Goal: Task Accomplishment & Management: Use online tool/utility

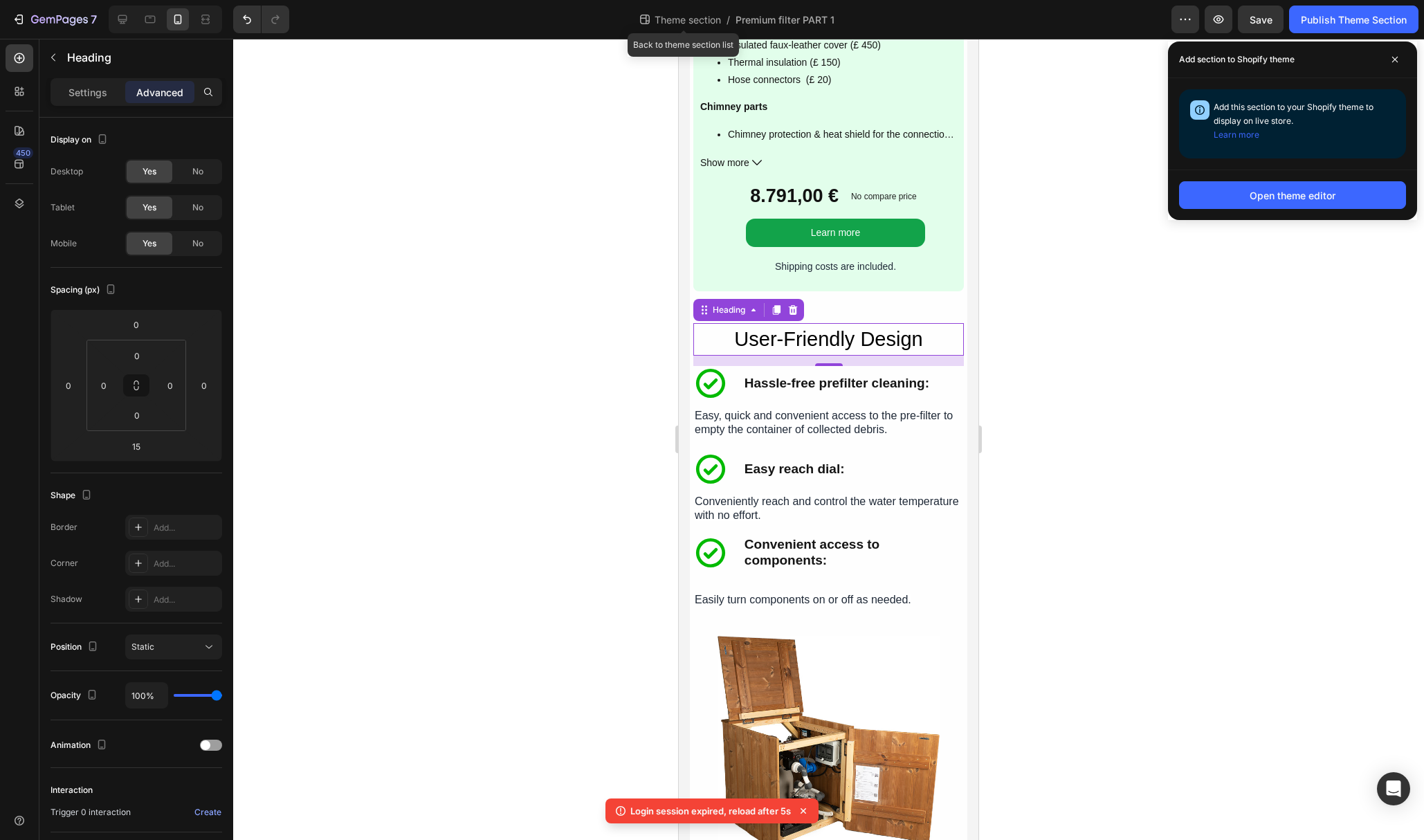
click at [656, 18] on span "Theme section" at bounding box center [688, 19] width 72 height 15
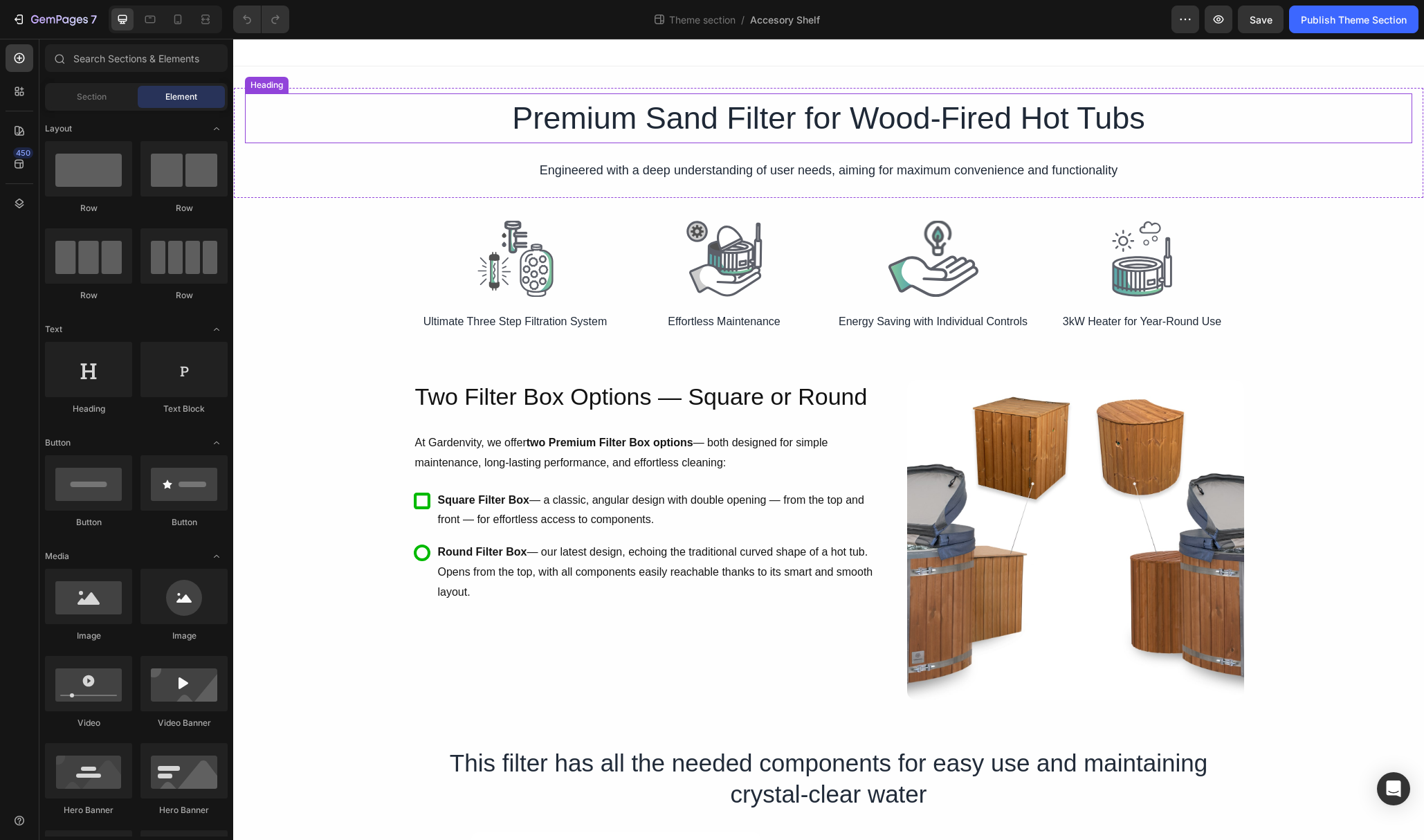
click at [747, 123] on h1 "Premium Sand Filter for Wood-Fired Hot Tubs" at bounding box center [829, 118] width 831 height 50
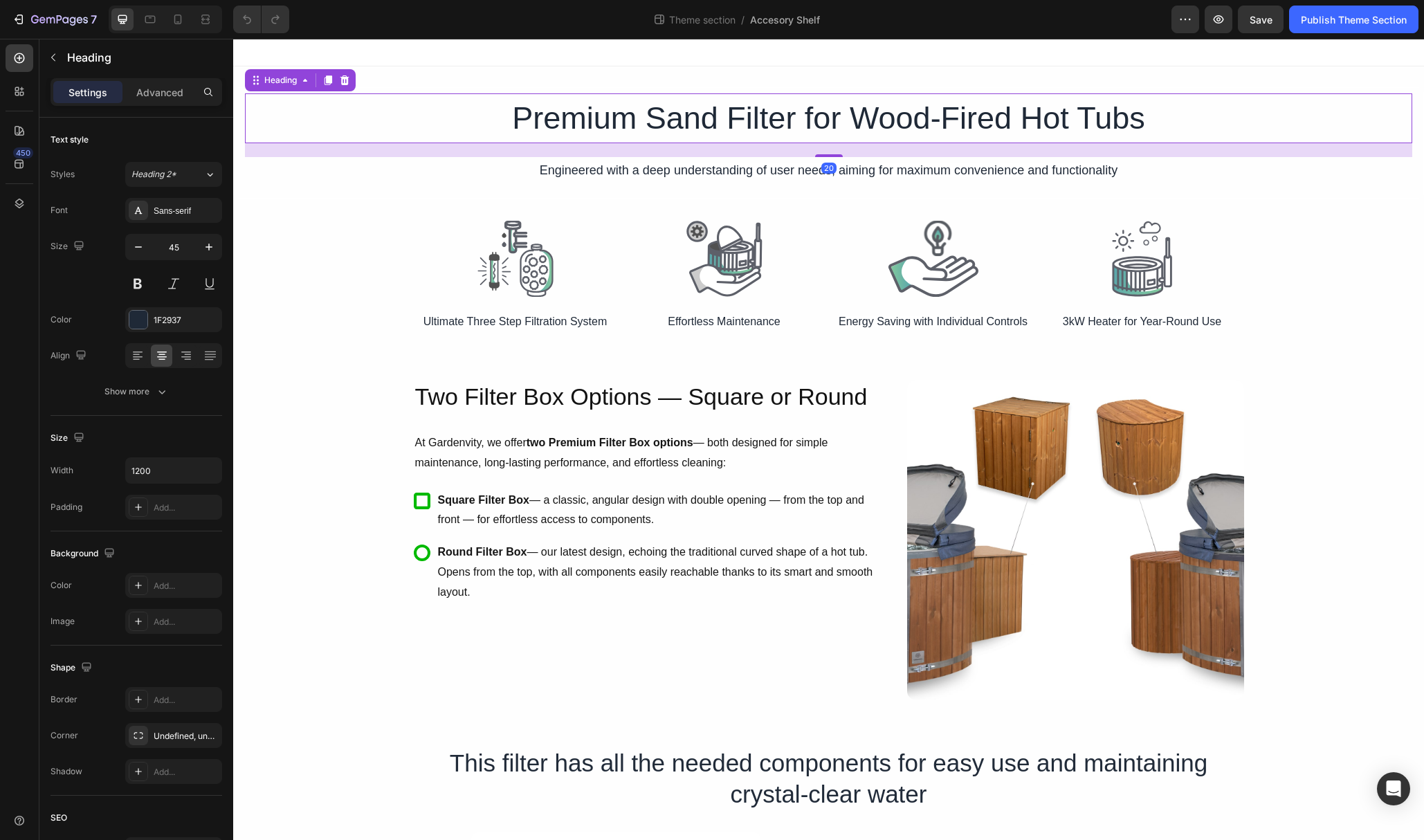
click at [750, 121] on h1 "Premium Sand Filter for Wood-Fired Hot Tubs" at bounding box center [829, 118] width 831 height 50
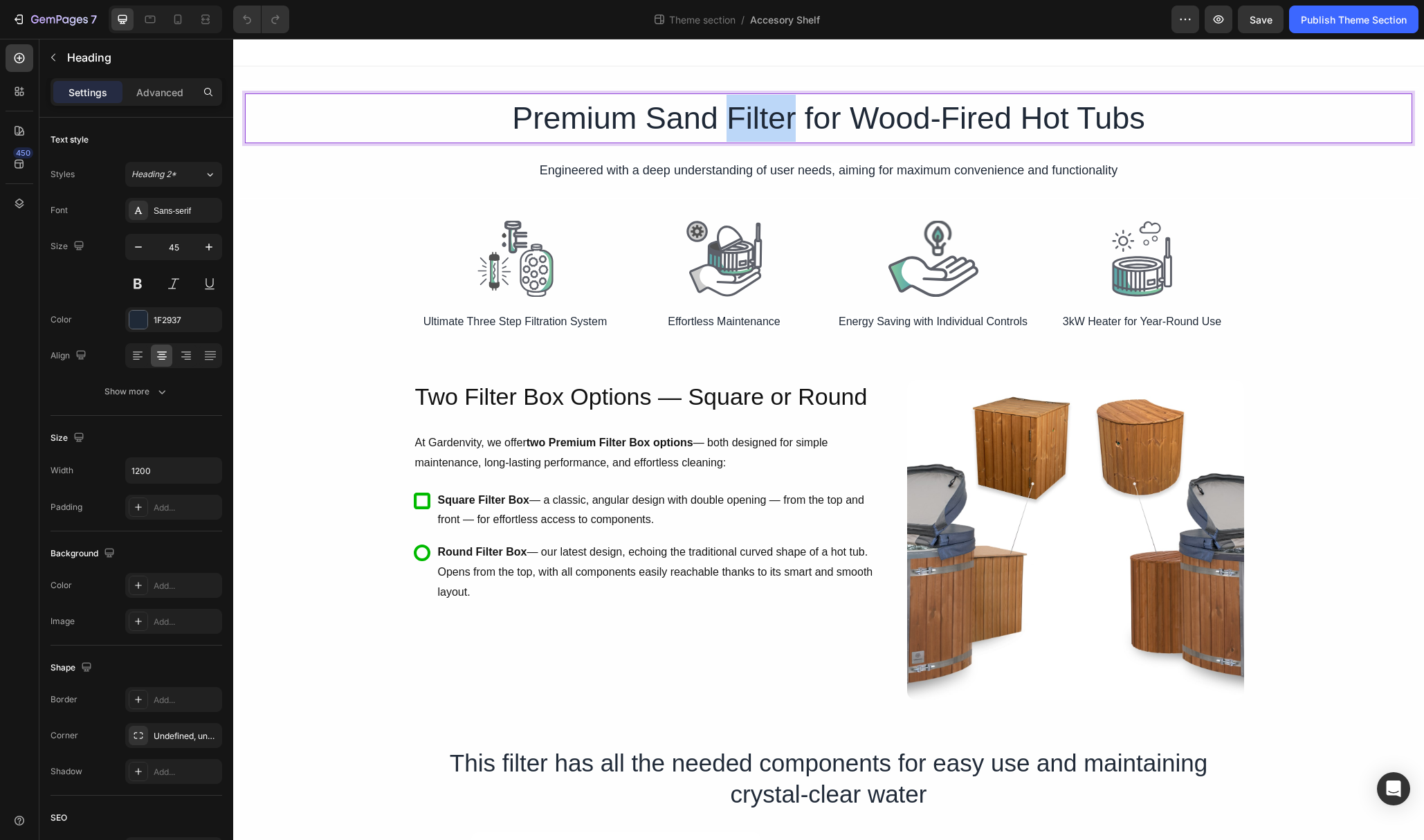
click at [750, 121] on p "Premium Sand Filter for Wood-Fired Hot Tubs" at bounding box center [829, 118] width 828 height 47
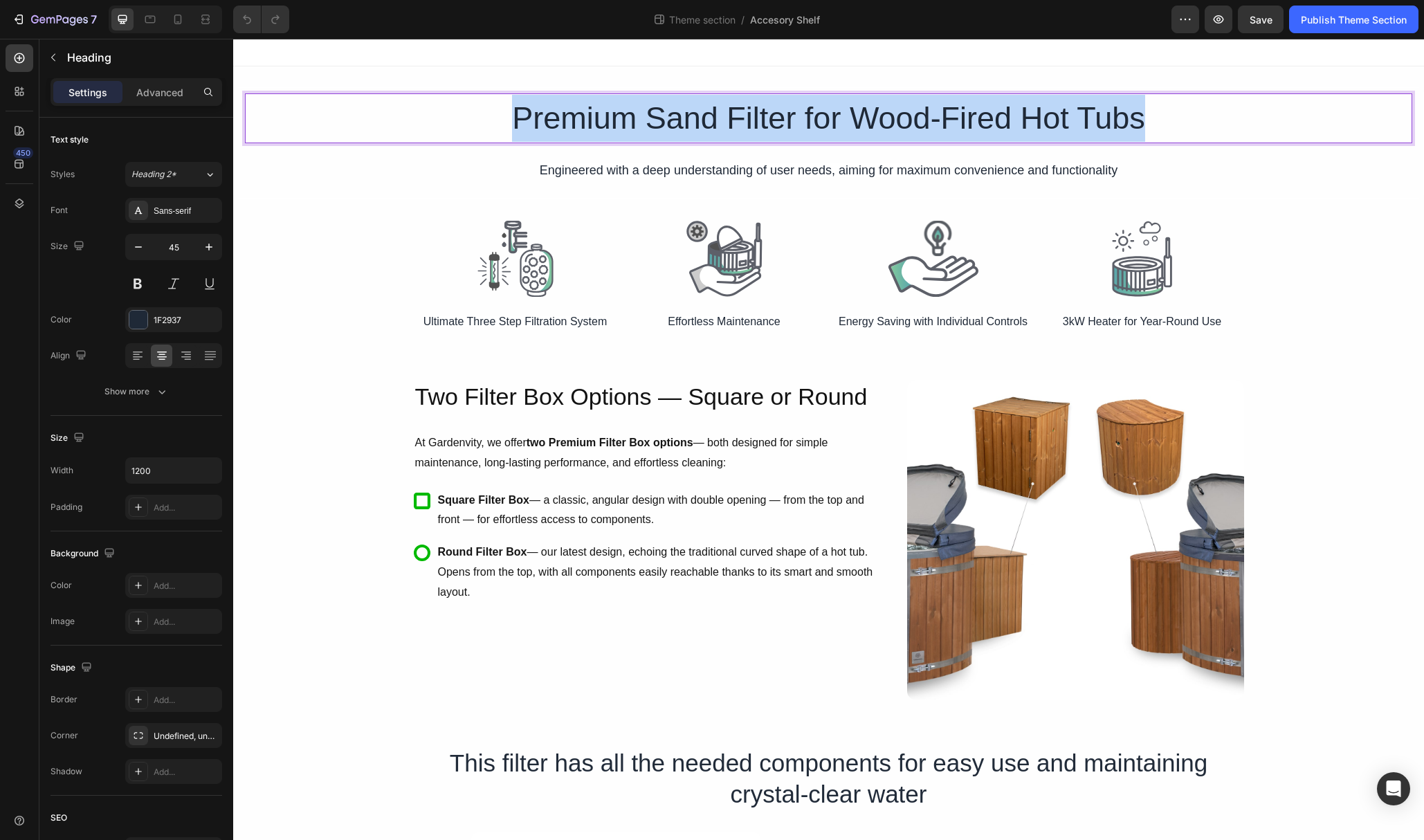
click at [750, 121] on p "Premium Sand Filter for Wood-Fired Hot Tubs" at bounding box center [829, 118] width 828 height 47
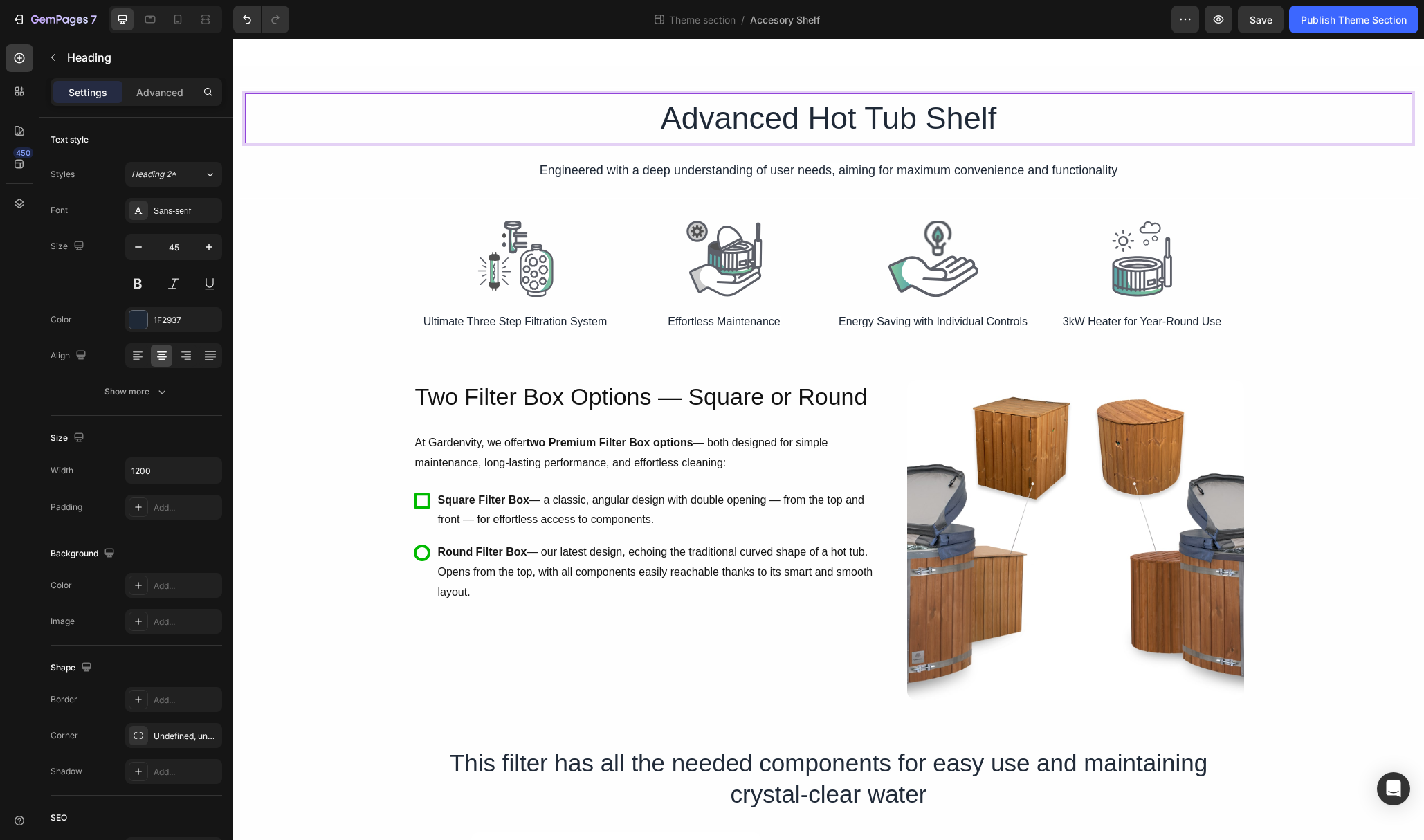
click at [809, 122] on p "Advanced Hot Tub Shelf" at bounding box center [829, 118] width 828 height 47
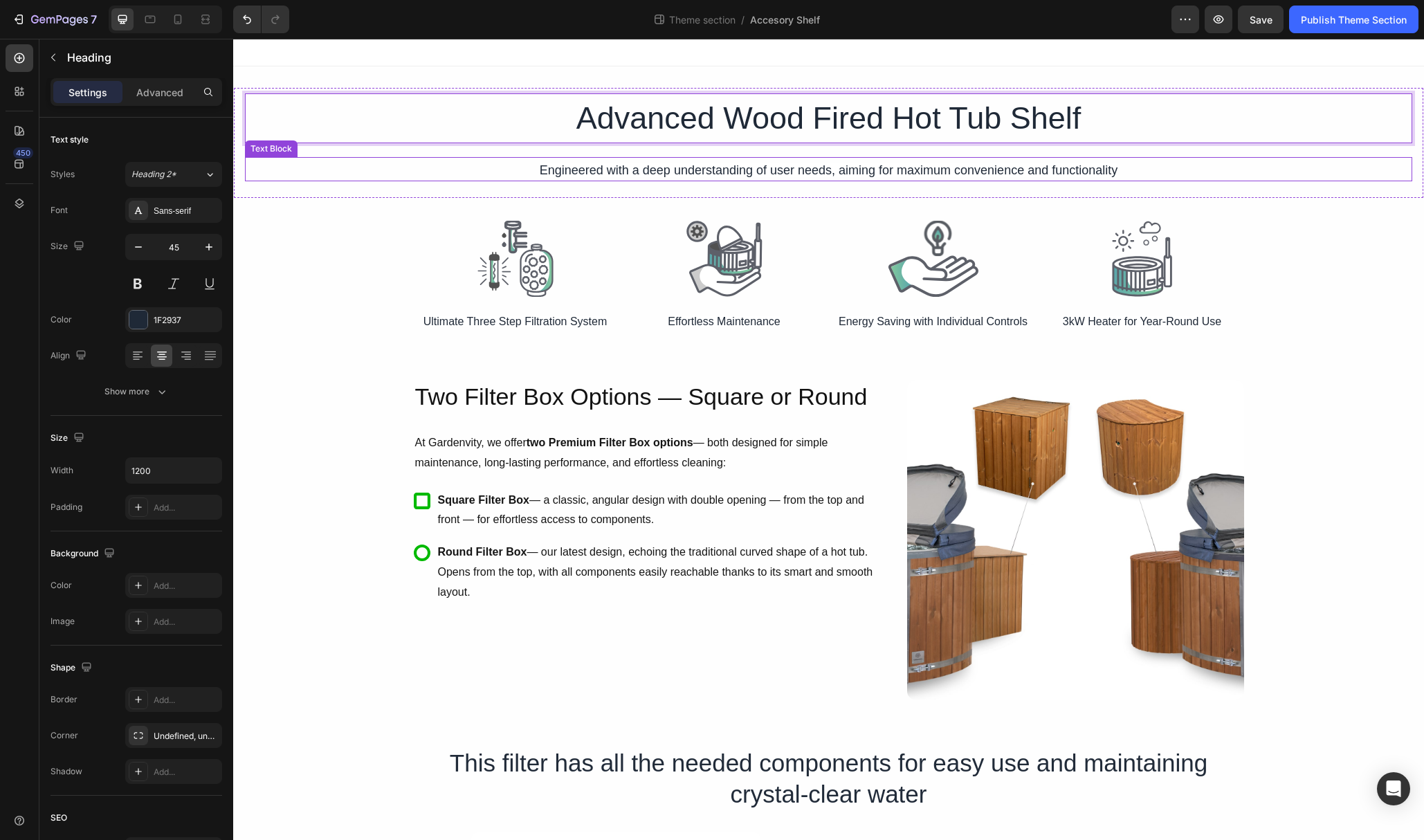
click at [688, 176] on span "Engineered with a deep understanding of user needs, aiming for maximum convenie…" at bounding box center [829, 170] width 578 height 14
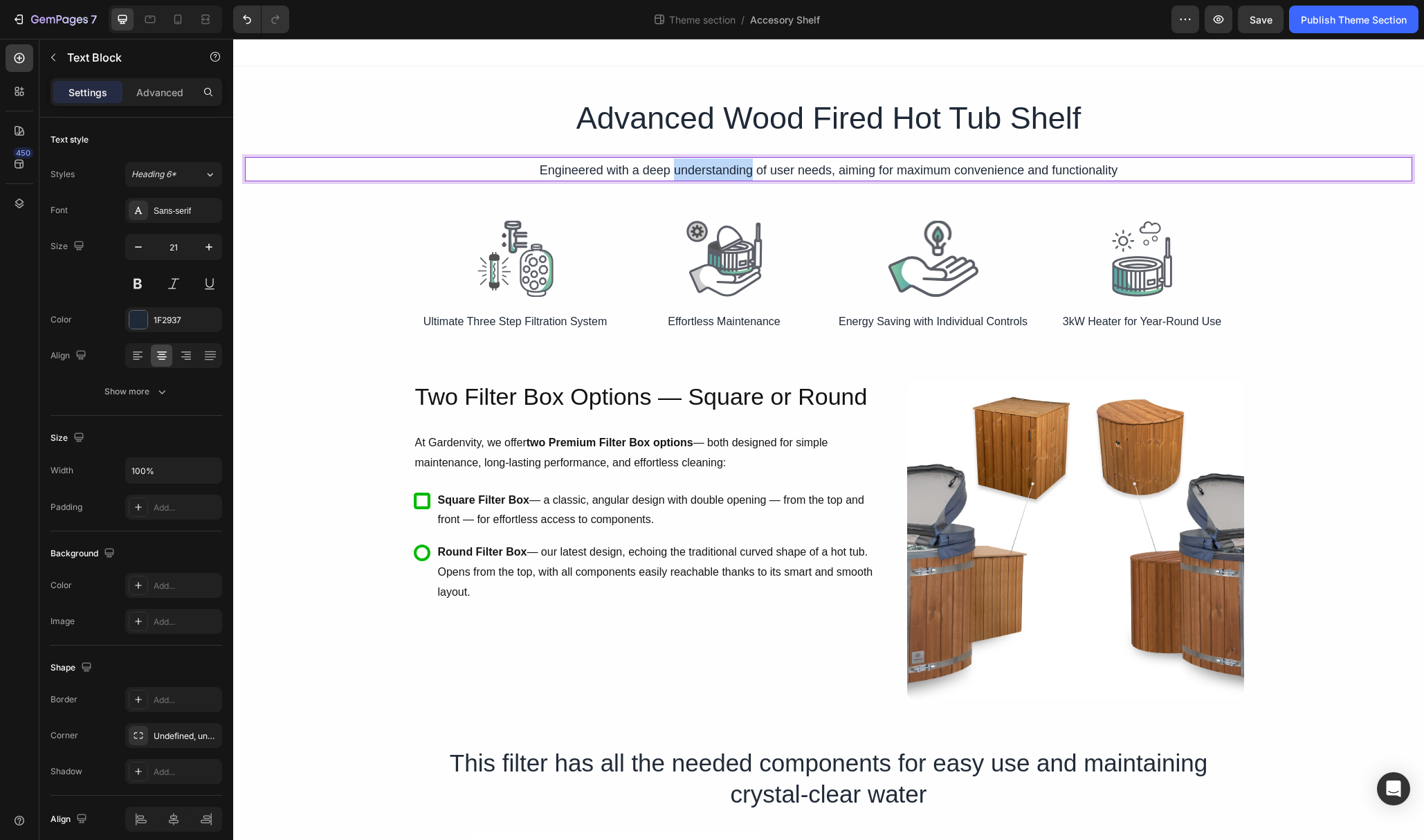
click at [688, 176] on span "Engineered with a deep understanding of user needs, aiming for maximum convenie…" at bounding box center [829, 170] width 578 height 14
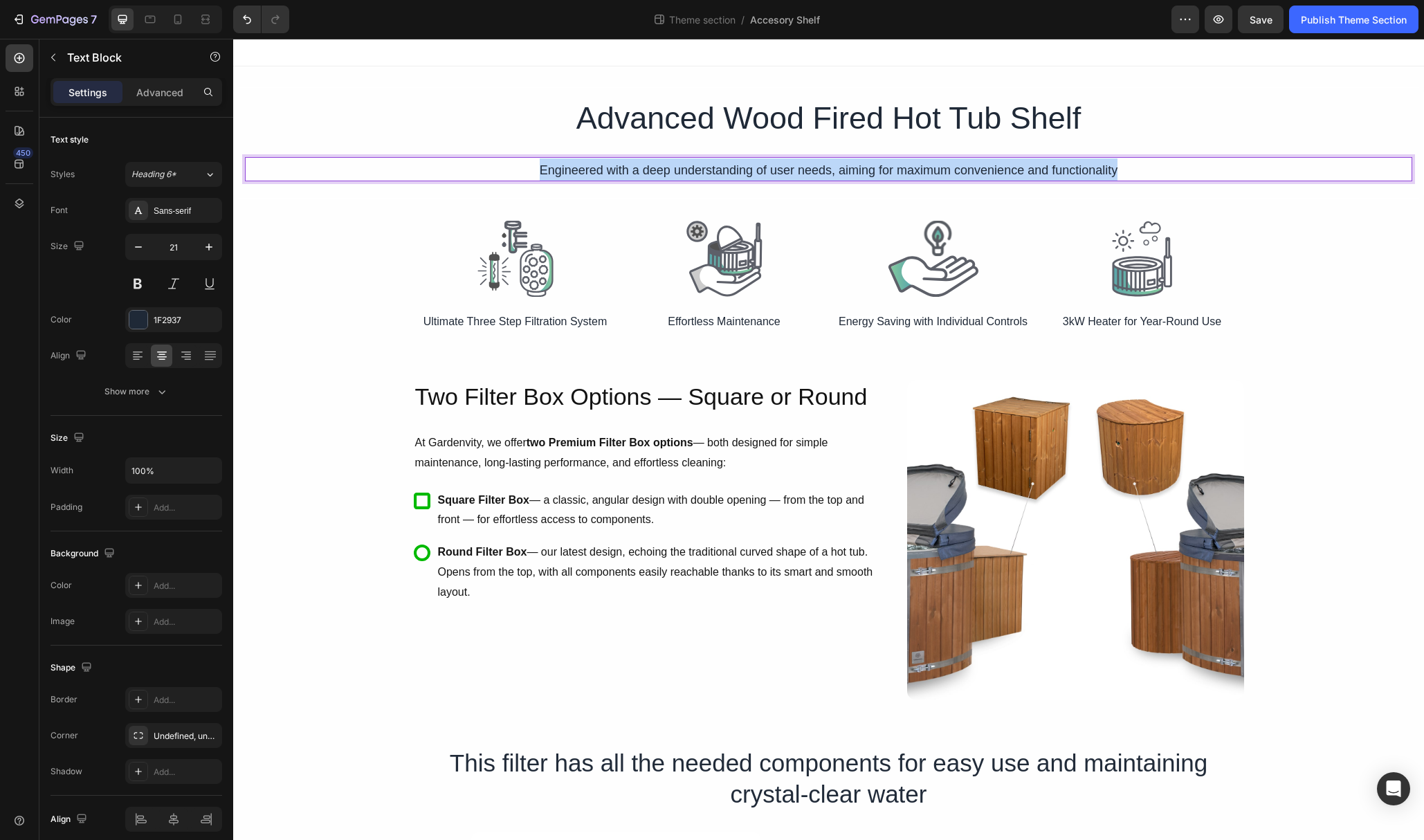
click at [688, 176] on span "Engineered with a deep understanding of user needs, aiming for maximum convenie…" at bounding box center [829, 170] width 578 height 14
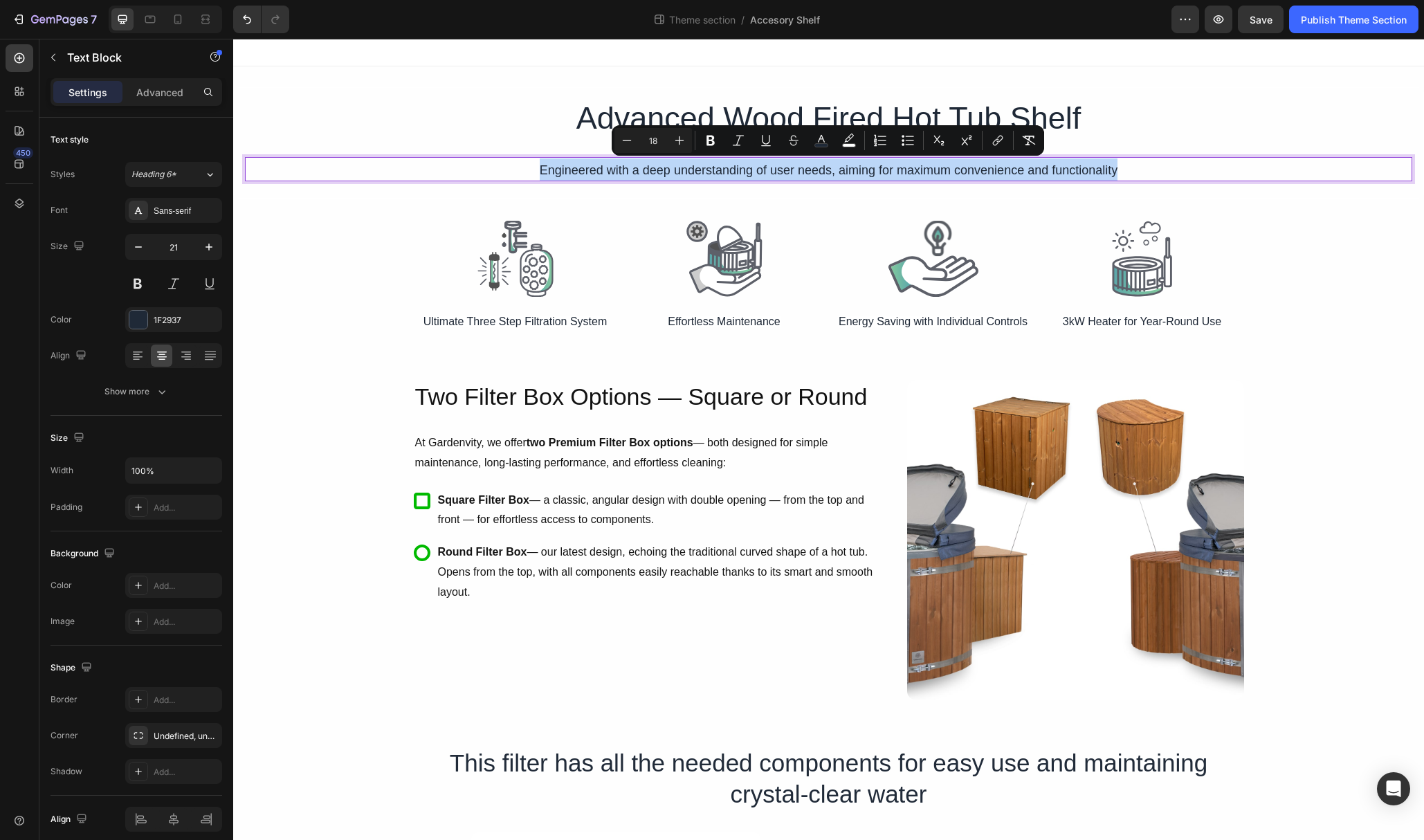
click at [688, 176] on span "Engineered with a deep understanding of user needs, aiming for maximum convenie…" at bounding box center [829, 170] width 578 height 14
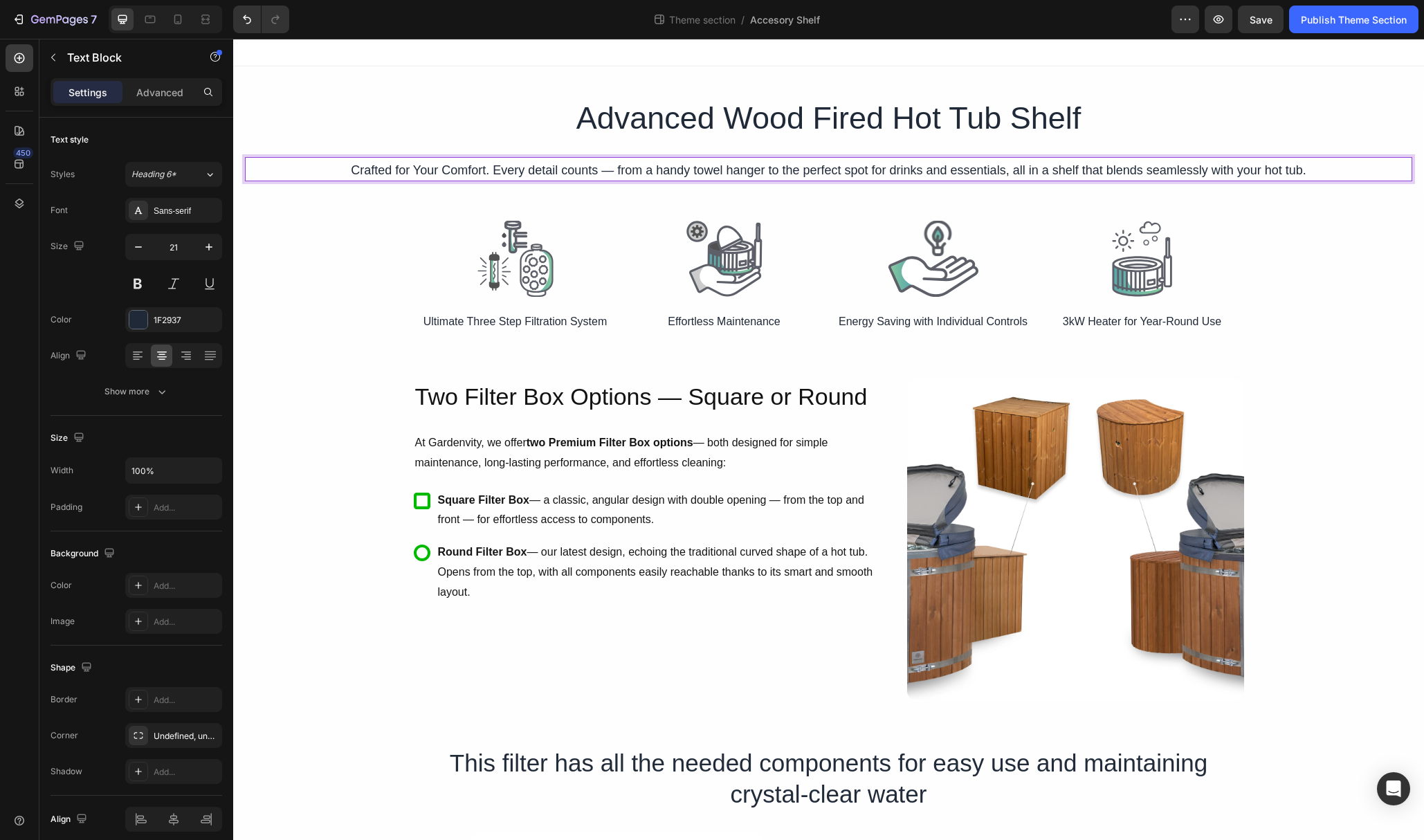
click at [518, 163] on span "Crafted for Your Comfort. Every detail counts — from a handy towel hanger to th…" at bounding box center [829, 170] width 956 height 14
click at [524, 166] on span "Crafted for Your Comfort. Every detail counts — from a handy towel hanger to th…" at bounding box center [829, 170] width 956 height 14
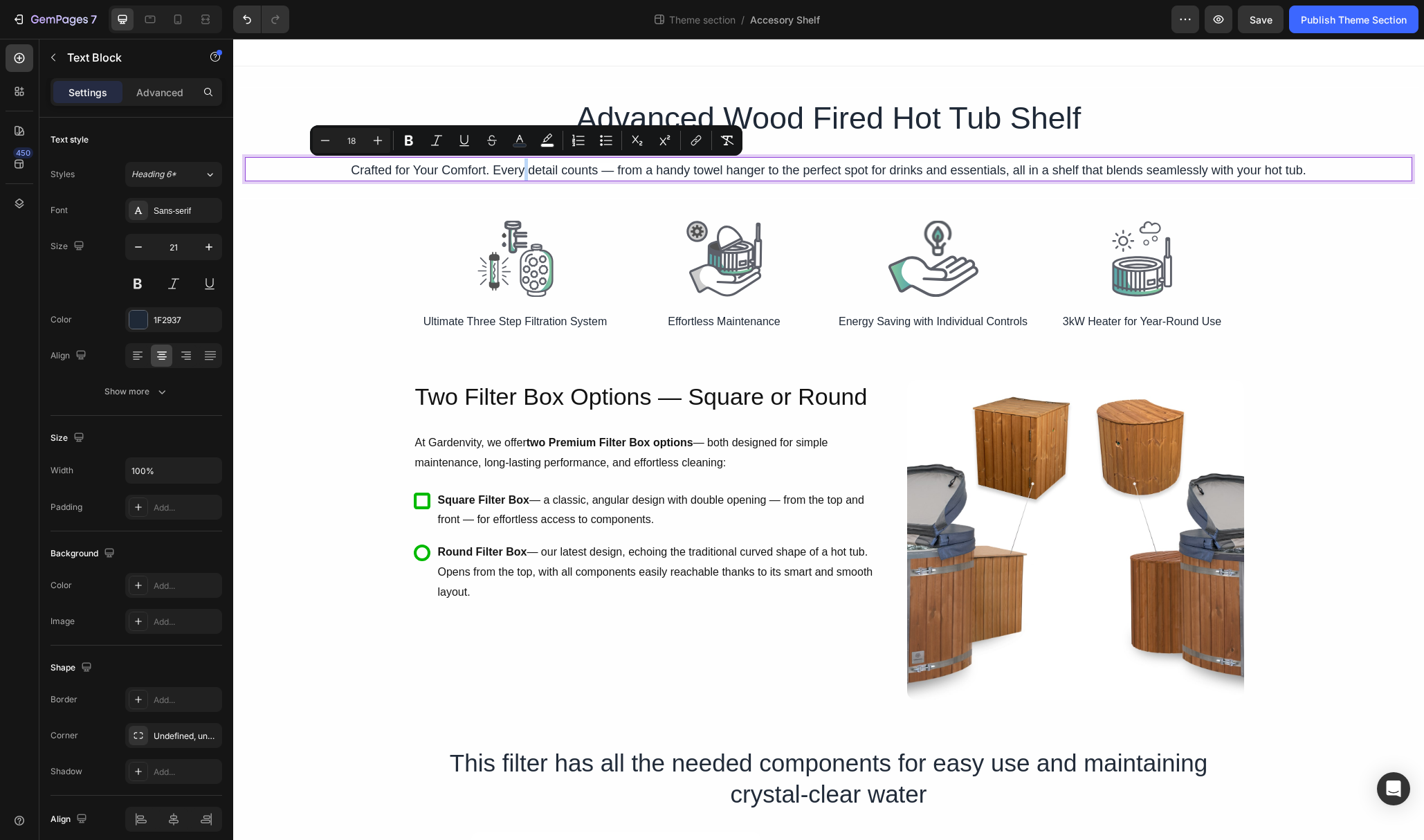
click at [524, 166] on span "Crafted for Your Comfort. Every detail counts — from a handy towel hanger to th…" at bounding box center [829, 170] width 956 height 14
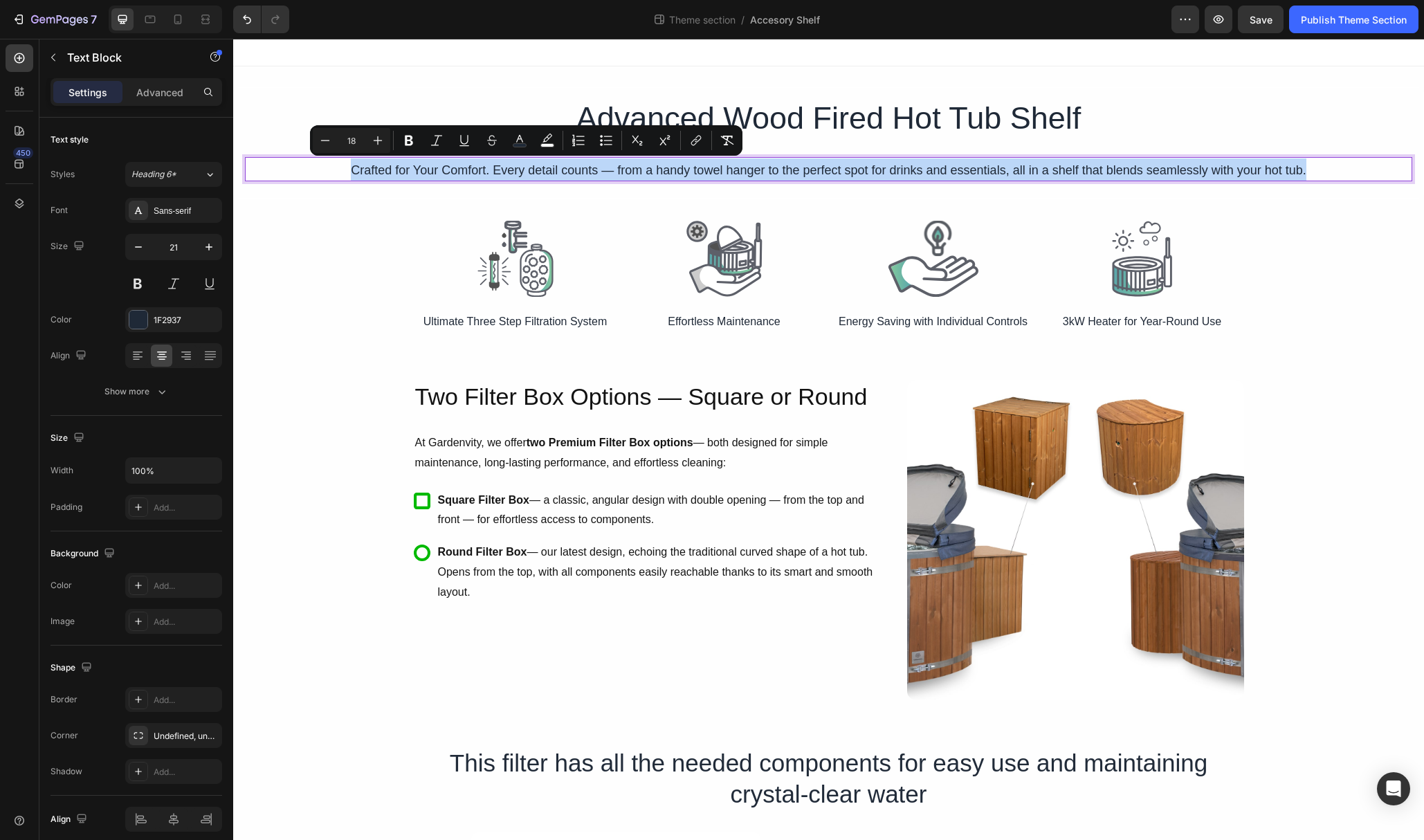
click at [524, 166] on span "Crafted for Your Comfort. Every detail counts — from a handy towel hanger to th…" at bounding box center [829, 170] width 956 height 14
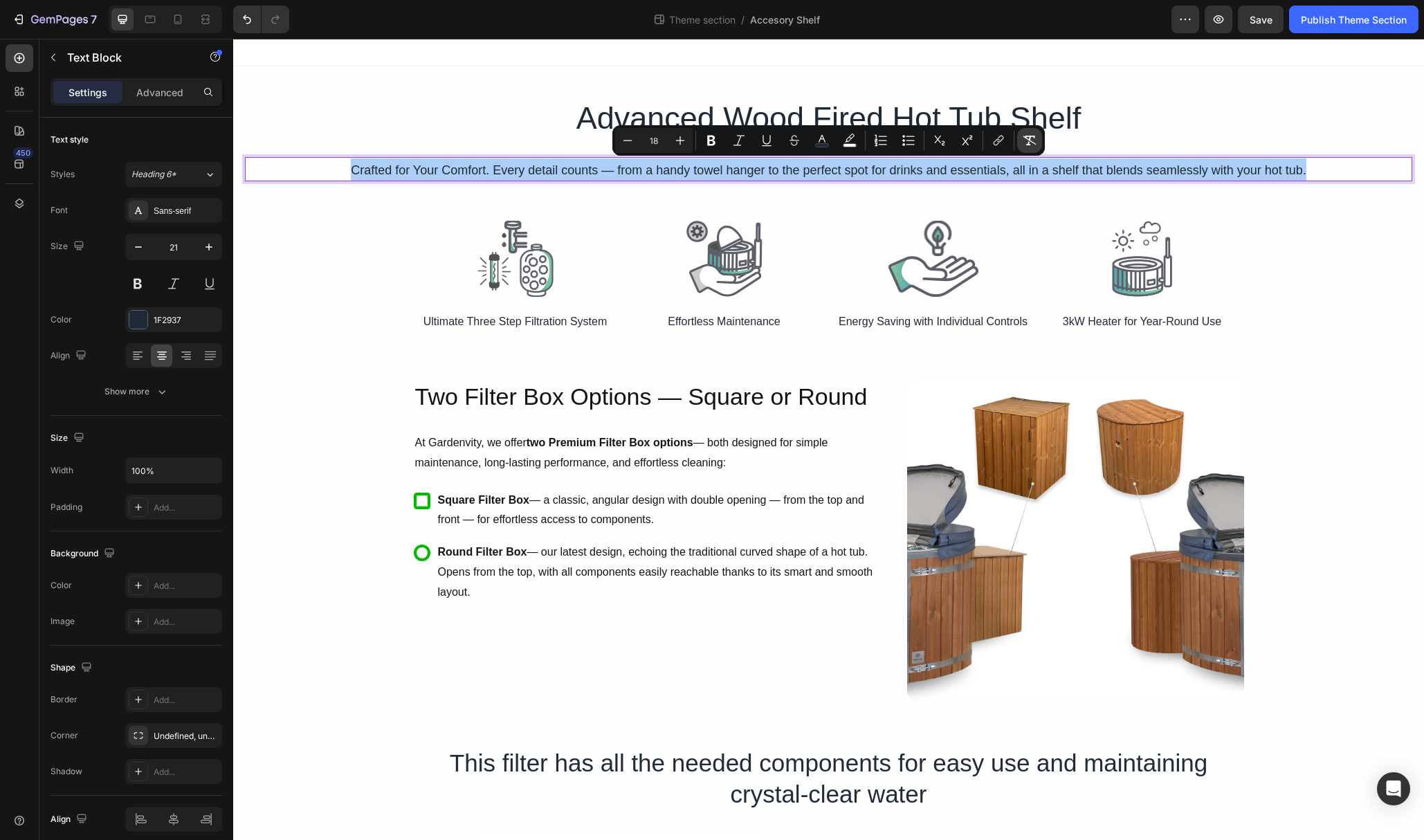
click at [1026, 138] on icon "Editor contextual toolbar" at bounding box center [1030, 140] width 13 height 10
type input "21"
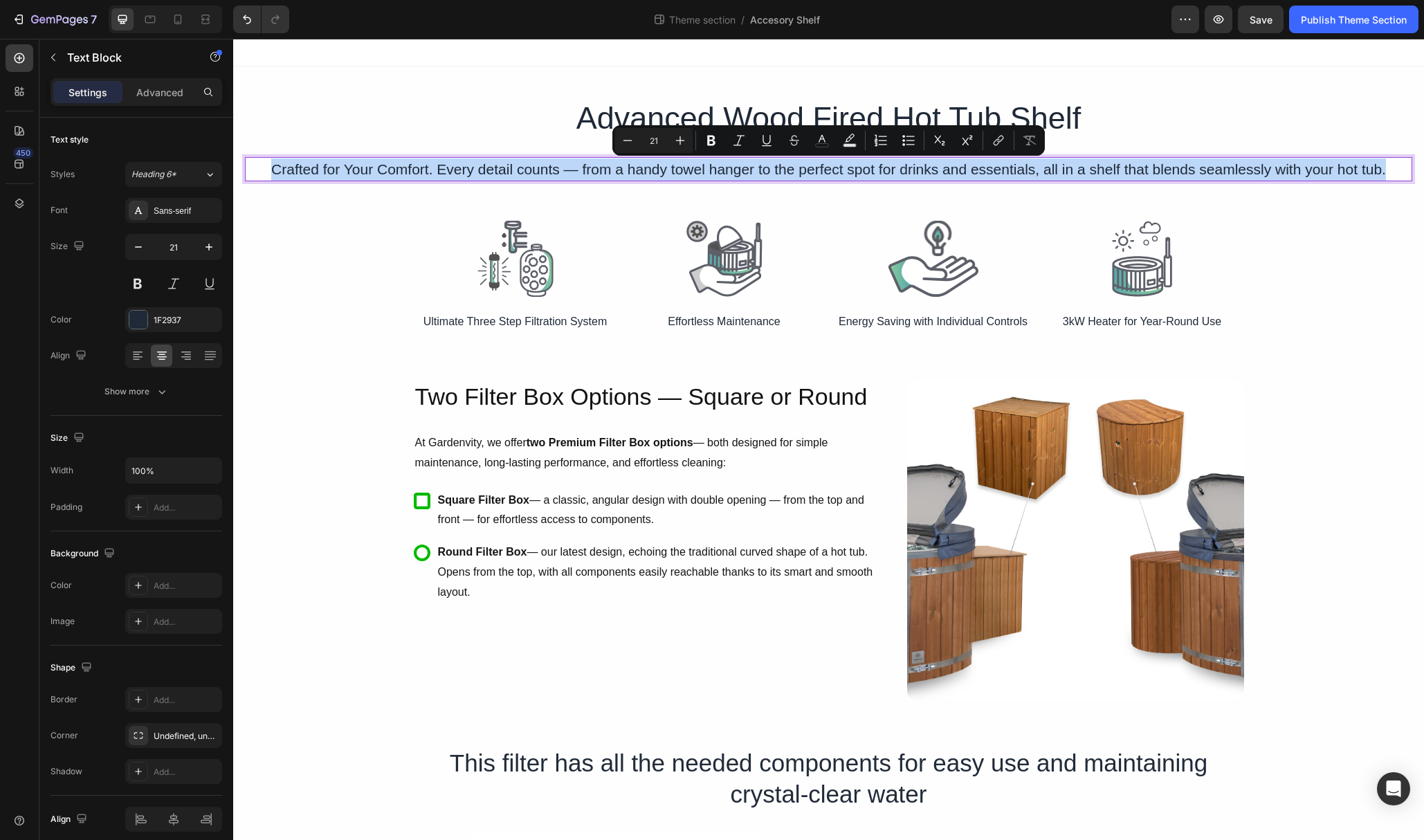
click at [1010, 180] on div "Crafted for Your Comfort. Every detail counts — from a handy towel hanger to th…" at bounding box center [829, 170] width 1168 height 25
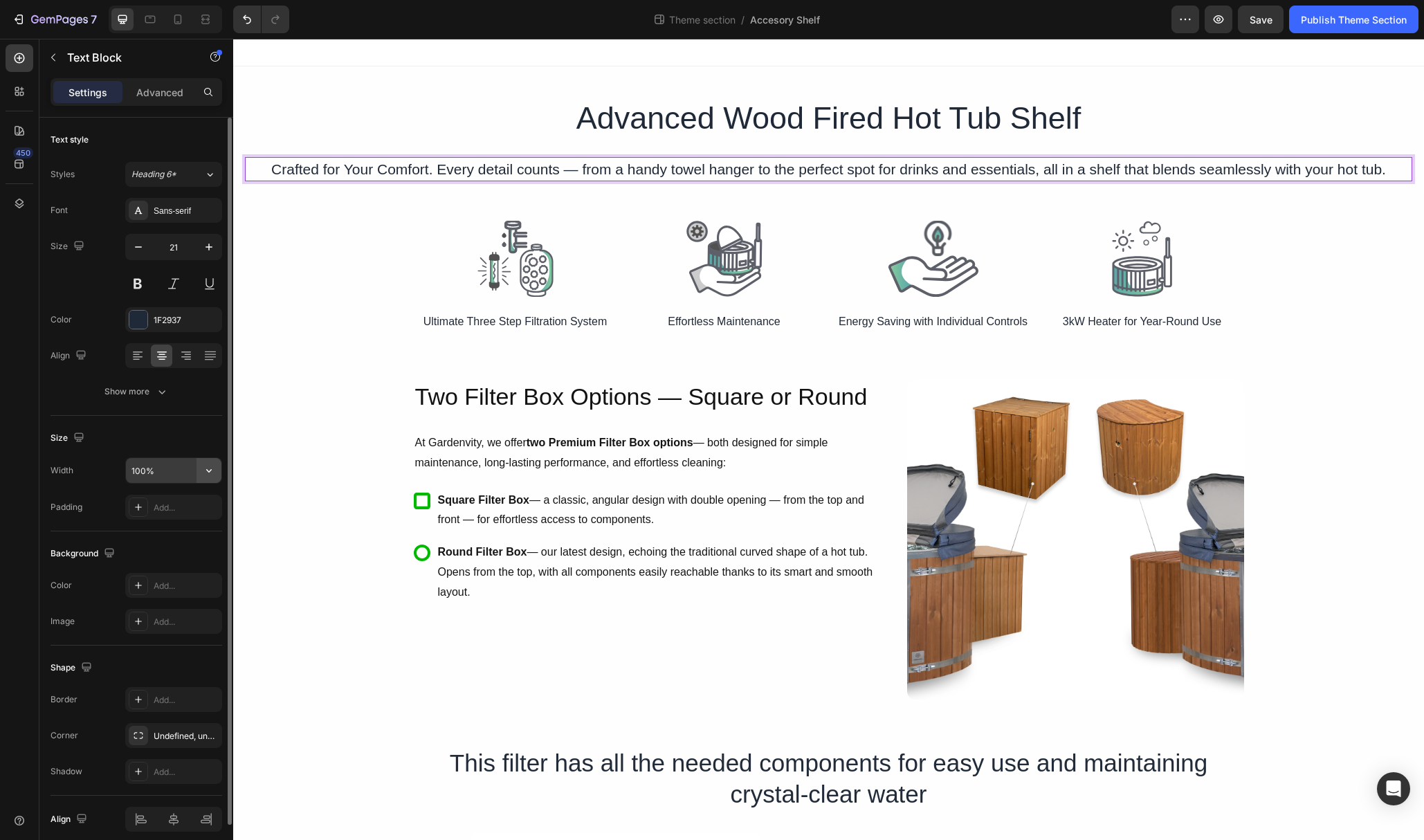
click at [197, 467] on button "button" at bounding box center [209, 471] width 25 height 25
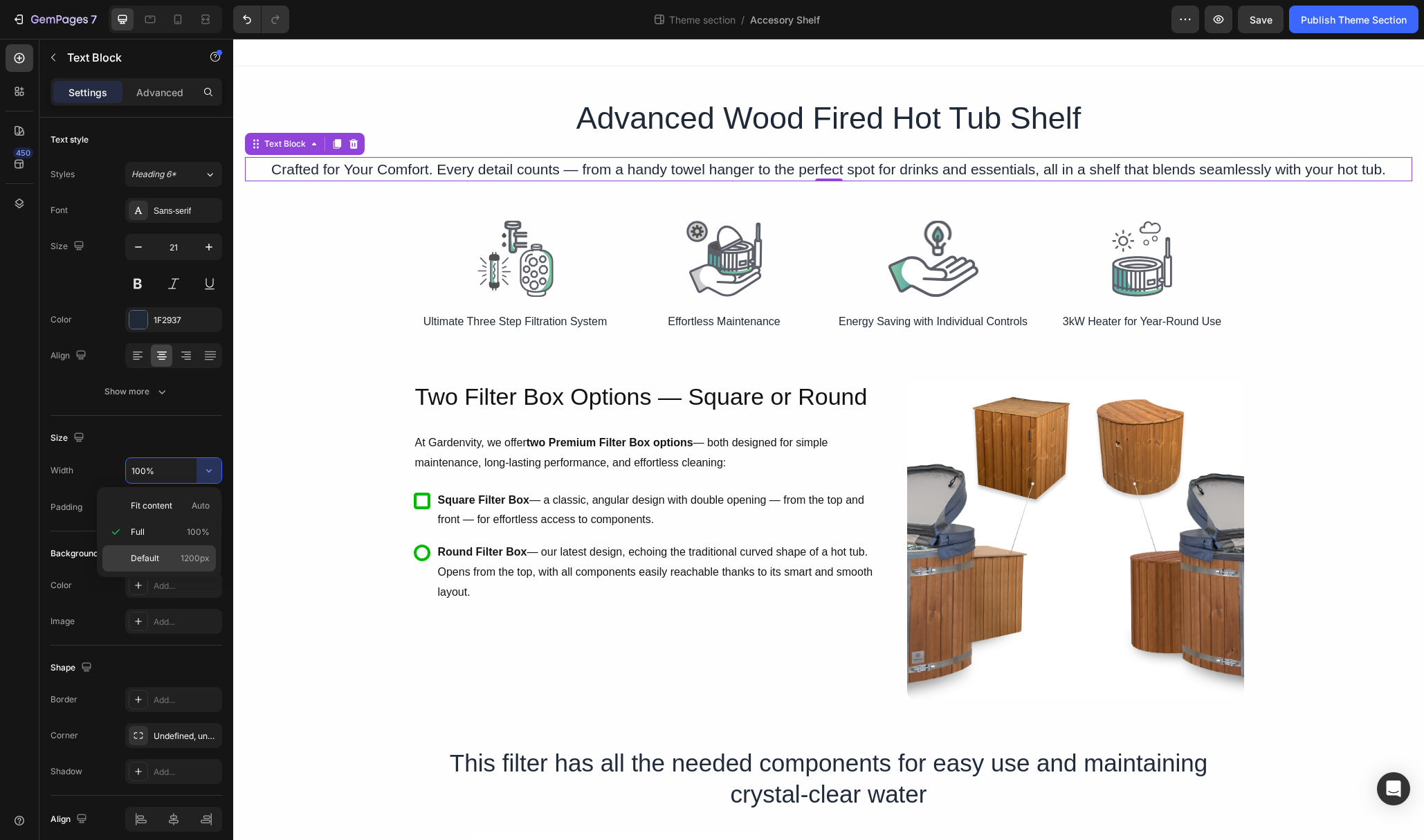
click at [186, 550] on div "Default 1200px" at bounding box center [159, 558] width 114 height 26
type input "1200"
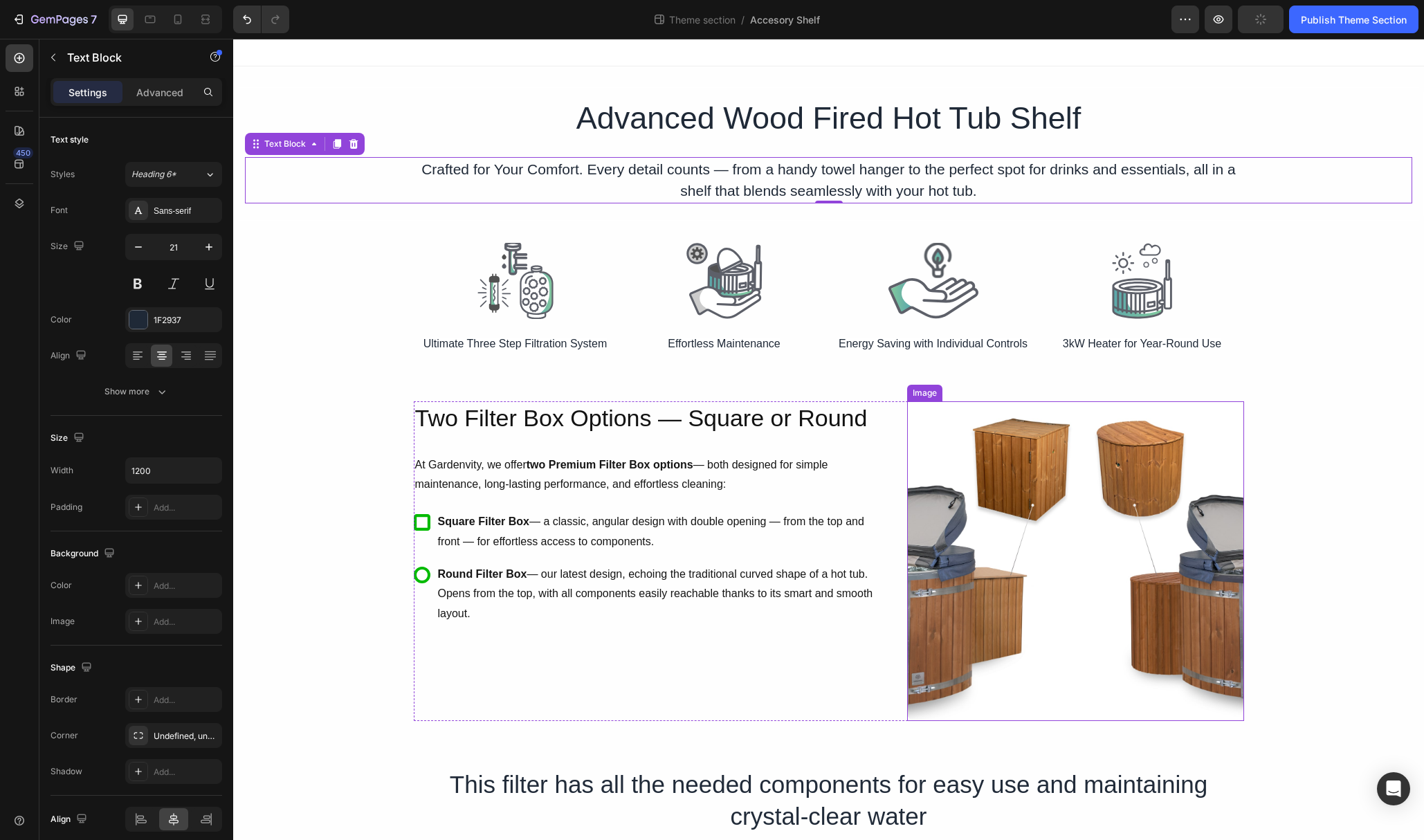
click at [923, 422] on img at bounding box center [1076, 561] width 337 height 320
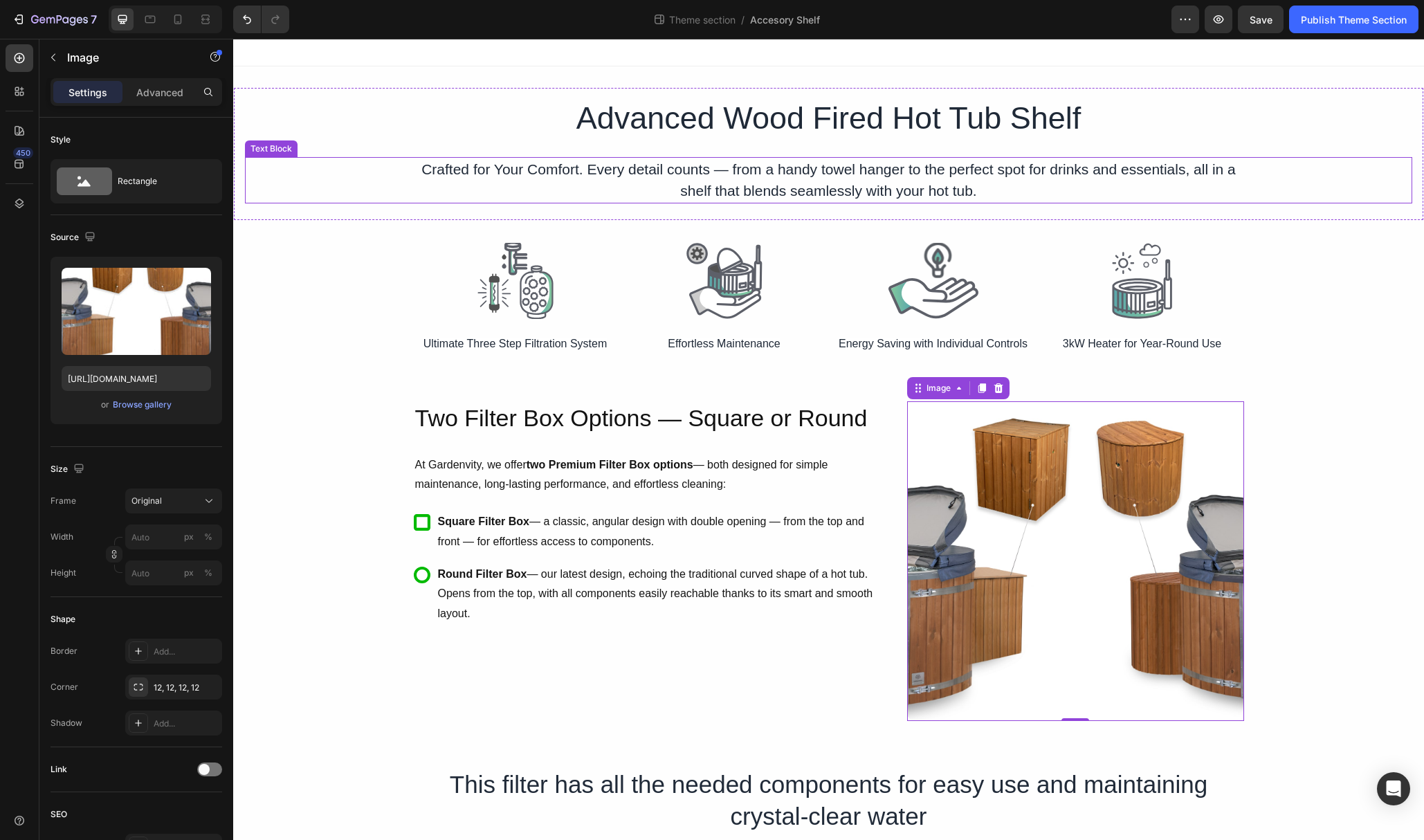
click at [729, 166] on p "Crafted for Your Comfort. Every detail counts — from a handy towel hanger to th…" at bounding box center [829, 180] width 828 height 43
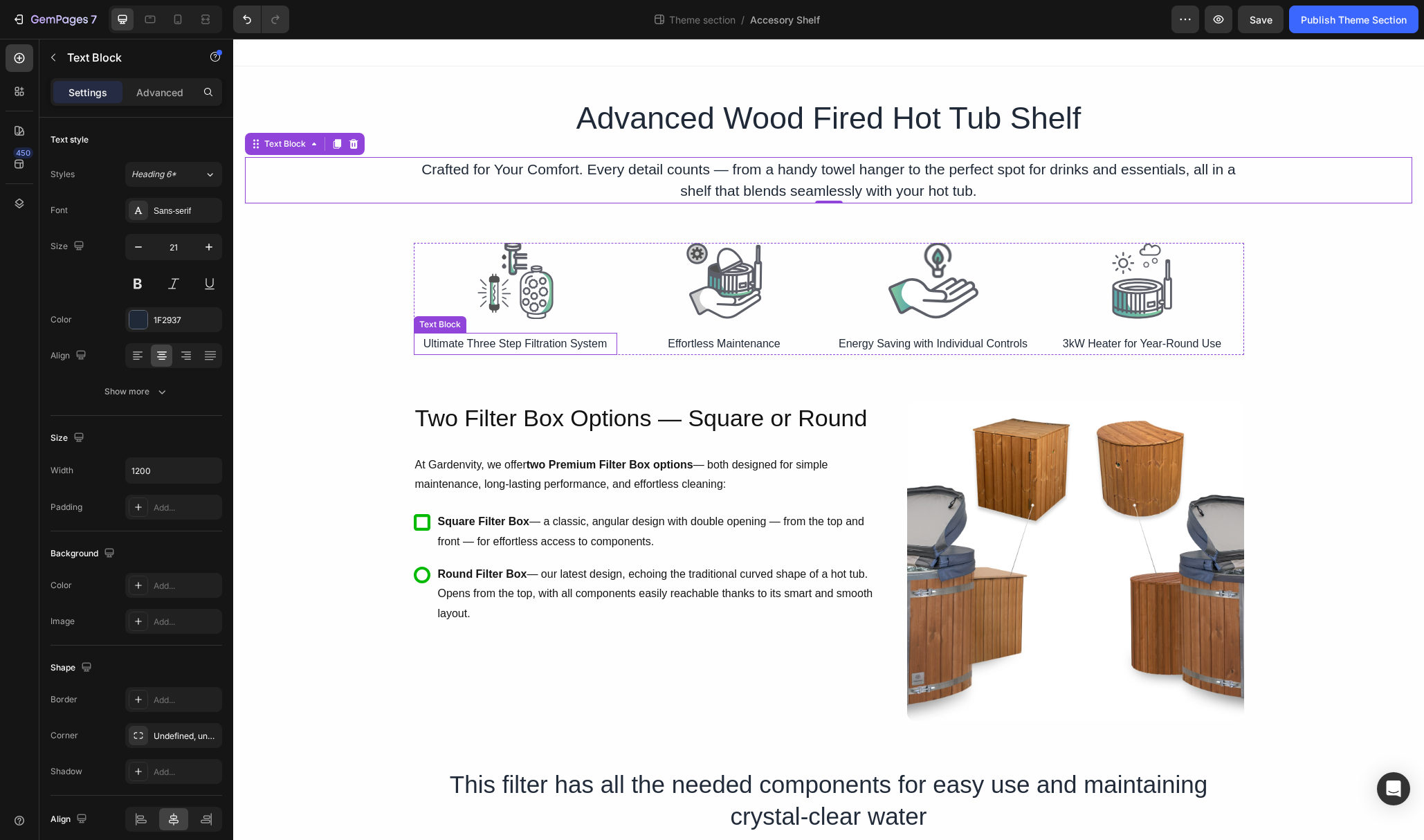
click at [554, 345] on span "Ultimate Three Step Filtration System" at bounding box center [516, 343] width 184 height 12
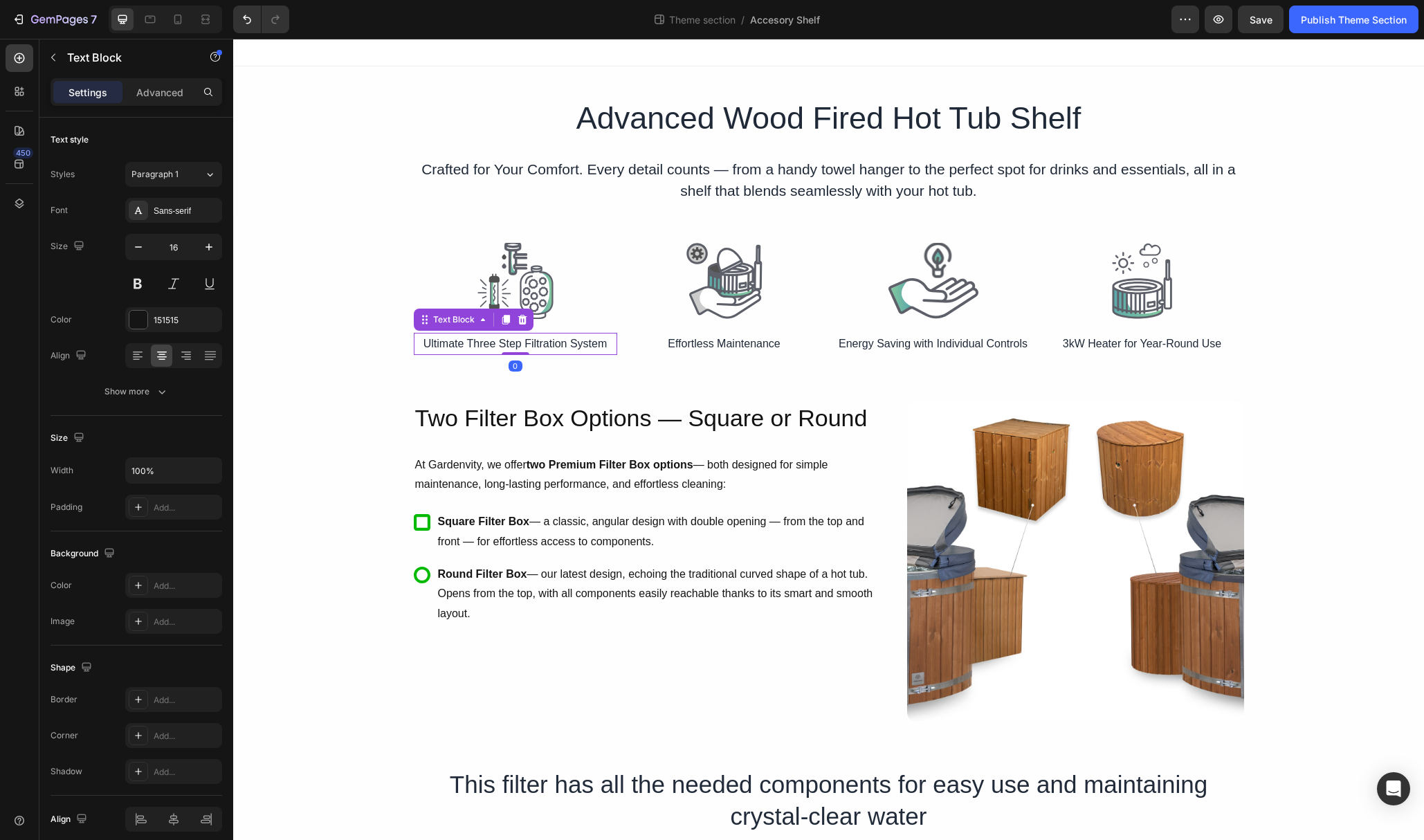
click at [552, 345] on span "Ultimate Three Step Filtration System" at bounding box center [516, 343] width 184 height 12
click at [763, 350] on p "Effortless Maintenance" at bounding box center [724, 345] width 201 height 20
click at [759, 343] on span "Effortless Maintenance" at bounding box center [723, 343] width 112 height 12
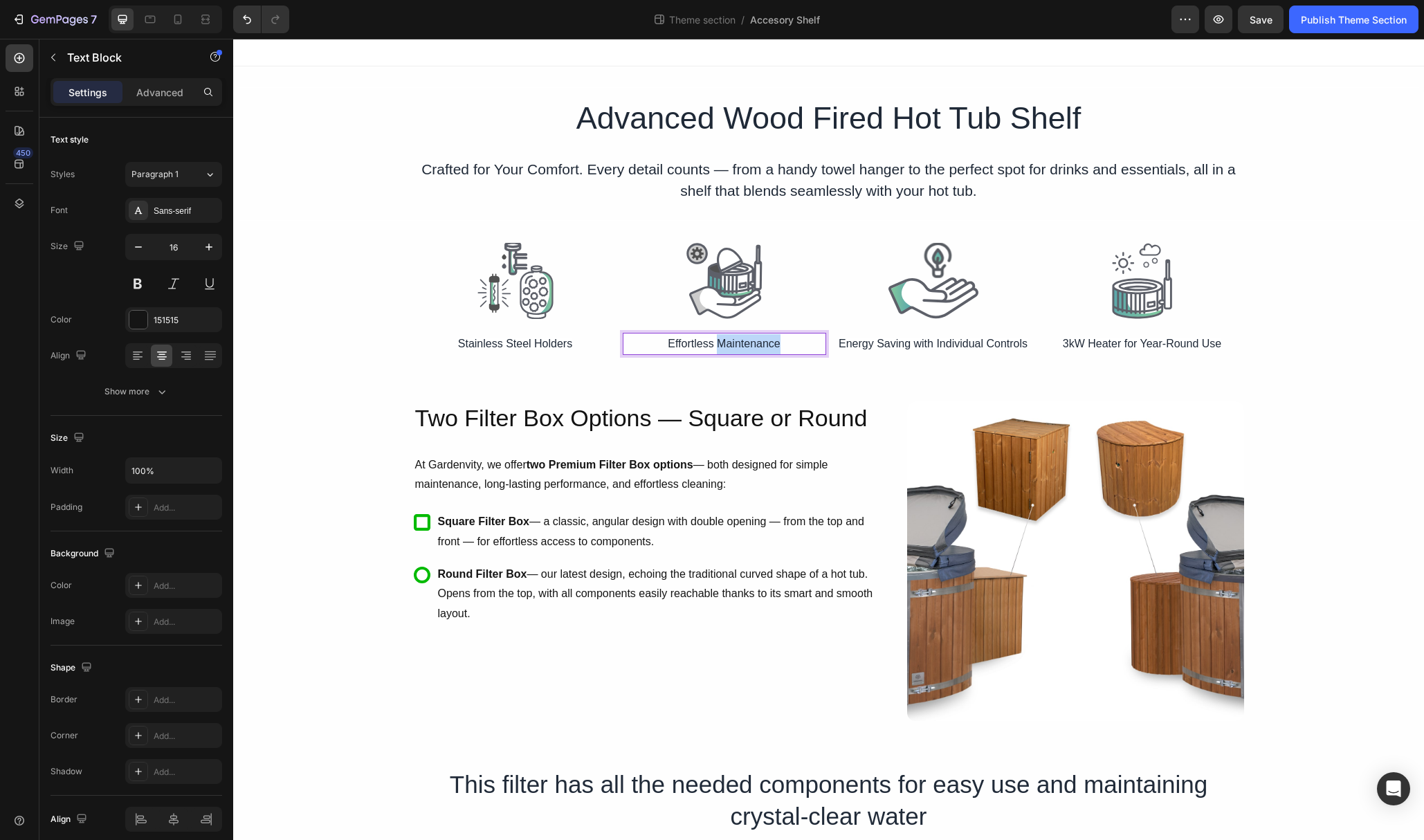
click at [759, 343] on span "Effortless Maintenance" at bounding box center [723, 343] width 112 height 12
click at [957, 344] on span "Energy Saving with Individual Controls" at bounding box center [933, 343] width 189 height 12
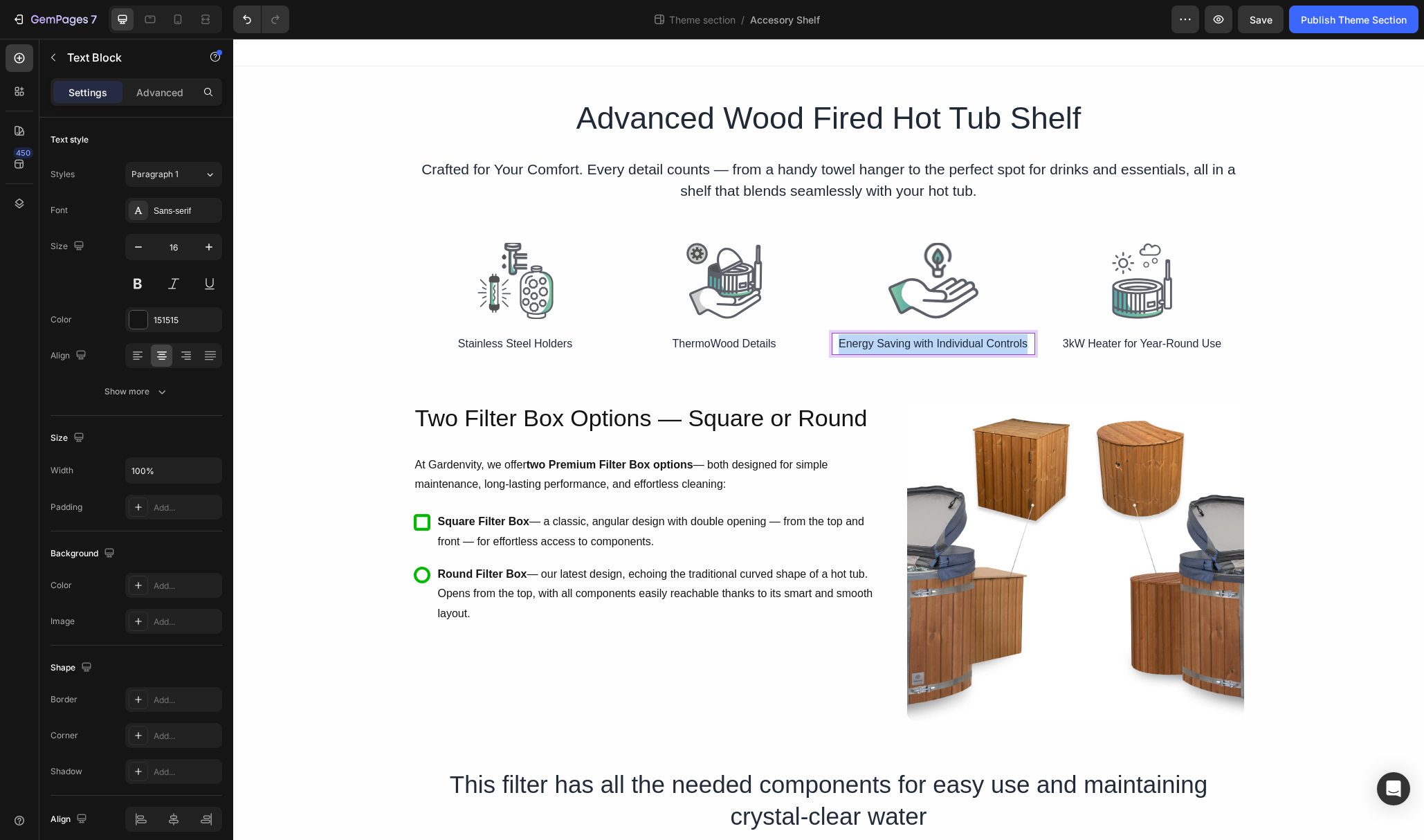
click at [957, 344] on span "Energy Saving with Individual Controls" at bounding box center [933, 343] width 189 height 12
click at [1132, 346] on span "3kW Heater for Year-Round Use" at bounding box center [1142, 343] width 159 height 12
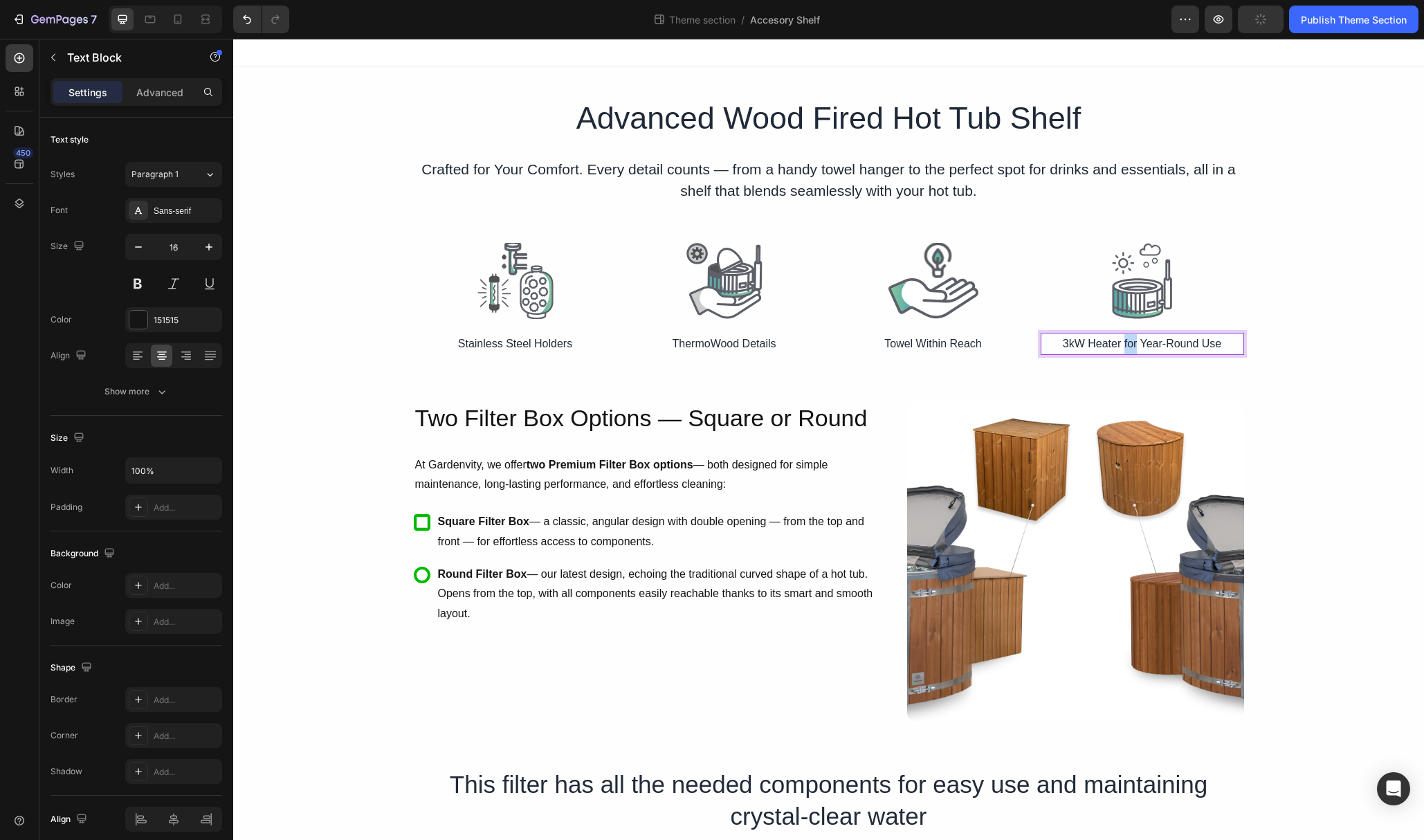
click at [1132, 346] on span "3kW Heater for Year-Round Use" at bounding box center [1142, 343] width 159 height 12
click at [534, 345] on span "Stainless Steel Holders" at bounding box center [515, 343] width 114 height 12
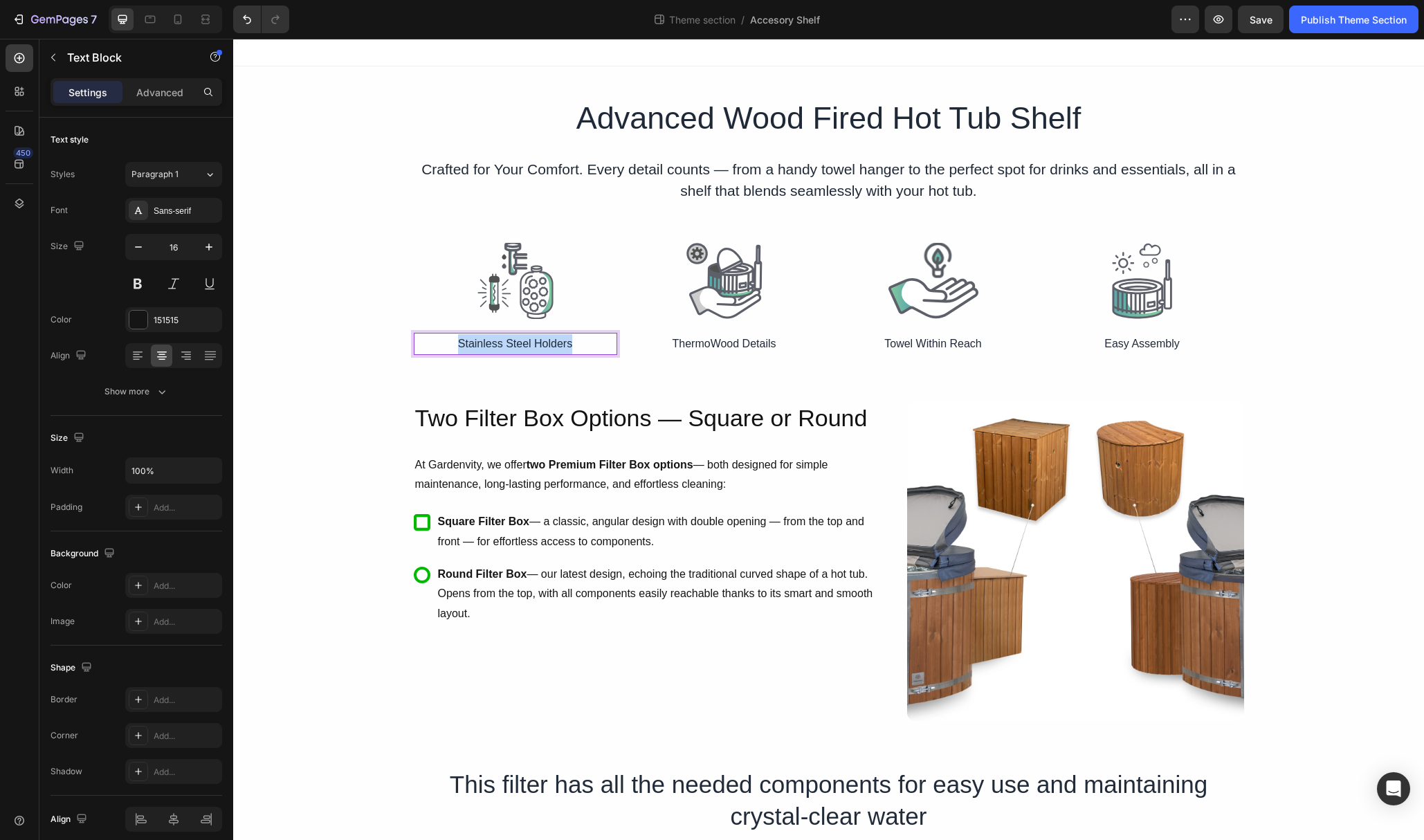
click at [534, 345] on span "Stainless Steel Holders" at bounding box center [515, 343] width 114 height 12
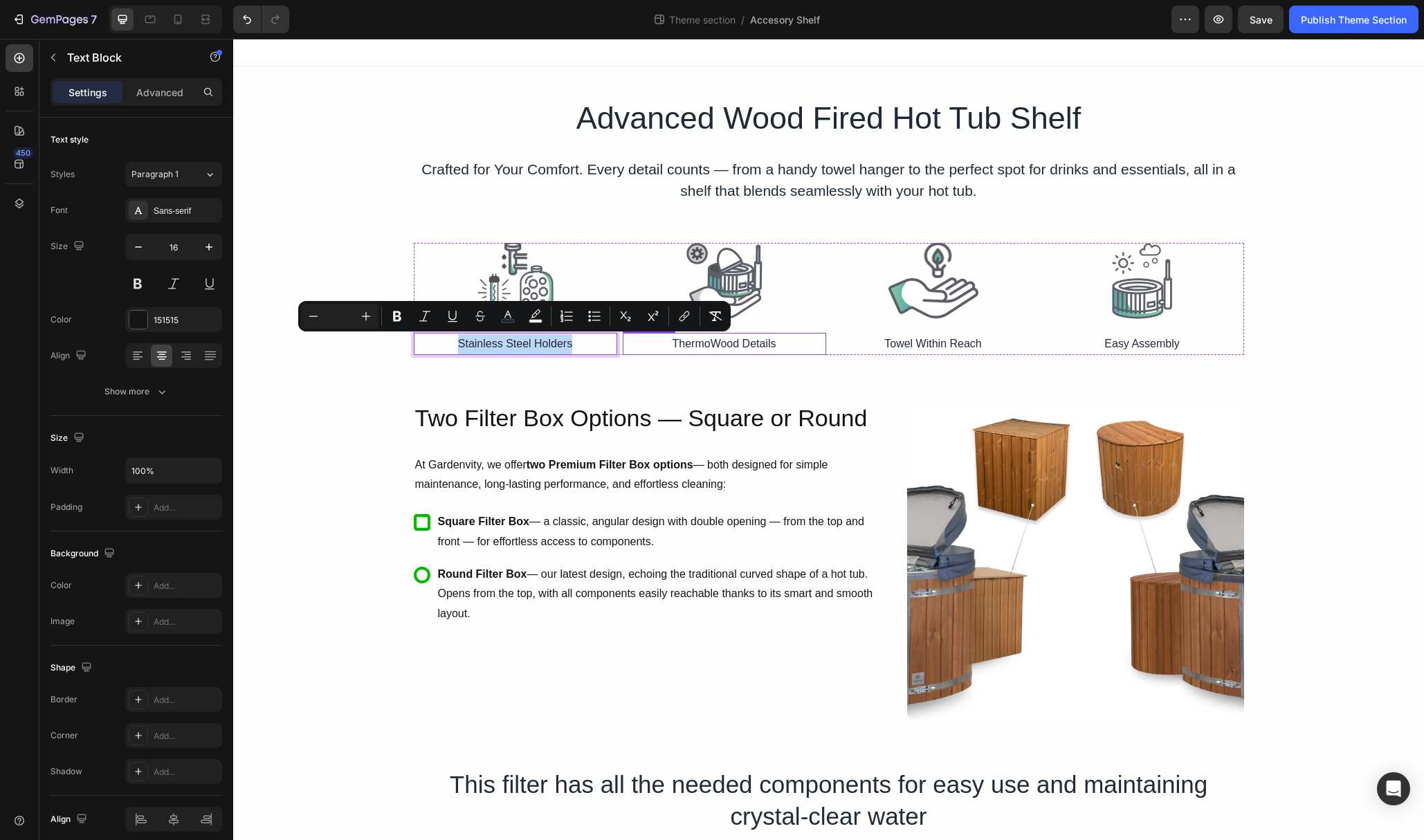
click at [702, 345] on span "ThermoWood Details" at bounding box center [725, 343] width 104 height 12
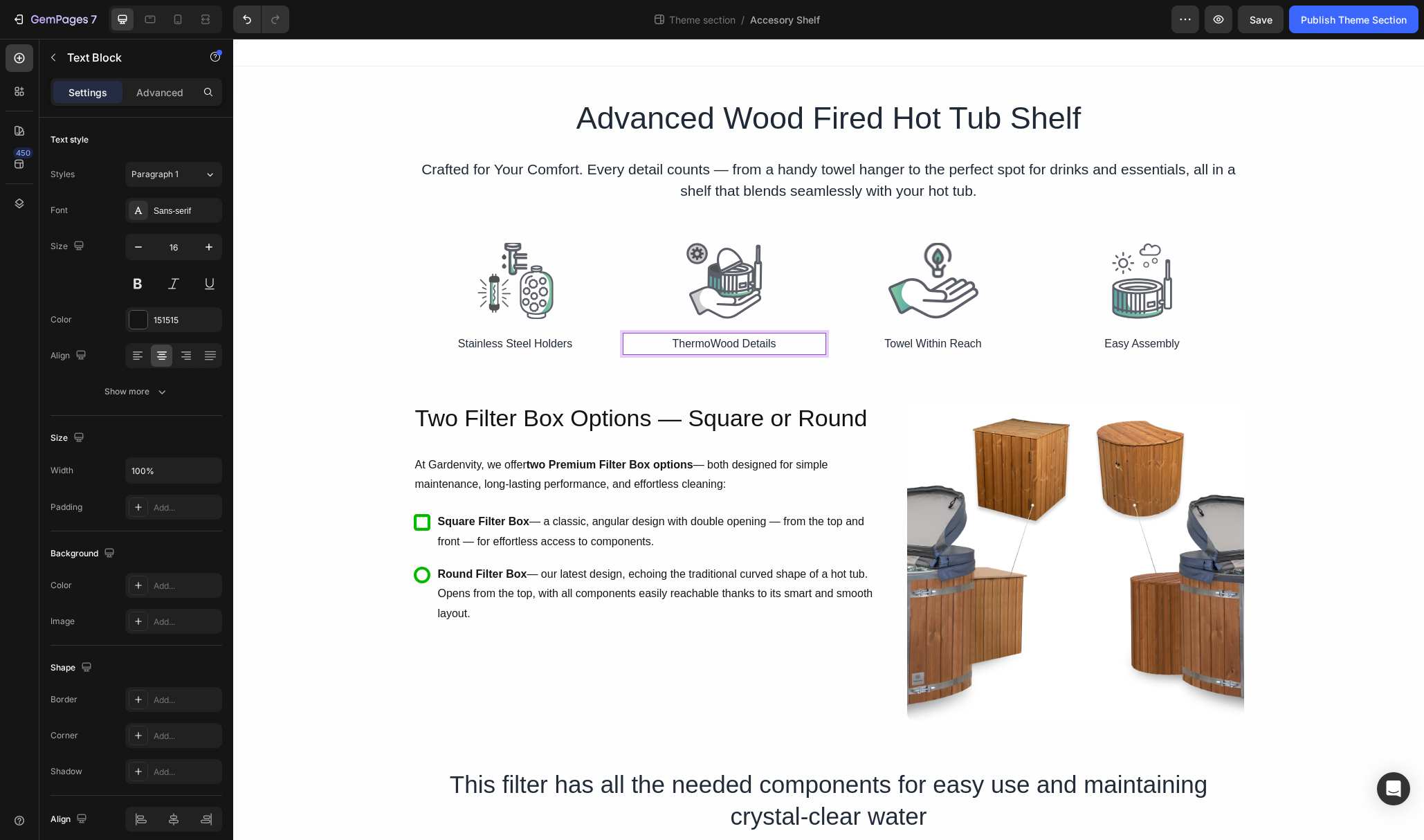
click at [702, 345] on span "ThermoWood Details" at bounding box center [725, 343] width 104 height 12
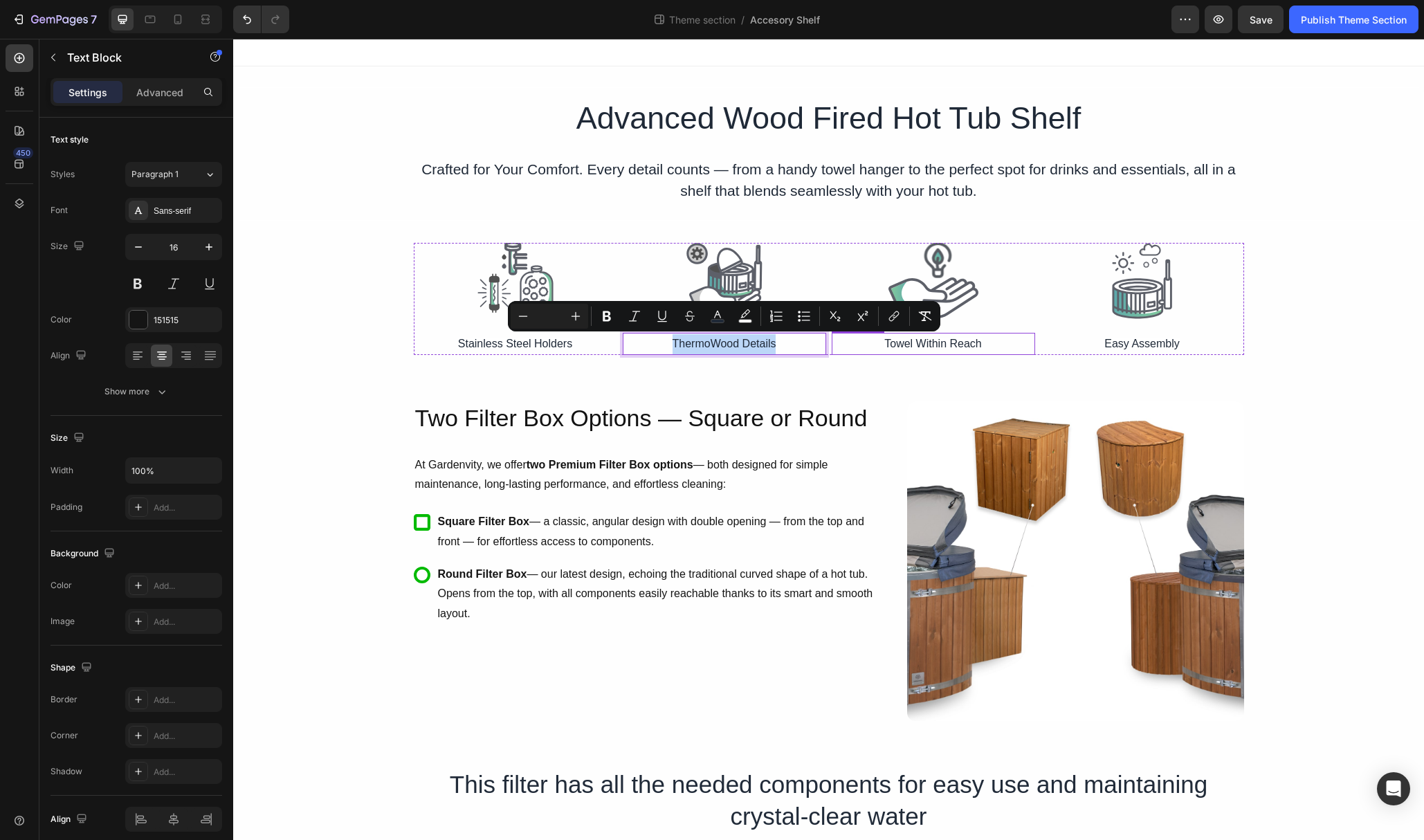
click at [932, 341] on span "Towel Within Reach" at bounding box center [933, 343] width 98 height 12
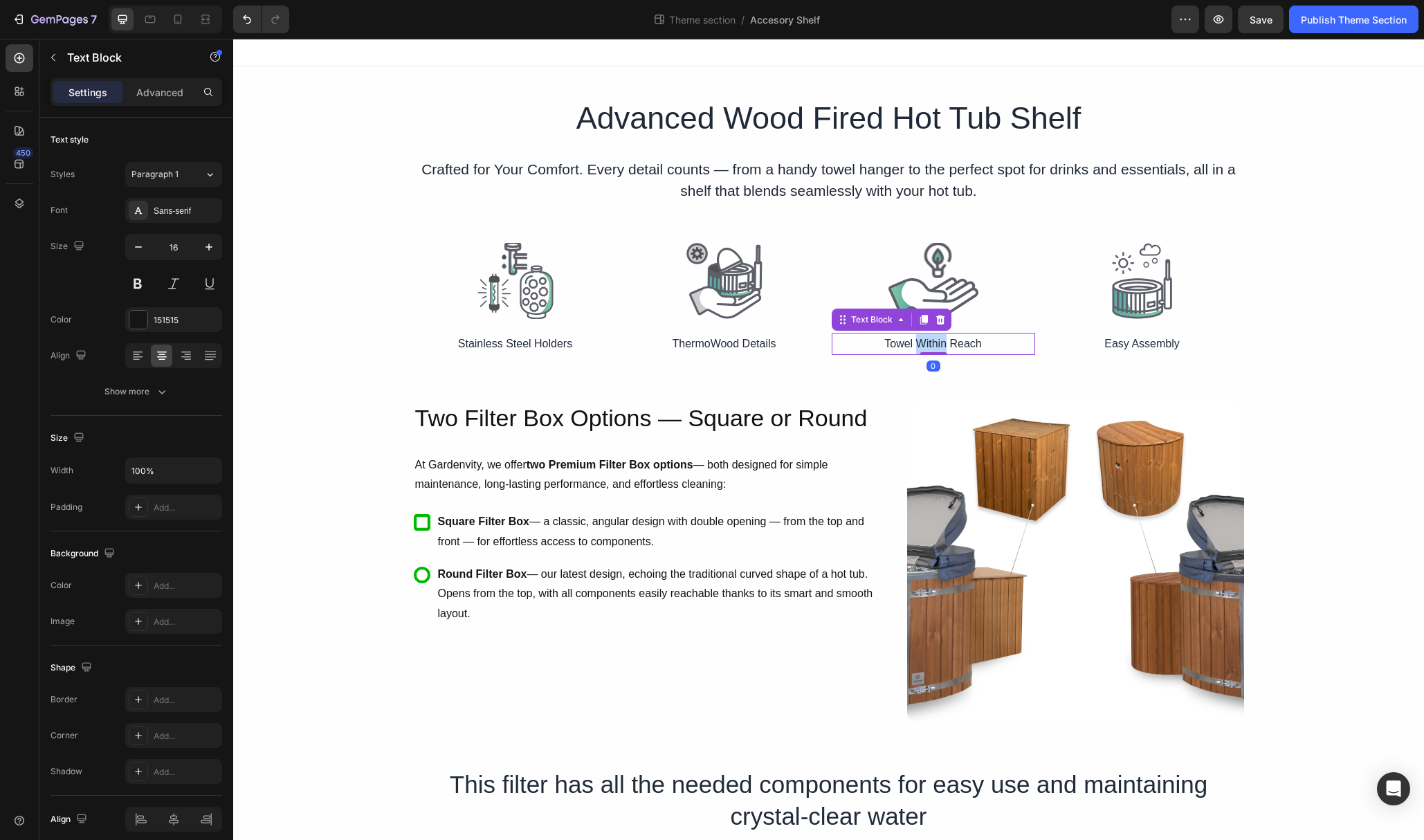
click at [932, 341] on span "Towel Within Reach" at bounding box center [933, 343] width 98 height 12
copy span "Towel Within Reach"
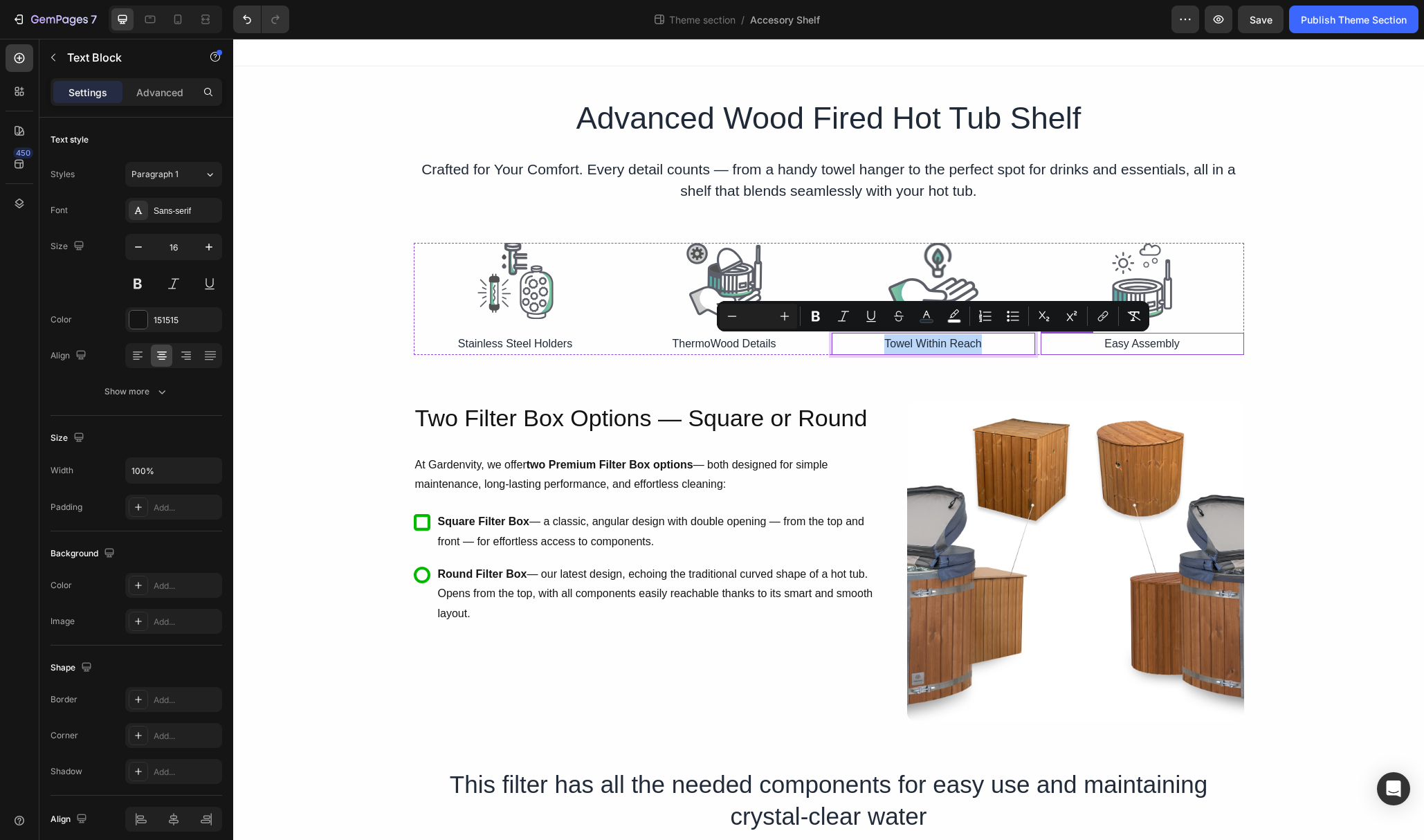
click at [1155, 342] on span "Easy Assembly" at bounding box center [1141, 343] width 75 height 12
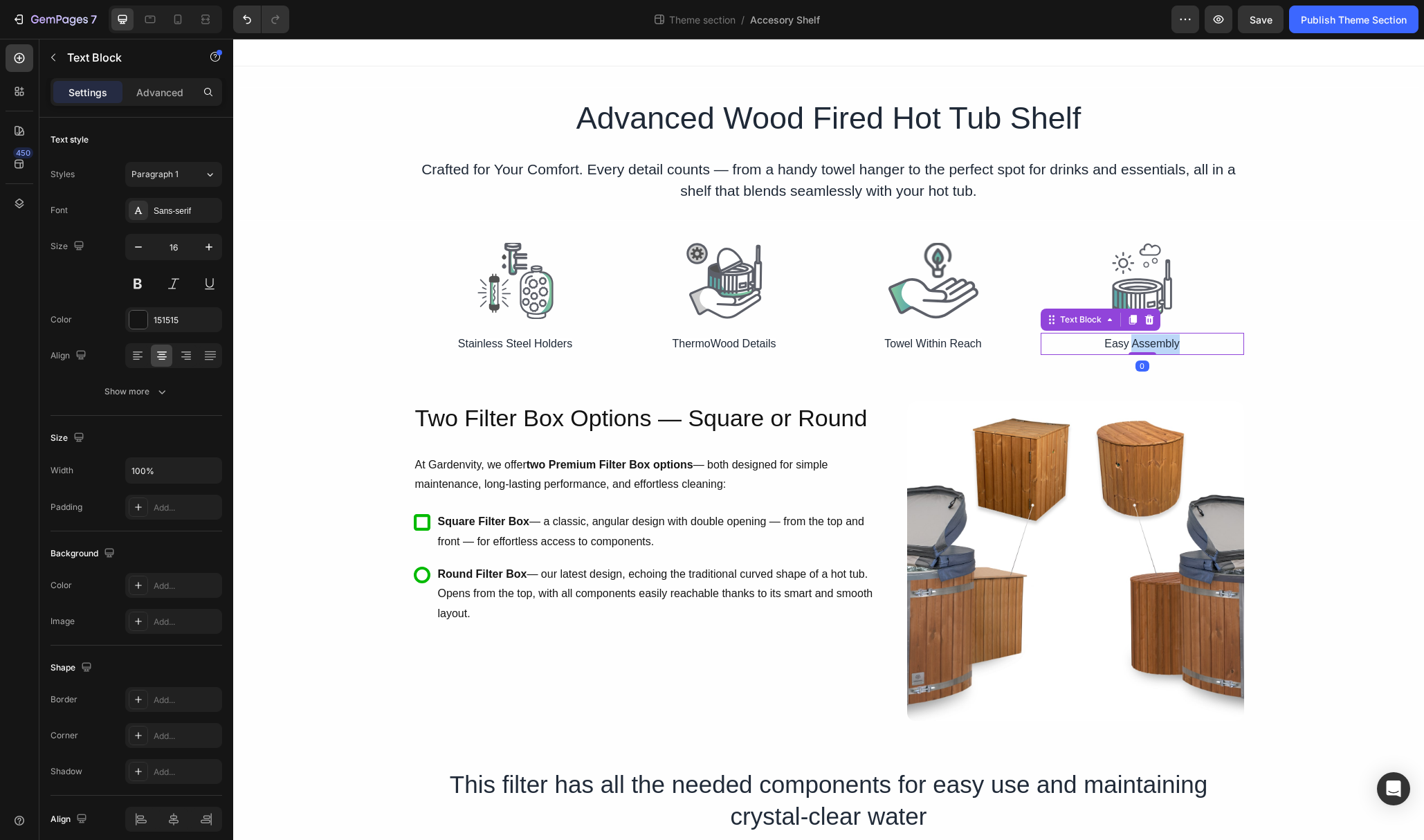
click at [1155, 342] on span "Easy Assembly" at bounding box center [1141, 343] width 75 height 12
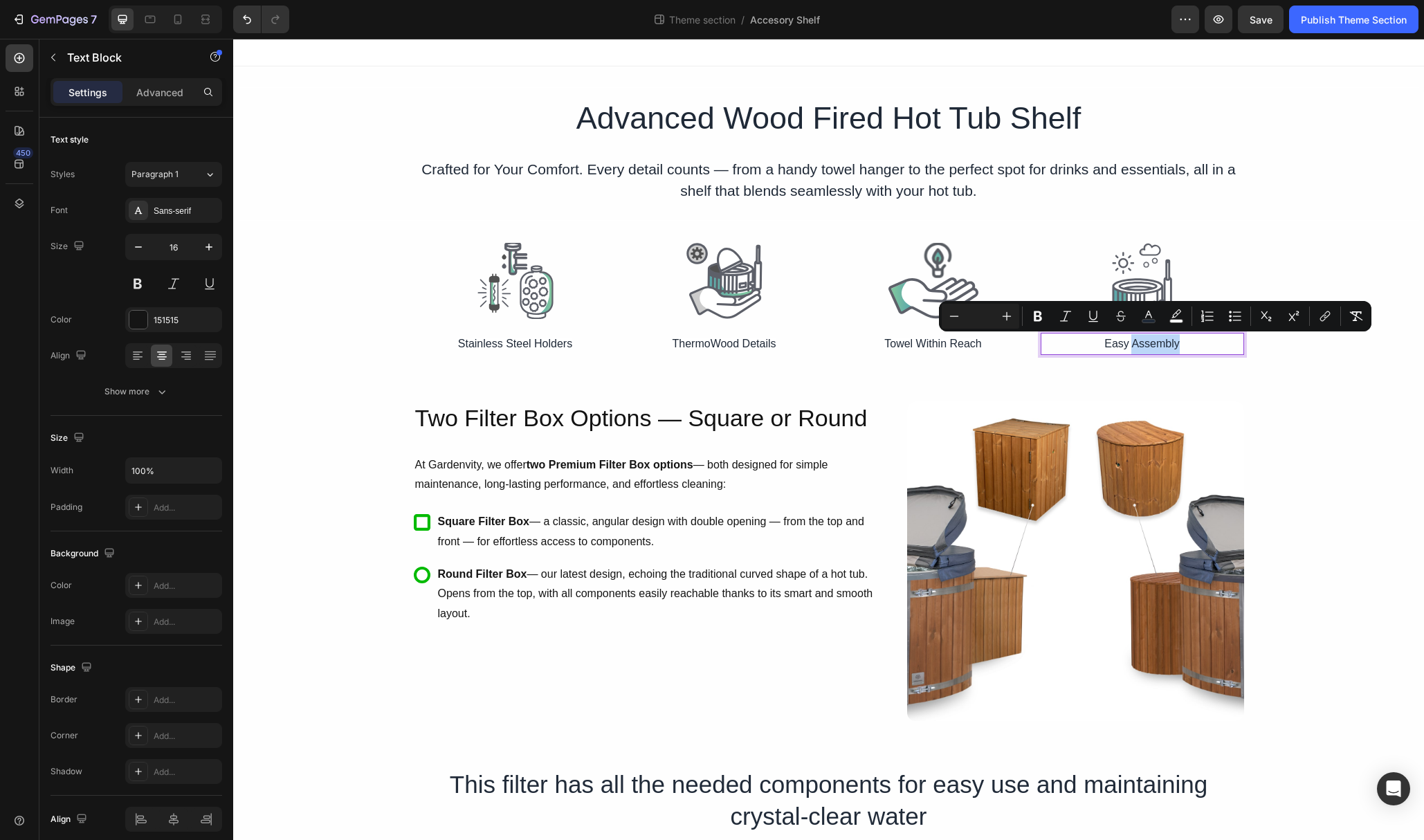
click at [1155, 342] on span "Easy Assembly" at bounding box center [1141, 343] width 75 height 12
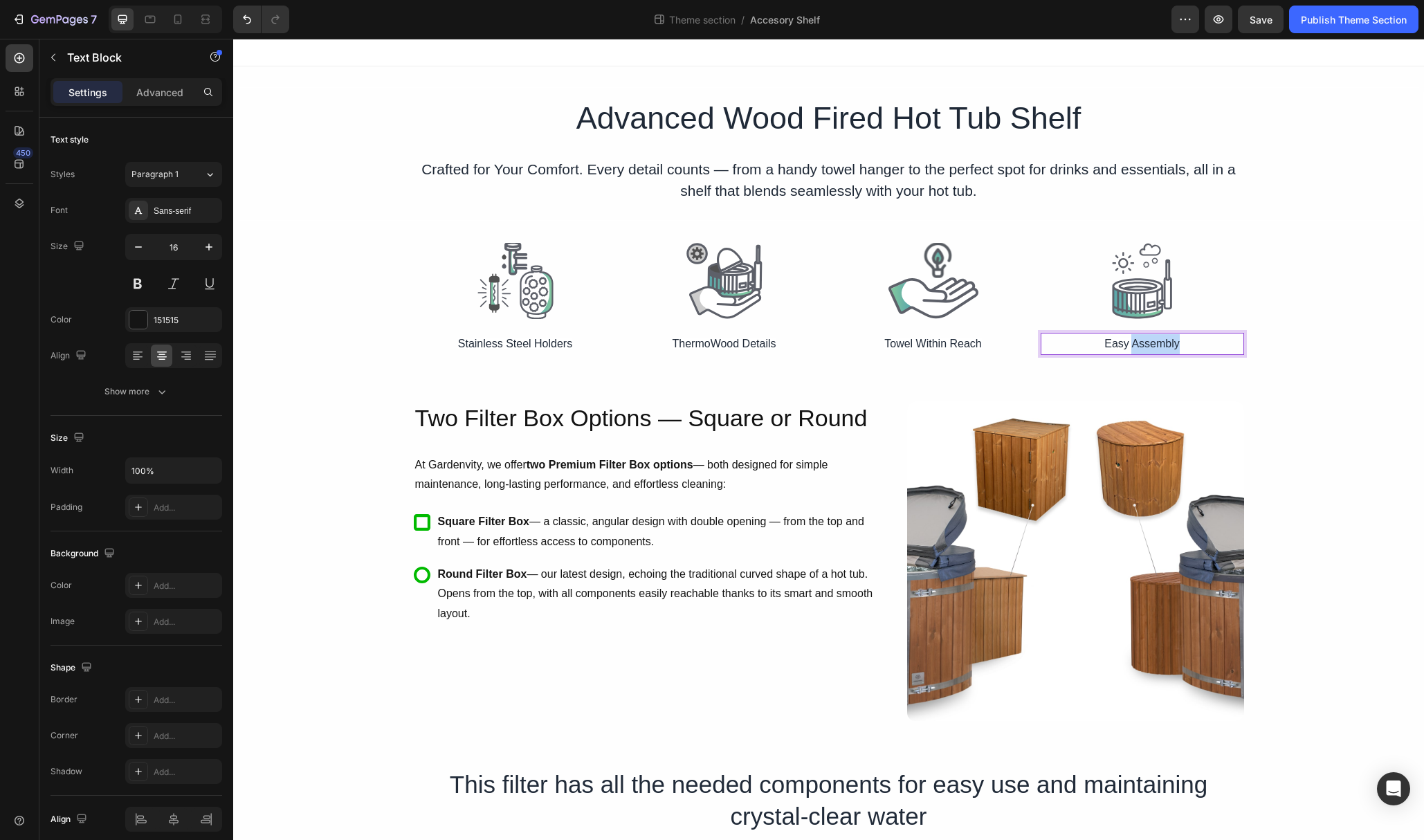
click at [1155, 342] on span "Easy Assembly" at bounding box center [1141, 343] width 75 height 12
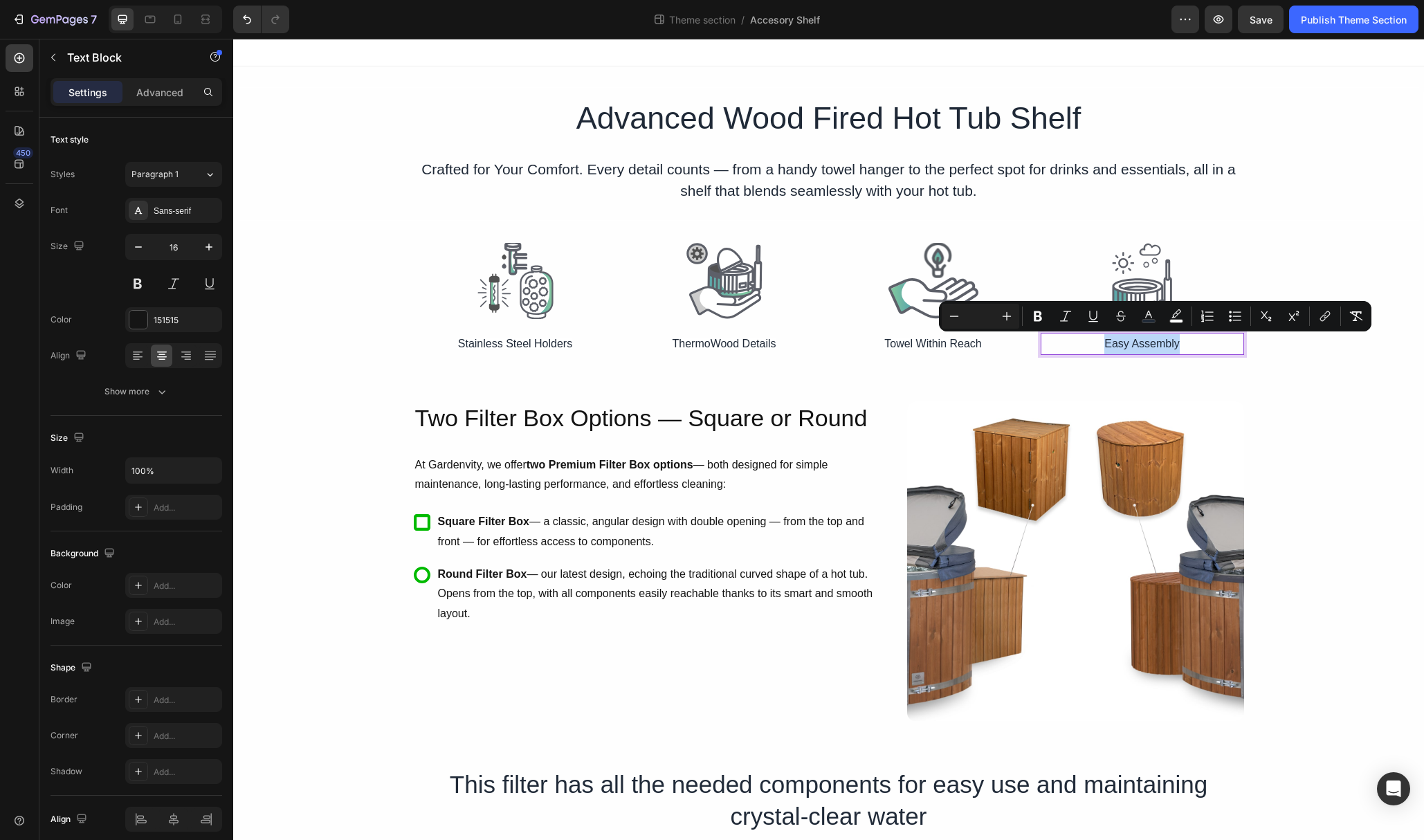
click at [1155, 342] on span "Easy Assembly" at bounding box center [1141, 343] width 75 height 12
copy span "Easy Assembly"
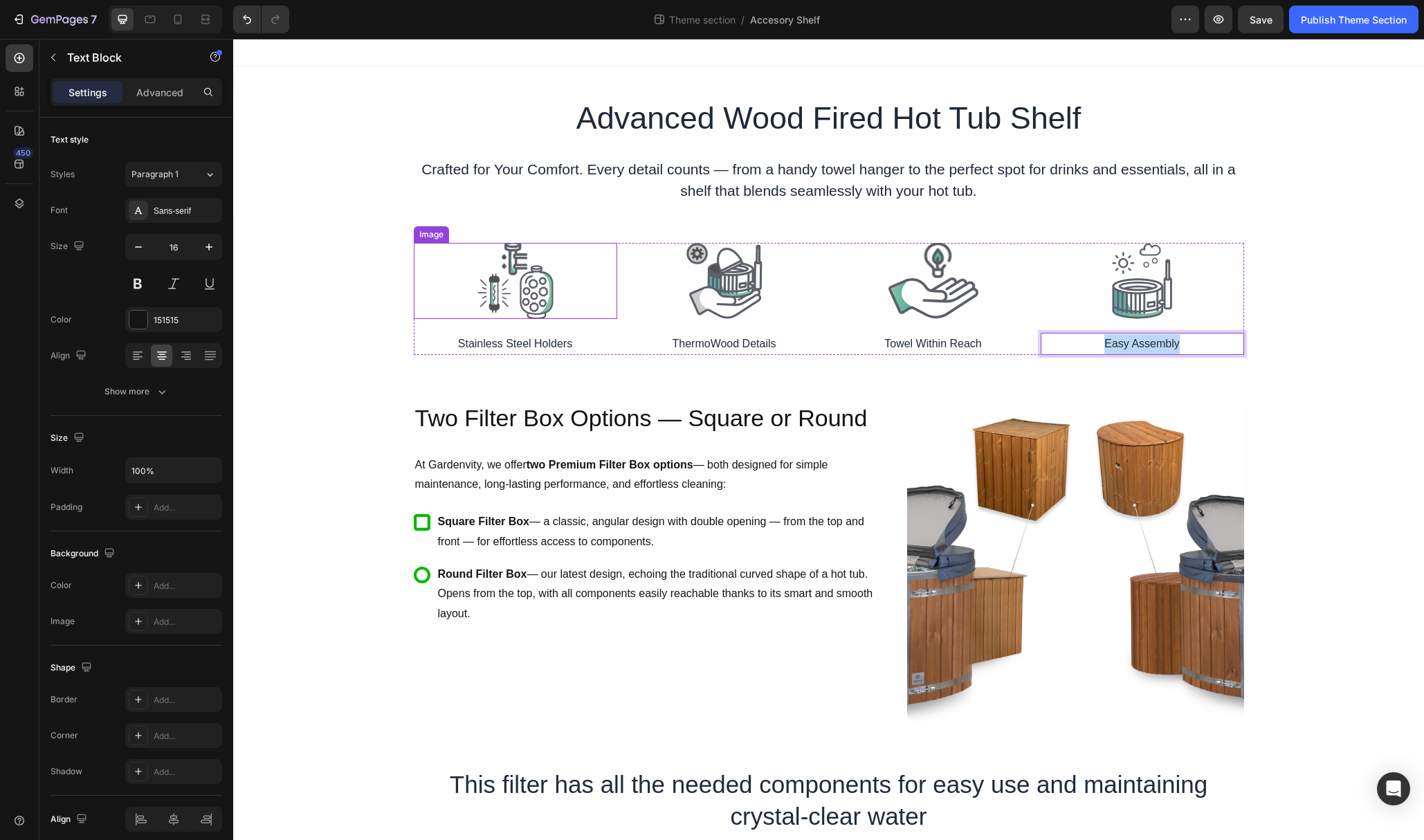
click at [514, 298] on img at bounding box center [516, 281] width 76 height 76
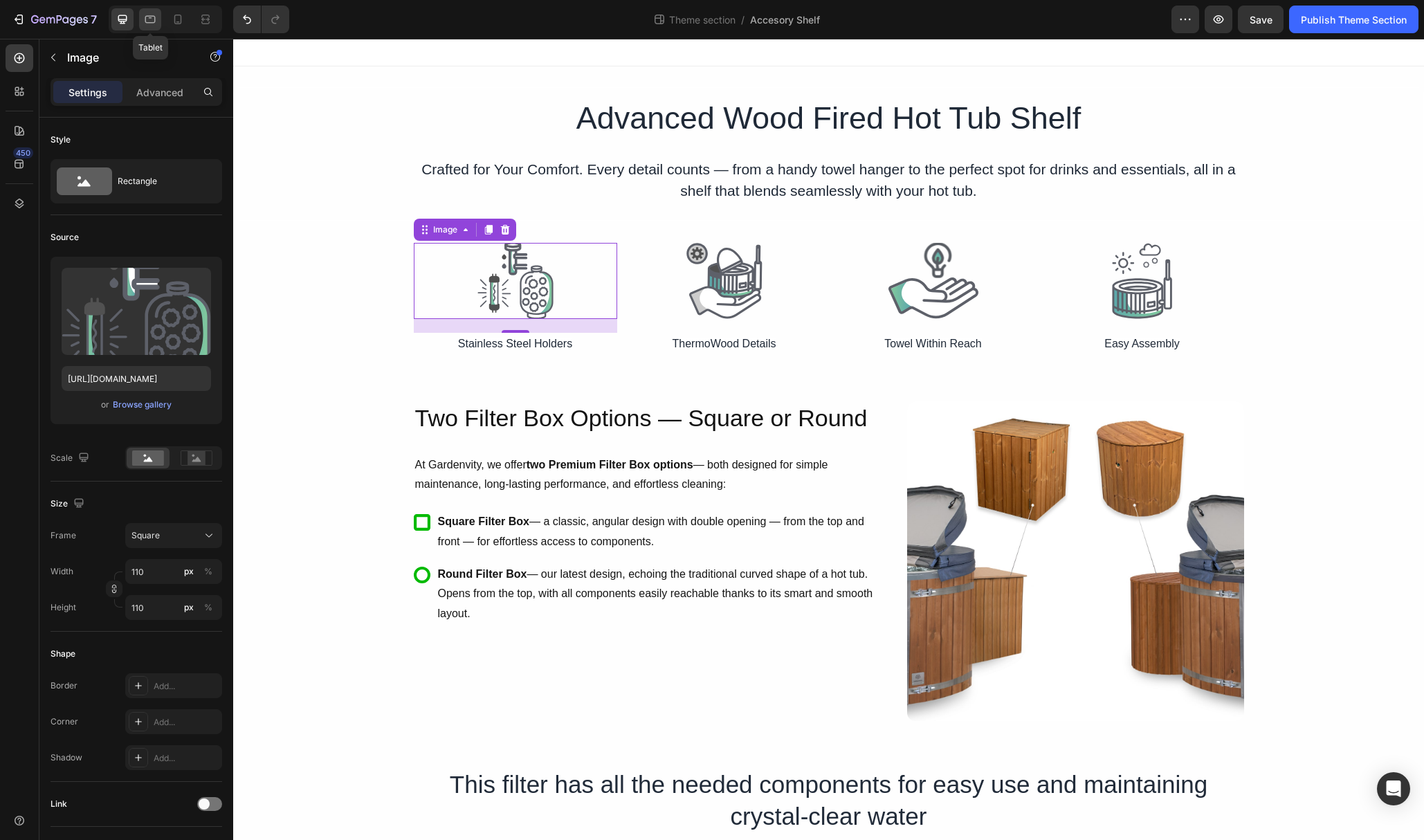
click at [158, 22] on div at bounding box center [150, 19] width 22 height 22
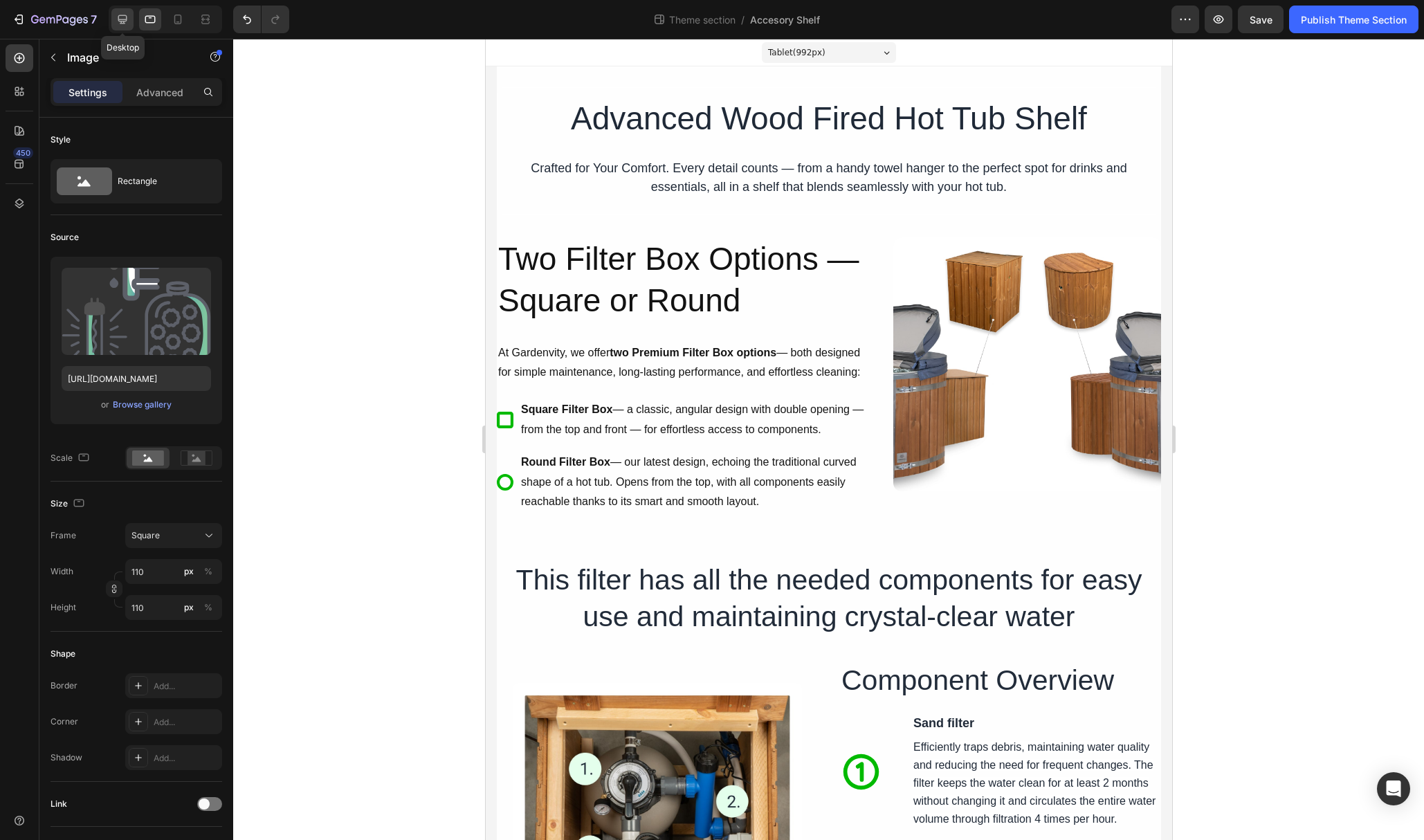
click at [116, 19] on icon at bounding box center [122, 19] width 14 height 14
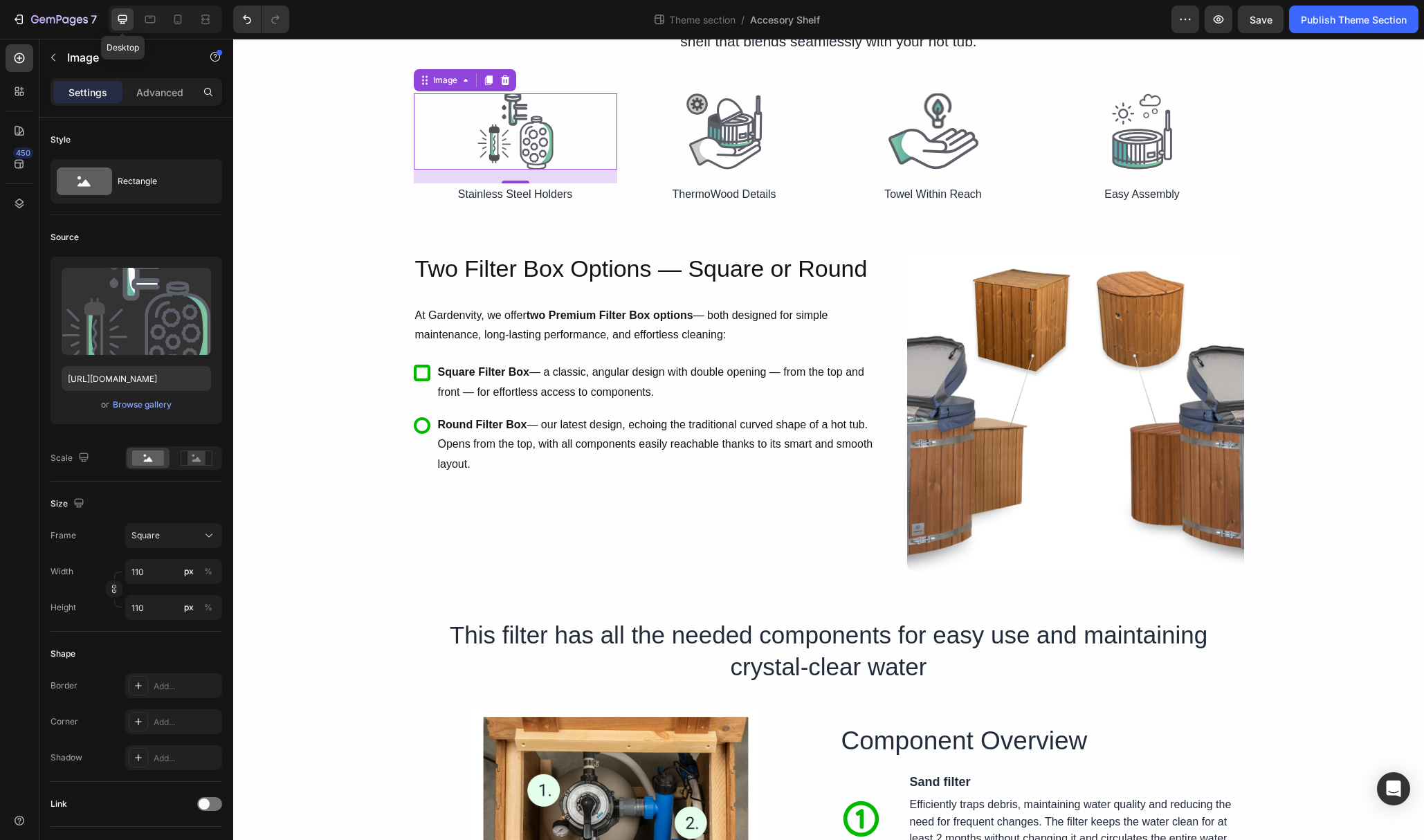
scroll to position [156, 0]
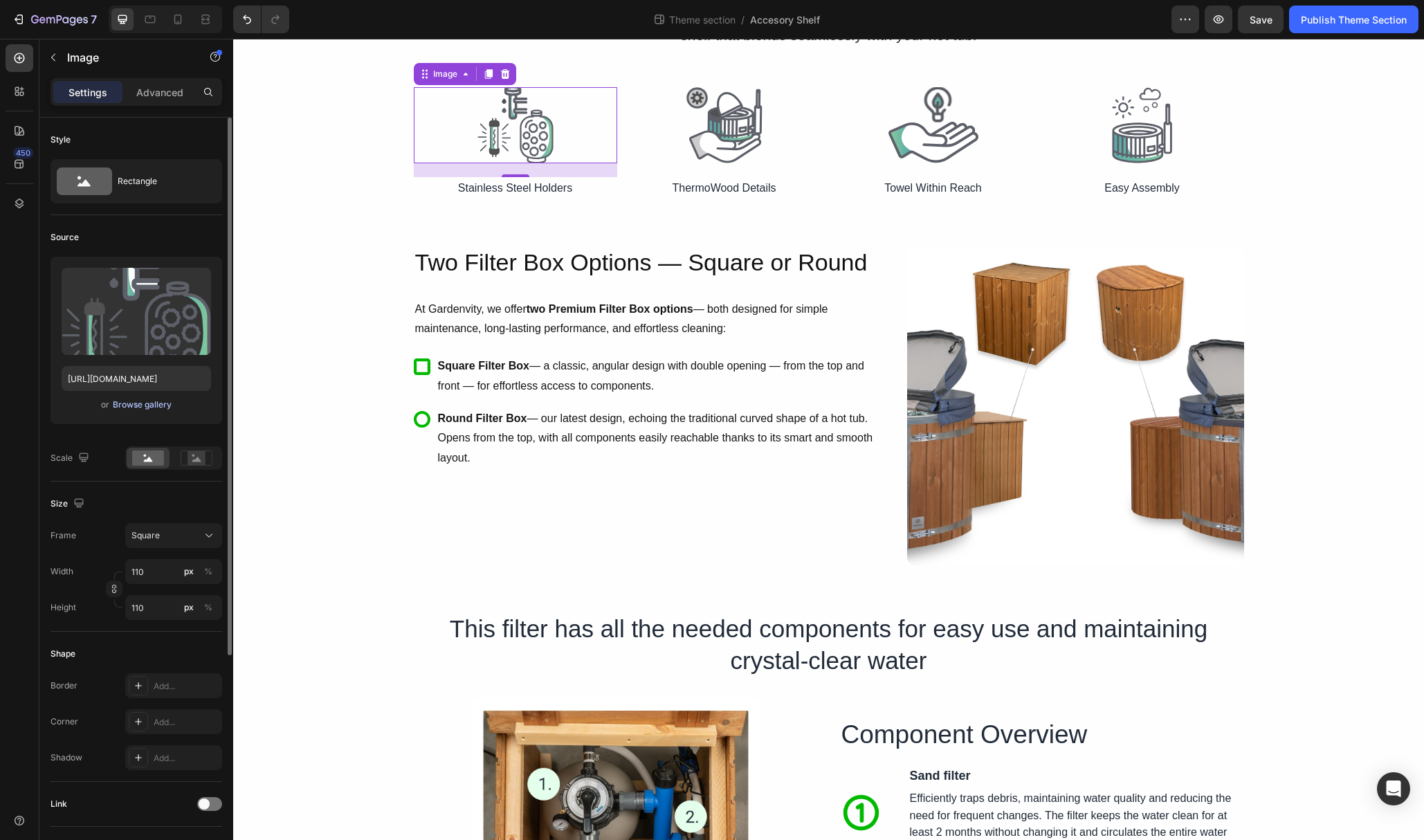
click at [132, 406] on div "Browse gallery" at bounding box center [142, 405] width 59 height 12
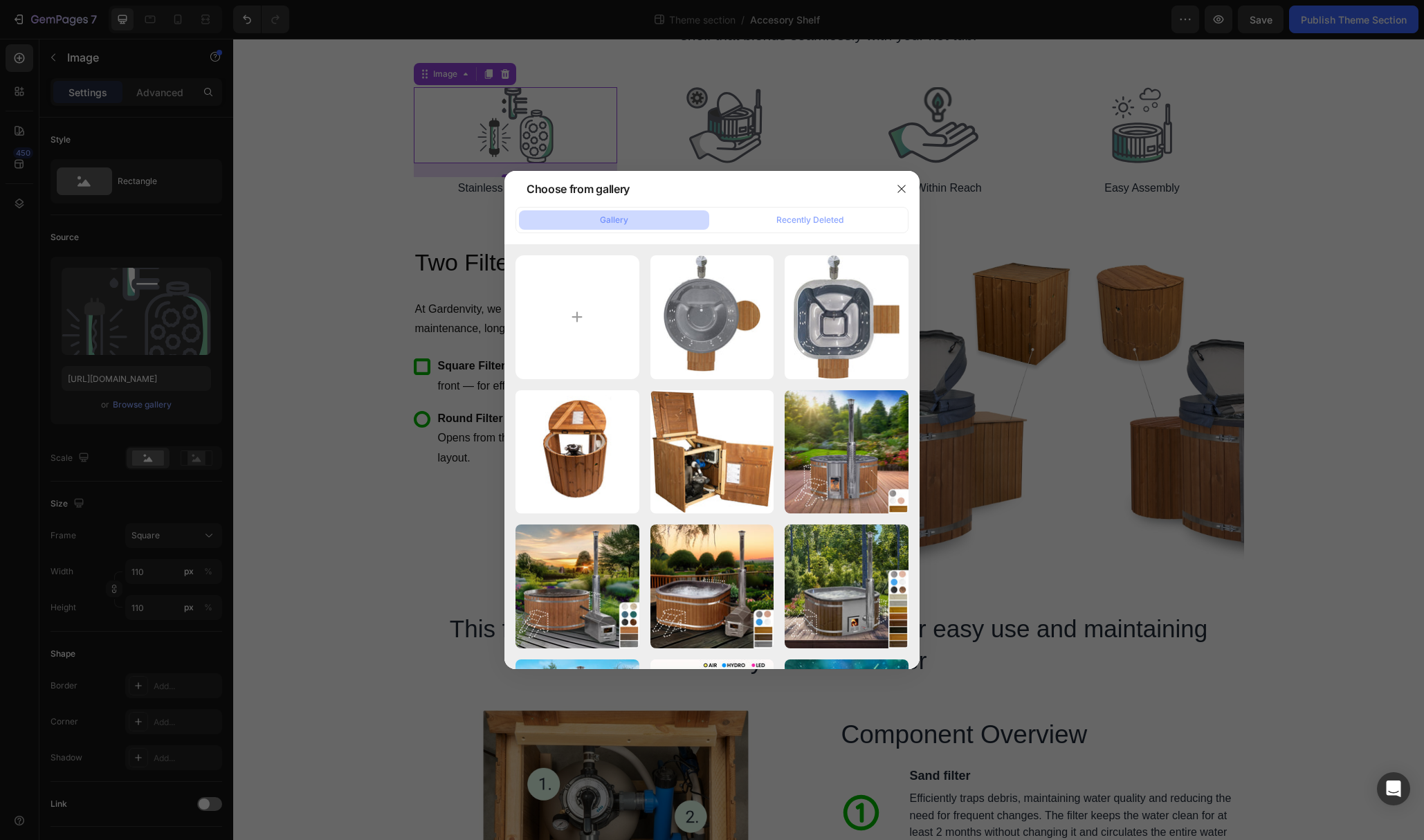
type input "C:\fakepath\Stainless Steel Holders.svg"
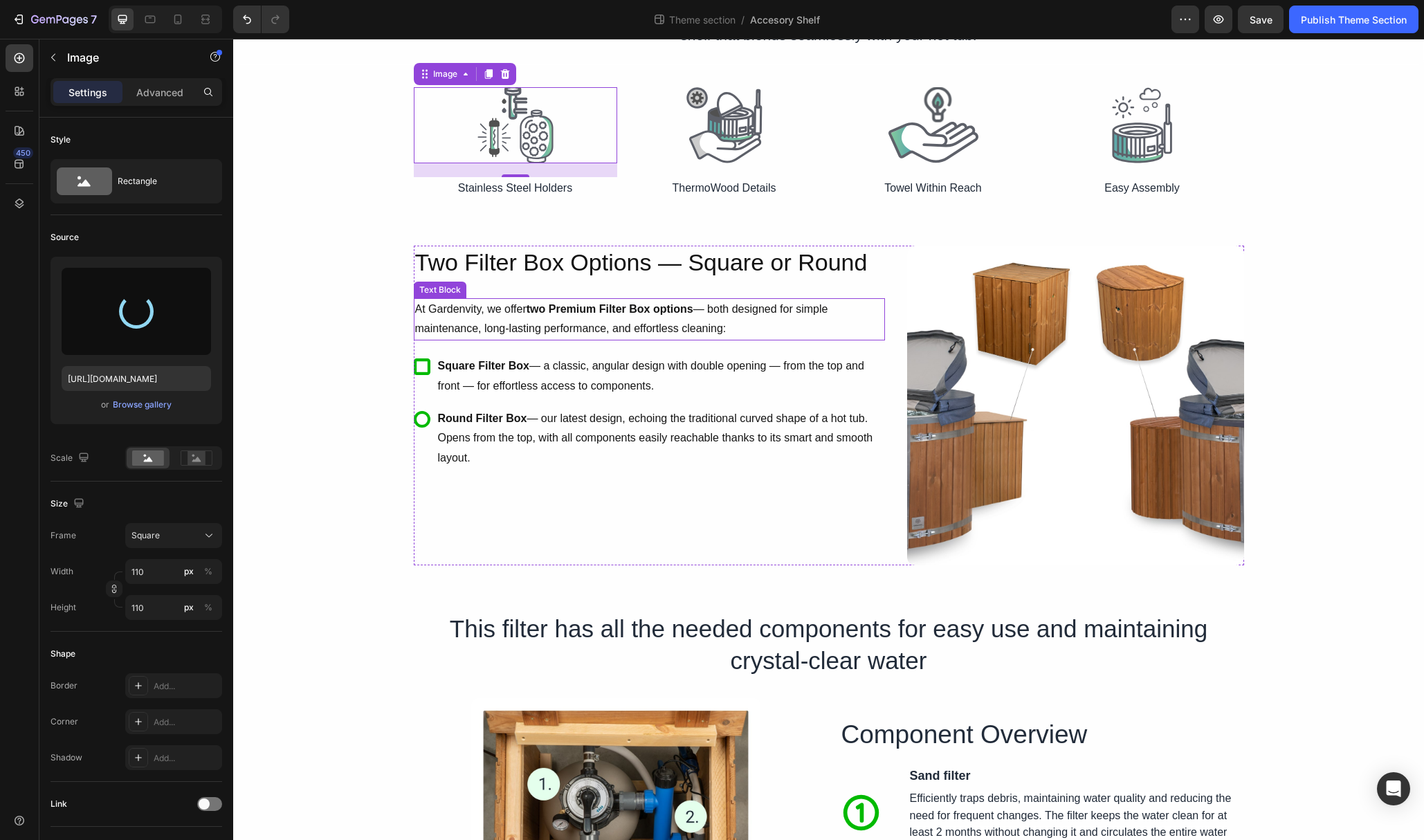
type input "[URL][DOMAIN_NAME]"
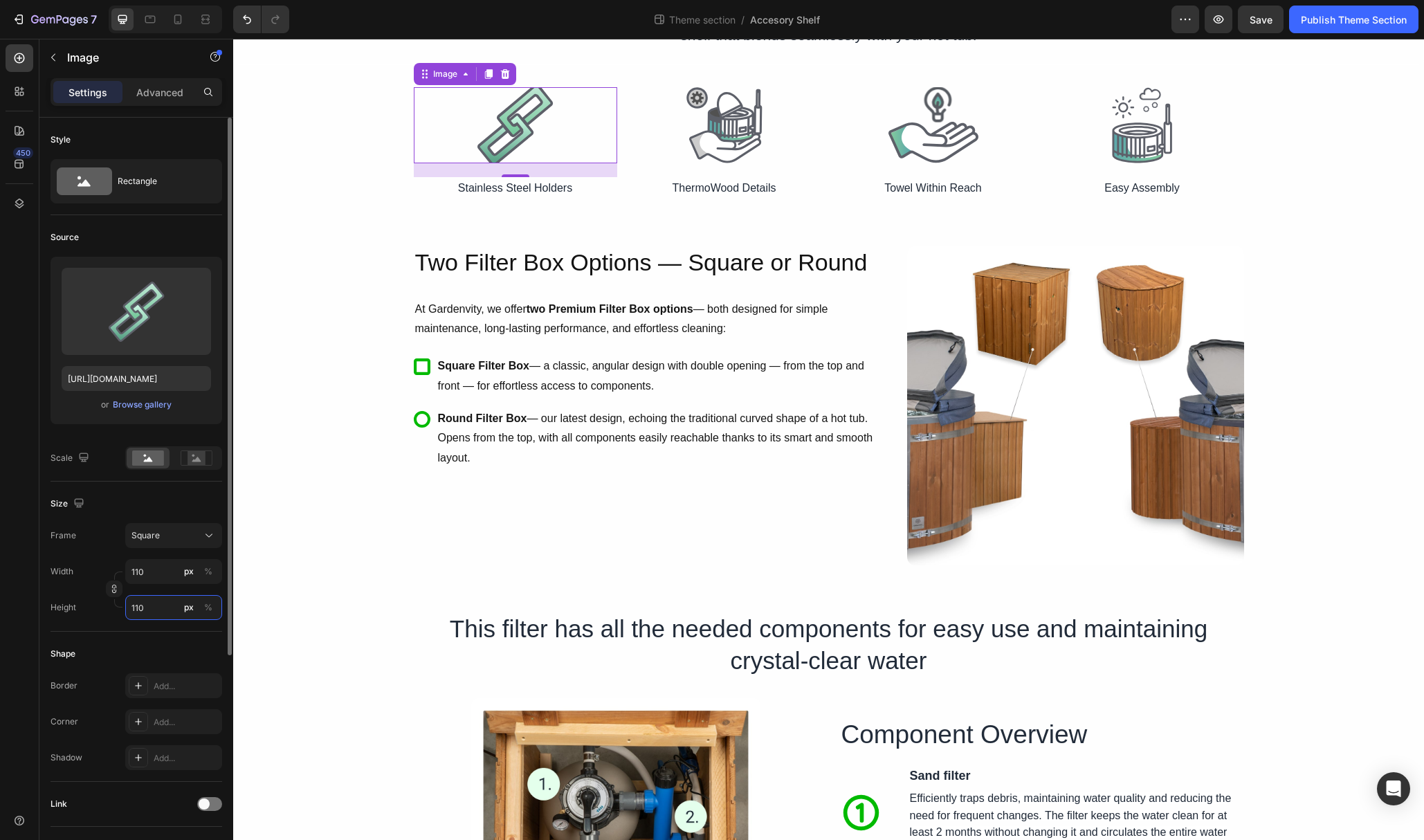
click at [156, 614] on input "110" at bounding box center [173, 608] width 97 height 25
type input "109"
type input "108"
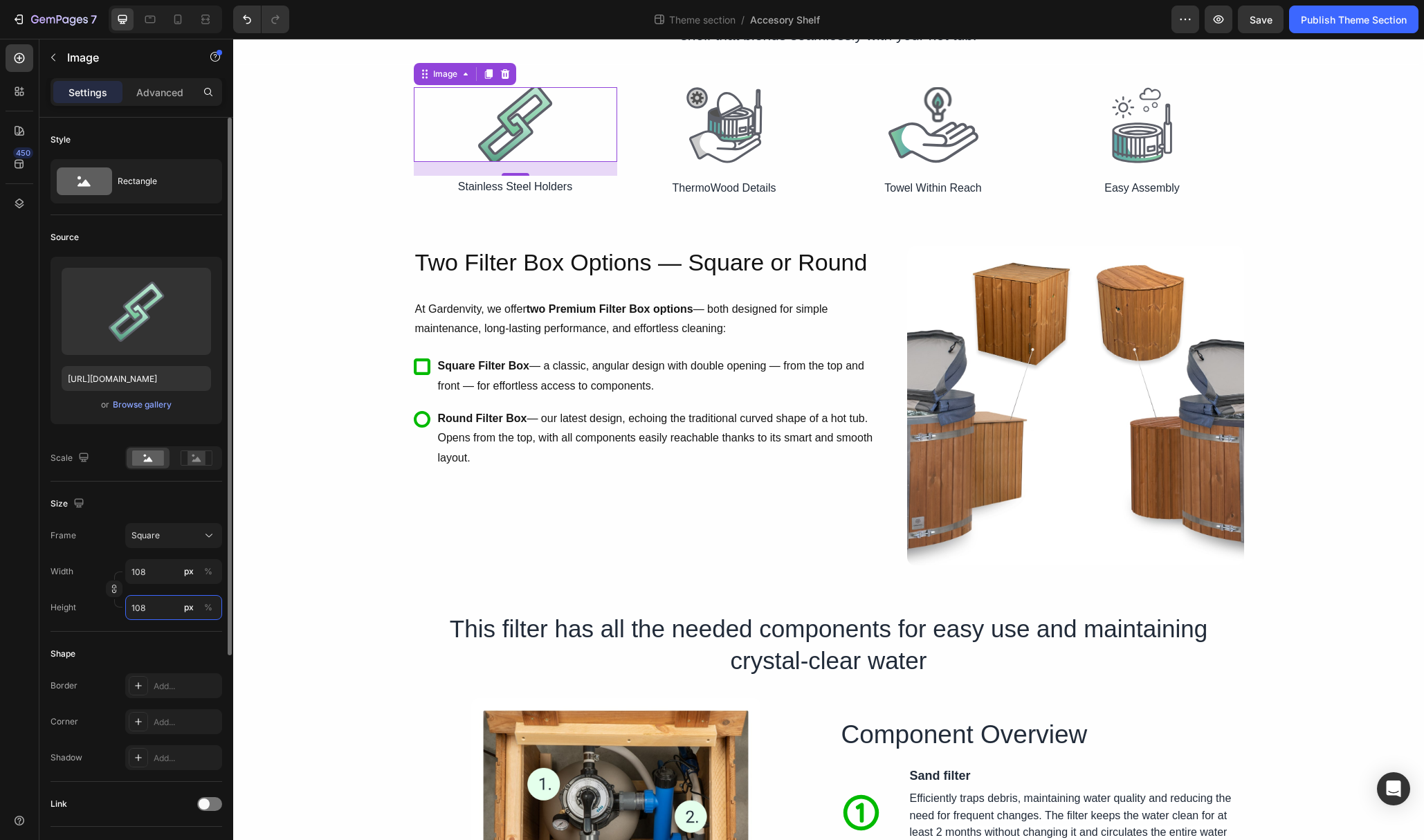
type input "107"
type input "106"
type input "105"
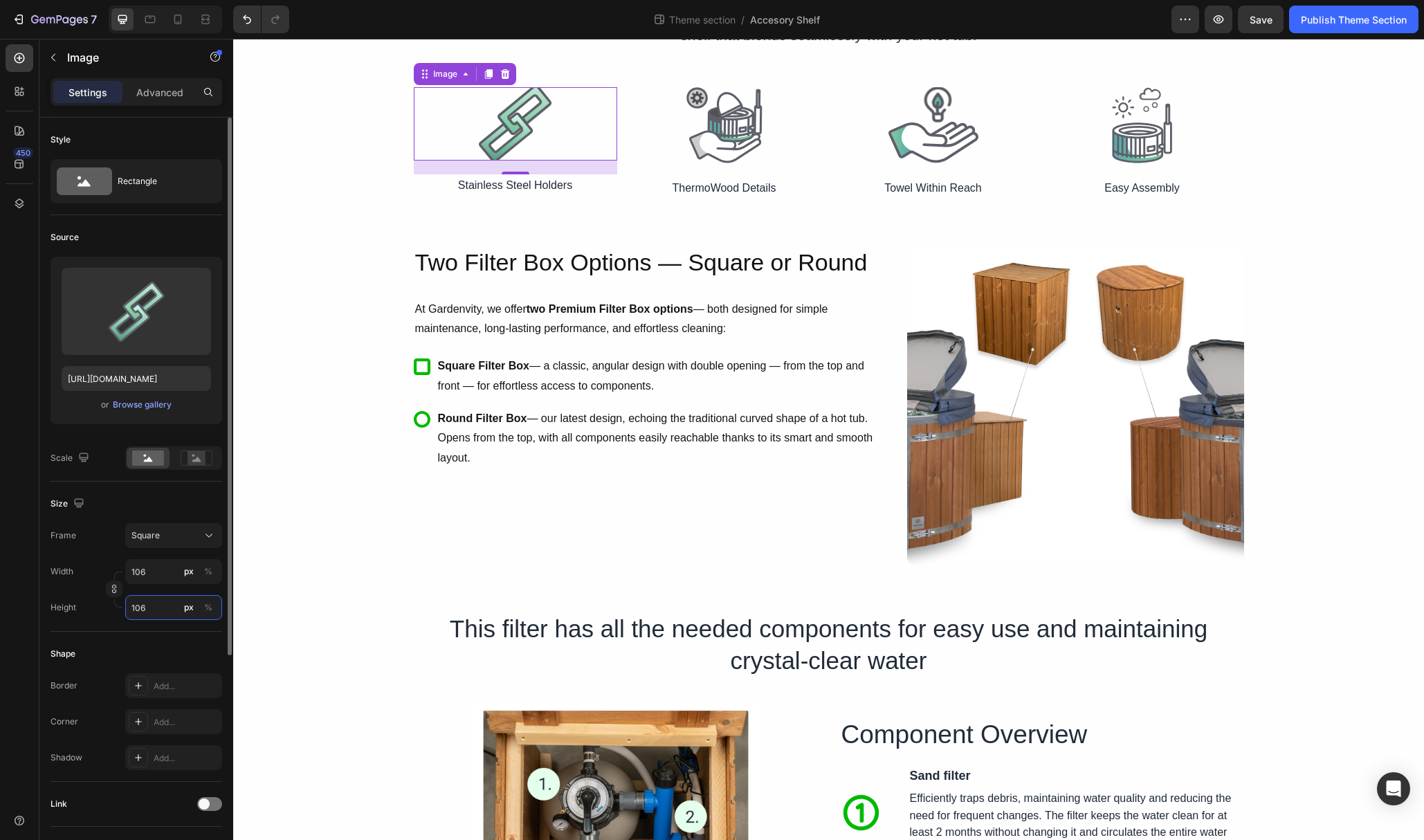
type input "105"
type input "104"
type input "103"
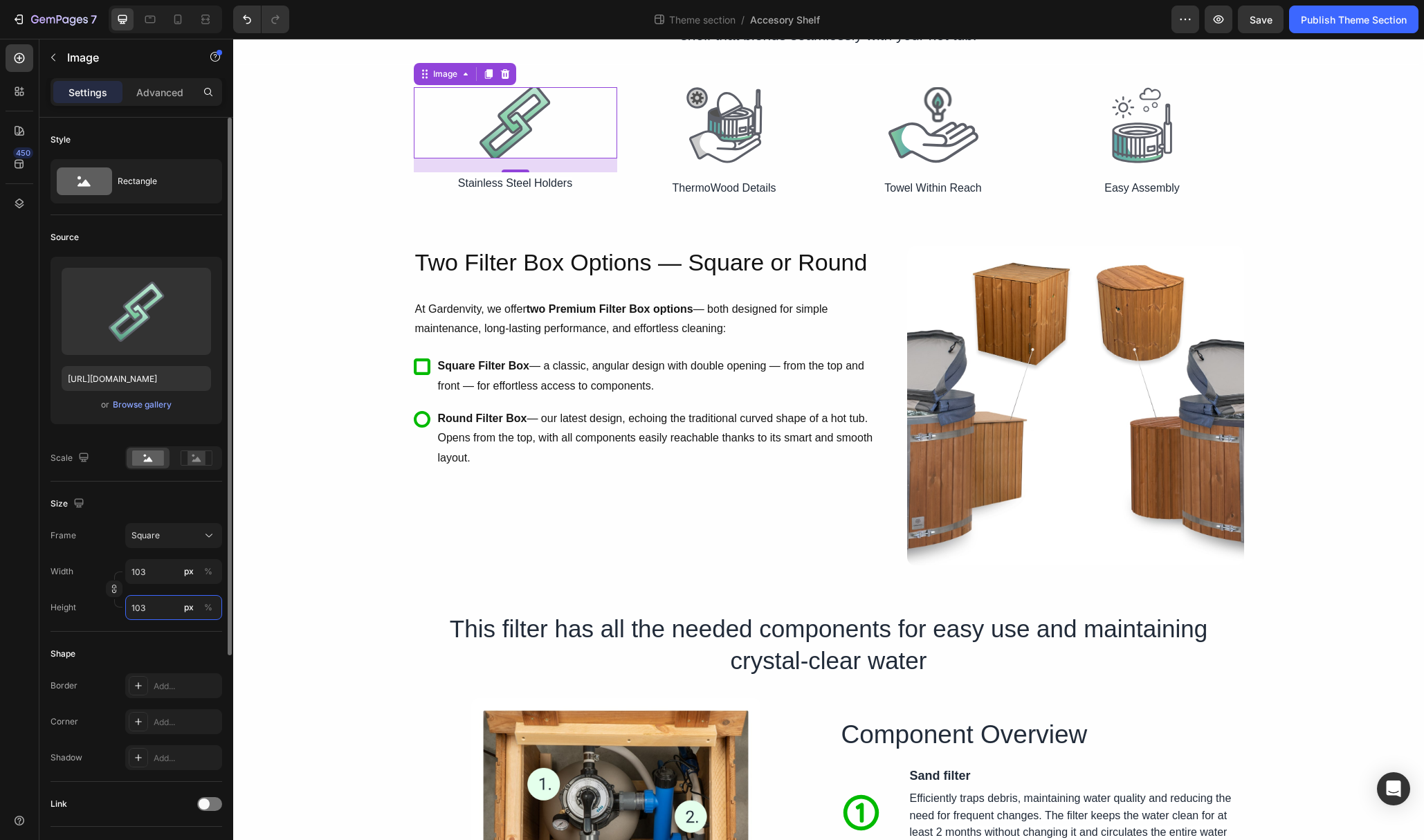
type input "104"
type input "105"
type input "106"
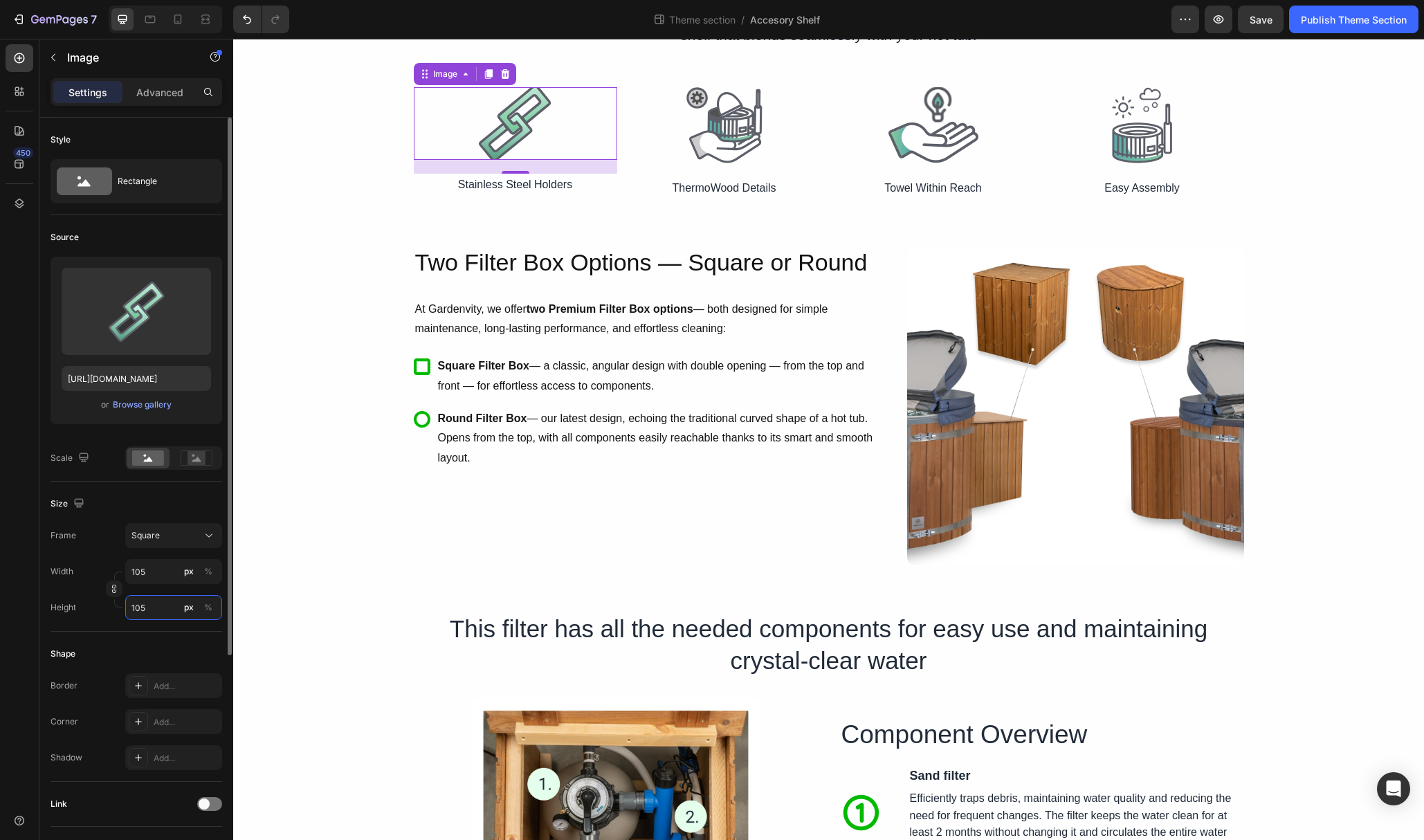
type input "106"
type input "107"
type input "108"
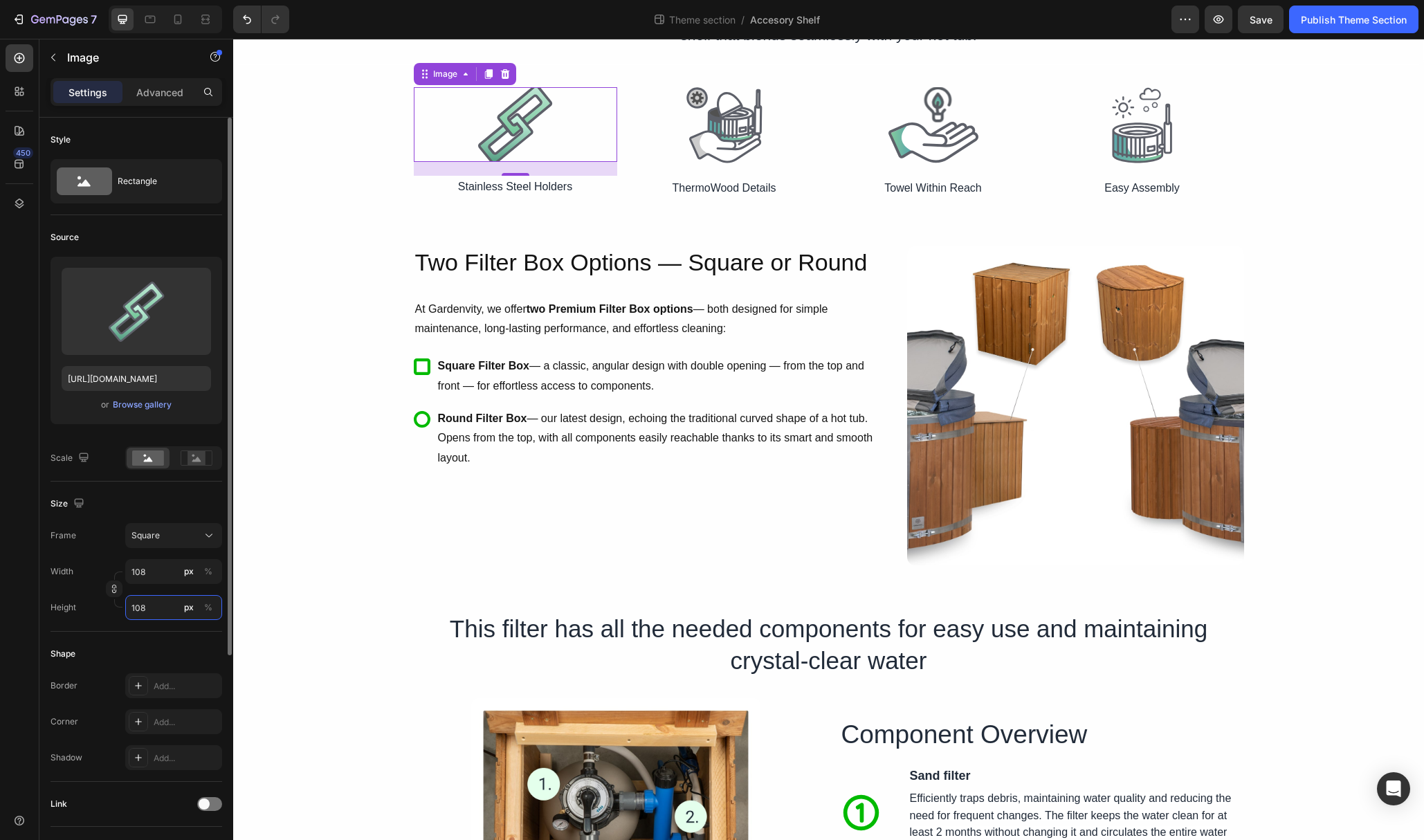
type input "109"
click at [153, 567] on input "109" at bounding box center [173, 571] width 97 height 25
type input "110"
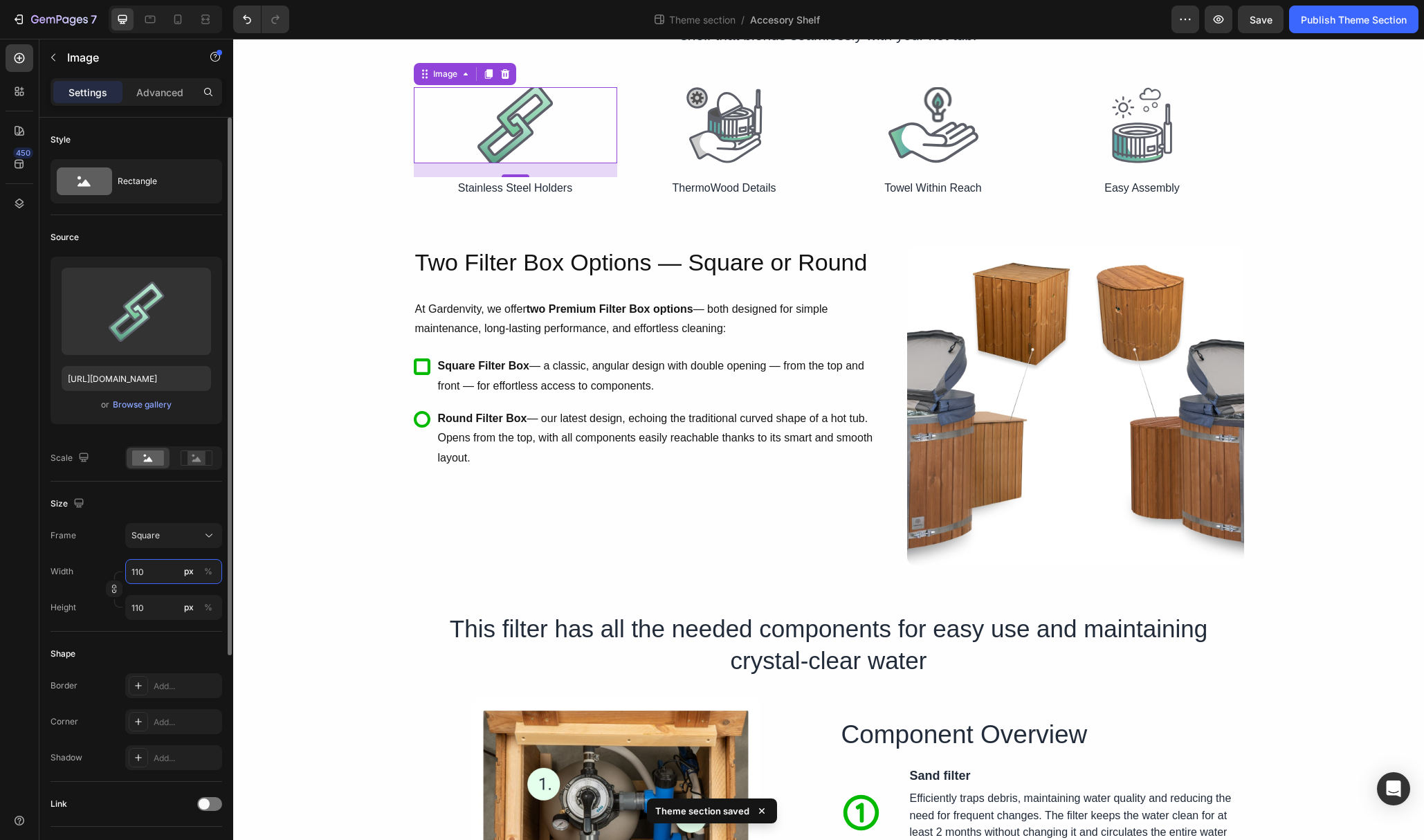
type input "111"
type input "112"
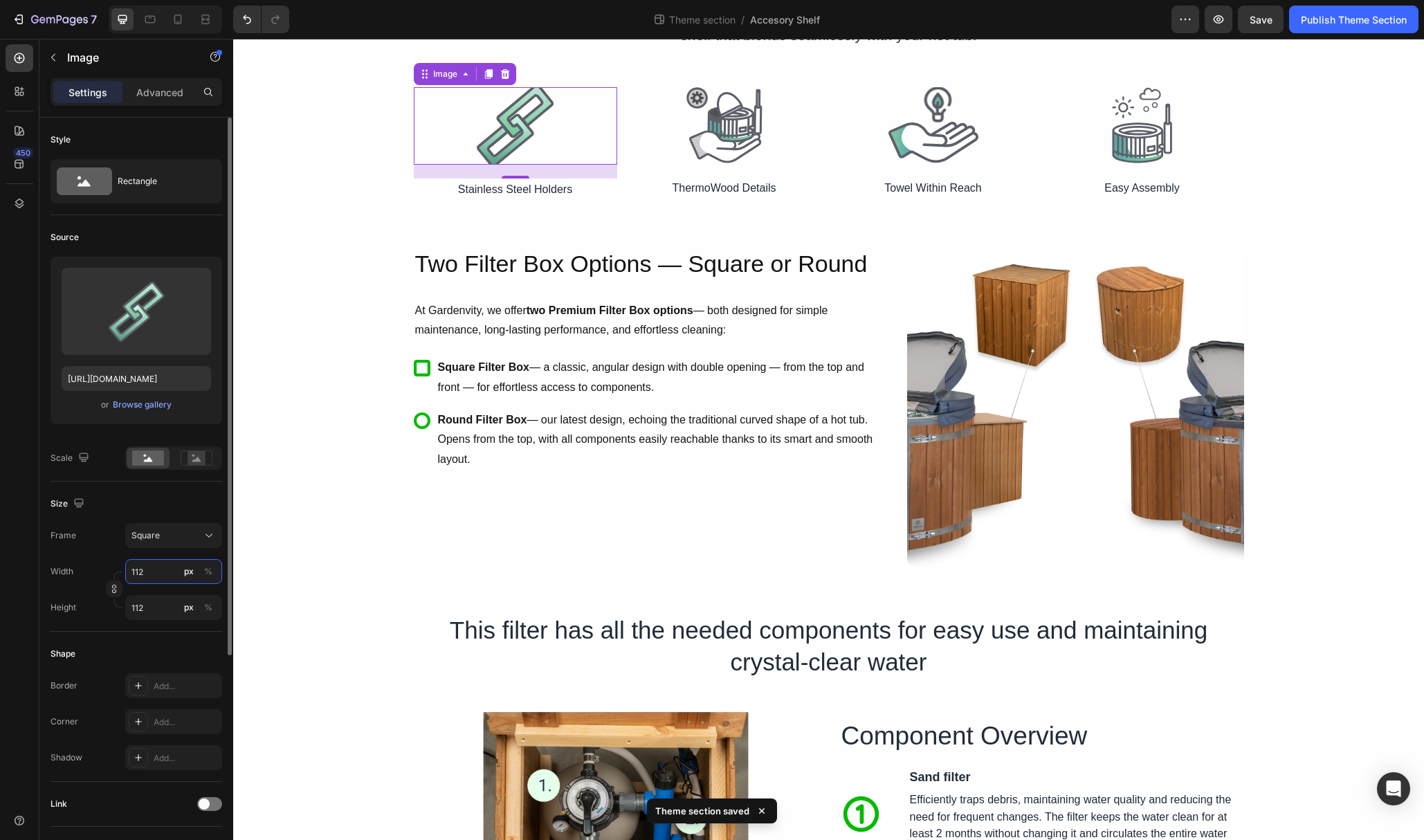
type input "113"
type input "111"
type input "109"
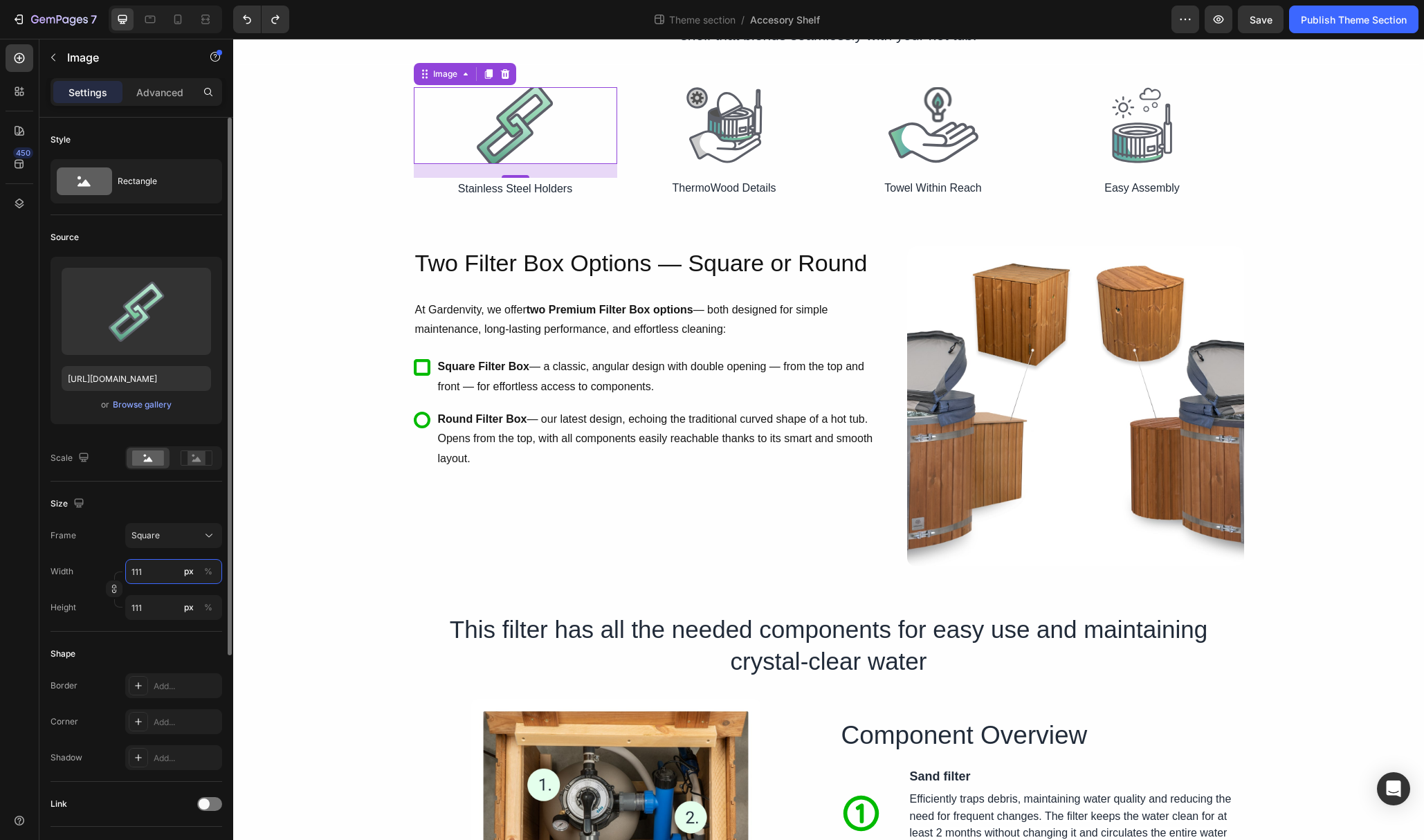
type input "109"
click at [117, 590] on icon "button" at bounding box center [114, 588] width 10 height 10
click at [156, 574] on input "109" at bounding box center [173, 571] width 97 height 25
type input "101"
click at [776, 135] on div at bounding box center [724, 125] width 204 height 76
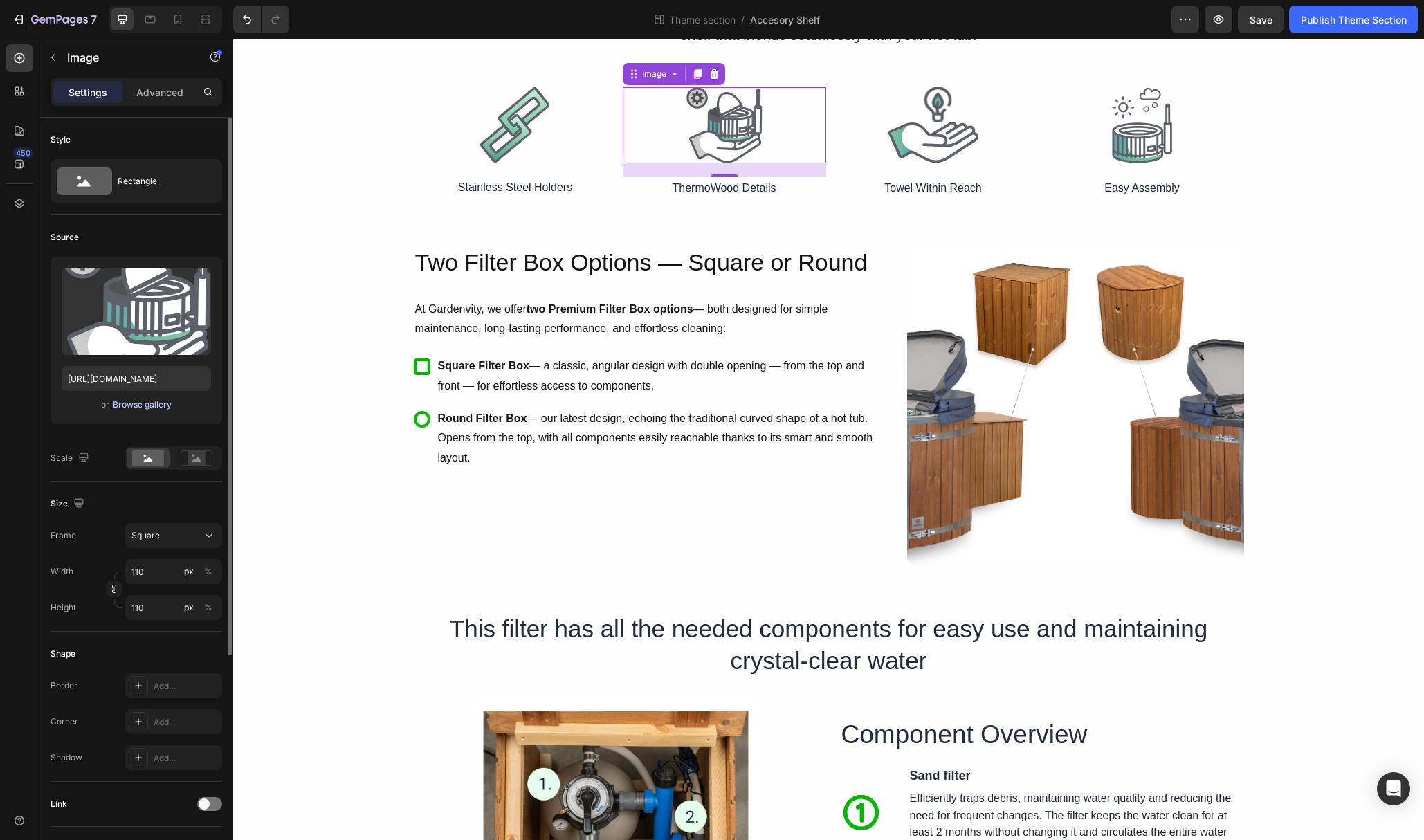
click at [147, 401] on div "Browse gallery" at bounding box center [142, 405] width 59 height 12
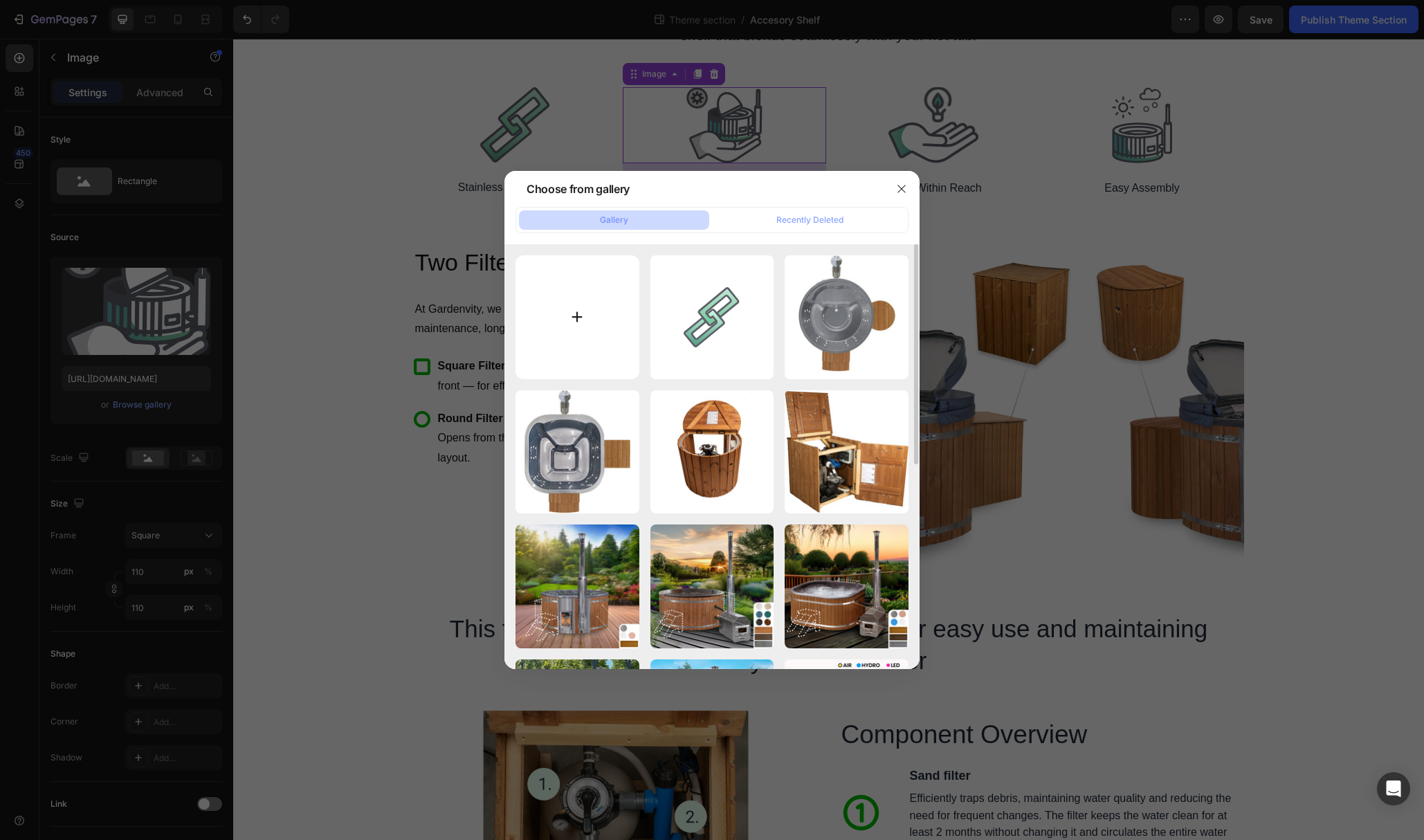
type input "C:\fakepath\ThermoWood Details.svg"
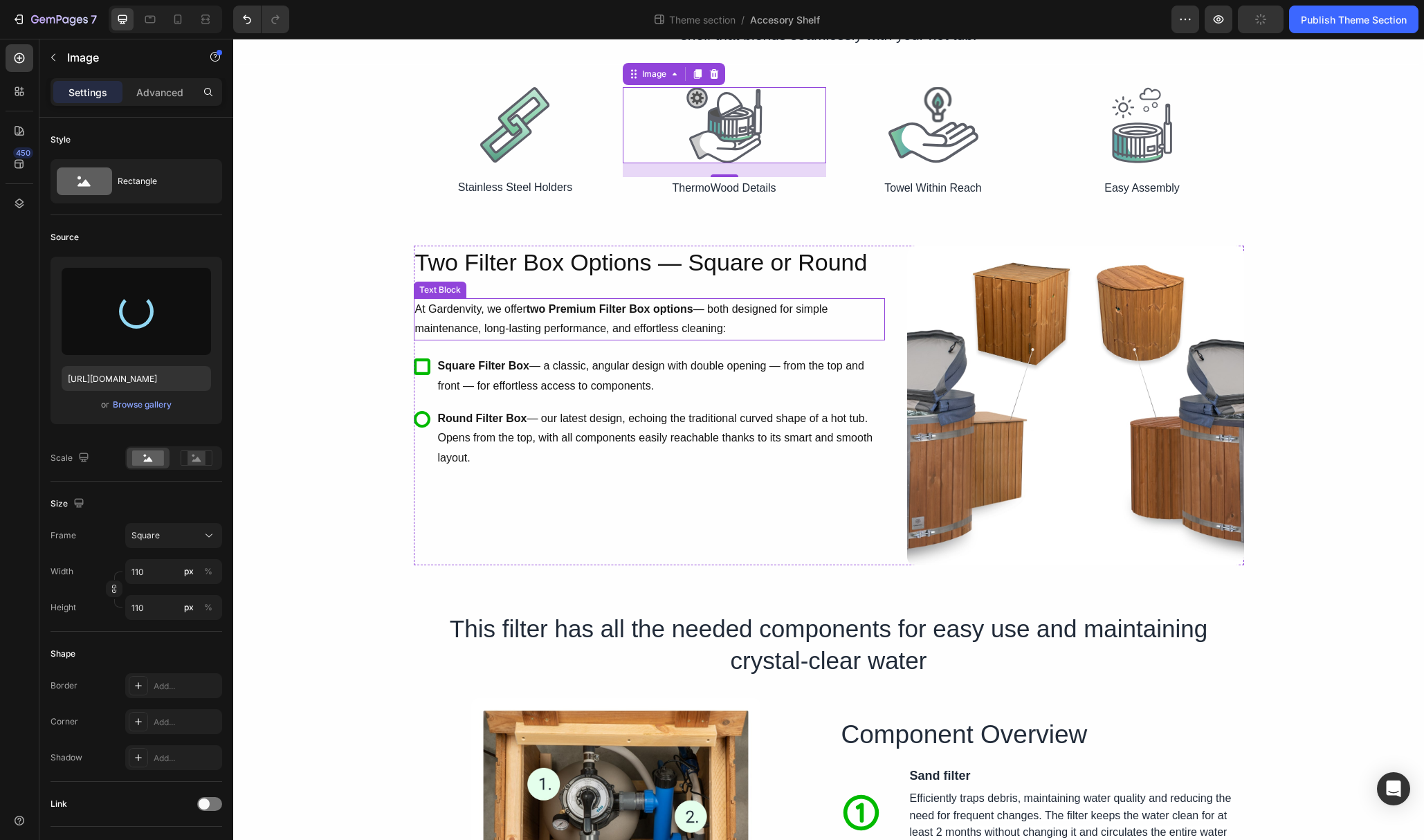
type input "[URL][DOMAIN_NAME]"
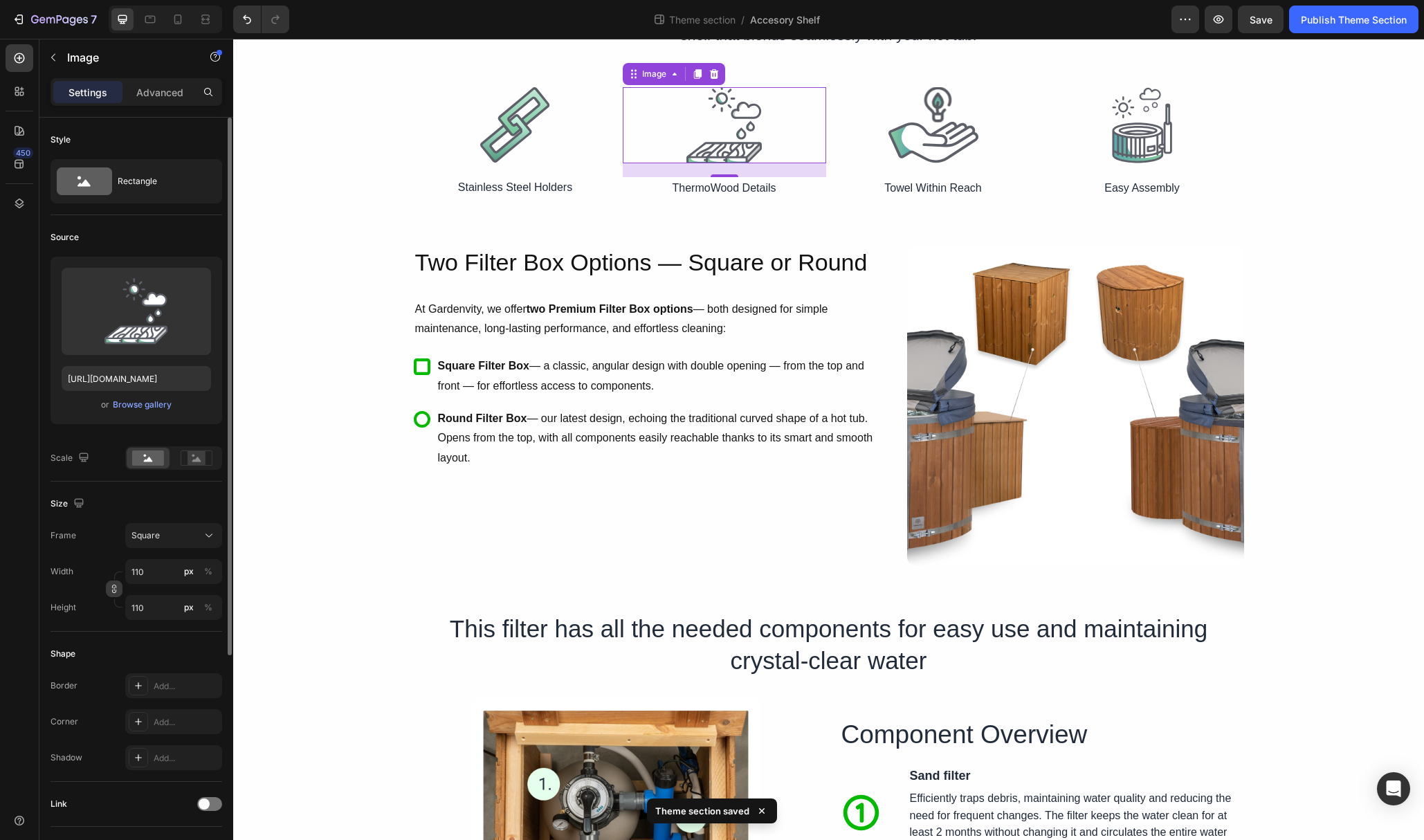
click at [115, 588] on icon "button" at bounding box center [114, 588] width 10 height 10
click at [163, 571] on input "110" at bounding box center [173, 571] width 97 height 25
type input "106"
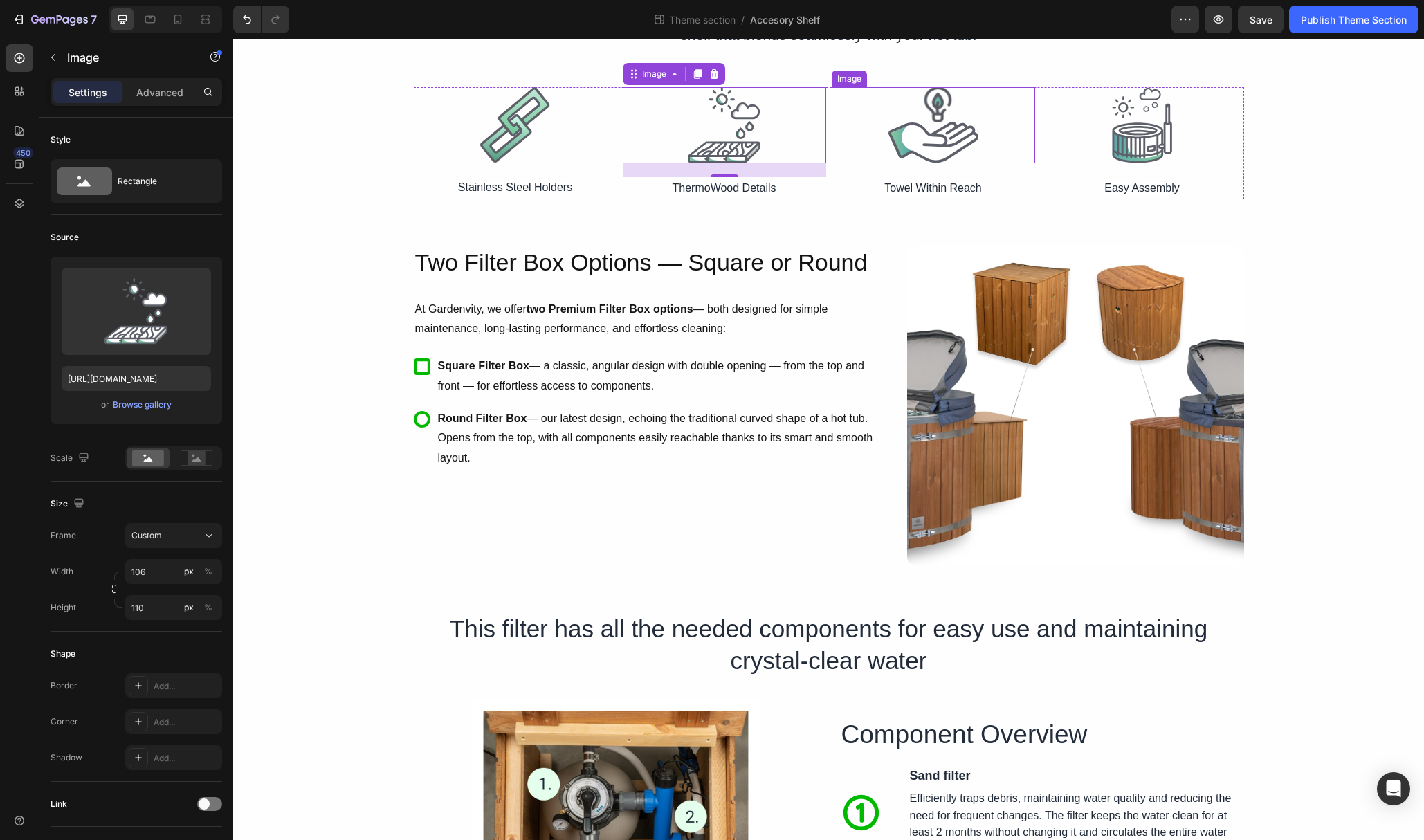
click at [923, 149] on img at bounding box center [934, 125] width 91 height 76
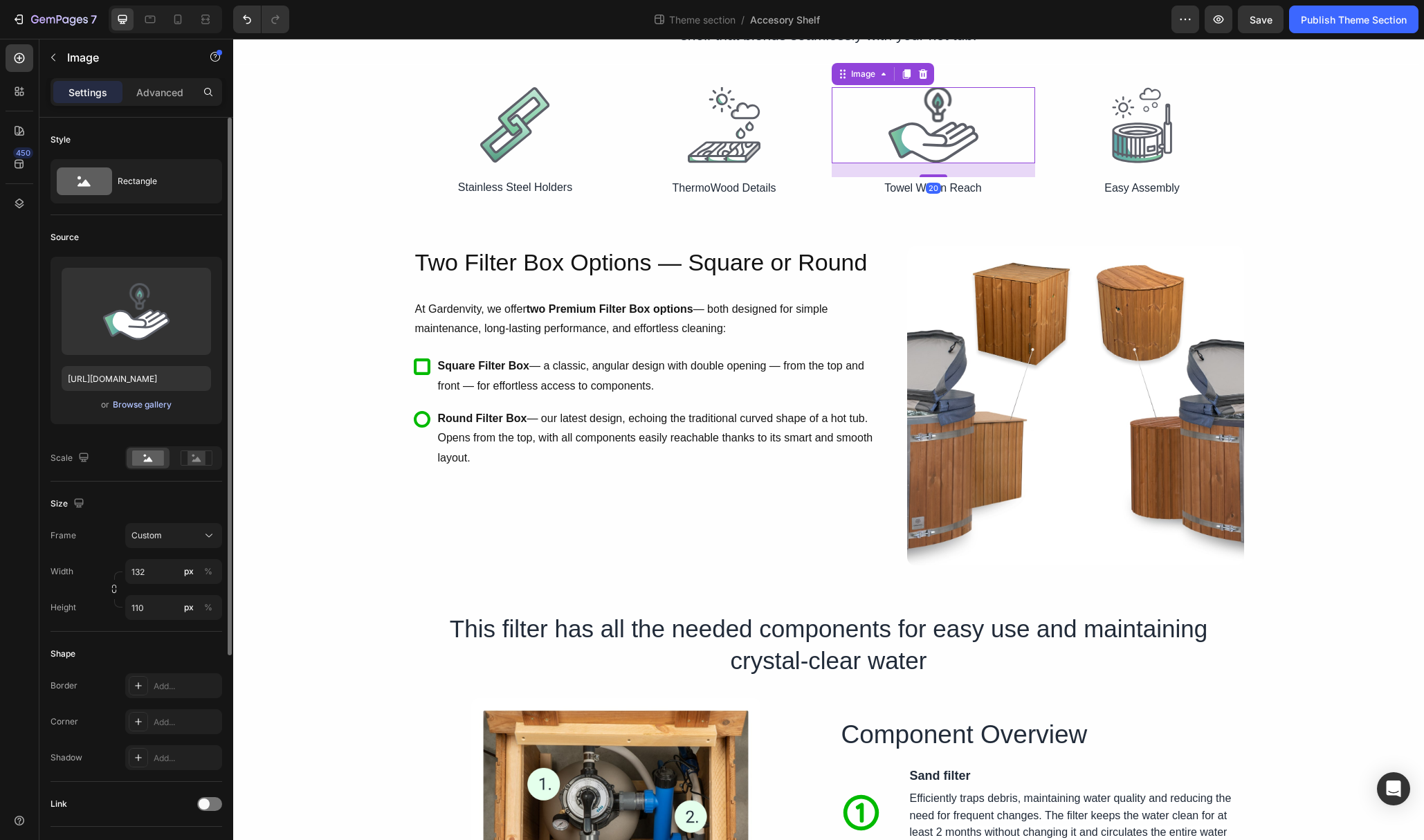
click at [132, 401] on div "Browse gallery" at bounding box center [142, 405] width 59 height 12
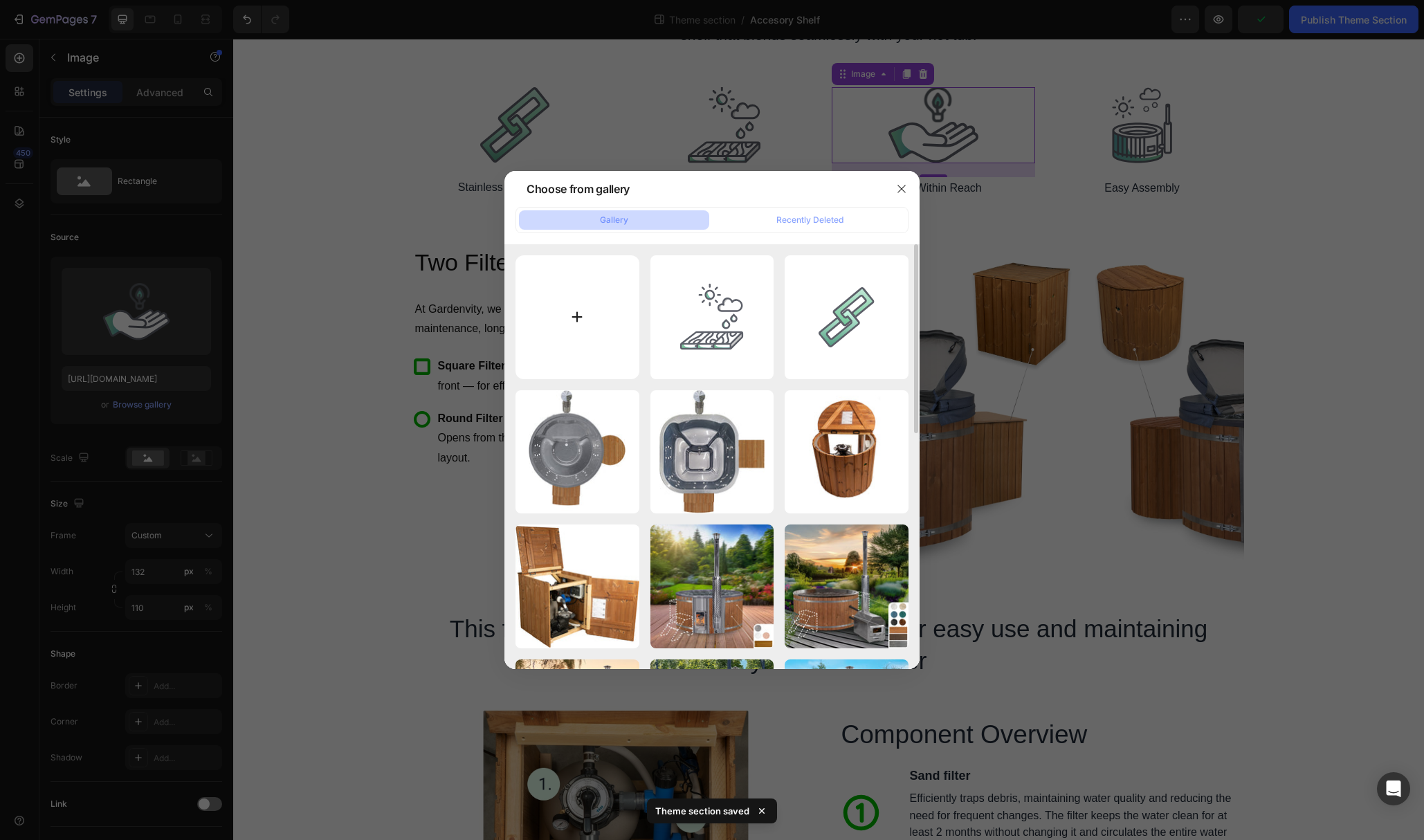
type input "C:\fakepath\Towel Within Reach.svg"
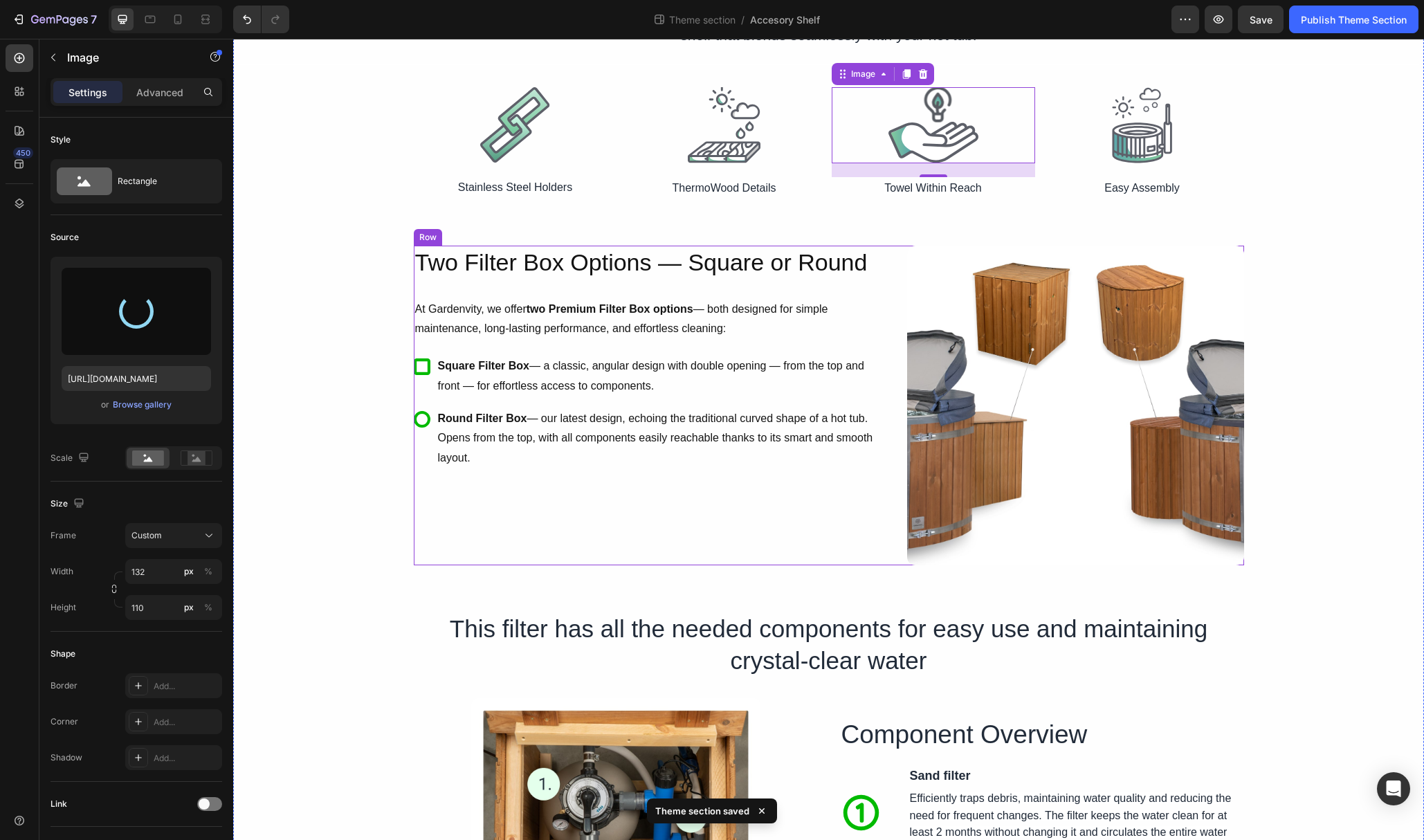
type input "[URL][DOMAIN_NAME]"
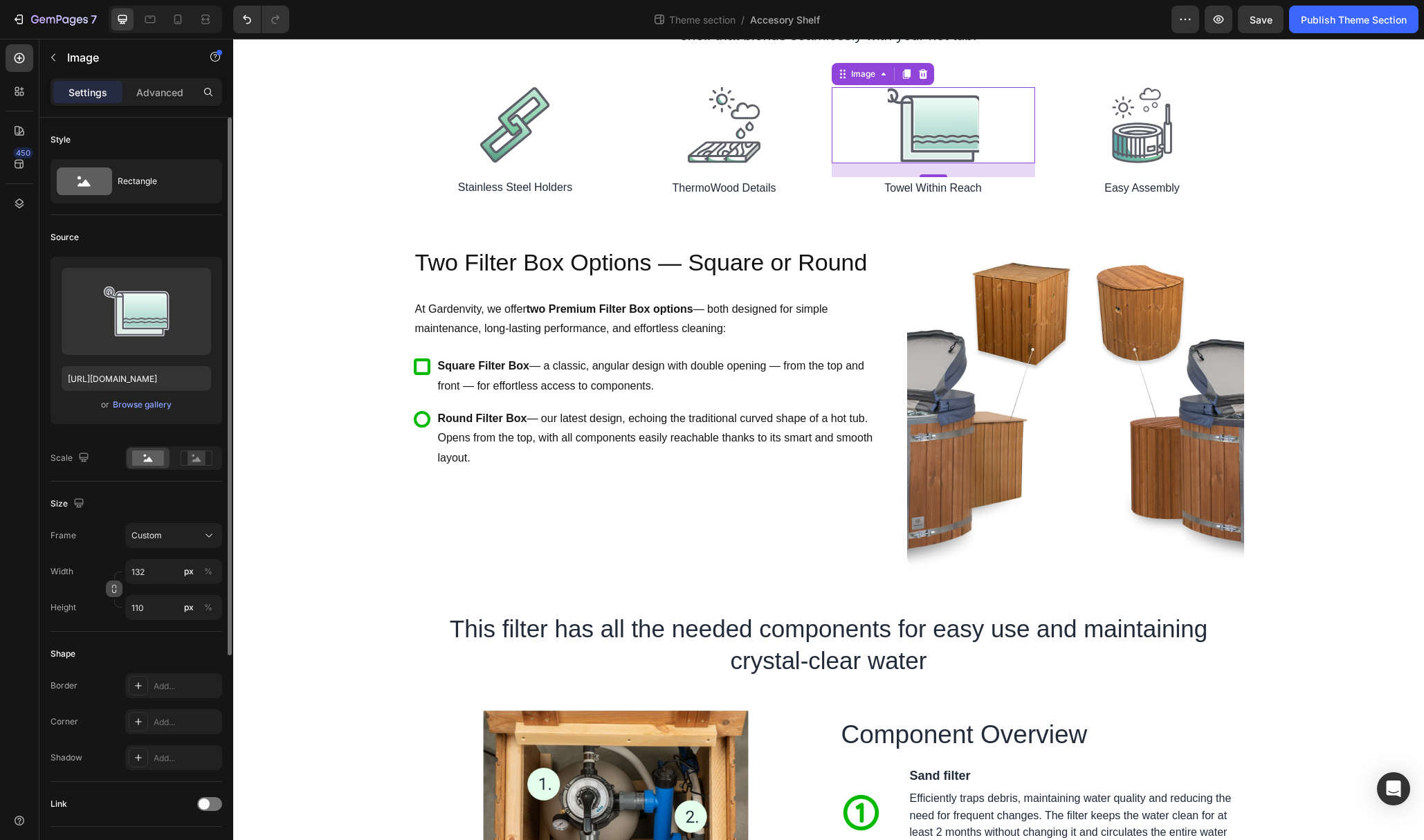
click at [109, 586] on icon "button" at bounding box center [114, 588] width 10 height 10
click at [146, 570] on input "132" at bounding box center [173, 571] width 97 height 25
type input "131"
type input "109"
type input "130"
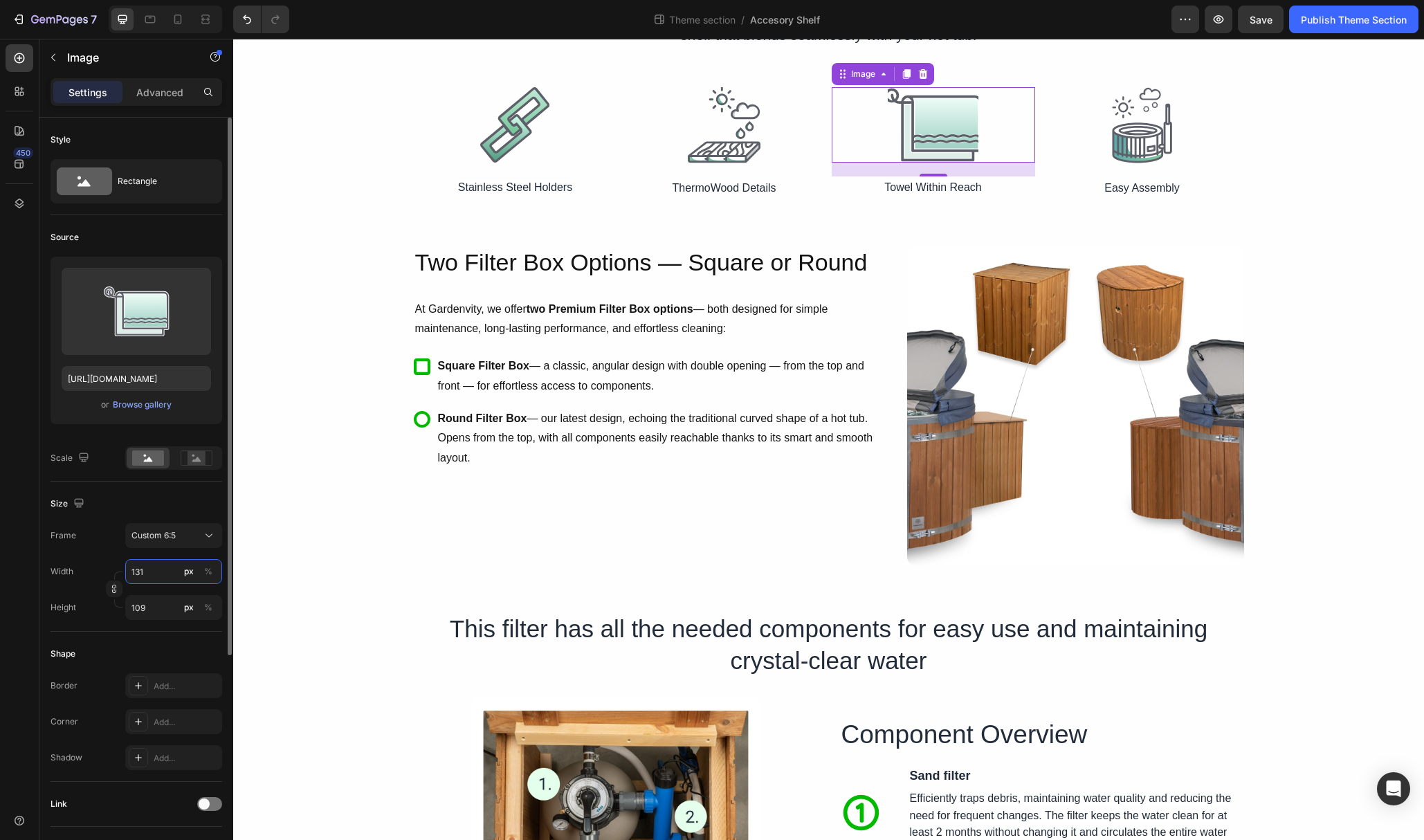
type input "108"
type input "131"
type input "109"
click at [115, 585] on icon "button" at bounding box center [114, 588] width 10 height 10
click at [153, 573] on input "131" at bounding box center [173, 571] width 97 height 25
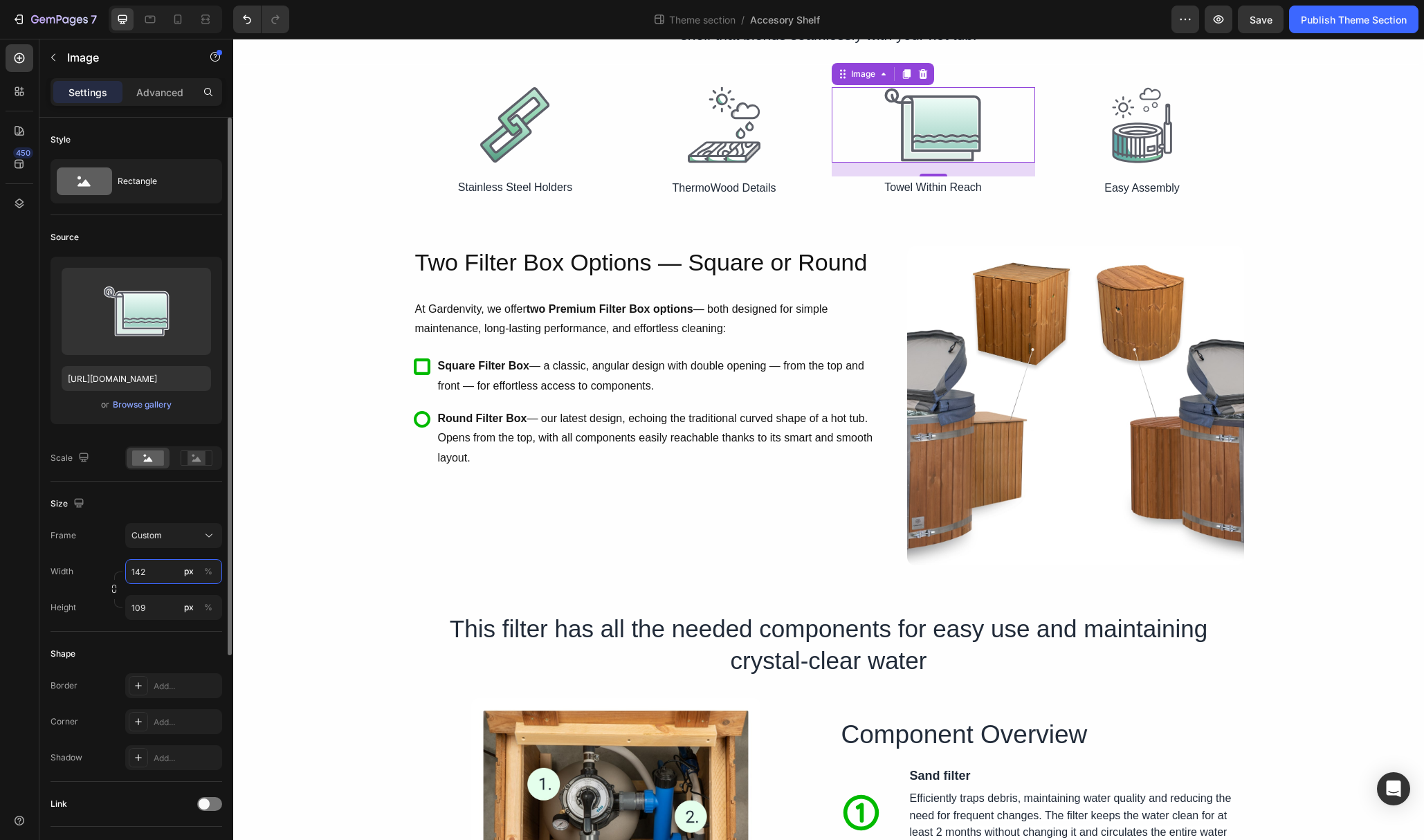
type input "141"
click at [1136, 147] on img at bounding box center [1142, 125] width 60 height 76
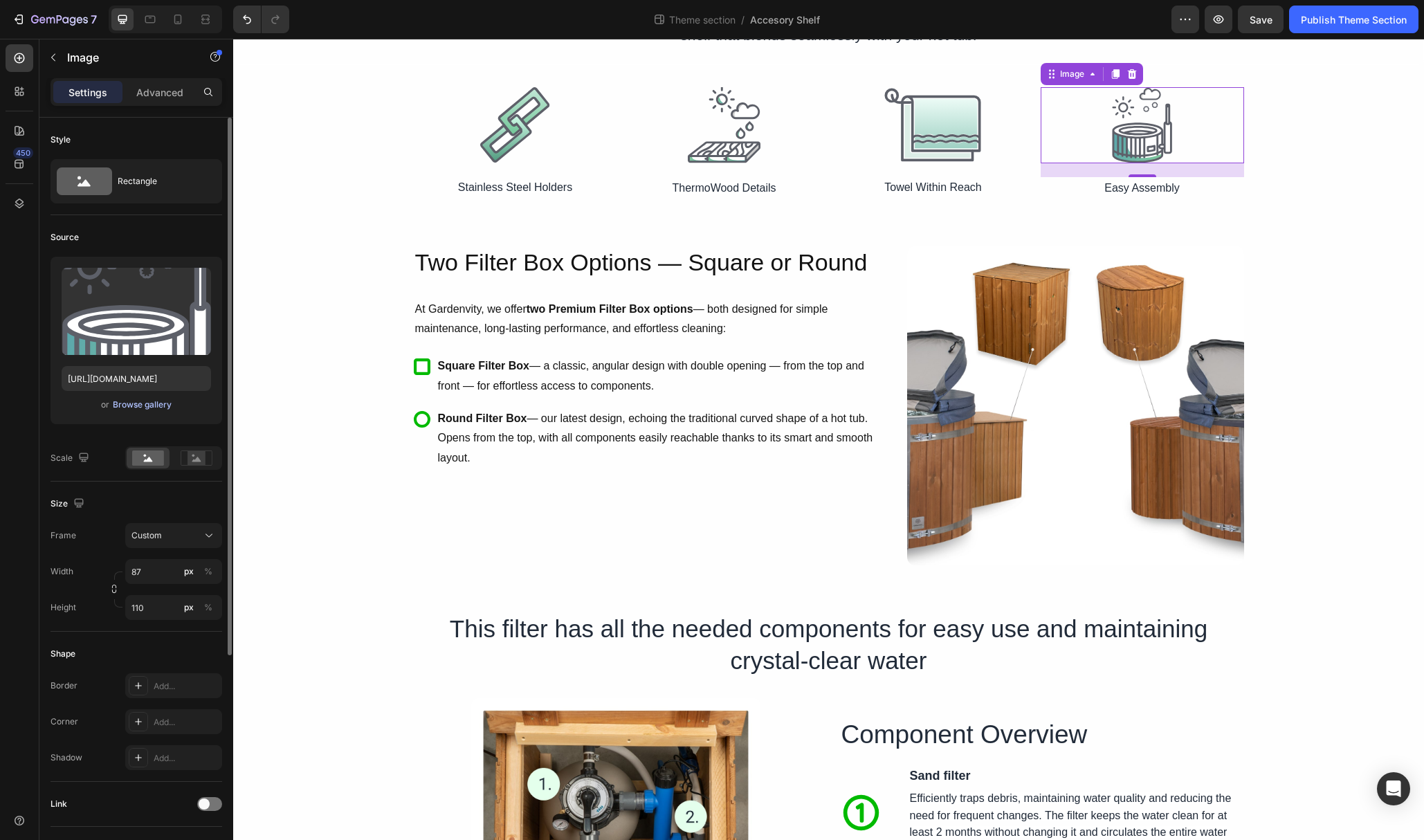
click at [137, 410] on div "Browse gallery" at bounding box center [142, 405] width 59 height 12
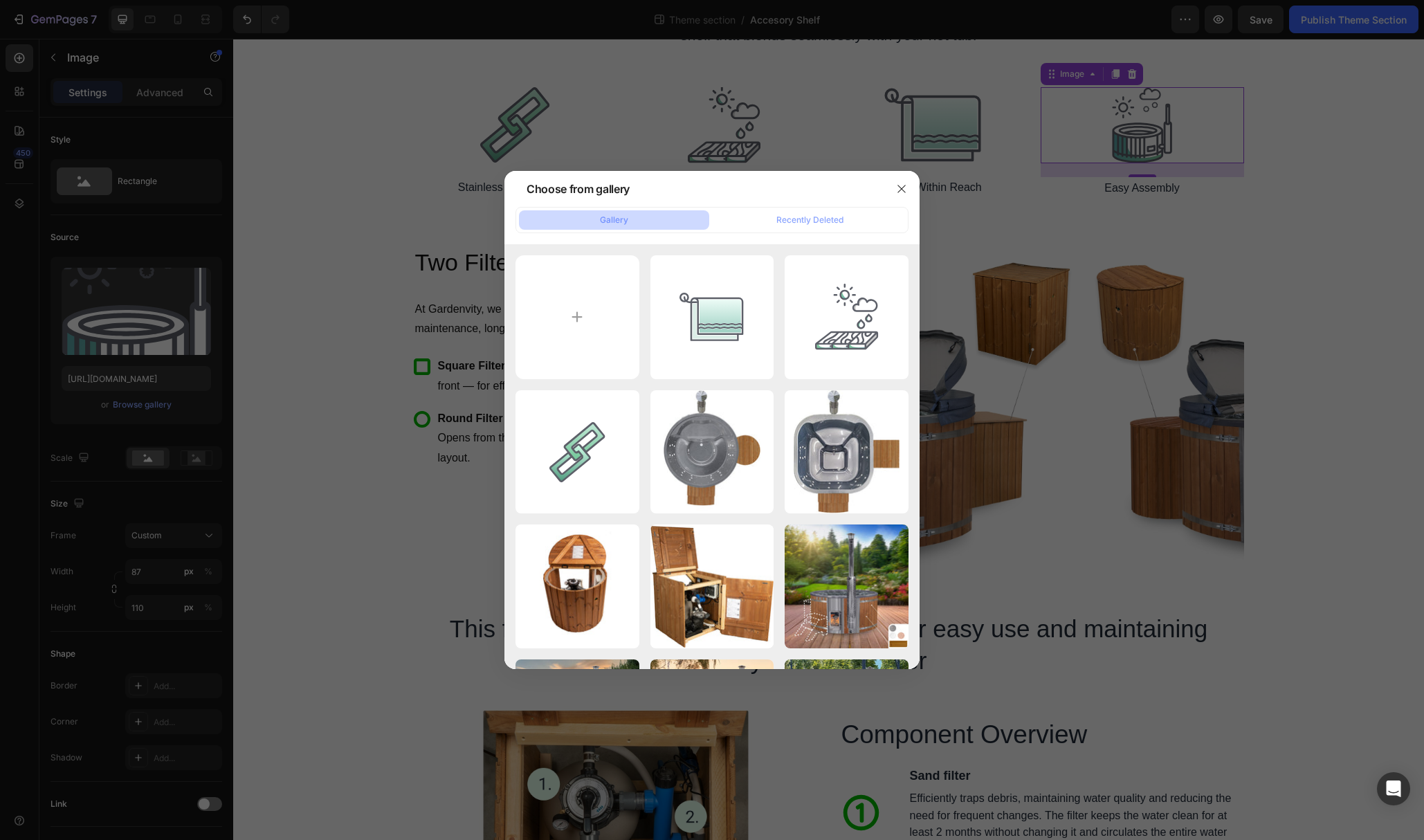
type input "C:\fakepath\Easy Assembly.svg"
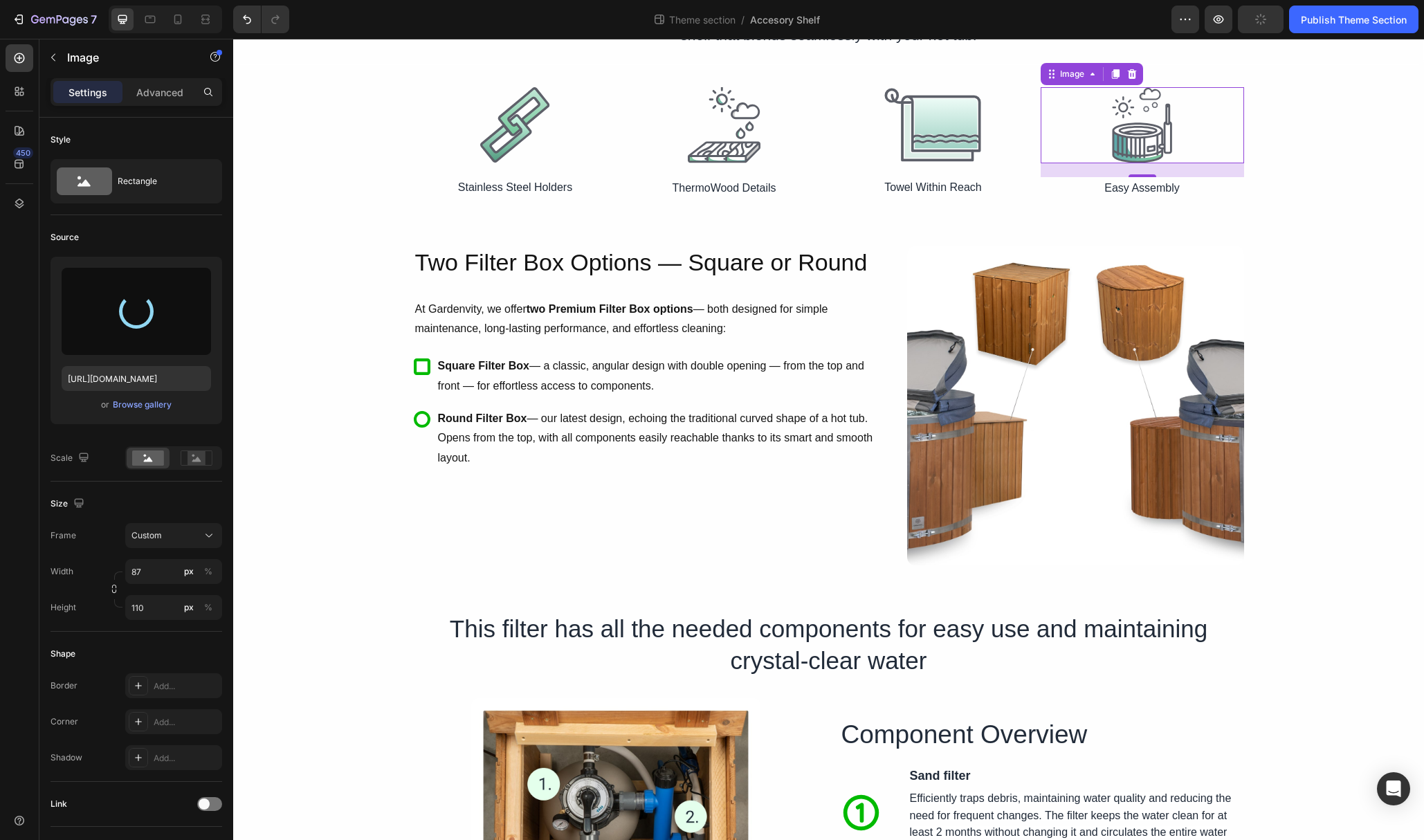
type input "[URL][DOMAIN_NAME]"
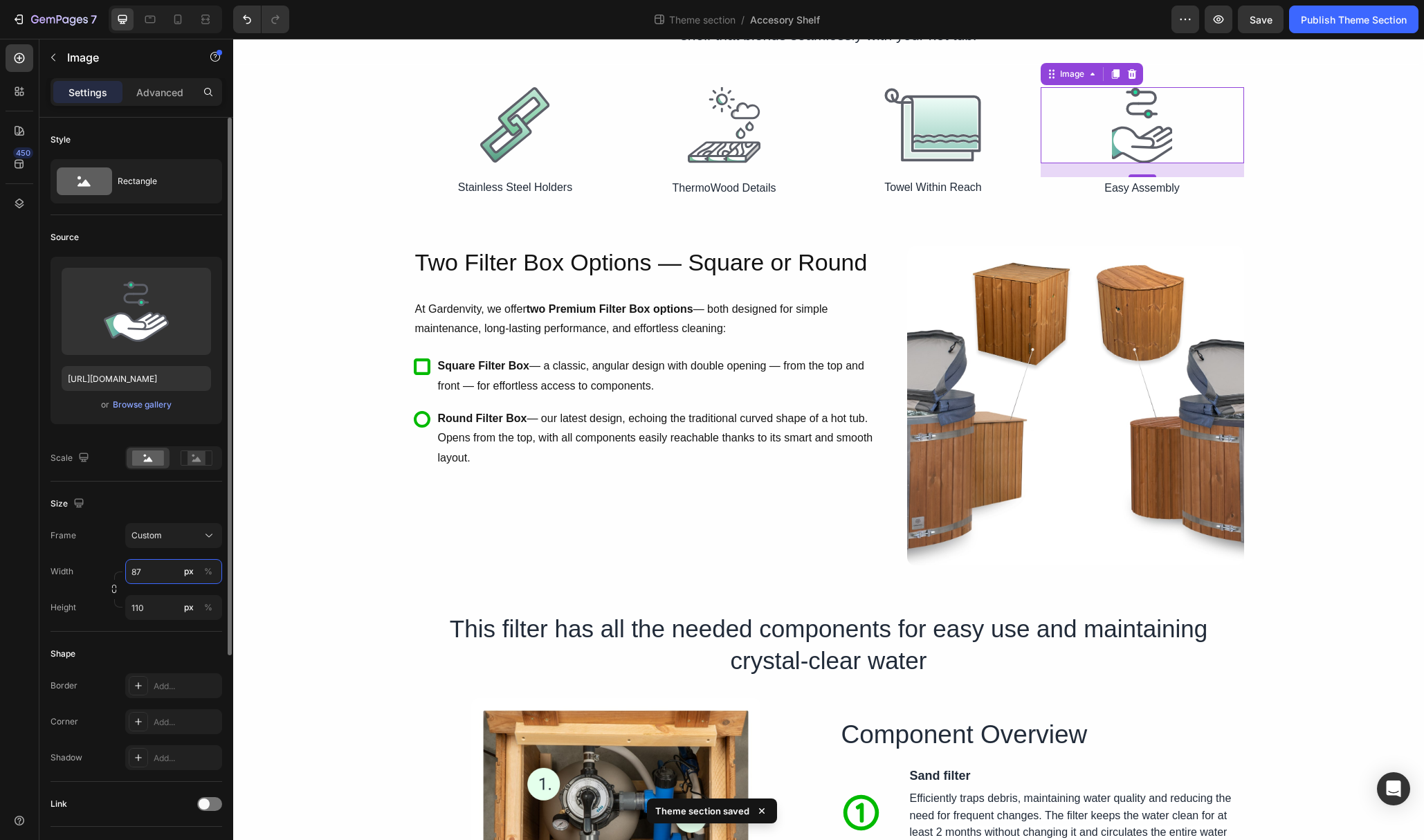
click at [156, 576] on input "87" at bounding box center [173, 571] width 97 height 25
type input "118"
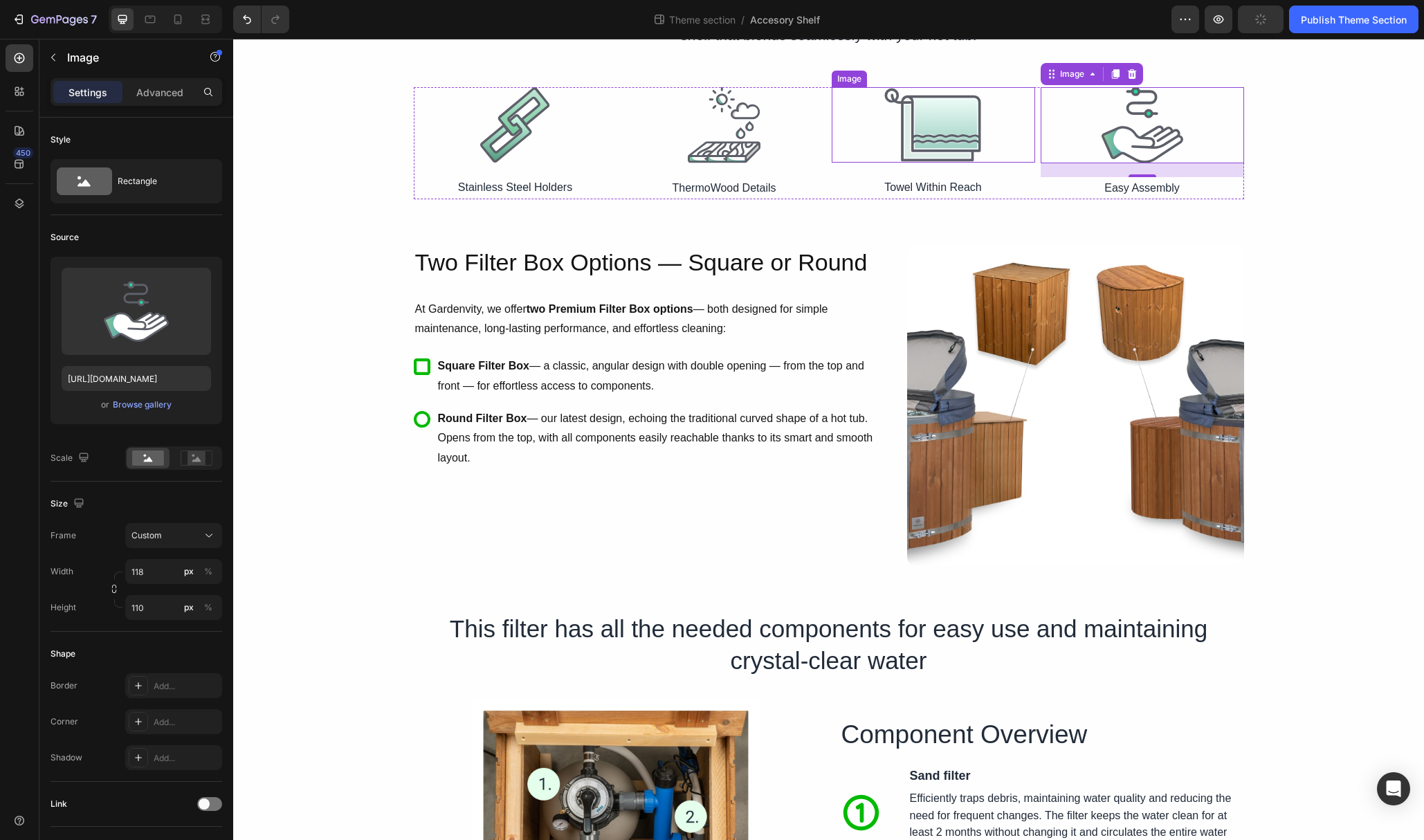
click at [1017, 143] on div at bounding box center [933, 125] width 204 height 75
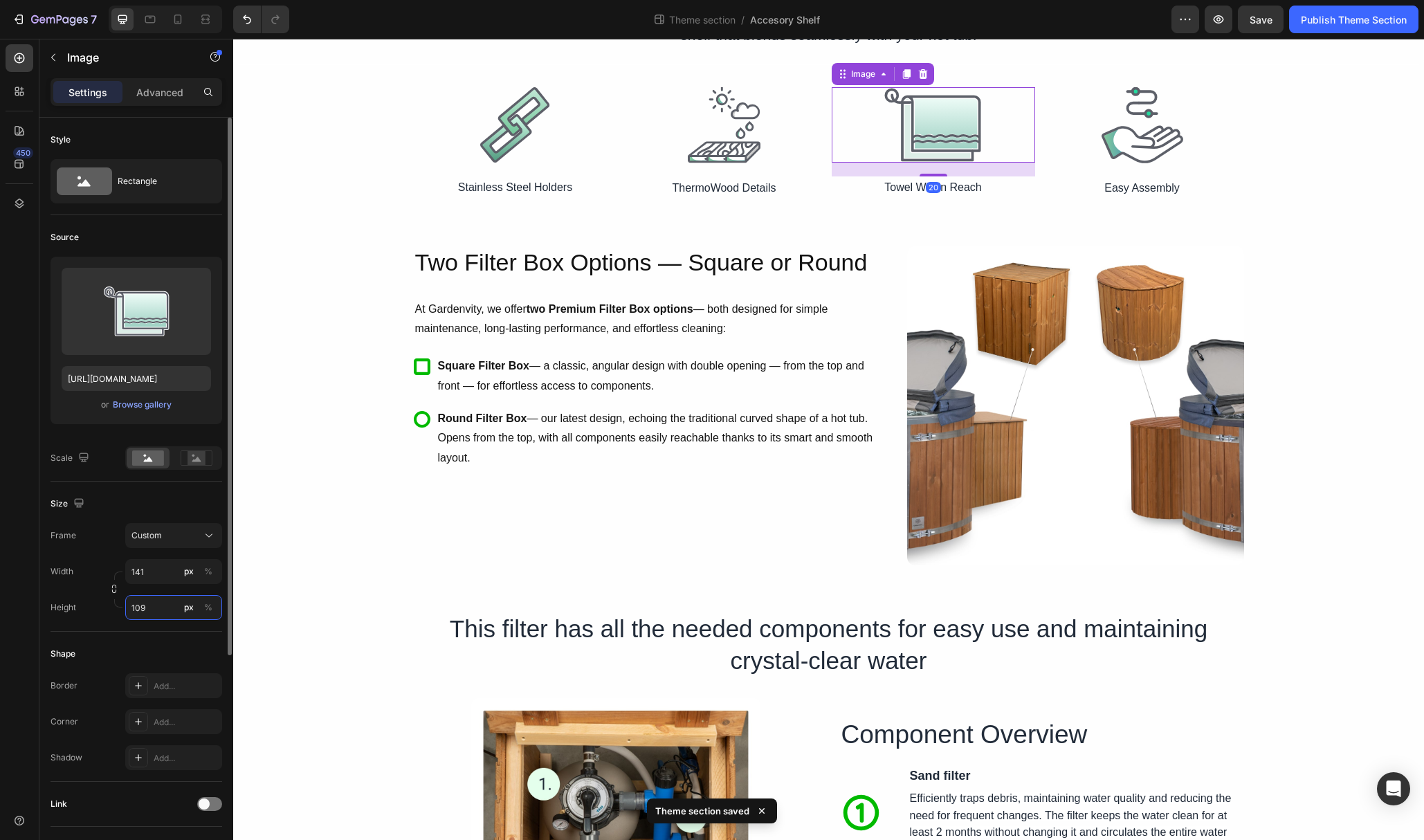
click at [153, 606] on input "109" at bounding box center [173, 608] width 97 height 25
type input "110"
click at [779, 144] on div at bounding box center [724, 125] width 204 height 76
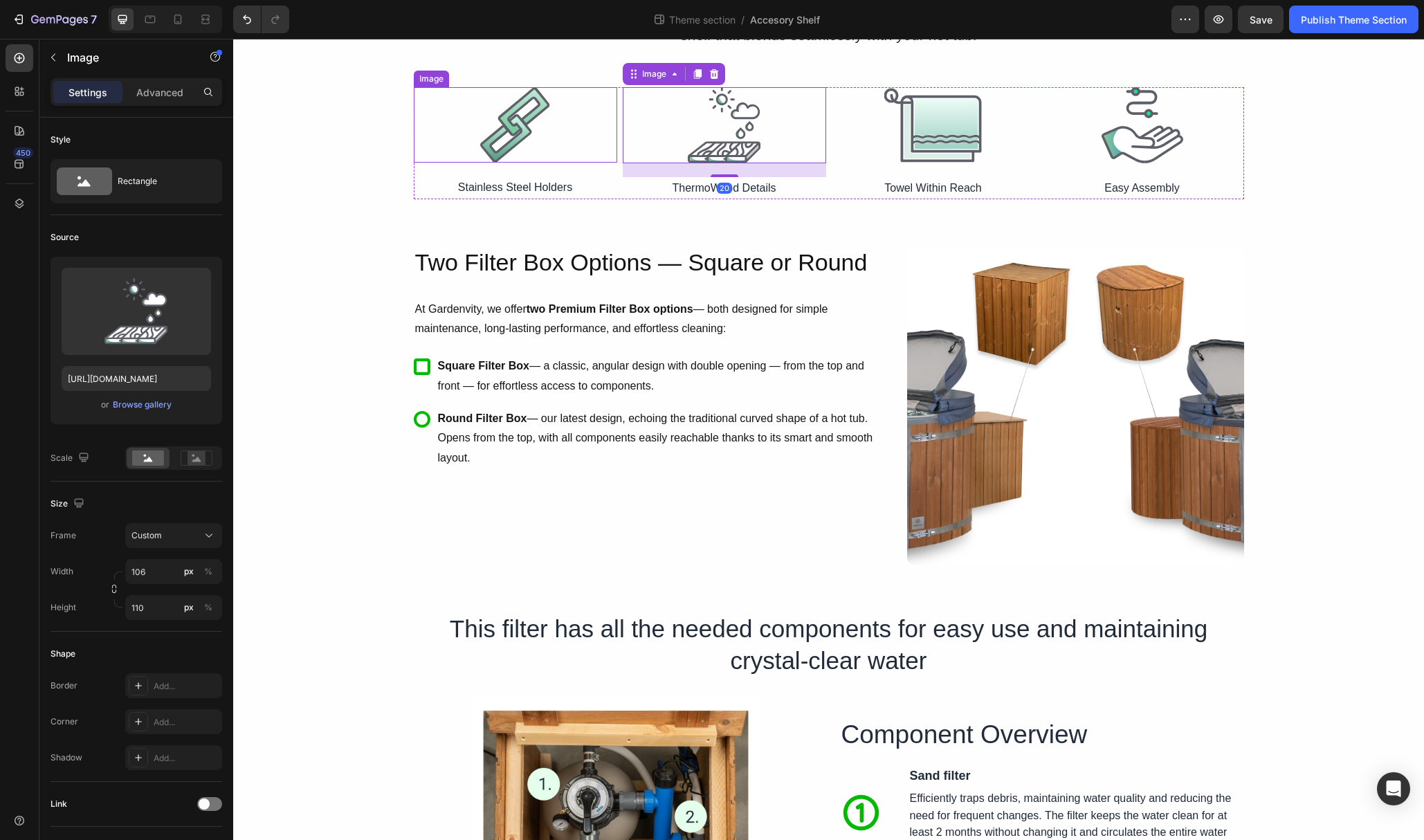
click at [588, 151] on div at bounding box center [515, 125] width 204 height 75
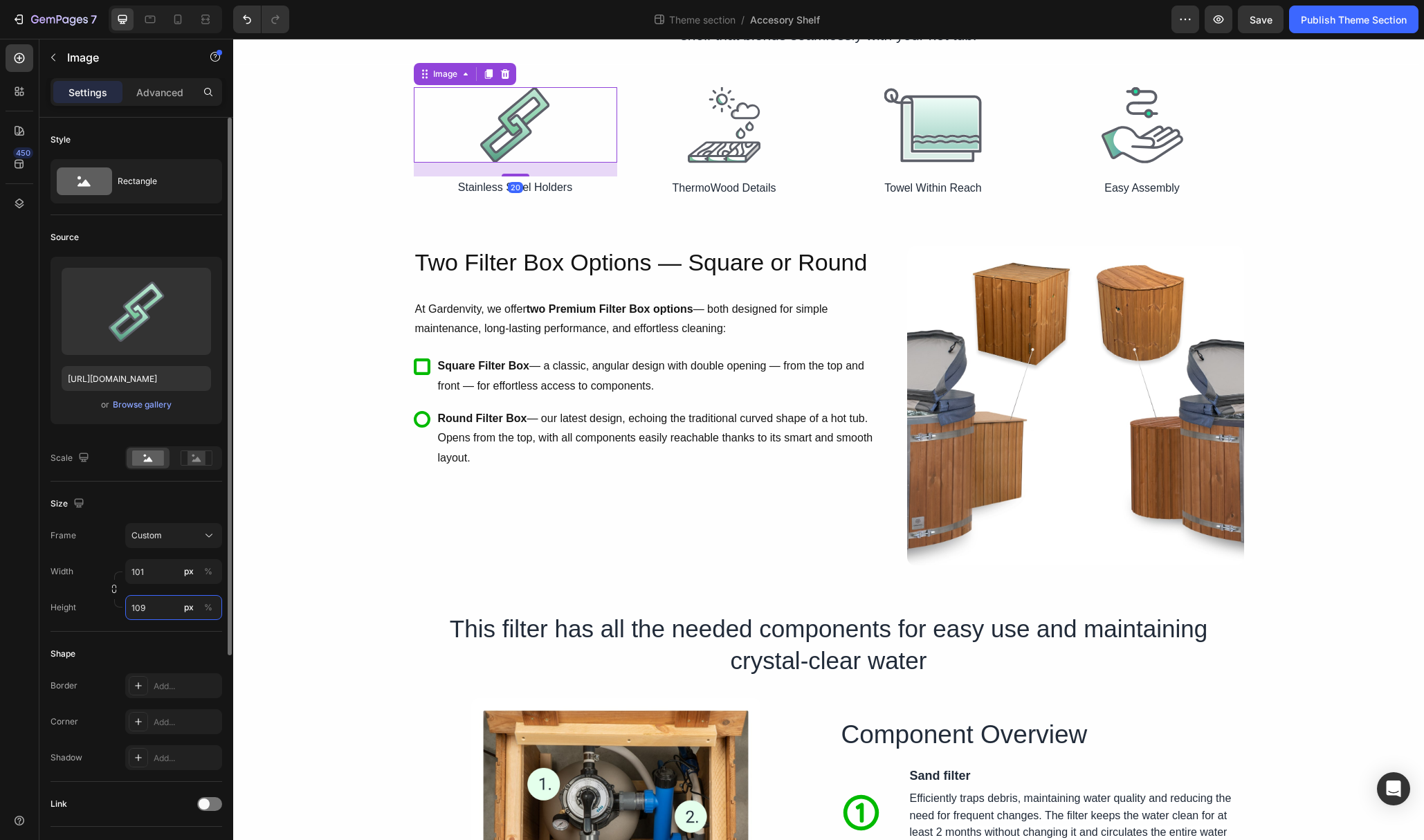
click at [153, 606] on input "109" at bounding box center [173, 608] width 97 height 25
type input "110"
click at [784, 181] on p "ThermoWood Details" at bounding box center [724, 189] width 201 height 20
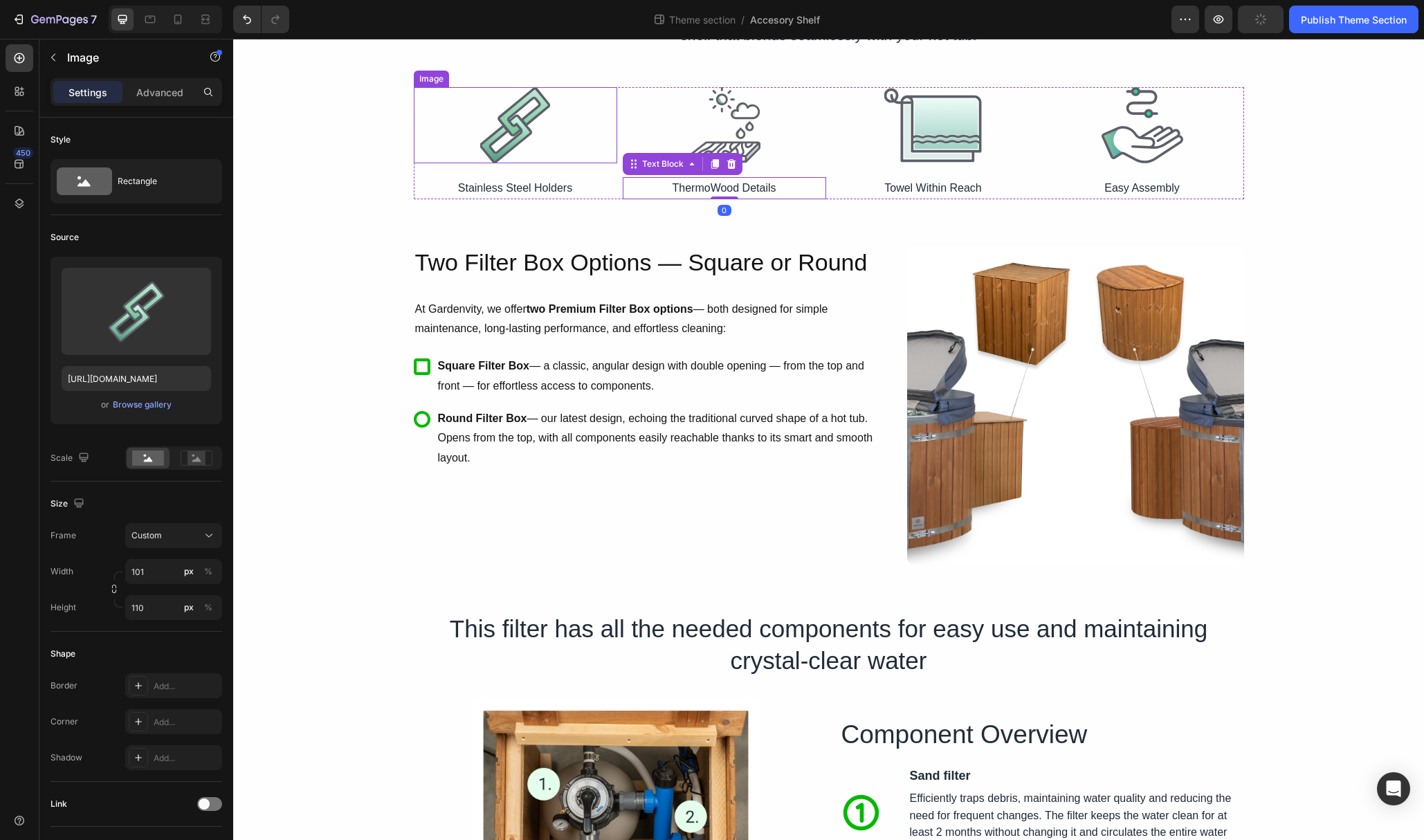
click at [537, 140] on img at bounding box center [515, 125] width 70 height 76
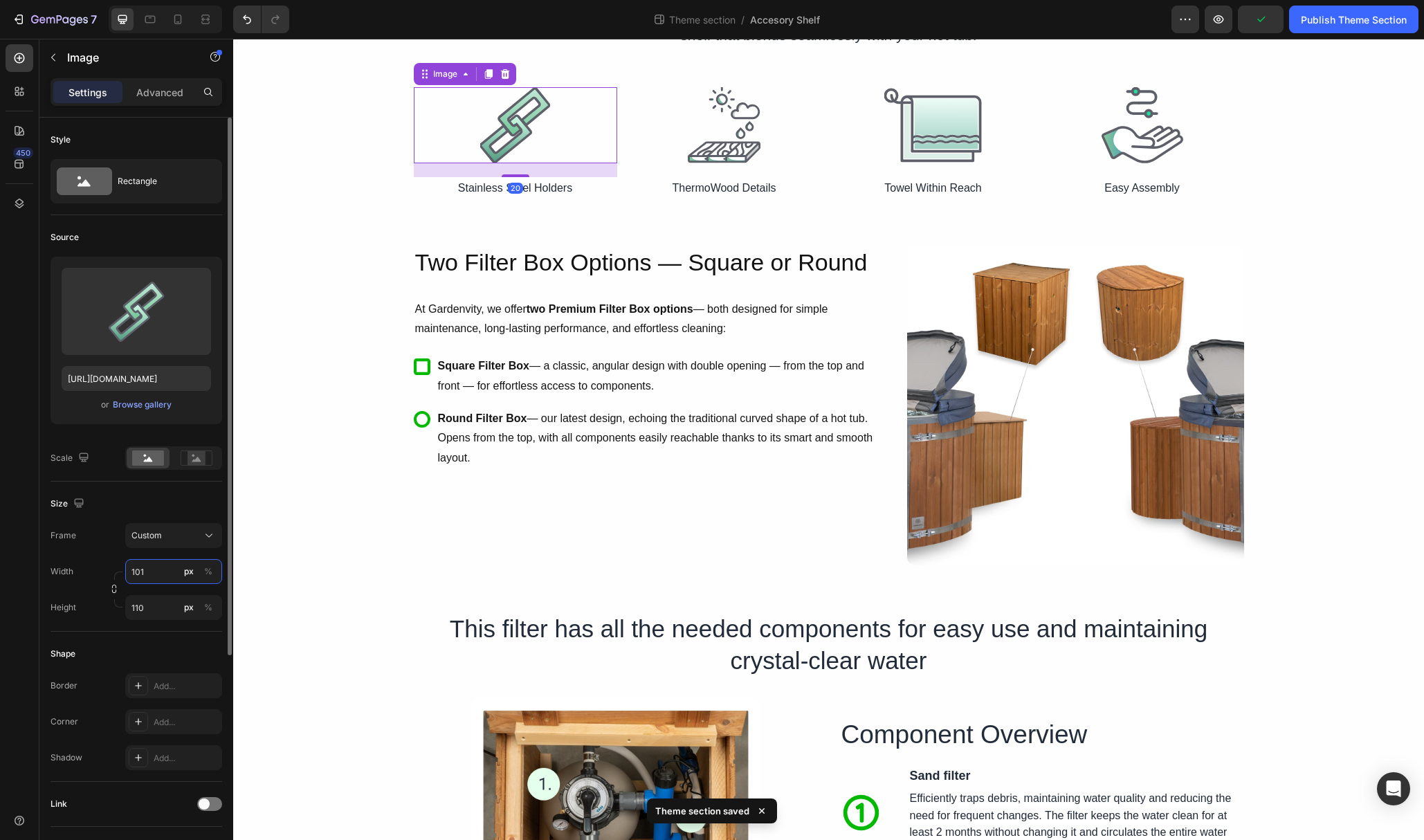
click at [154, 575] on input "101" at bounding box center [173, 571] width 97 height 25
type input "103"
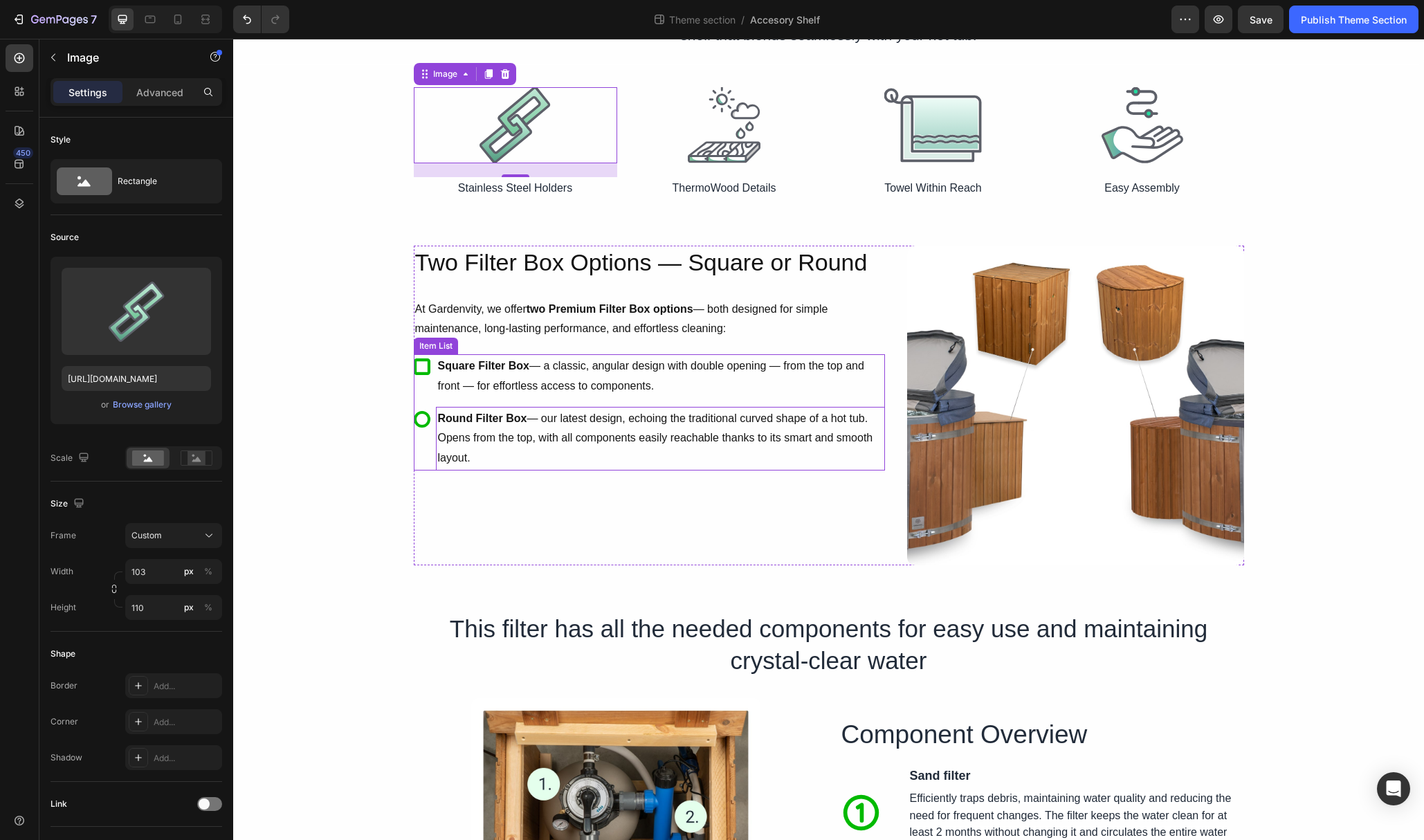
click at [467, 432] on p "Round Filter Box — our latest design, echoing the traditional curved shape of a…" at bounding box center [661, 438] width 445 height 60
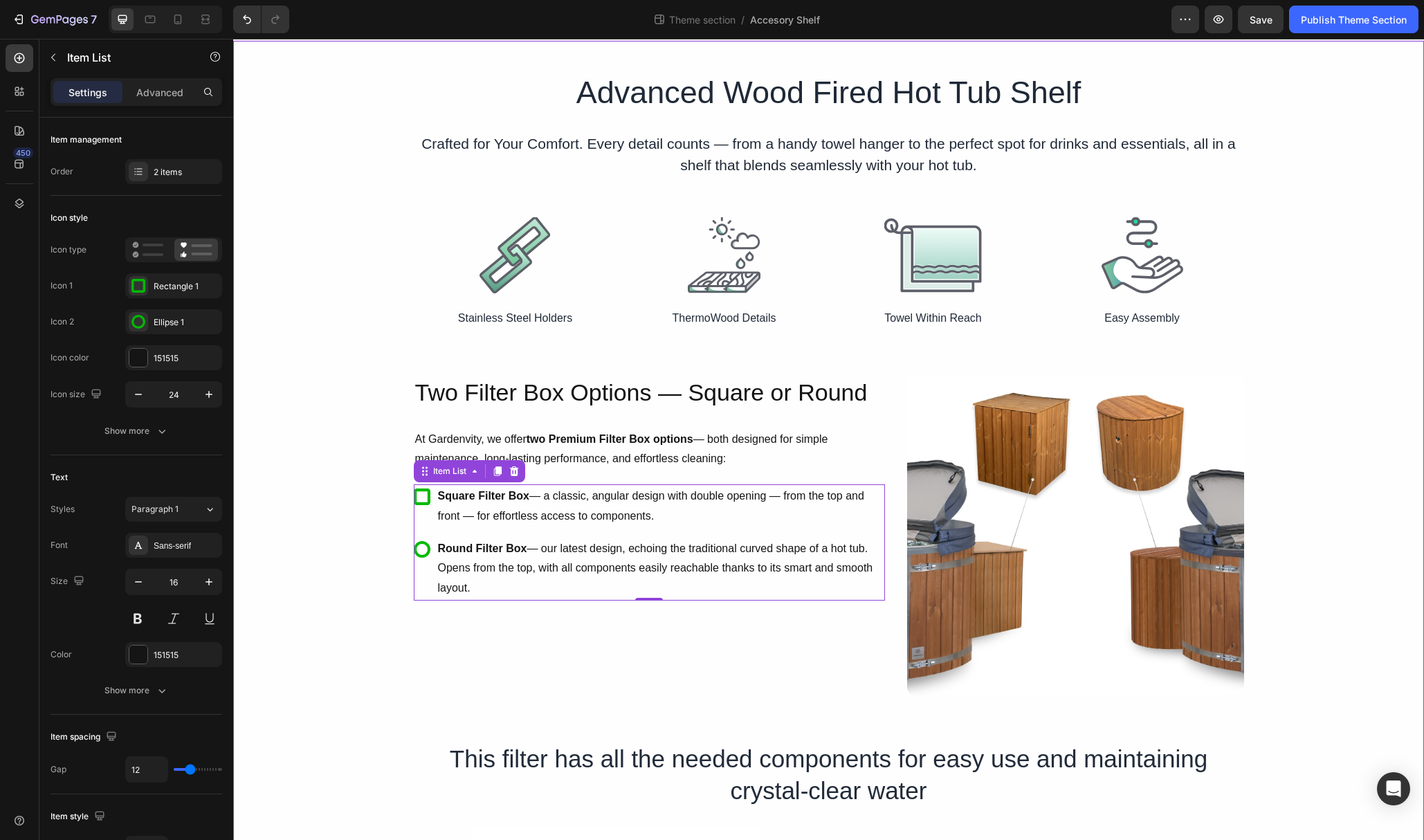
scroll to position [0, 0]
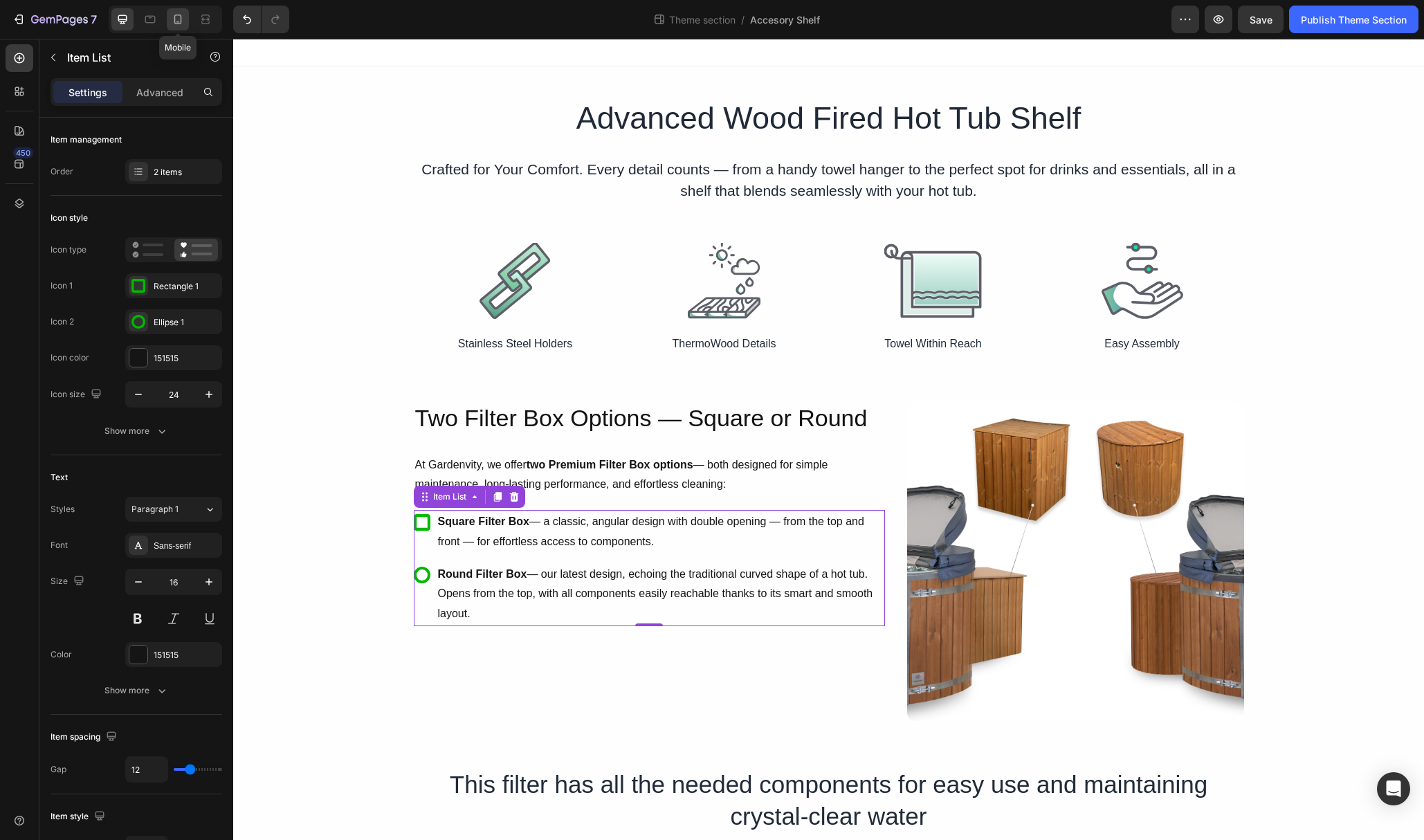
click at [183, 15] on icon at bounding box center [178, 19] width 14 height 14
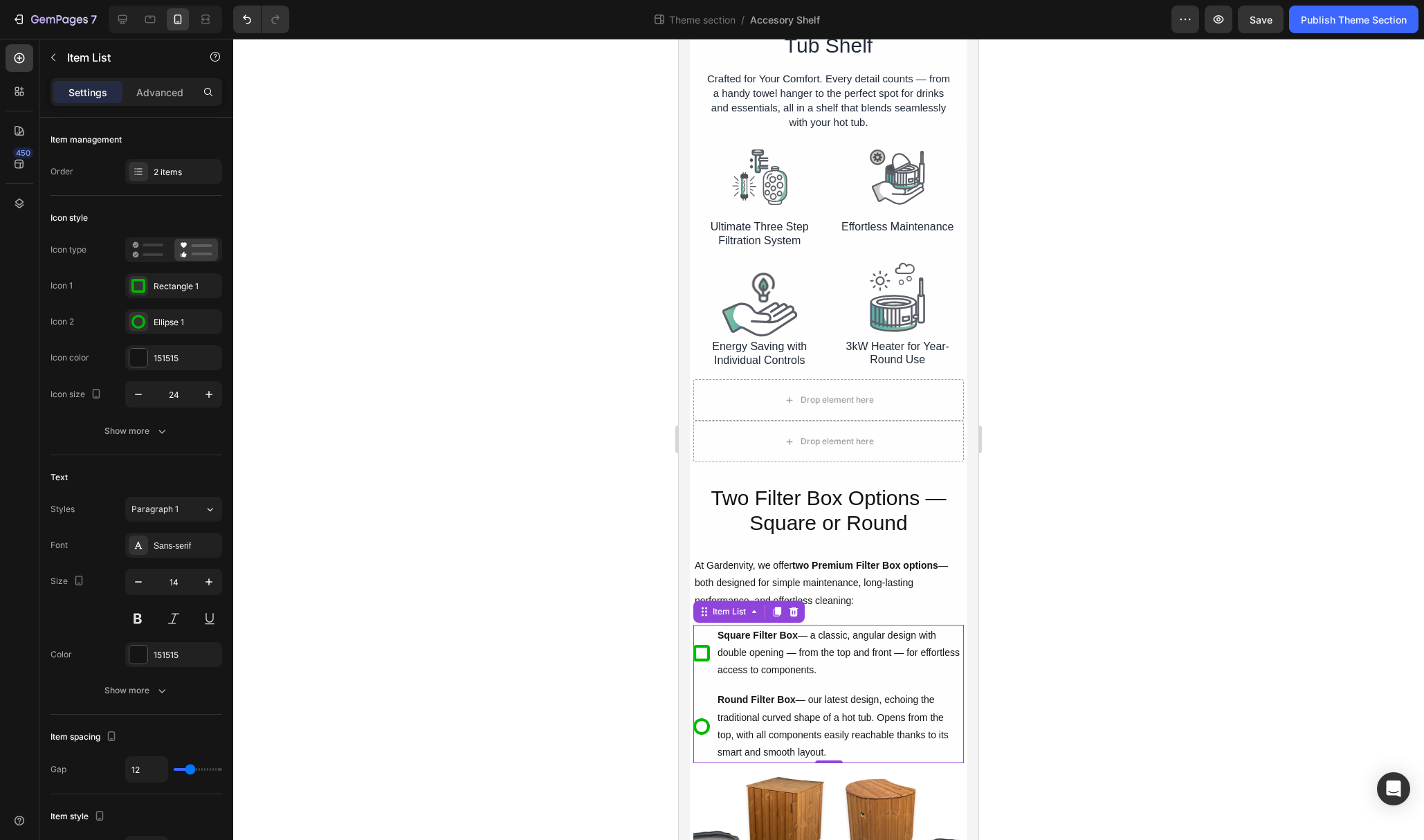
scroll to position [26, 0]
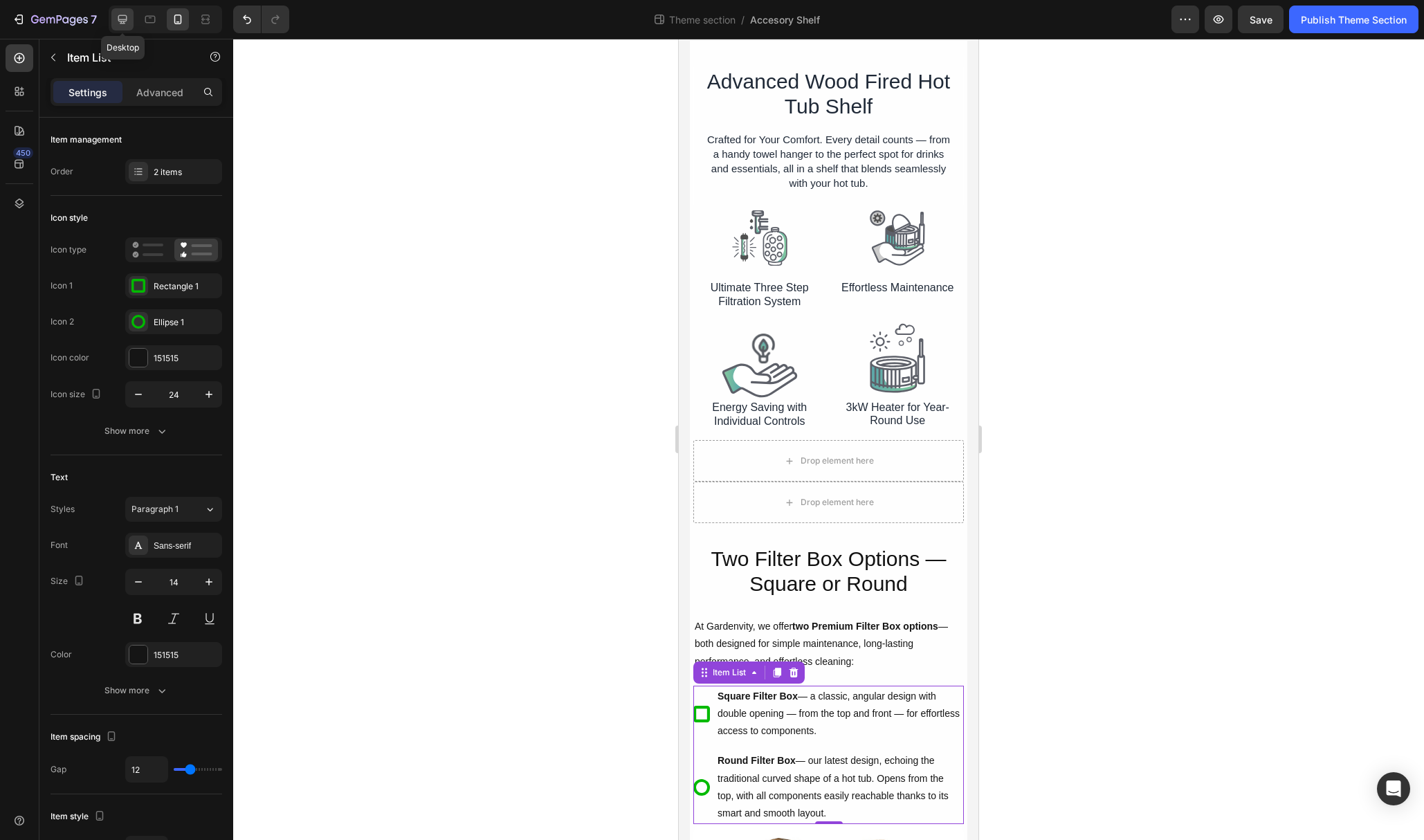
click at [125, 16] on icon at bounding box center [122, 19] width 14 height 14
type input "16"
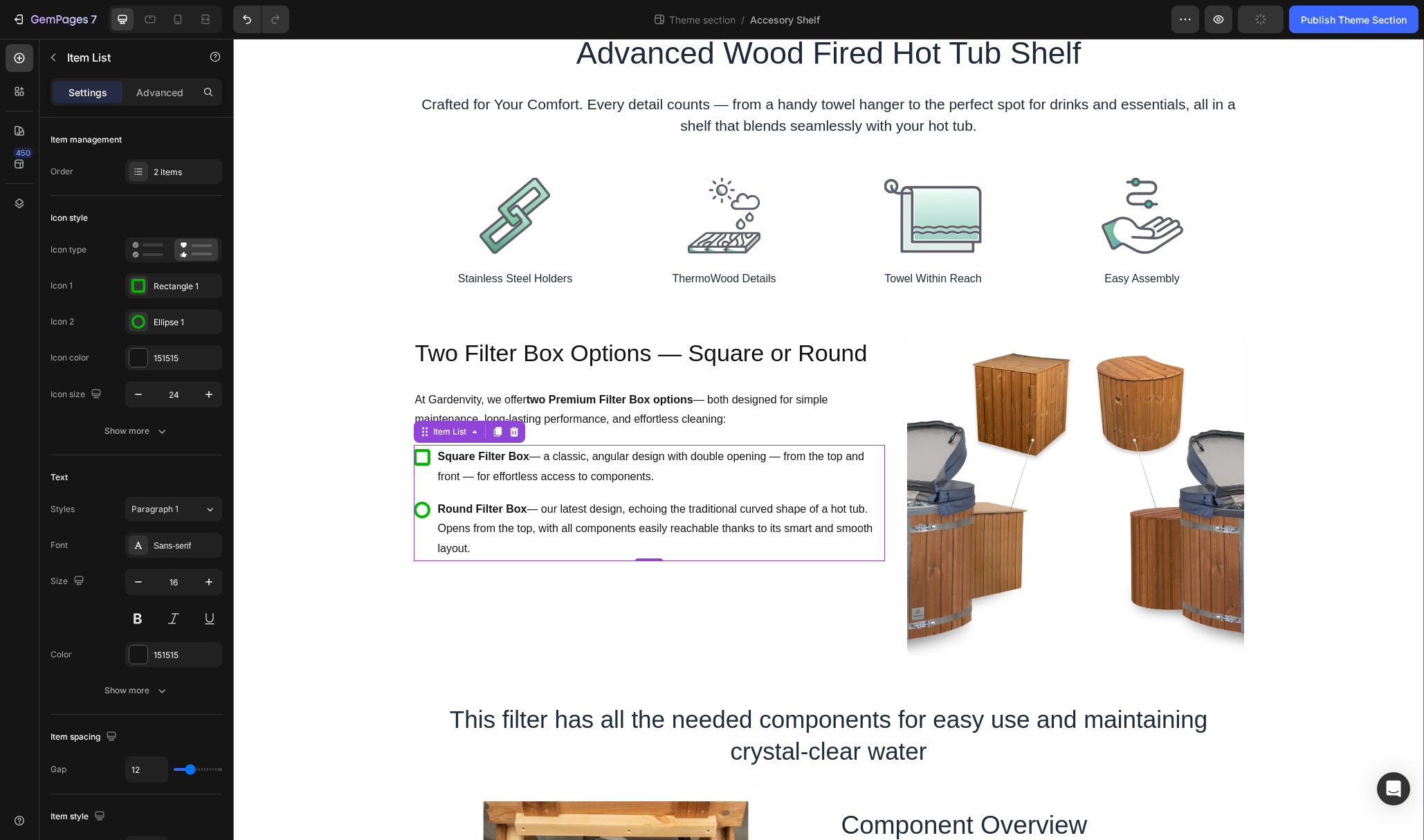
scroll to position [55, 0]
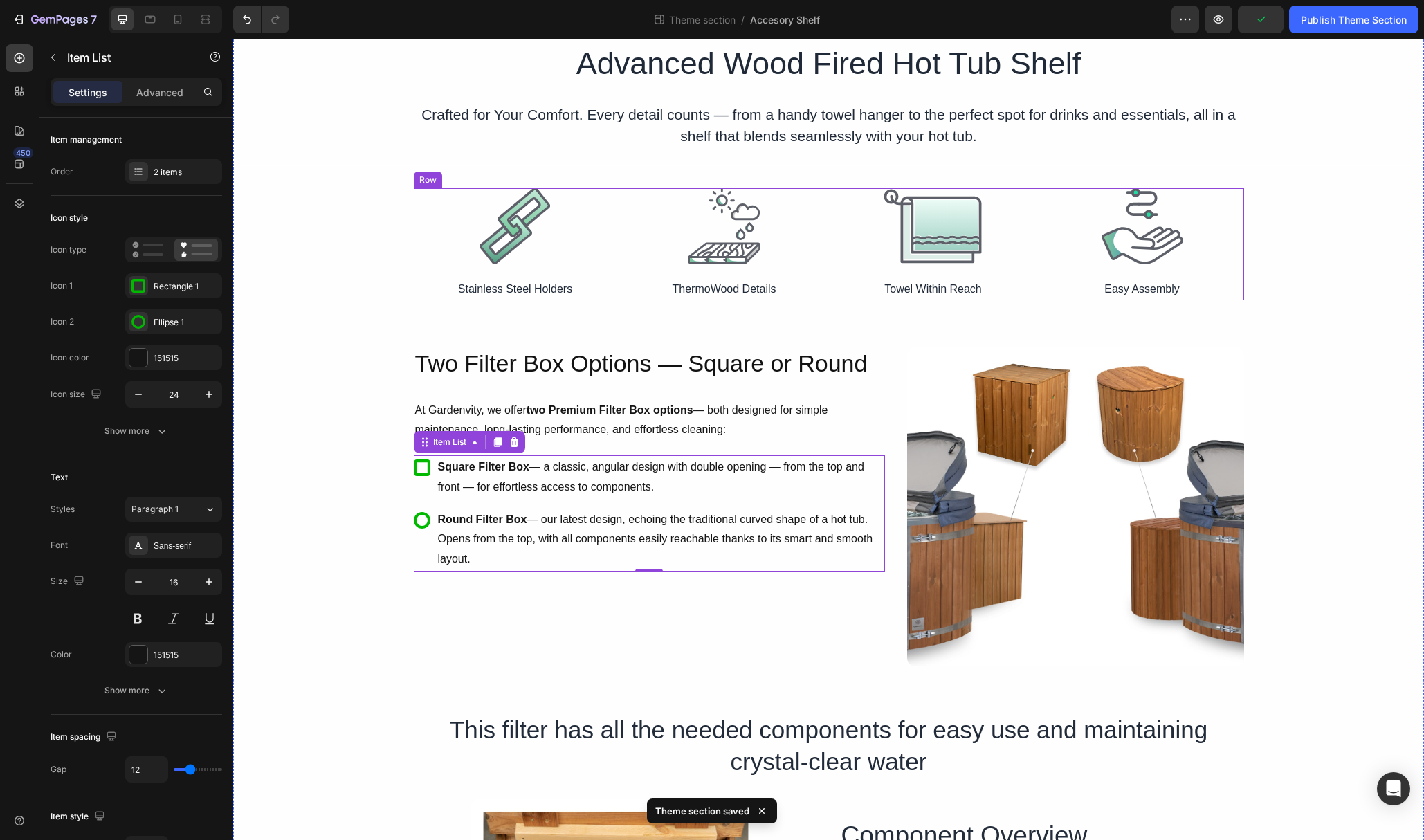
click at [827, 262] on div "Image Stainless Steel Holders Text Block Image ThermoWood Details Text Block Im…" at bounding box center [829, 245] width 831 height 113
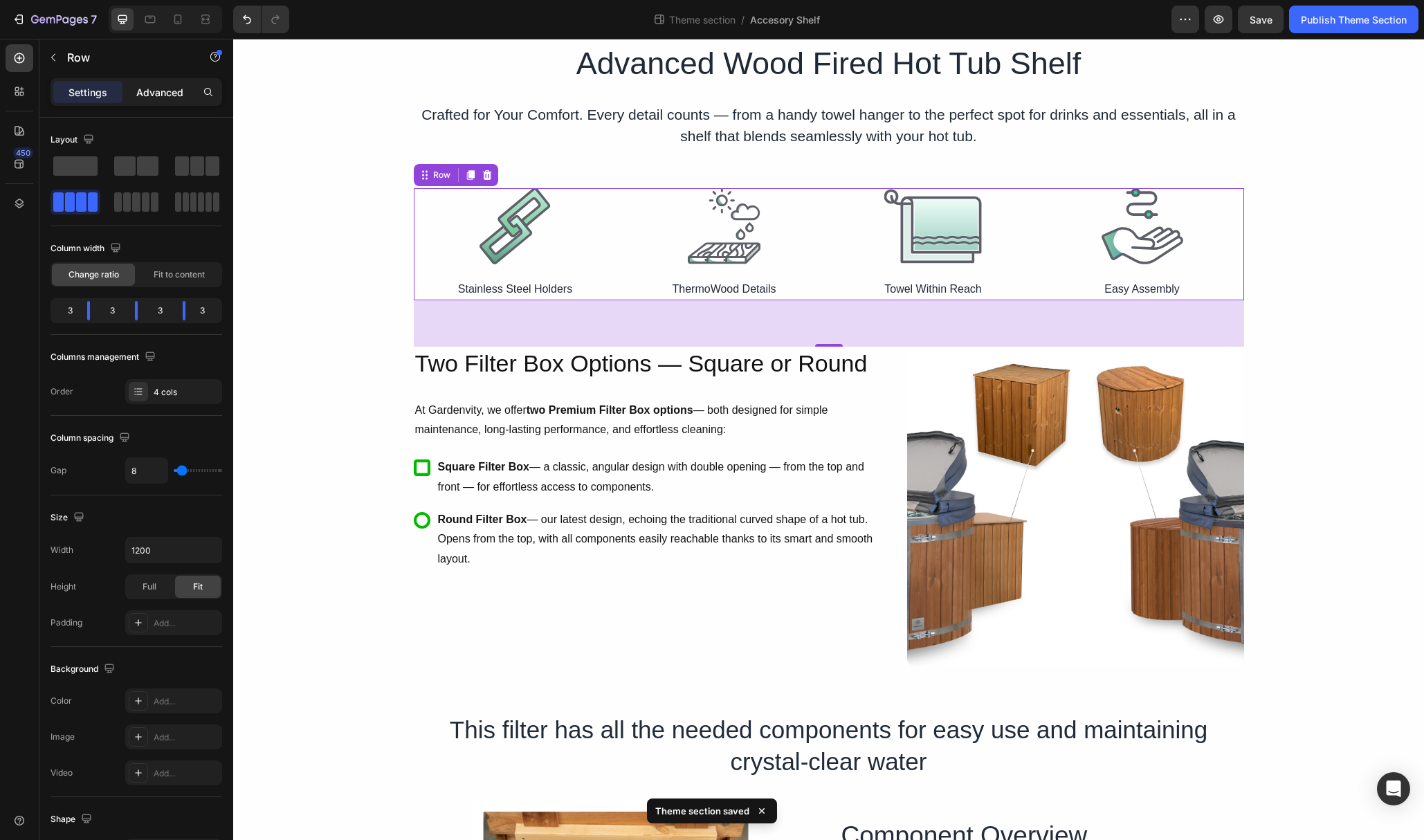
click at [168, 93] on p "Advanced" at bounding box center [160, 92] width 47 height 15
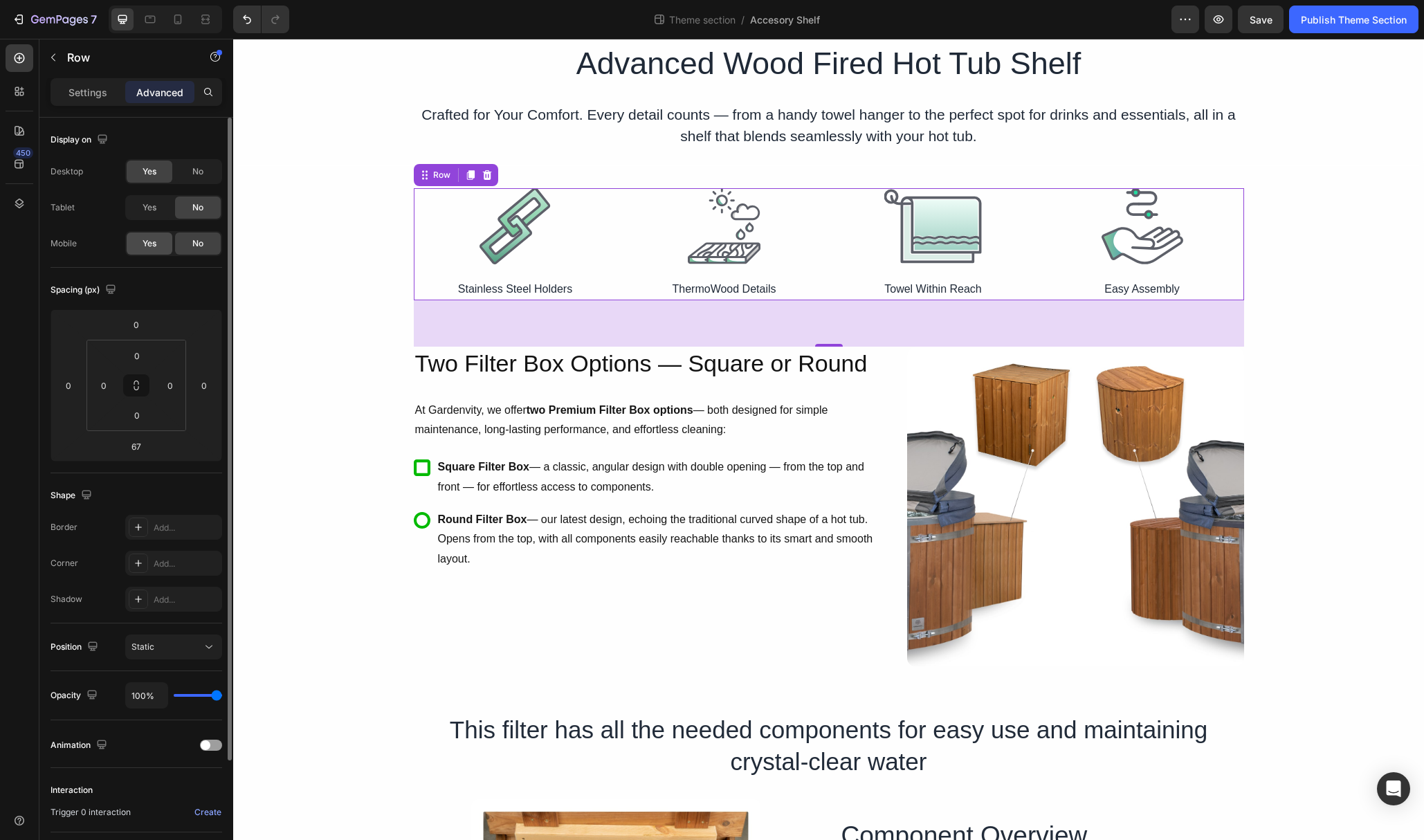
click at [153, 242] on span "Yes" at bounding box center [149, 244] width 14 height 12
click at [148, 205] on span "Yes" at bounding box center [149, 207] width 14 height 12
click at [174, 16] on icon at bounding box center [178, 19] width 8 height 10
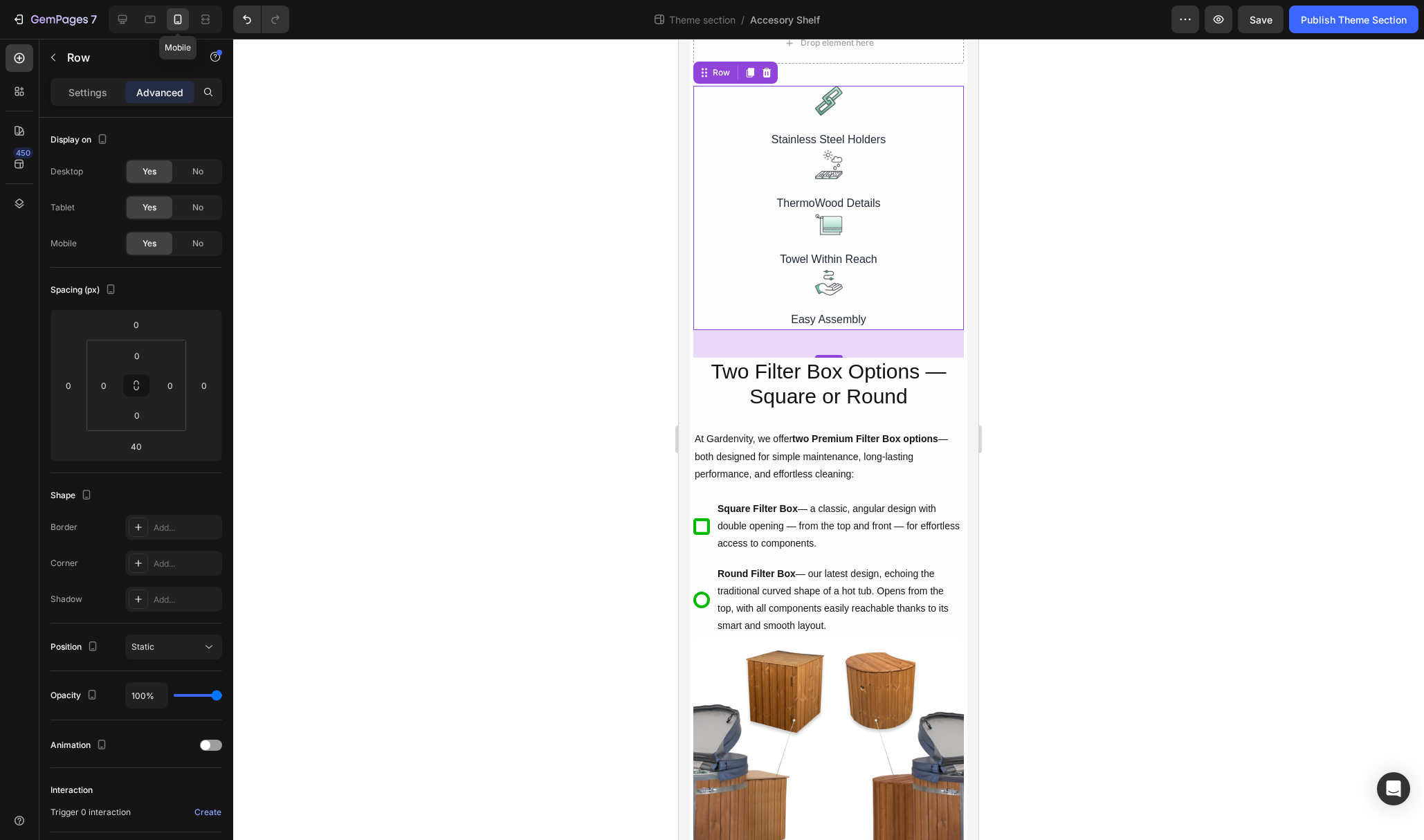
scroll to position [486, 0]
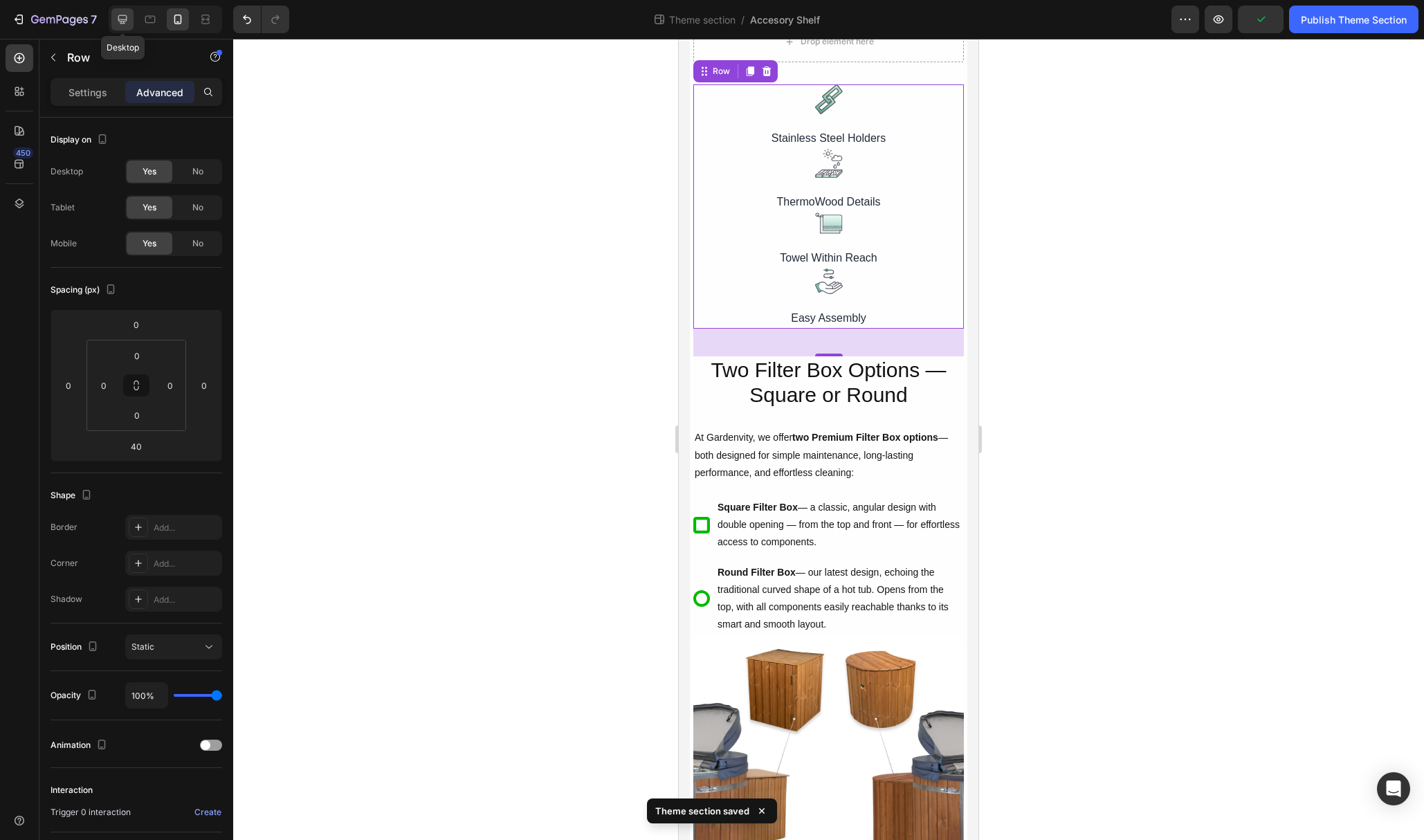
click at [122, 20] on icon at bounding box center [122, 19] width 14 height 14
type input "67"
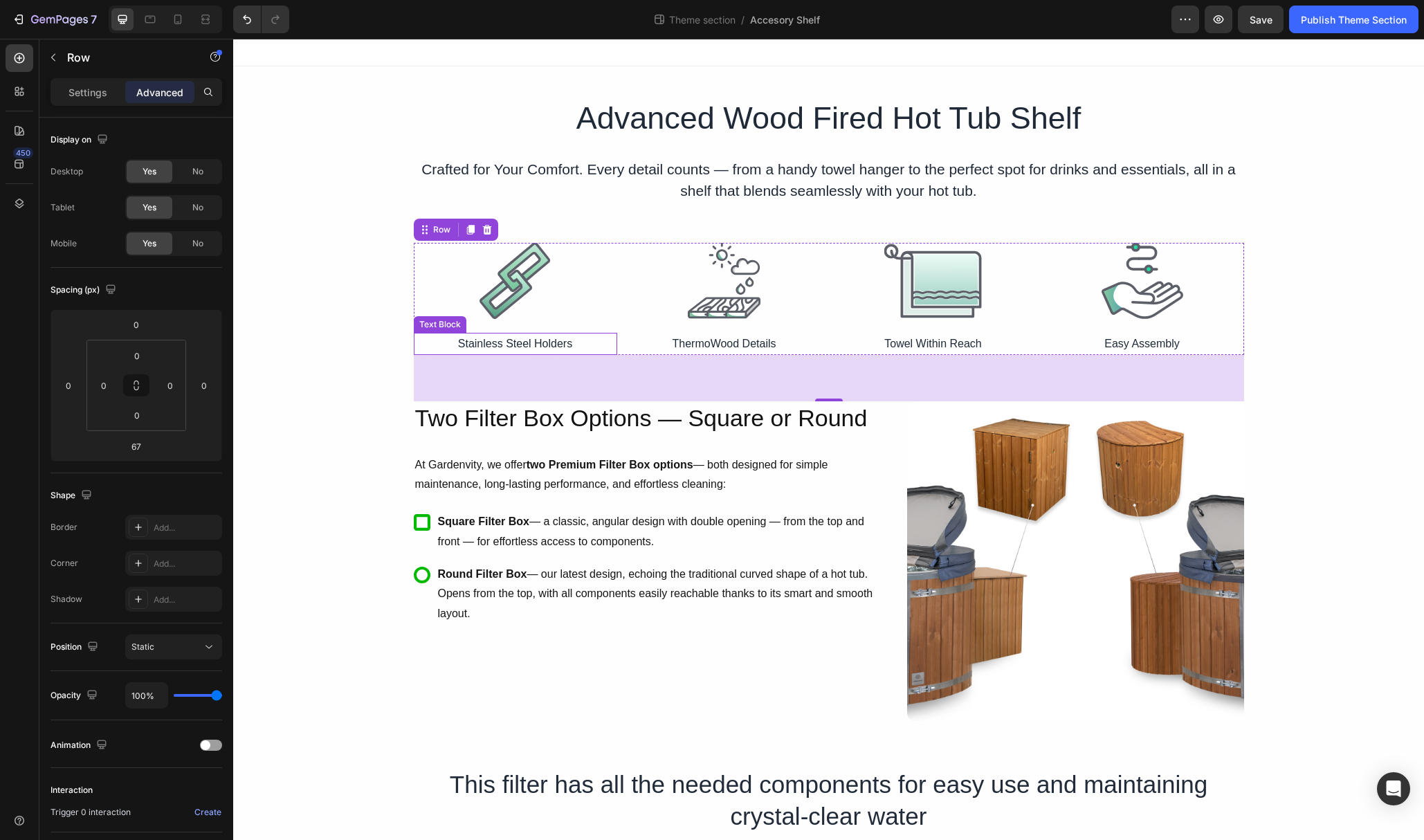
click at [500, 341] on span "Stainless Steel Holders" at bounding box center [515, 343] width 114 height 12
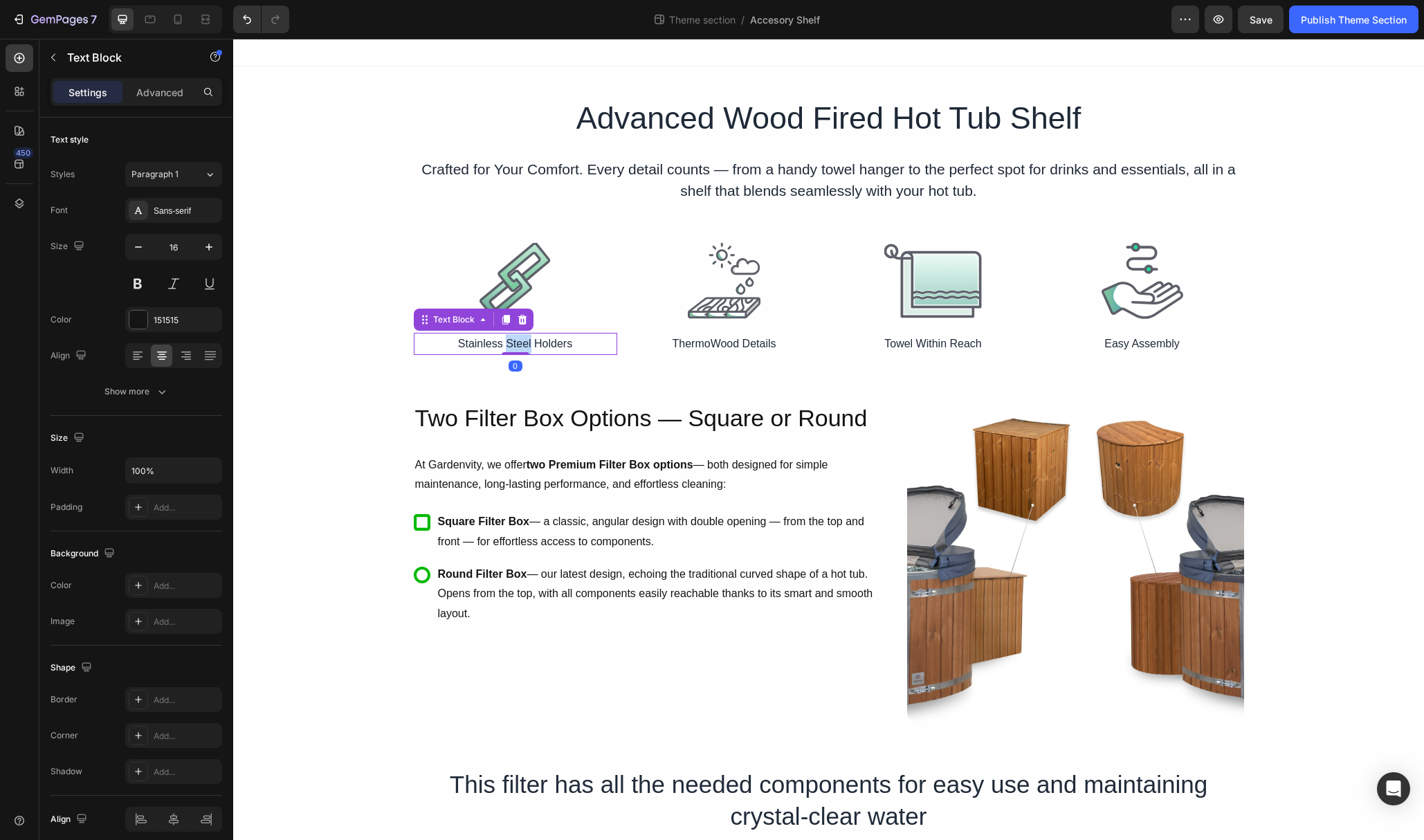
click at [523, 348] on span "Stainless Steel Holders" at bounding box center [515, 343] width 114 height 12
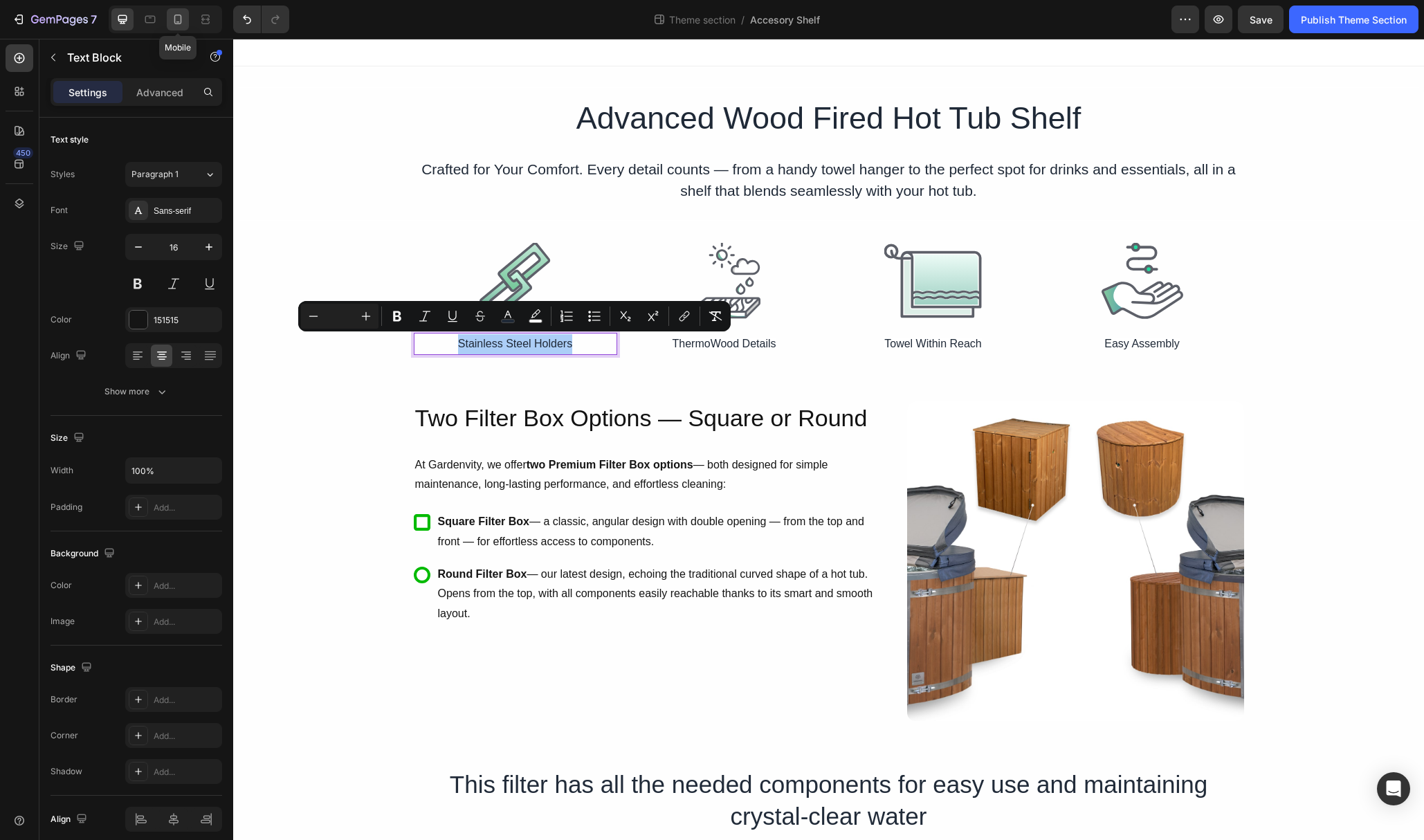
click at [177, 21] on icon at bounding box center [178, 19] width 14 height 14
type input "14"
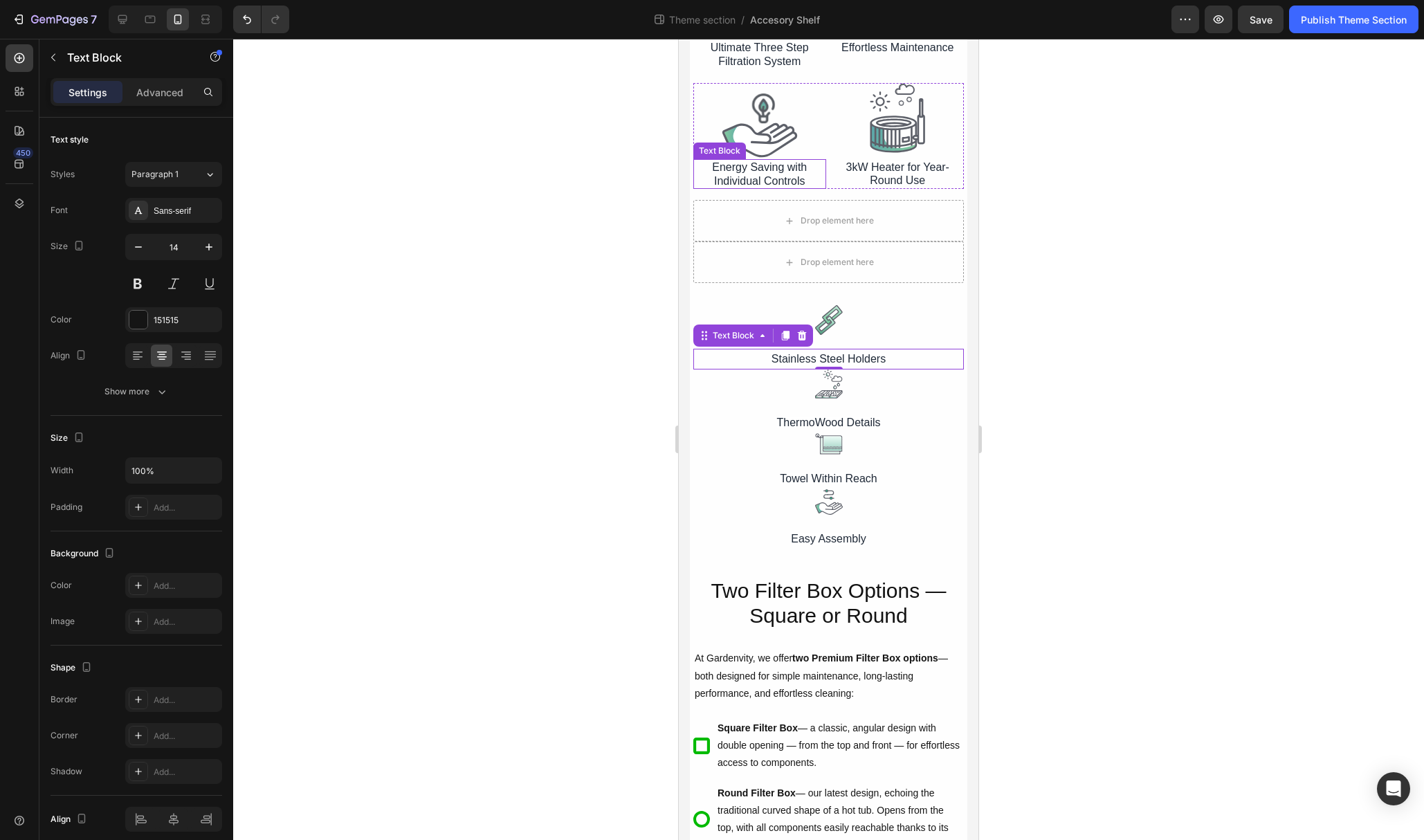
scroll to position [142, 0]
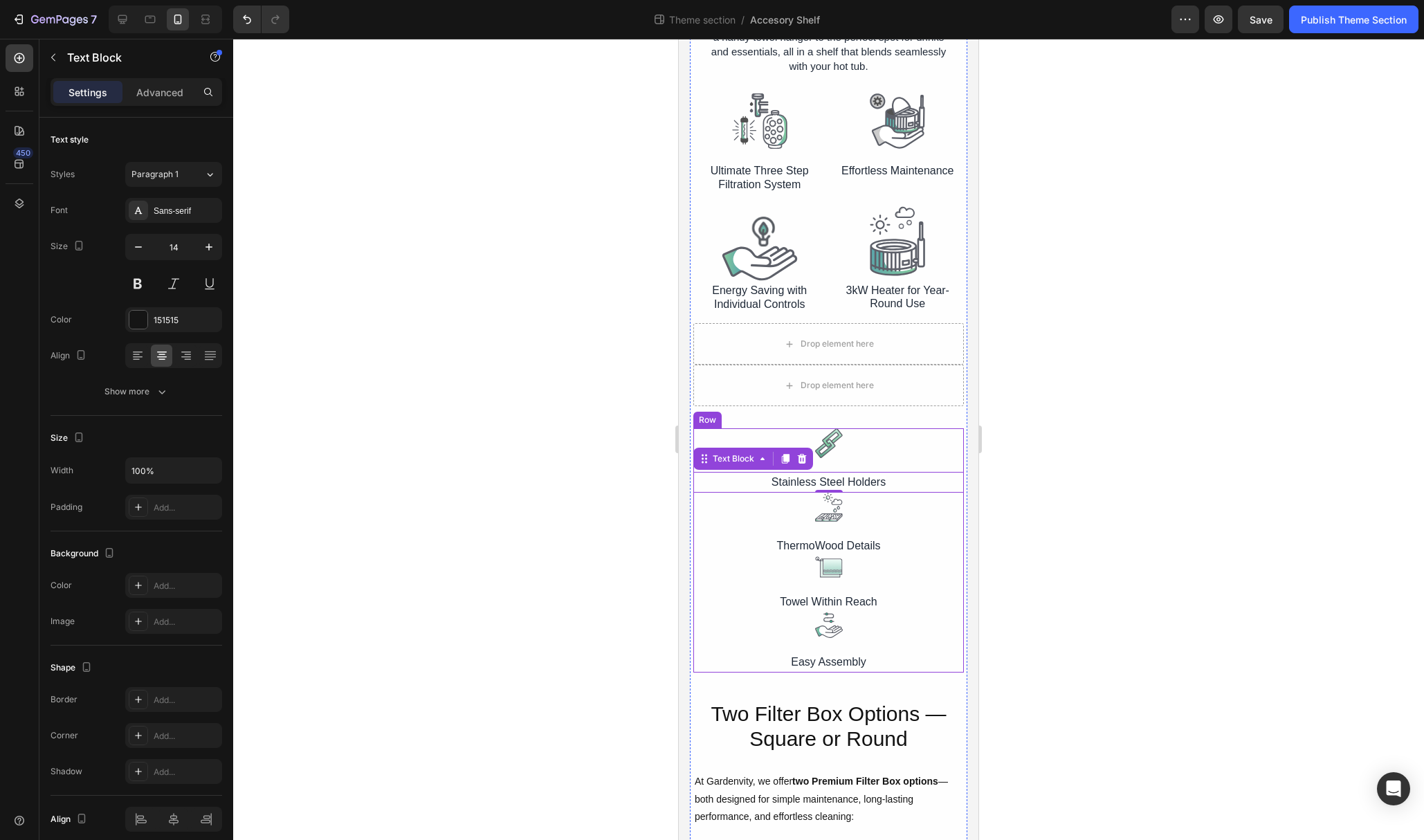
click at [925, 533] on div "Image ThermoWood Details Text Block" at bounding box center [829, 524] width 270 height 63
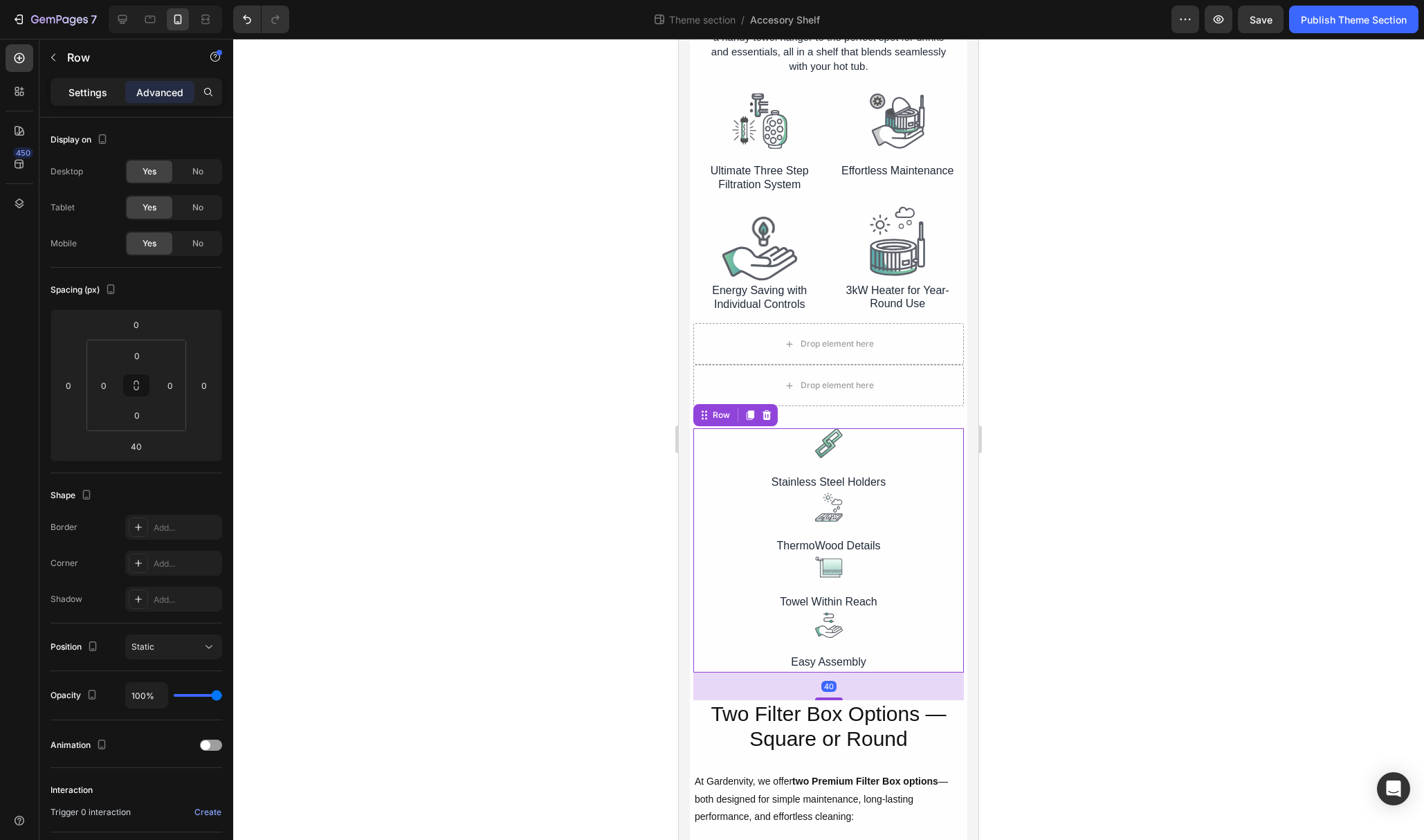
click at [73, 98] on p "Settings" at bounding box center [87, 92] width 39 height 15
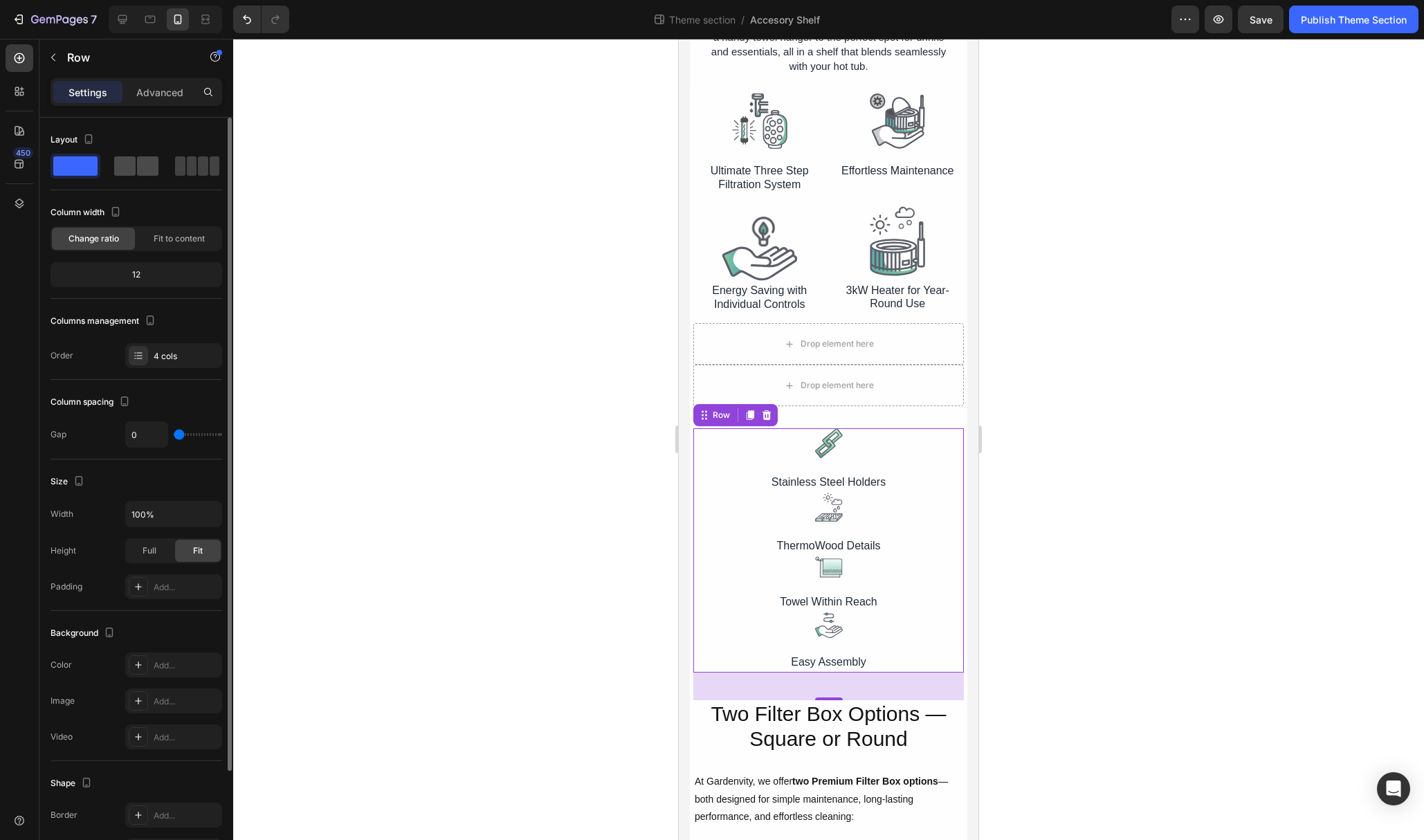
click at [198, 167] on span at bounding box center [203, 166] width 10 height 19
type input "8"
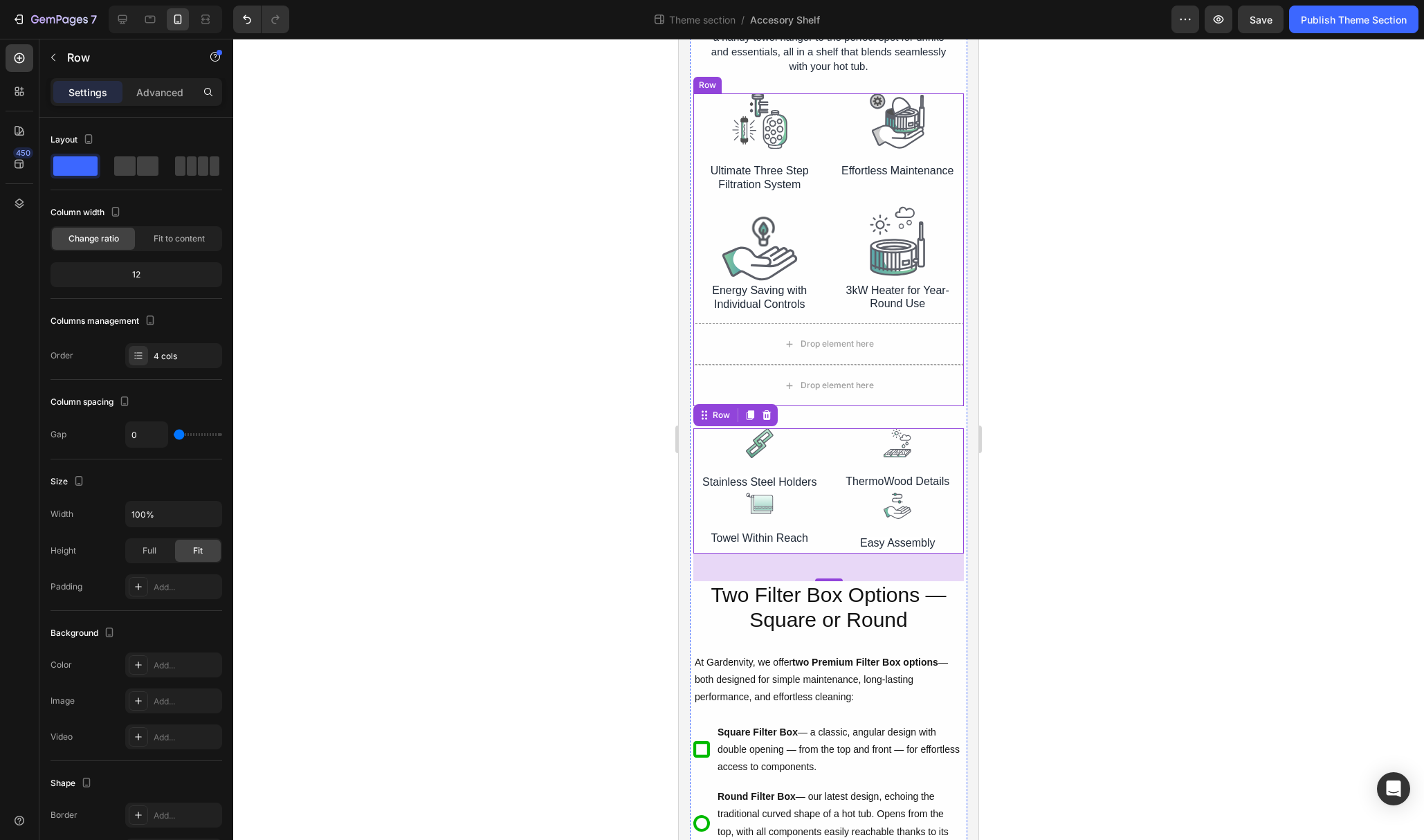
click at [824, 320] on div "Image Energy Saving with Individual Controls Text Block Image 3kW Heater for Ye…" at bounding box center [829, 264] width 270 height 117
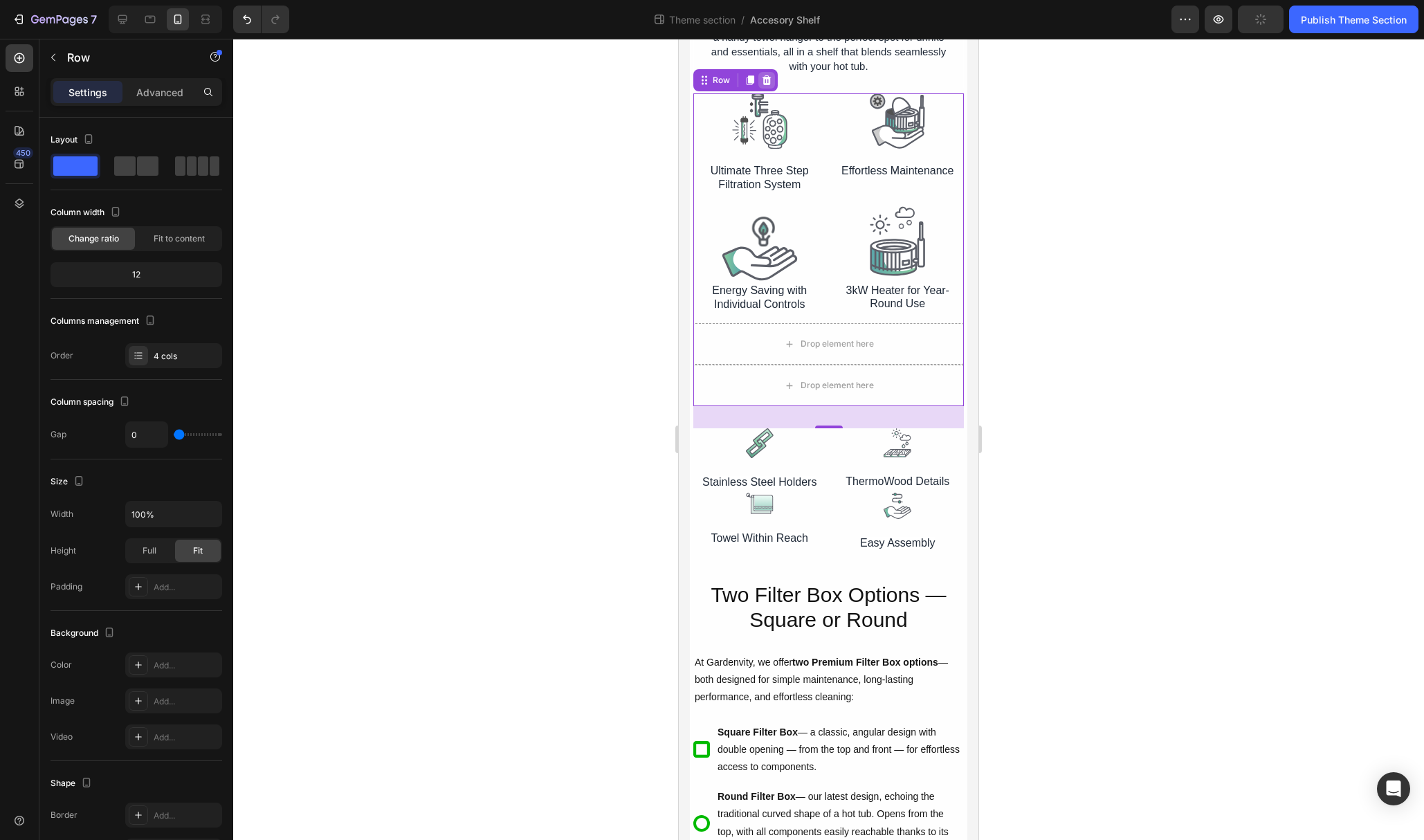
click at [766, 81] on icon at bounding box center [767, 81] width 11 height 11
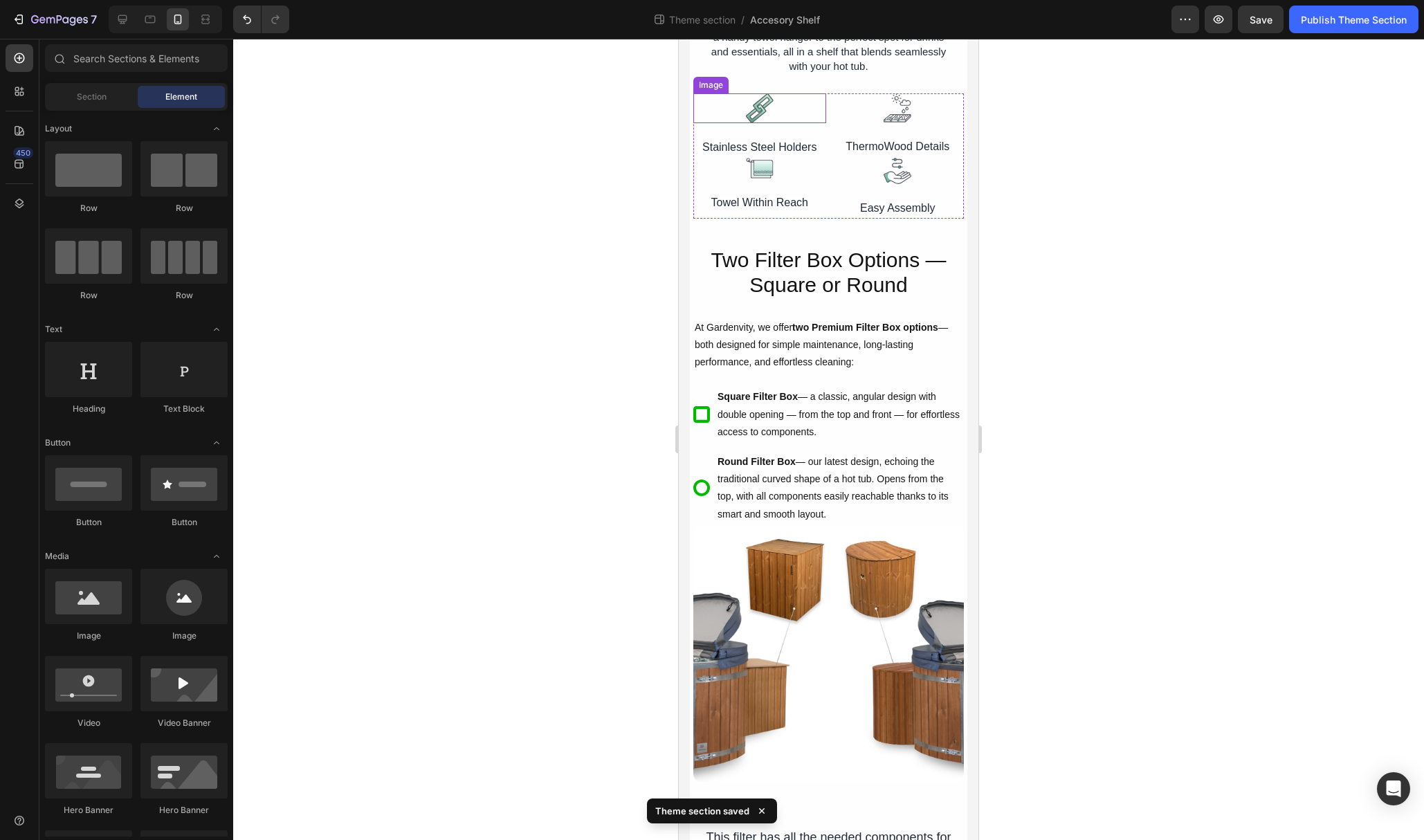
click at [770, 118] on img at bounding box center [760, 108] width 28 height 29
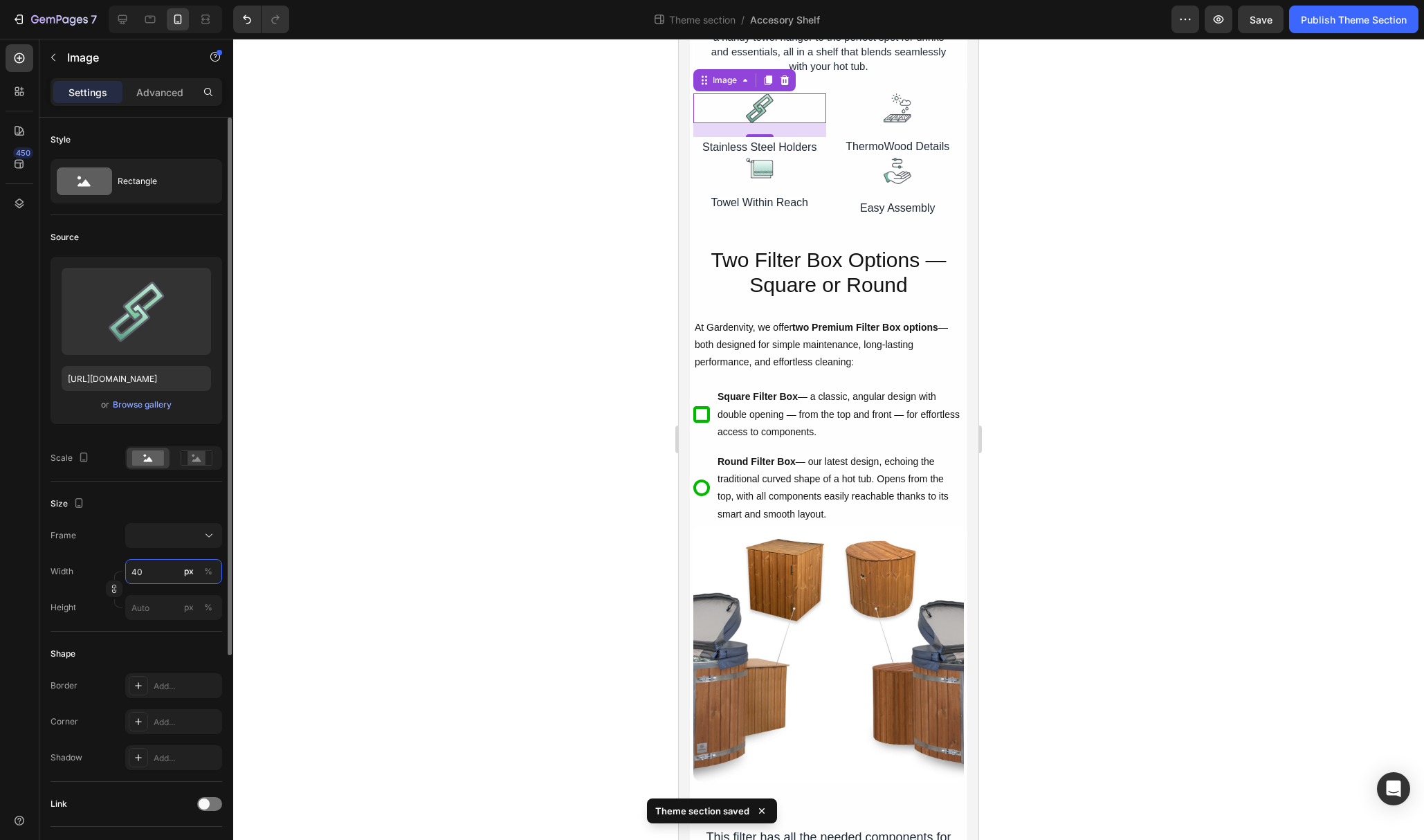
click at [144, 571] on input "40" at bounding box center [173, 571] width 97 height 25
type input "41"
drag, startPoint x: 114, startPoint y: 590, endPoint x: 124, endPoint y: 595, distance: 11.2
click at [114, 590] on icon "button" at bounding box center [114, 588] width 1 height 4
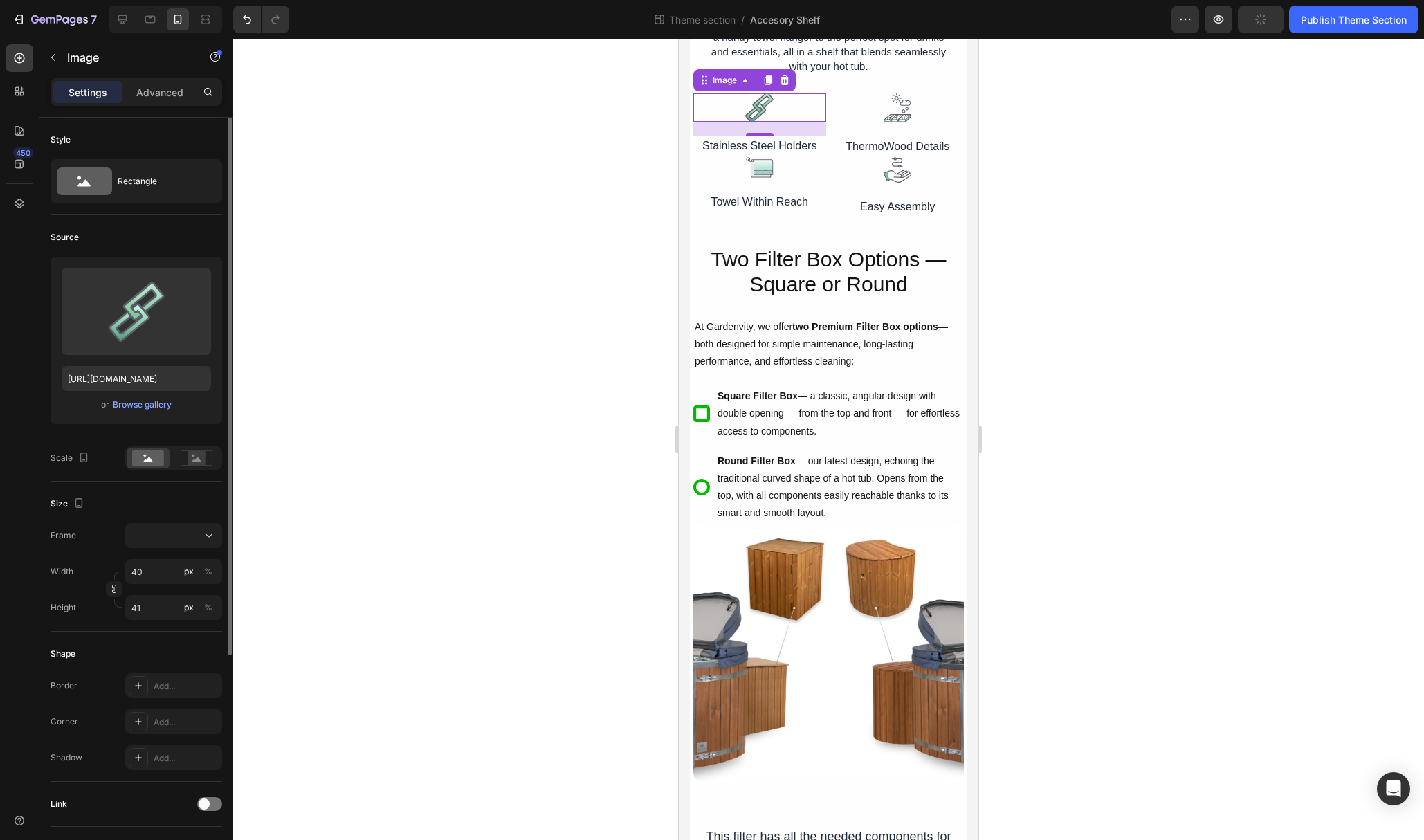
type input "41"
click at [151, 609] on input "41" at bounding box center [173, 608] width 97 height 25
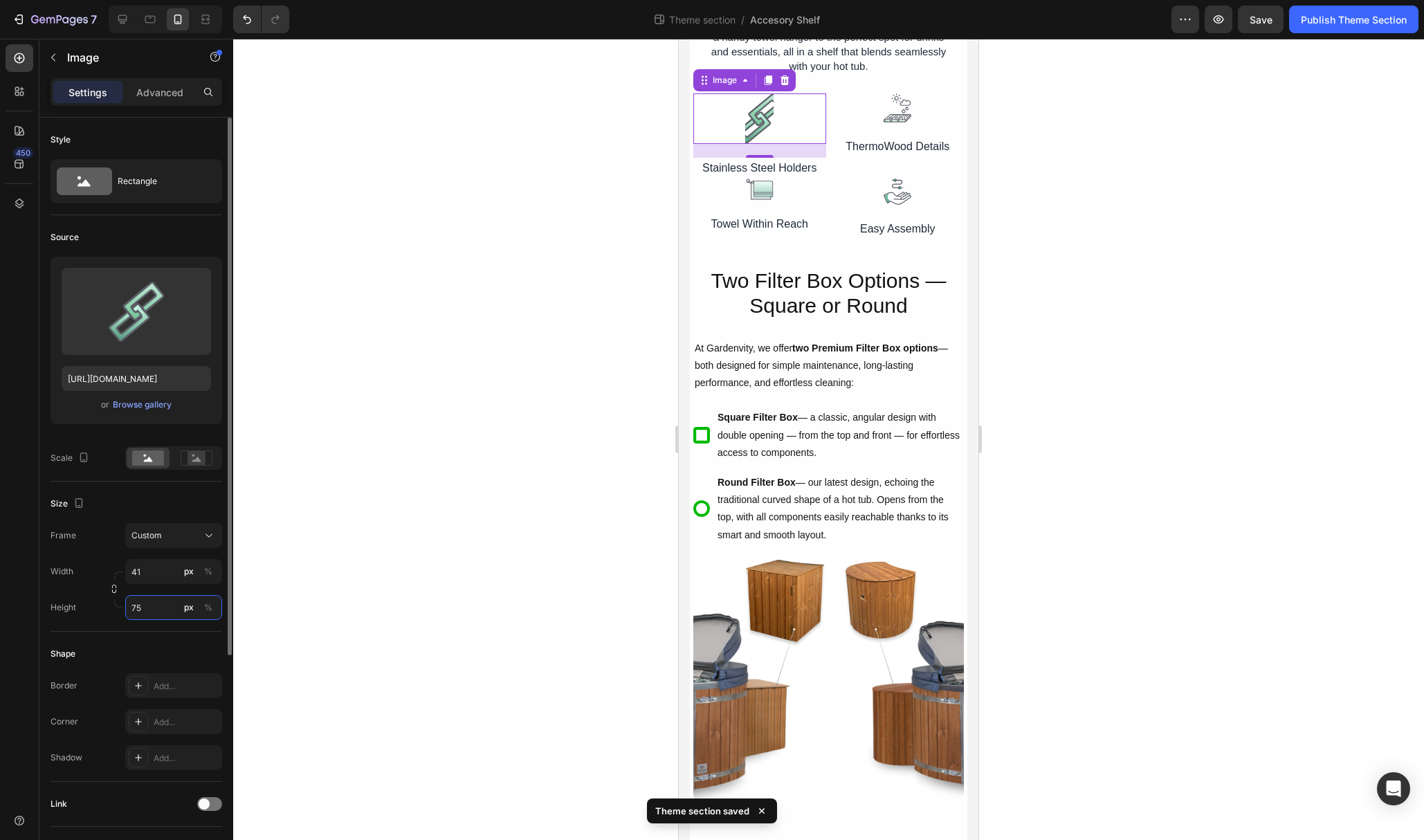
type input "76"
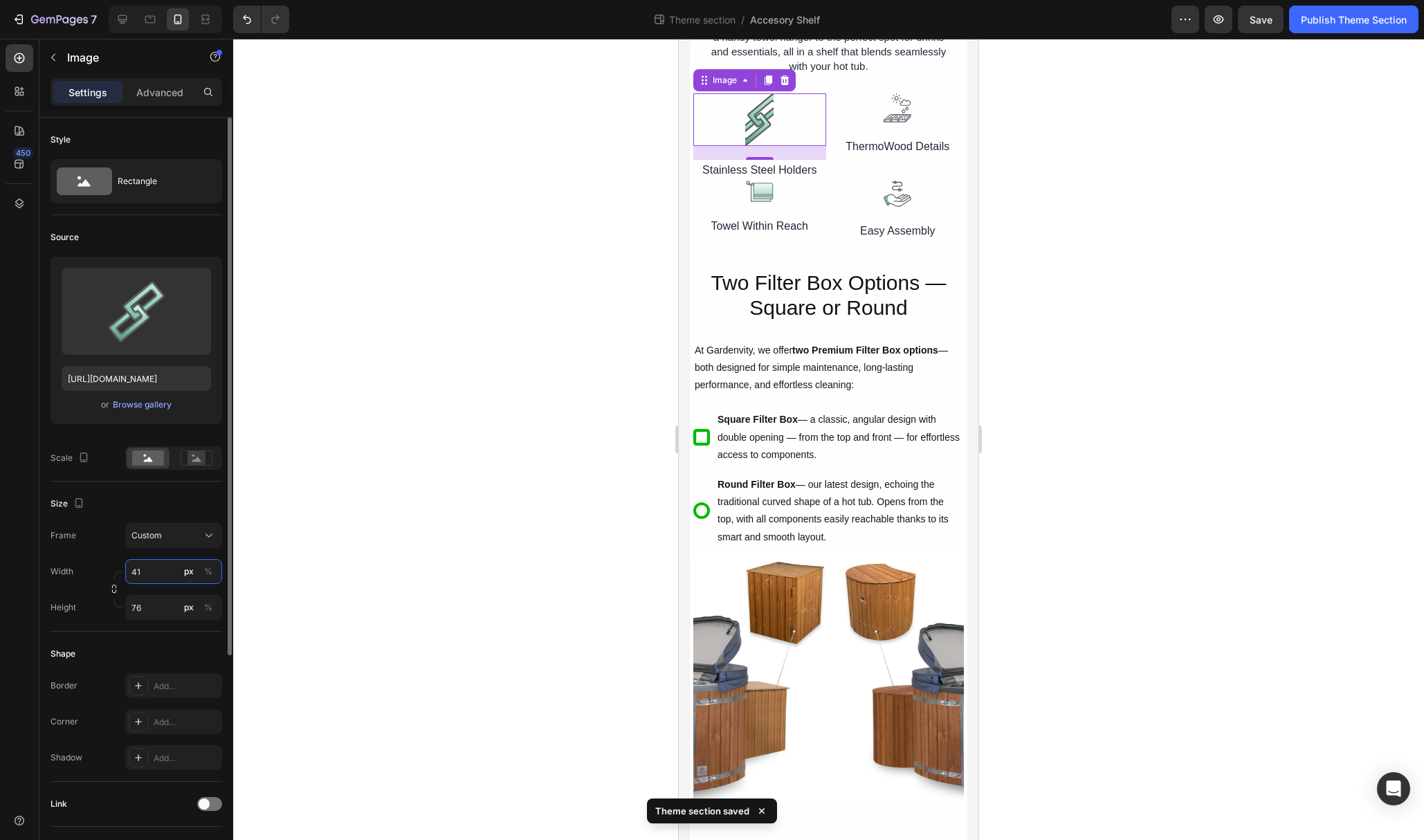
click at [151, 570] on input "41" at bounding box center [173, 571] width 97 height 25
type input "71"
click at [159, 609] on input "76" at bounding box center [173, 608] width 97 height 25
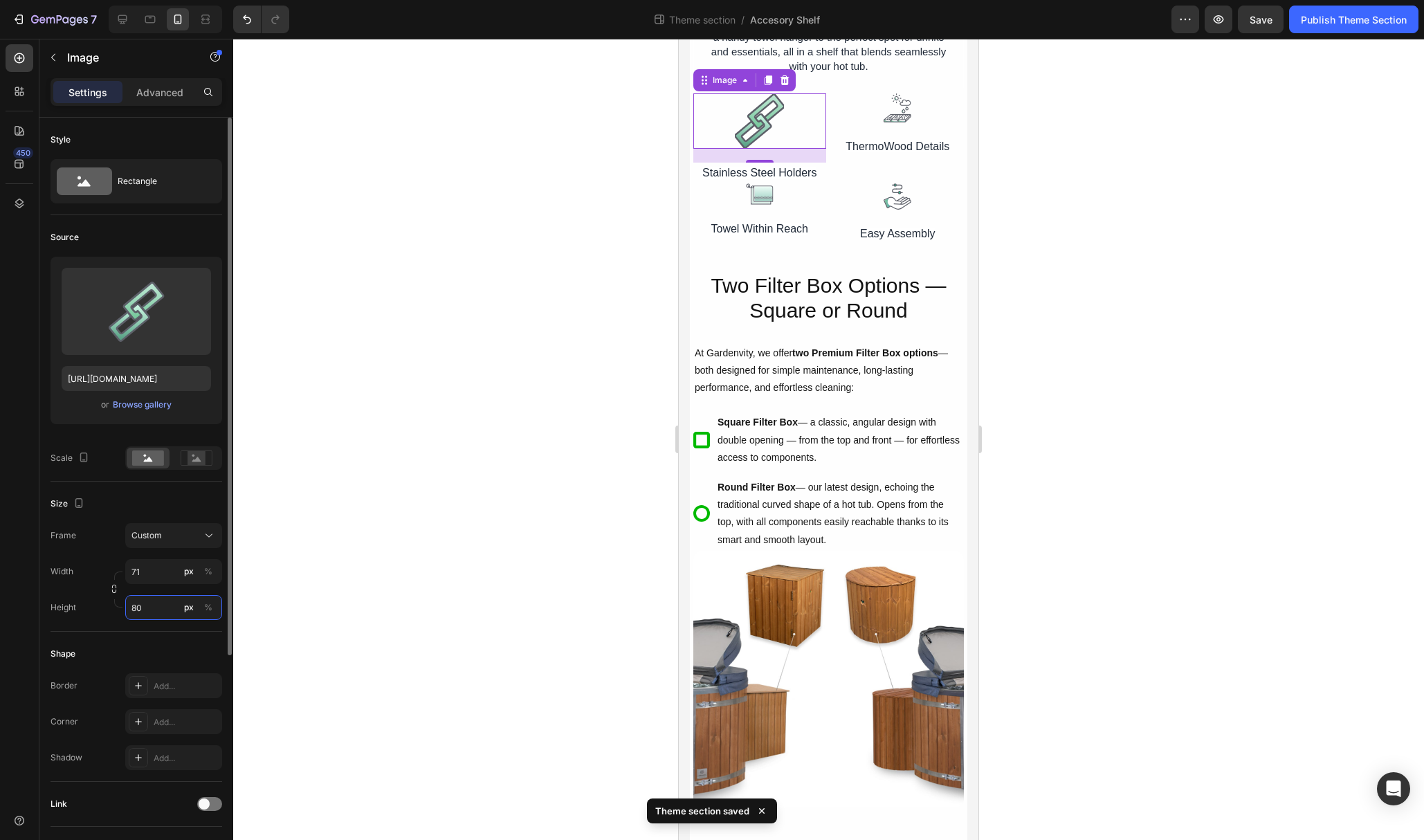
type input "79"
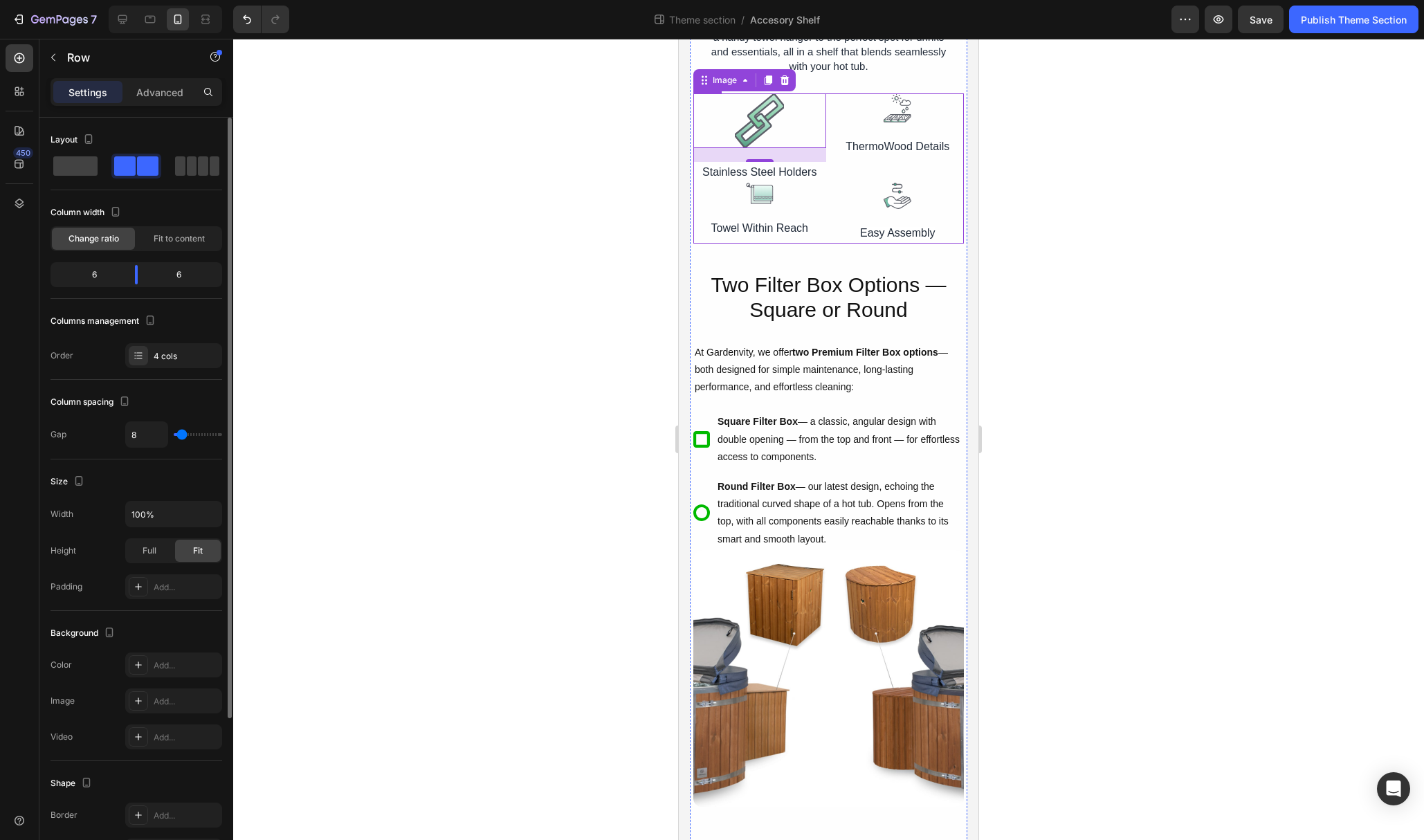
click at [927, 123] on div "Image ThermoWood Details Text Block" at bounding box center [898, 138] width 133 height 89
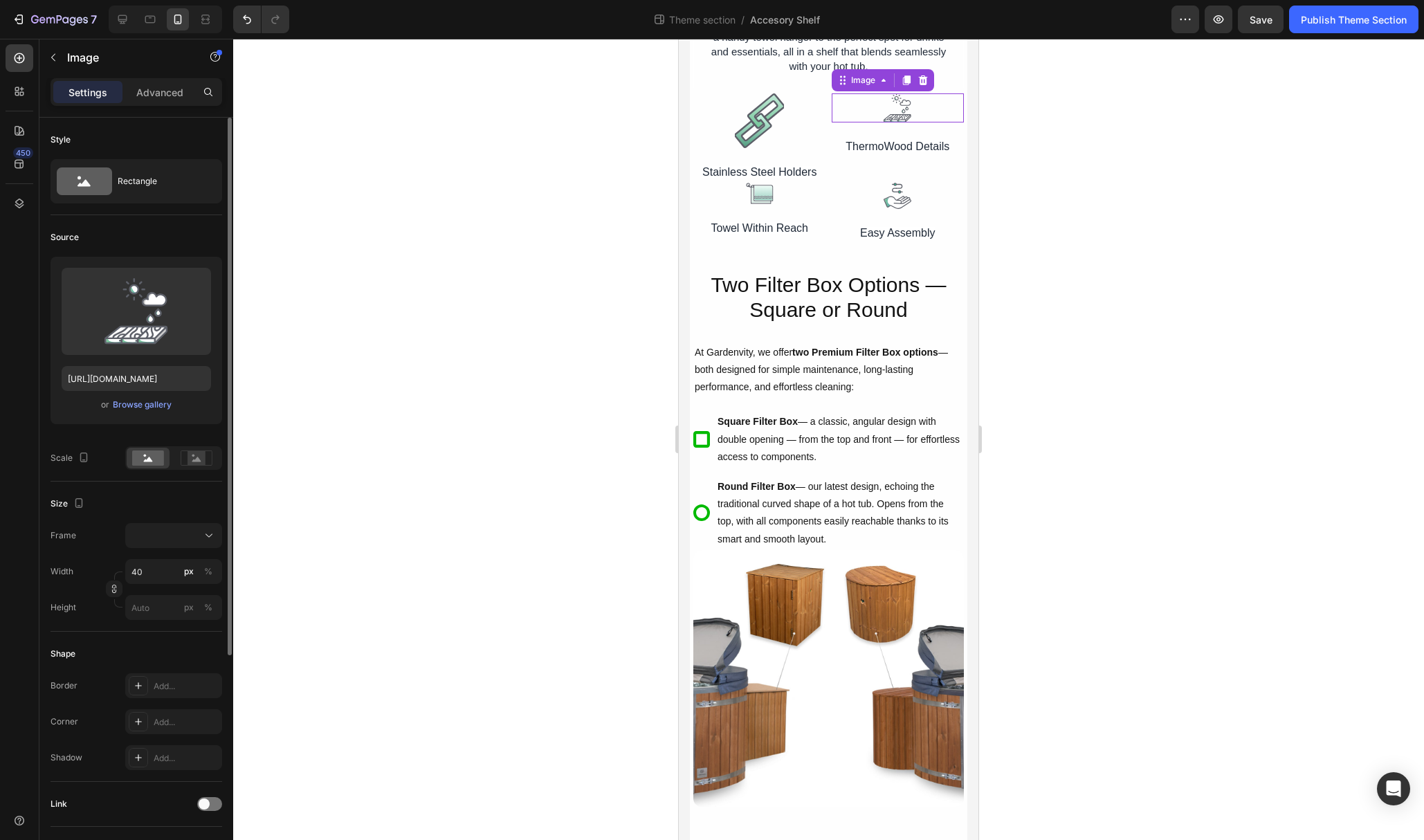
click at [891, 121] on div "Image 0" at bounding box center [898, 108] width 133 height 29
click at [117, 591] on icon "button" at bounding box center [114, 588] width 10 height 10
click at [148, 613] on input "px %" at bounding box center [173, 608] width 97 height 25
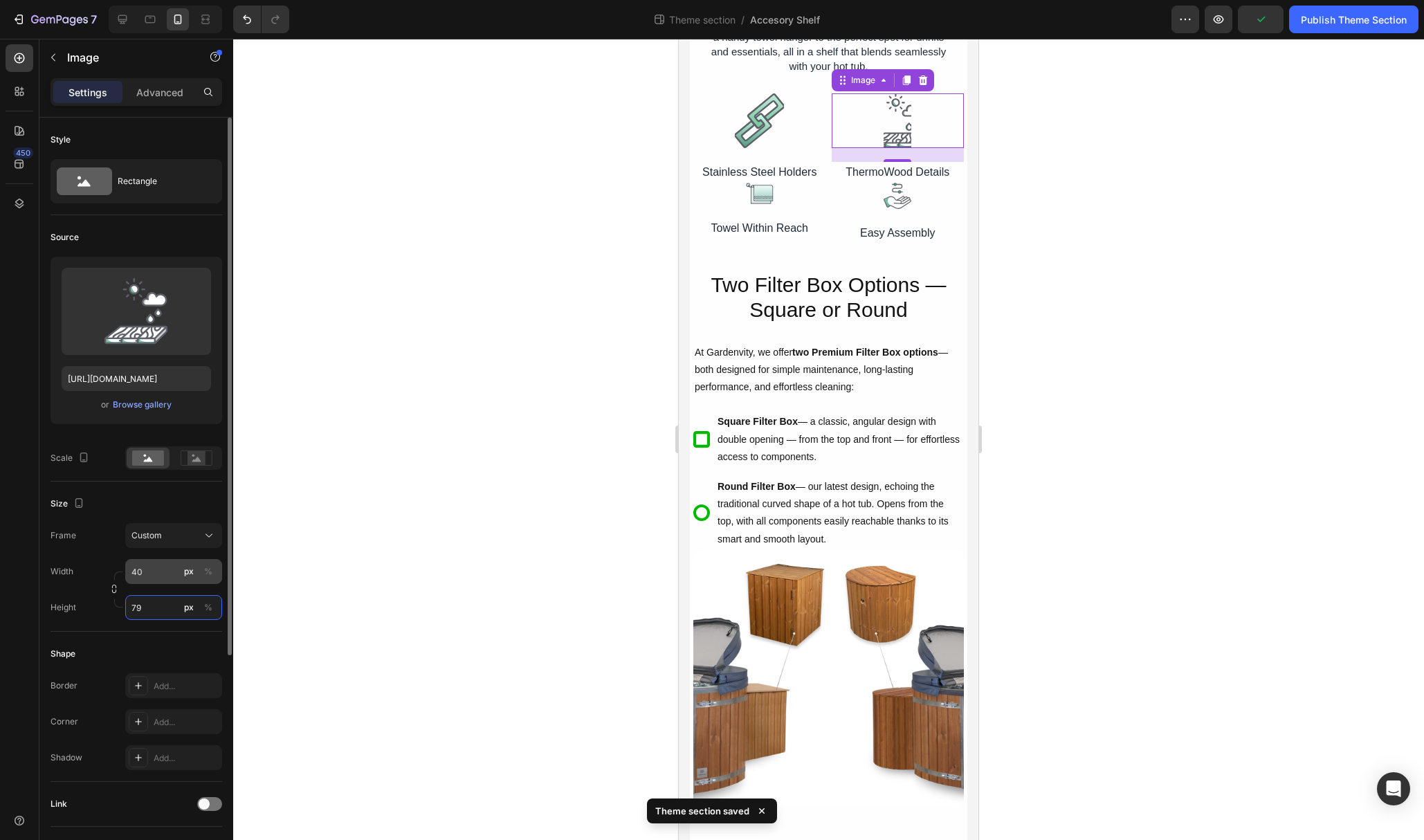
type input "79"
click at [153, 578] on input "40" at bounding box center [173, 571] width 97 height 25
type input "79"
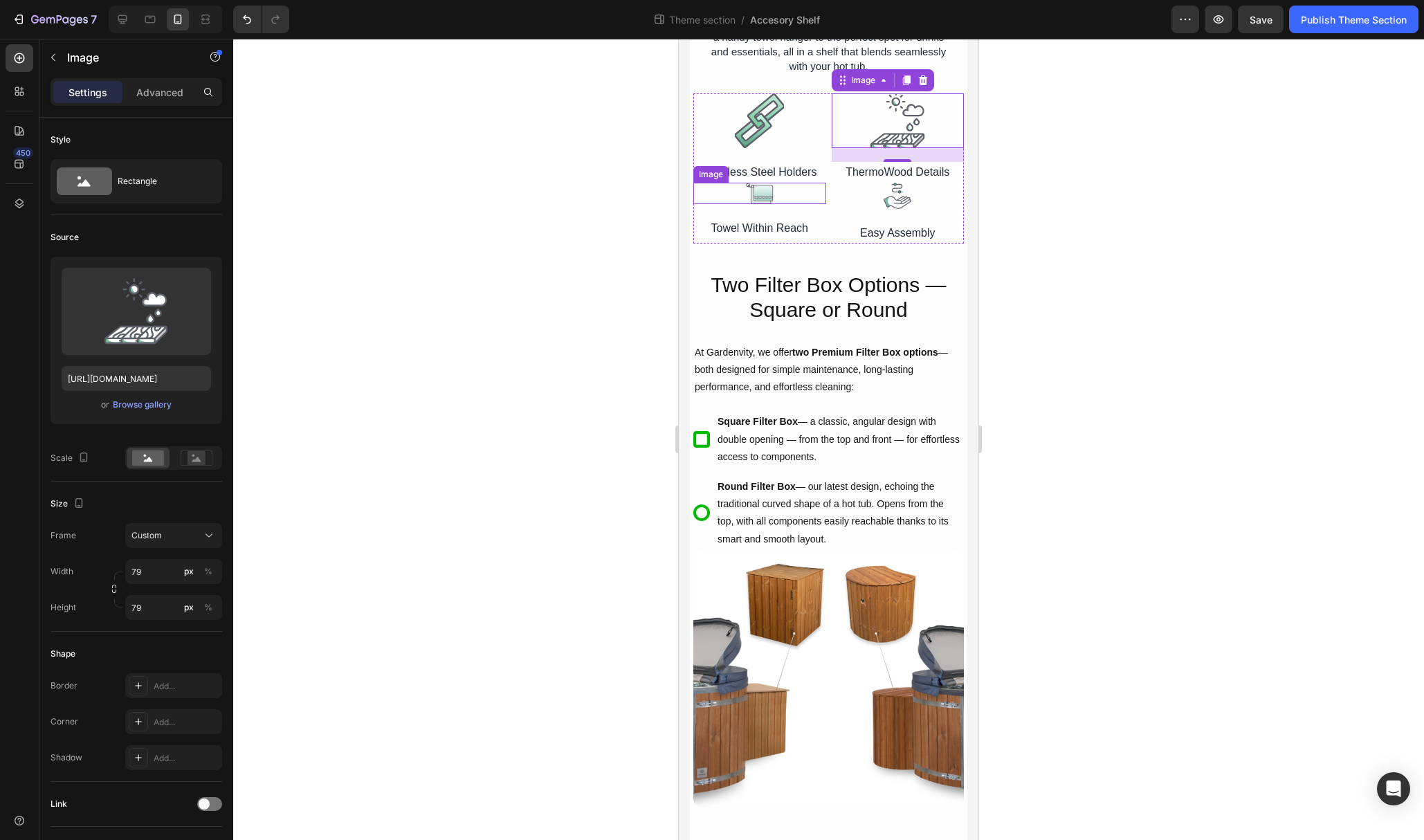
click at [766, 196] on img at bounding box center [760, 193] width 28 height 21
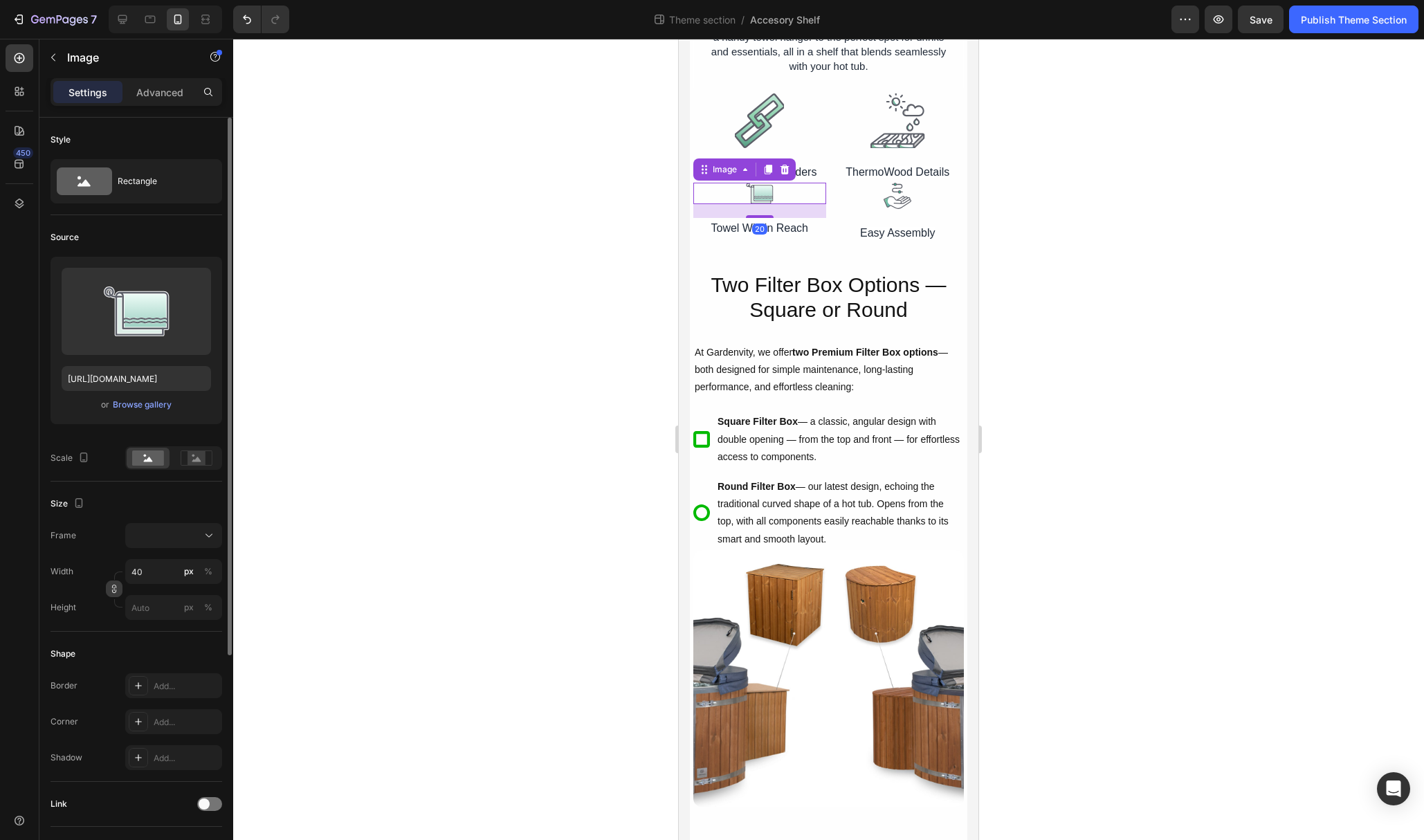
click at [111, 588] on icon "button" at bounding box center [114, 588] width 10 height 10
click at [149, 611] on input "px %" at bounding box center [173, 608] width 97 height 25
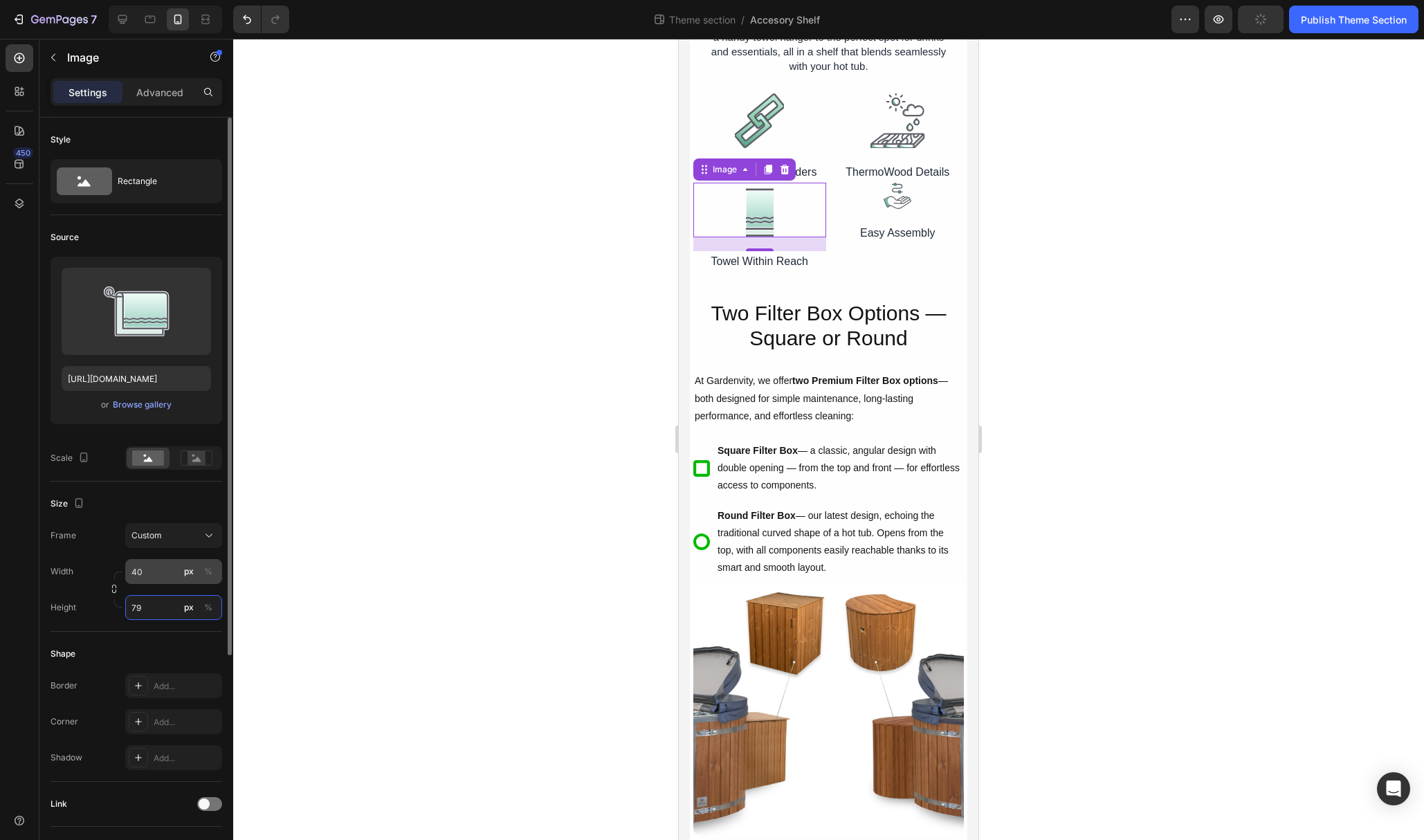
type input "79"
click at [158, 575] on input "40" at bounding box center [173, 571] width 97 height 25
type input "104"
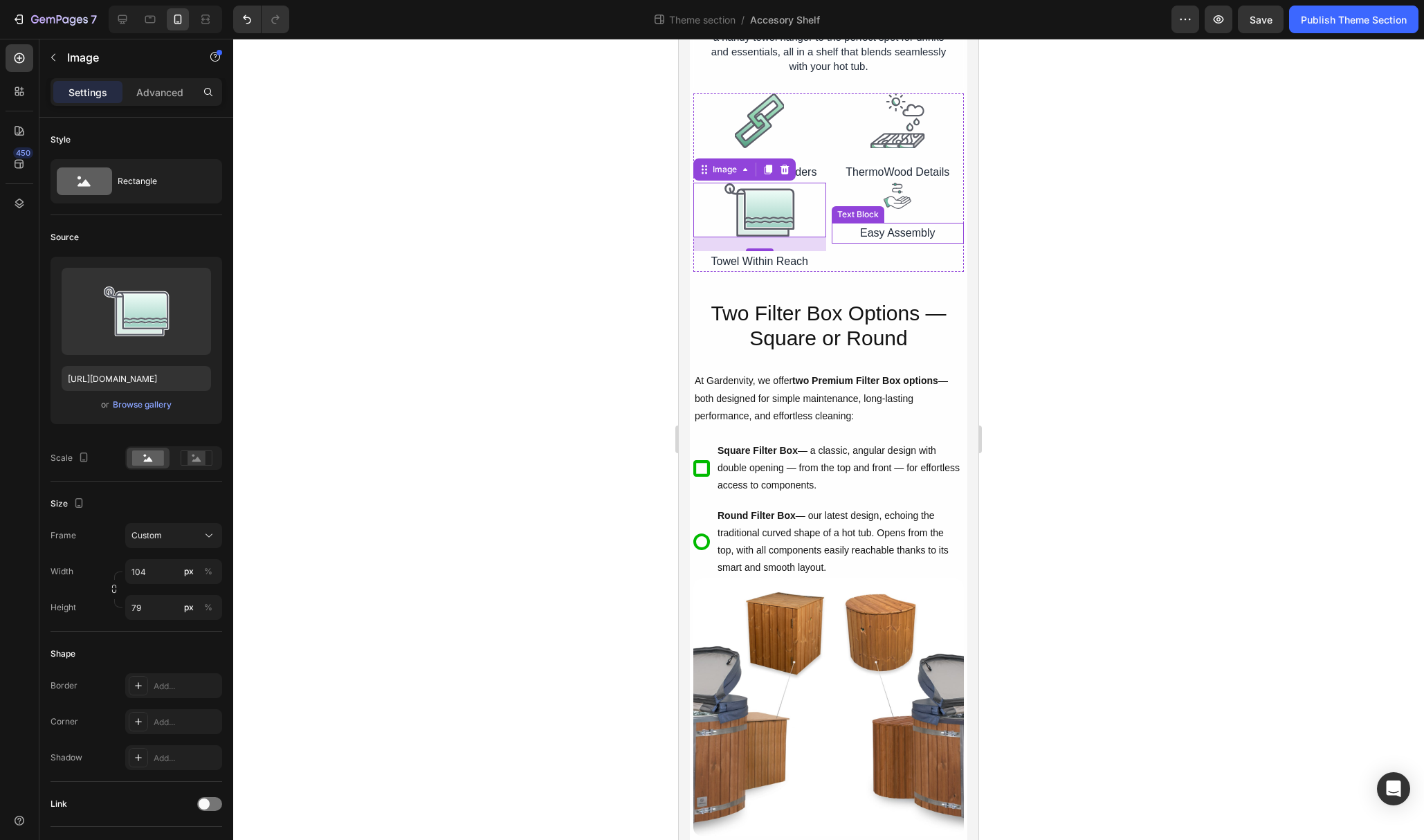
drag, startPoint x: 875, startPoint y: 213, endPoint x: 908, endPoint y: 199, distance: 35.8
click at [875, 212] on div "Text Block" at bounding box center [858, 214] width 47 height 12
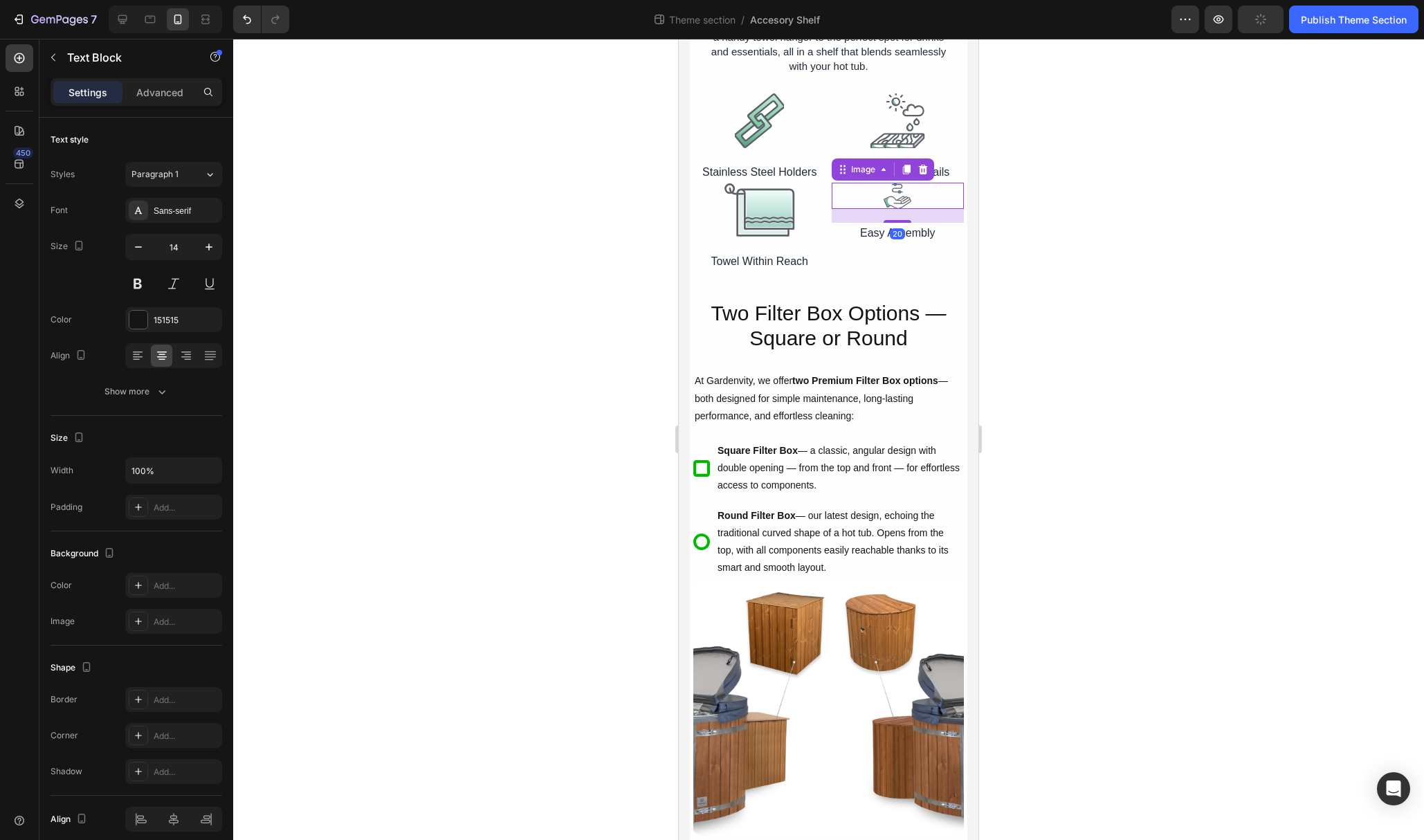
click at [915, 193] on div at bounding box center [898, 195] width 133 height 26
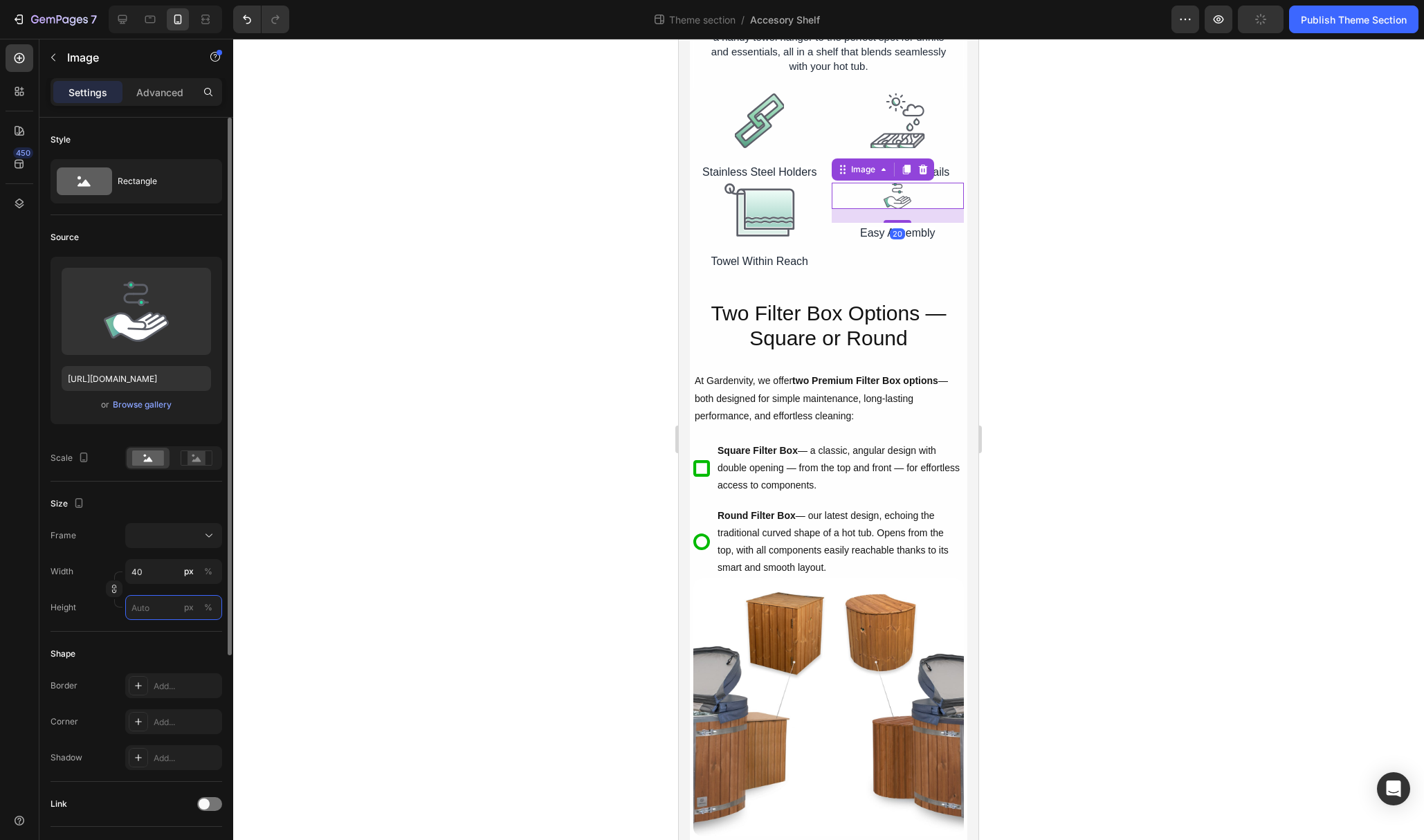
click at [154, 606] on input "px %" at bounding box center [173, 608] width 97 height 25
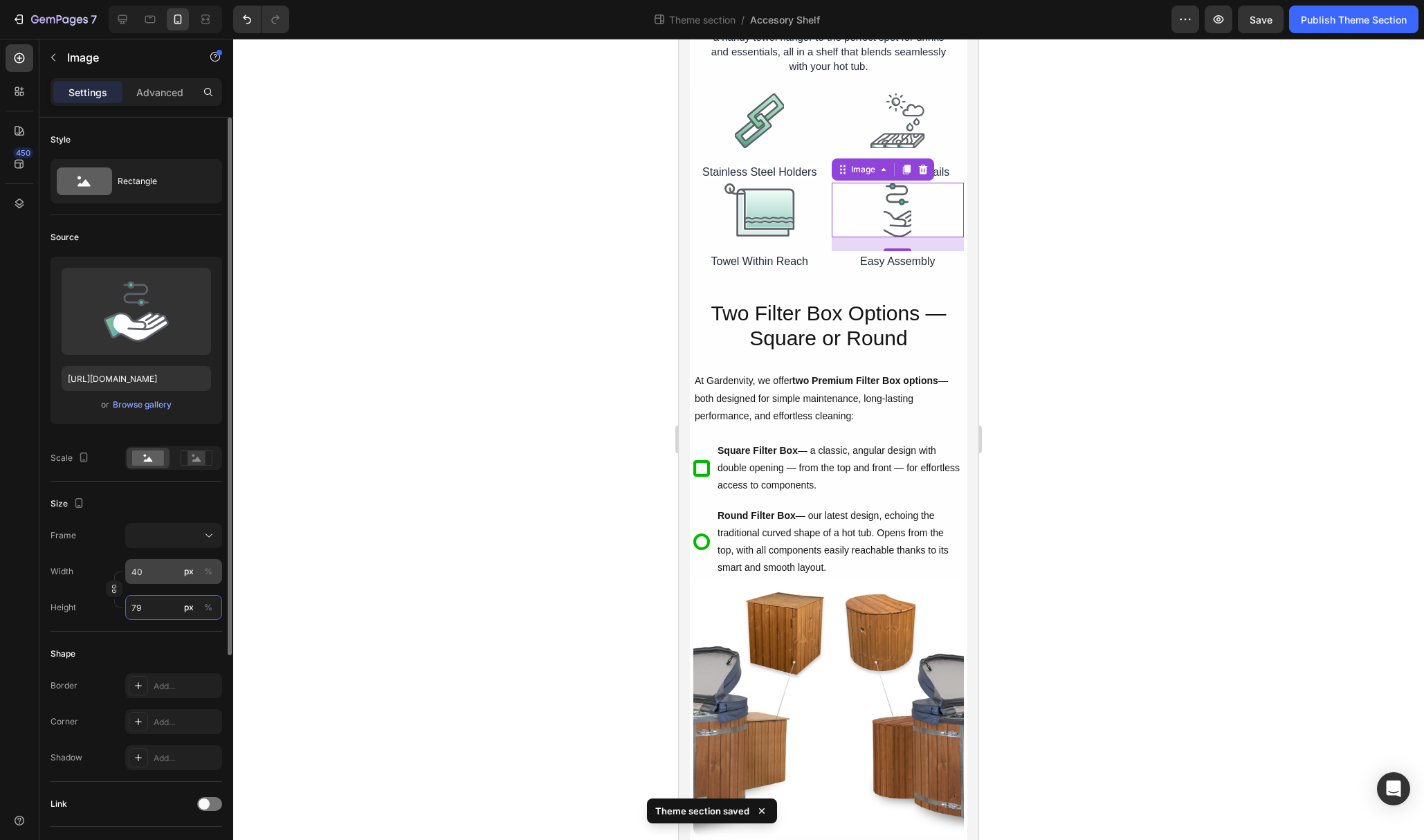
type input "79"
click at [147, 573] on input "40" at bounding box center [173, 571] width 97 height 25
type input "41"
type input "42"
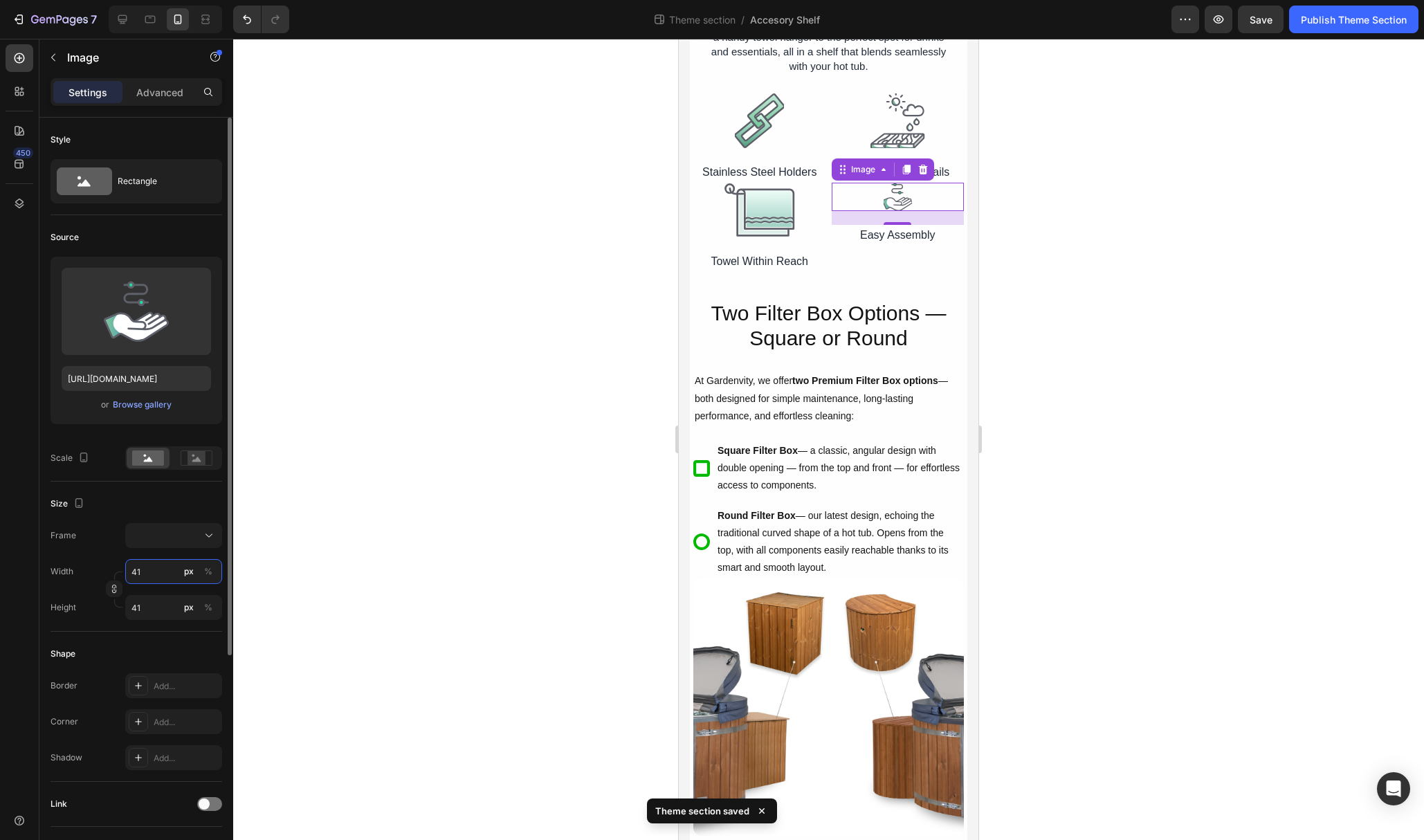
type input "42"
type input "43"
type input "44"
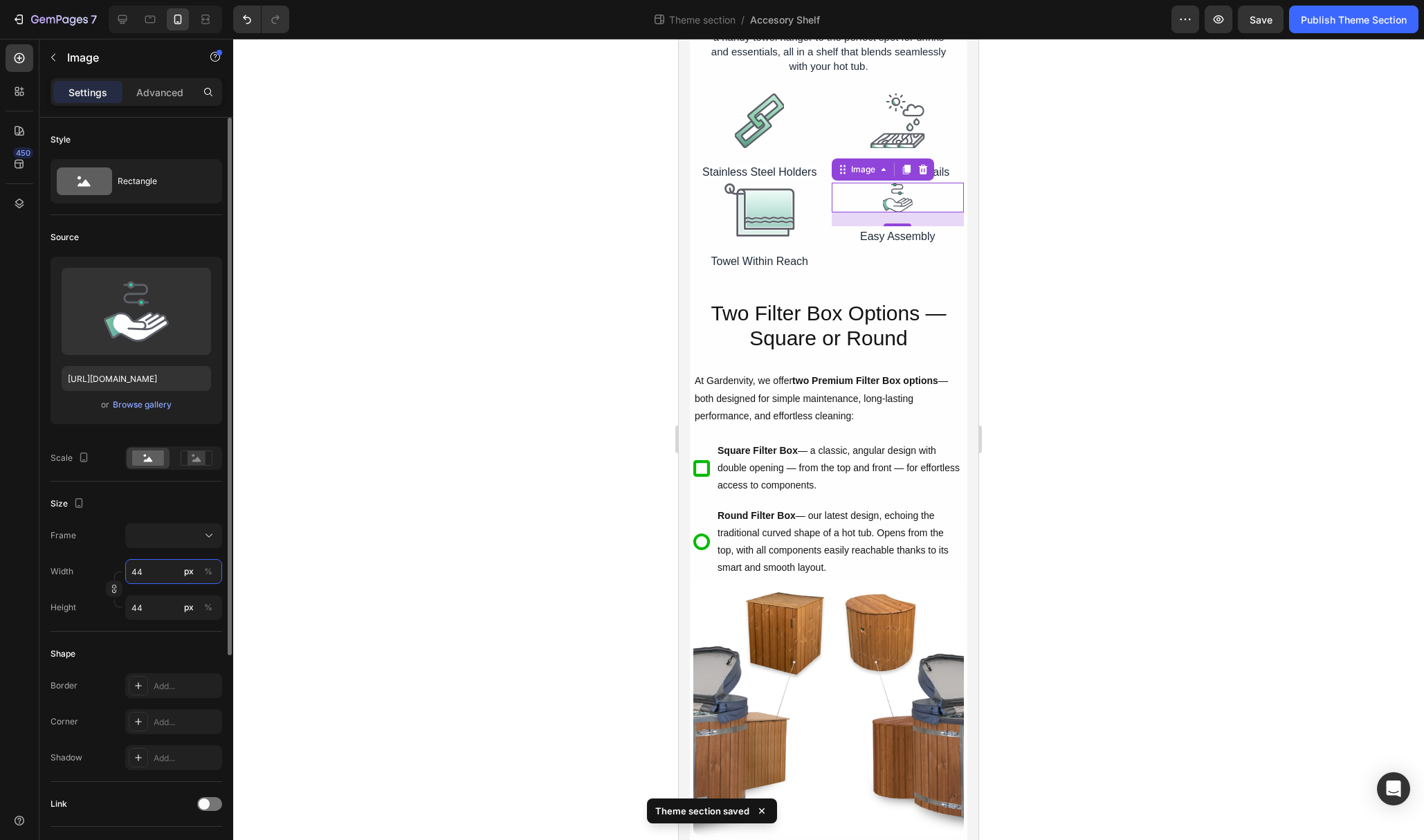
type input "45"
type input "46"
type input "47"
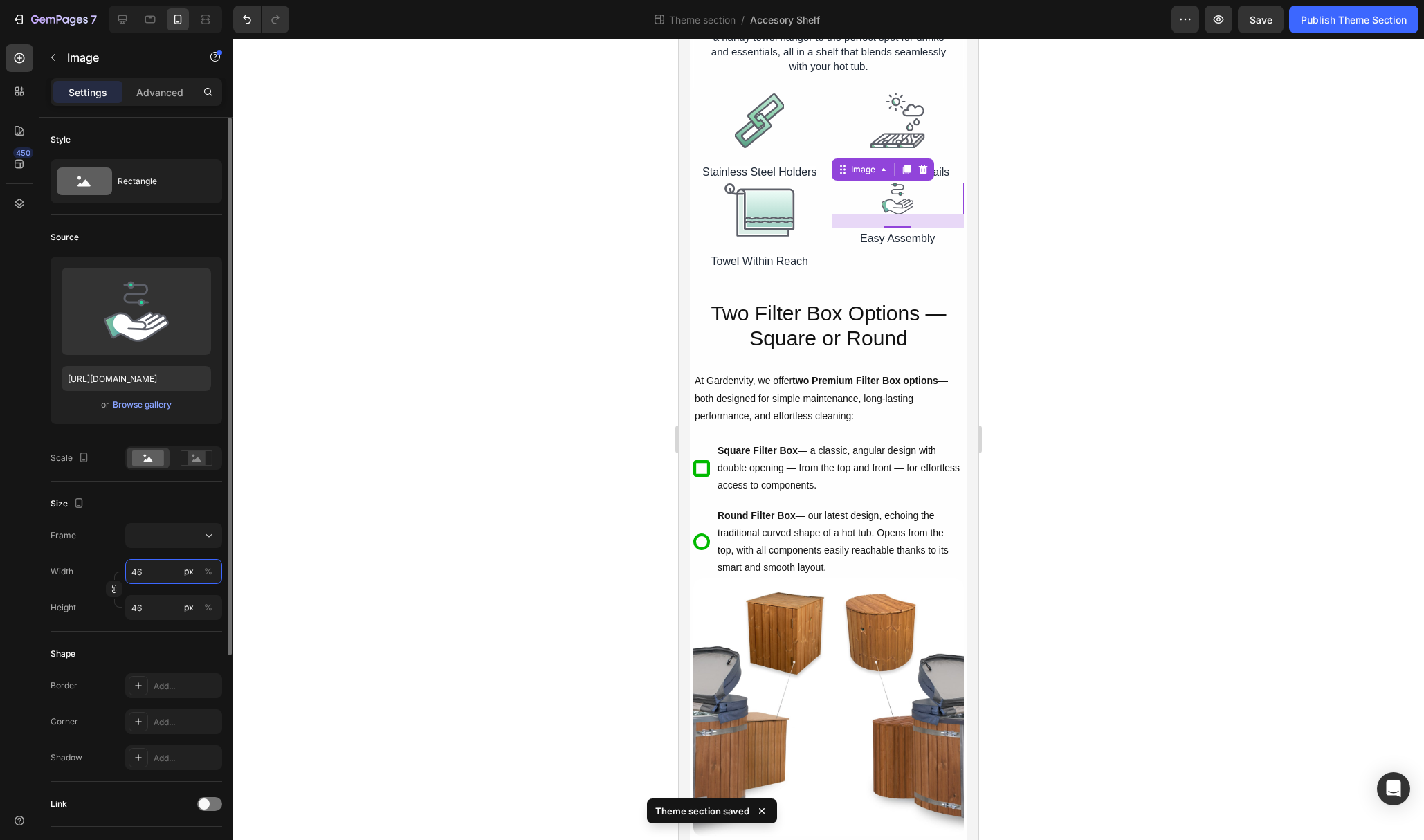
type input "47"
type input "48"
type input "49"
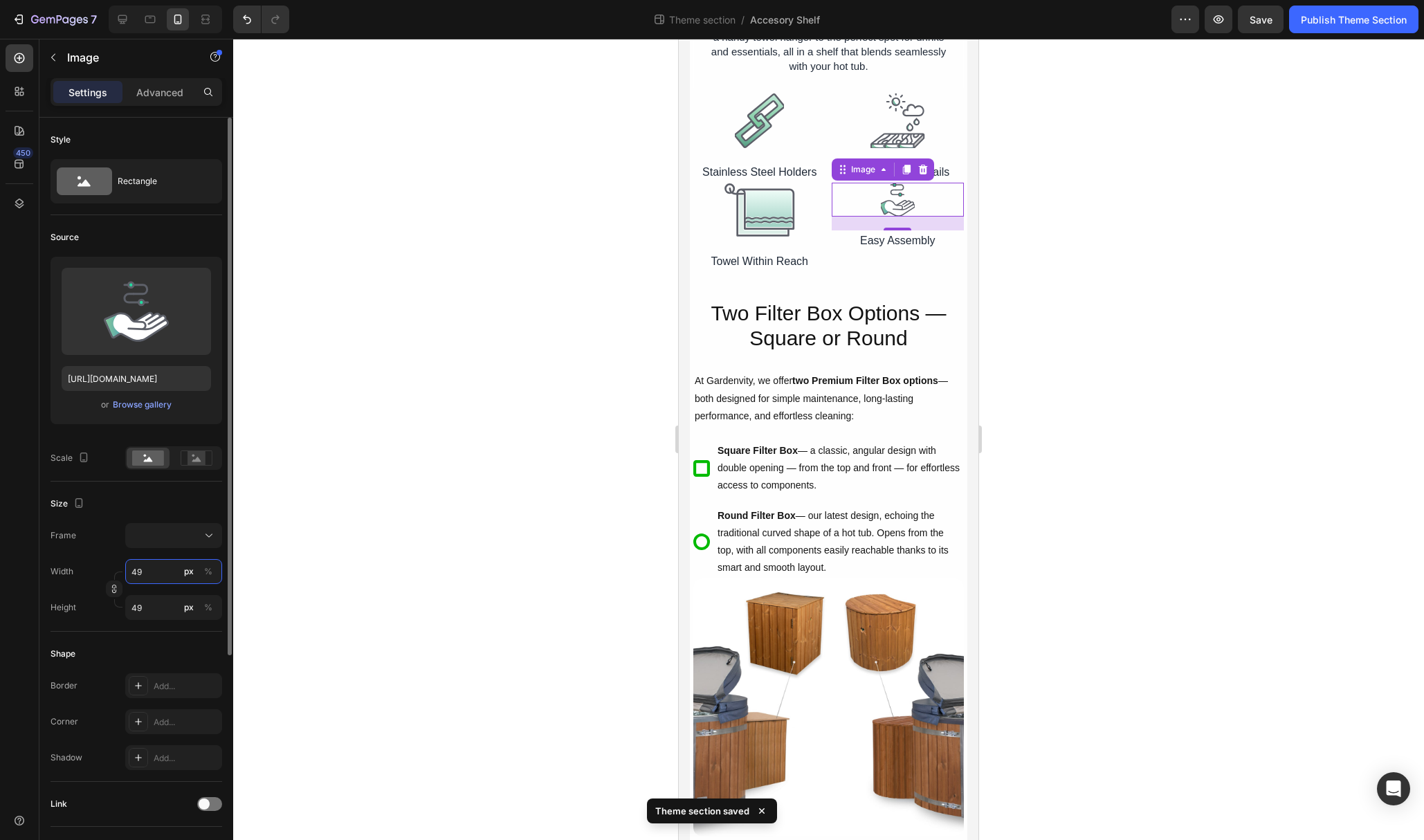
type input "50"
type input "51"
type input "52"
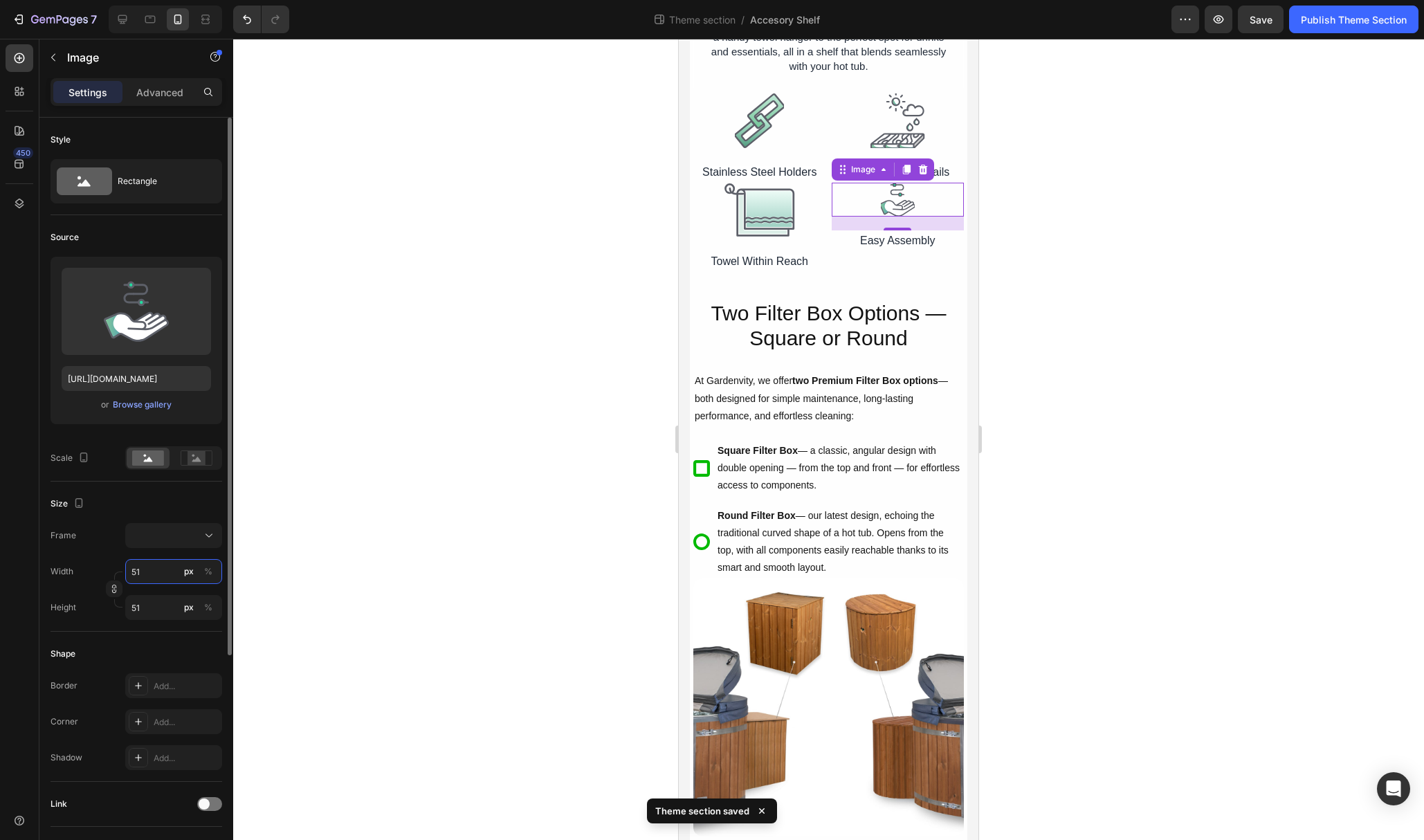
type input "52"
type input "53"
type input "54"
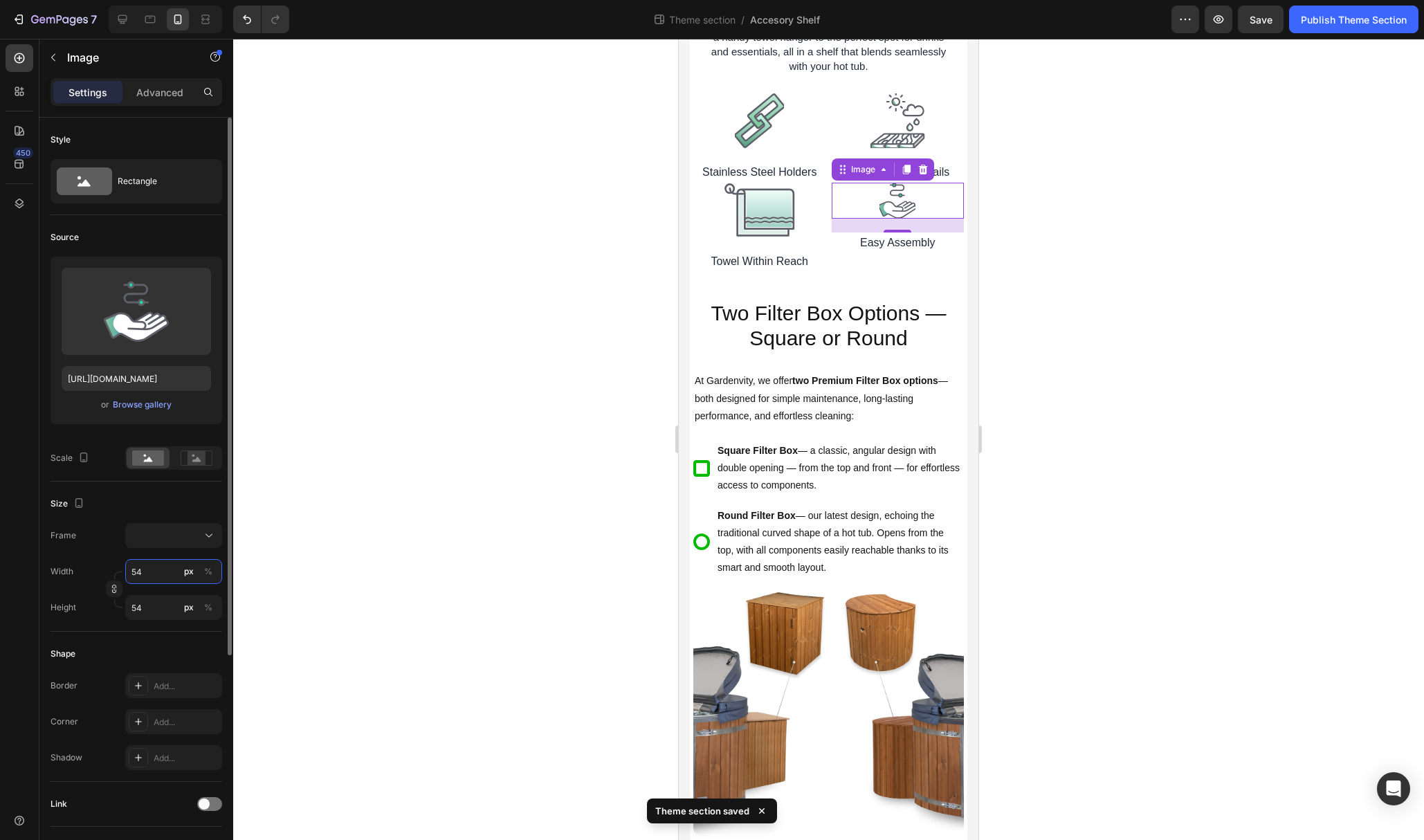
type input "55"
type input "56"
type input "57"
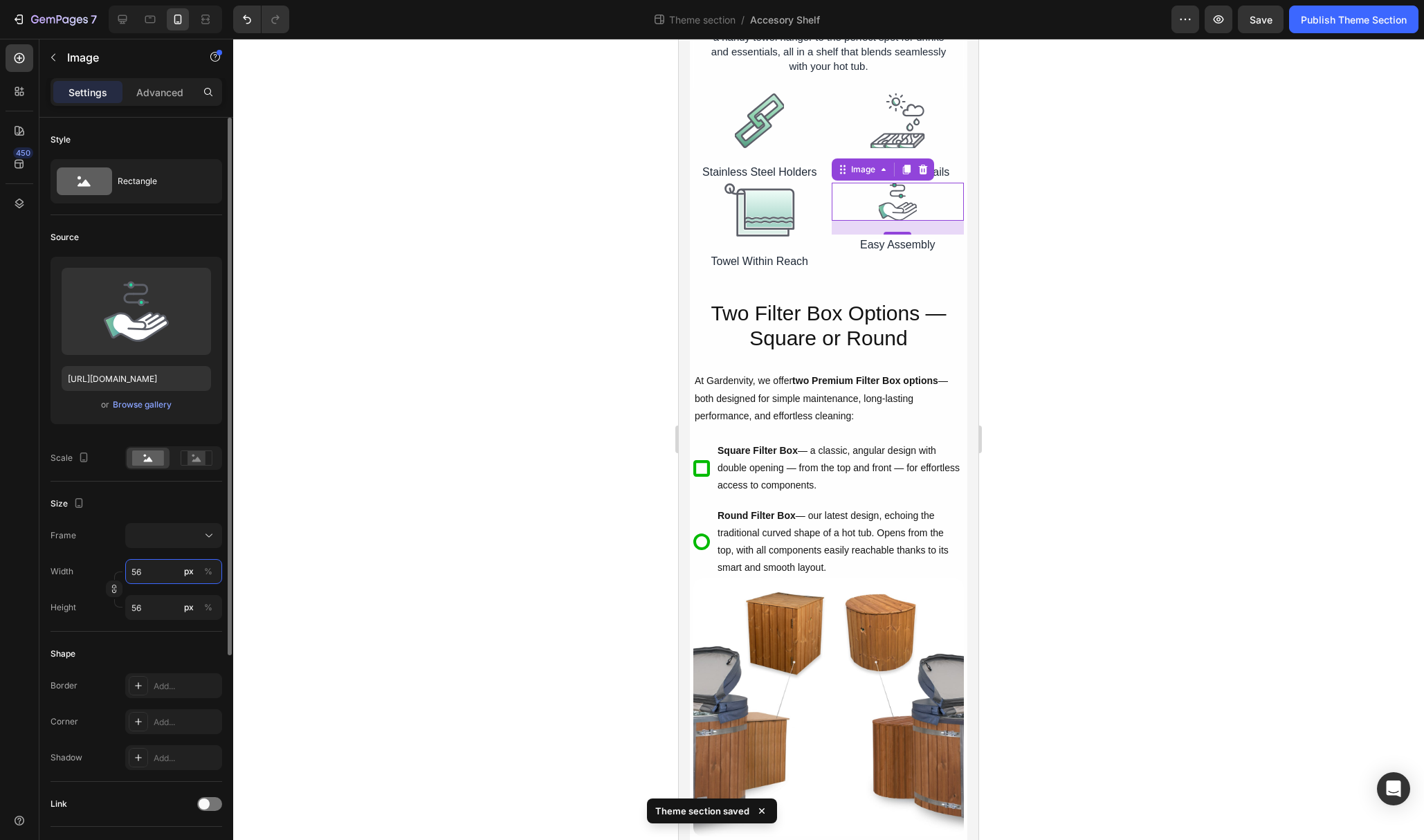
type input "57"
type input "58"
type input "59"
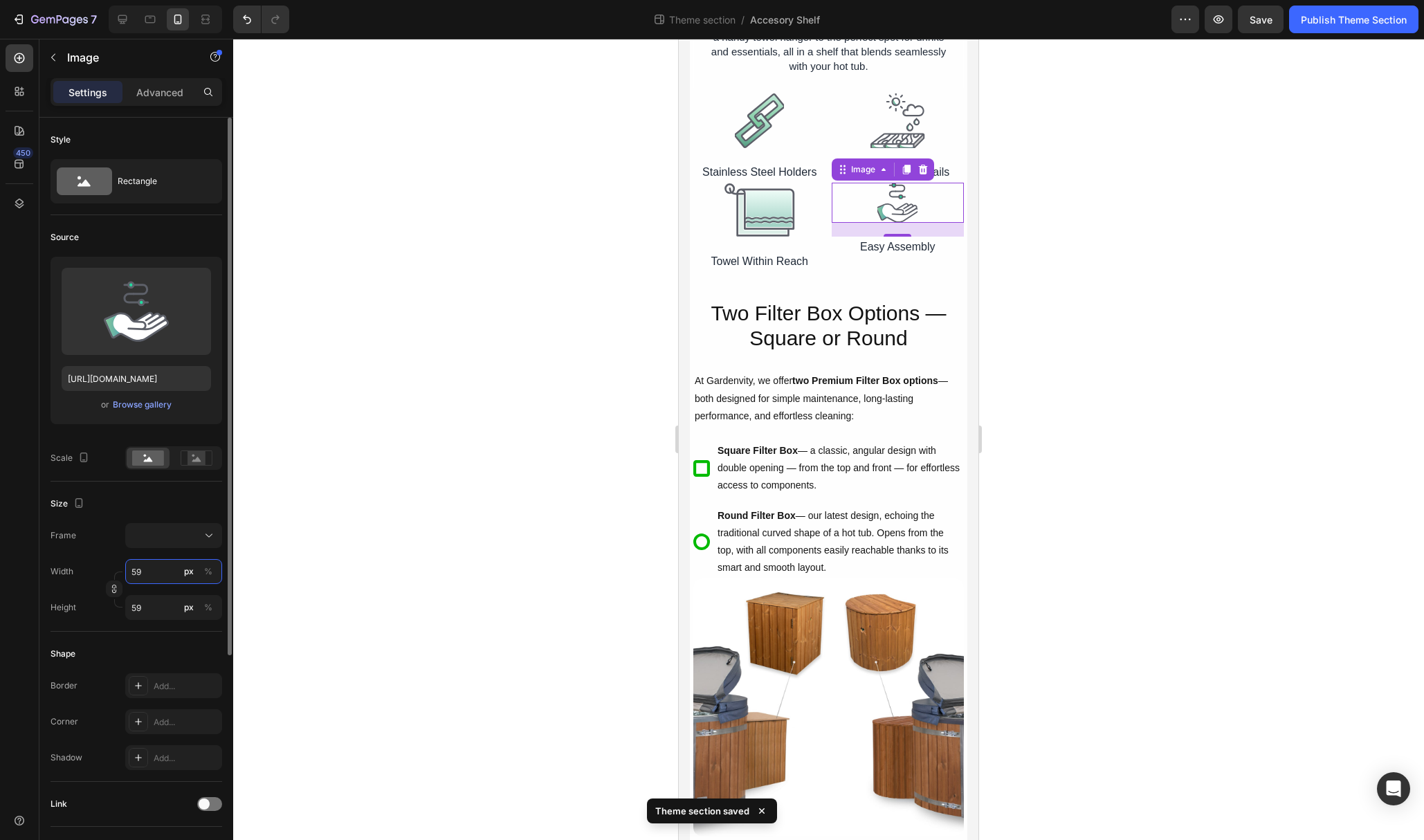
type input "60"
type input "61"
type input "62"
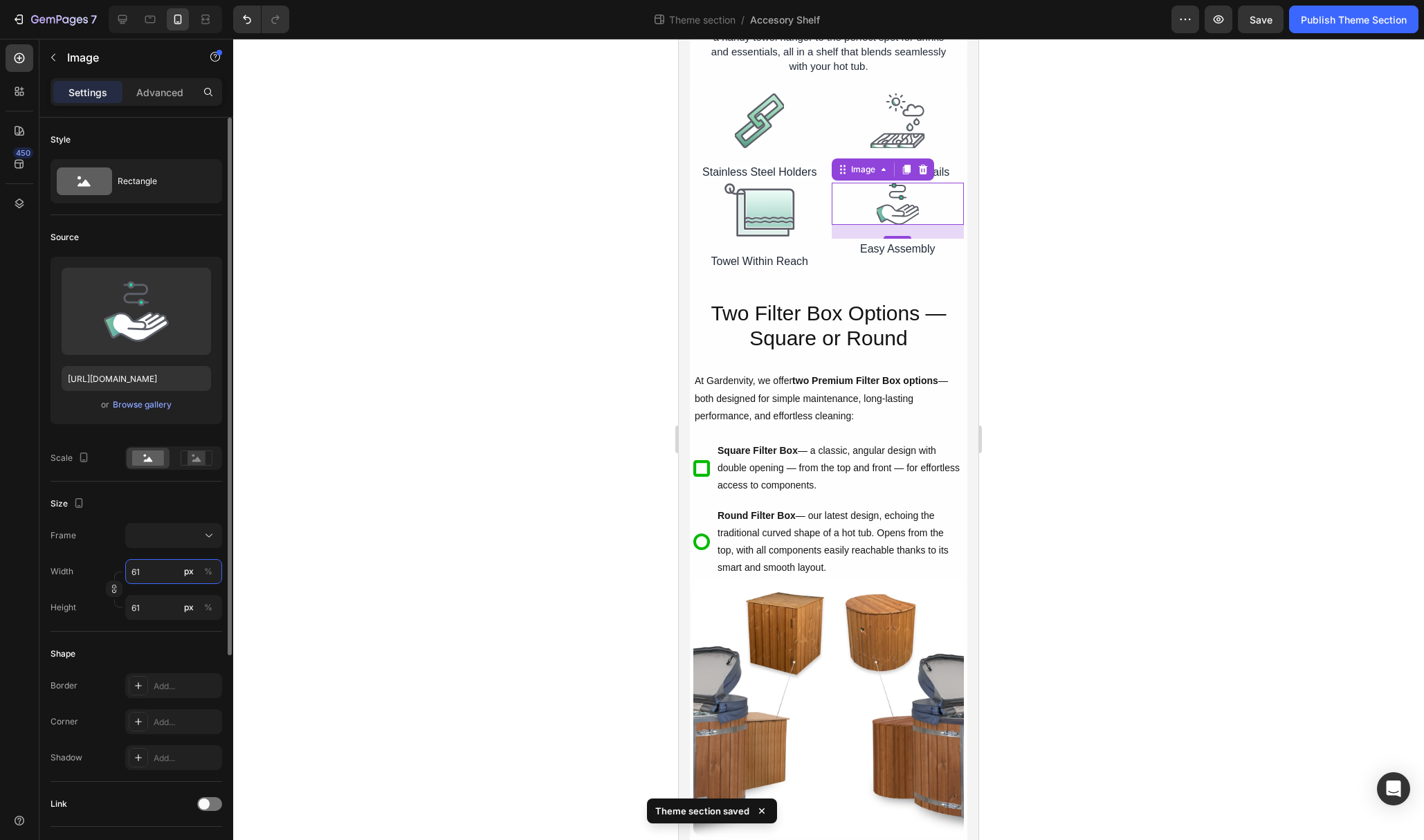
type input "62"
type input "63"
type input "64"
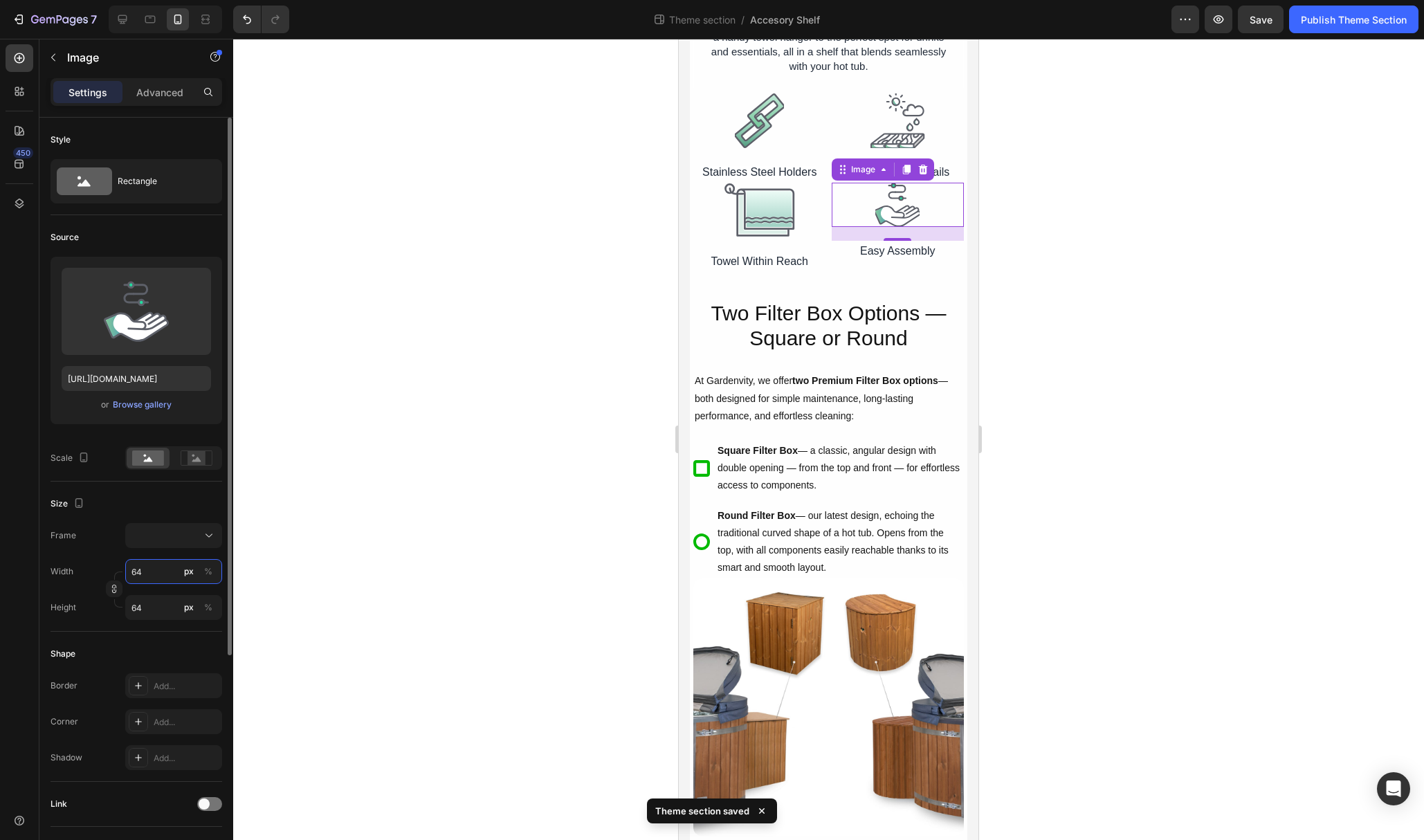
type input "65"
type input "66"
type input "67"
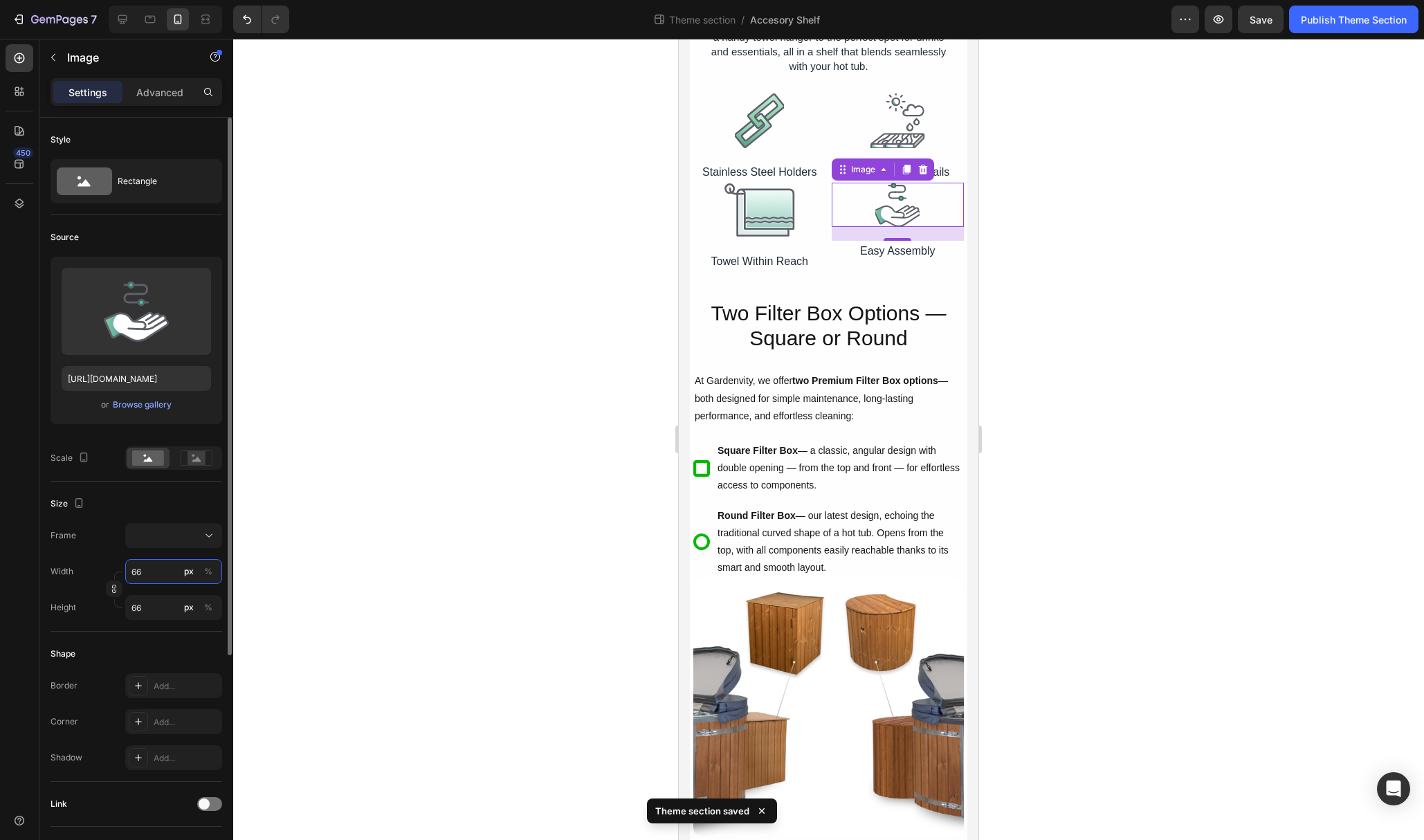
type input "67"
type input "68"
type input "69"
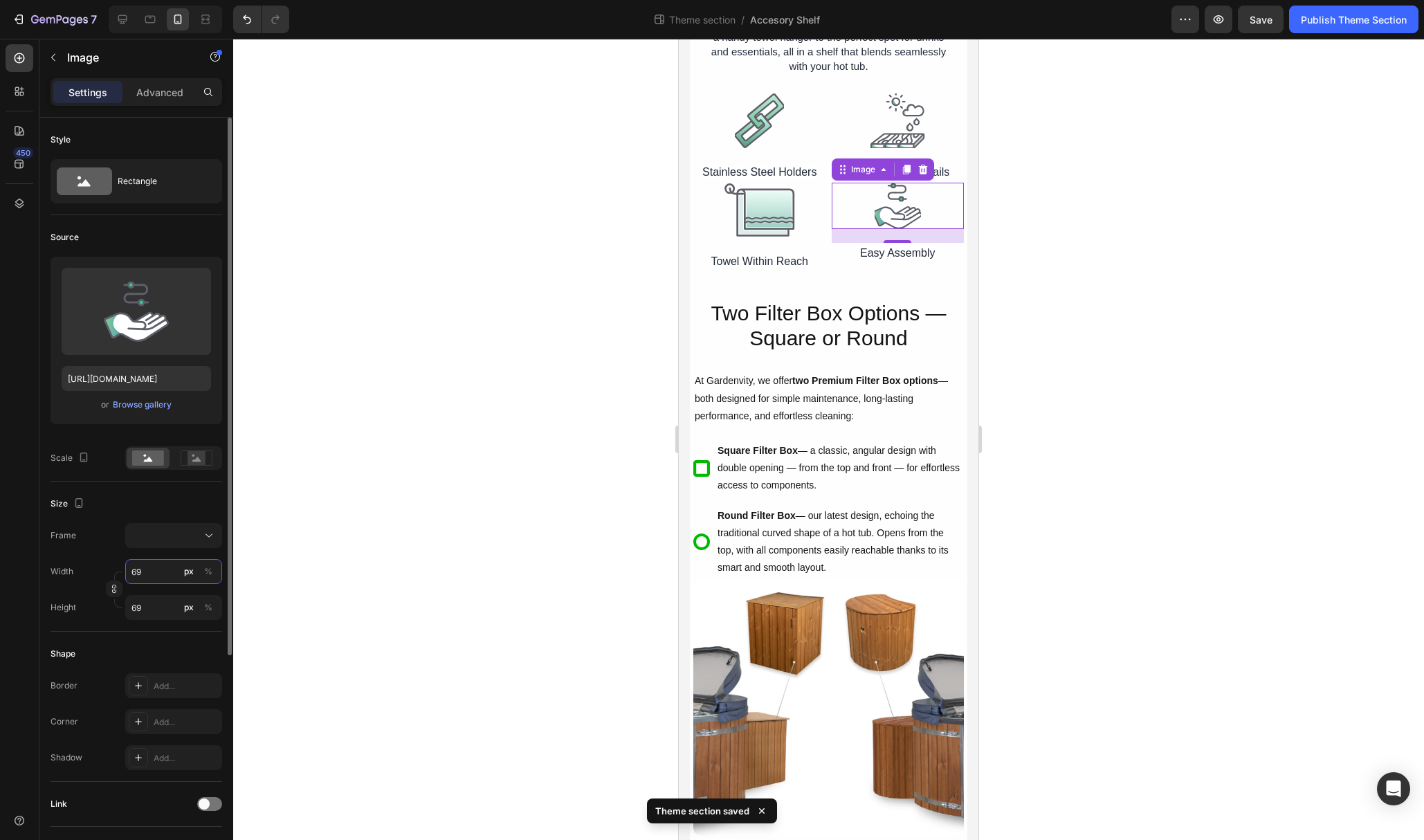
type input "70"
type input "71"
type input "72"
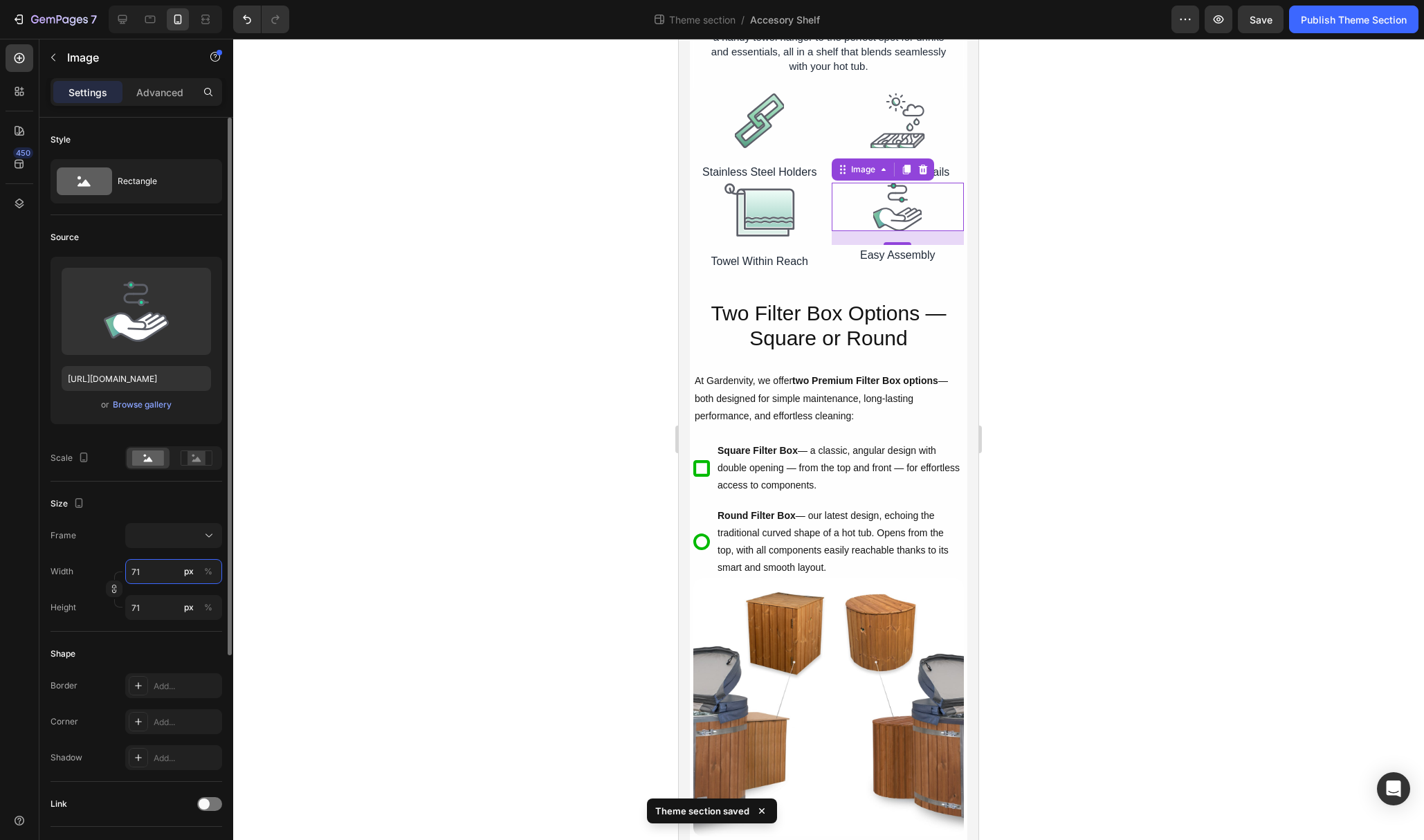
type input "72"
type input "73"
type input "74"
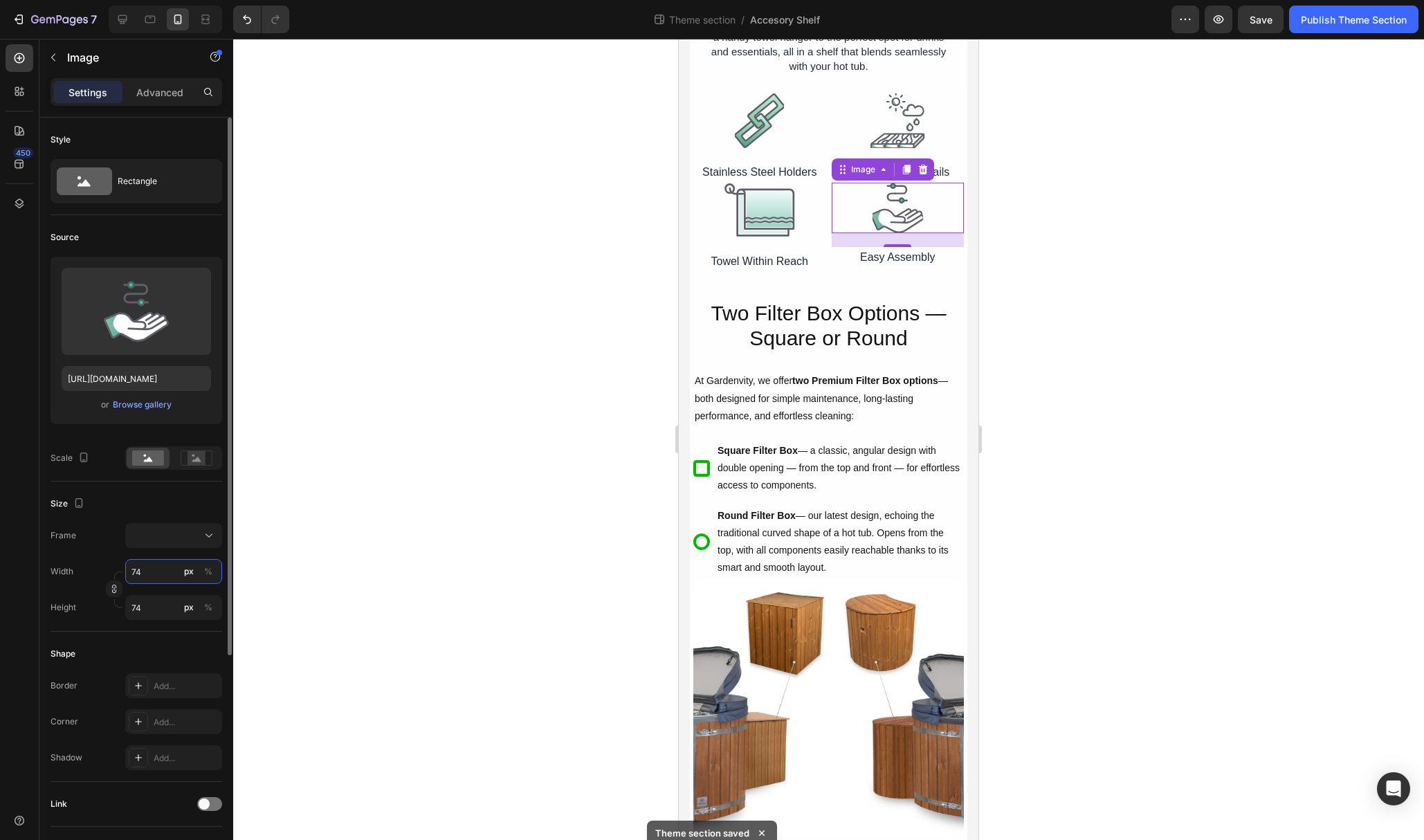
type input "75"
type input "76"
type input "77"
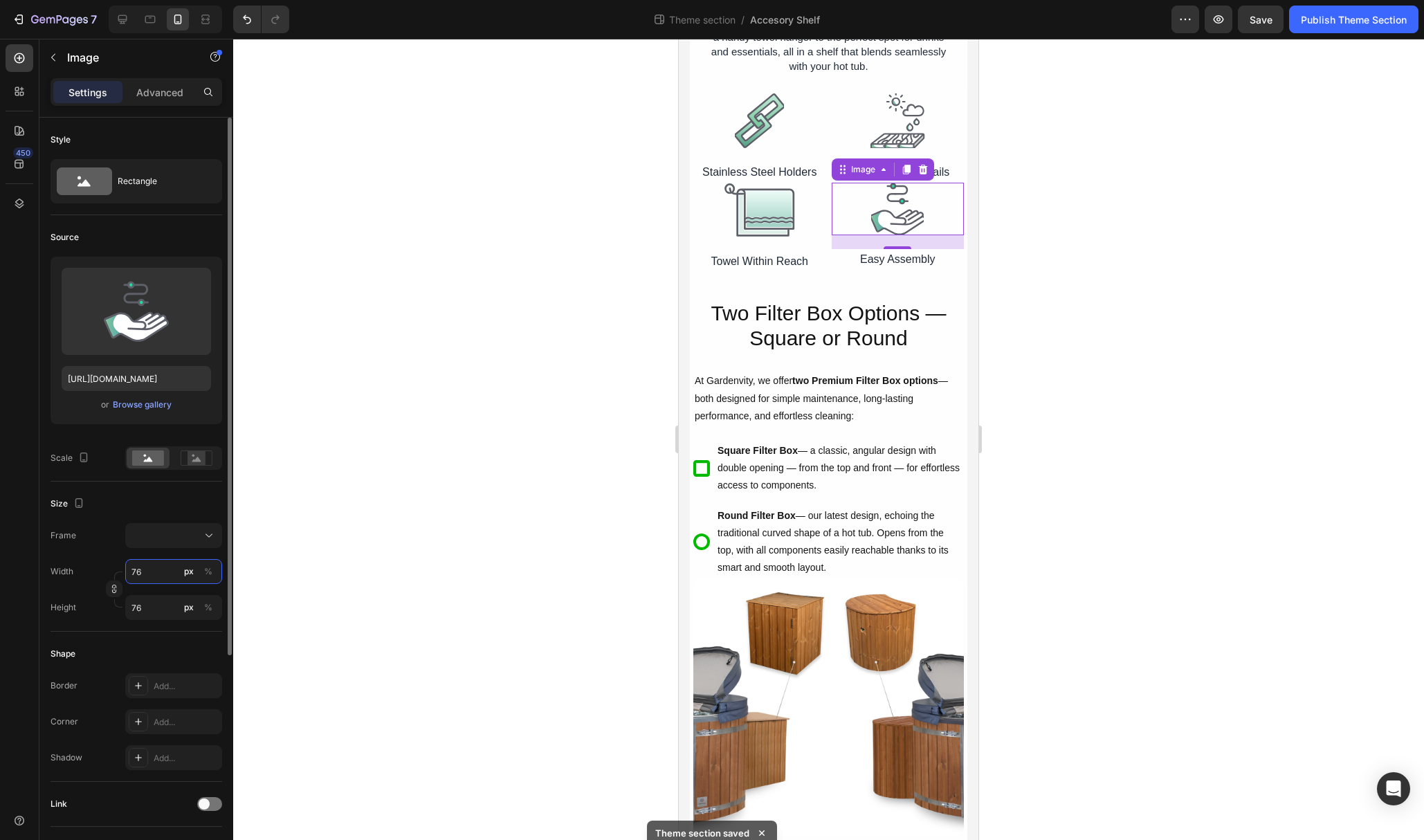
type input "77"
type input "78"
type input "79"
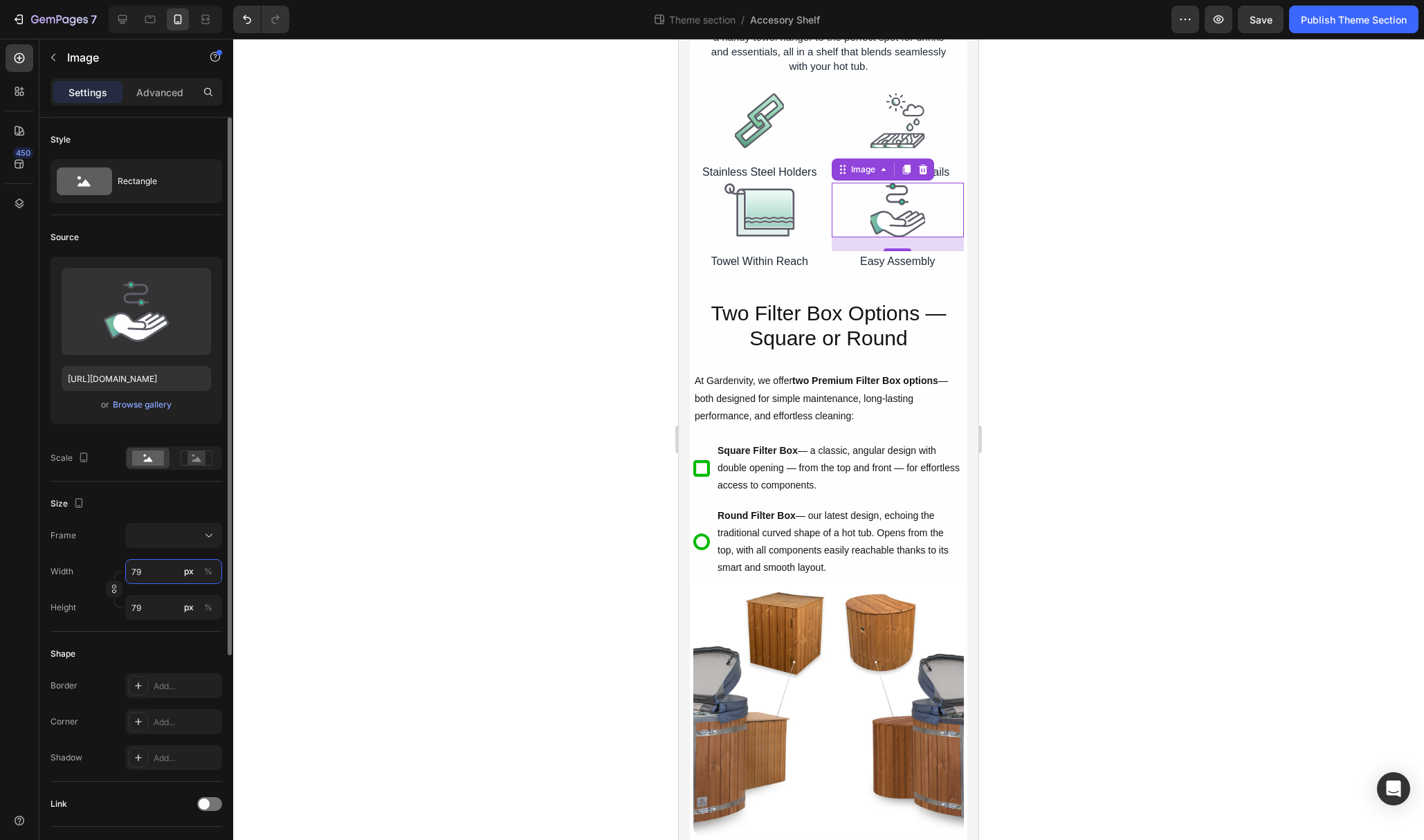
type input "80"
type input "81"
type input "82"
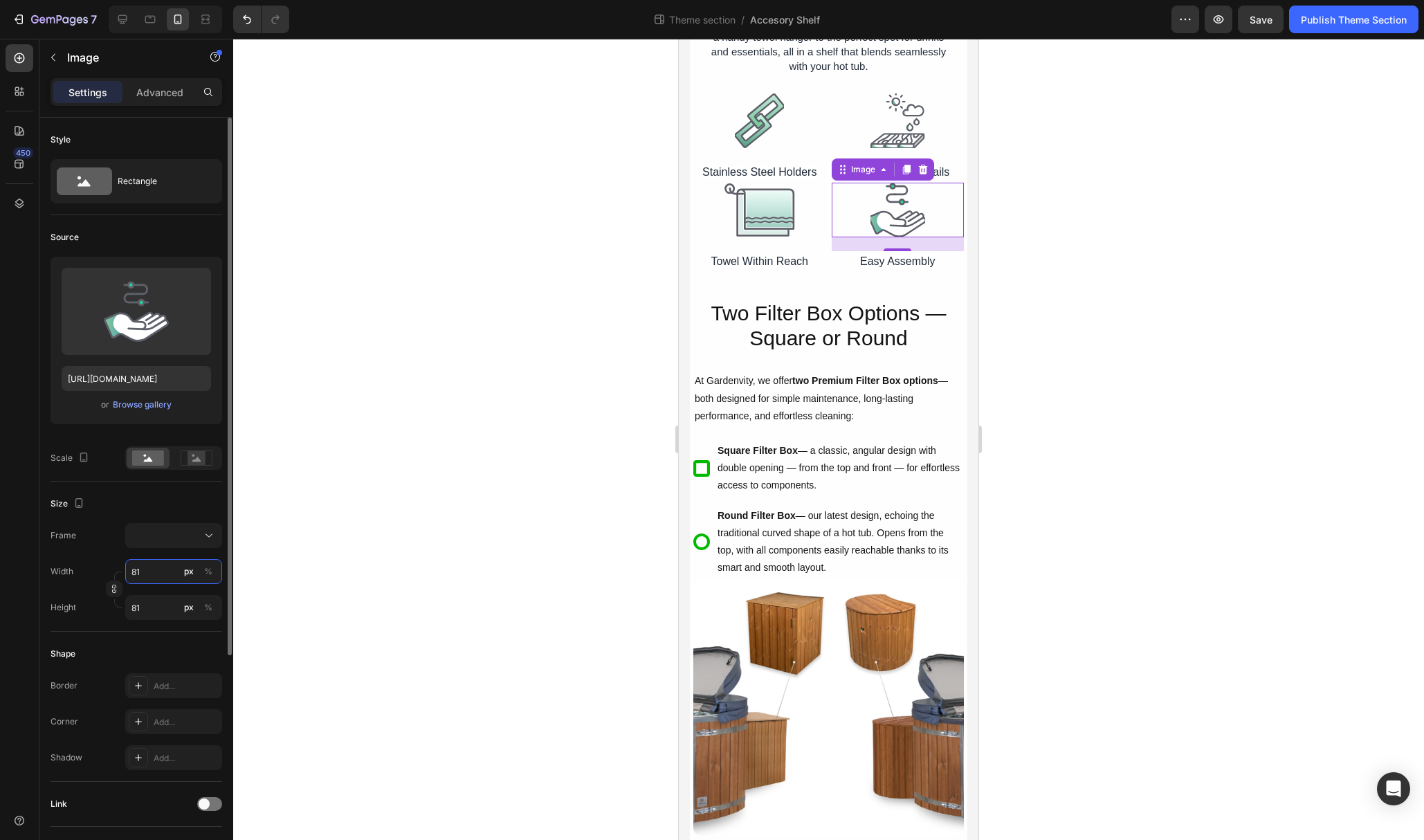
type input "82"
type input "83"
type input "84"
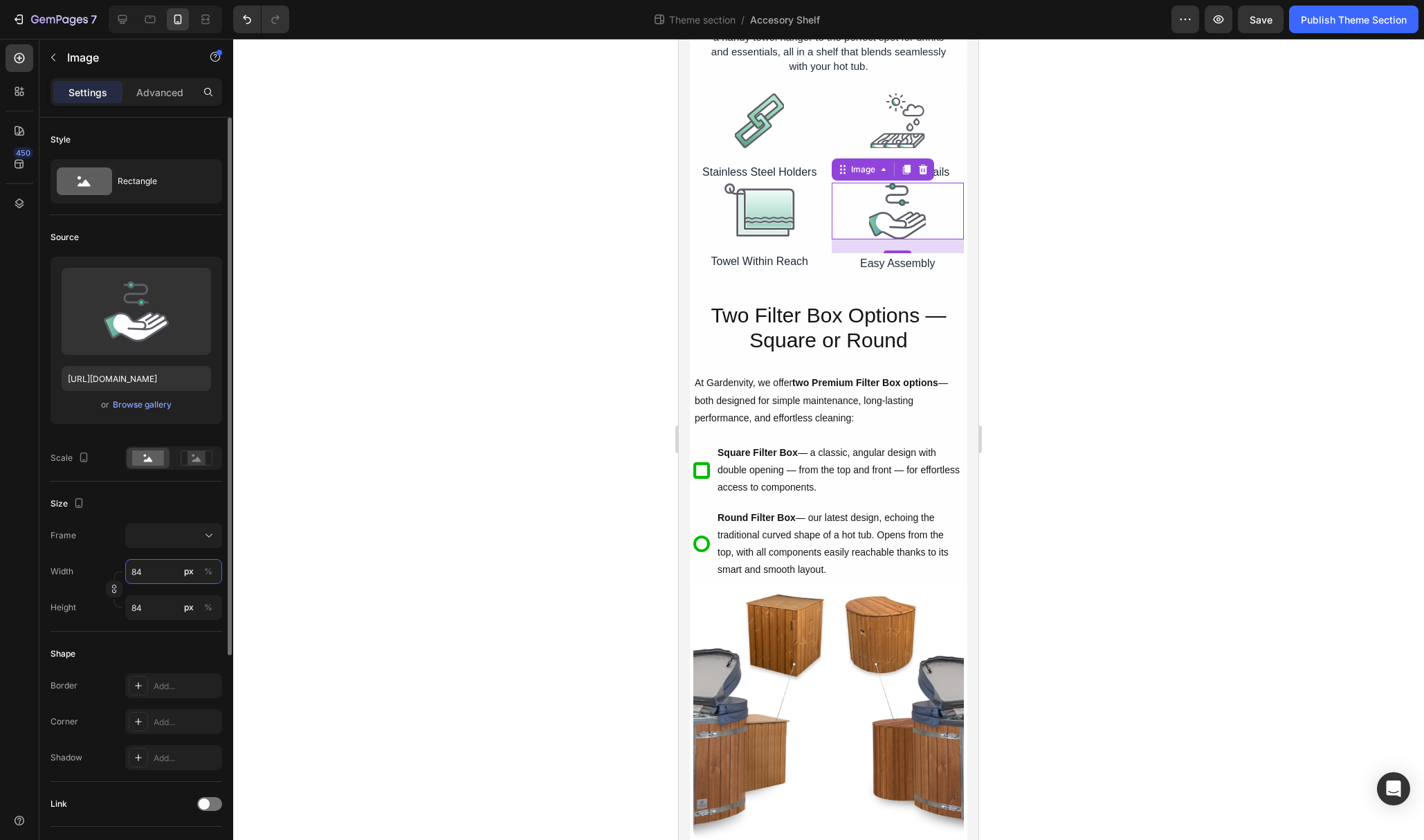
type input "85"
type input "86"
type input "87"
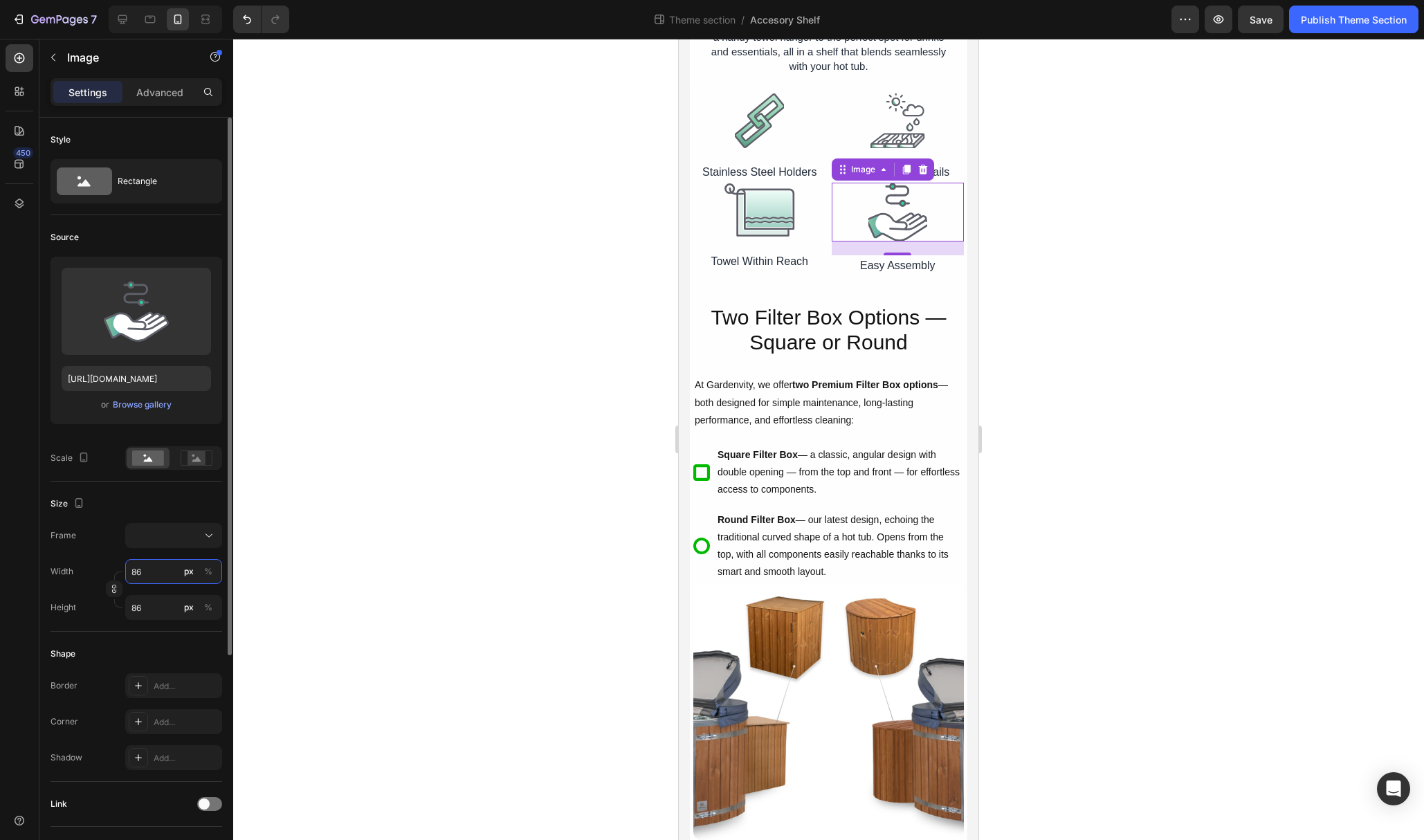
type input "87"
type input "88"
type input "89"
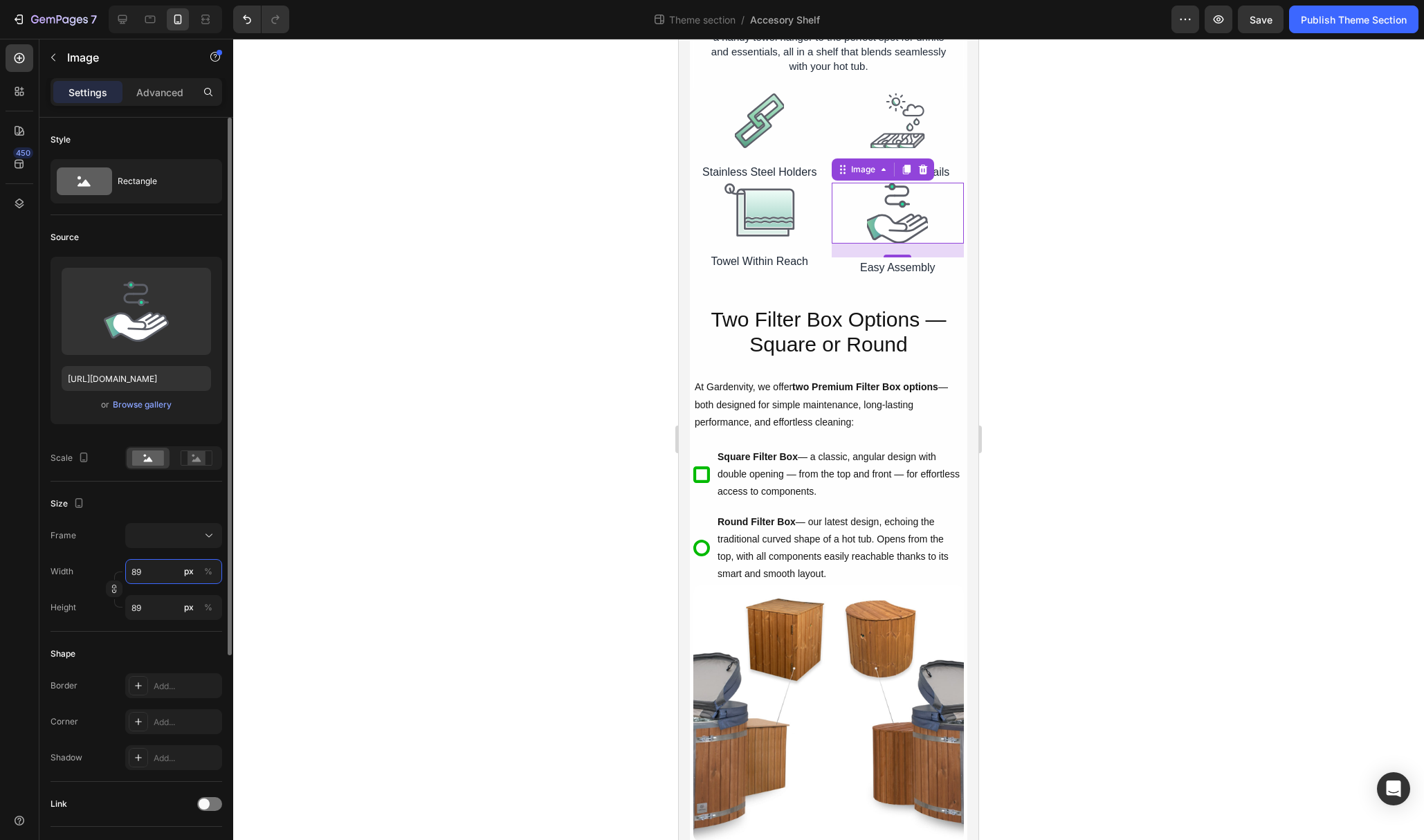
type input "90"
type input "91"
type input "92"
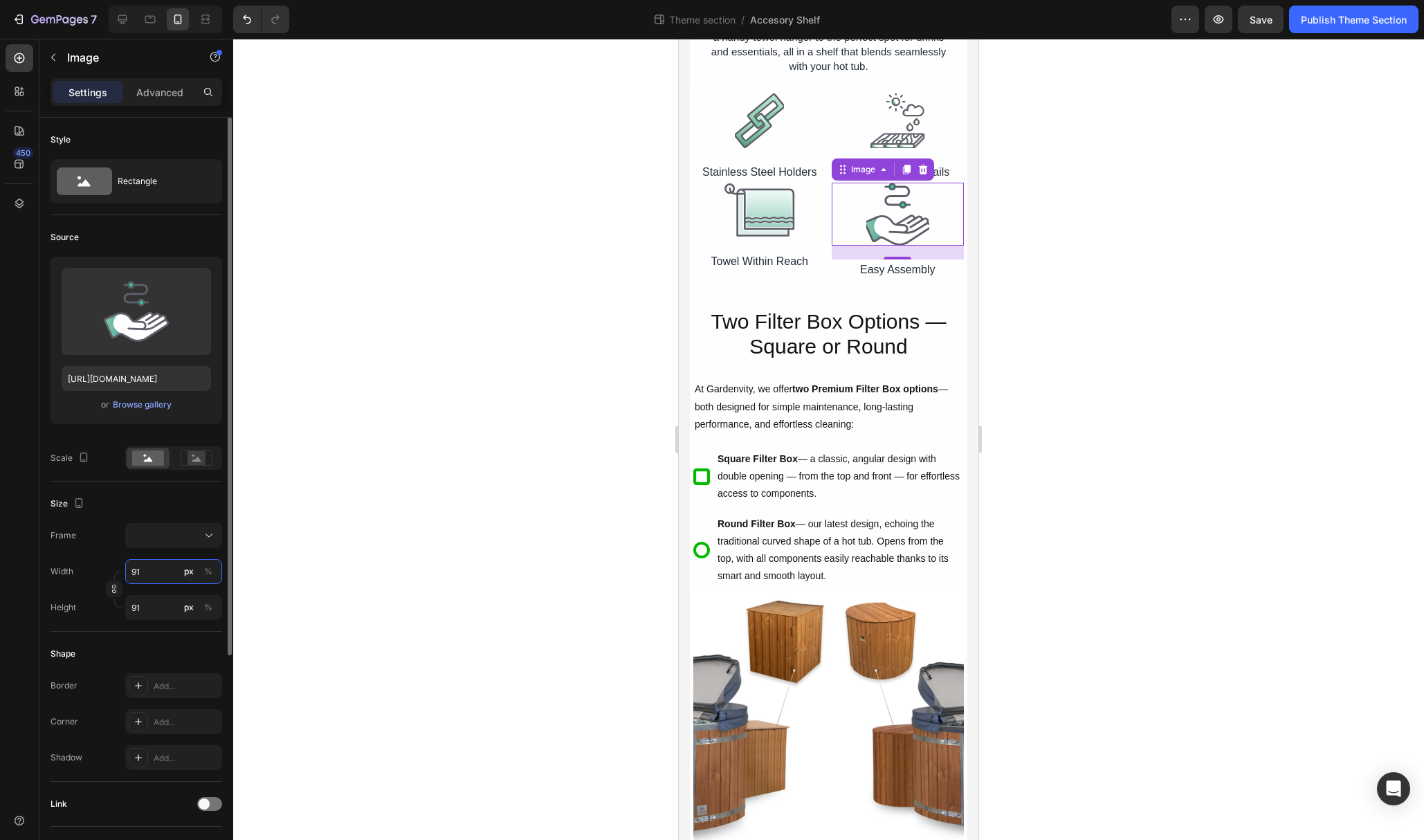
type input "92"
type input "93"
type input "94"
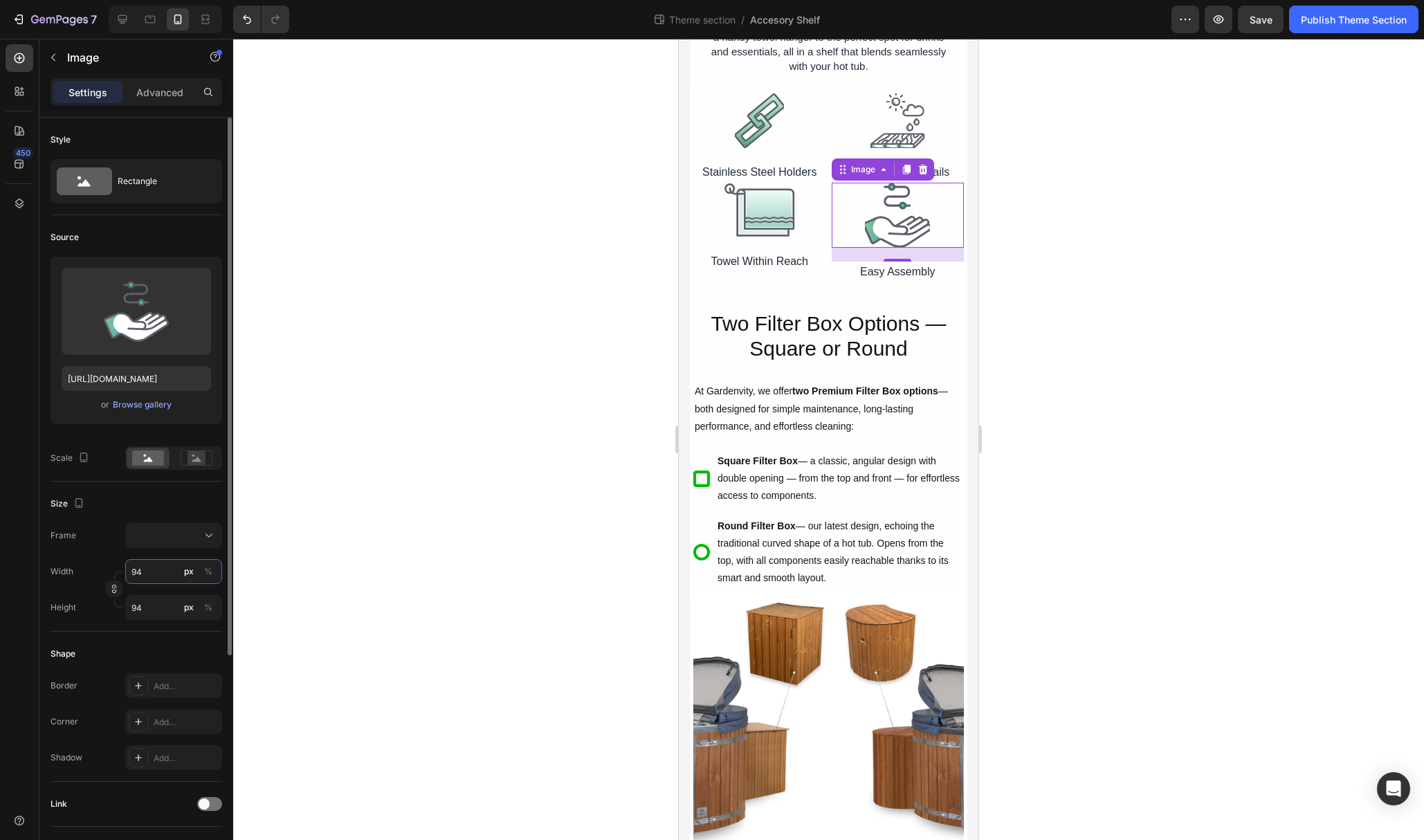
type input "95"
type input "96"
type input "97"
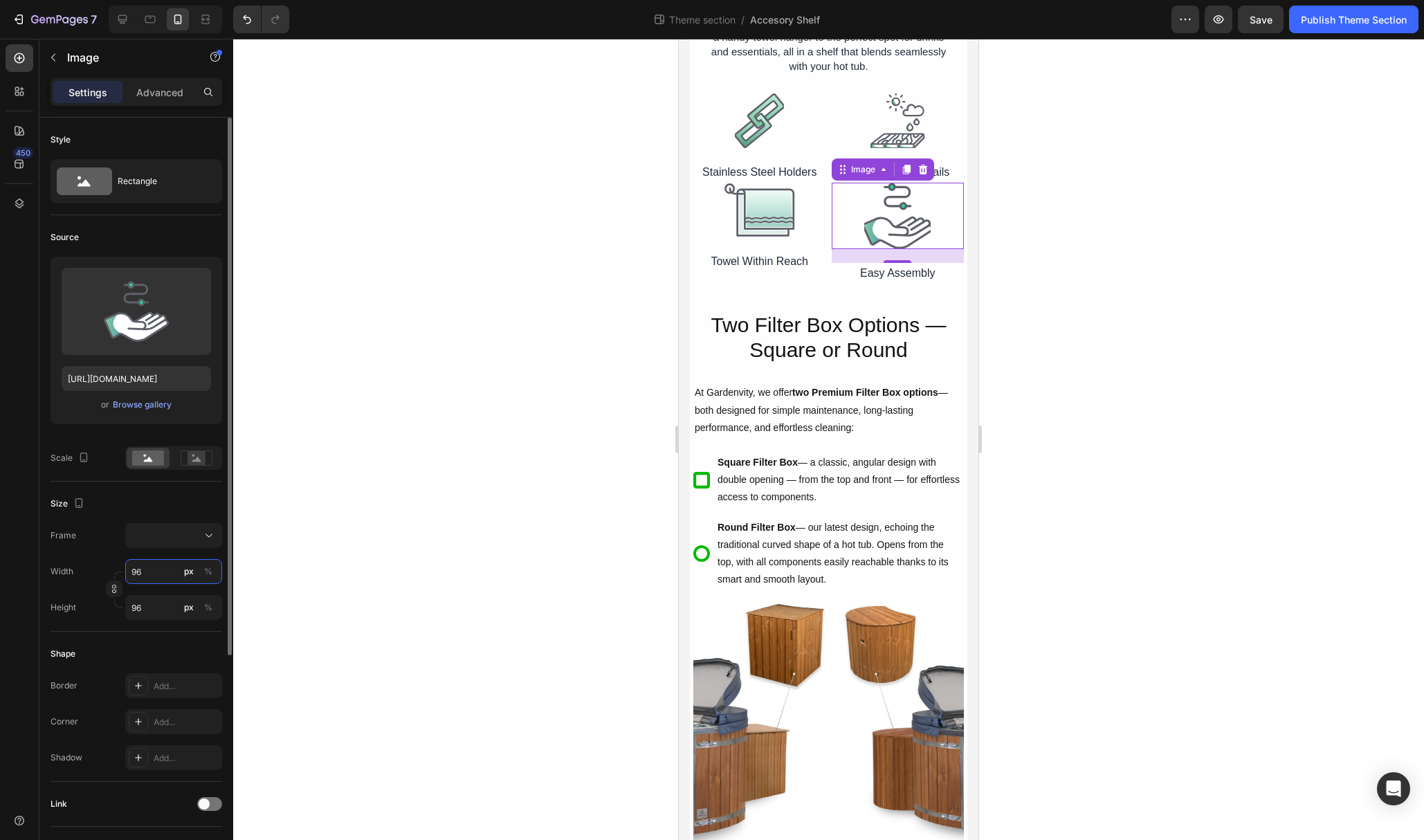
type input "97"
type input "98"
type input "99"
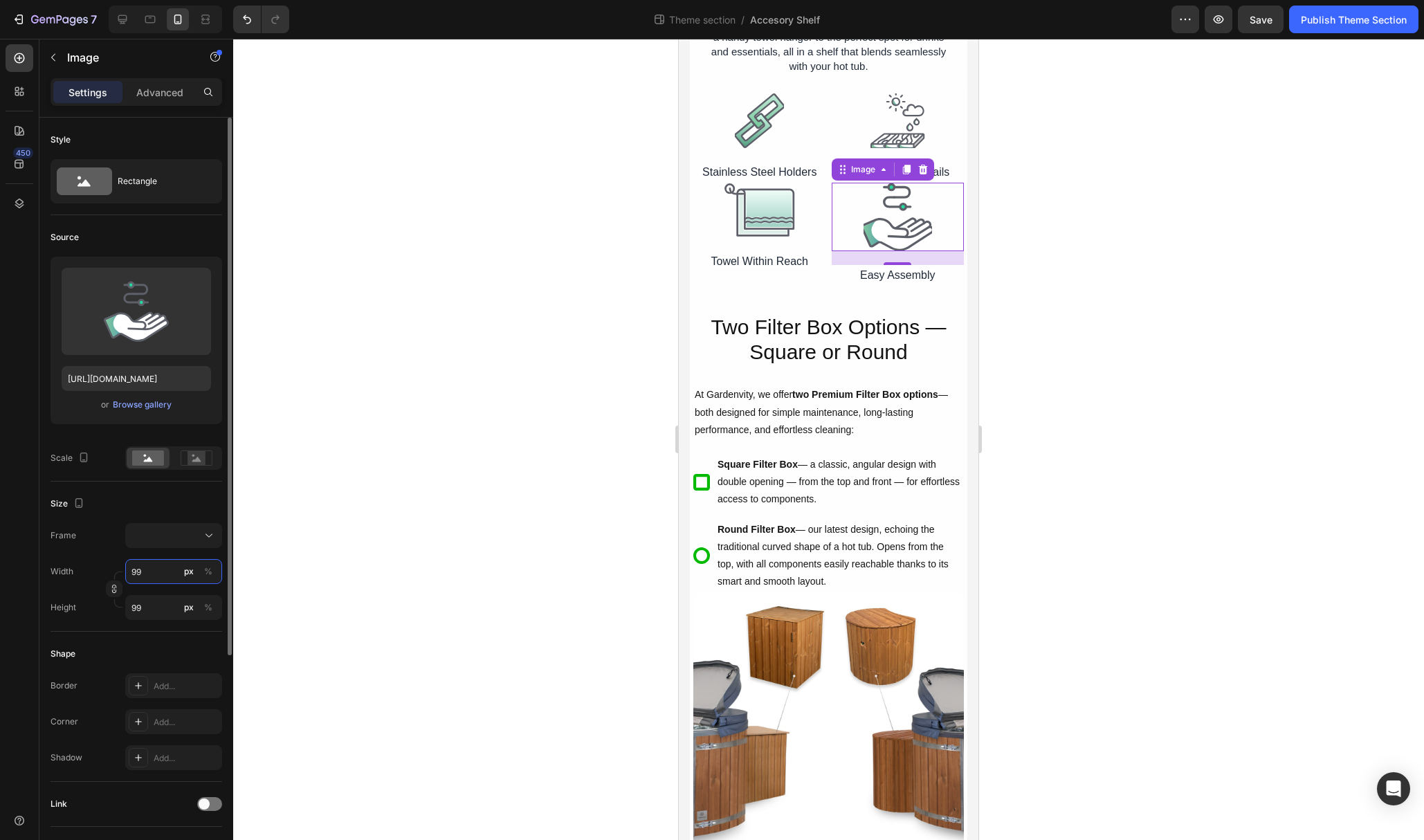
type input "100"
type input "101"
type input "102"
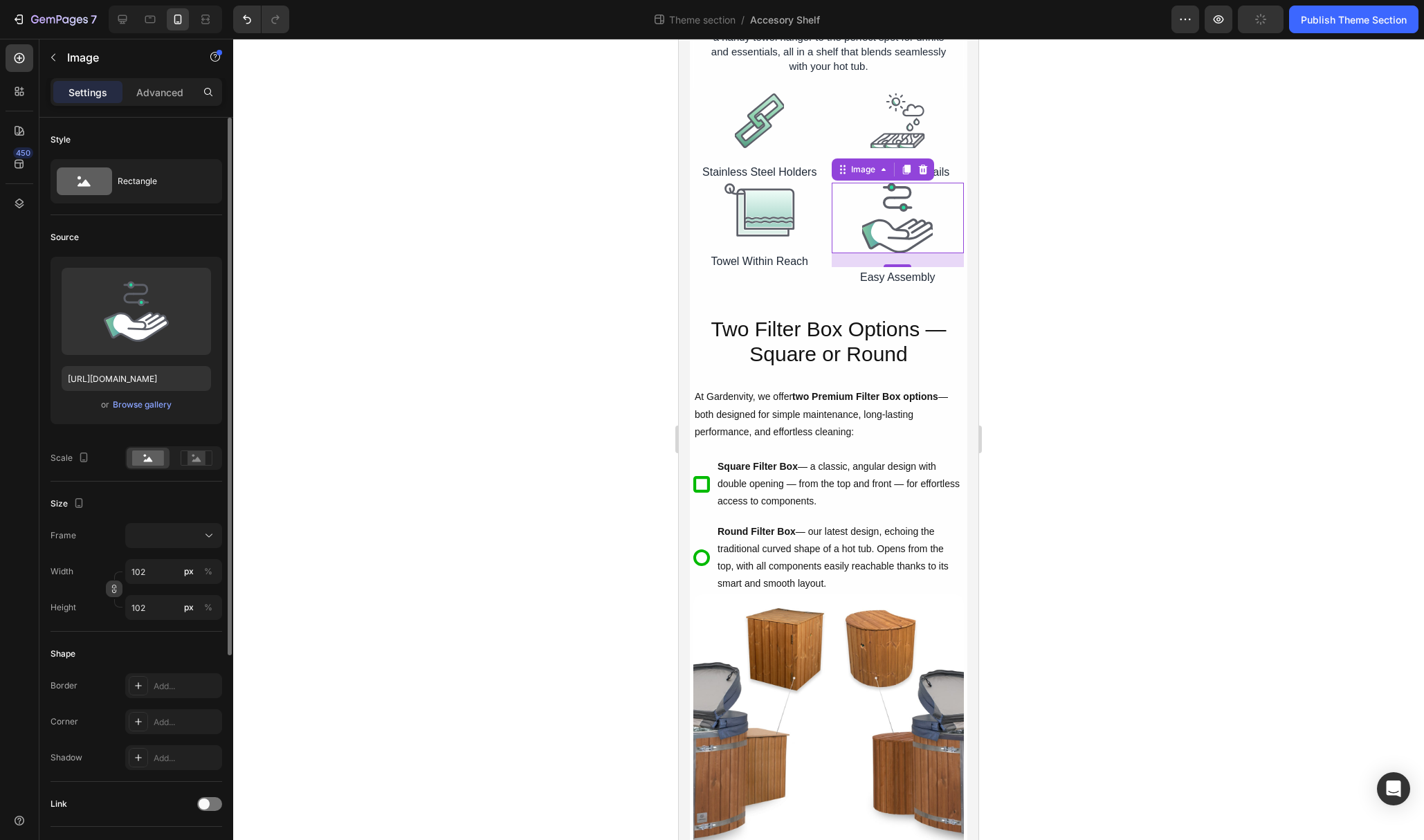
click at [109, 590] on icon "button" at bounding box center [114, 588] width 10 height 10
click at [141, 609] on input "102" at bounding box center [173, 608] width 97 height 25
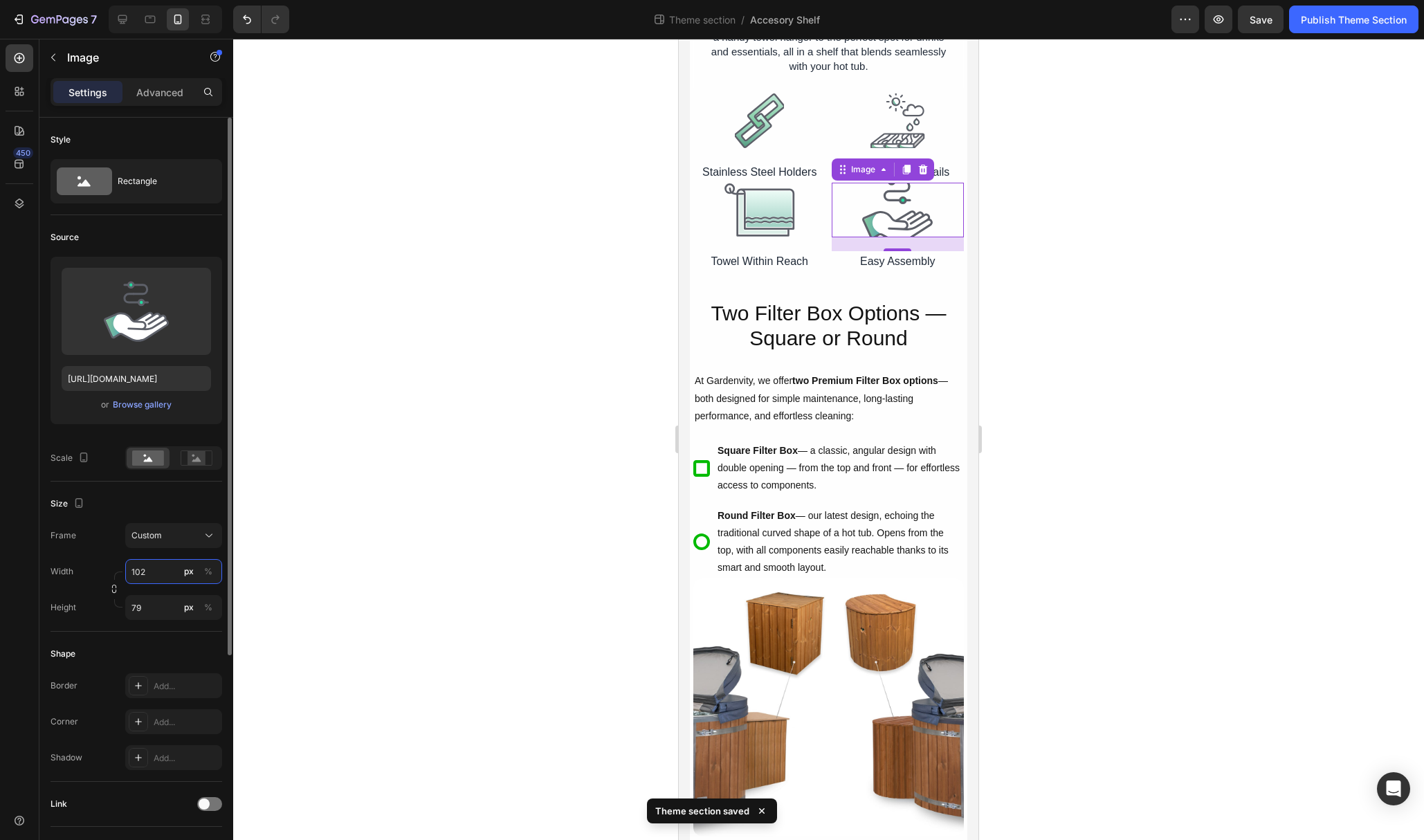
click at [153, 574] on input "102" at bounding box center [173, 571] width 97 height 25
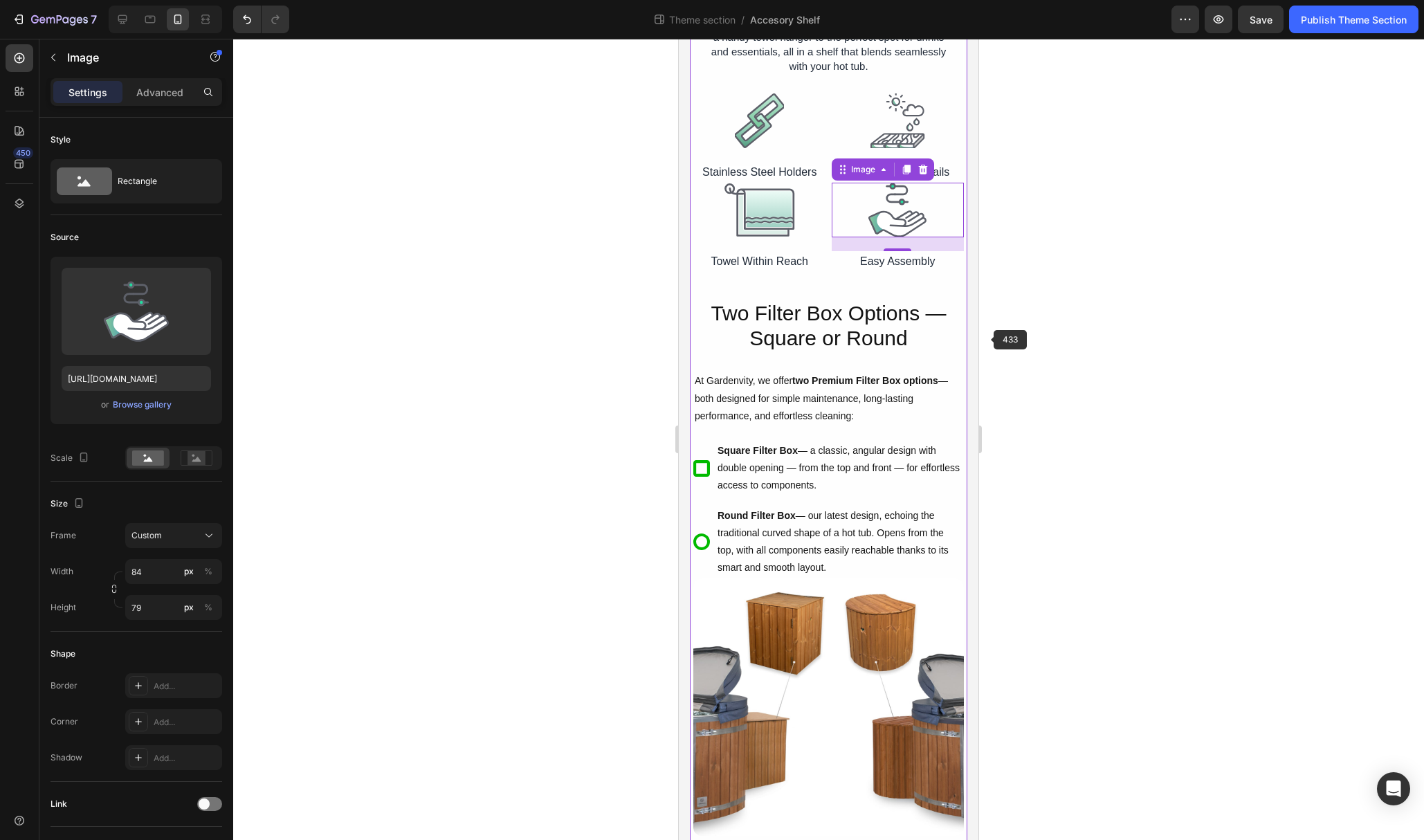
click at [1034, 331] on div at bounding box center [829, 439] width 1191 height 801
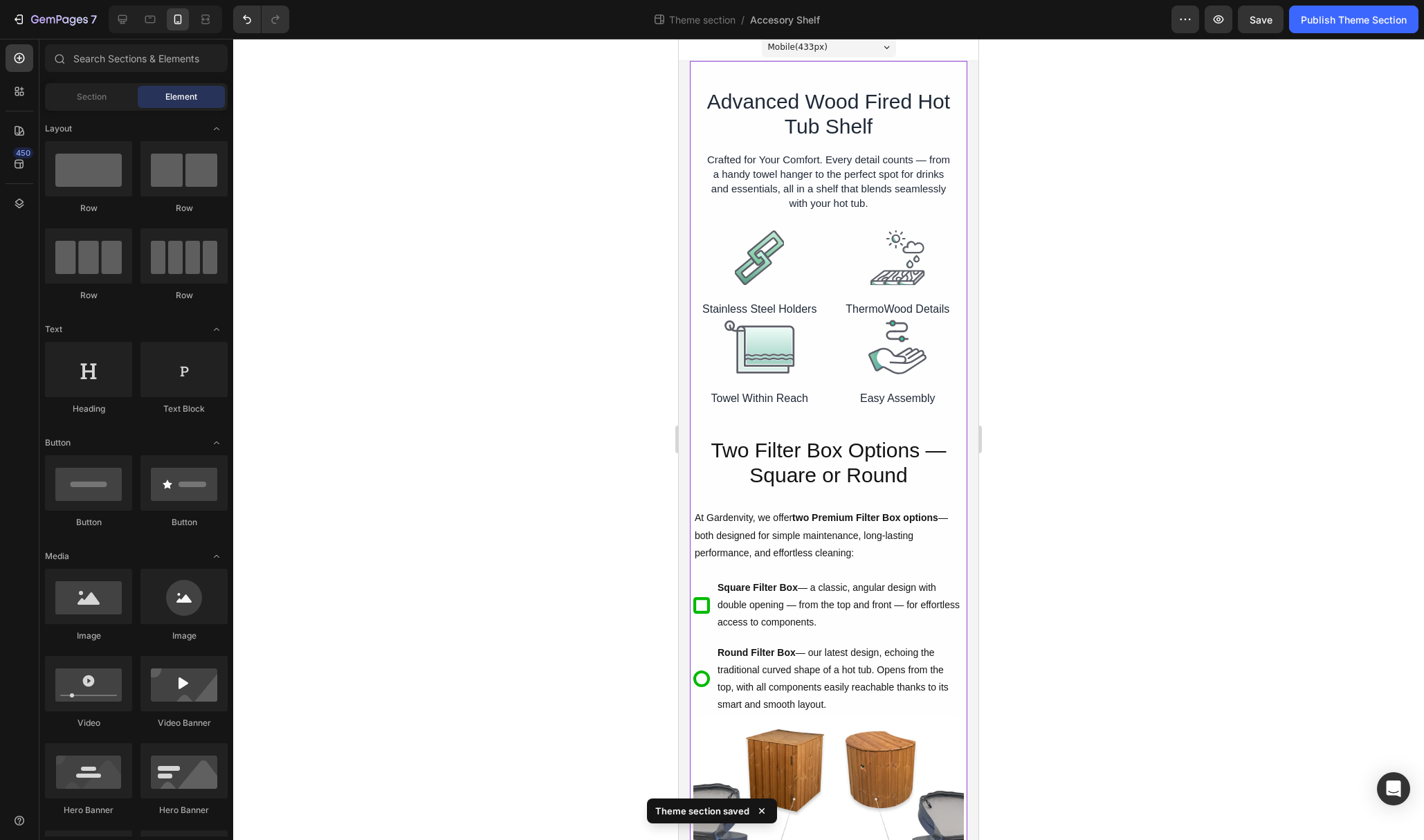
scroll to position [7, 0]
click at [119, 15] on icon at bounding box center [123, 20] width 9 height 9
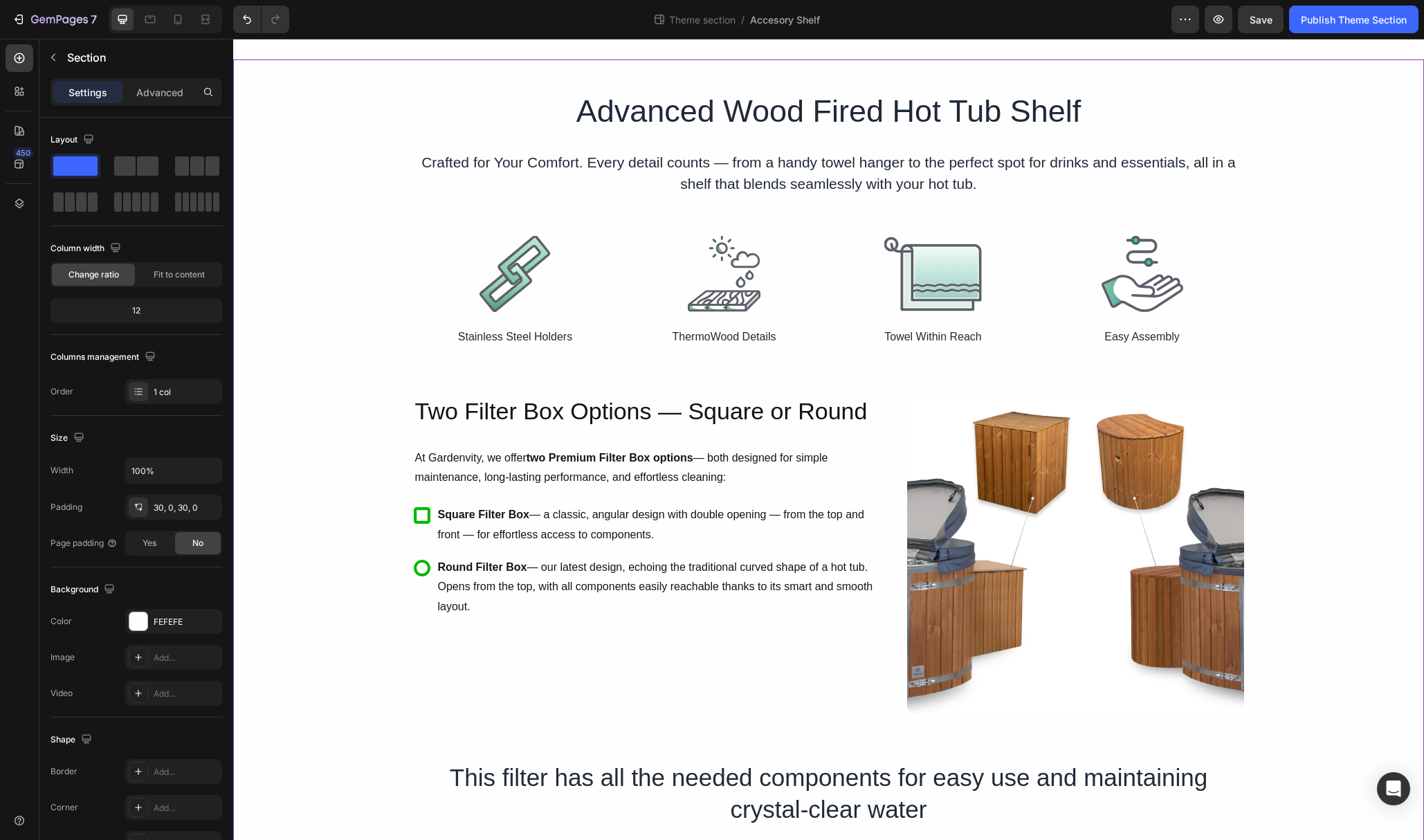
click at [22, 59] on icon at bounding box center [19, 58] width 10 height 10
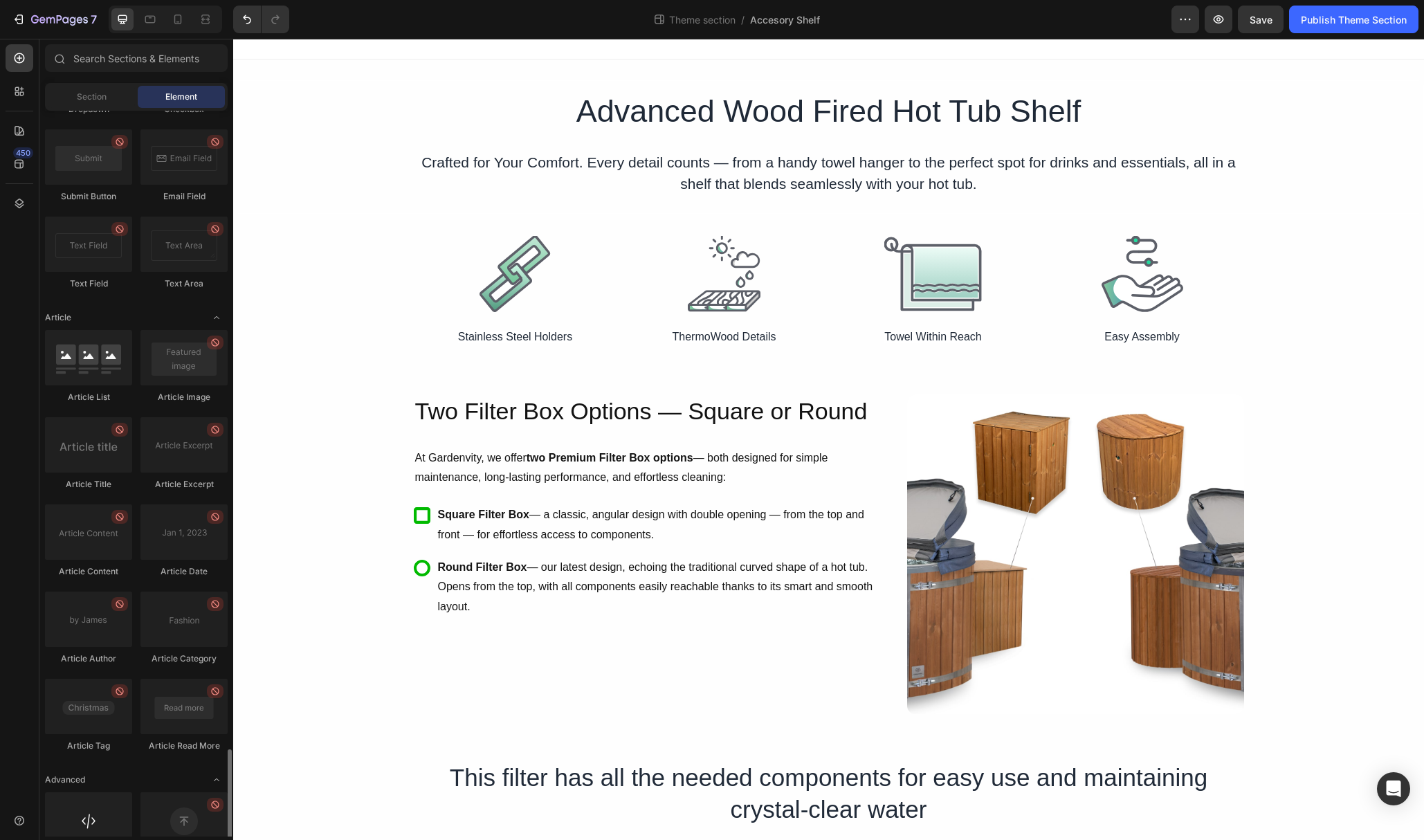
scroll to position [3362, 0]
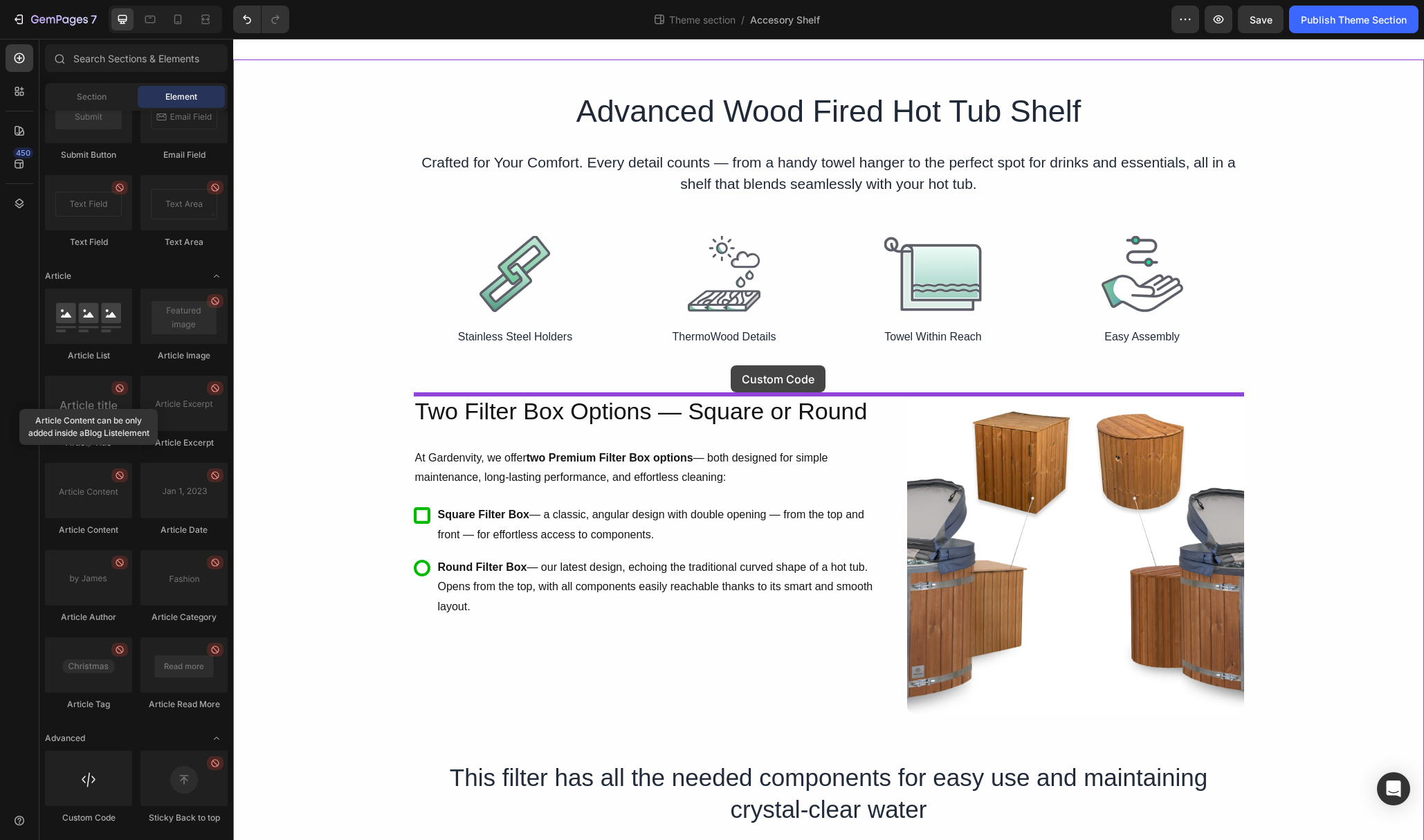
drag, startPoint x: 321, startPoint y: 828, endPoint x: 731, endPoint y: 365, distance: 618.4
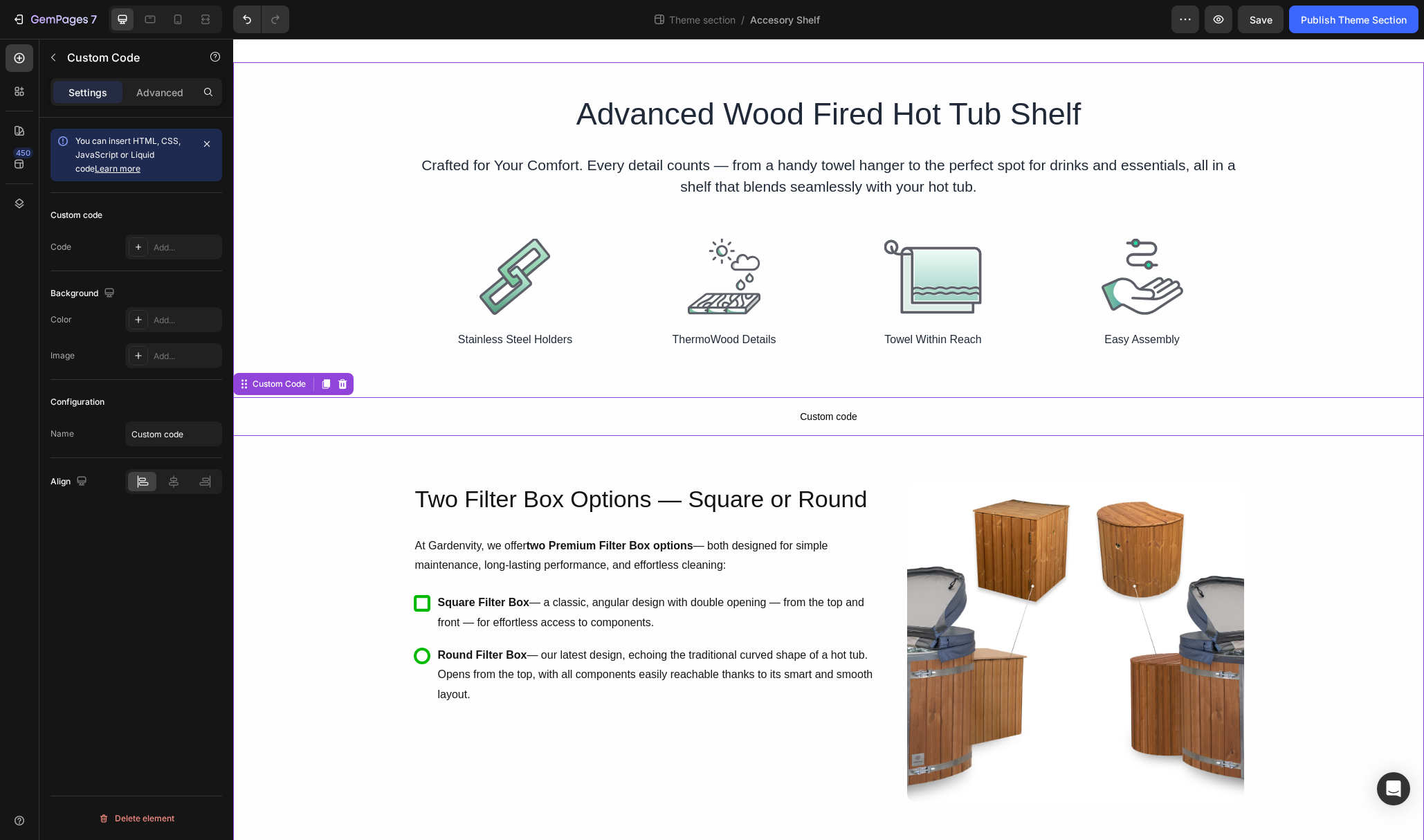
scroll to position [0, 0]
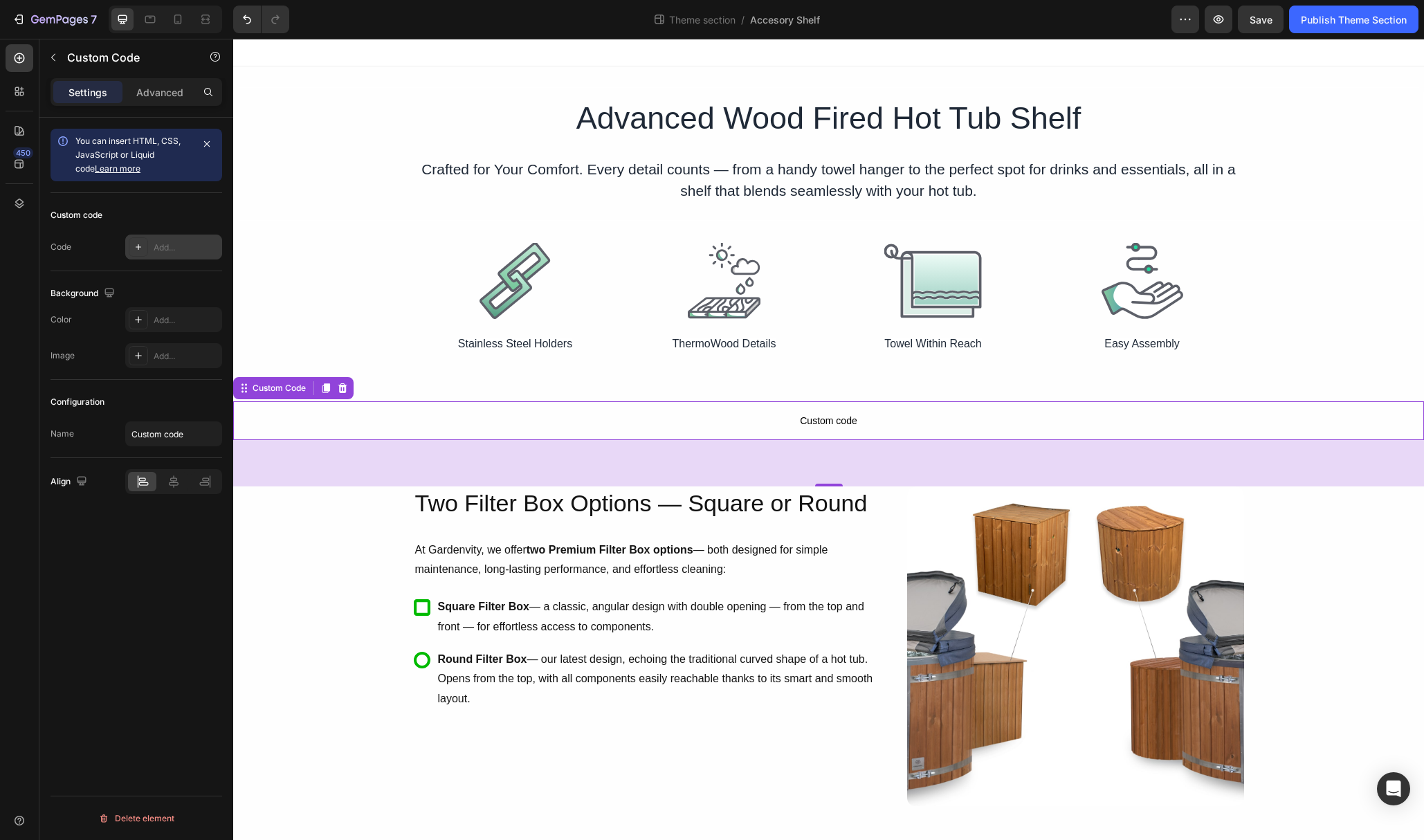
drag, startPoint x: 105, startPoint y: 215, endPoint x: 134, endPoint y: 238, distance: 37.0
click at [105, 215] on div "Custom code" at bounding box center [136, 215] width 172 height 22
click at [166, 247] on div "Add..." at bounding box center [186, 248] width 65 height 12
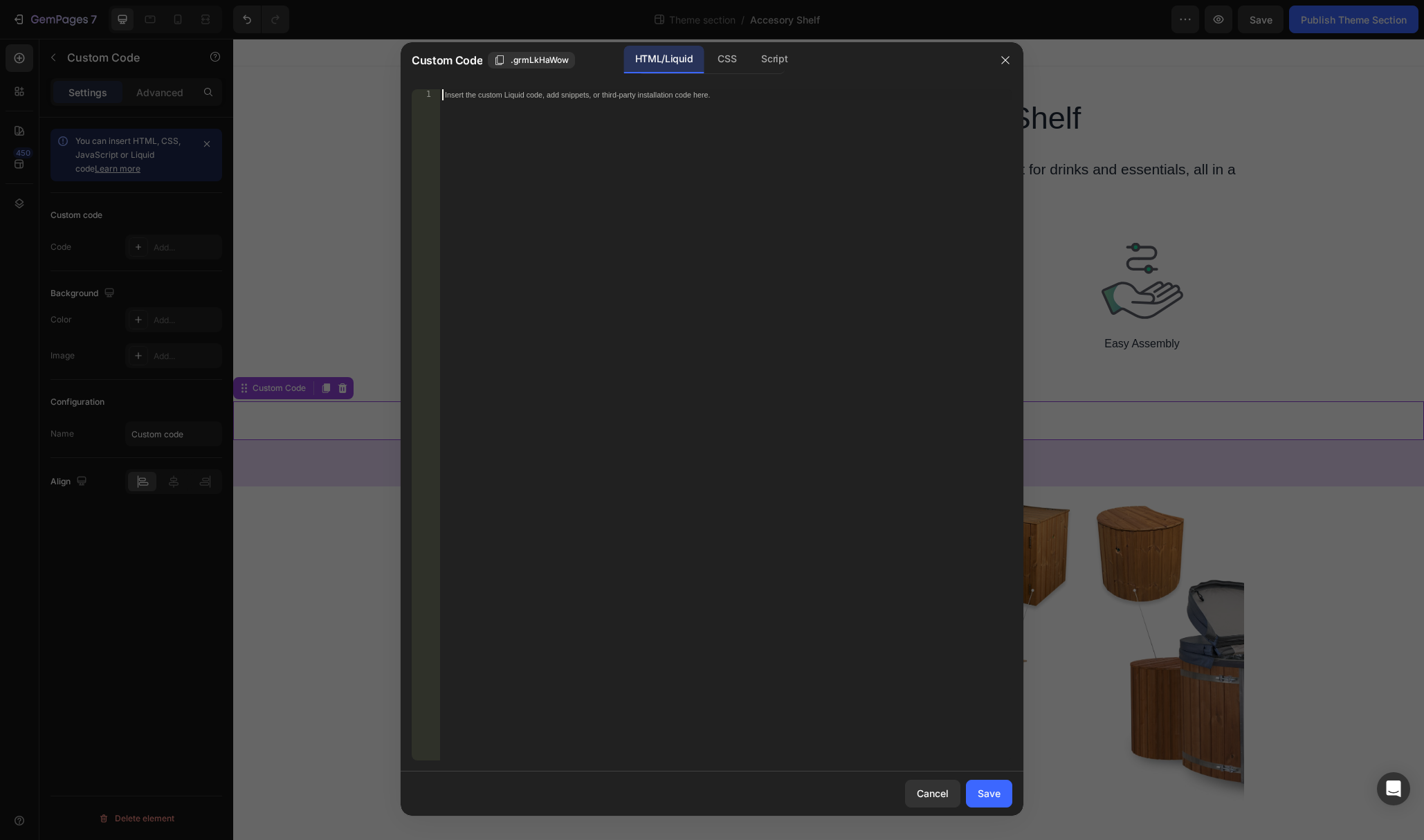
click at [498, 128] on div "Insert the custom Liquid code, add snippets, or third-party installation code h…" at bounding box center [726, 436] width 573 height 694
paste textarea "<iframe width="560" height="315" src="[URL][DOMAIN_NAME]" title="YouTube video …"
click at [992, 801] on div "Save" at bounding box center [989, 793] width 22 height 15
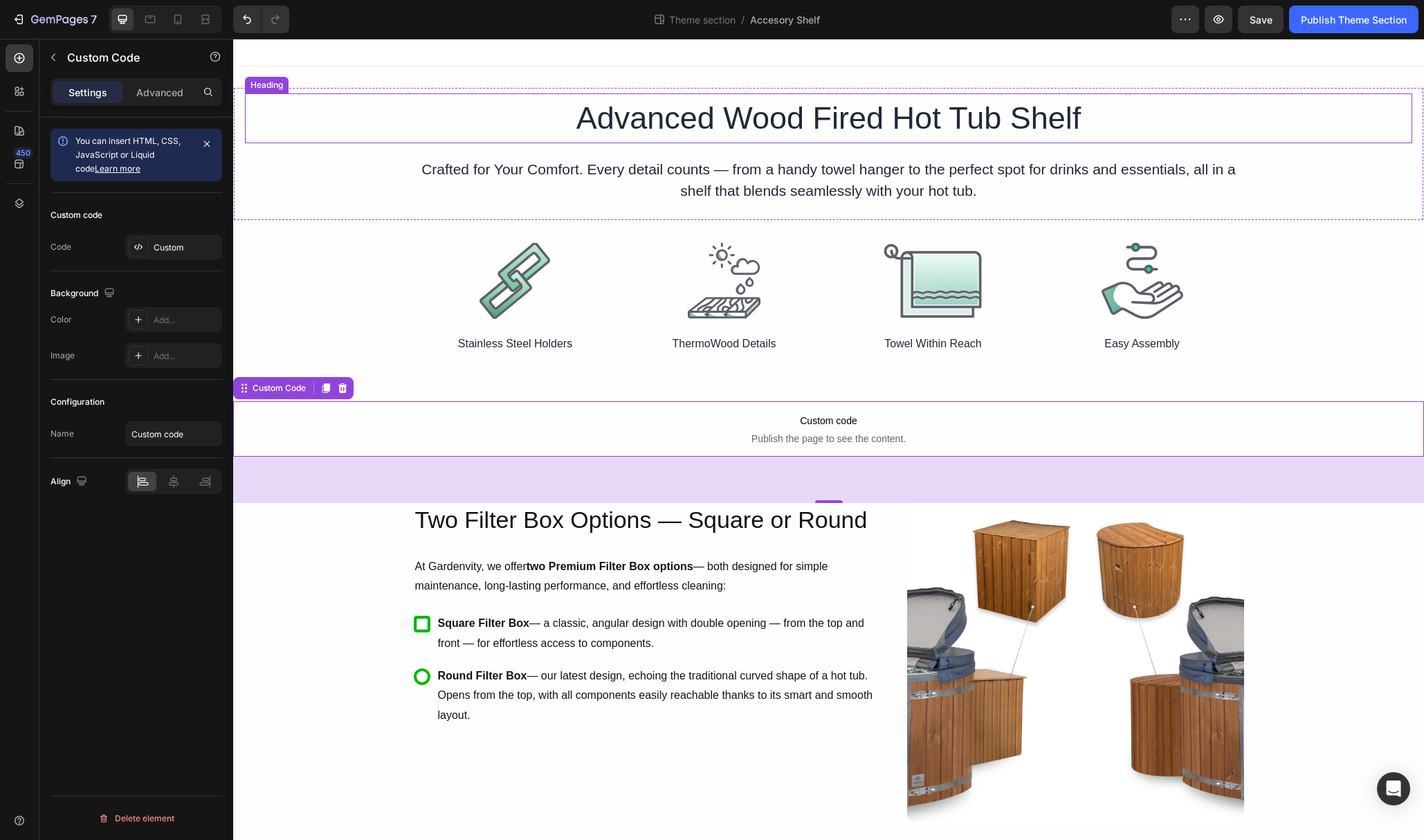
click at [835, 117] on p "Advanced Wood Fired Hot Tub Shelf" at bounding box center [829, 118] width 828 height 47
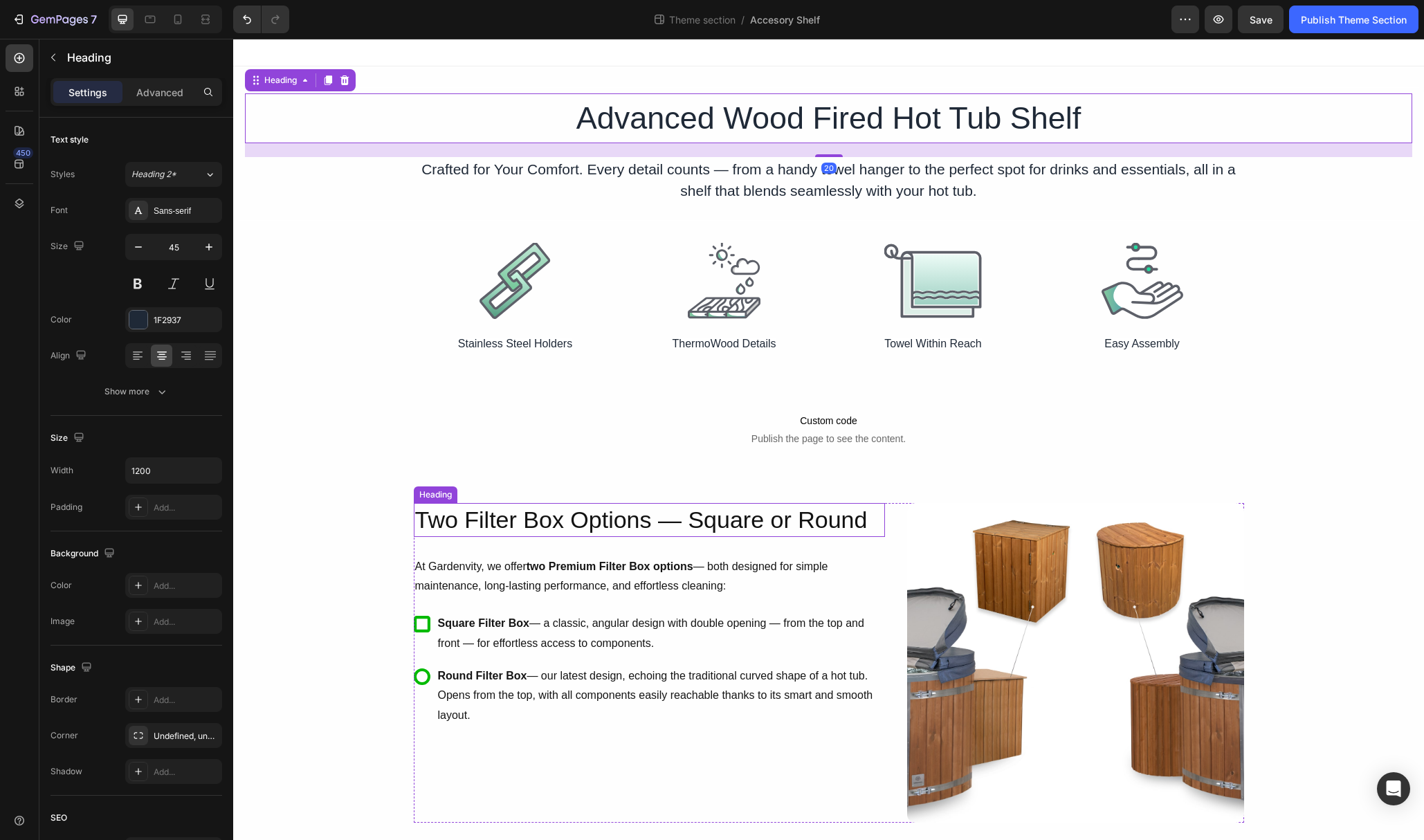
click at [818, 509] on h2 "Two Filter Box Options — Square or Round" at bounding box center [649, 519] width 472 height 33
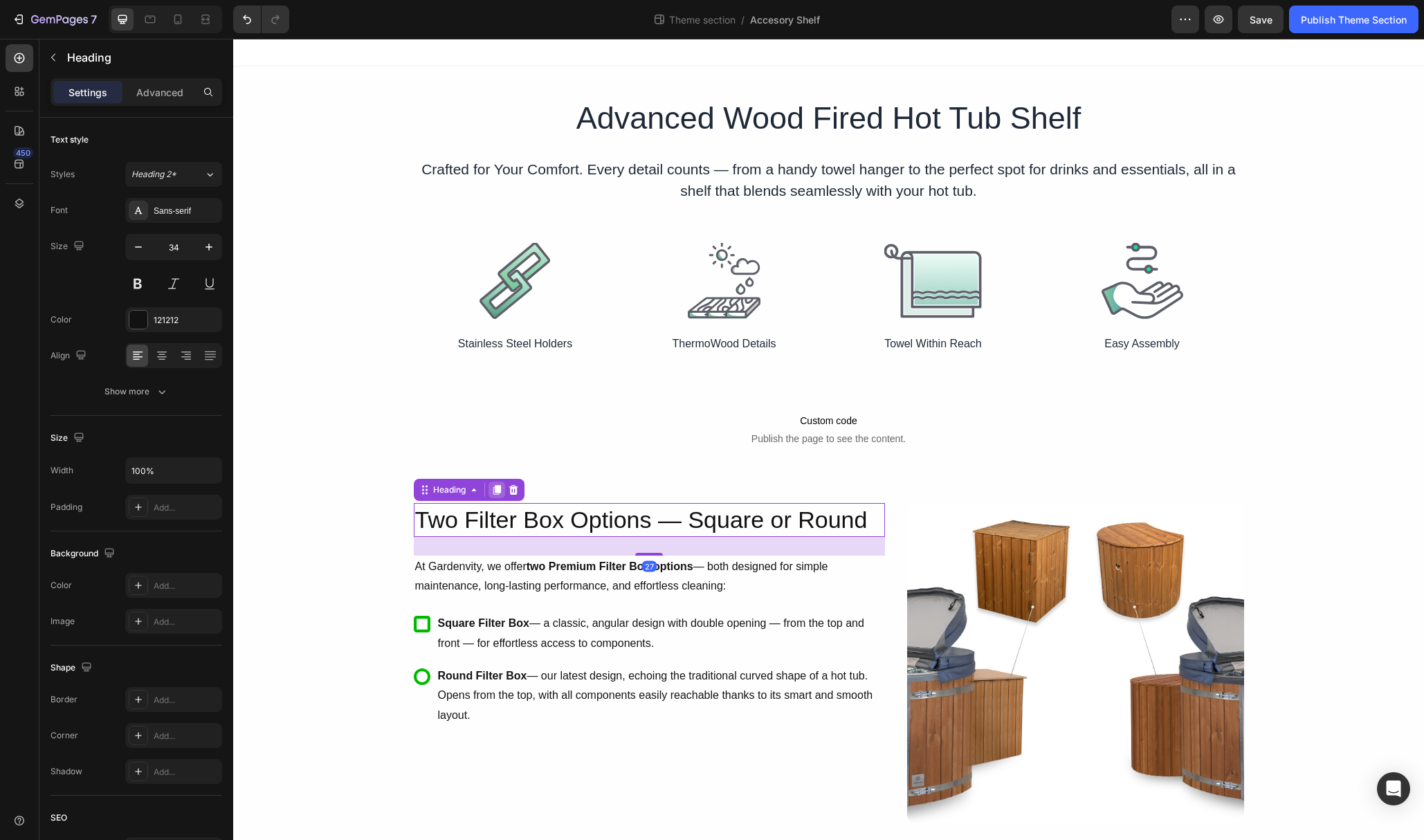
click at [501, 489] on icon at bounding box center [497, 490] width 11 height 11
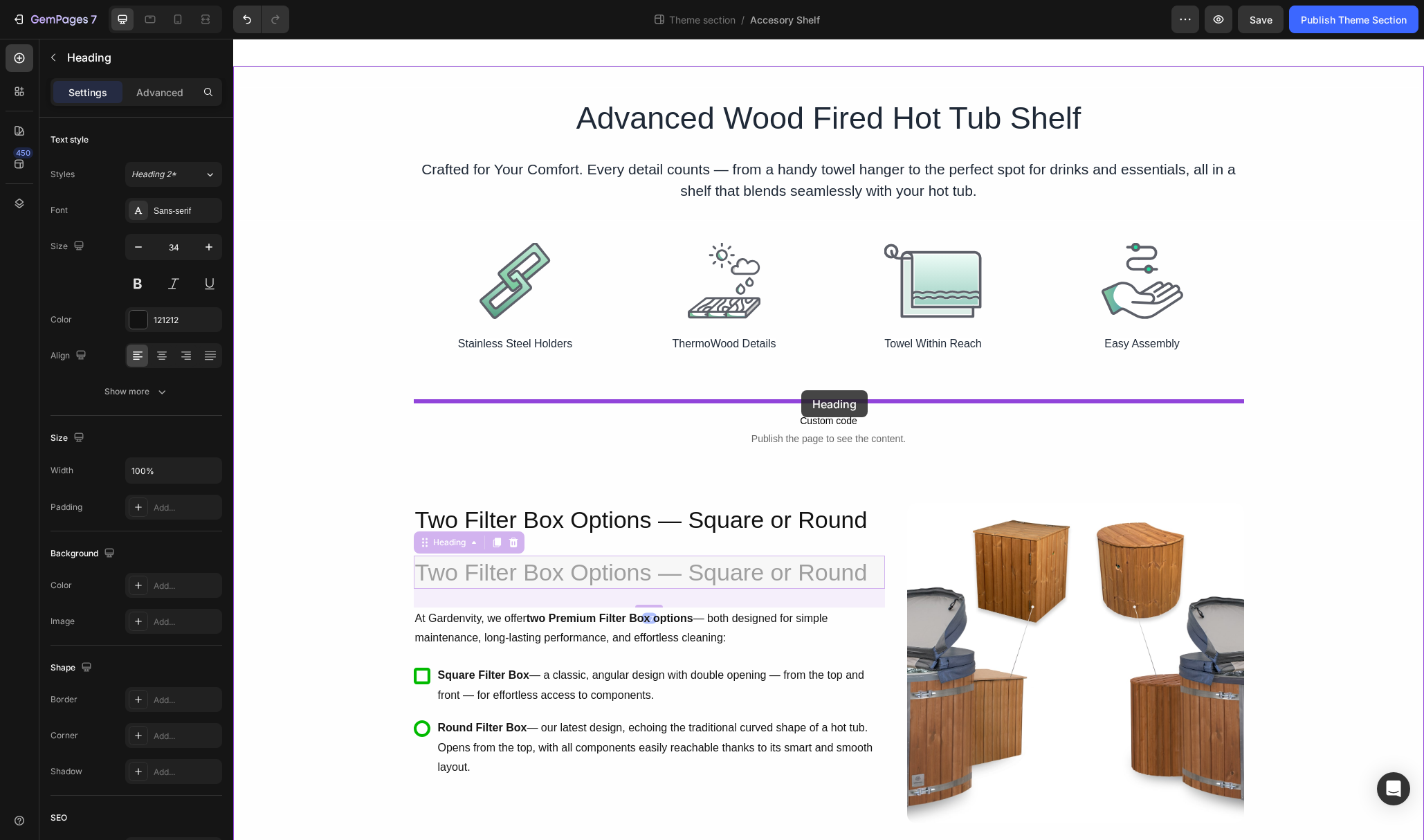
drag, startPoint x: 427, startPoint y: 542, endPoint x: 801, endPoint y: 390, distance: 403.7
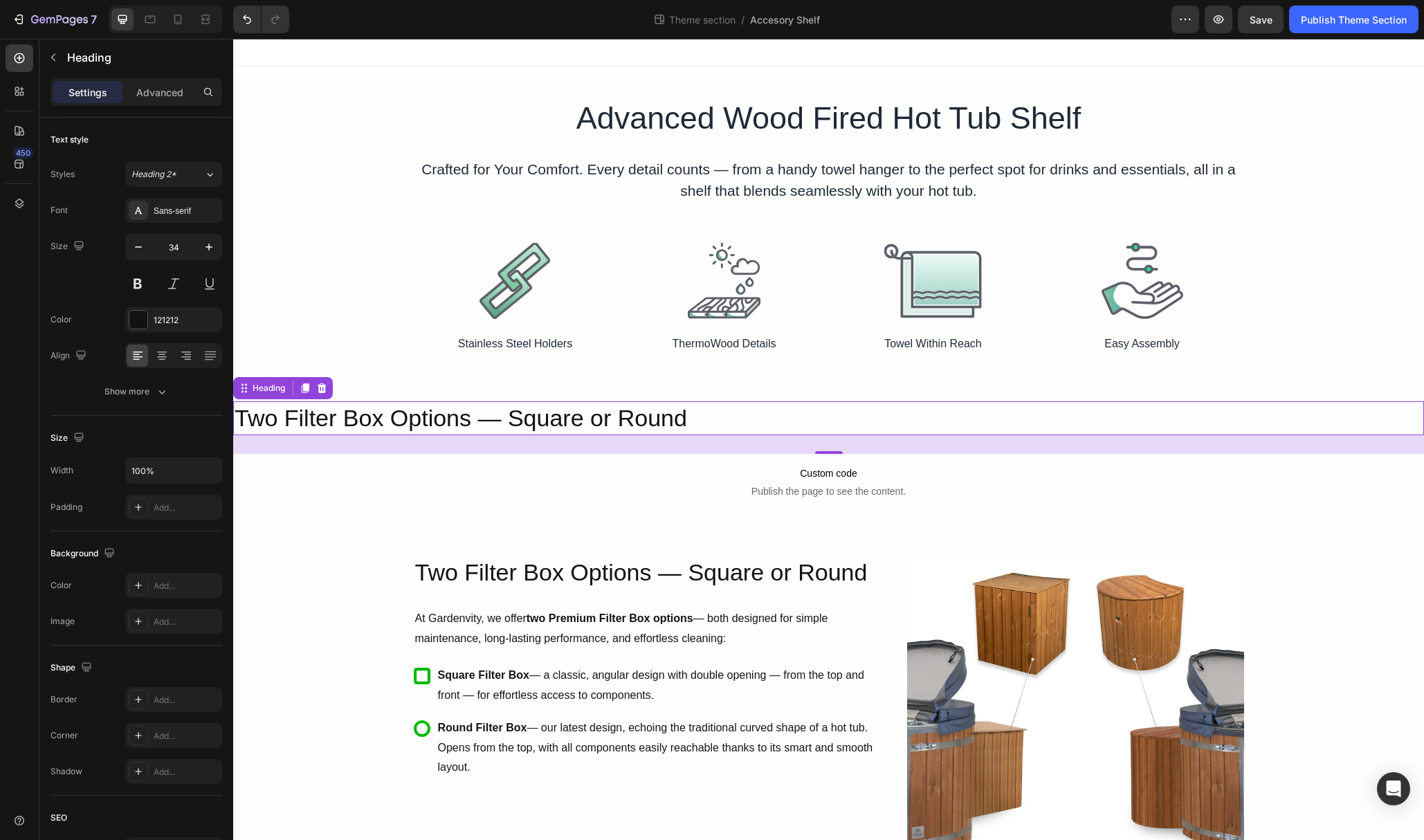
click at [585, 415] on h2 "Two Filter Box Options — Square or Round" at bounding box center [829, 417] width 1191 height 33
click at [585, 415] on p "Two Filter Box Options — Square or Round" at bounding box center [829, 417] width 1189 height 30
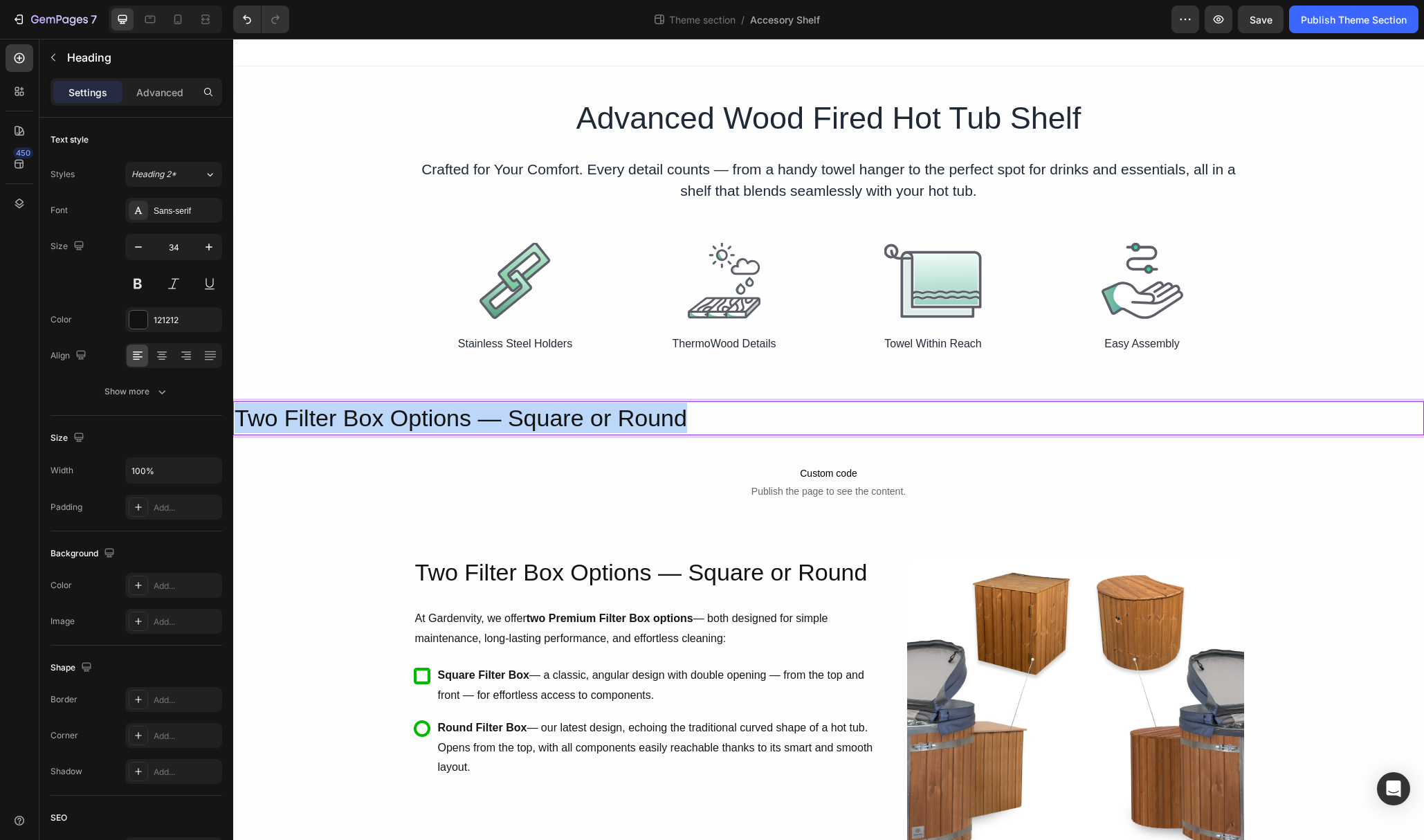
click at [585, 415] on p "Two Filter Box Options — Square or Round" at bounding box center [829, 417] width 1189 height 30
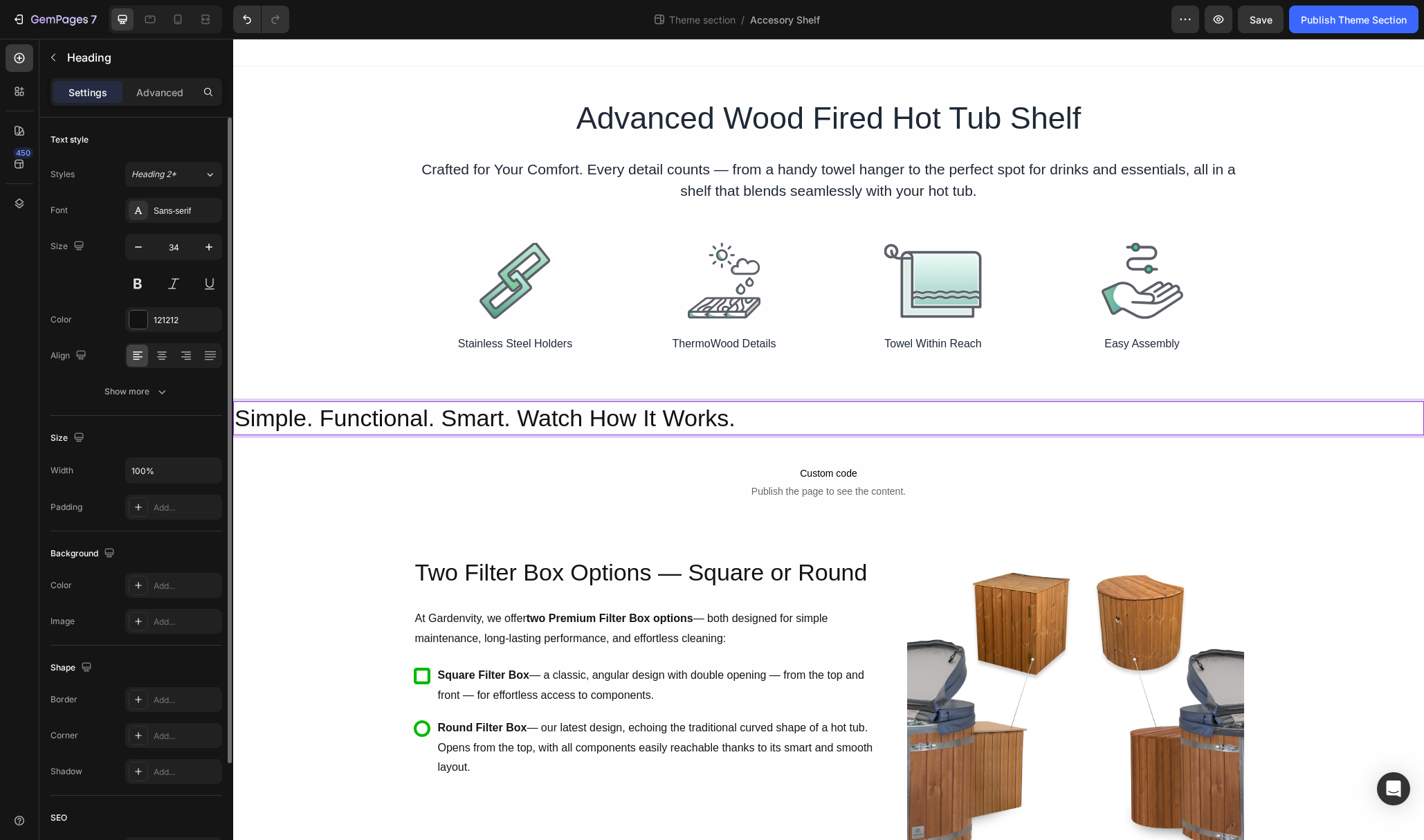
click at [160, 367] on div at bounding box center [173, 355] width 97 height 25
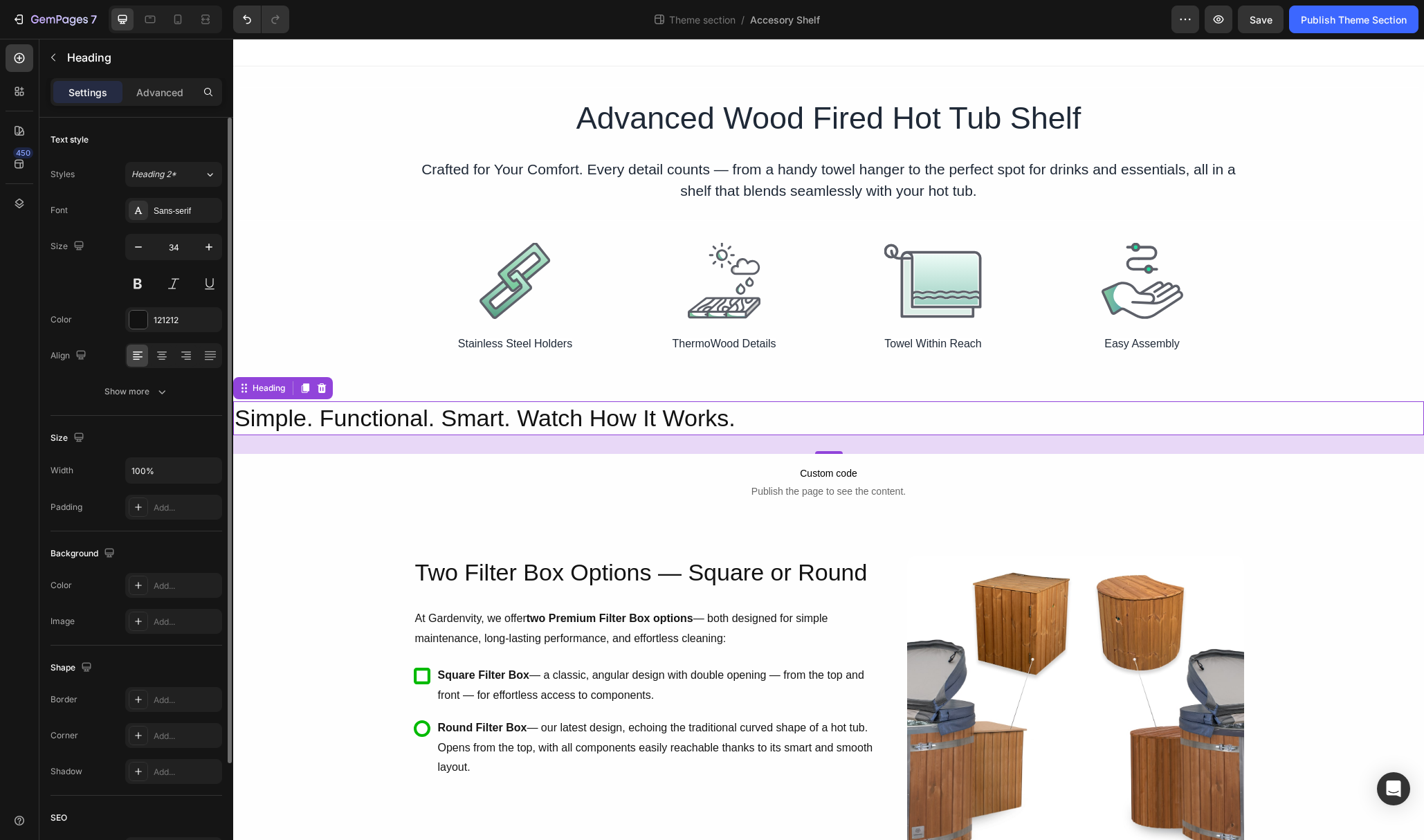
click at [160, 367] on div at bounding box center [173, 355] width 97 height 25
click at [160, 362] on icon at bounding box center [162, 355] width 14 height 14
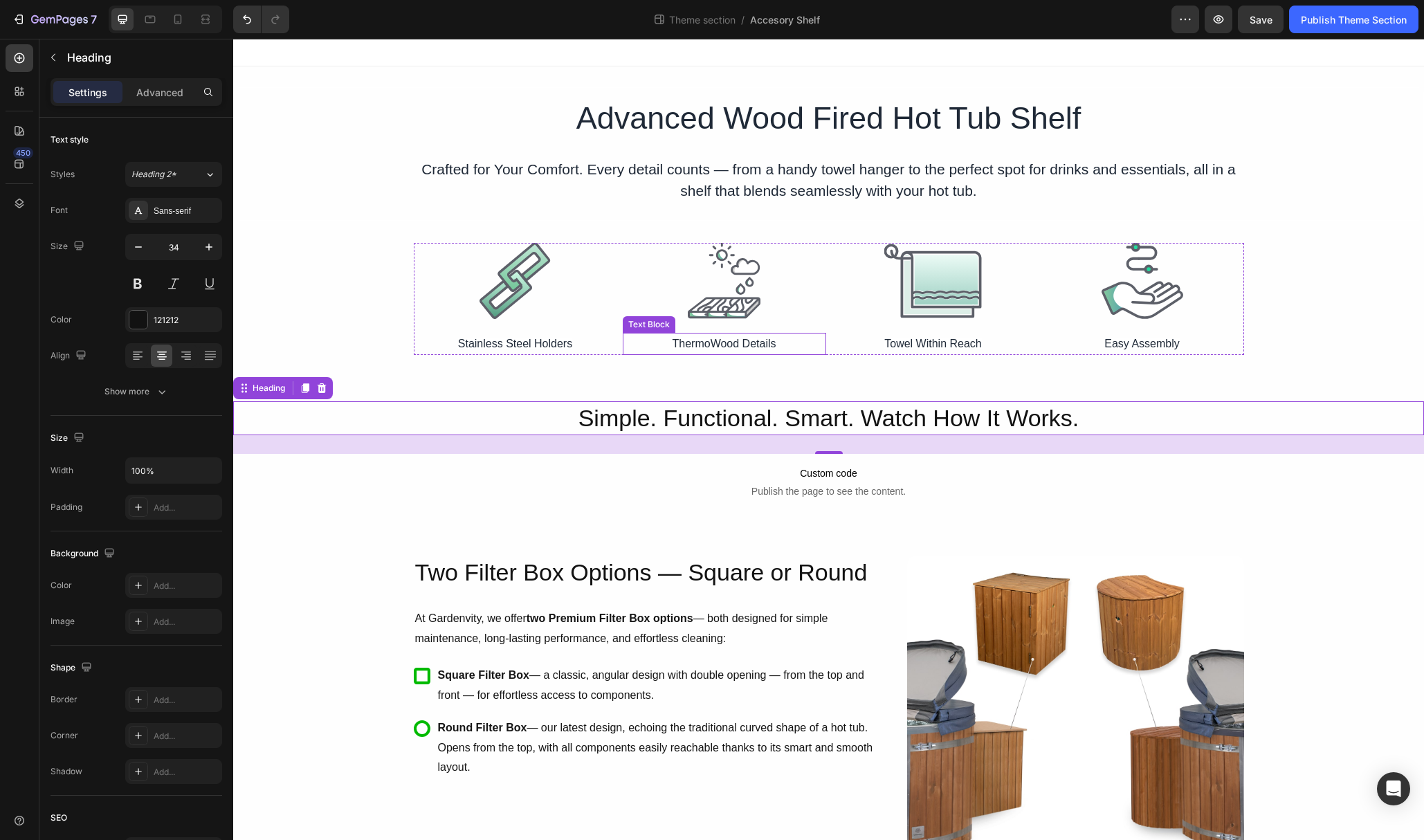
click at [645, 355] on div "ThermoWood Details" at bounding box center [724, 344] width 204 height 22
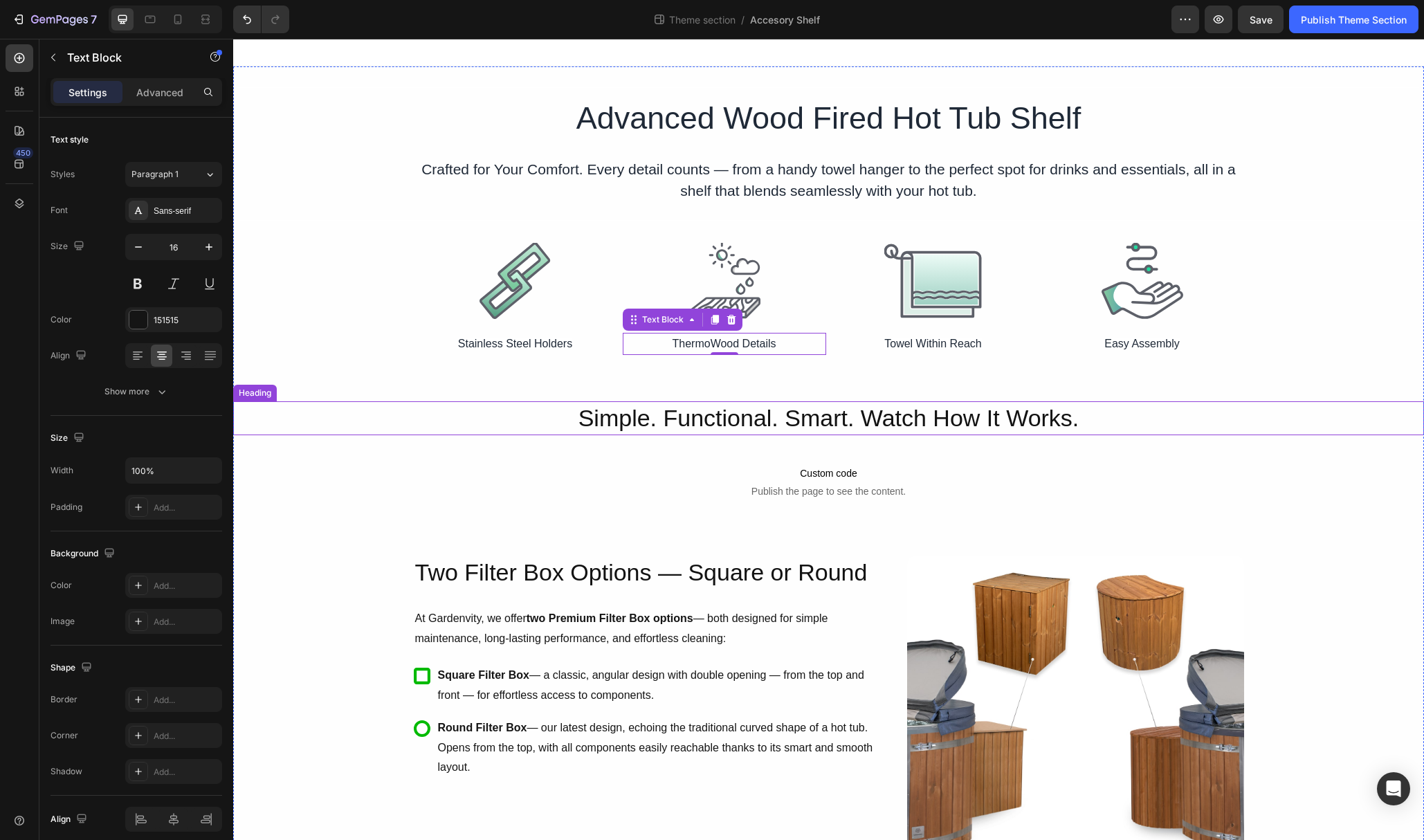
click at [1078, 417] on p "Simple. Functional. Smart. Watch How It Works." at bounding box center [829, 417] width 1189 height 30
click at [1082, 420] on p "Simple. Functional. Smart. Watch How It Works." at bounding box center [829, 417] width 1189 height 30
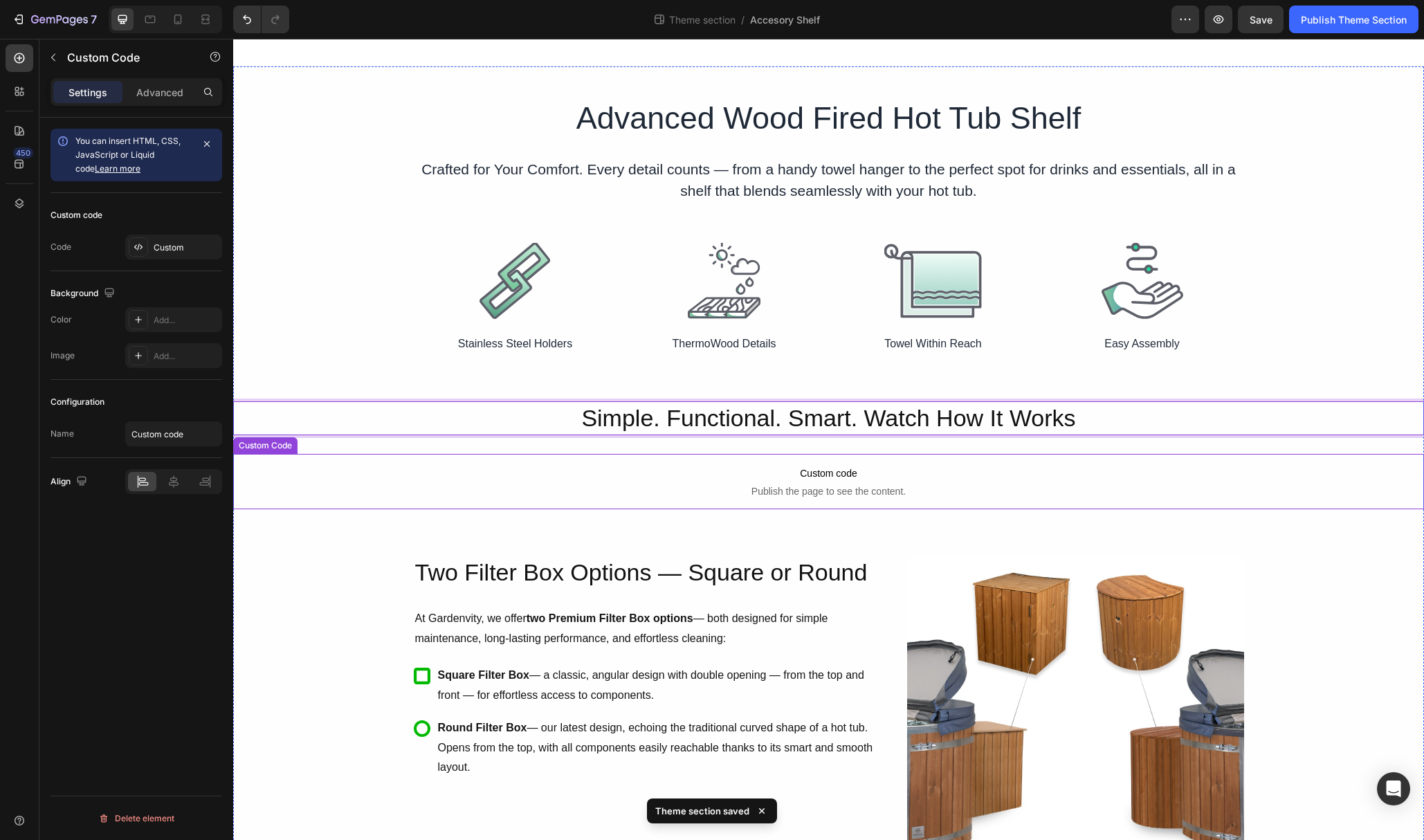
click at [1139, 478] on span "Custom code" at bounding box center [829, 473] width 1191 height 16
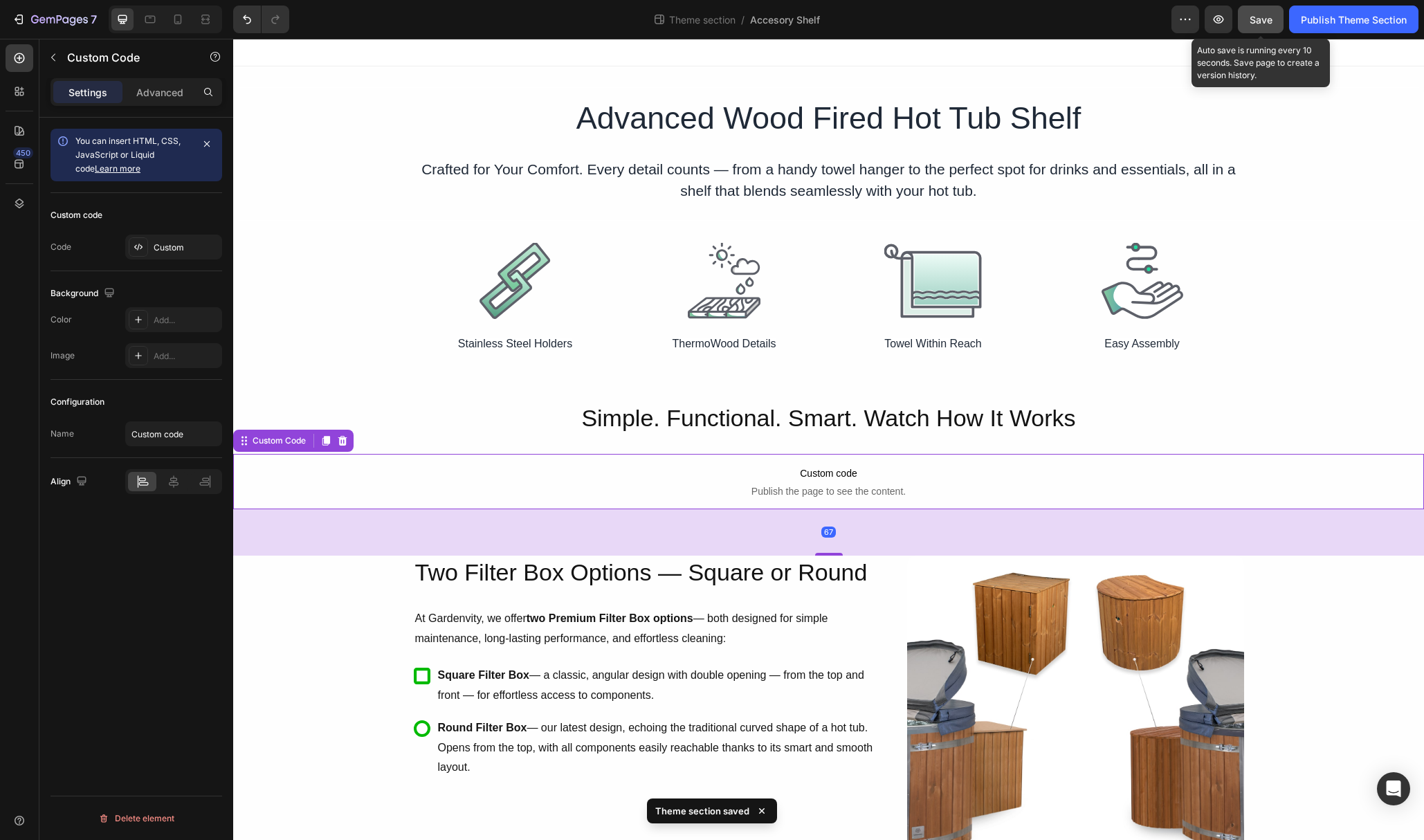
click at [1259, 23] on span "Save" at bounding box center [1261, 19] width 22 height 12
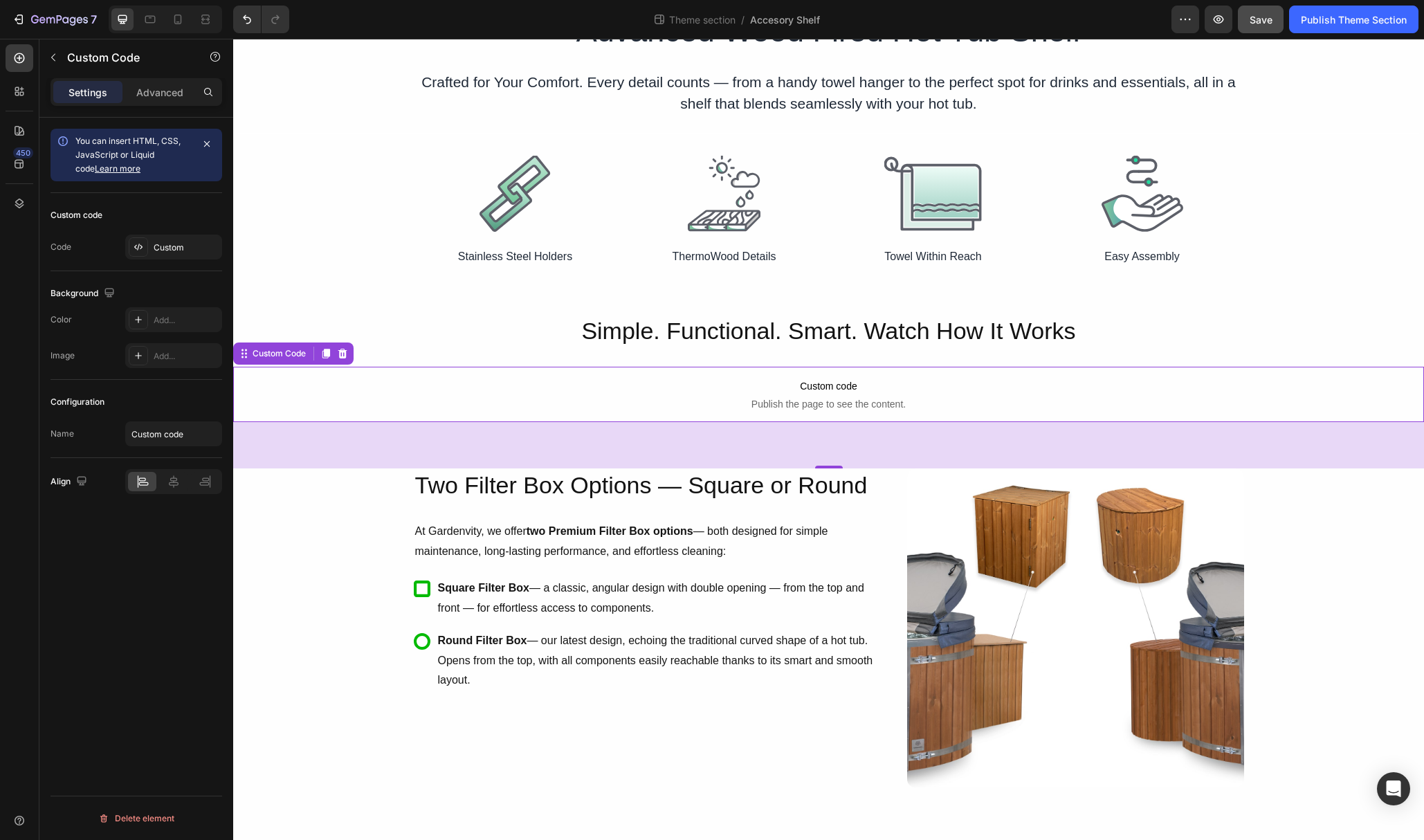
scroll to position [115, 0]
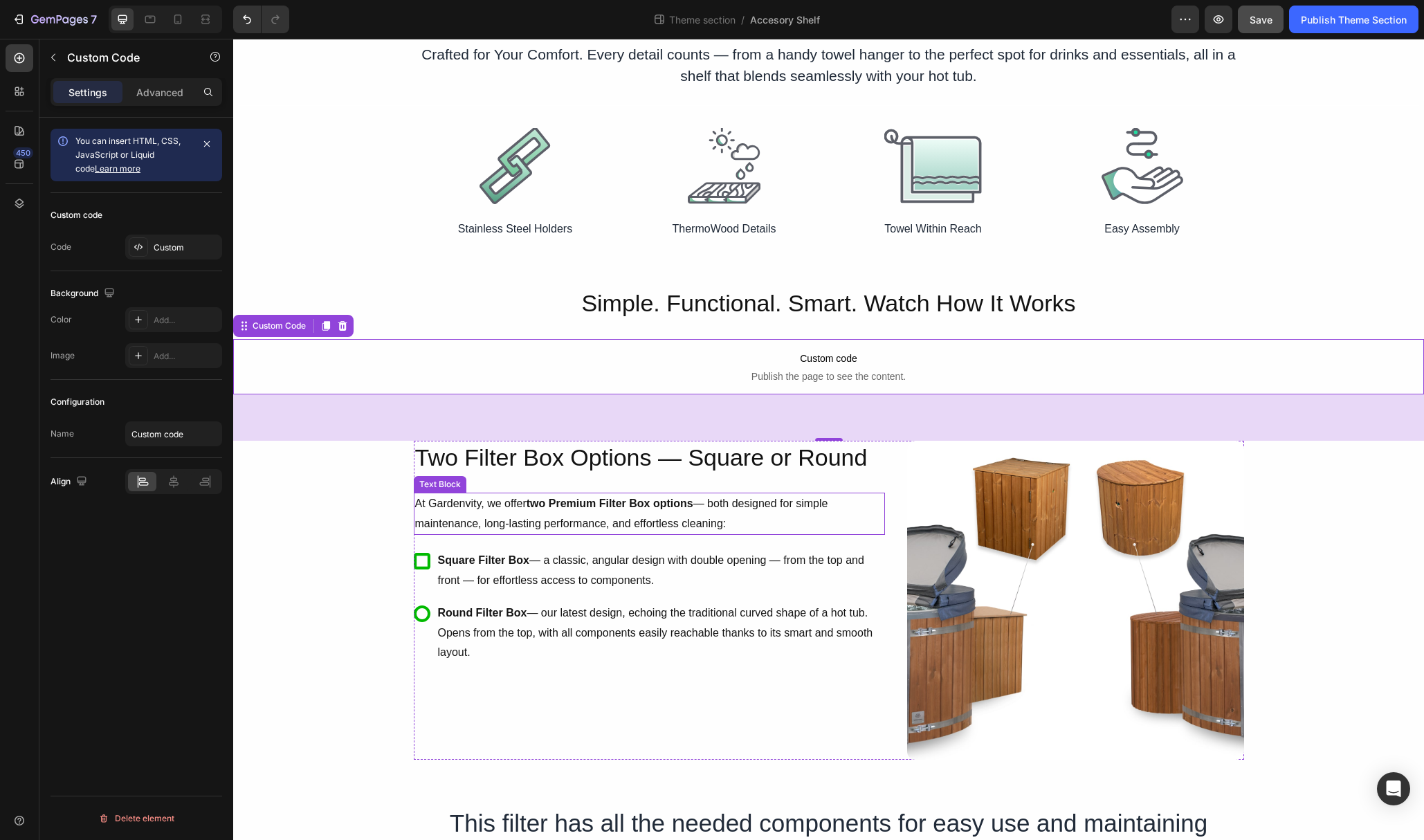
click at [798, 520] on p "At Gardenvity, we offer two Premium Filter Box options — both designed for simp…" at bounding box center [649, 514] width 468 height 40
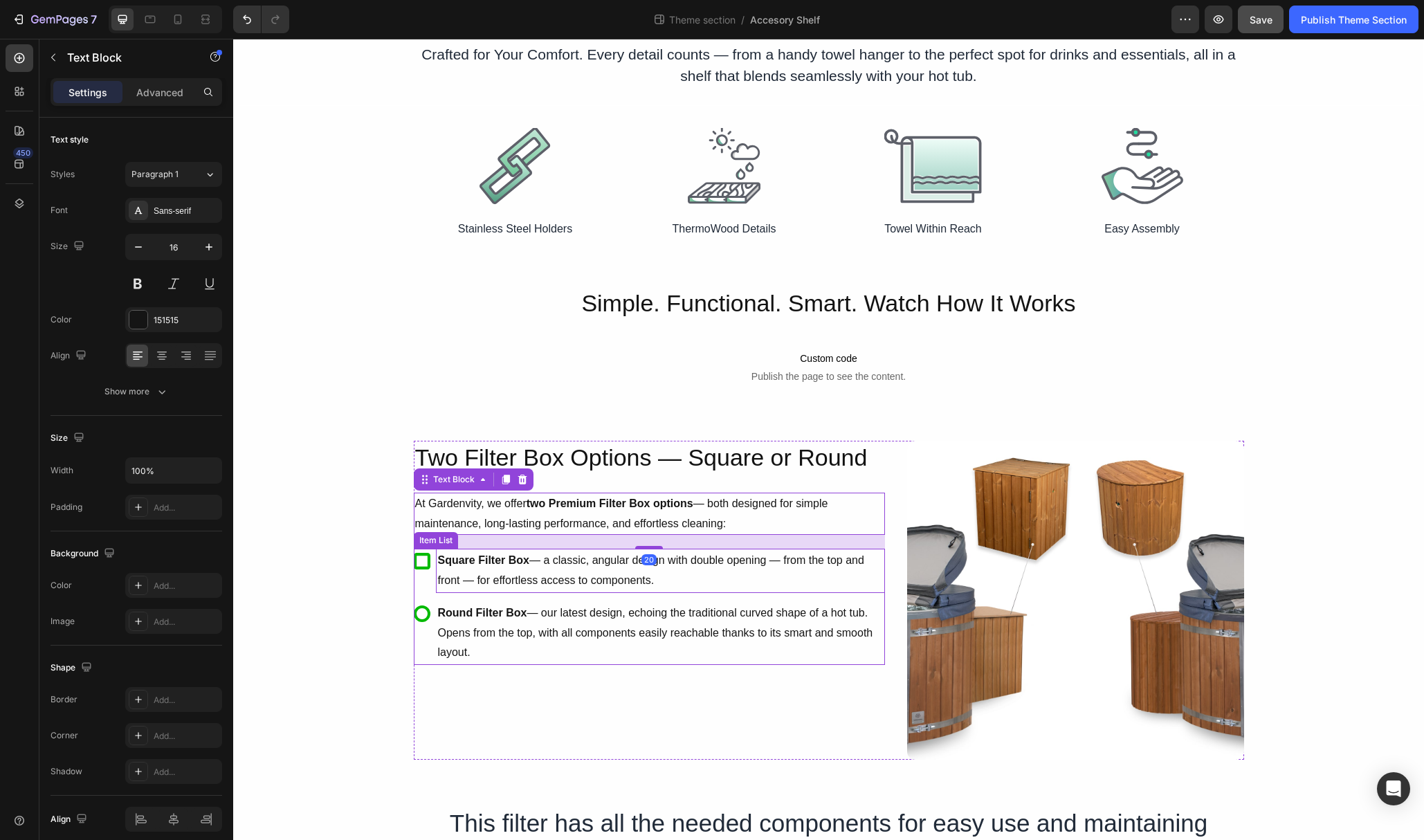
click at [870, 584] on p "Square Filter Box — a classic, angular design with double opening — from the to…" at bounding box center [661, 571] width 445 height 40
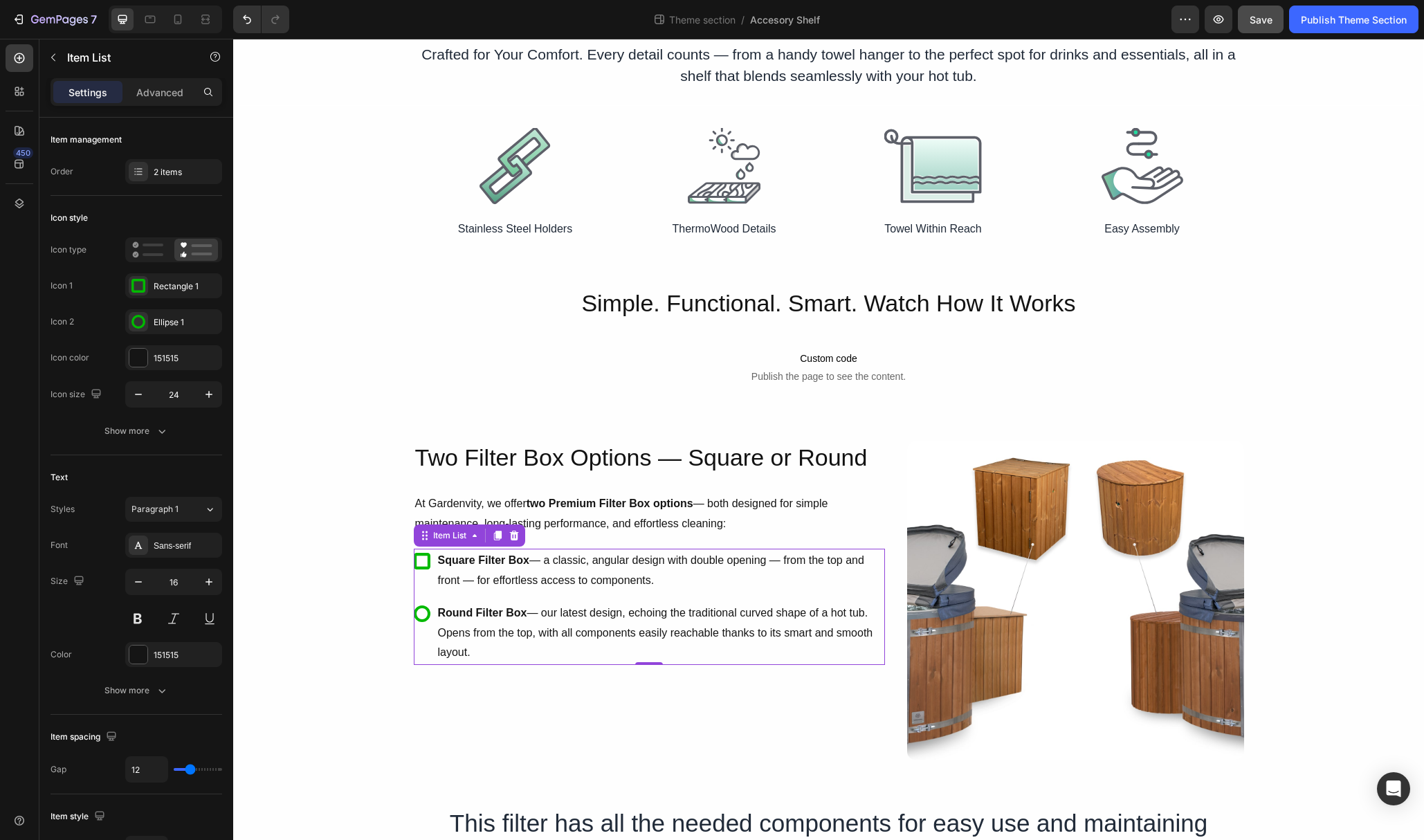
click at [639, 459] on h2 "Two Filter Box Options — Square or Round" at bounding box center [649, 457] width 472 height 33
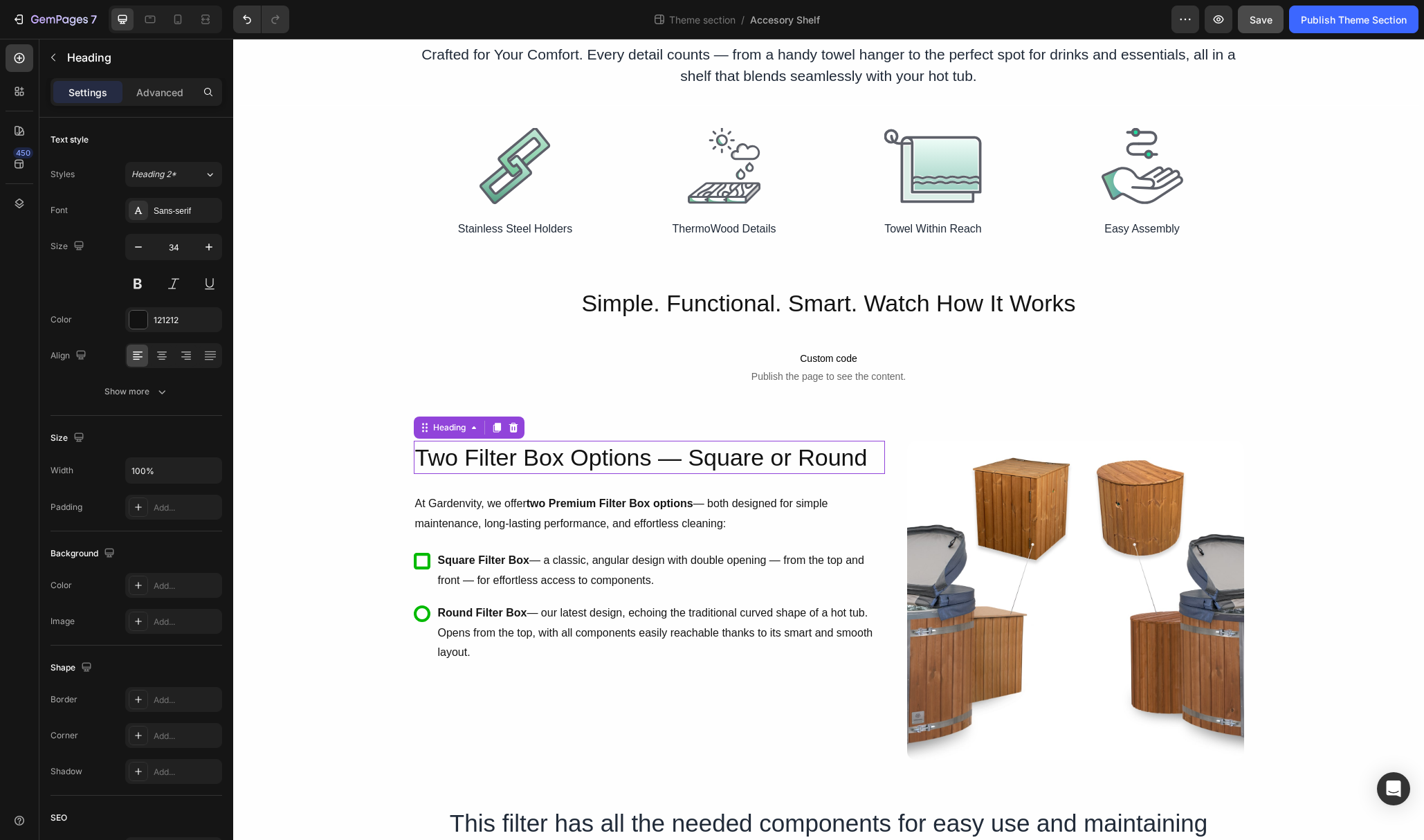
click at [639, 459] on h2 "Two Filter Box Options — Square or Round" at bounding box center [649, 457] width 472 height 33
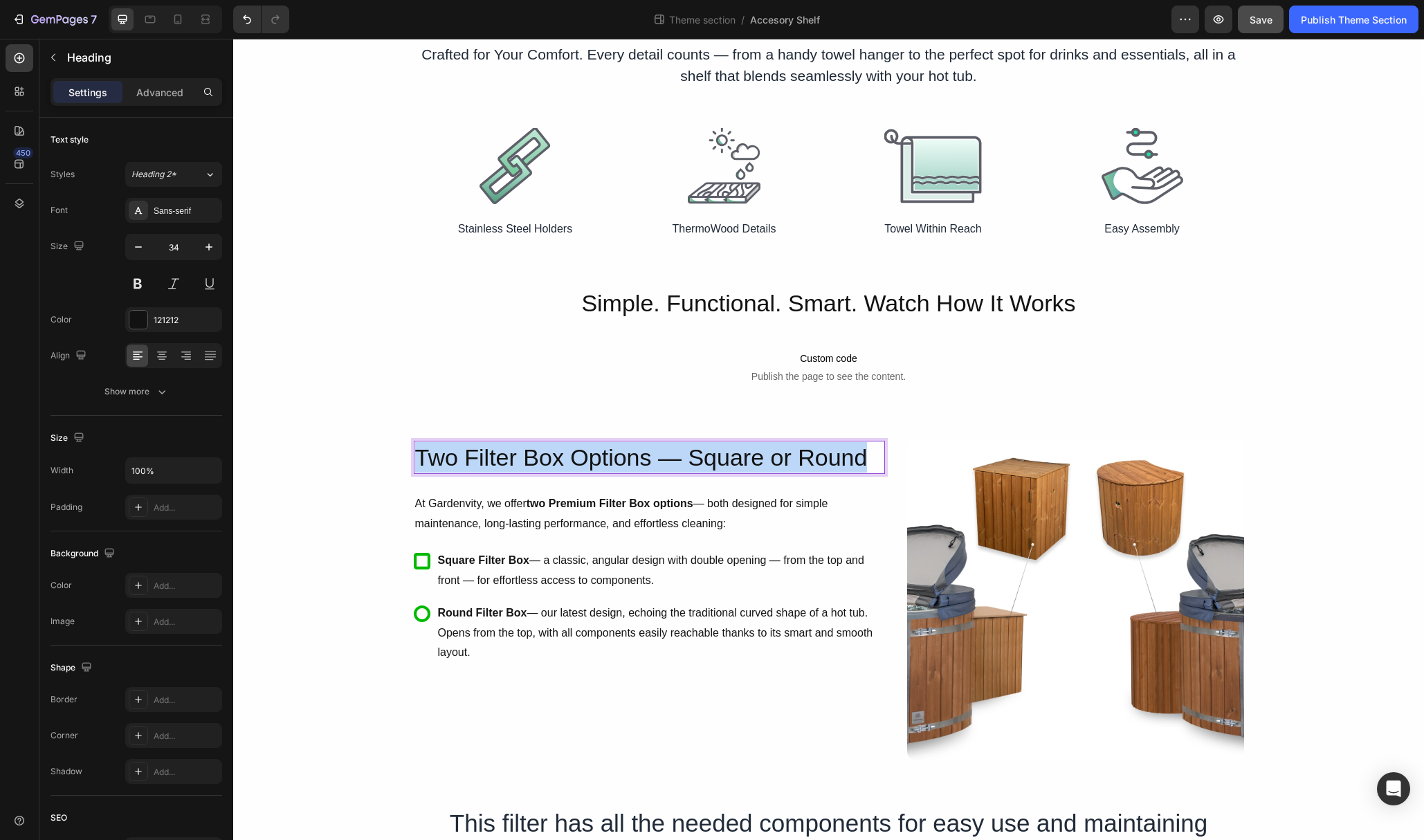
click at [639, 459] on p "Two Filter Box Options — Square or Round" at bounding box center [649, 457] width 468 height 30
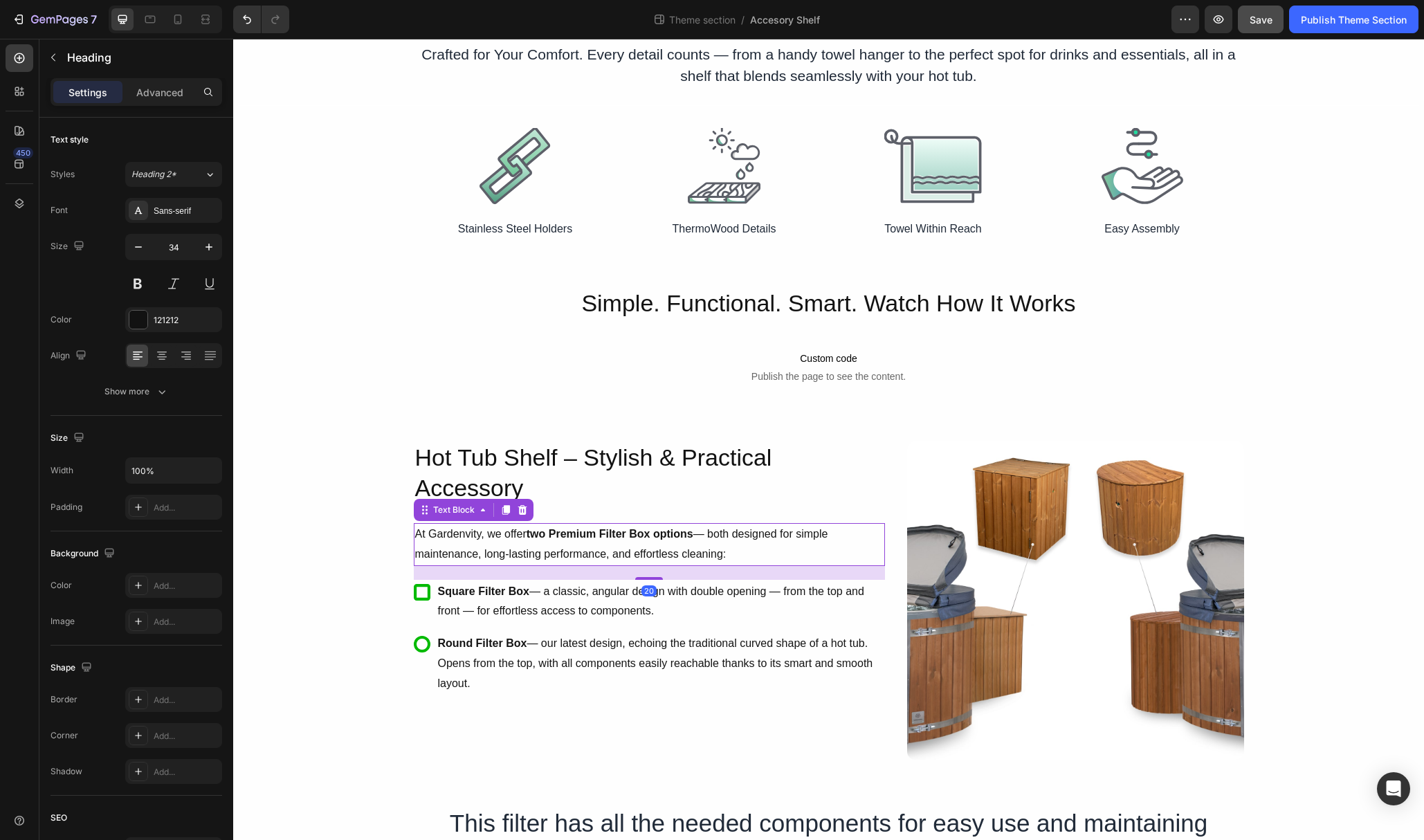
click at [597, 554] on p "At Gardenvity, we offer two Premium Filter Box options — both designed for simp…" at bounding box center [649, 544] width 468 height 40
click at [598, 550] on p "At Gardenvity, we offer two Premium Filter Box options — both designed for simp…" at bounding box center [649, 544] width 468 height 40
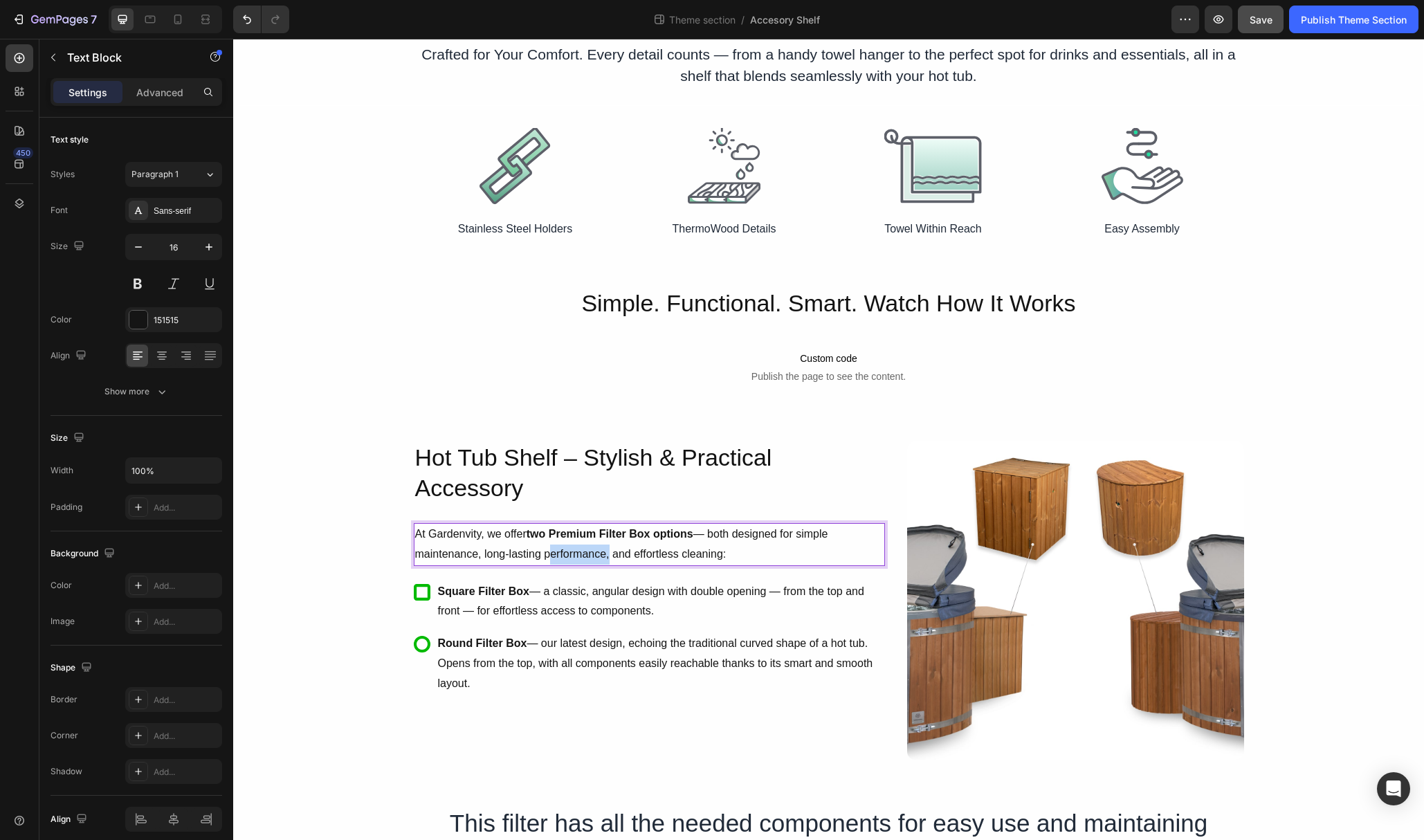
click at [598, 550] on p "At Gardenvity, we offer two Premium Filter Box options — both designed for simp…" at bounding box center [649, 544] width 468 height 40
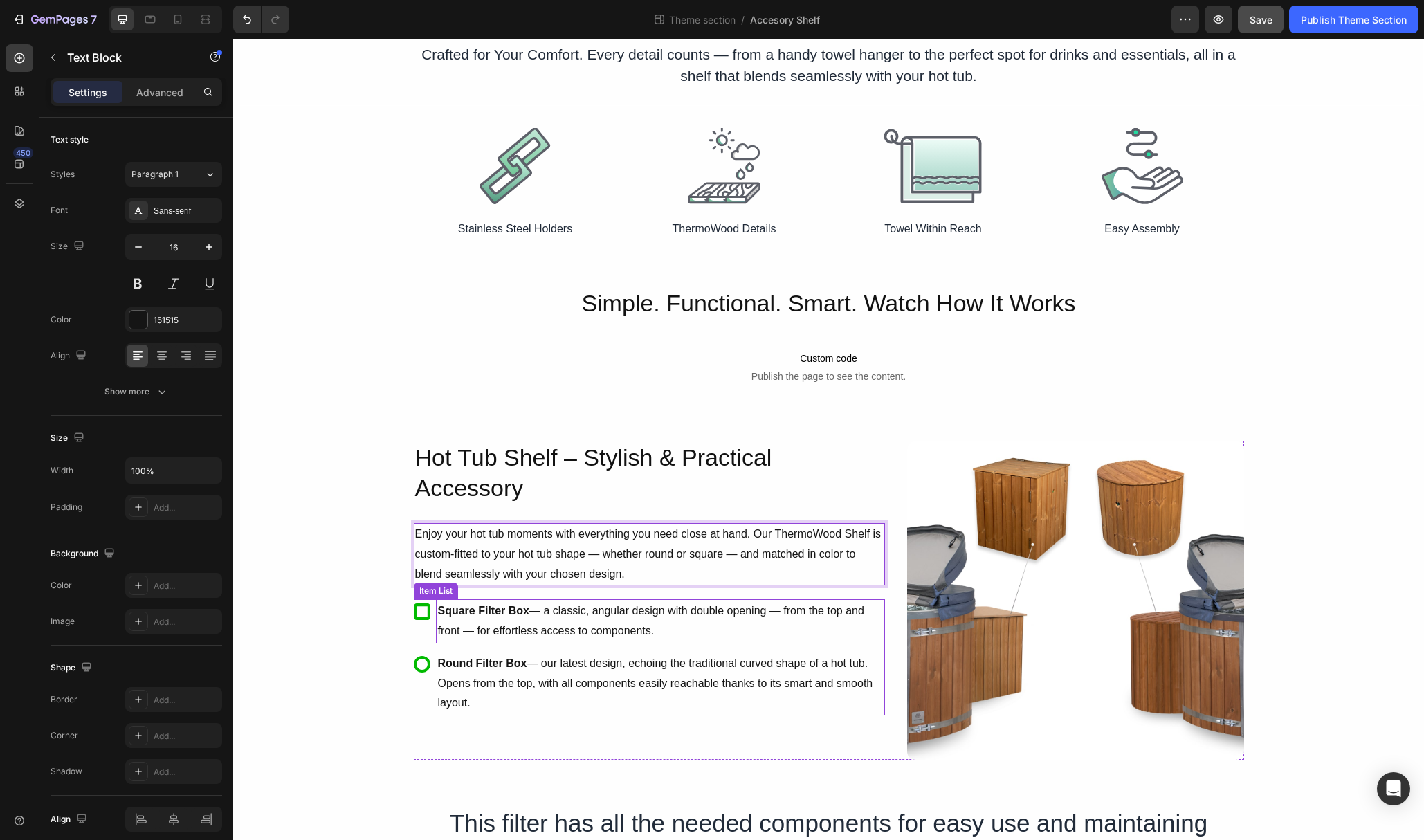
click at [642, 602] on p "Square Filter Box — a classic, angular design with double opening — from the to…" at bounding box center [661, 622] width 445 height 40
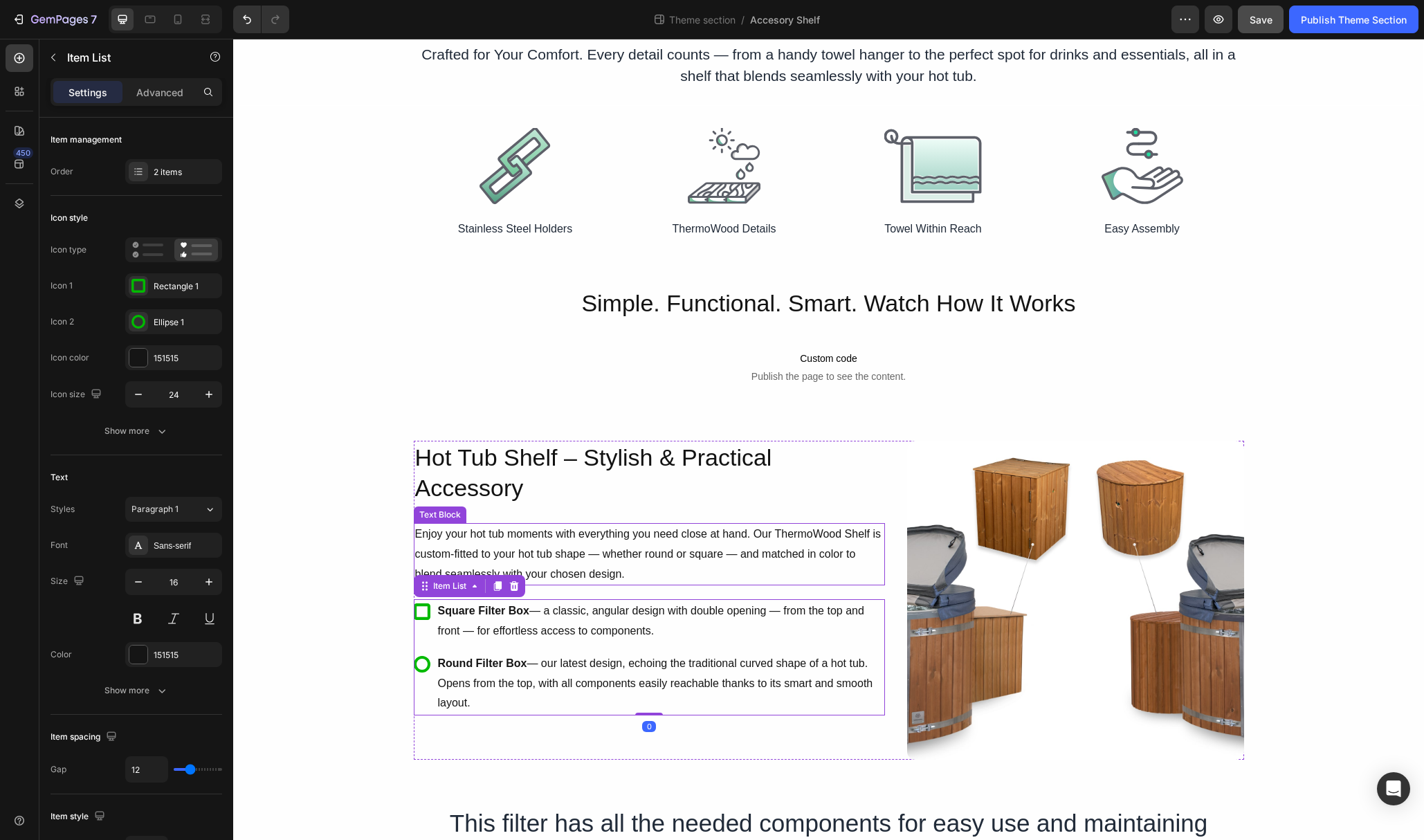
click at [629, 561] on p "Enjoy your hot tub moments with everything you need close at hand. Our ThermoWo…" at bounding box center [649, 554] width 468 height 60
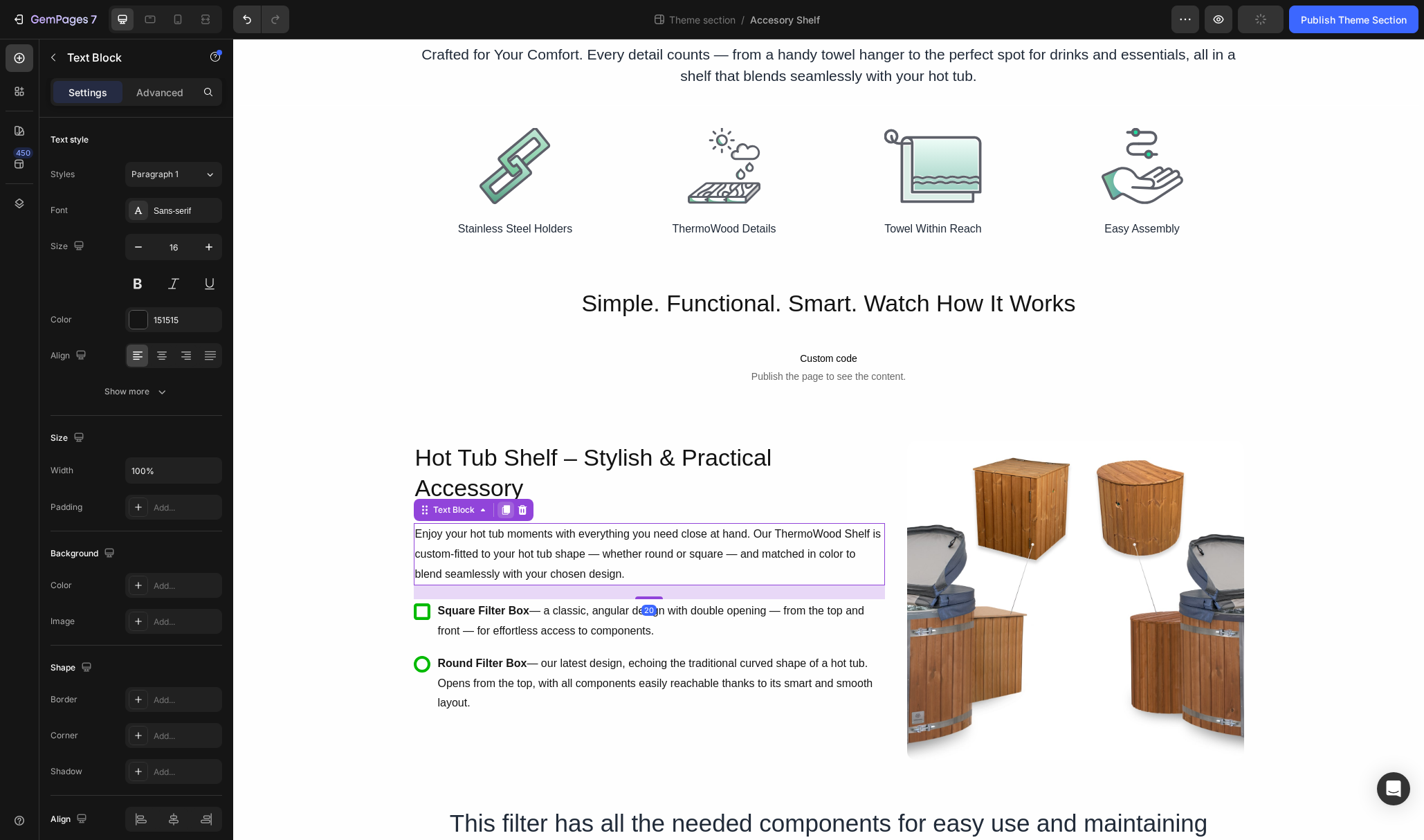
click at [507, 511] on icon at bounding box center [506, 509] width 8 height 10
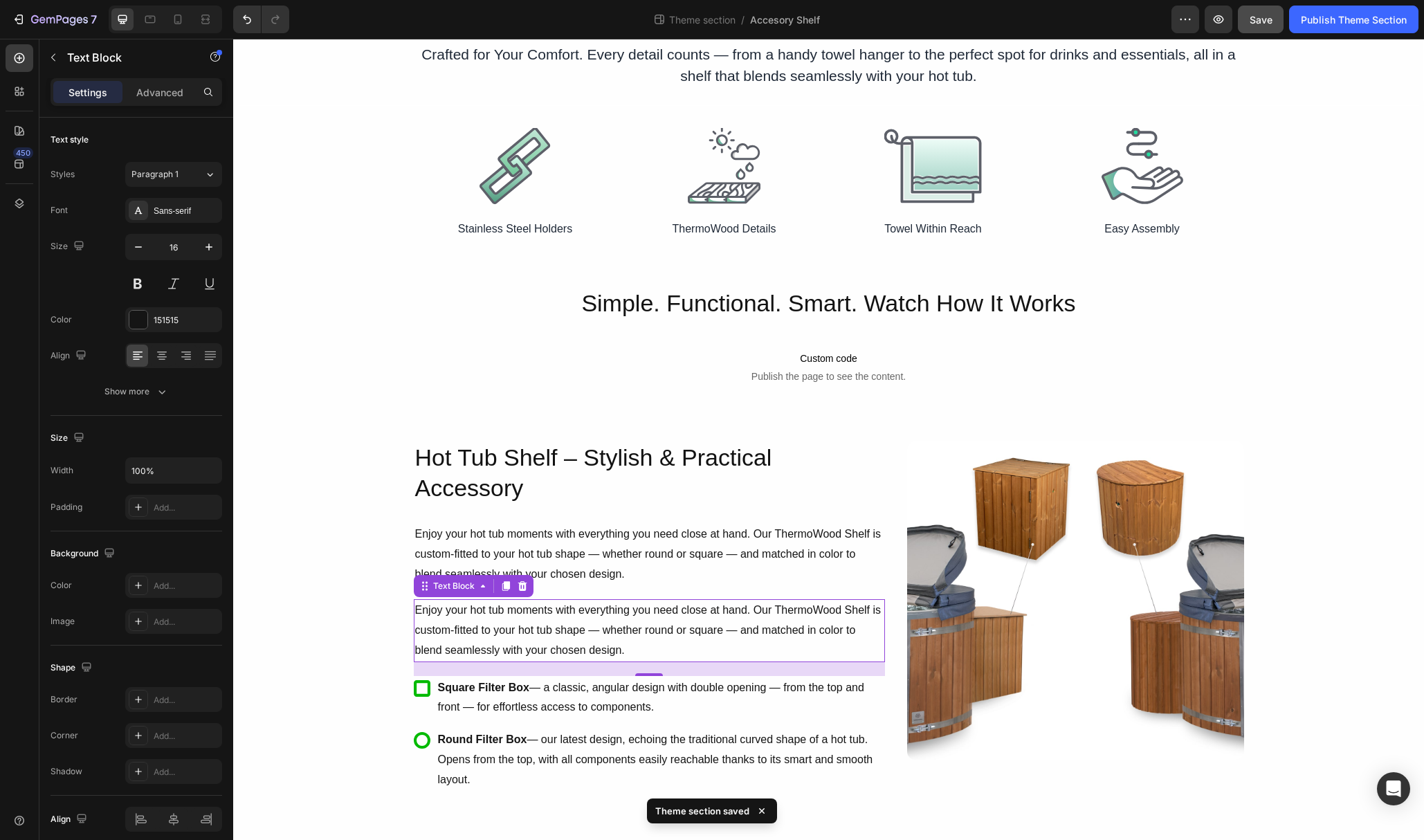
click at [489, 609] on p "Enjoy your hot tub moments with everything you need close at hand. Our ThermoWo…" at bounding box center [649, 630] width 468 height 60
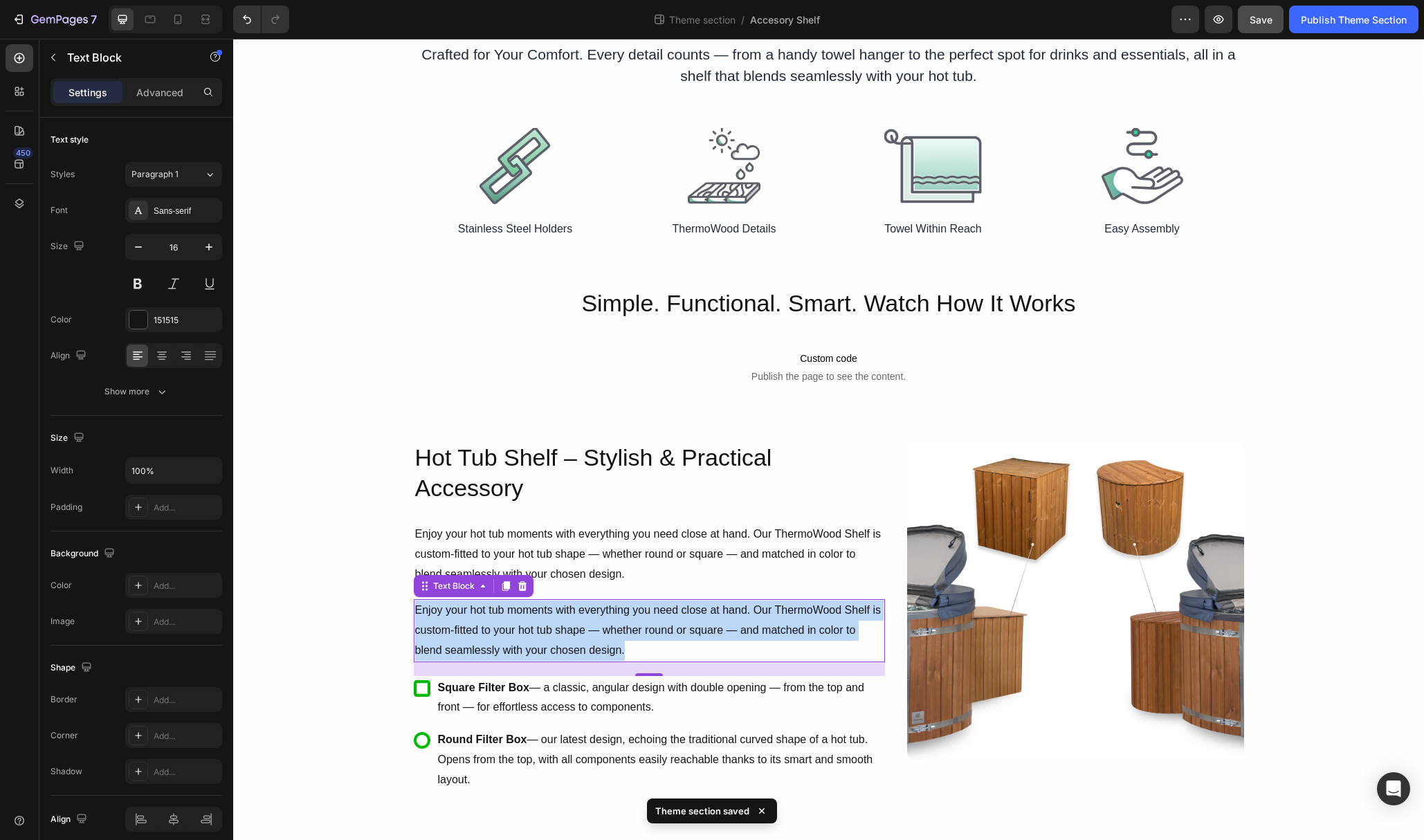
click at [489, 609] on p "Enjoy your hot tub moments with everything you need close at hand. Our ThermoWo…" at bounding box center [649, 630] width 468 height 60
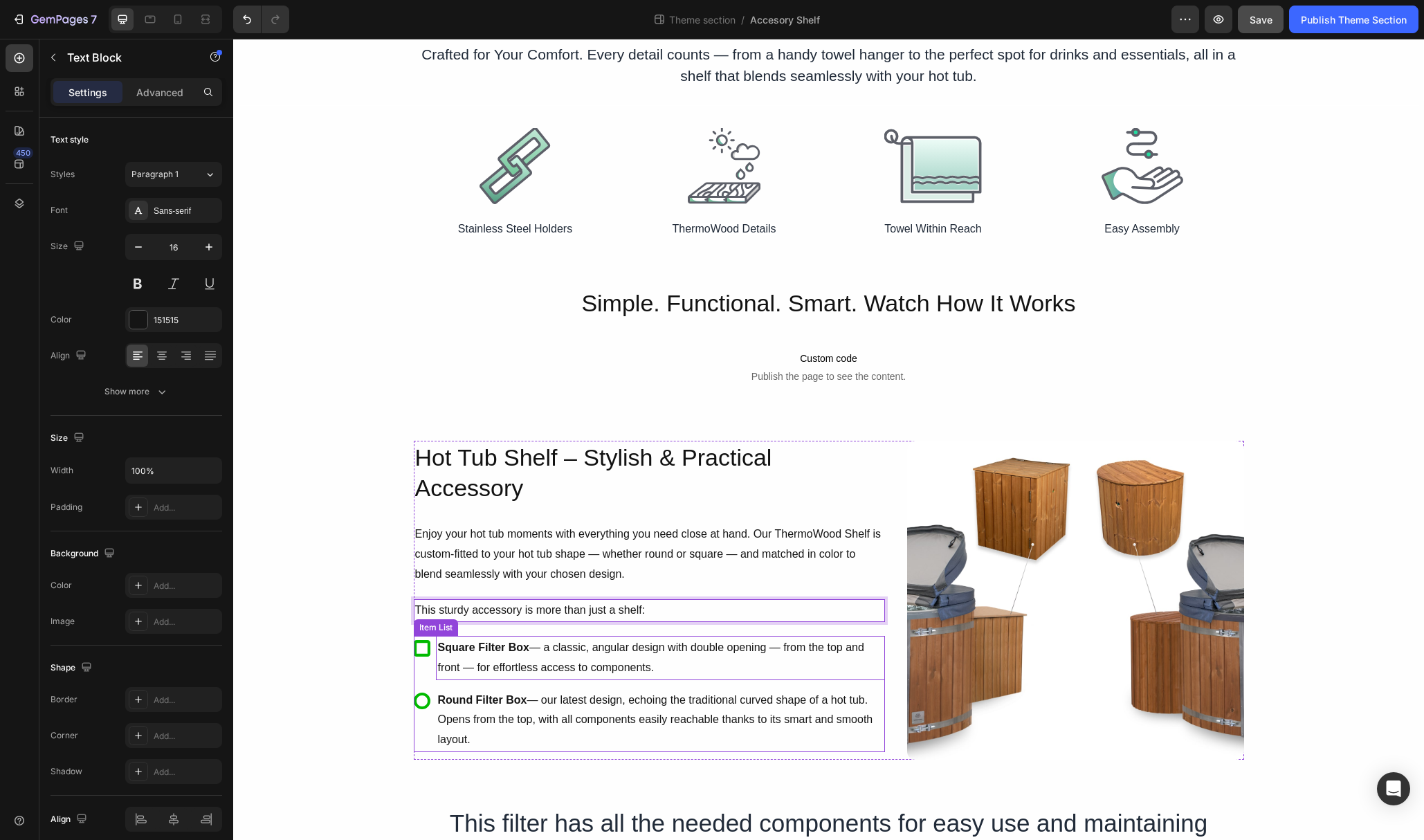
click at [520, 648] on strong "Square Filter Box" at bounding box center [484, 647] width 91 height 12
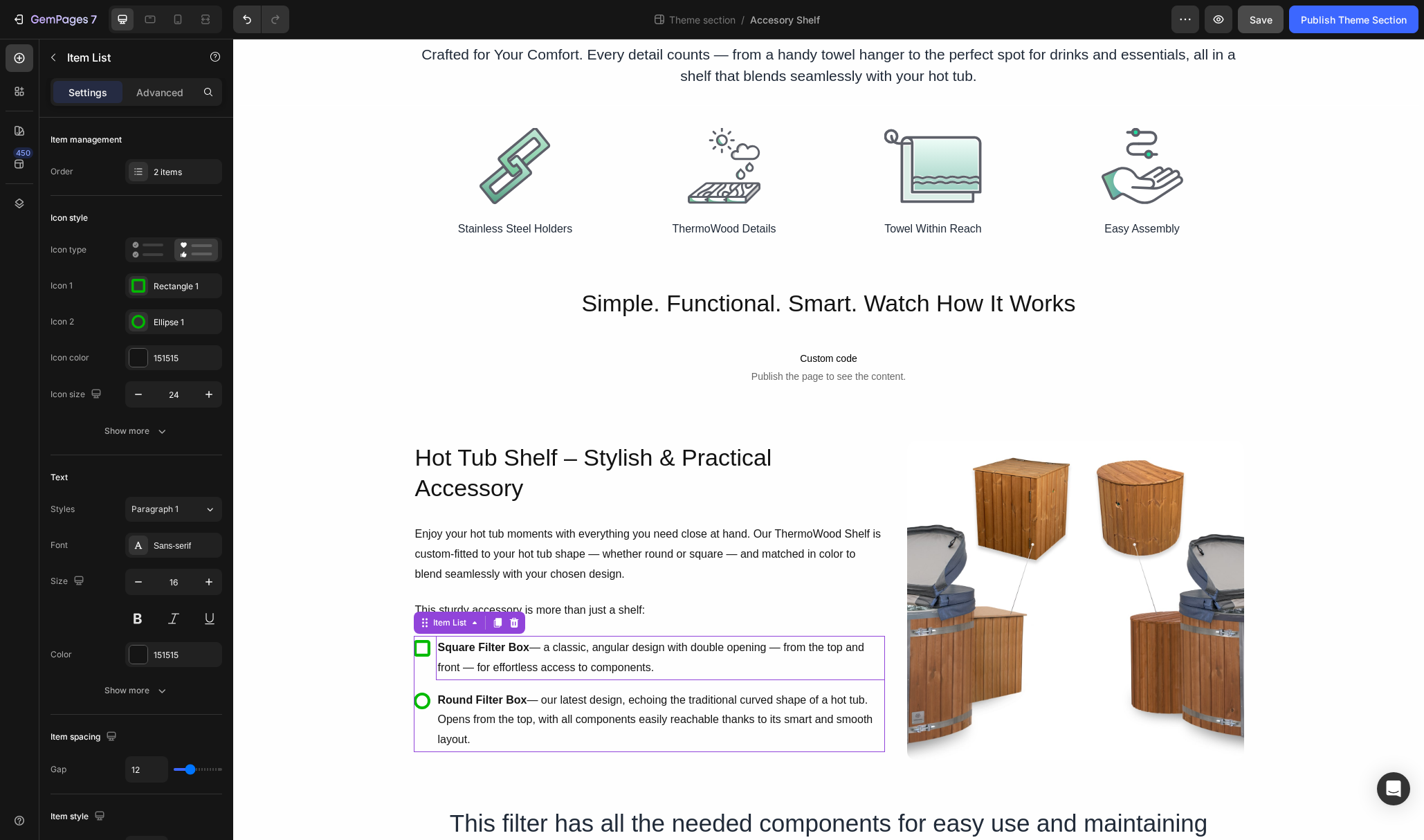
click at [520, 648] on strong "Square Filter Box" at bounding box center [484, 647] width 91 height 12
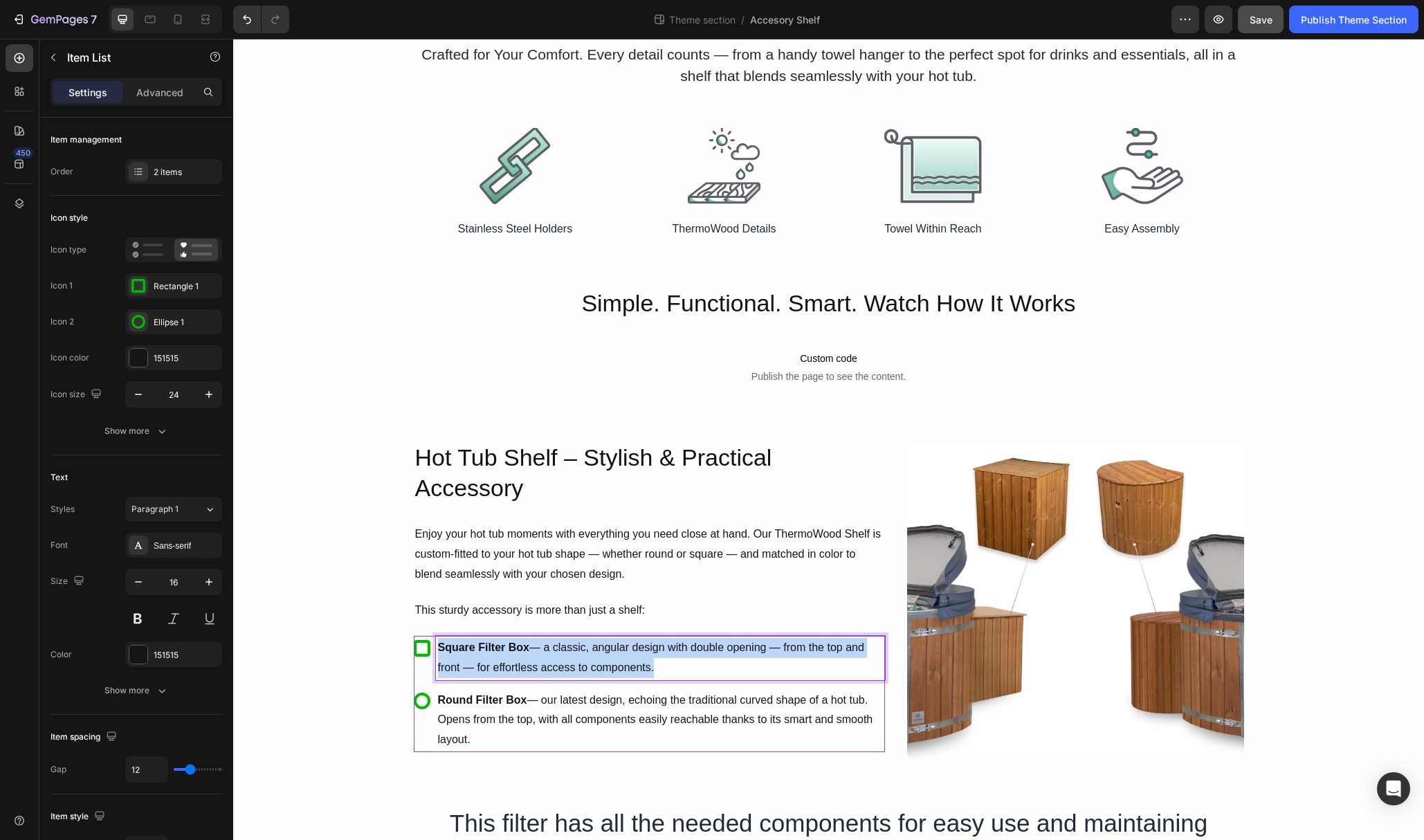
click at [520, 648] on strong "Square Filter Box" at bounding box center [484, 647] width 91 height 12
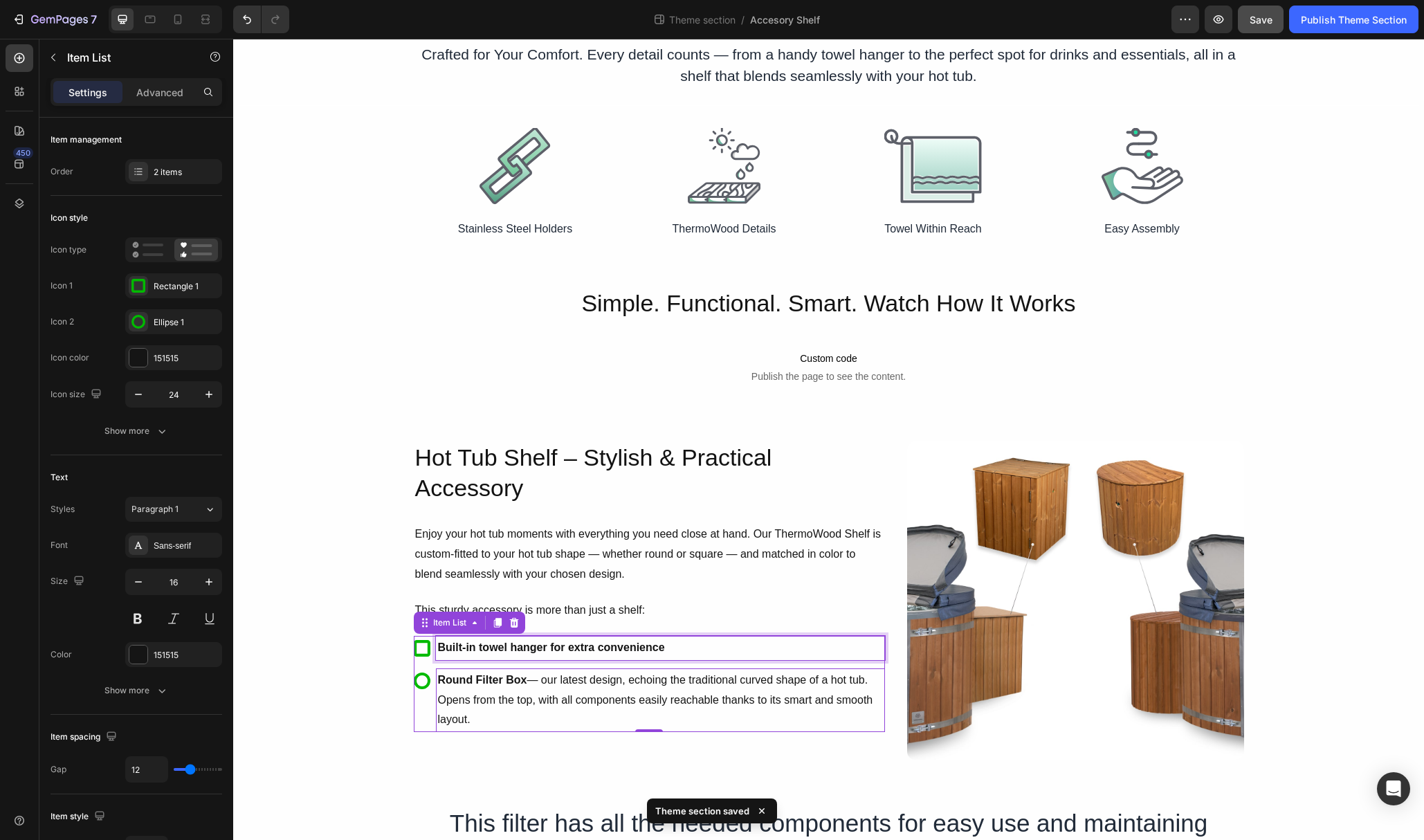
click at [551, 682] on p "Round Filter Box — our latest design, echoing the traditional curved shape of a…" at bounding box center [661, 700] width 445 height 60
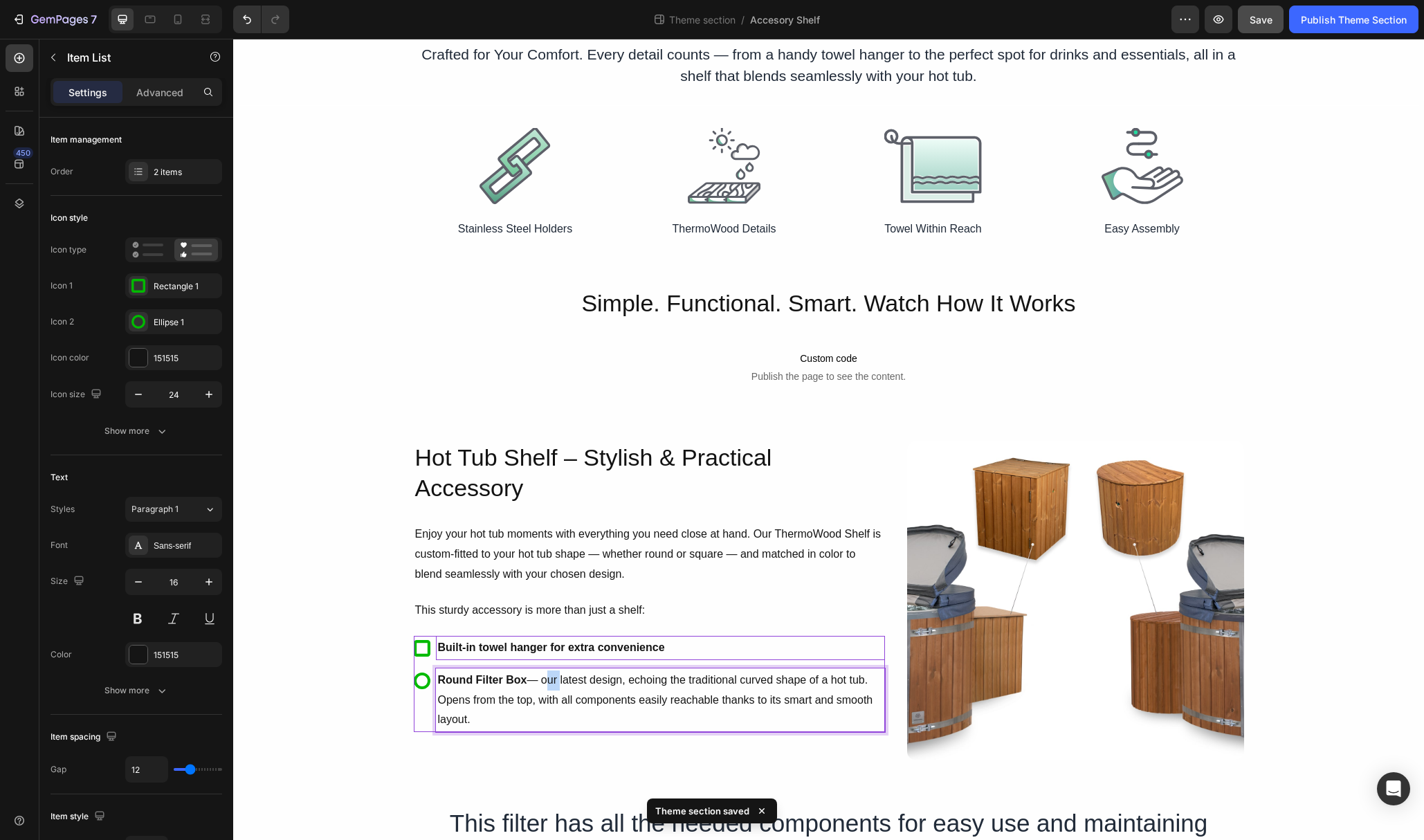
click at [551, 682] on p "Round Filter Box — our latest design, echoing the traditional curved shape of a…" at bounding box center [661, 700] width 445 height 60
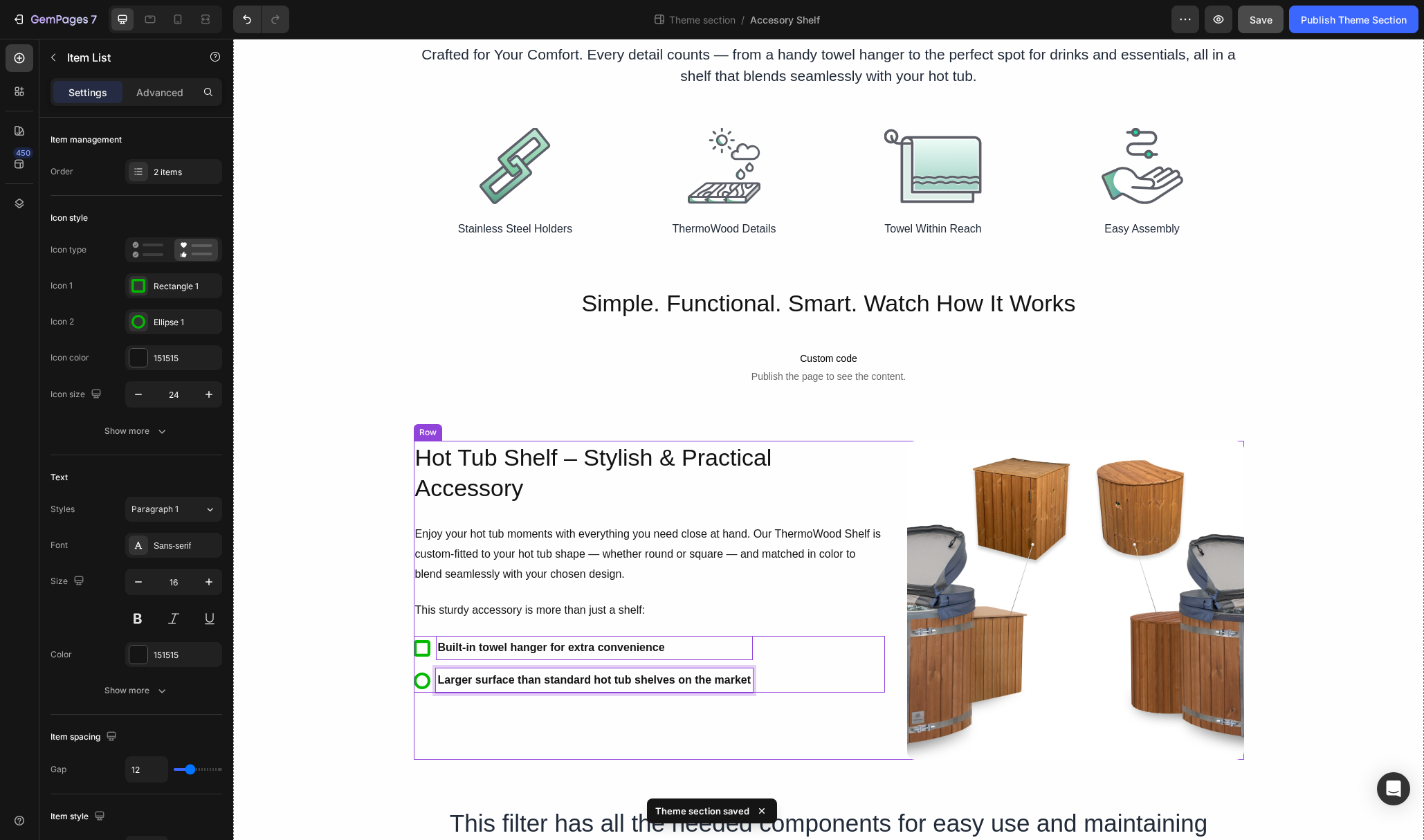
drag, startPoint x: 537, startPoint y: 729, endPoint x: 514, endPoint y: 720, distance: 24.7
click at [537, 729] on div "Hot Tub Shelf – Stylish & Practical Accessory Heading Enjoy your hot tub moment…" at bounding box center [649, 600] width 472 height 320
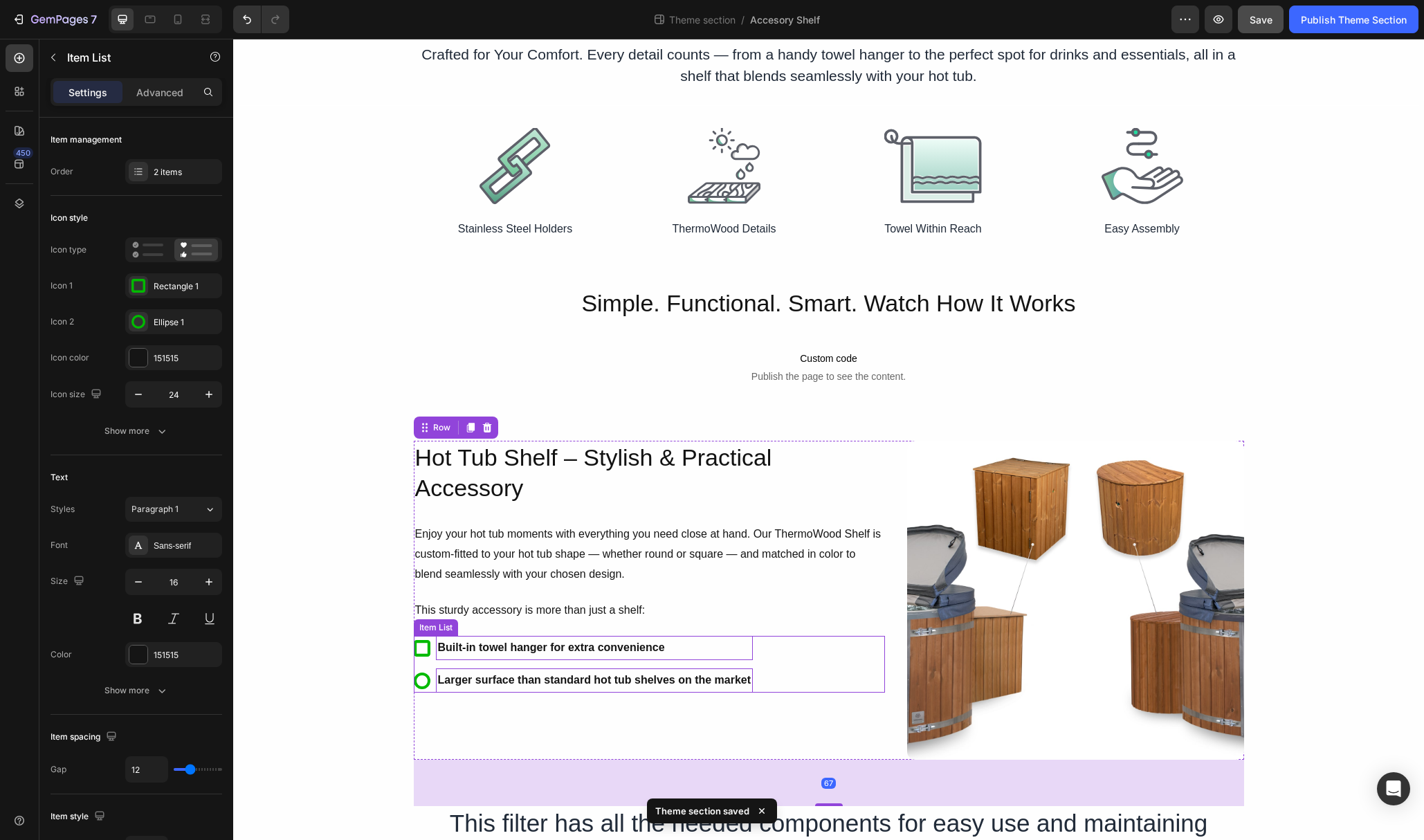
click at [436, 685] on div "Larger surface than standard hot tub shelves on the market" at bounding box center [595, 680] width 317 height 24
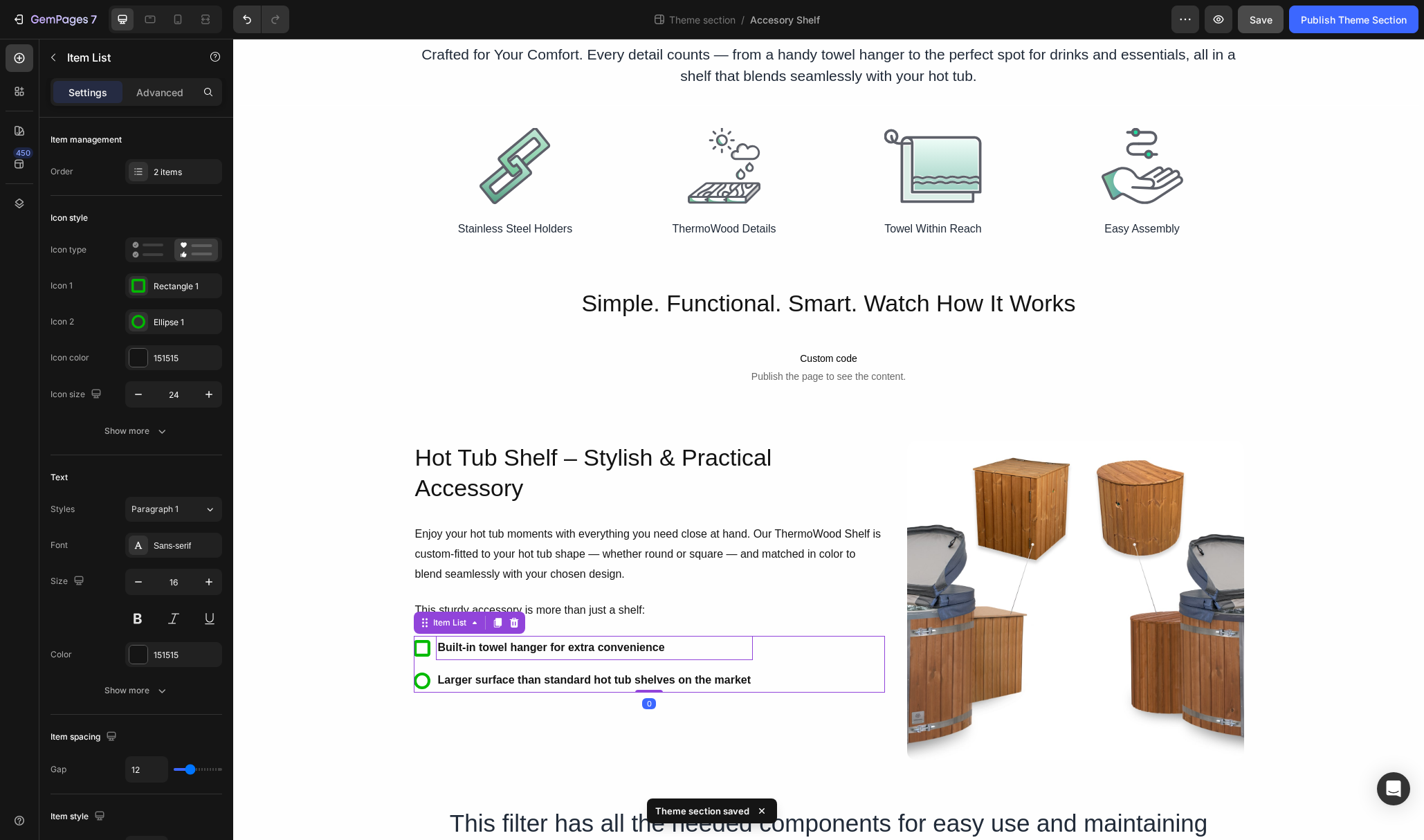
click at [429, 685] on icon at bounding box center [421, 681] width 16 height 16
click at [161, 177] on div "2 items" at bounding box center [186, 173] width 65 height 12
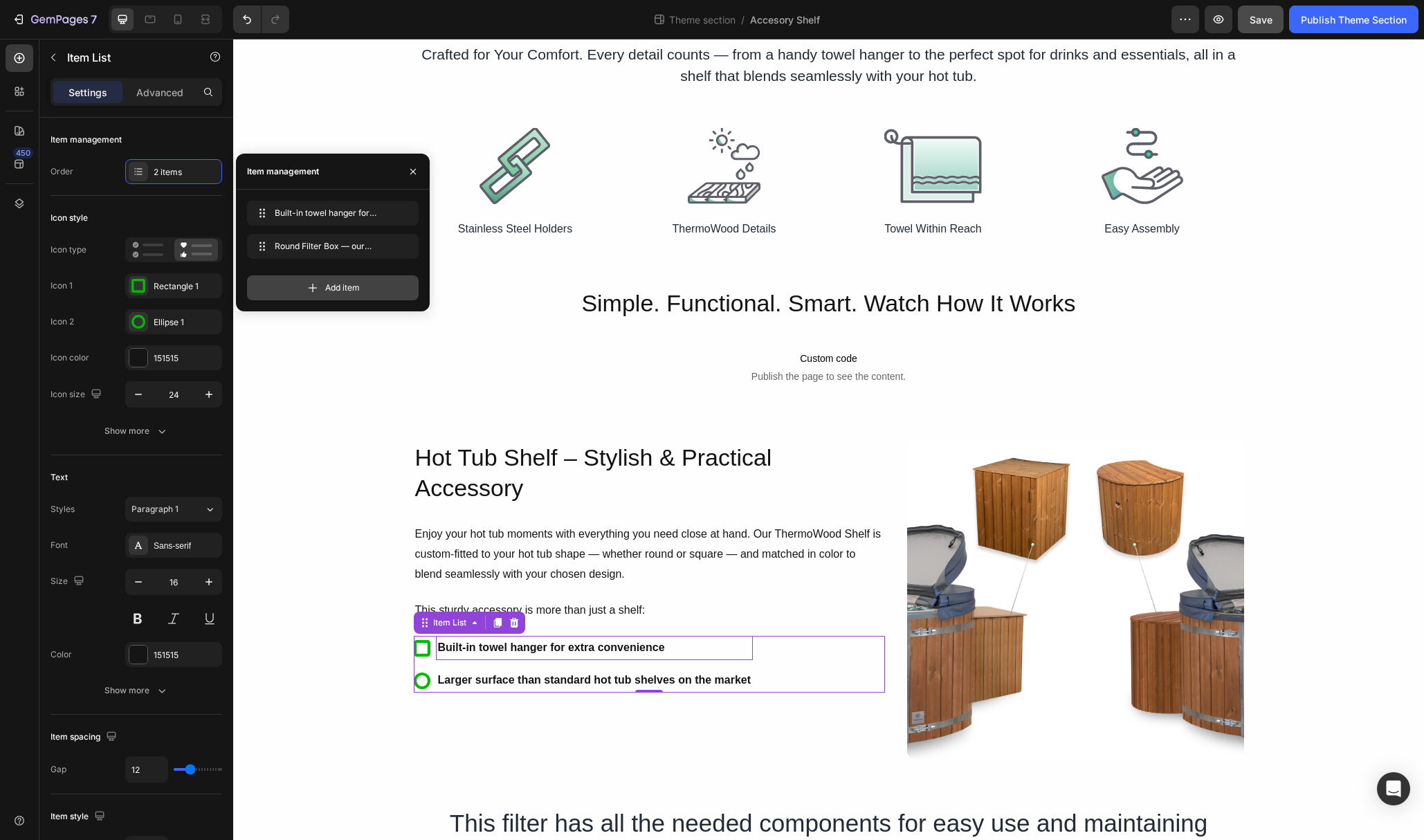
click at [316, 284] on icon at bounding box center [313, 288] width 14 height 14
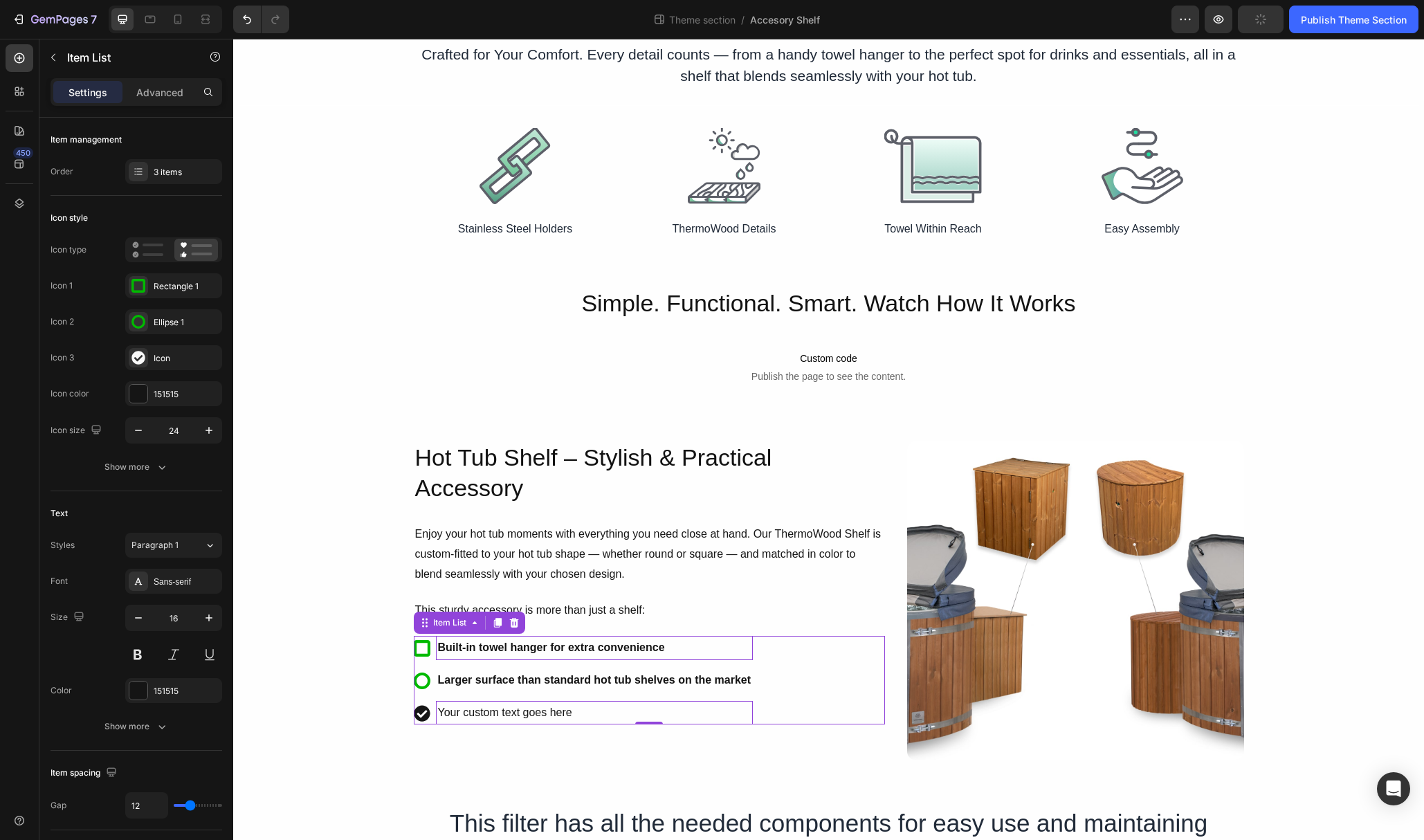
click at [531, 708] on div "Your custom text goes here" at bounding box center [595, 712] width 317 height 24
click at [531, 708] on p "Your custom text goes here" at bounding box center [595, 713] width 314 height 20
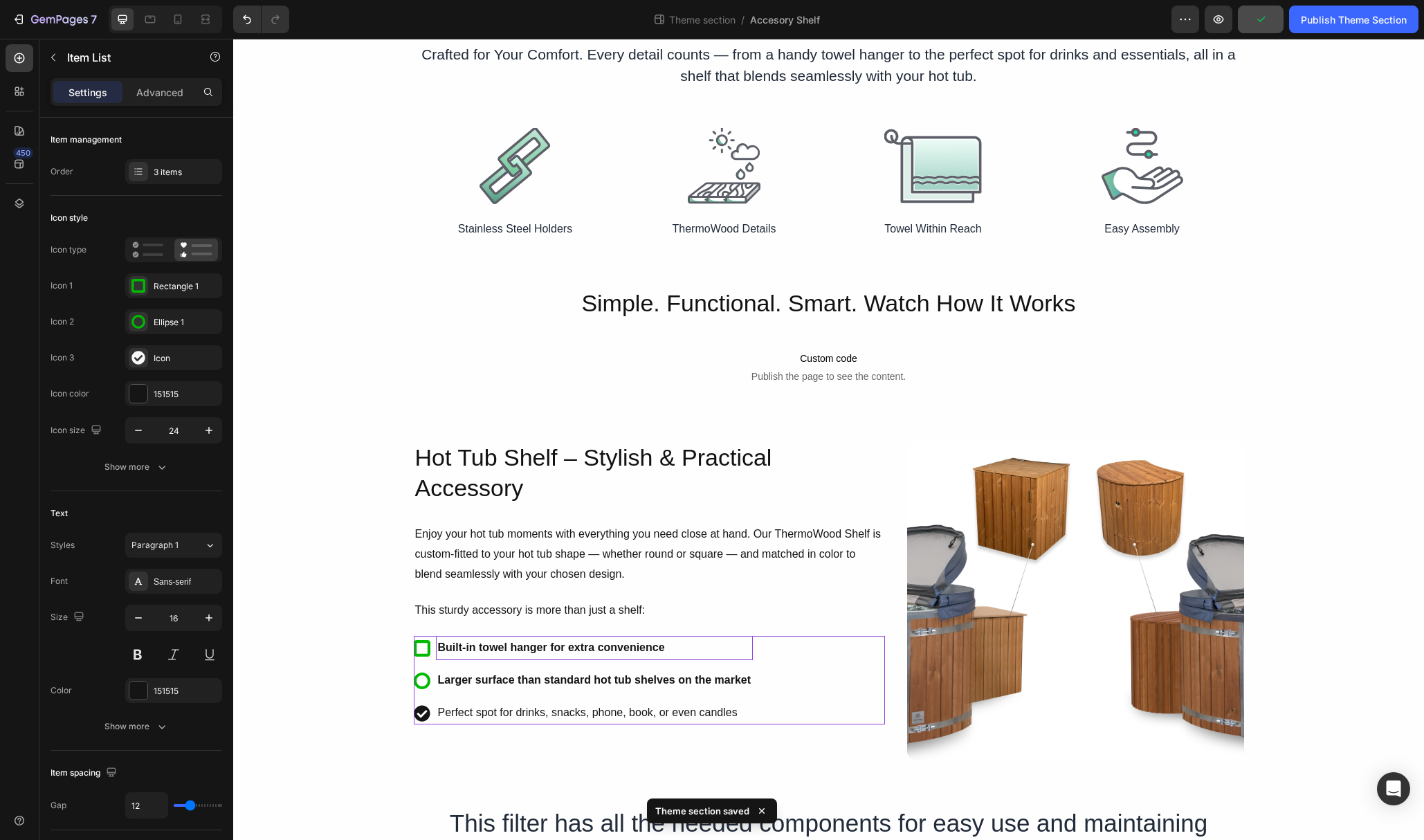
click at [424, 713] on icon at bounding box center [421, 713] width 16 height 16
click at [152, 321] on div "Ellipse 1" at bounding box center [173, 322] width 97 height 25
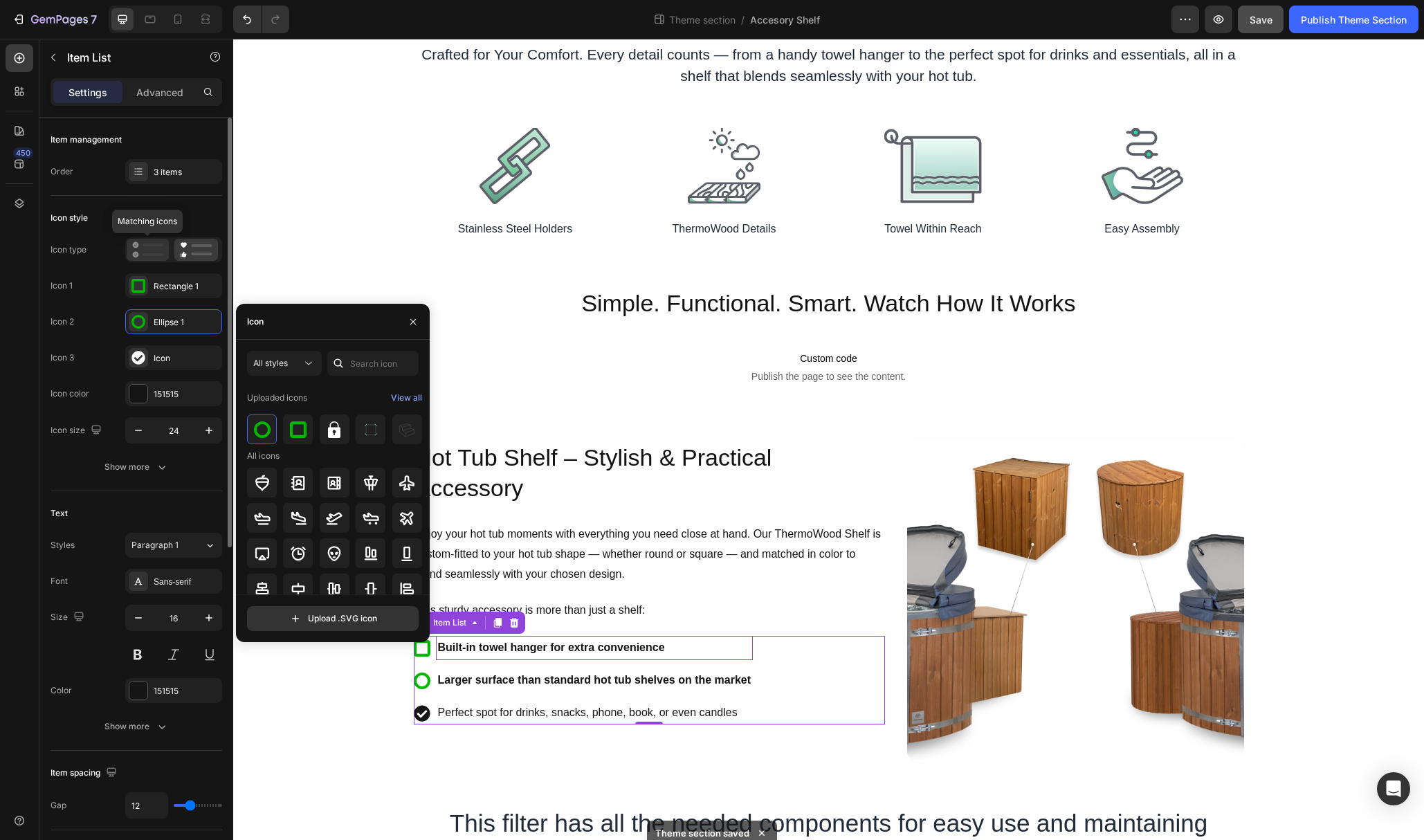
click at [142, 253] on icon at bounding box center [148, 249] width 31 height 16
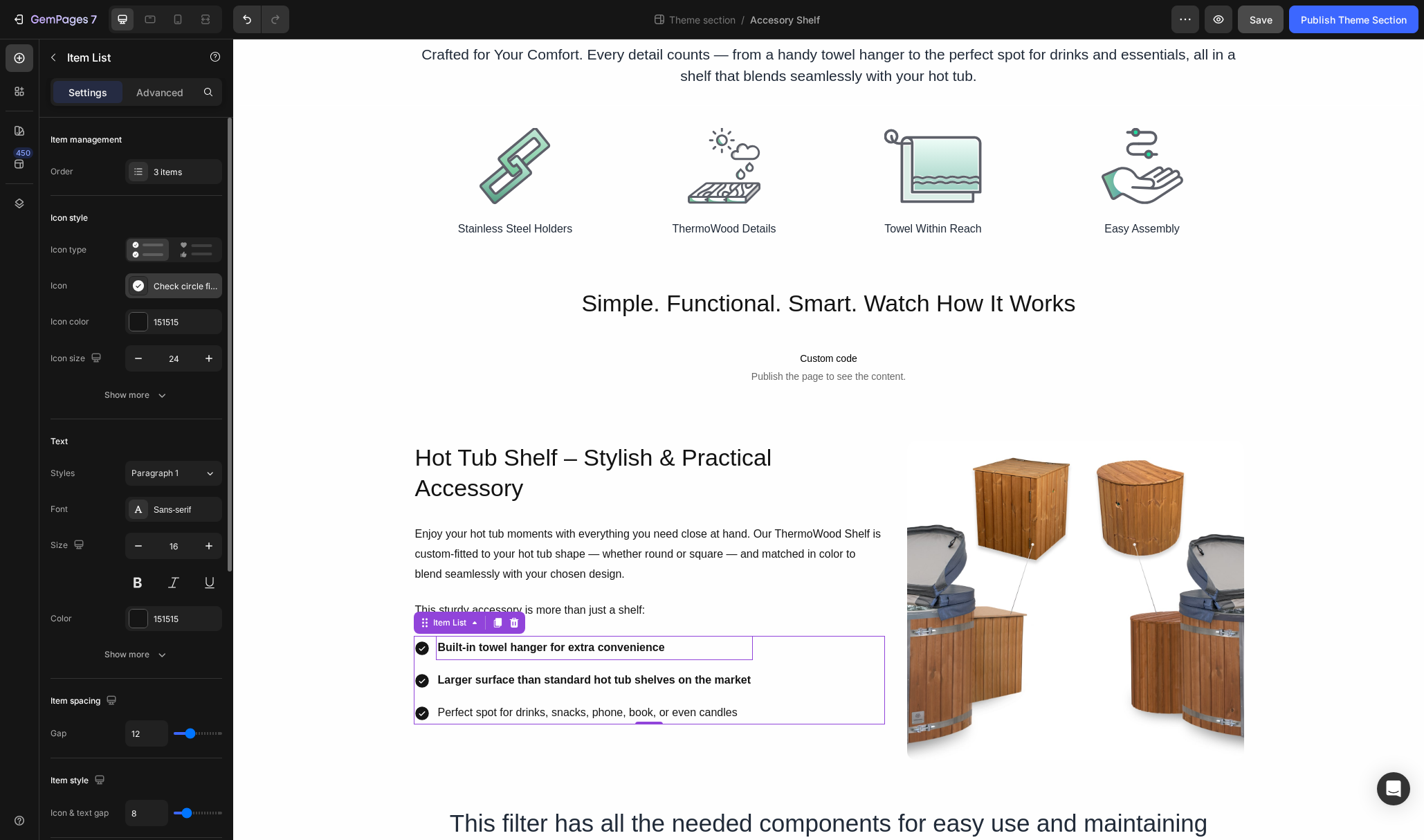
click at [159, 290] on div "Check circle filled" at bounding box center [186, 286] width 65 height 12
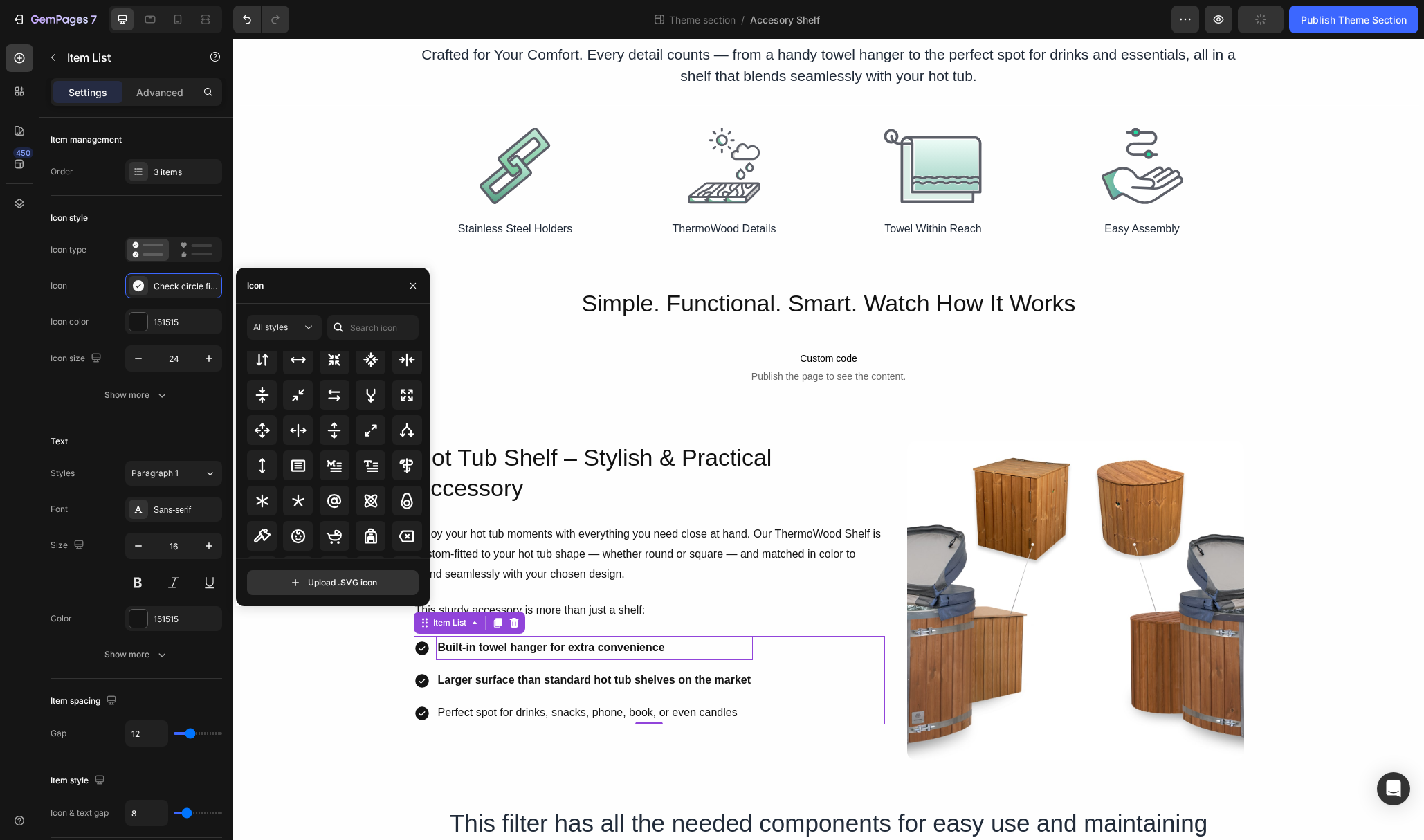
scroll to position [809, 0]
click at [308, 330] on icon at bounding box center [309, 327] width 14 height 14
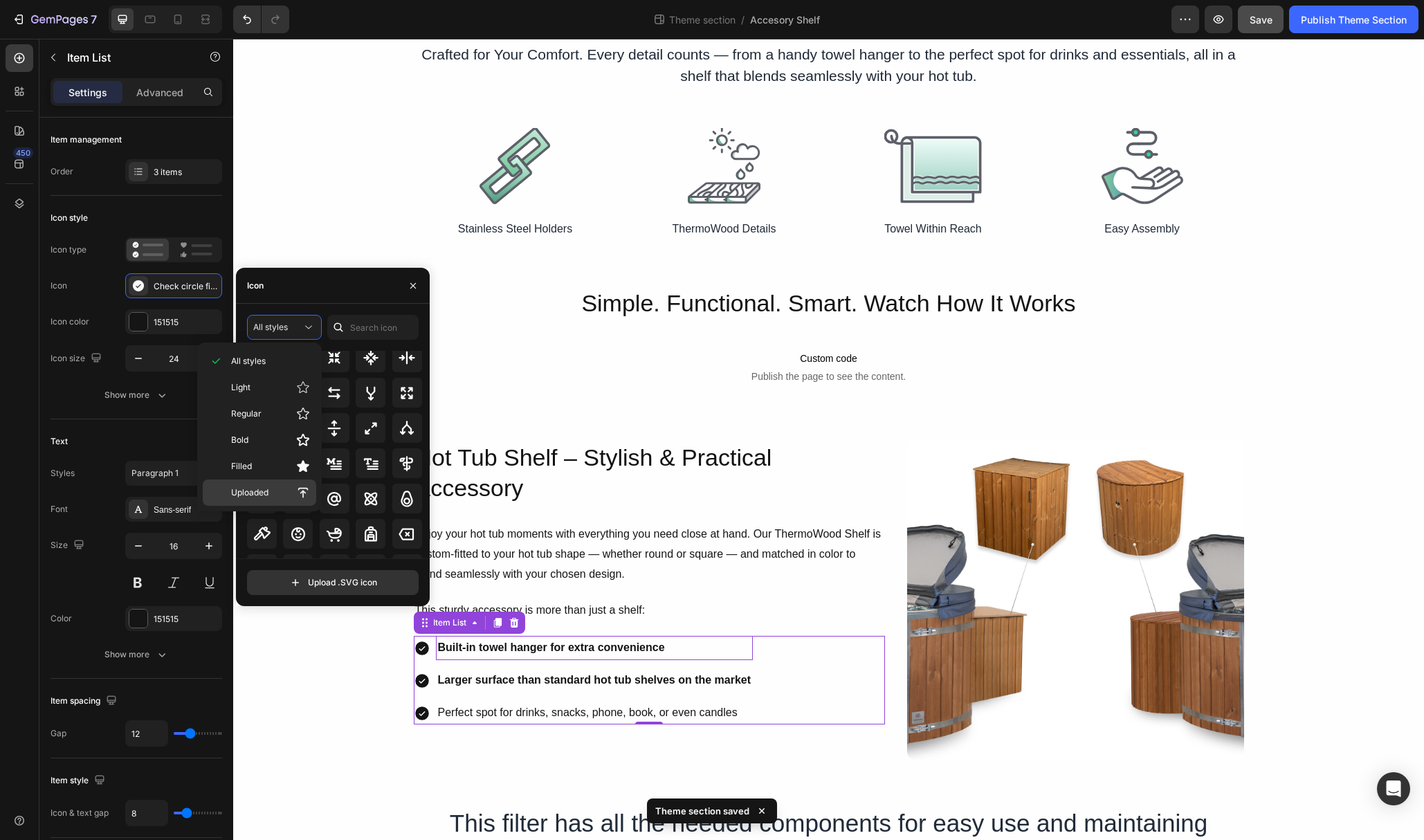
click at [266, 485] on p "Uploaded" at bounding box center [271, 492] width 79 height 14
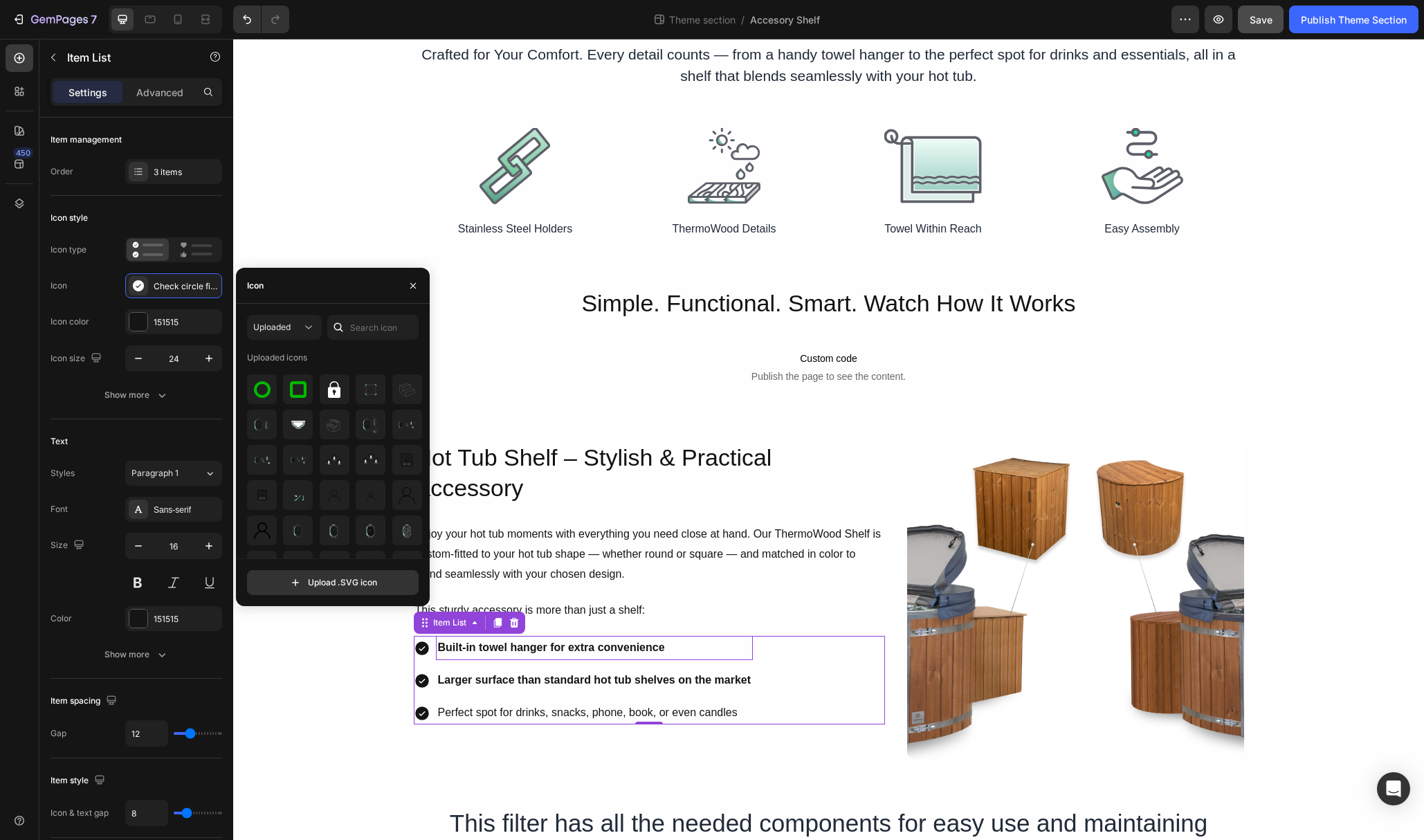
scroll to position [0, 0]
click at [701, 554] on p "Enjoy your hot tub moments with everything you need close at hand. Our ThermoWo…" at bounding box center [649, 554] width 468 height 60
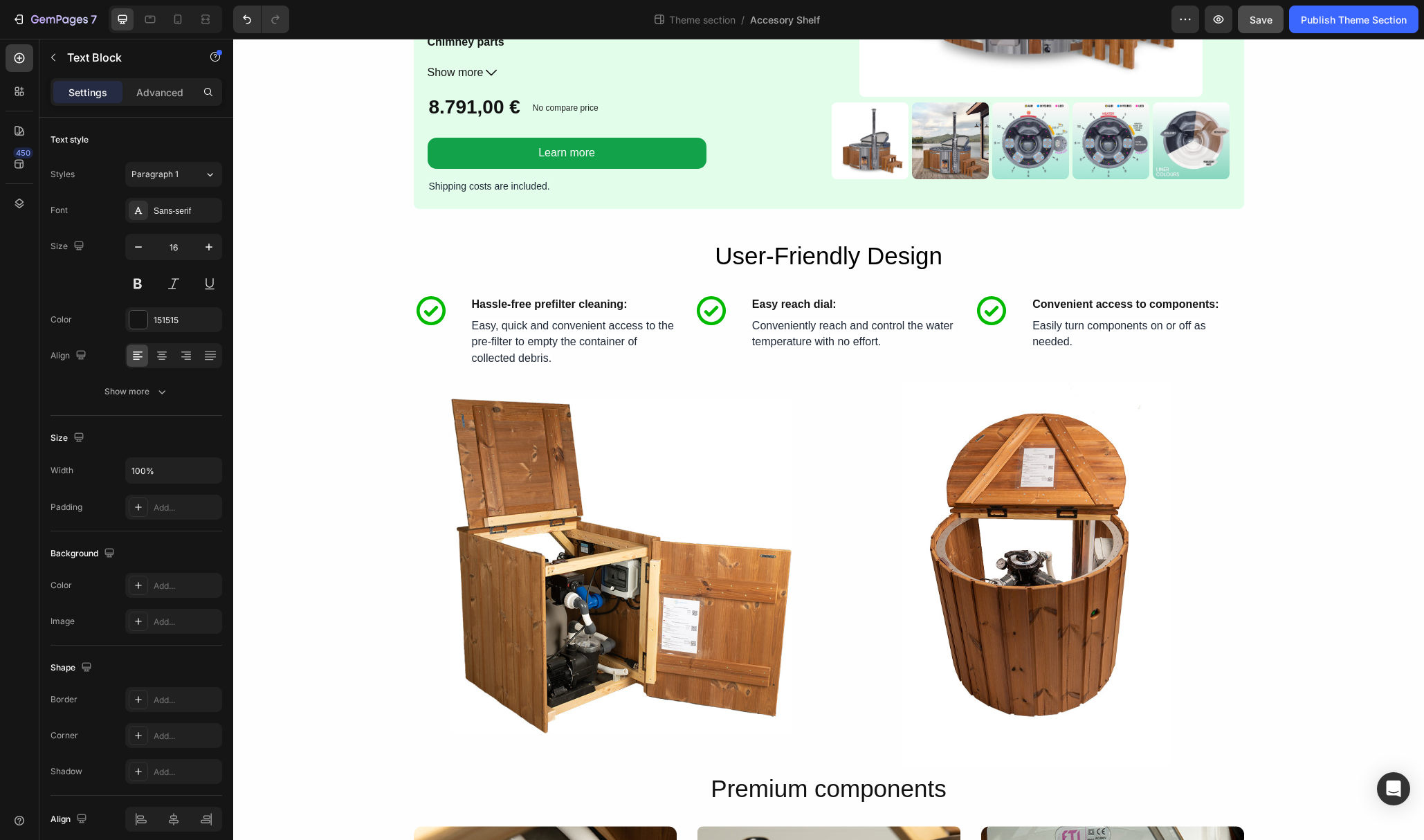
scroll to position [1821, 0]
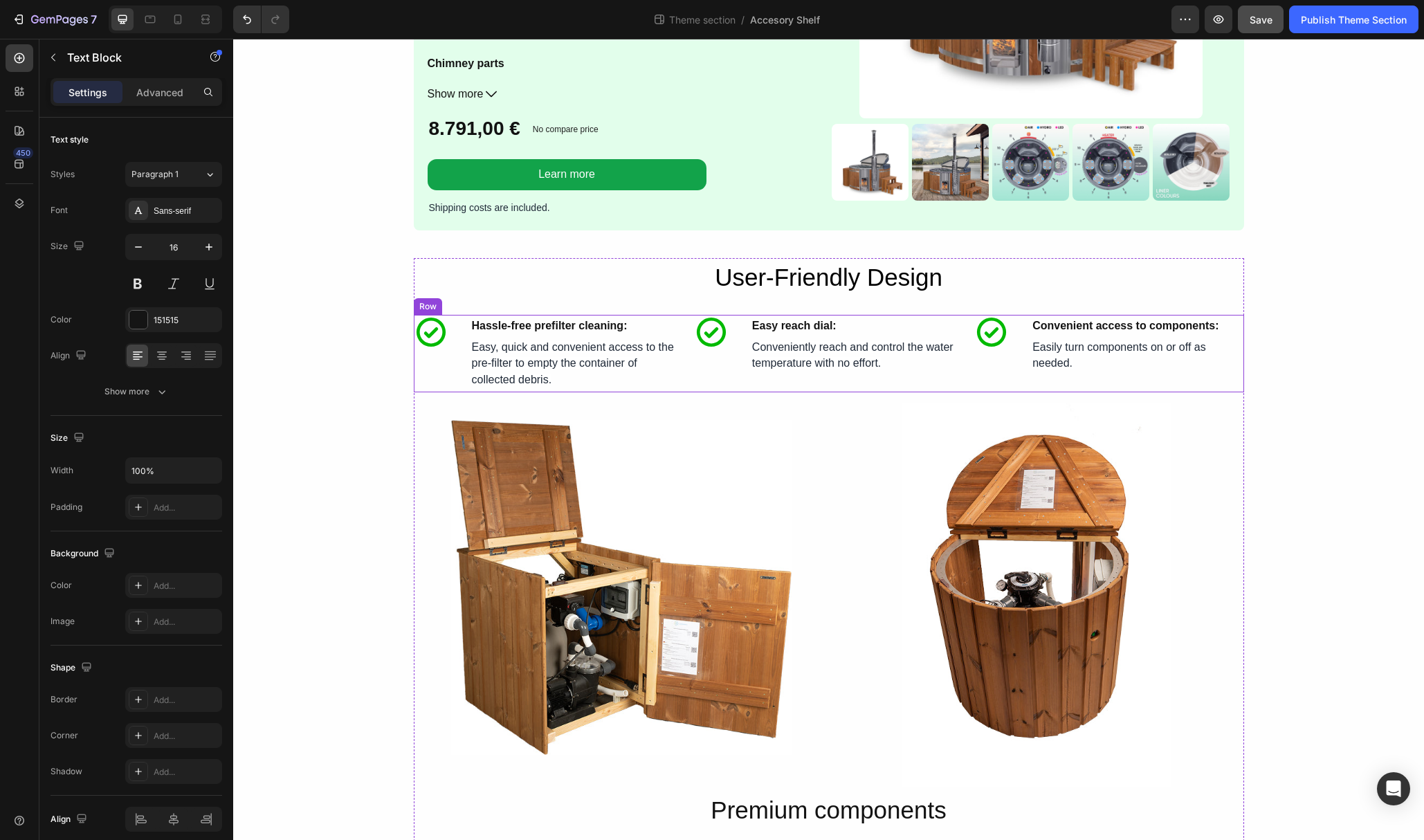
click at [714, 348] on icon at bounding box center [711, 332] width 35 height 35
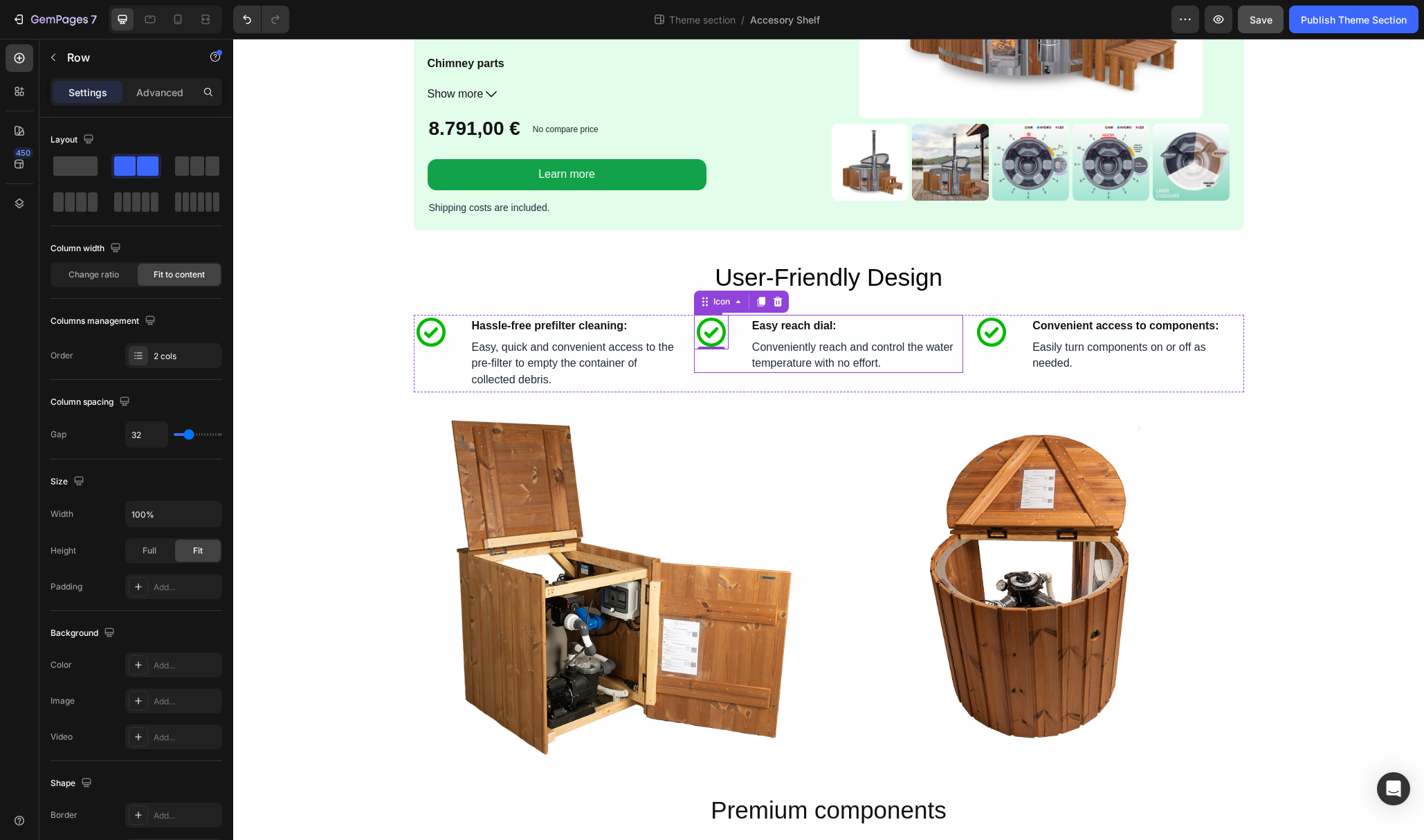
click at [739, 334] on div "Icon Easy reach dial: Text Block Row Icon 0 Easy reach dial: Text Block Conveni…" at bounding box center [829, 344] width 269 height 58
click at [760, 305] on icon at bounding box center [763, 301] width 8 height 10
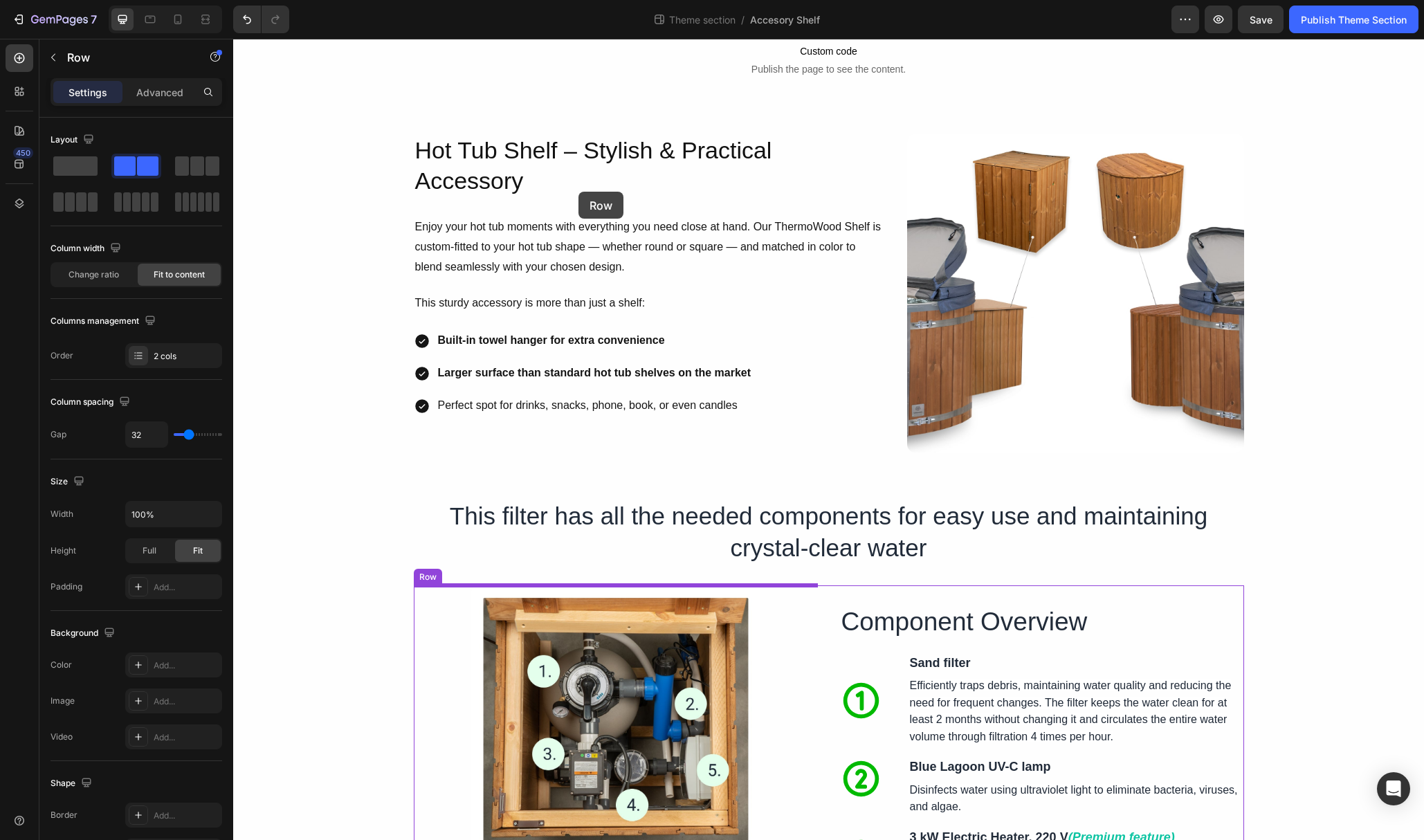
scroll to position [407, 0]
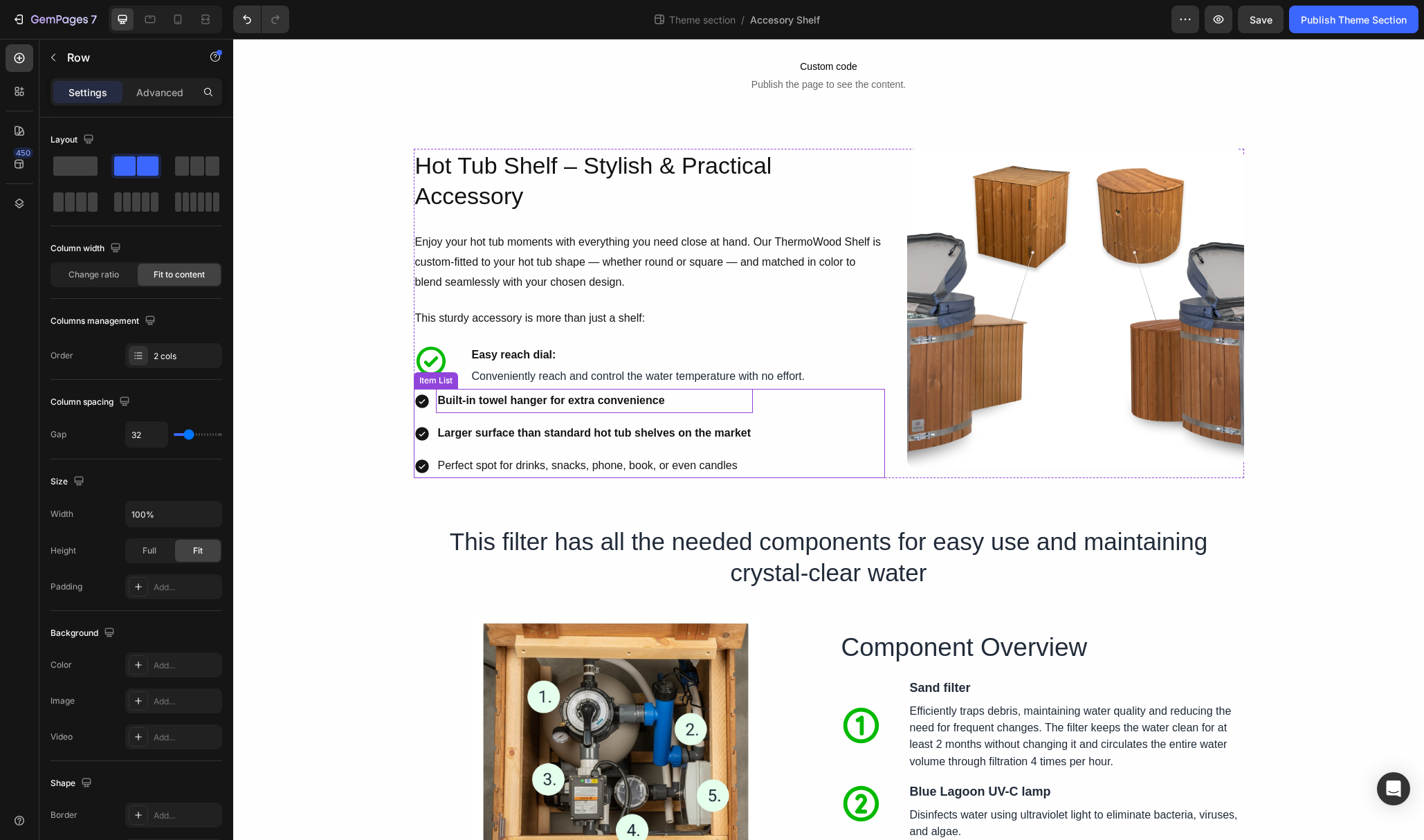
click at [509, 392] on div "Built-in towel hanger for extra convenience" at bounding box center [595, 400] width 317 height 24
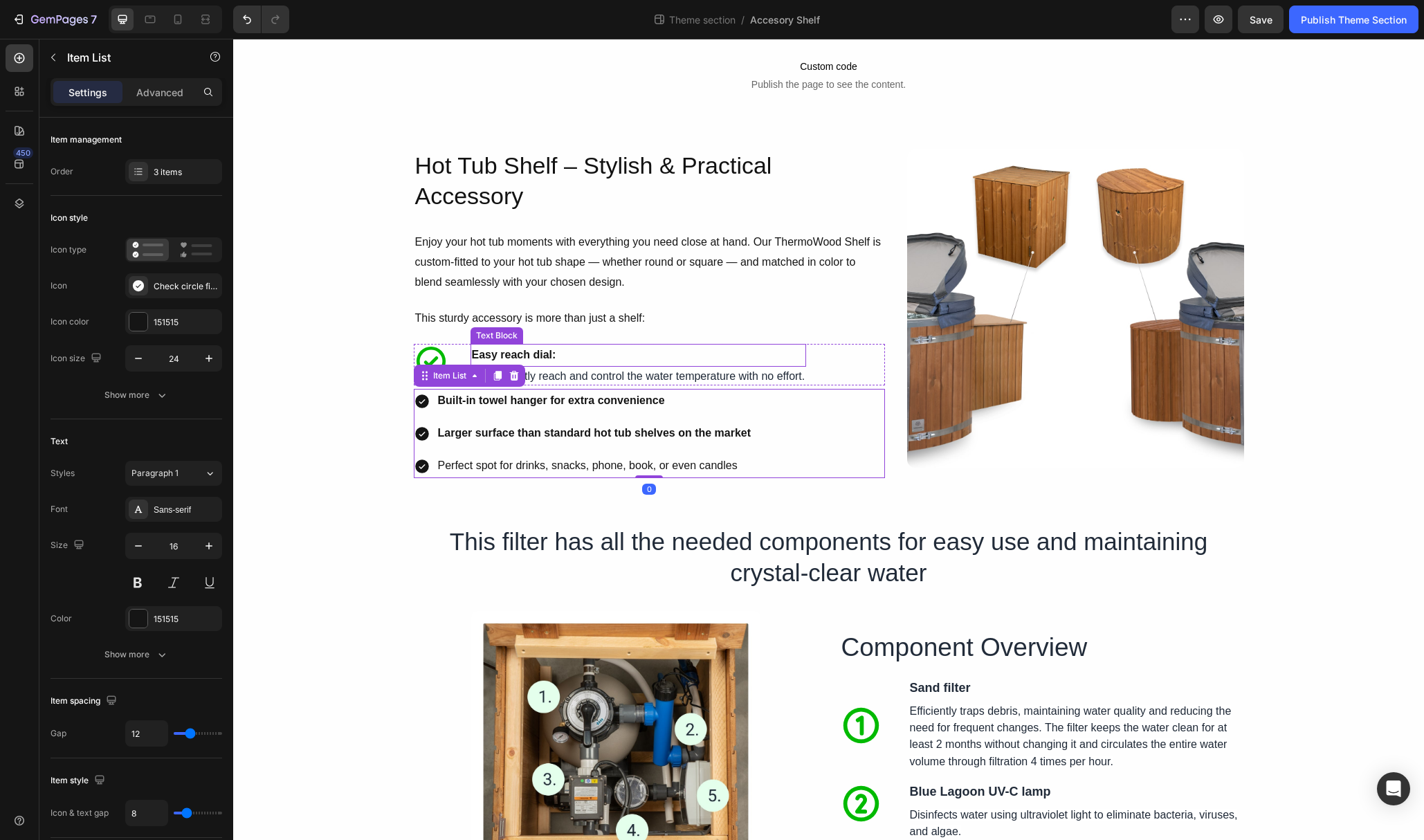
click at [544, 358] on strong "Easy reach dial:" at bounding box center [514, 354] width 84 height 12
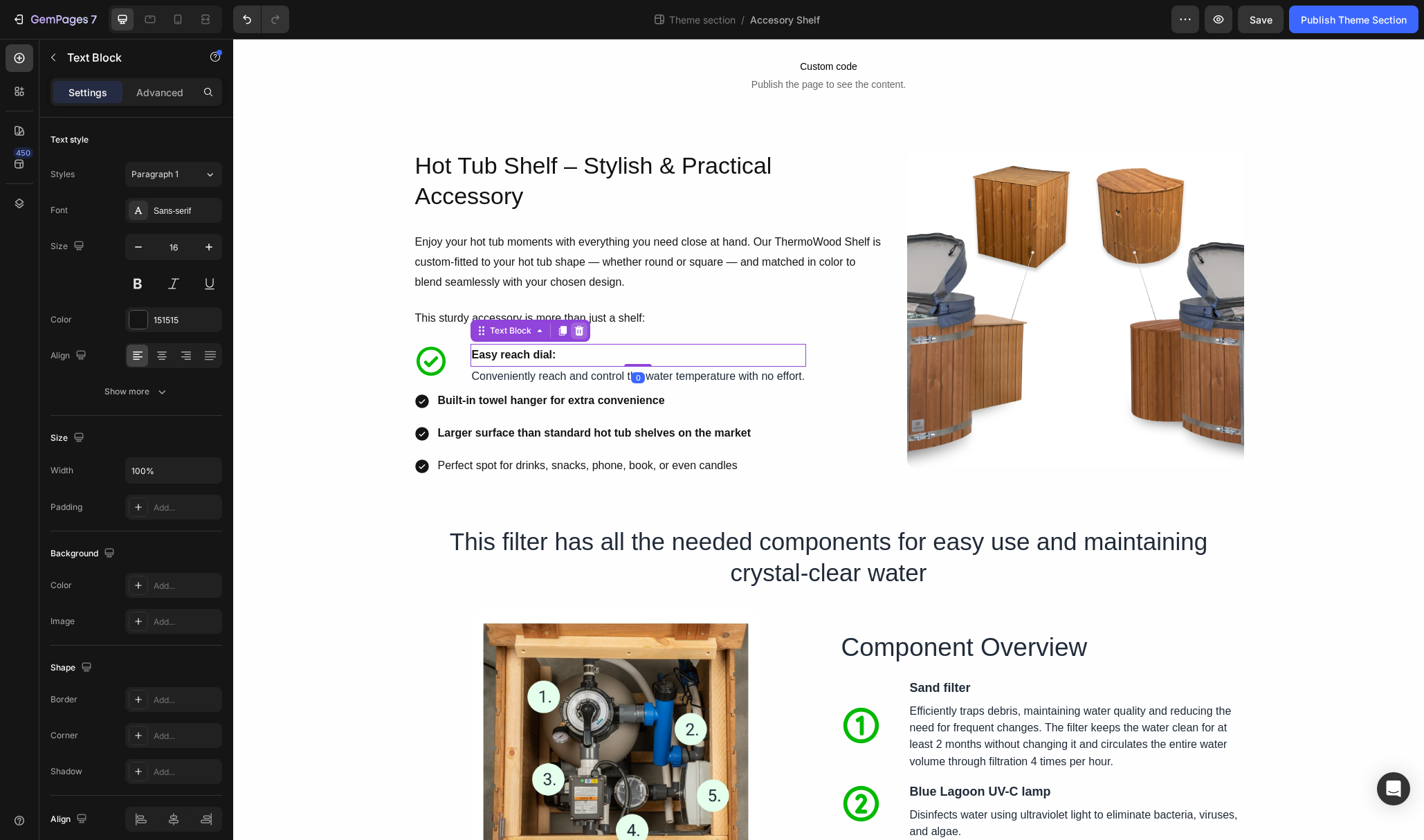
click at [580, 330] on icon at bounding box center [579, 331] width 9 height 10
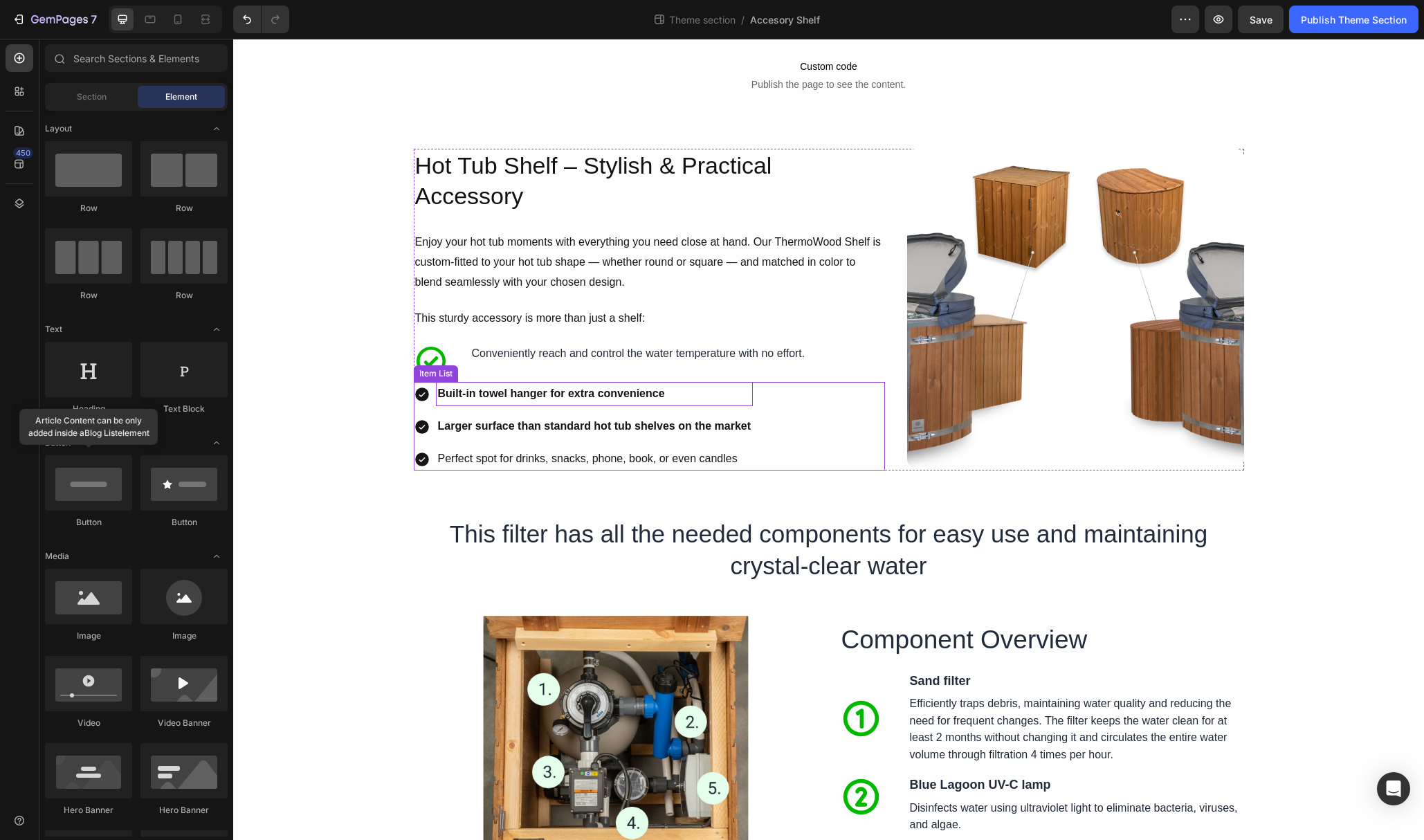
click at [503, 392] on strong "Built-in towel hanger for extra convenience" at bounding box center [551, 393] width 227 height 12
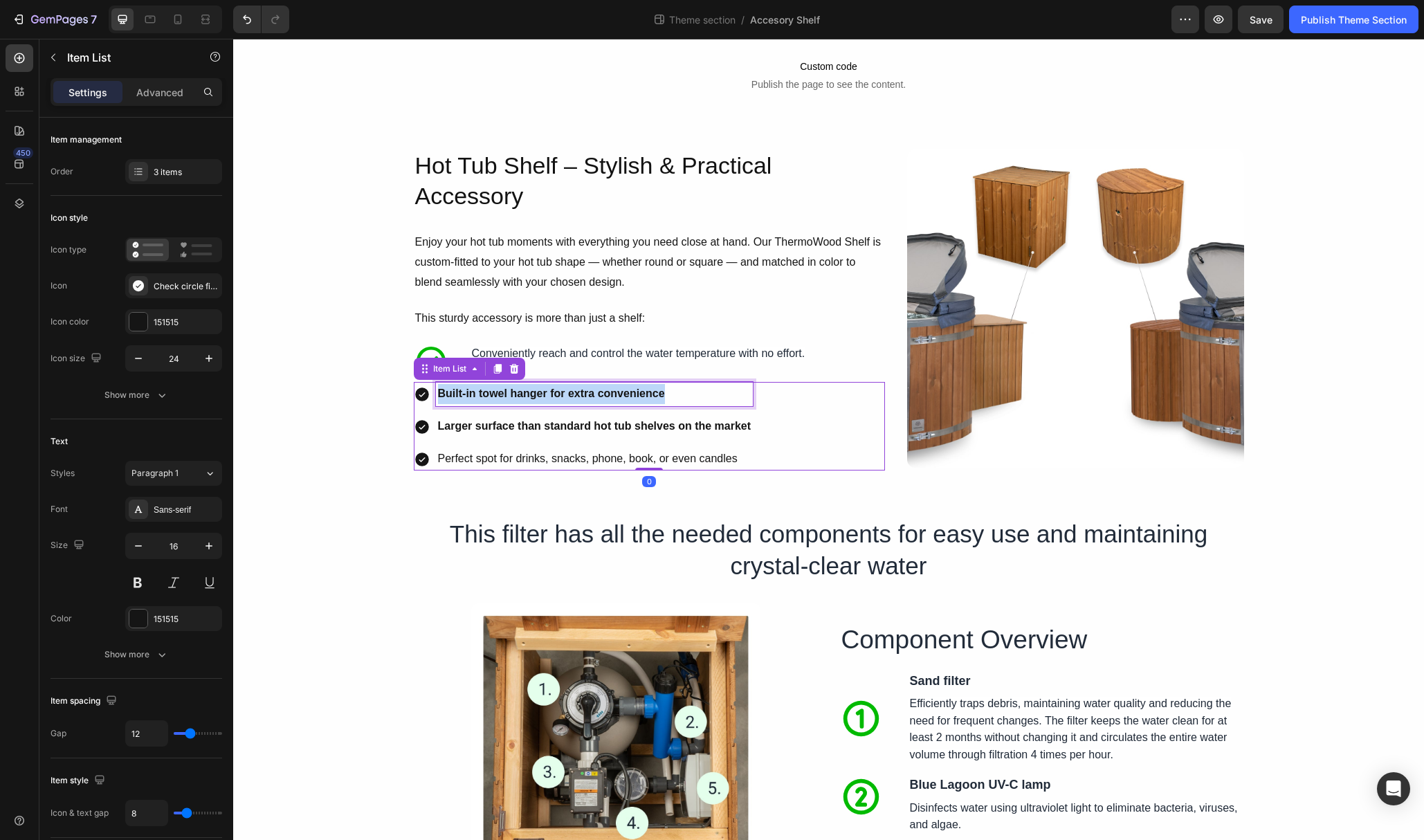
click at [503, 392] on strong "Built-in towel hanger for extra convenience" at bounding box center [551, 393] width 227 height 12
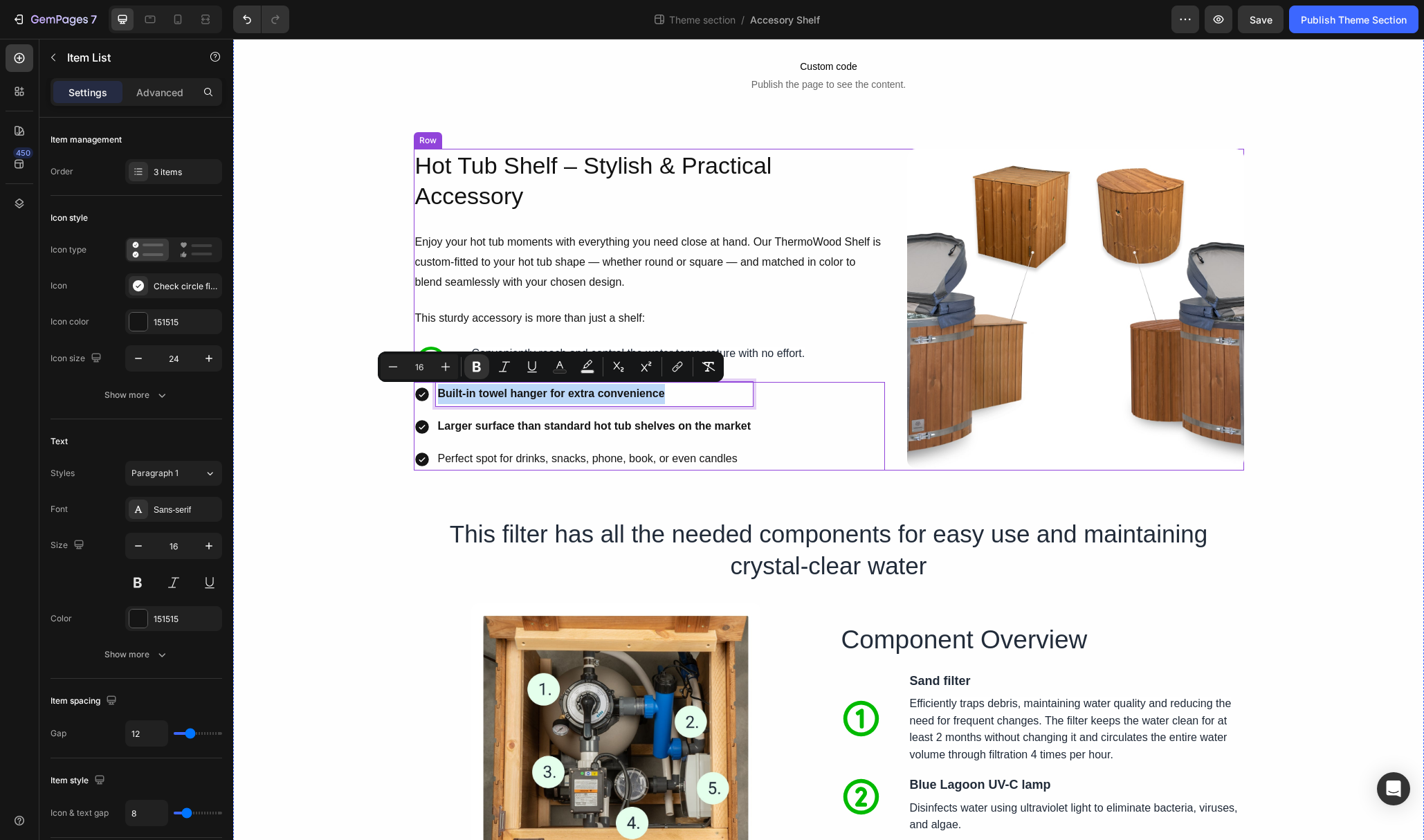
click at [547, 339] on div "Hot Tub Shelf – Stylish & Practical Accessory Heading Enjoy your hot tub moment…" at bounding box center [649, 310] width 472 height 322
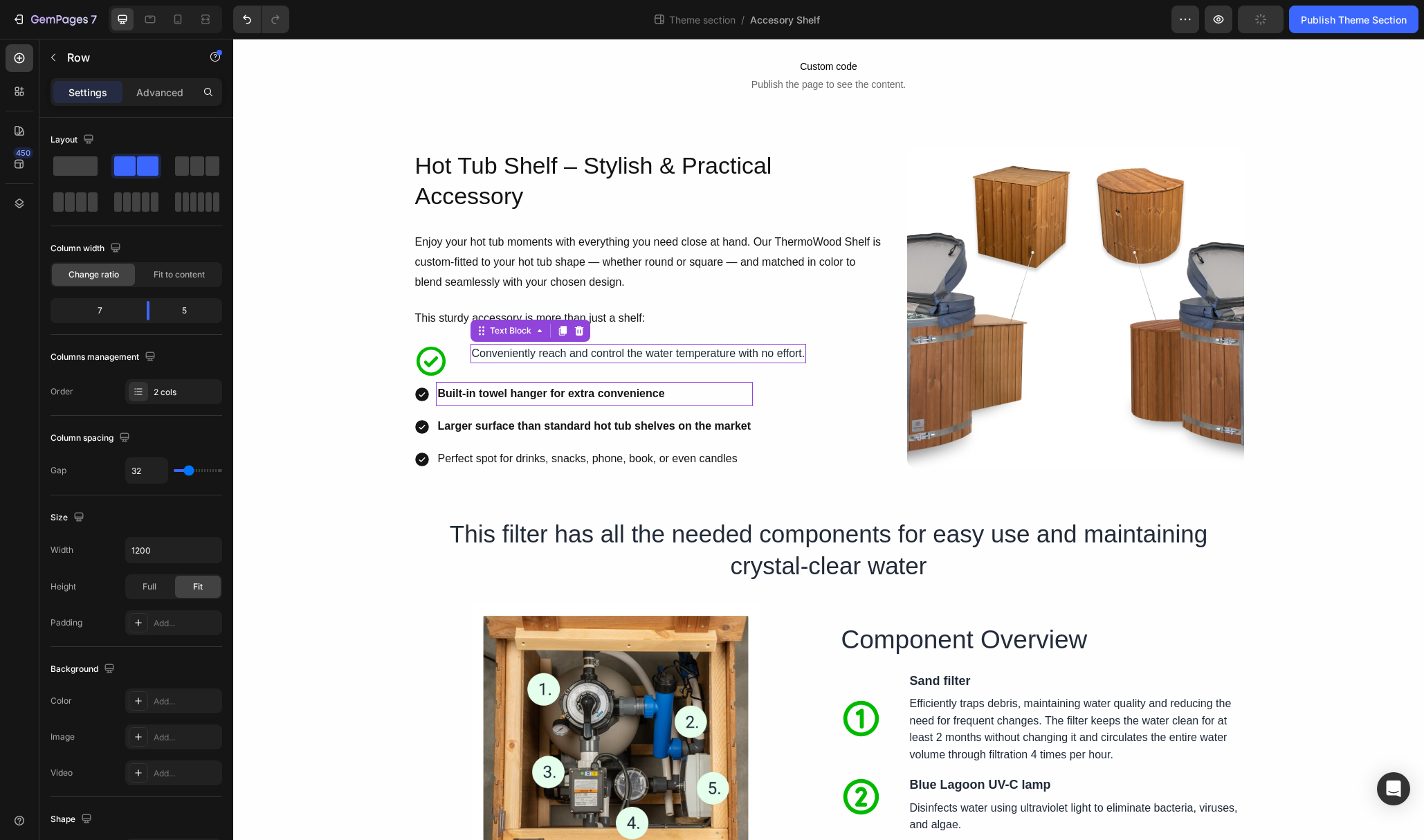
click at [529, 350] on span "Conveniently reach and control the water temperature with no effort." at bounding box center [639, 353] width 334 height 12
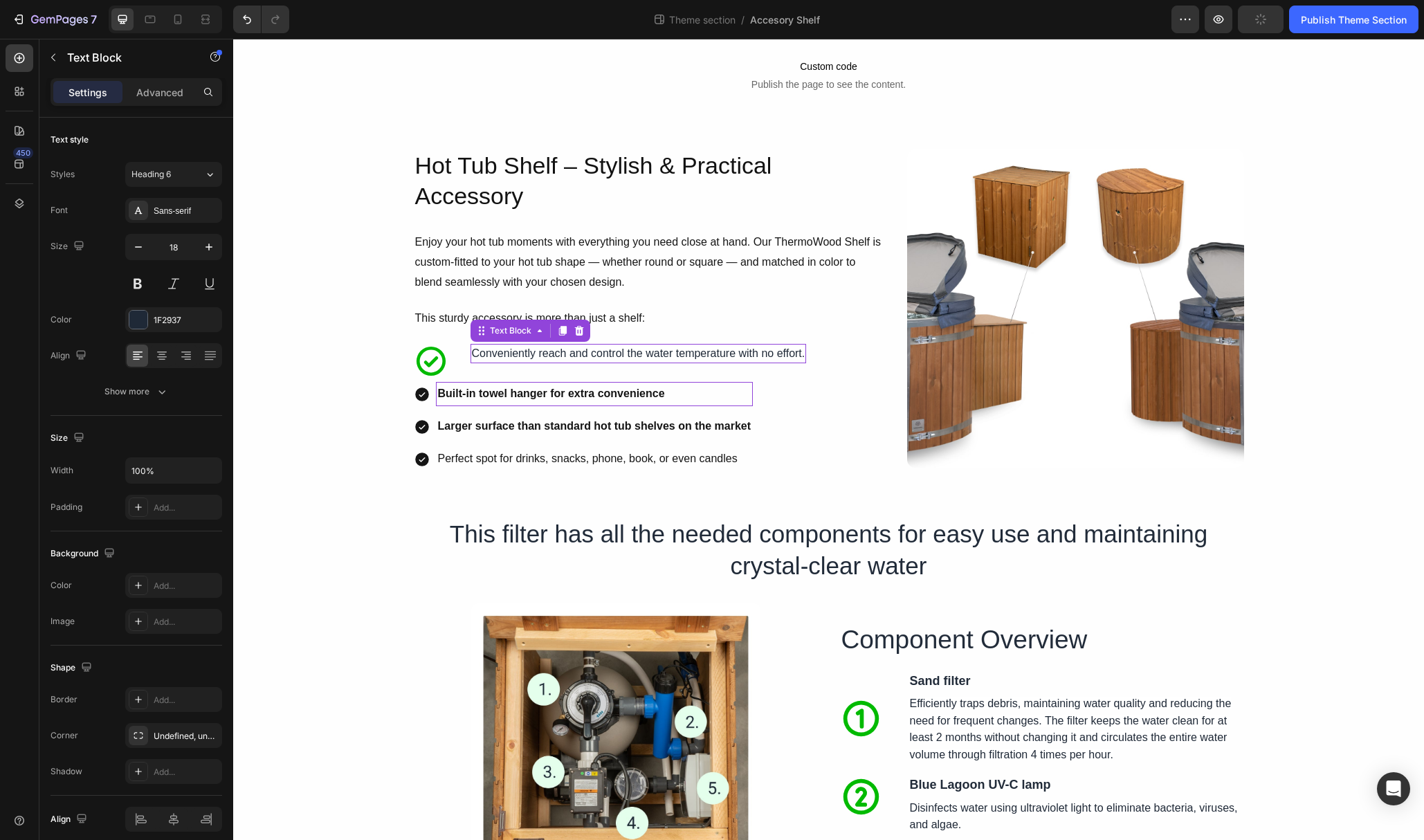
click at [529, 350] on span "Conveniently reach and control the water temperature with no effort." at bounding box center [639, 353] width 334 height 12
click at [504, 394] on strong "Built-in towel hanger for extra convenience" at bounding box center [551, 393] width 227 height 12
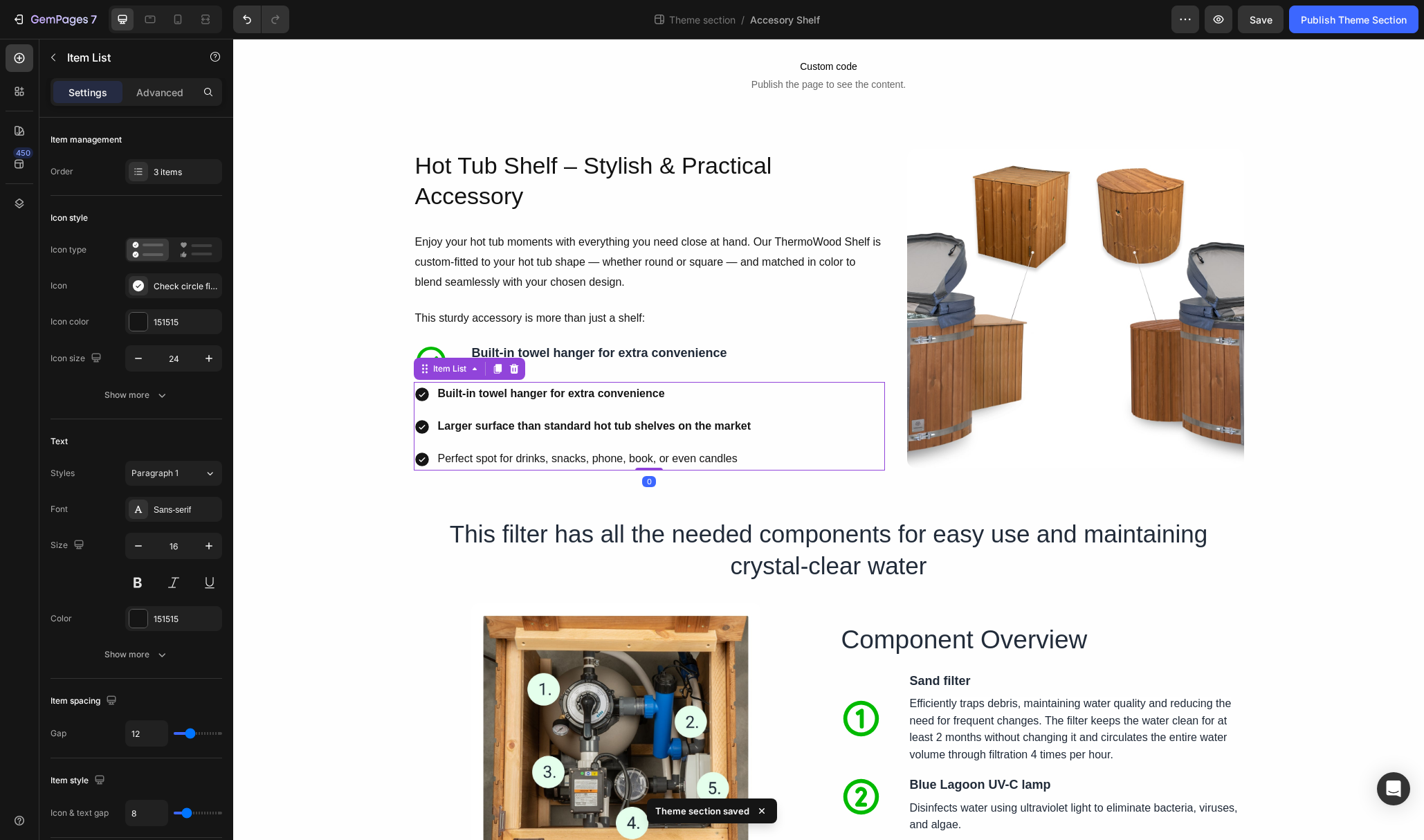
click at [437, 407] on div "Built-in towel hanger for extra convenience Larger surface than standard hot tu…" at bounding box center [583, 426] width 340 height 88
click at [516, 375] on div at bounding box center [513, 369] width 16 height 16
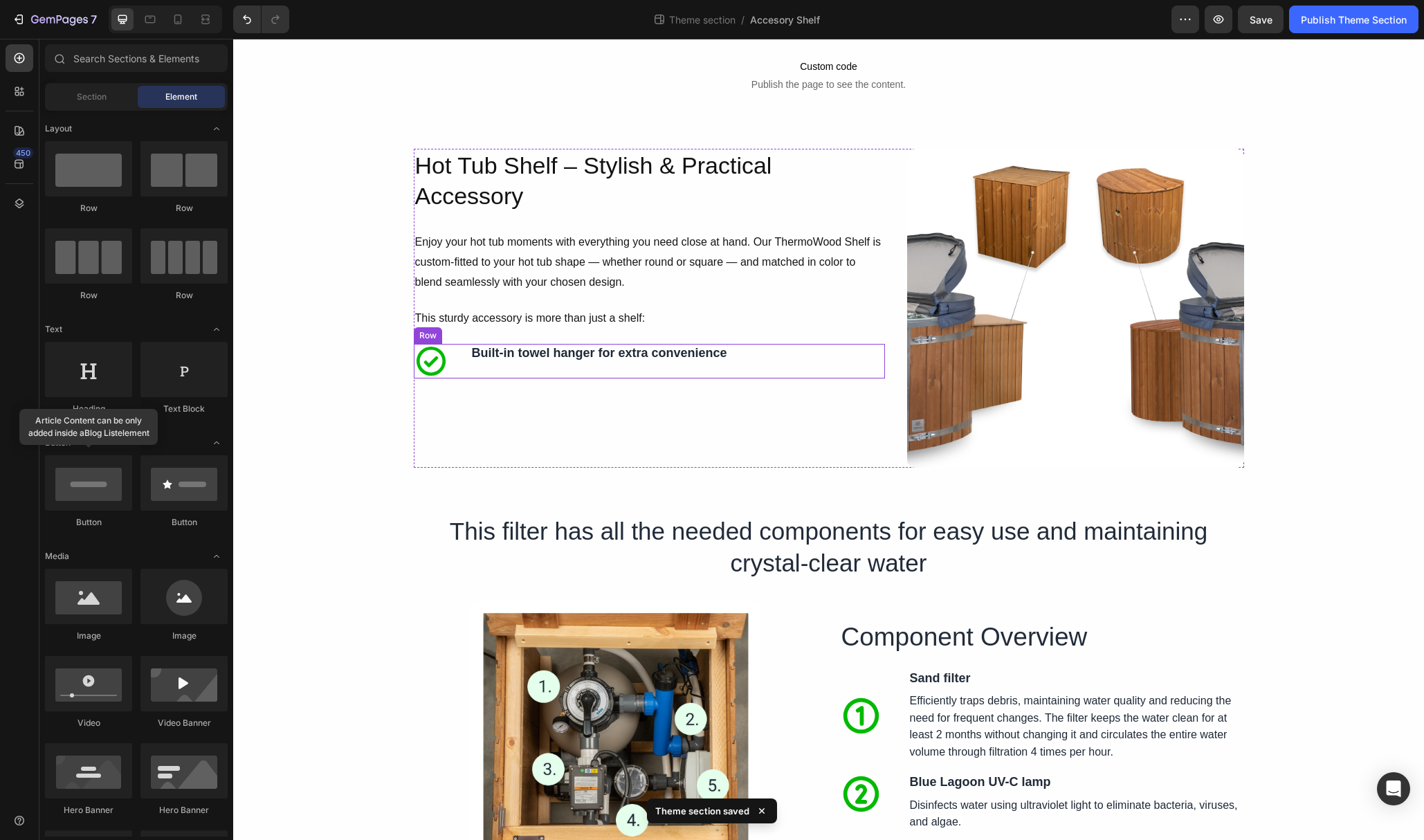
click at [460, 363] on div "Icon Easy reach dial: Text Block Row Icon Built-in towel hanger for extra conve…" at bounding box center [649, 361] width 472 height 35
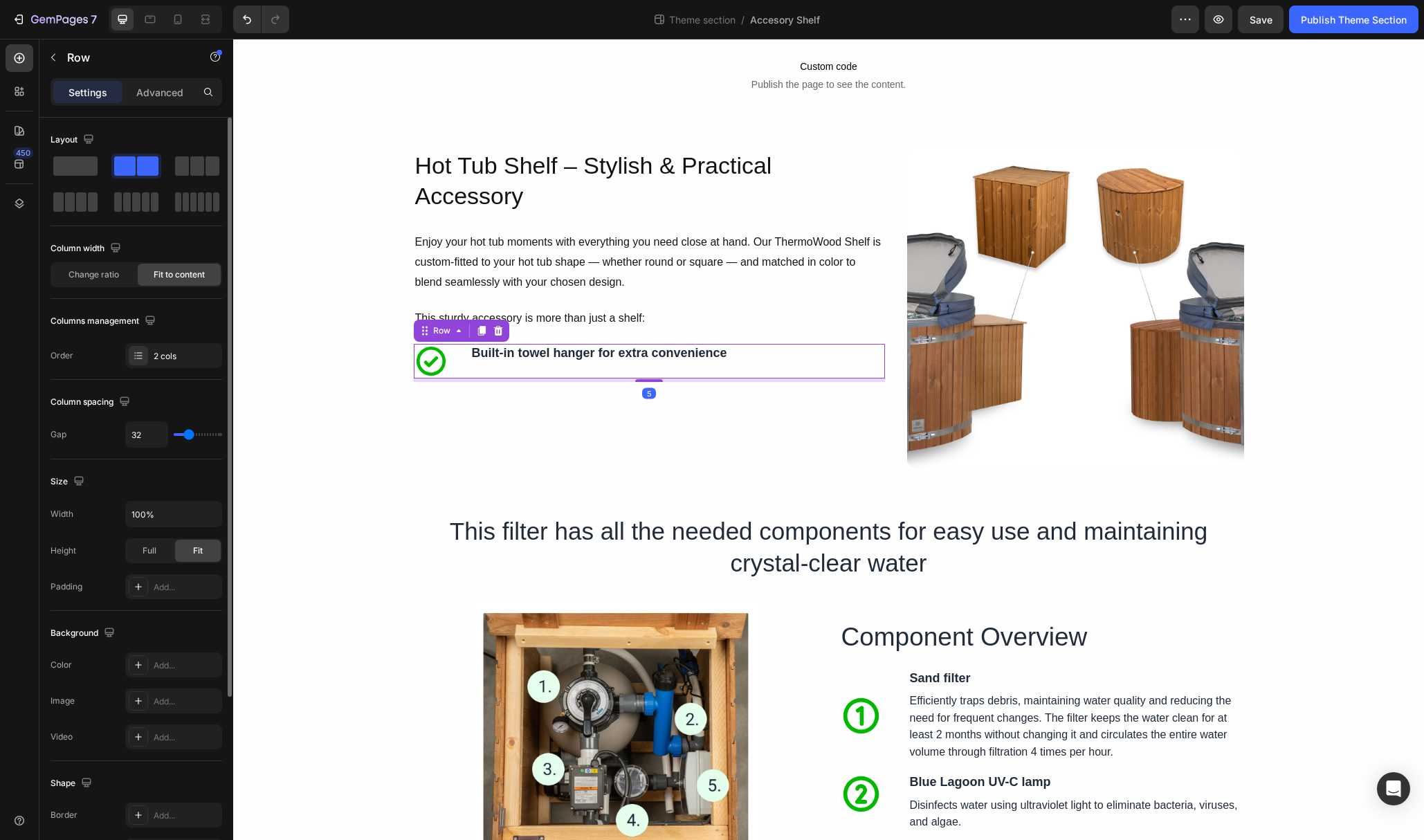
scroll to position [240, 0]
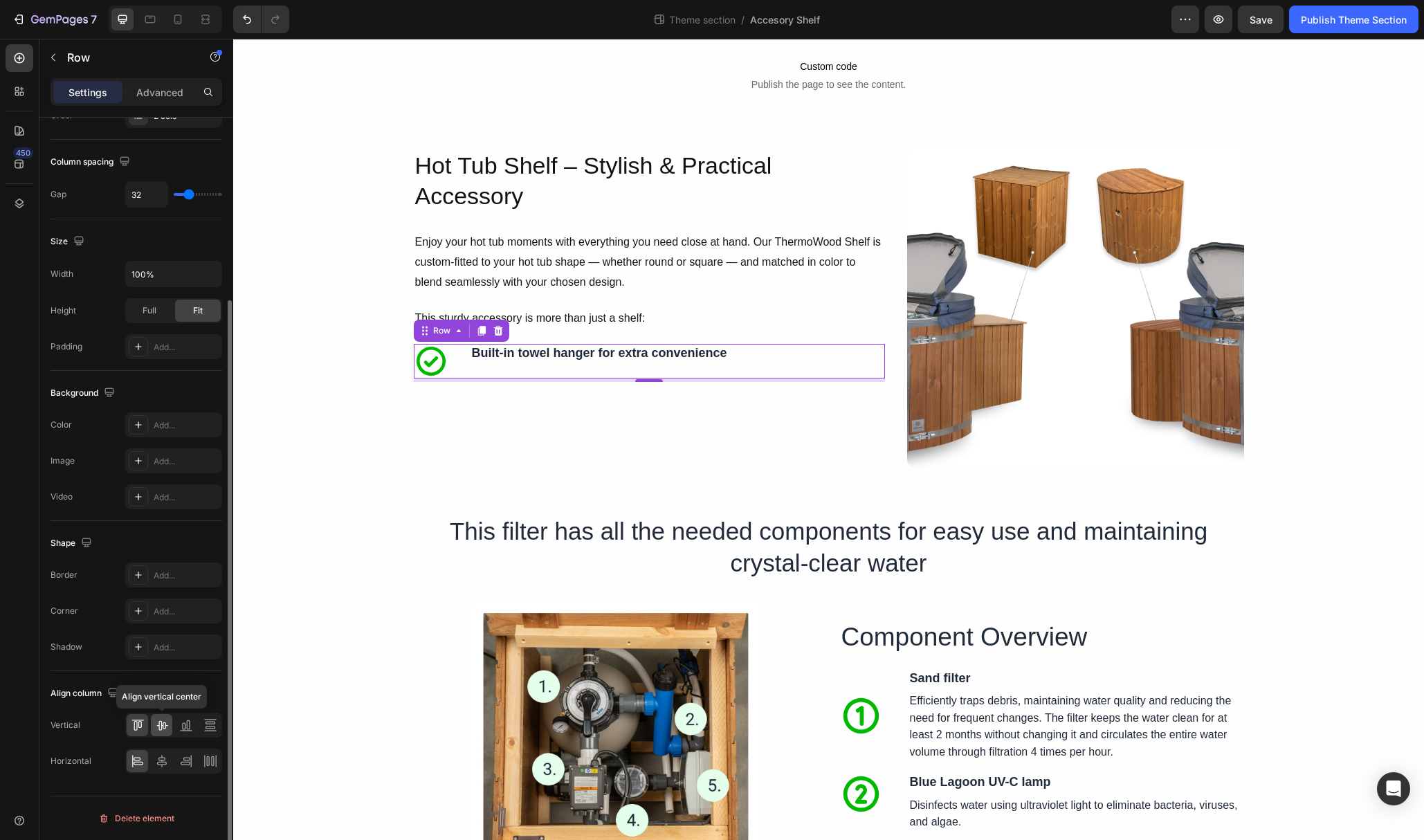
click at [160, 730] on icon at bounding box center [162, 725] width 11 height 10
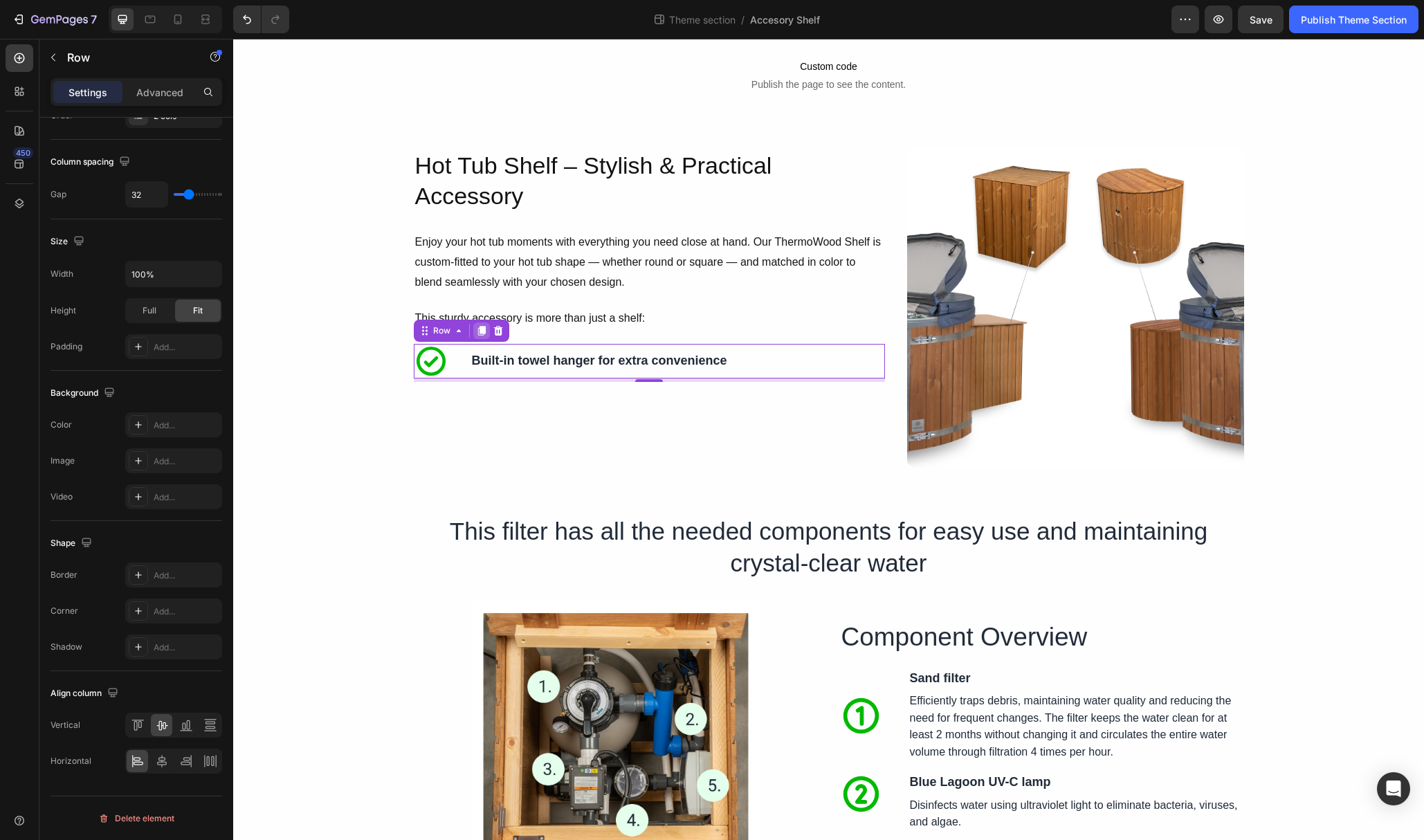
click at [479, 334] on icon at bounding box center [482, 331] width 11 height 11
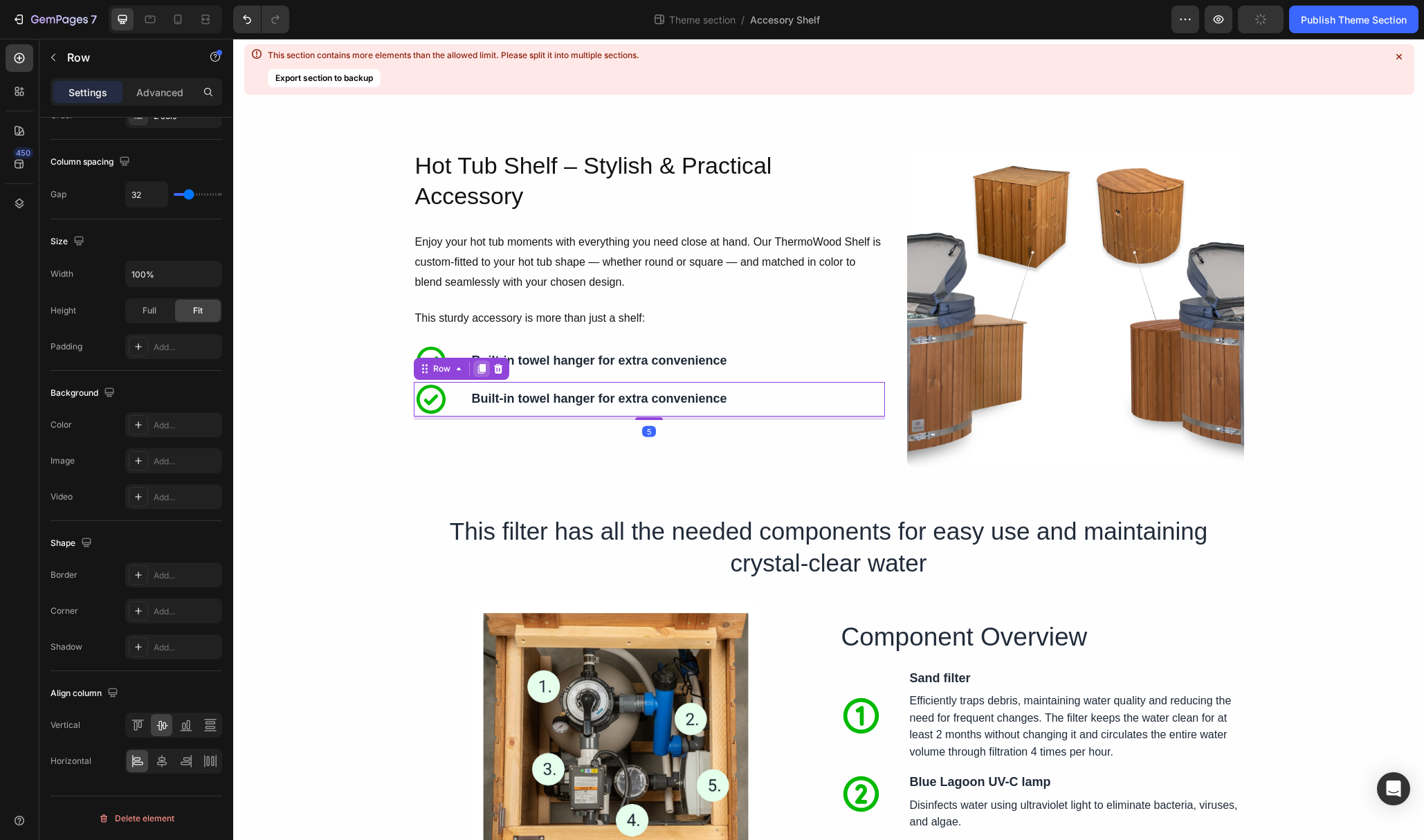
click at [482, 367] on icon at bounding box center [482, 369] width 8 height 10
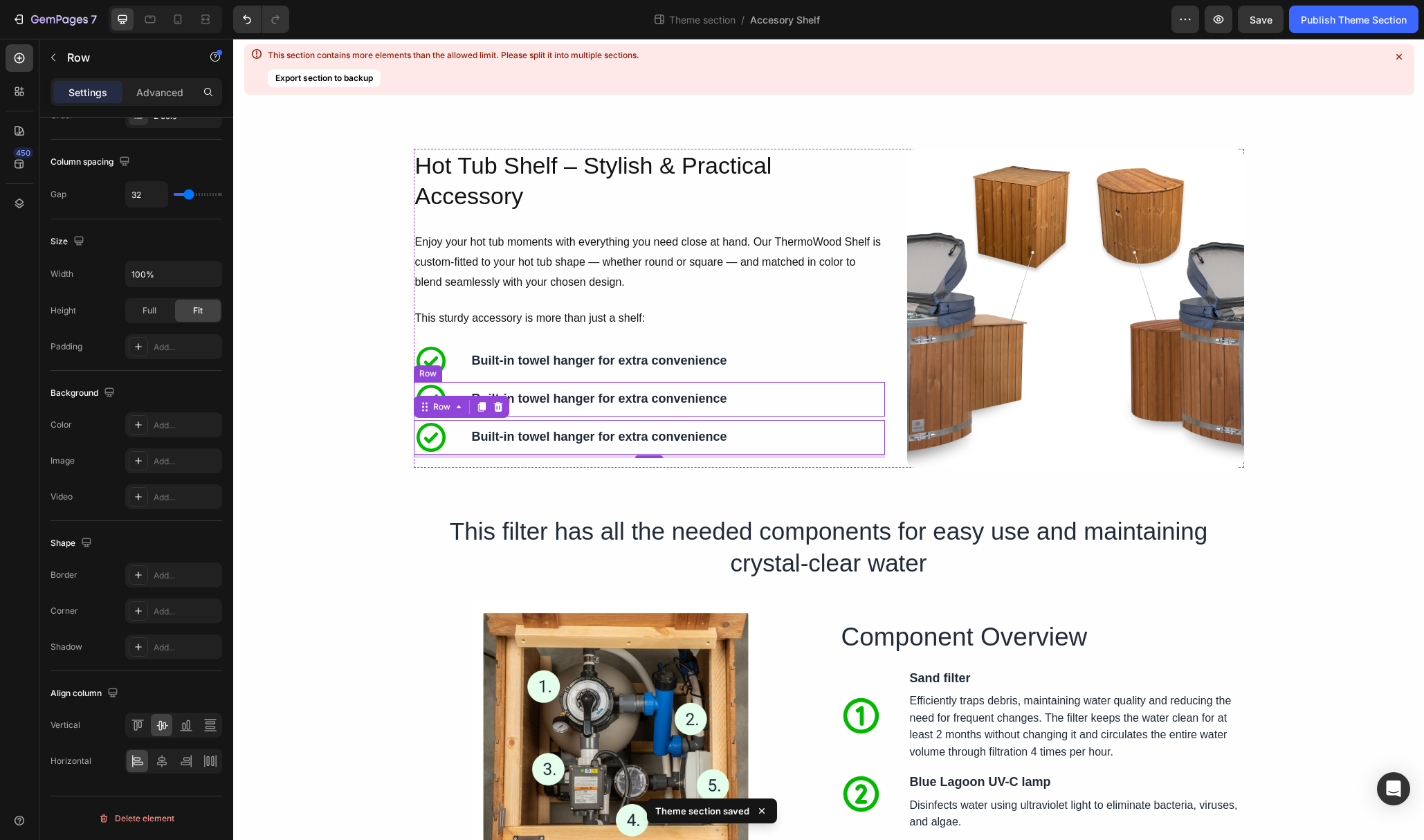
drag, startPoint x: 602, startPoint y: 386, endPoint x: 606, endPoint y: 400, distance: 14.6
click at [602, 386] on div "Built-in towel hanger for extra convenience Text Block Icon Convenient access t…" at bounding box center [599, 399] width 258 height 35
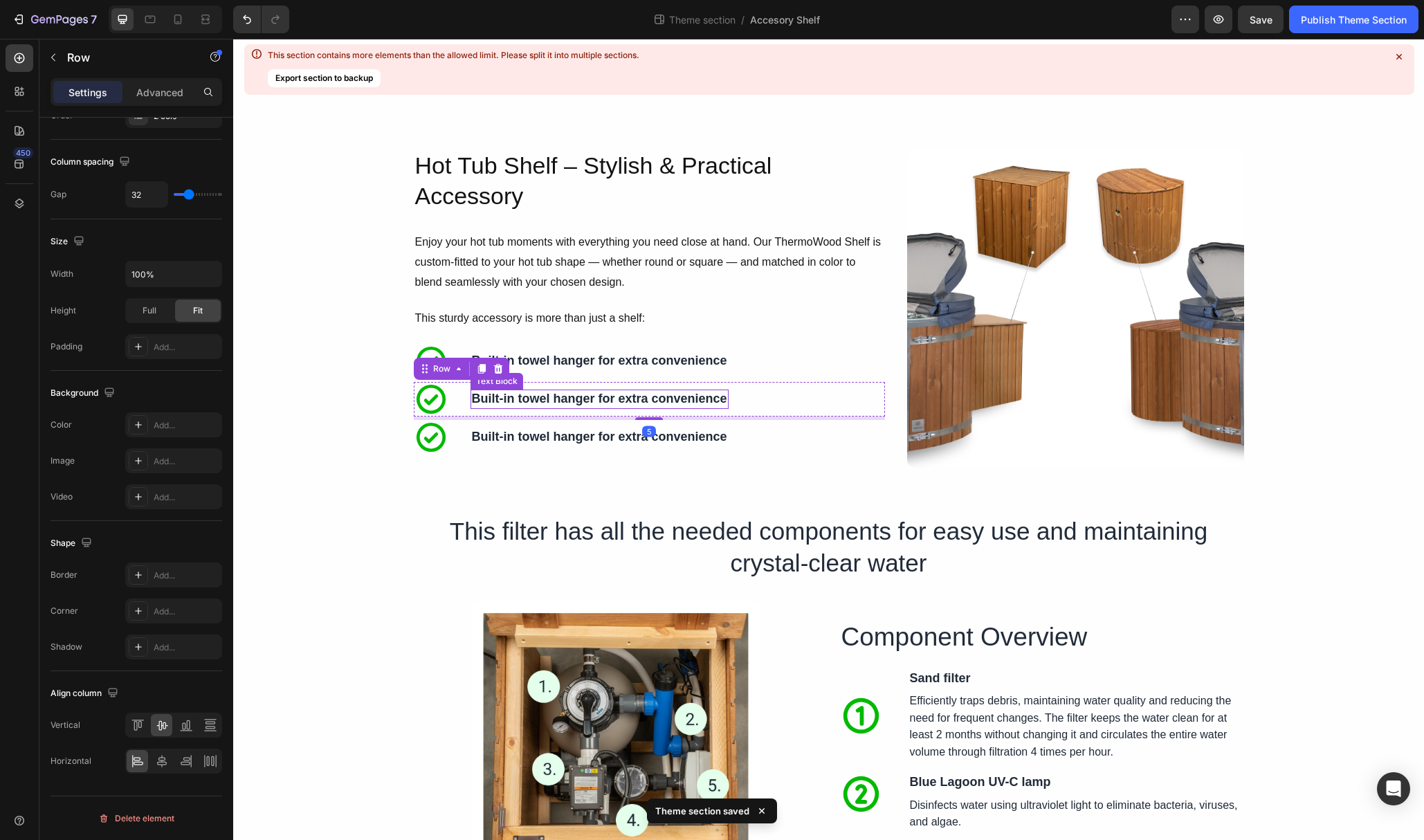
click at [606, 400] on strong "Built-in towel hanger for extra convenience" at bounding box center [600, 399] width 256 height 14
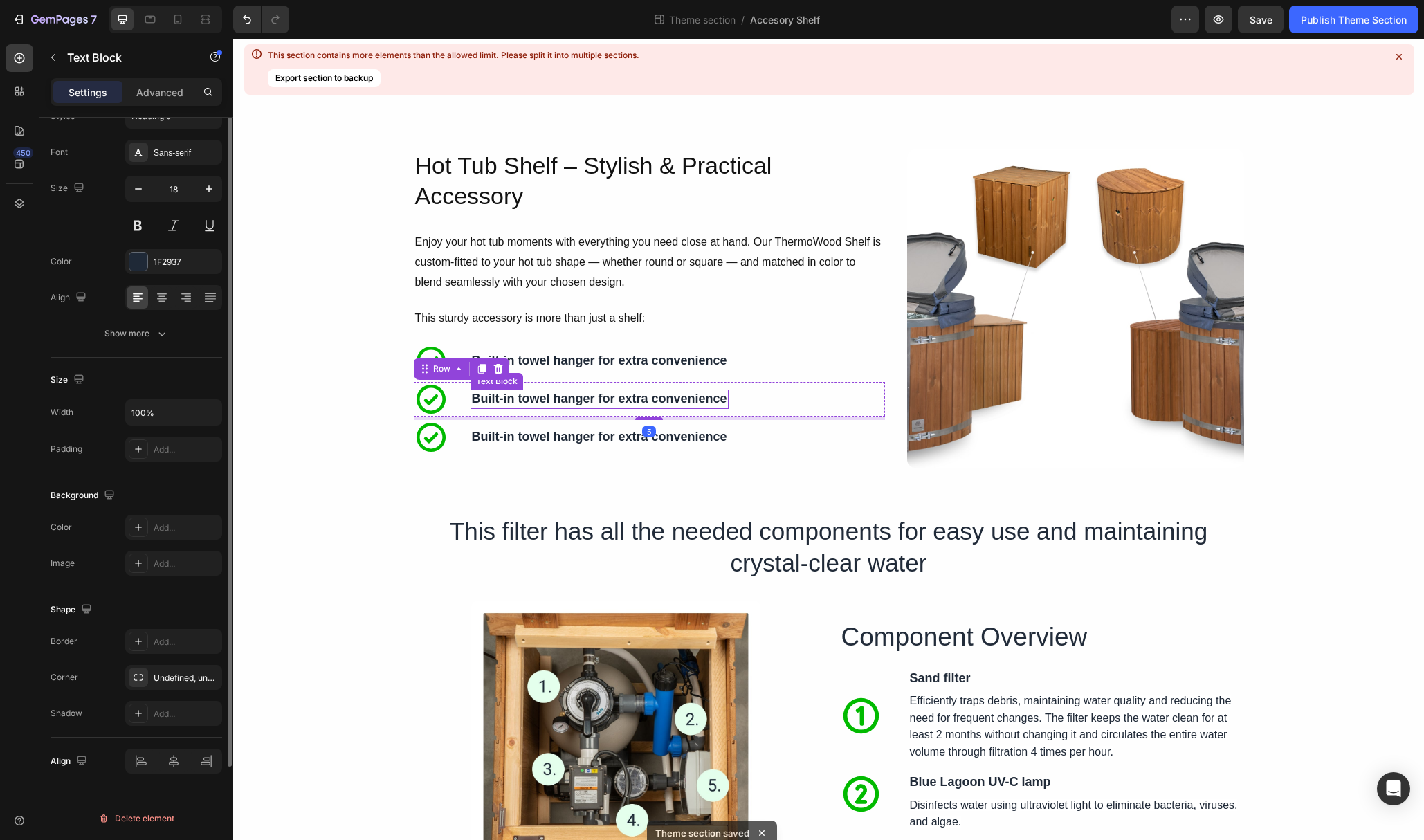
scroll to position [0, 0]
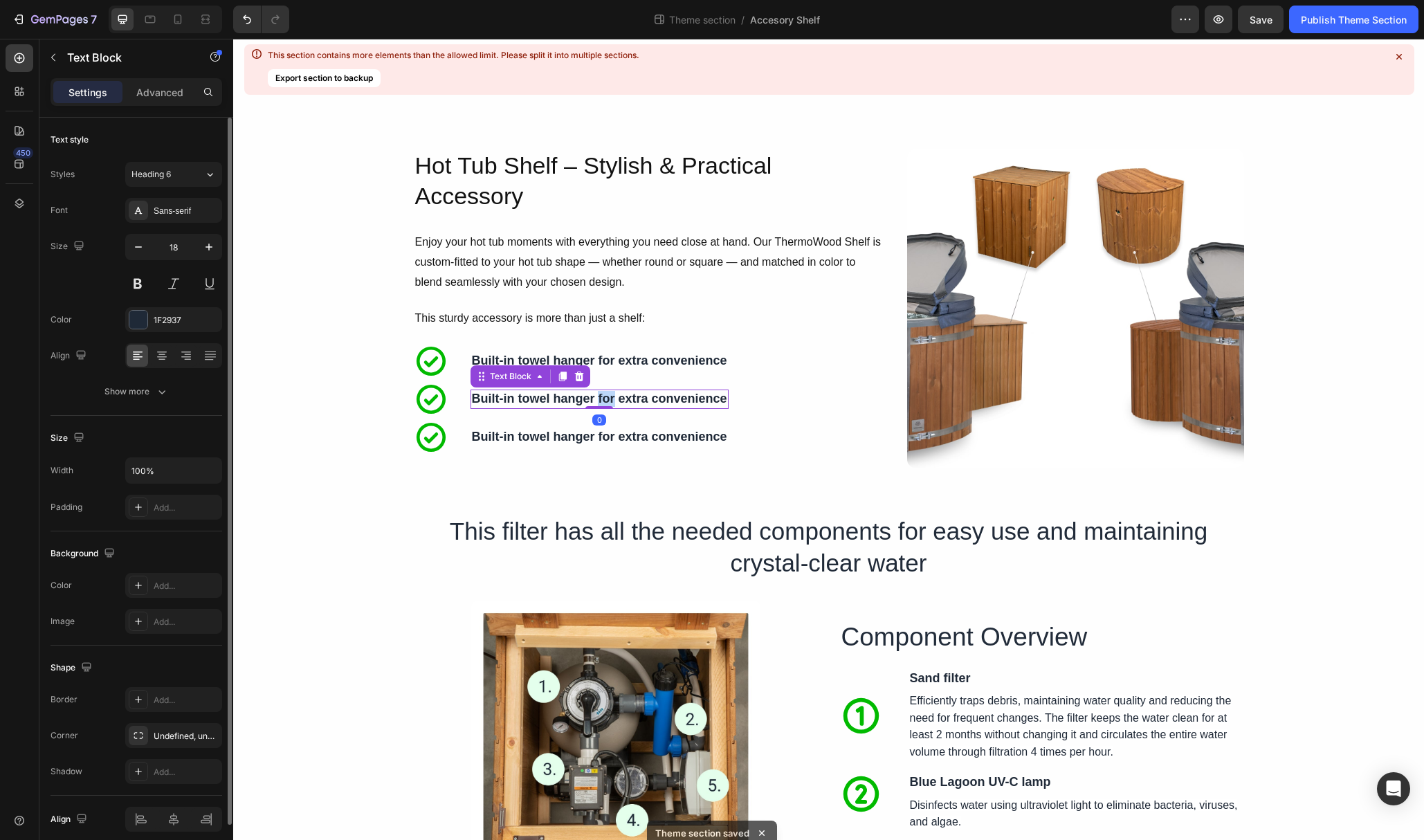
click at [606, 400] on strong "Built-in towel hanger for extra convenience" at bounding box center [600, 399] width 256 height 14
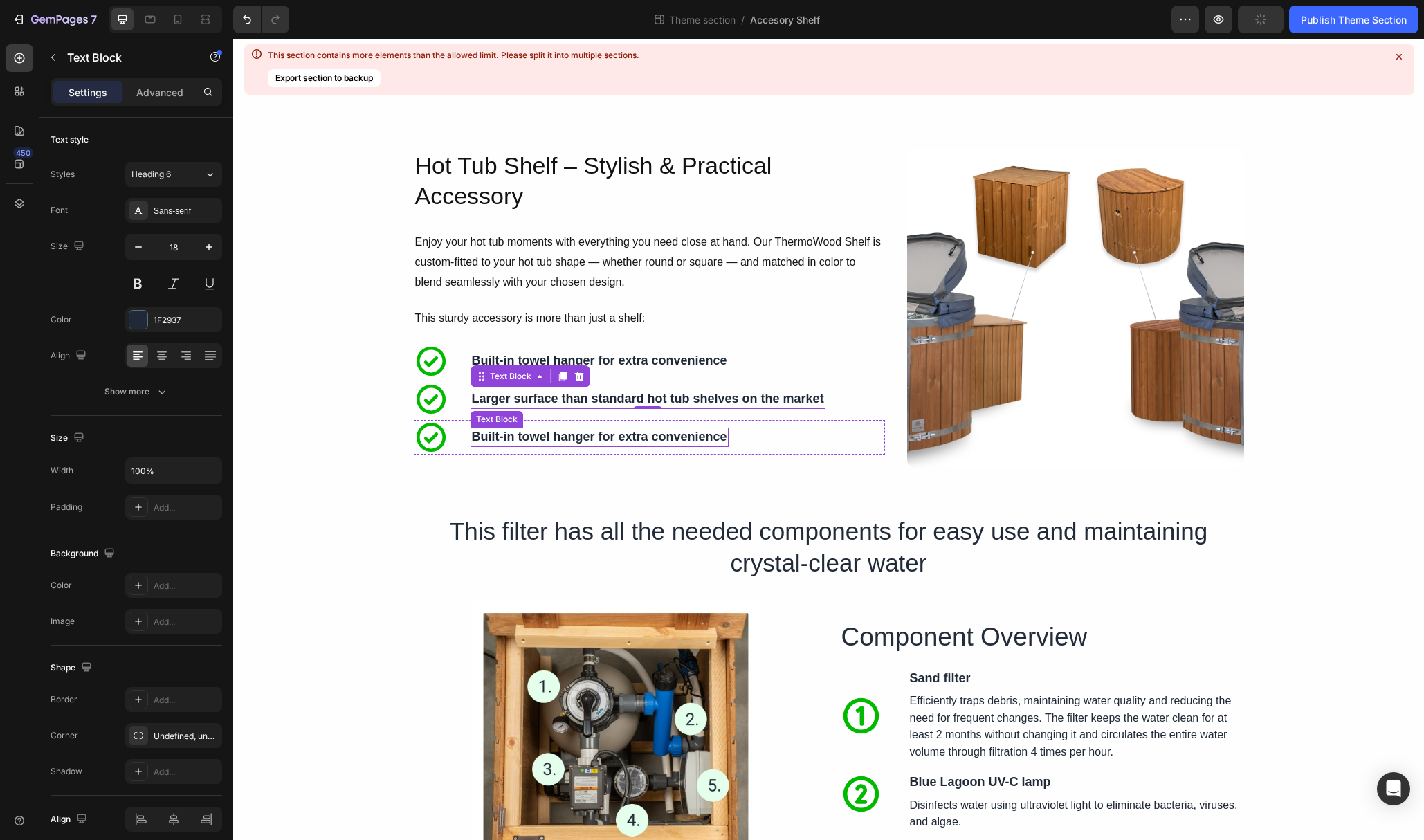
click at [551, 437] on strong "Built-in towel hanger for extra convenience" at bounding box center [600, 437] width 256 height 14
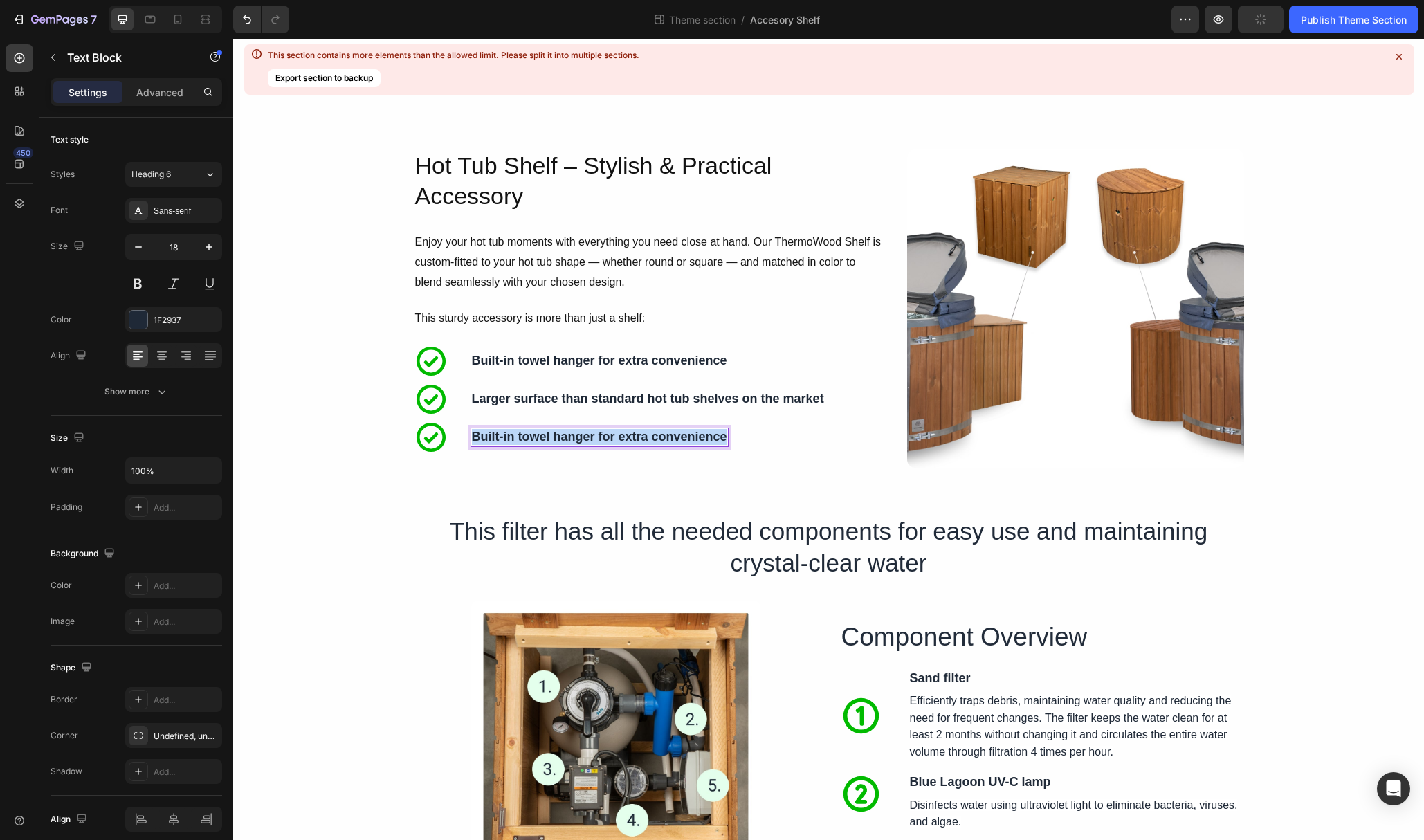
click at [551, 437] on strong "Built-in towel hanger for extra convenience" at bounding box center [600, 437] width 256 height 14
click at [529, 450] on div "Perfect spot for drinks, snacks, phone, book, or even candles Text Block 0 Icon…" at bounding box center [654, 437] width 367 height 35
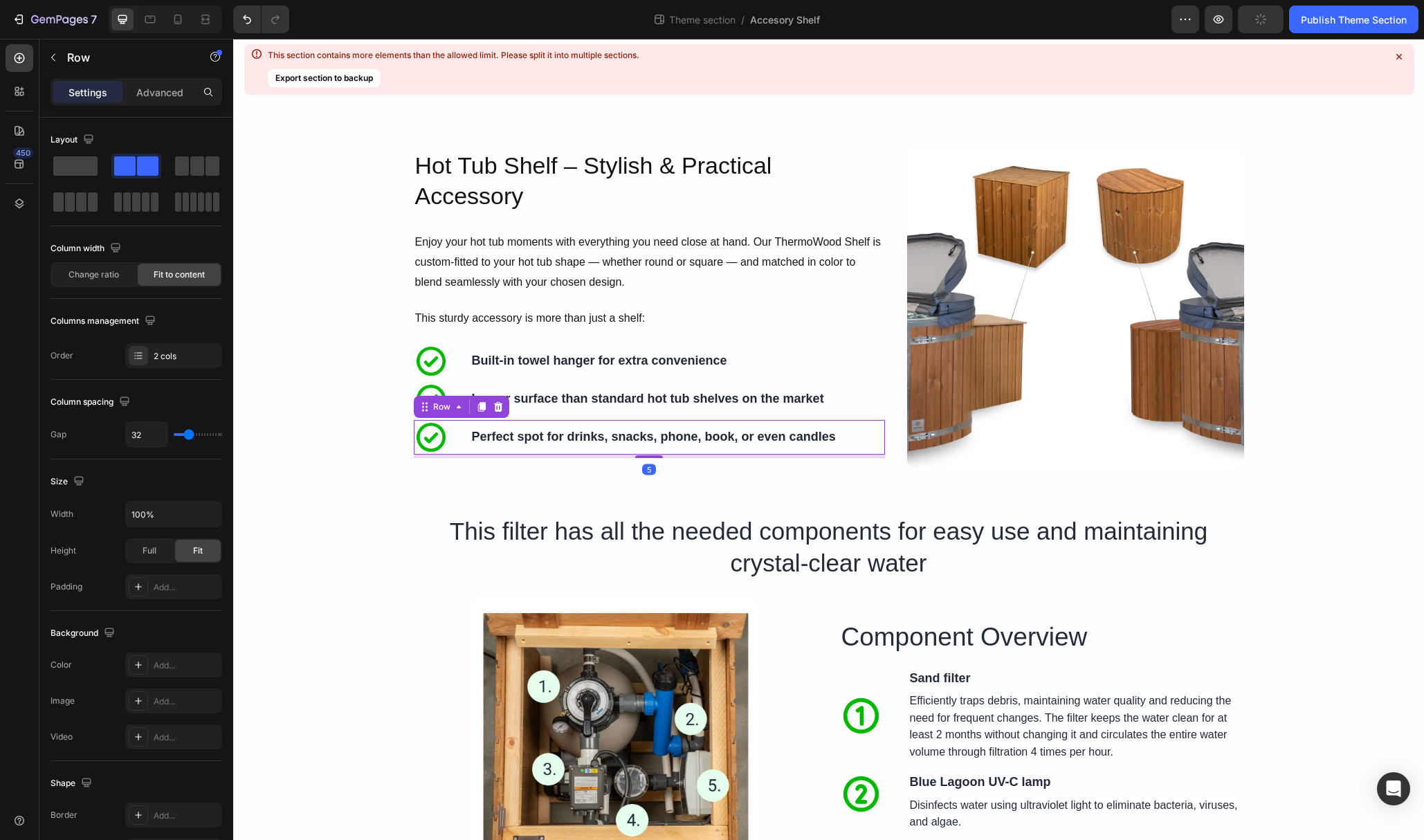
click at [530, 439] on strong "Perfect spot for drinks, snacks, phone, book, or even candles" at bounding box center [654, 437] width 364 height 14
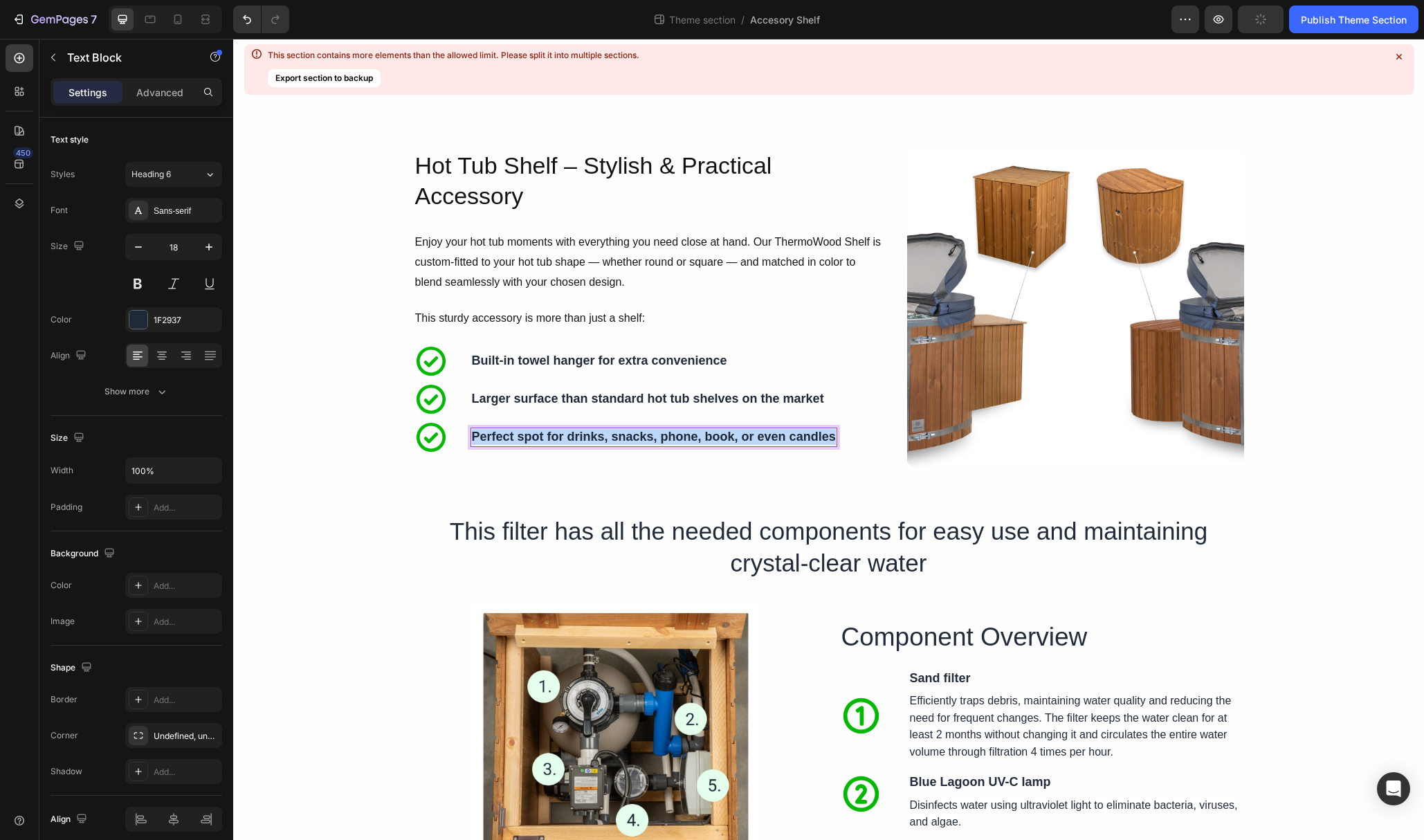
click at [530, 439] on strong "Perfect spot for drinks, snacks, phone, book, or even candles" at bounding box center [654, 437] width 364 height 14
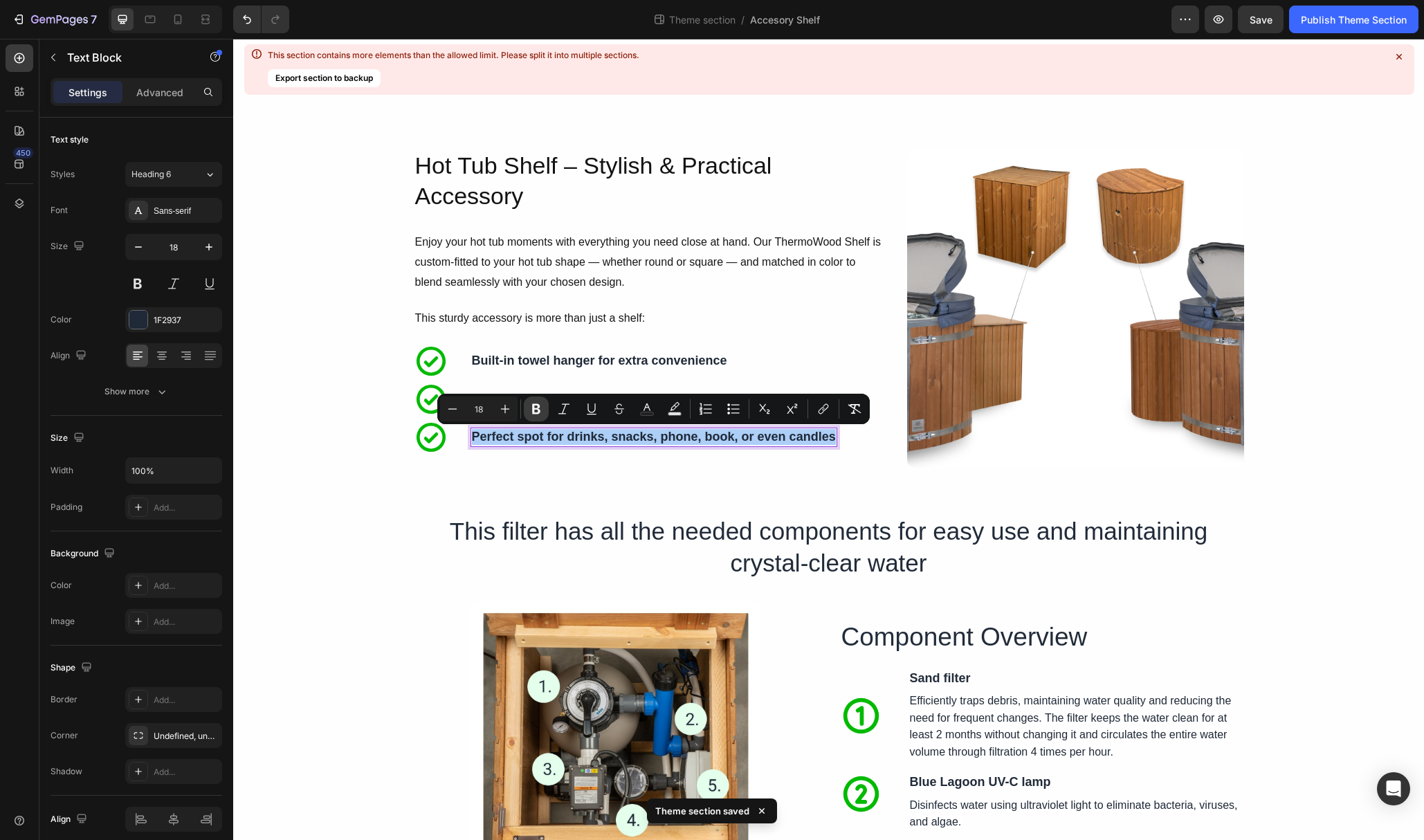
click at [539, 410] on icon "Editor contextual toolbar" at bounding box center [536, 409] width 9 height 10
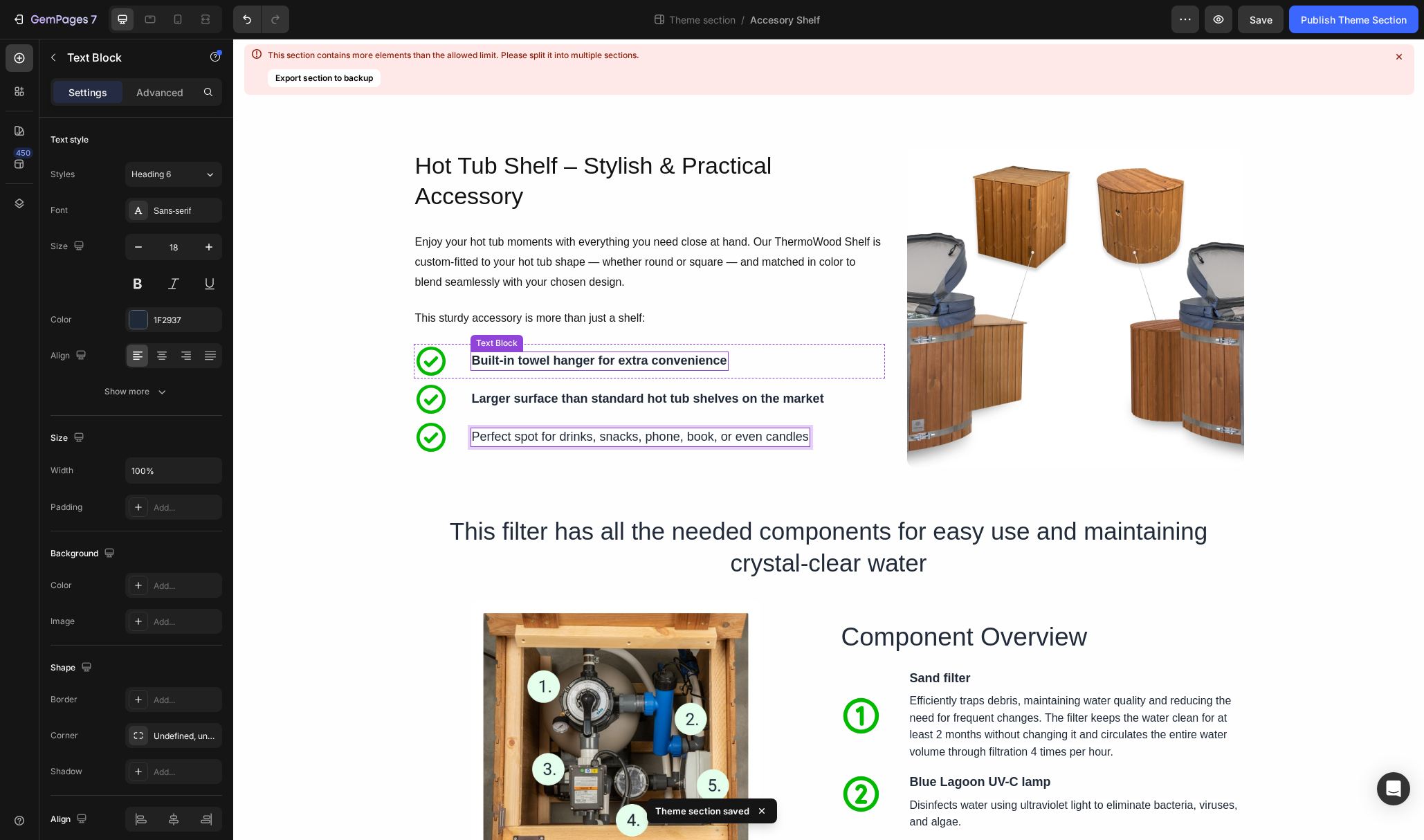
click at [564, 345] on div "Built-in towel hanger for extra convenience Text Block Icon Convenient access t…" at bounding box center [599, 361] width 258 height 35
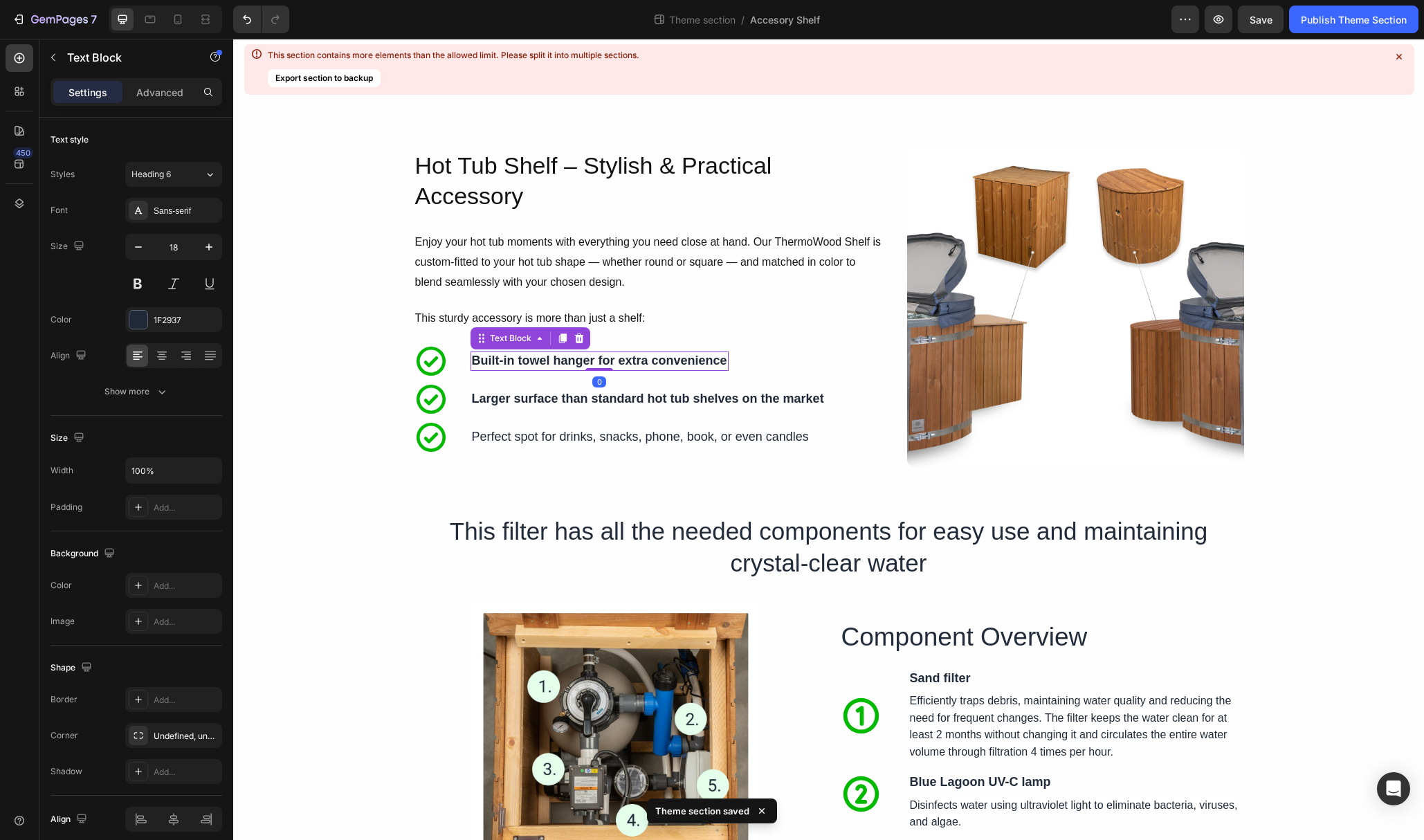
click at [564, 354] on strong "Built-in towel hanger for extra convenience" at bounding box center [600, 361] width 256 height 14
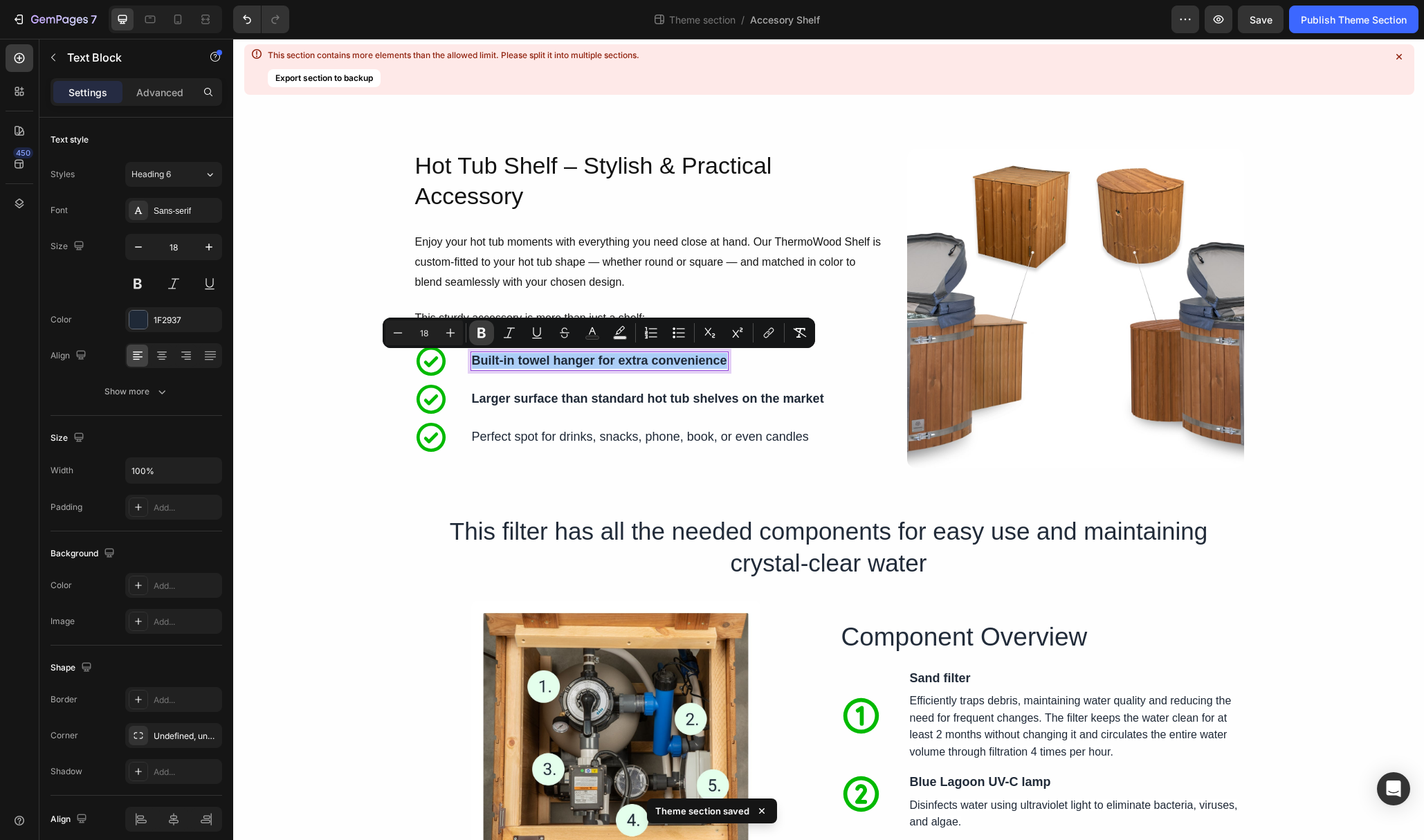
click at [479, 329] on icon "Editor contextual toolbar" at bounding box center [482, 333] width 9 height 10
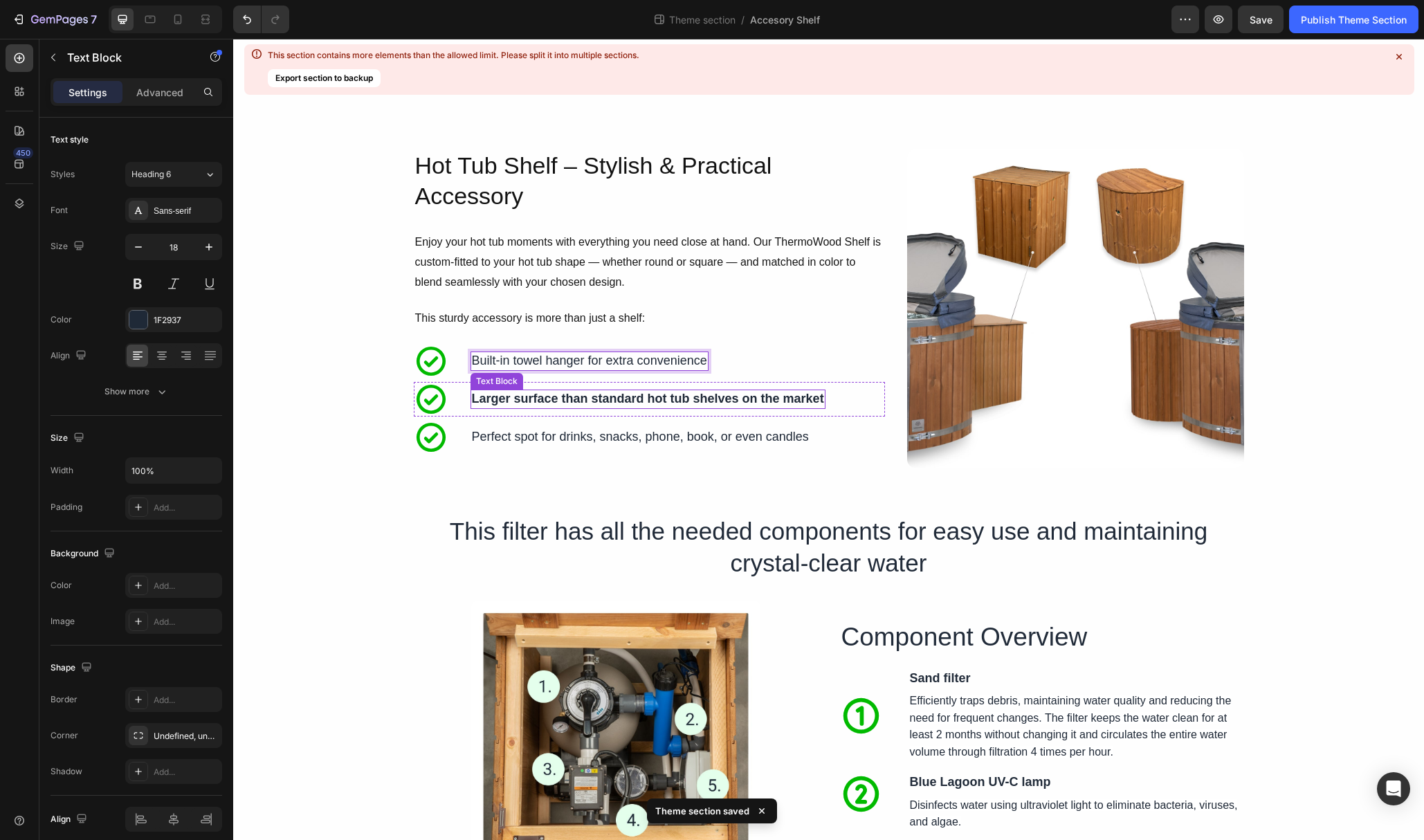
click at [513, 396] on strong "Larger surface than standard hot tub shelves on the market" at bounding box center [648, 399] width 352 height 14
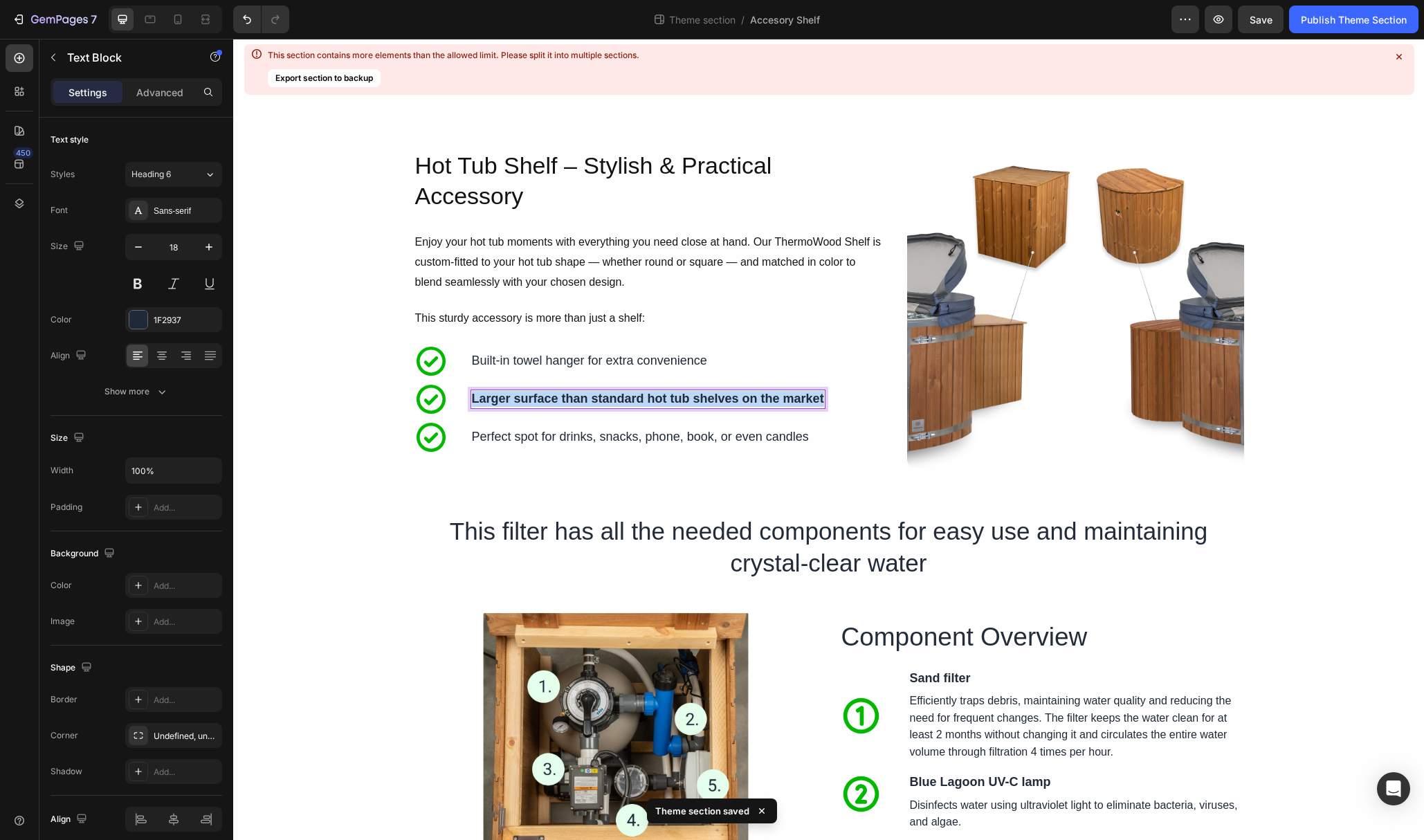
click at [513, 396] on strong "Larger surface than standard hot tub shelves on the market" at bounding box center [648, 399] width 352 height 14
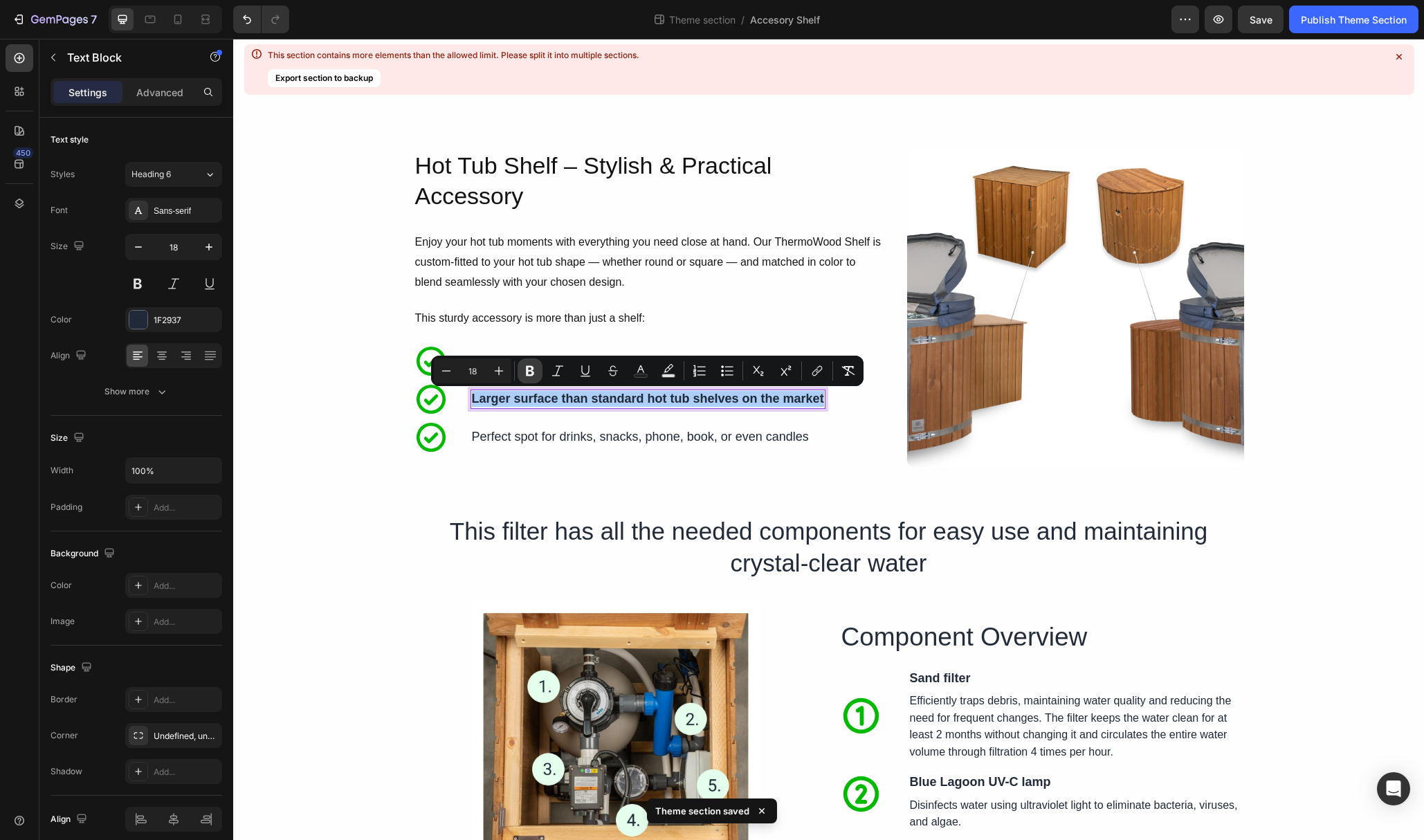
click at [524, 369] on icon "Editor contextual toolbar" at bounding box center [530, 371] width 14 height 14
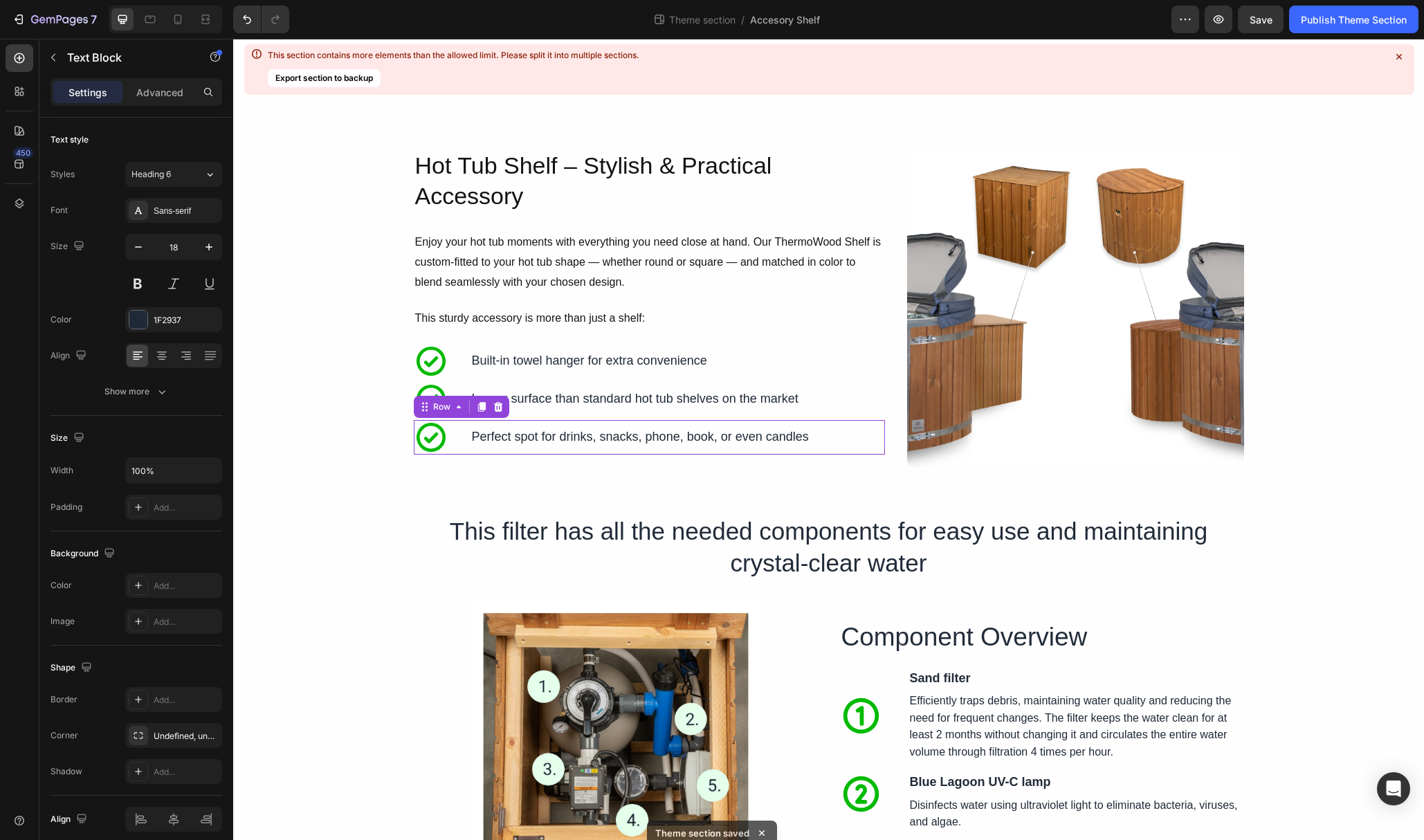
click at [537, 420] on div "Perfect spot for drinks, snacks, phone, book, or even candles Text Block Icon C…" at bounding box center [640, 437] width 340 height 35
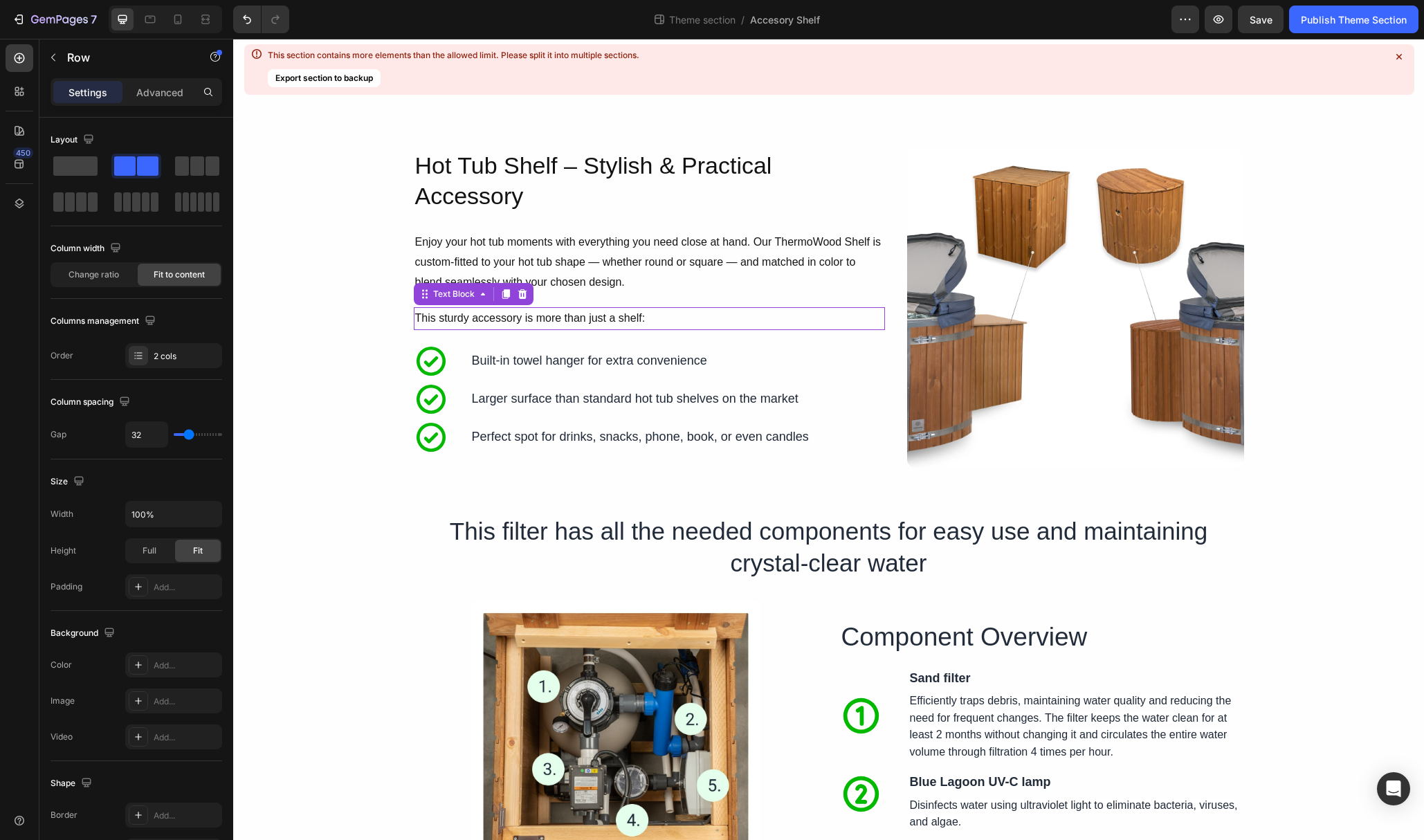
click at [530, 317] on p "This sturdy accessory is more than just a shelf:" at bounding box center [649, 319] width 468 height 20
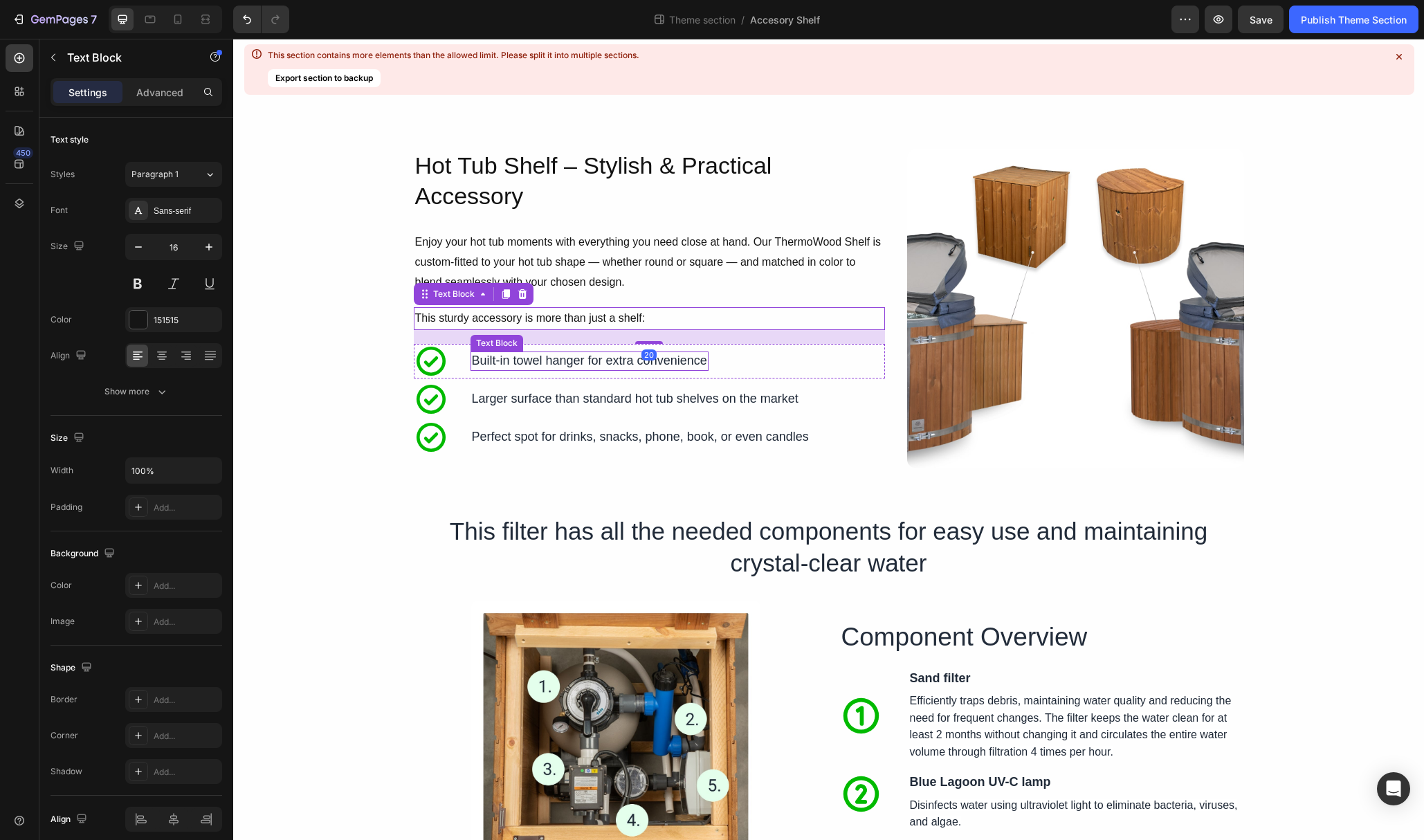
click at [531, 362] on p "Built-in towel hanger for extra convenience" at bounding box center [590, 361] width 235 height 16
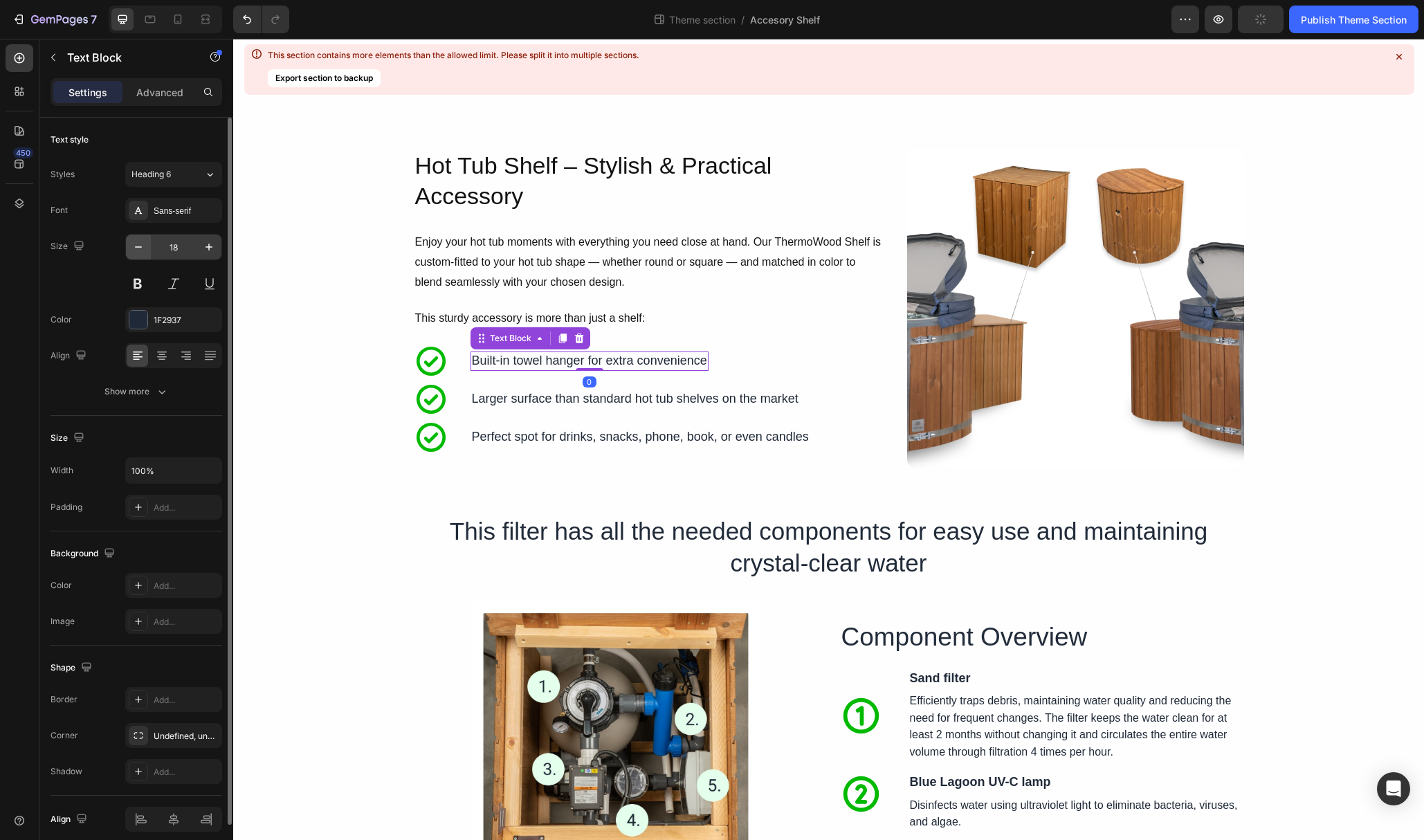
drag, startPoint x: 155, startPoint y: 251, endPoint x: 147, endPoint y: 251, distance: 8.0
click at [154, 251] on input "18" at bounding box center [173, 247] width 46 height 25
click at [147, 251] on button "button" at bounding box center [139, 247] width 25 height 25
click at [139, 249] on icon "button" at bounding box center [139, 247] width 14 height 14
type input "16"
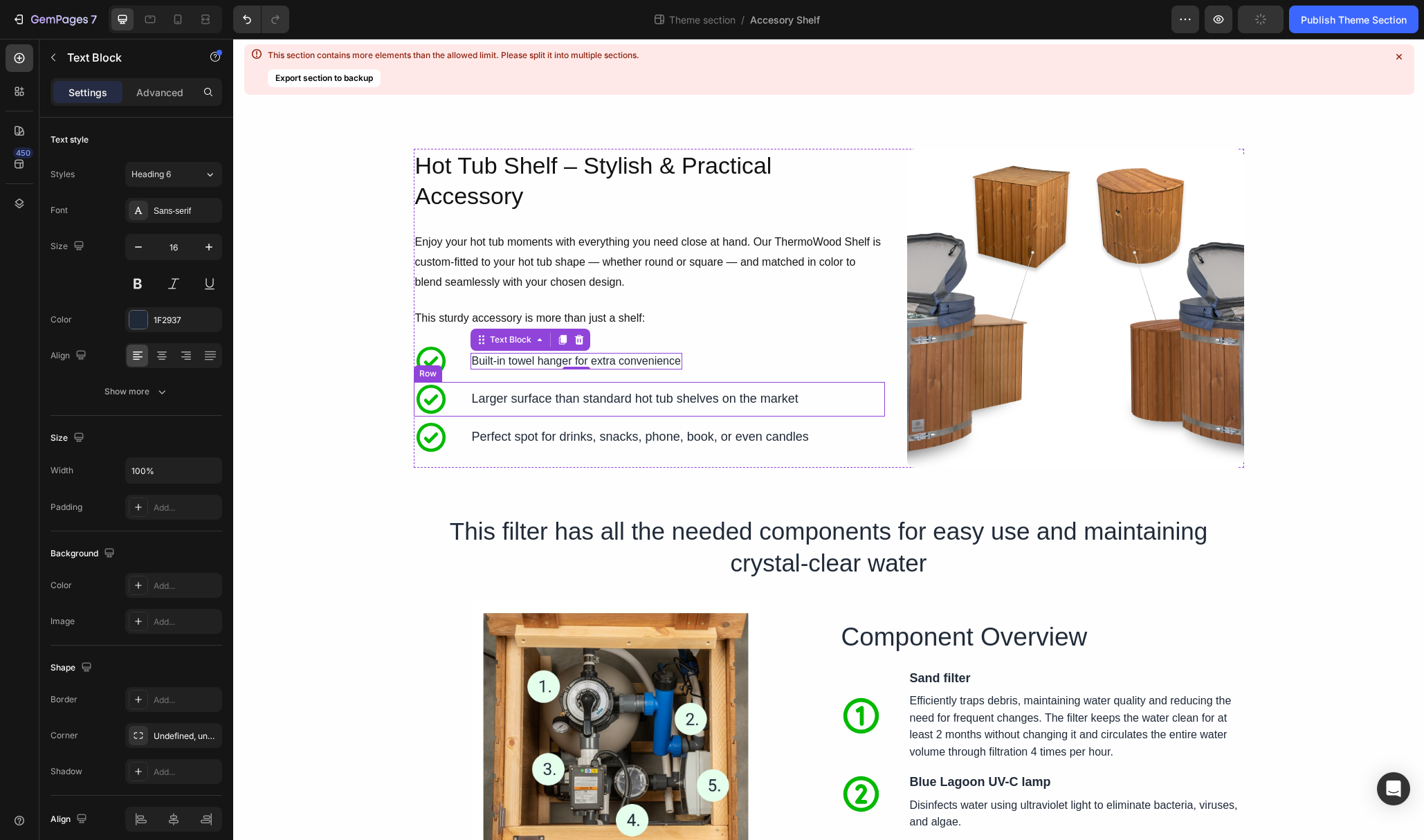
click at [522, 388] on div "Larger surface than standard hot tub shelves on the market Text Block Icon Conv…" at bounding box center [635, 399] width 329 height 35
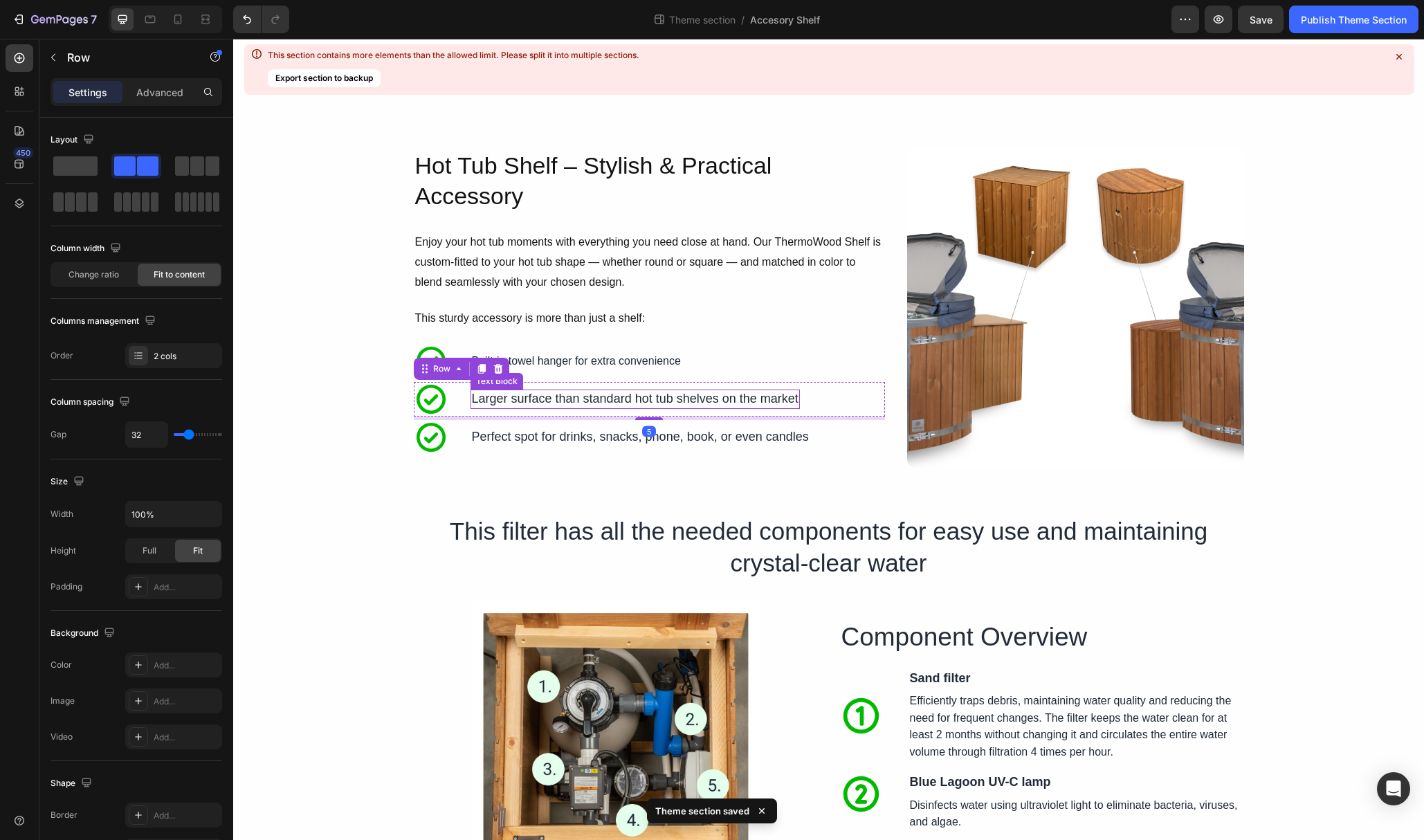
click at [479, 398] on p "Larger surface than standard hot tub shelves on the market" at bounding box center [636, 399] width 327 height 16
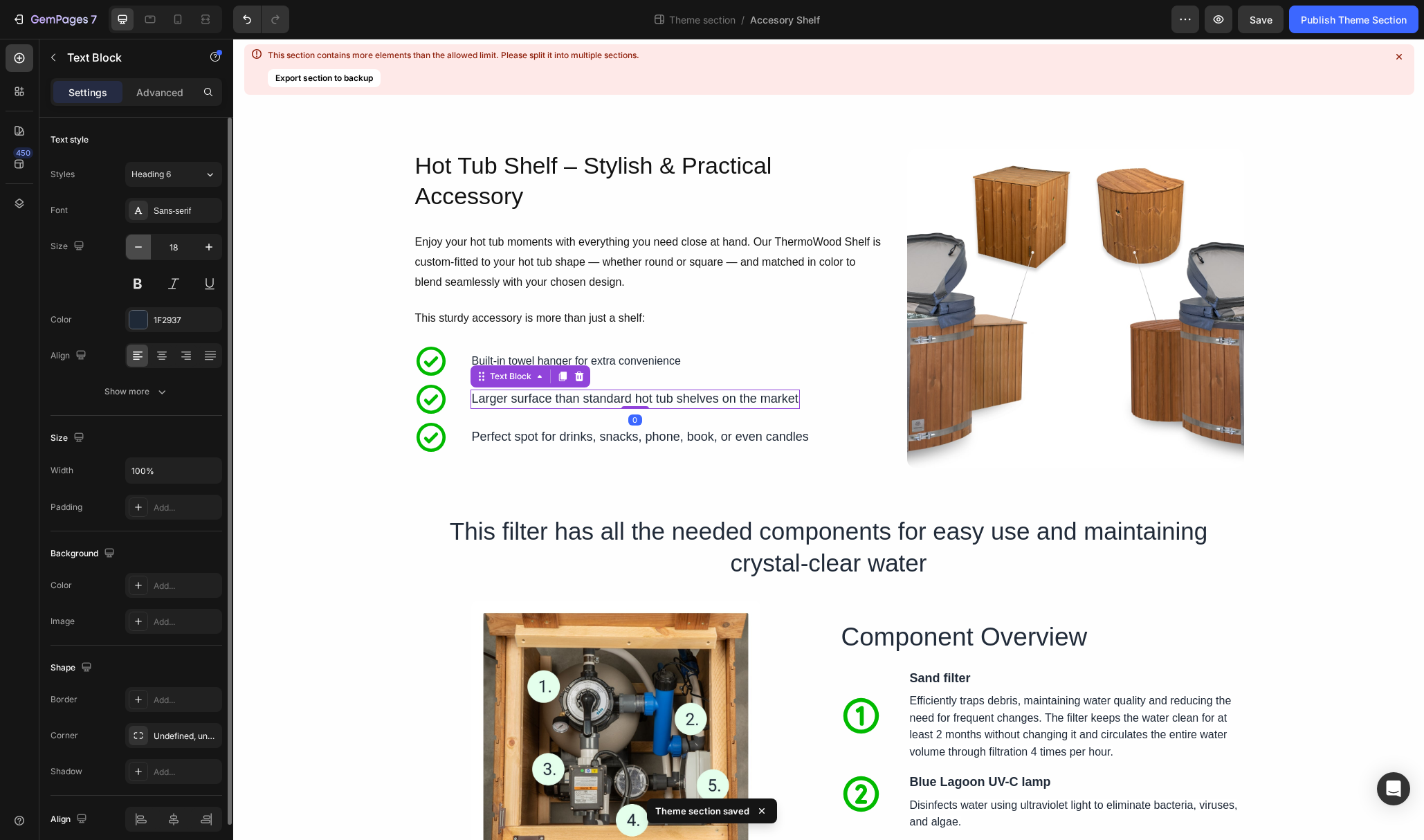
click at [133, 240] on icon "button" at bounding box center [139, 247] width 14 height 14
type input "16"
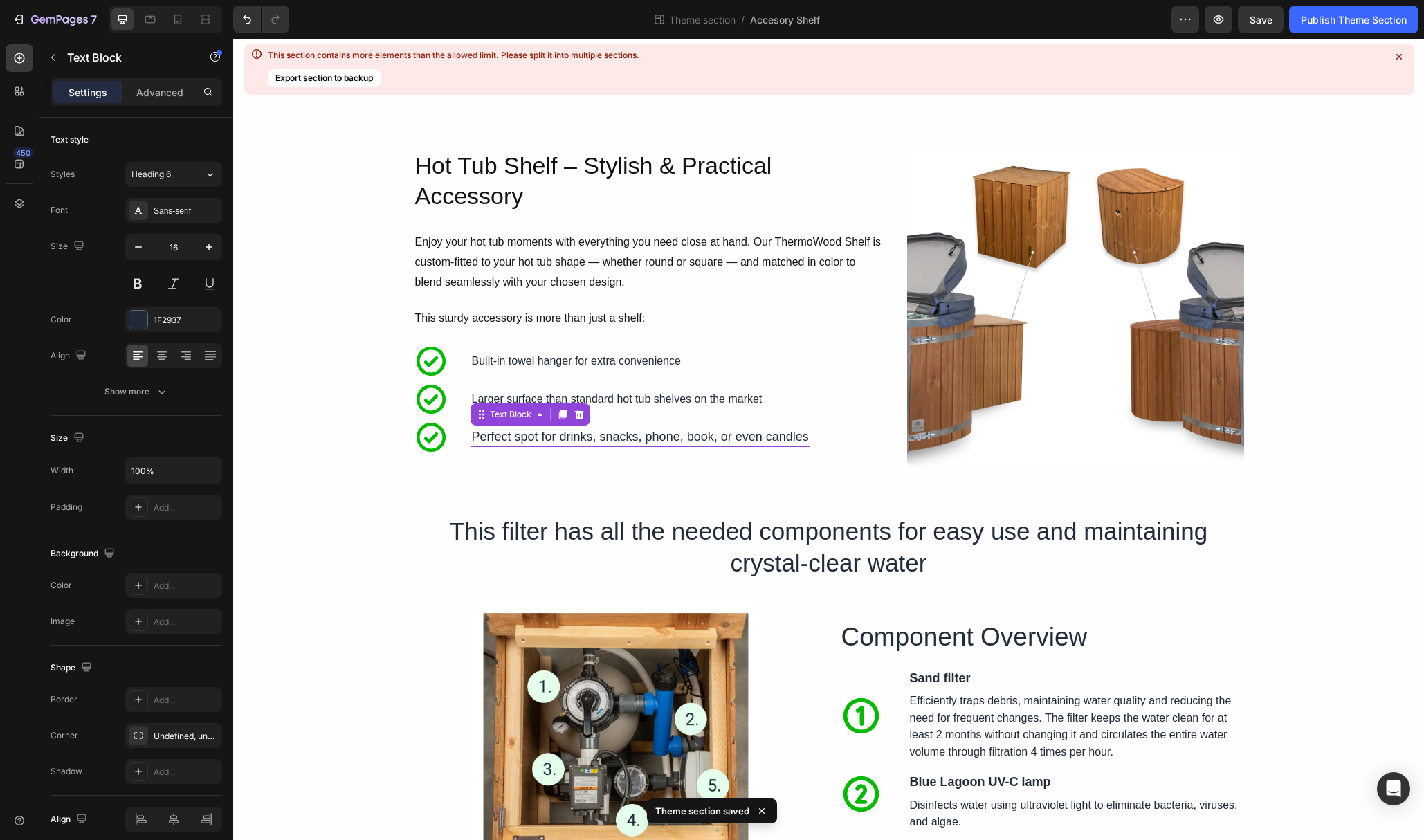
click at [530, 439] on p "Perfect spot for drinks, snacks, phone, book, or even candles" at bounding box center [640, 437] width 337 height 16
drag, startPoint x: 149, startPoint y: 251, endPoint x: 139, endPoint y: 249, distance: 10.2
click at [149, 251] on button "button" at bounding box center [139, 247] width 25 height 25
click at [139, 249] on icon "button" at bounding box center [139, 247] width 14 height 14
type input "16"
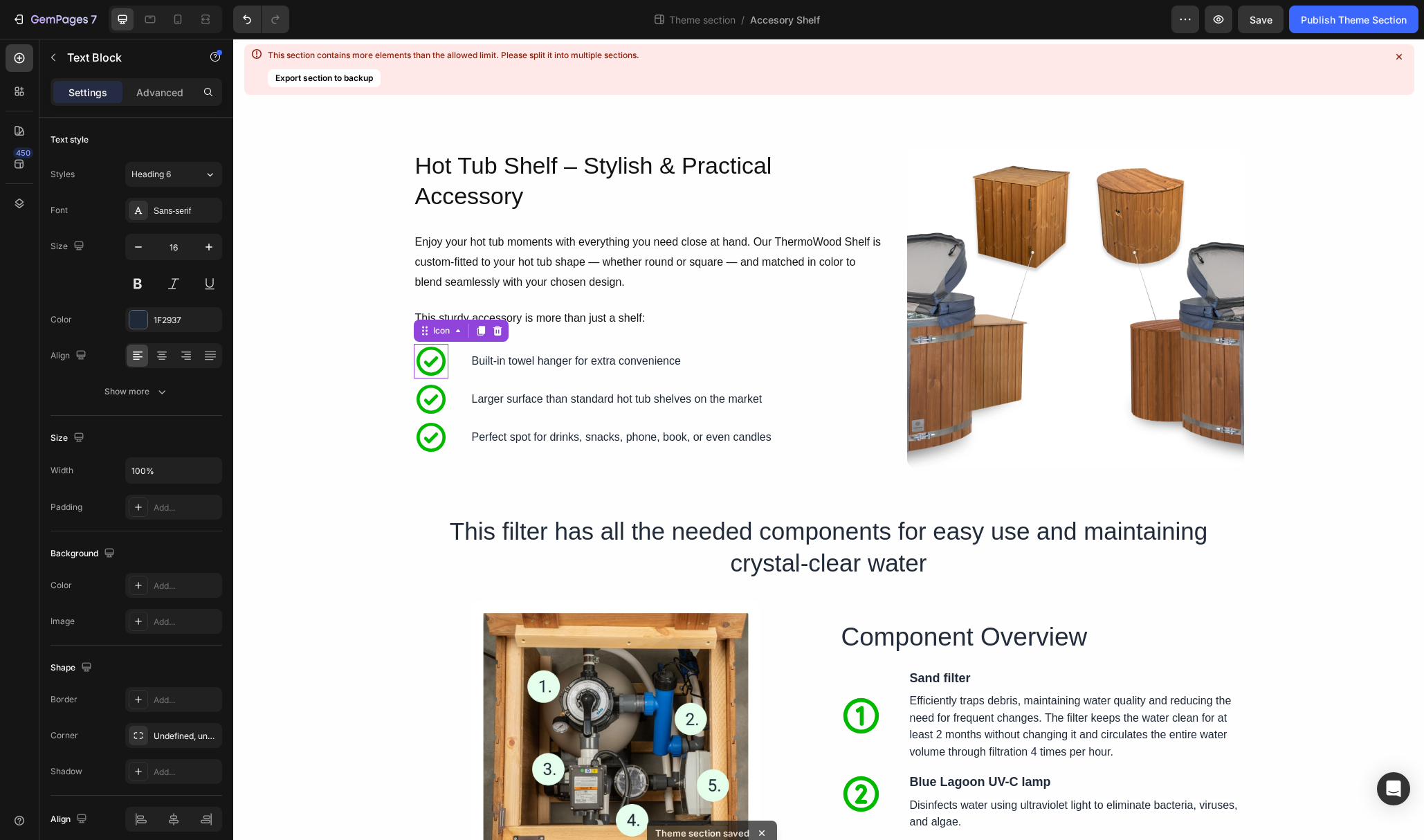
click at [423, 355] on icon at bounding box center [431, 361] width 35 height 35
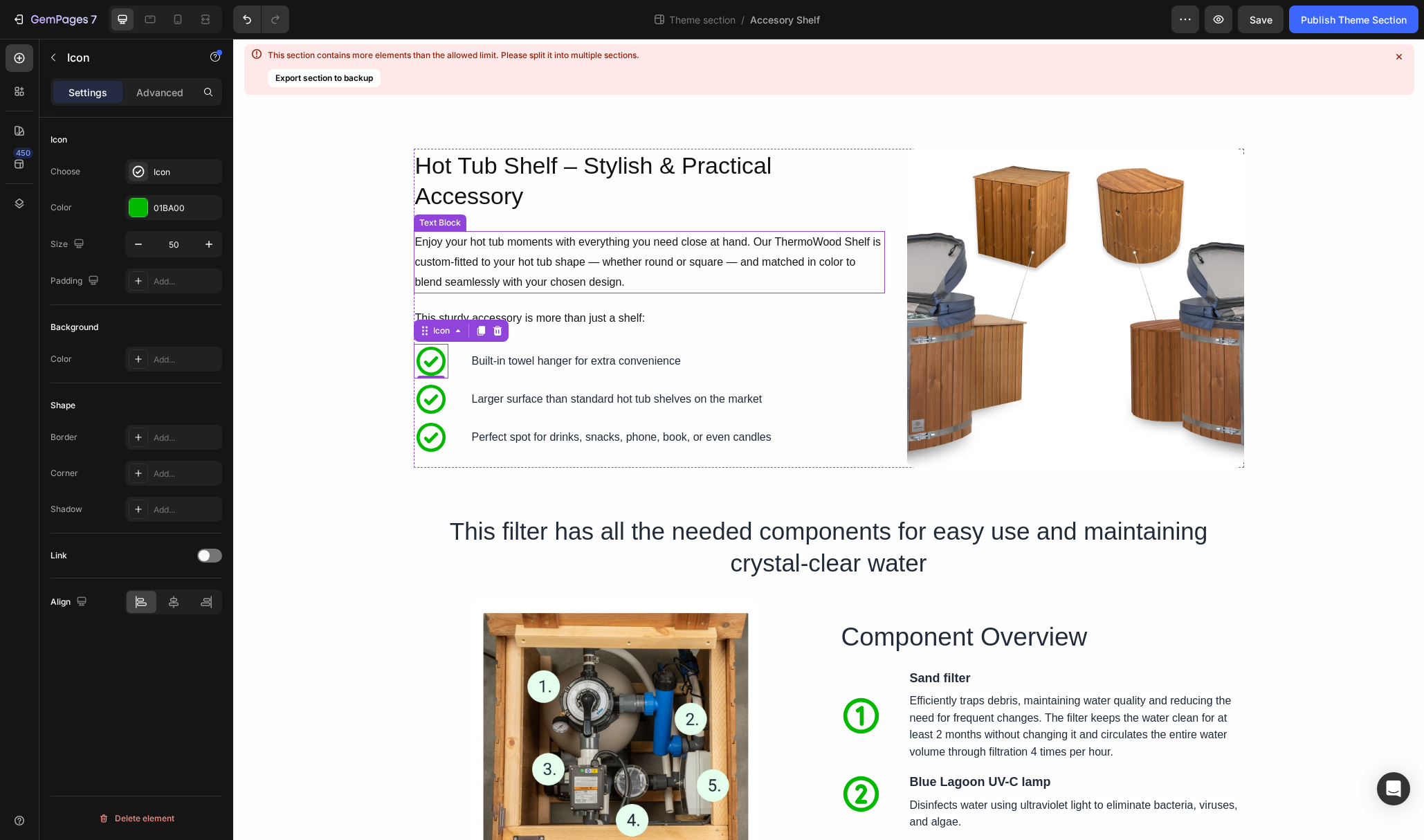
click at [582, 272] on p "Enjoy your hot tub moments with everything you need close at hand. Our ThermoWo…" at bounding box center [649, 262] width 468 height 60
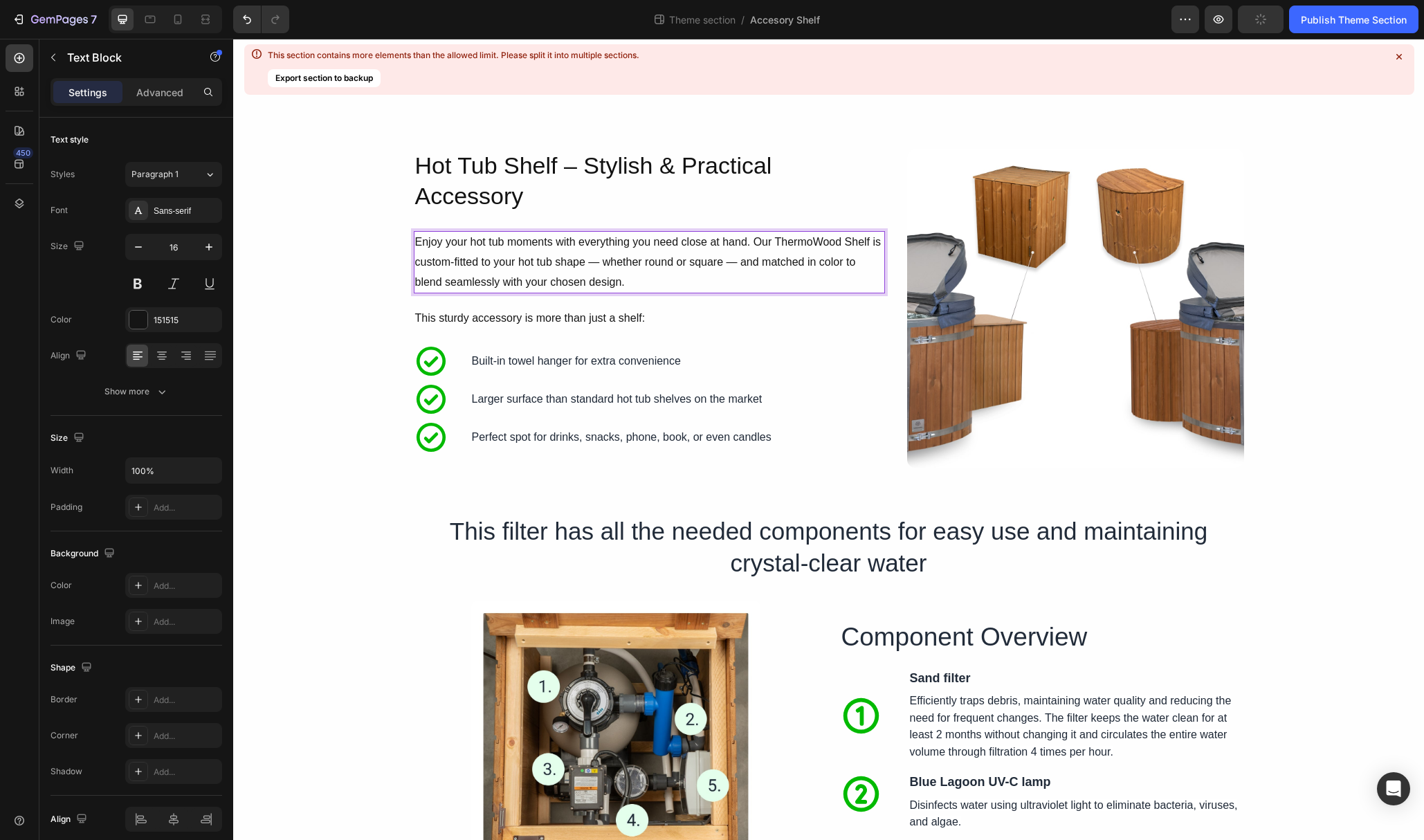
click at [661, 243] on p "Enjoy your hot tub moments with everything you need close at hand. Our ThermoWo…" at bounding box center [649, 262] width 468 height 60
click at [606, 245] on p "Enjoy your hot tub moments with everything you need close at hand. Our ThermoWo…" at bounding box center [649, 262] width 468 height 60
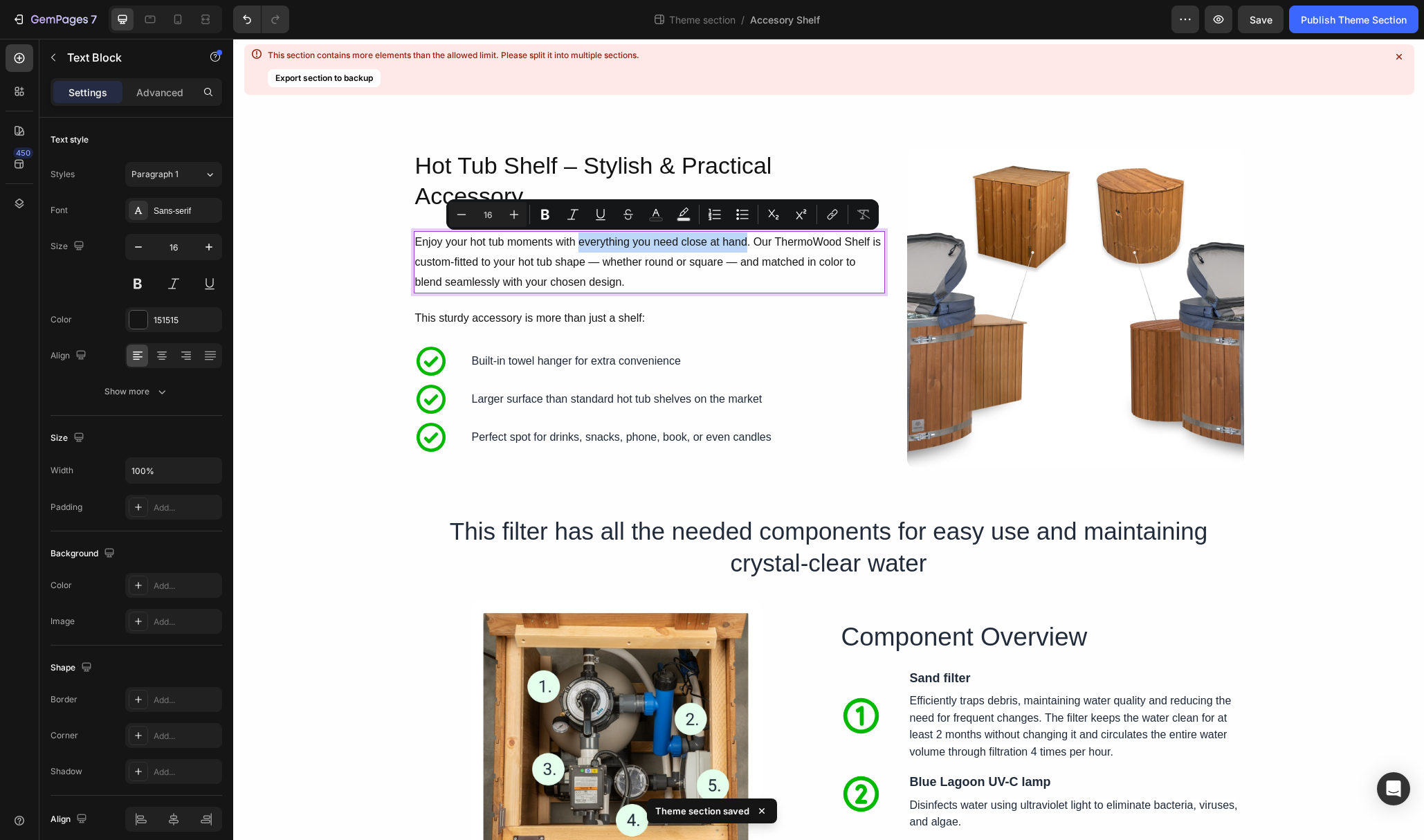
drag, startPoint x: 577, startPoint y: 244, endPoint x: 746, endPoint y: 244, distance: 169.0
click at [746, 244] on p "Enjoy your hot tub moments with everything you need close at hand. Our ThermoWo…" at bounding box center [649, 262] width 468 height 60
click at [544, 218] on icon "Editor contextual toolbar" at bounding box center [545, 214] width 14 height 14
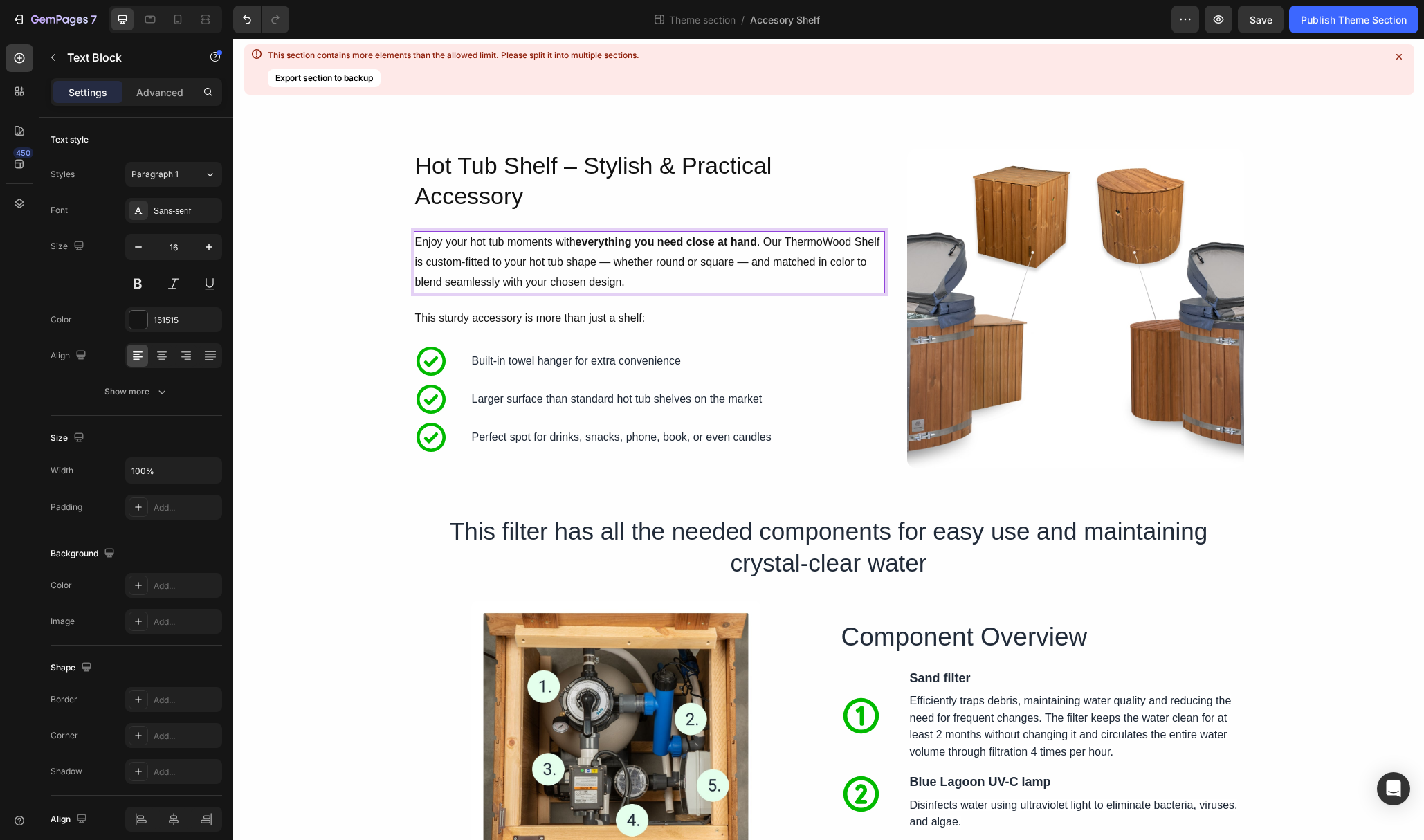
click at [860, 245] on p "Enjoy your hot tub moments with everything you need close at hand . Our ThermoW…" at bounding box center [649, 262] width 468 height 60
click at [495, 262] on p "Enjoy your hot tub moments with everything you need close at hand . Our ThermoW…" at bounding box center [649, 262] width 468 height 60
click at [801, 259] on p "Enjoy your hot tub moments with everything you need close at hand . Our ThermoW…" at bounding box center [649, 262] width 468 height 60
drag, startPoint x: 773, startPoint y: 265, endPoint x: 854, endPoint y: 264, distance: 81.0
click at [854, 264] on p "Enjoy your hot tub moments with everything you need close at hand . Our ThermoW…" at bounding box center [649, 262] width 468 height 60
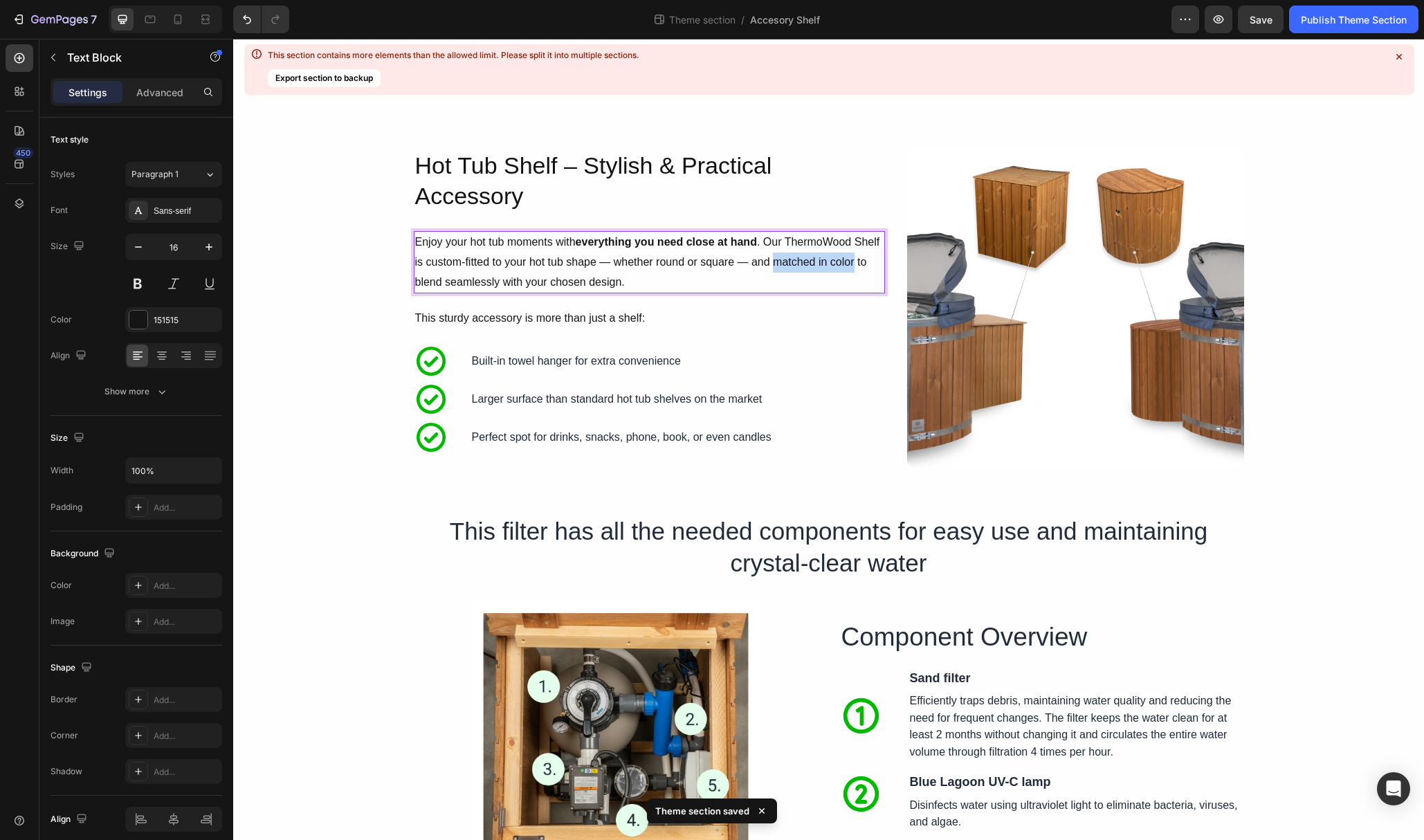
click at [777, 262] on p "Enjoy your hot tub moments with everything you need close at hand . Our ThermoW…" at bounding box center [649, 262] width 468 height 60
drag, startPoint x: 774, startPoint y: 264, endPoint x: 856, endPoint y: 264, distance: 82.0
click at [856, 264] on p "Enjoy your hot tub moments with everything you need close at hand . Our ThermoW…" at bounding box center [649, 262] width 468 height 60
click at [851, 263] on p "Enjoy your hot tub moments with everything you need close at hand . Our ThermoW…" at bounding box center [649, 262] width 468 height 60
click at [852, 262] on p "Enjoy your hot tub moments with everything you need close at hand . Our ThermoW…" at bounding box center [649, 262] width 468 height 60
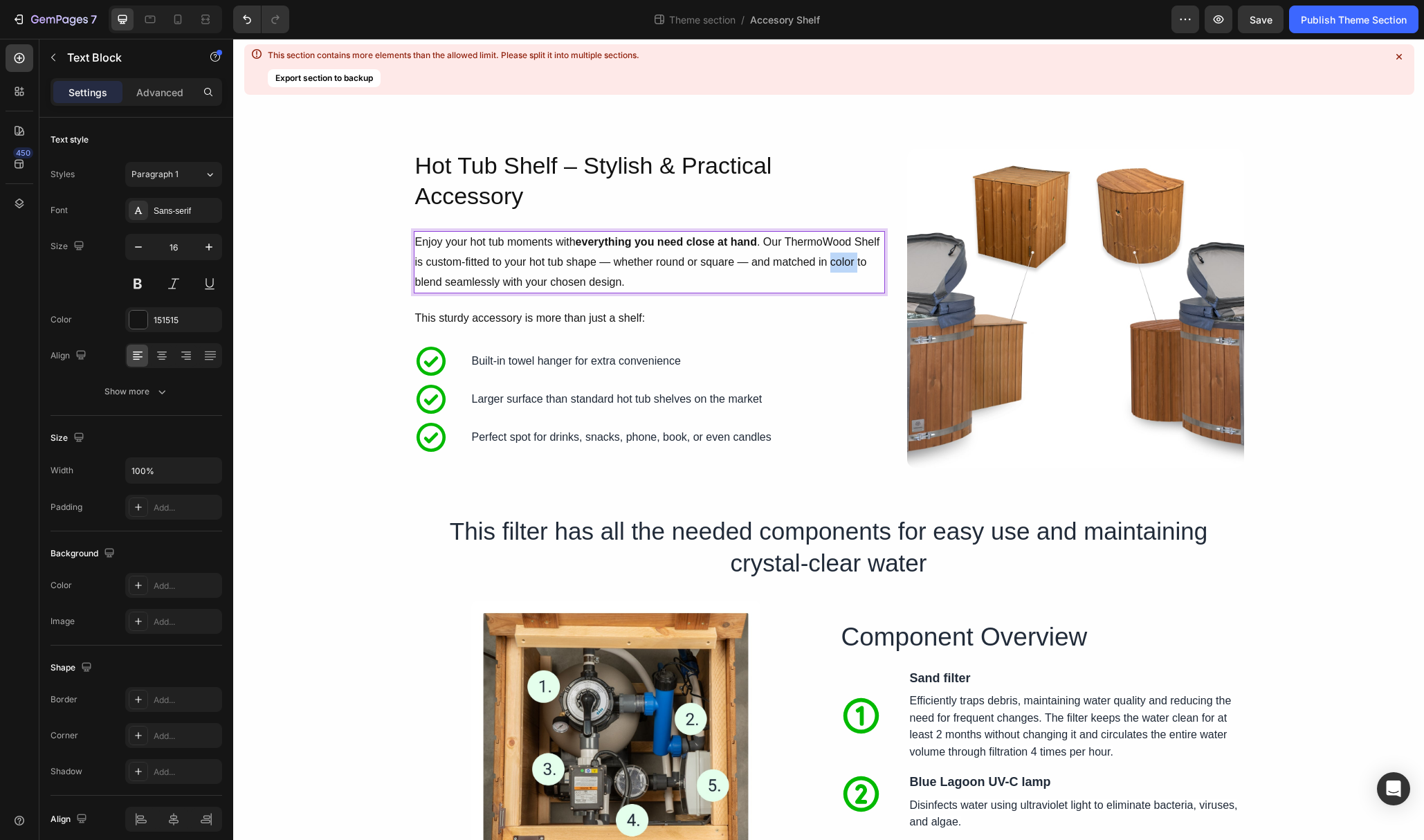
click at [852, 262] on p "Enjoy your hot tub moments with everything you need close at hand . Our ThermoW…" at bounding box center [649, 262] width 468 height 60
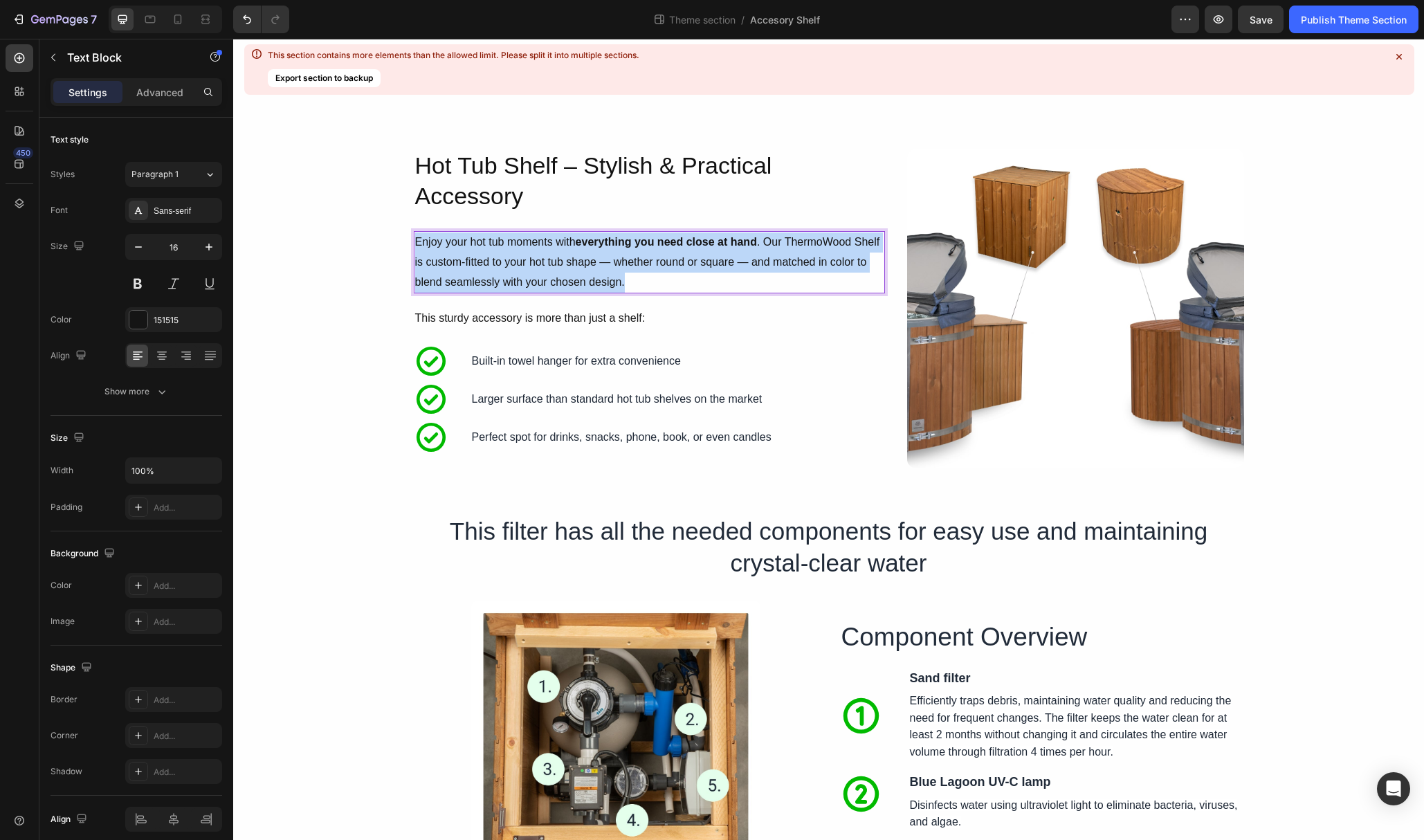
click at [852, 262] on p "Enjoy your hot tub moments with everything you need close at hand . Our ThermoW…" at bounding box center [649, 262] width 468 height 60
click at [850, 262] on p "Enjoy your hot tub moments with everything you need close at hand . Our ThermoW…" at bounding box center [649, 262] width 468 height 60
click at [844, 264] on p "Enjoy your hot tub moments with everything you need close at hand . Our ThermoW…" at bounding box center [649, 262] width 468 height 60
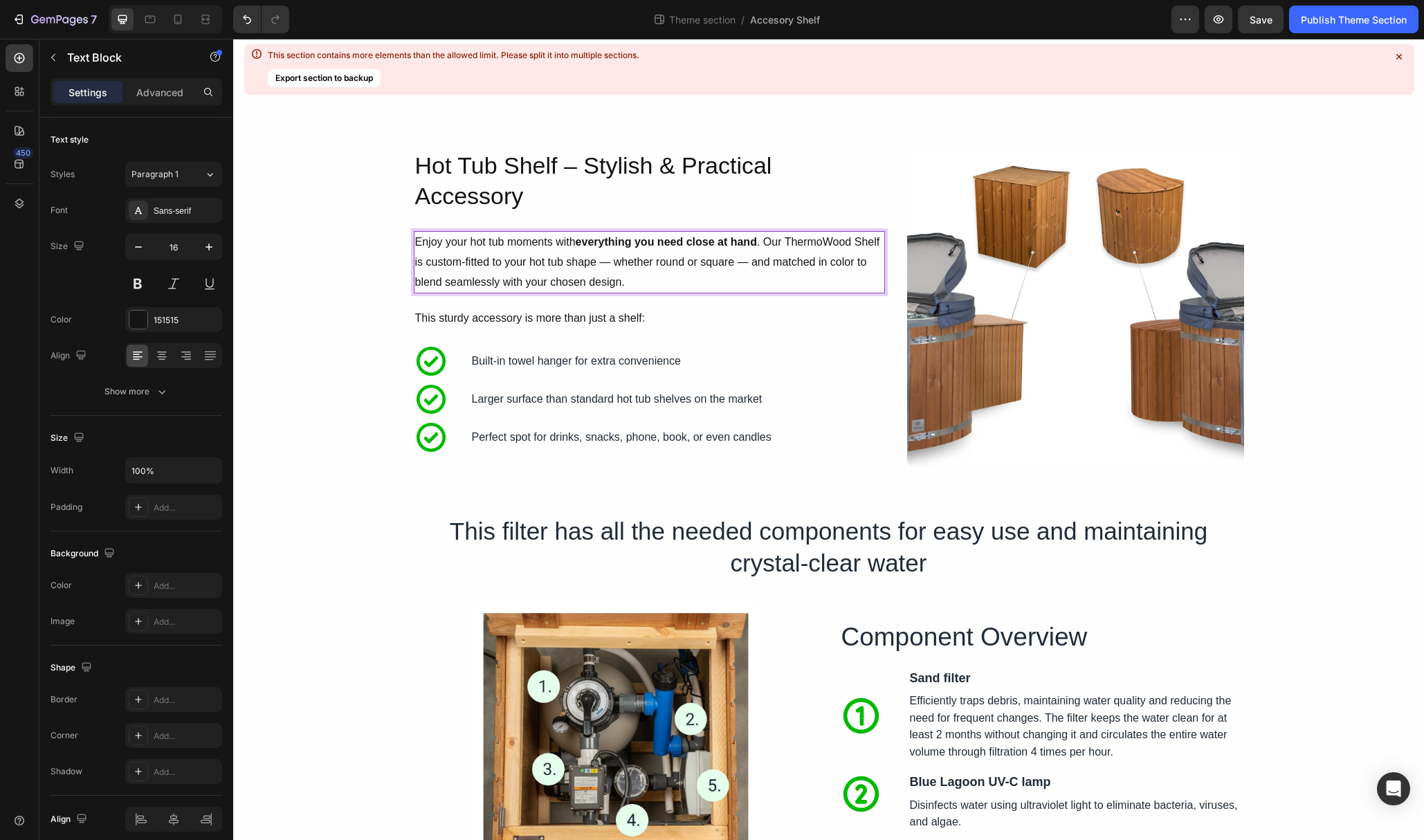
click at [822, 264] on p "Enjoy your hot tub moments with everything you need close at hand . Our ThermoW…" at bounding box center [649, 262] width 468 height 60
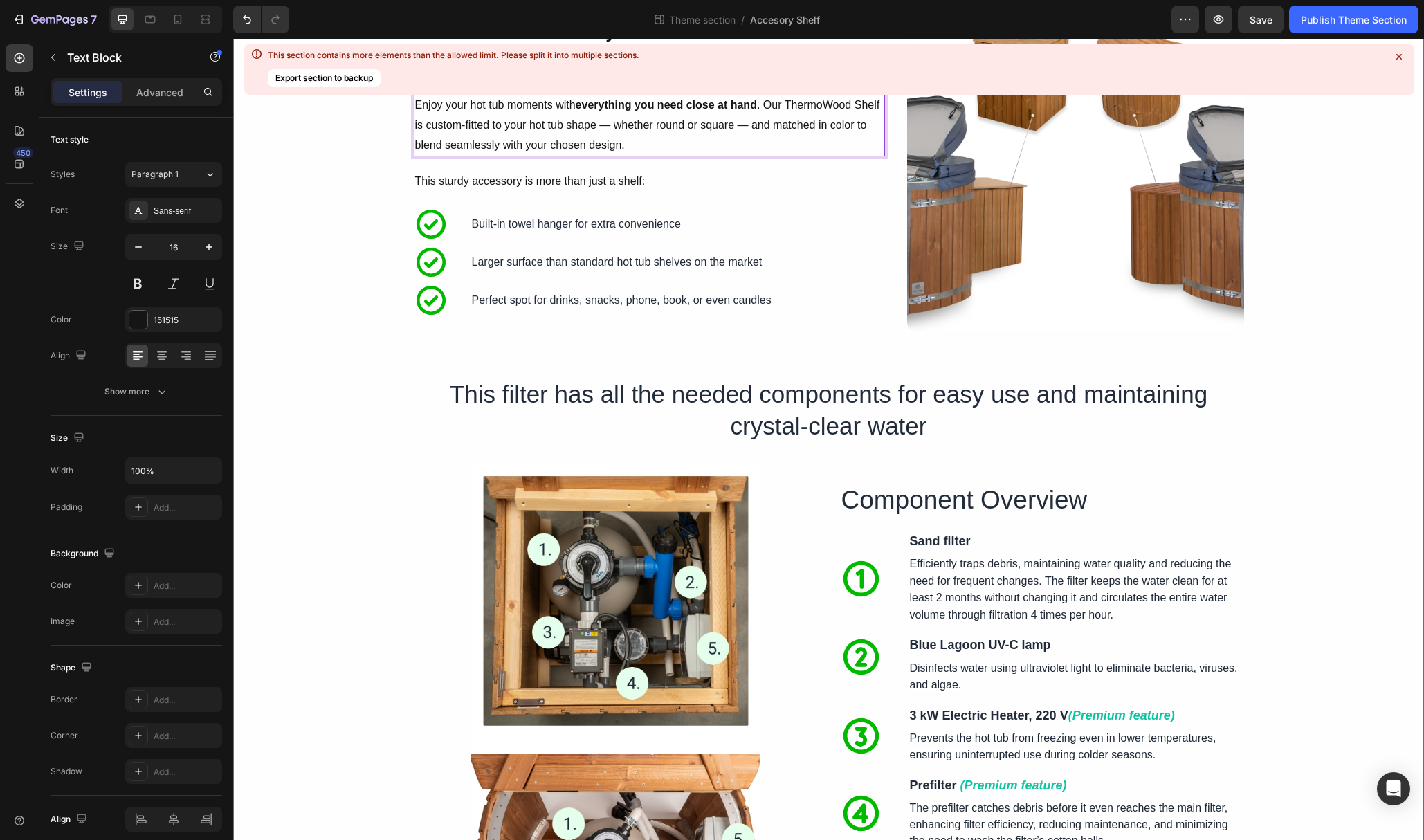
scroll to position [557, 0]
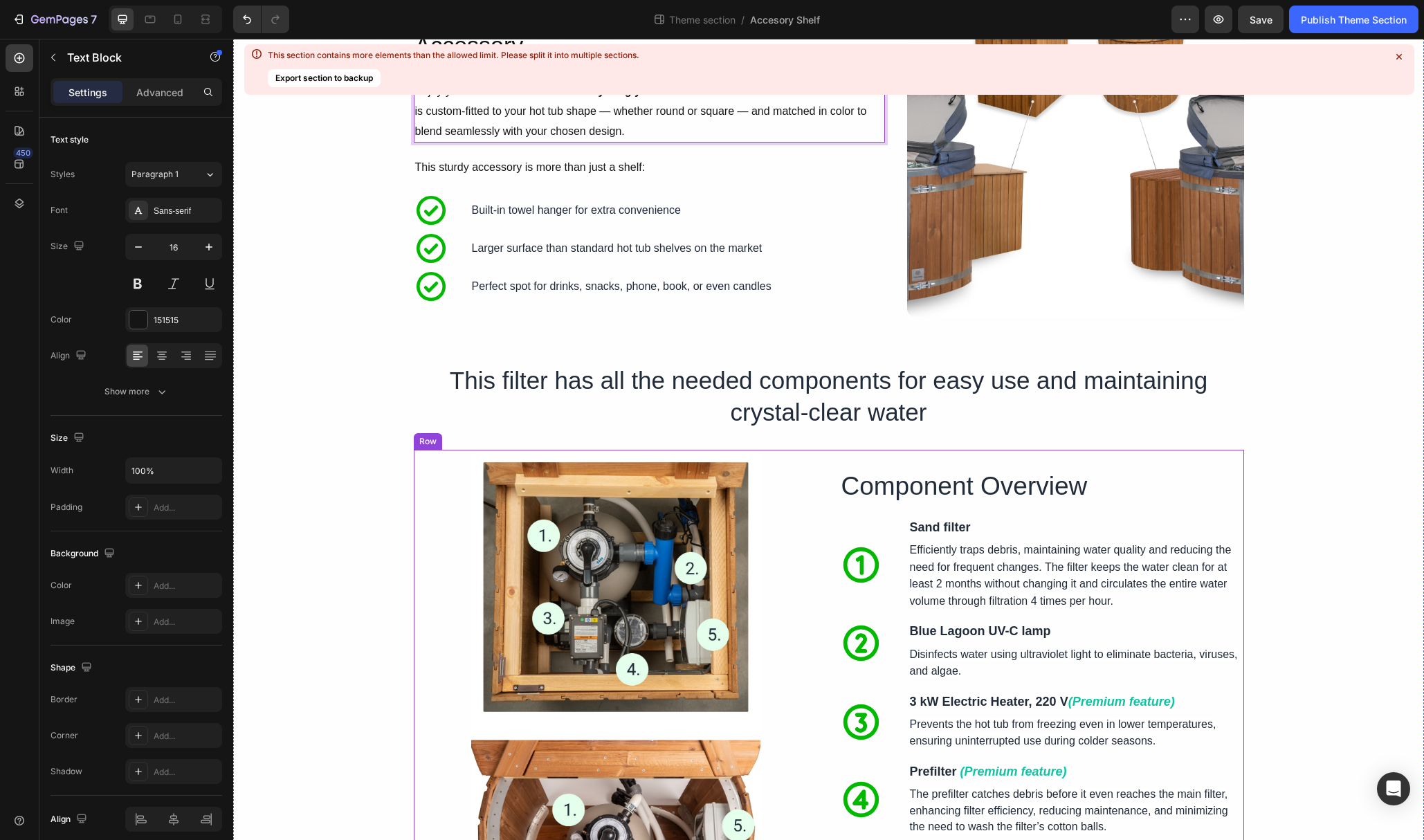
click at [819, 575] on div "Image Component Overview Heading Icon Sand filter Text Block Row Icon Sand filt…" at bounding box center [829, 716] width 831 height 533
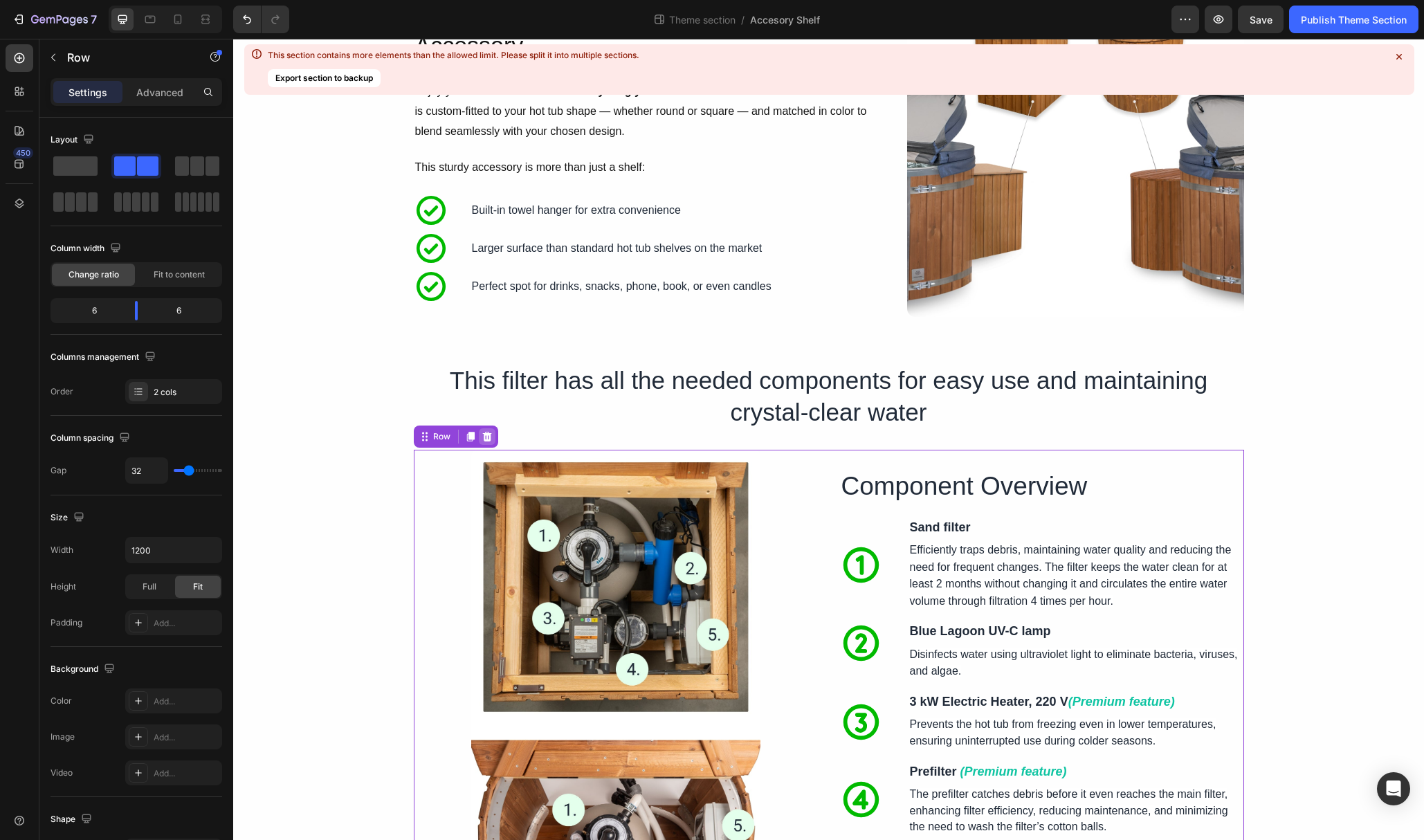
click at [483, 437] on icon at bounding box center [487, 437] width 11 height 11
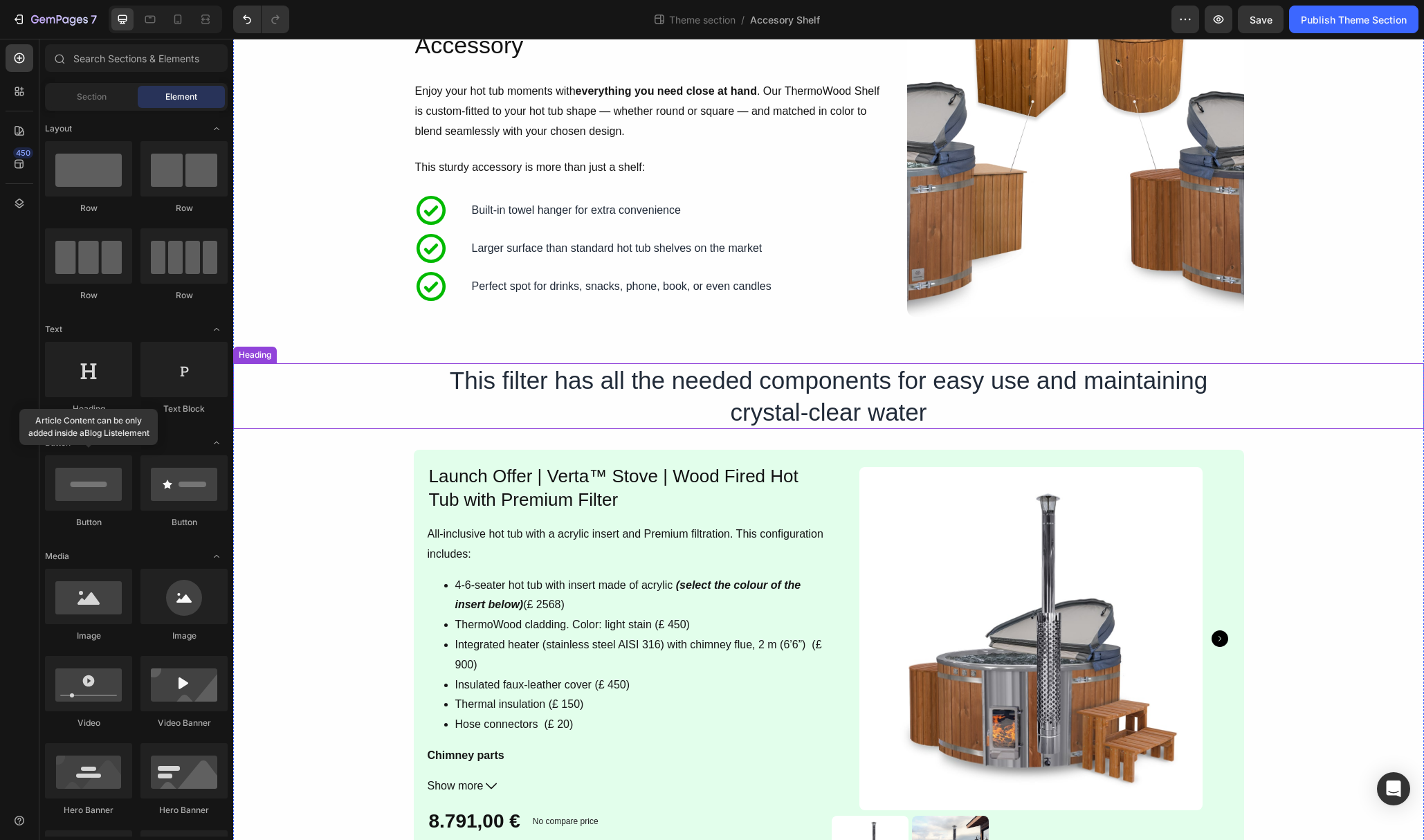
click at [698, 397] on h2 "This filter has all the needed components for easy use and maintaining crystal-…" at bounding box center [829, 396] width 831 height 66
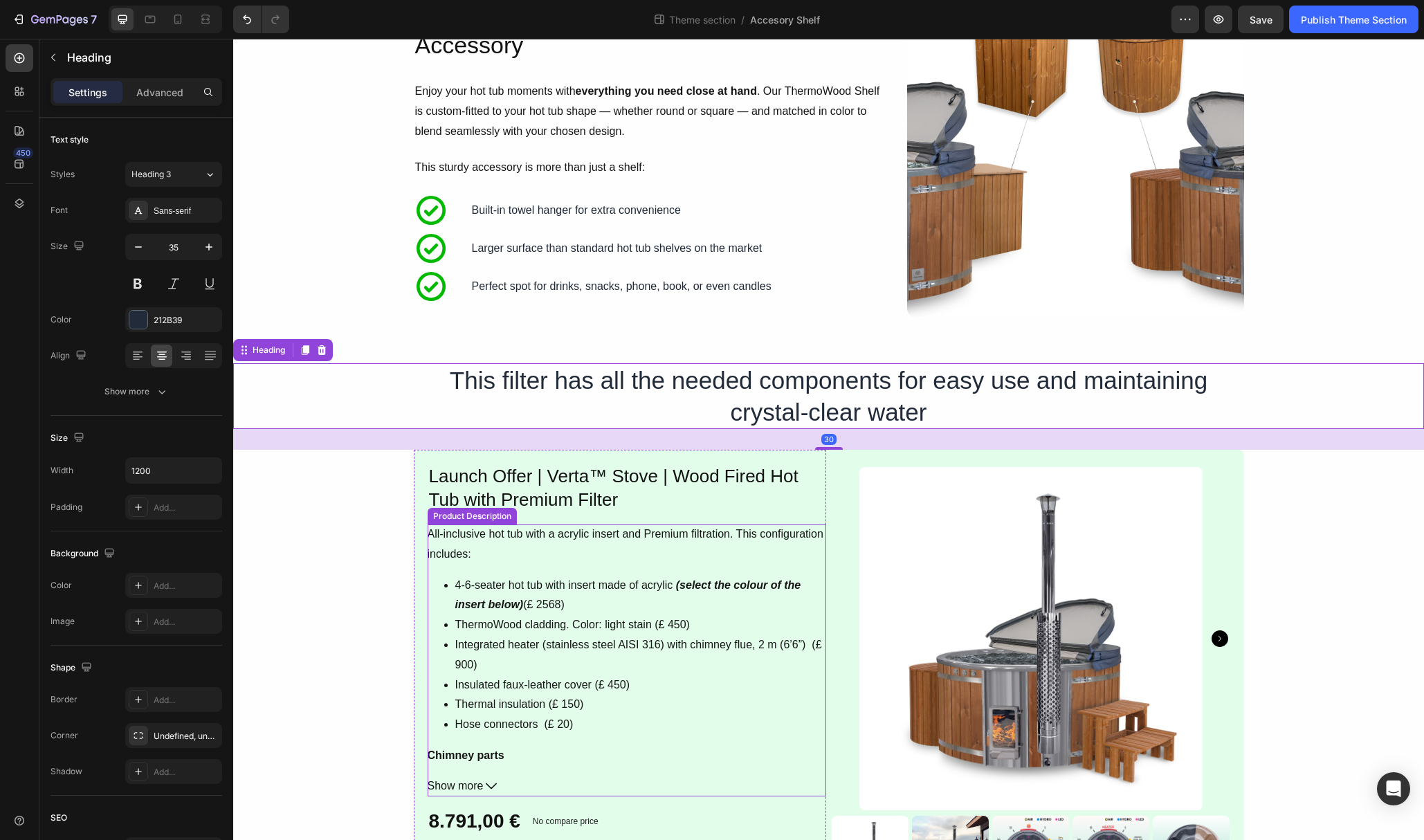
click at [812, 537] on p "All-inclusive hot tub with a acrylic insert and Premium filtration. This config…" at bounding box center [625, 543] width 396 height 32
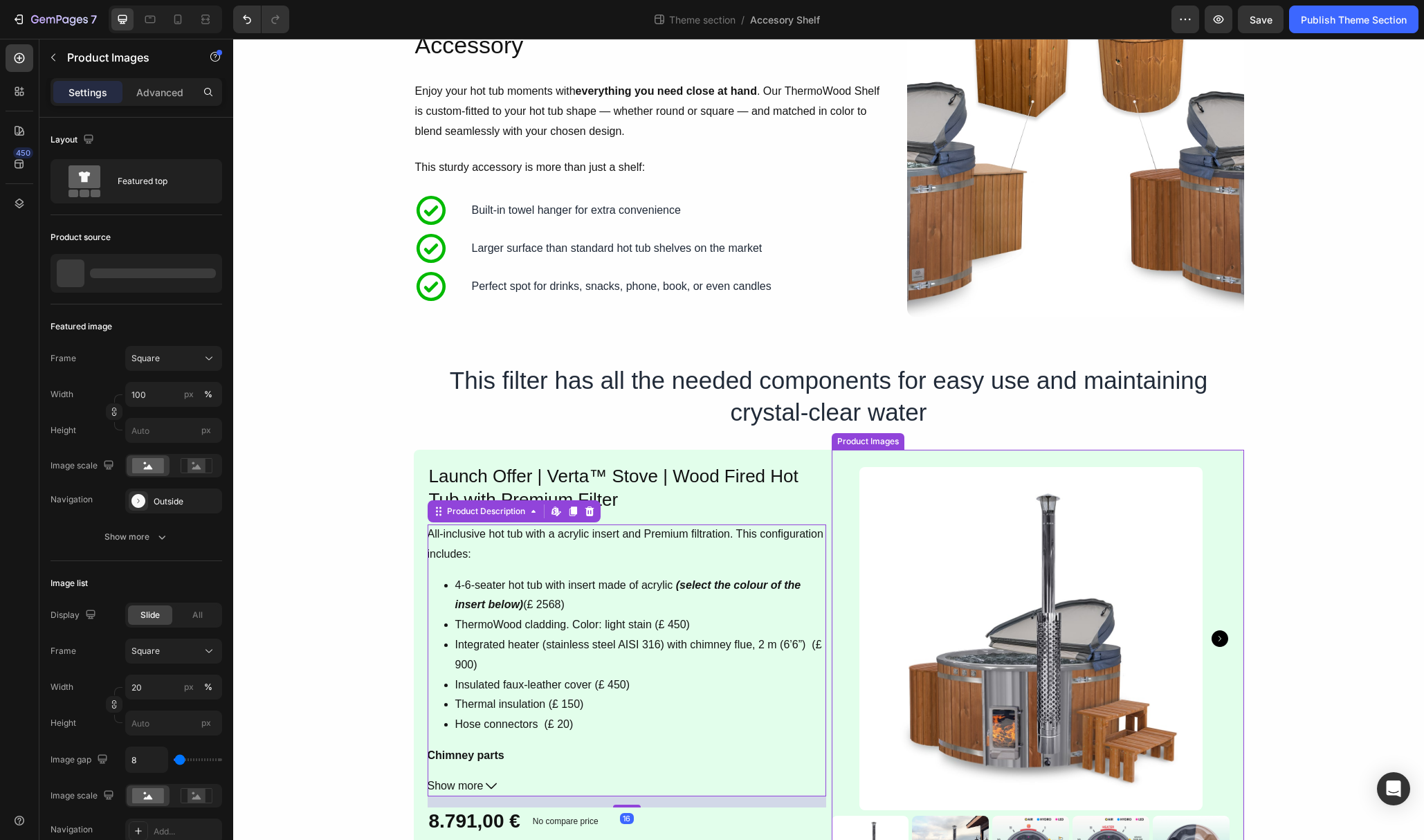
click at [832, 533] on div at bounding box center [1031, 638] width 399 height 343
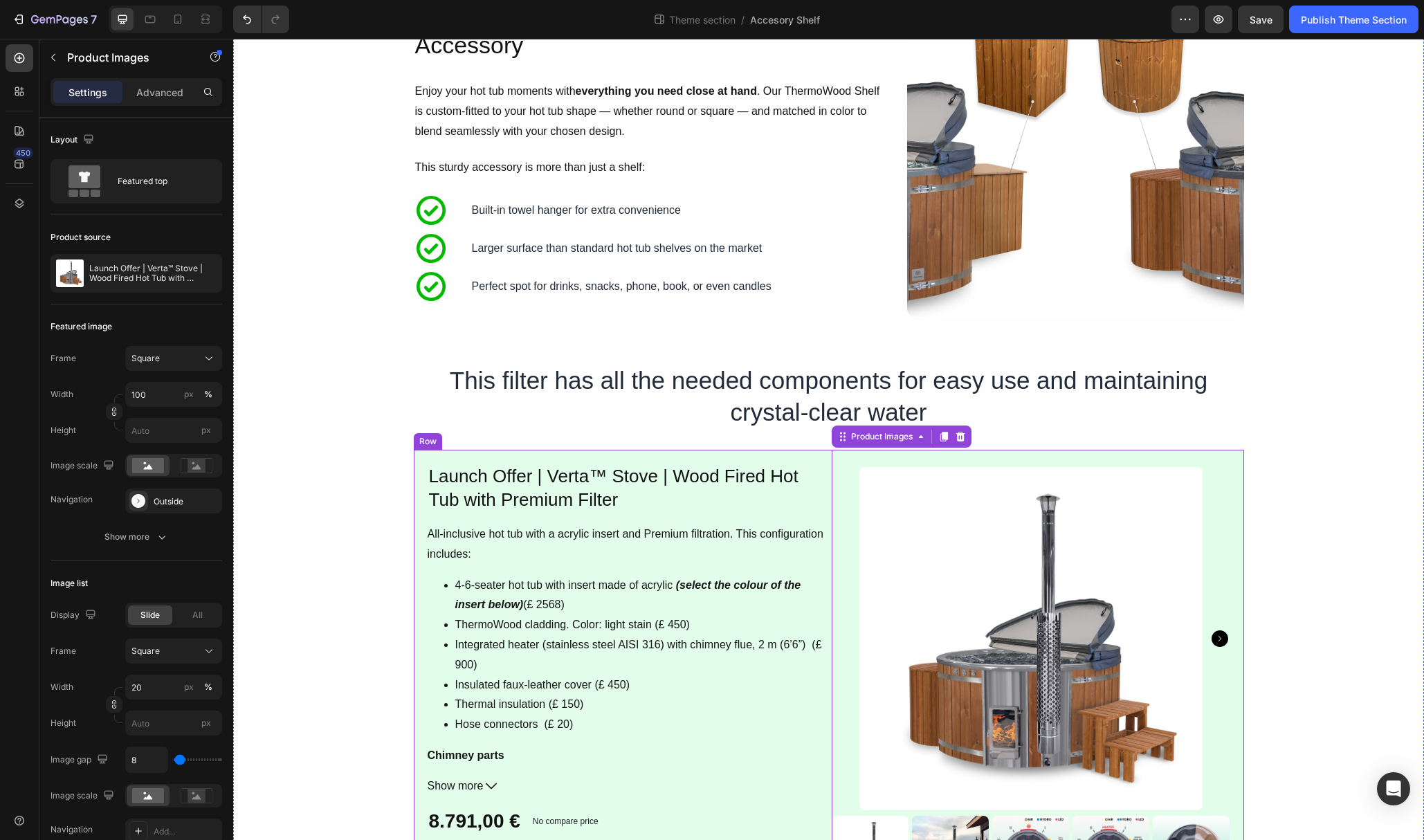
click at [826, 455] on div "Product Images 16 Product Launch Offer | Verta™ Stove | Wood Fired Hot Tub with…" at bounding box center [829, 686] width 831 height 472
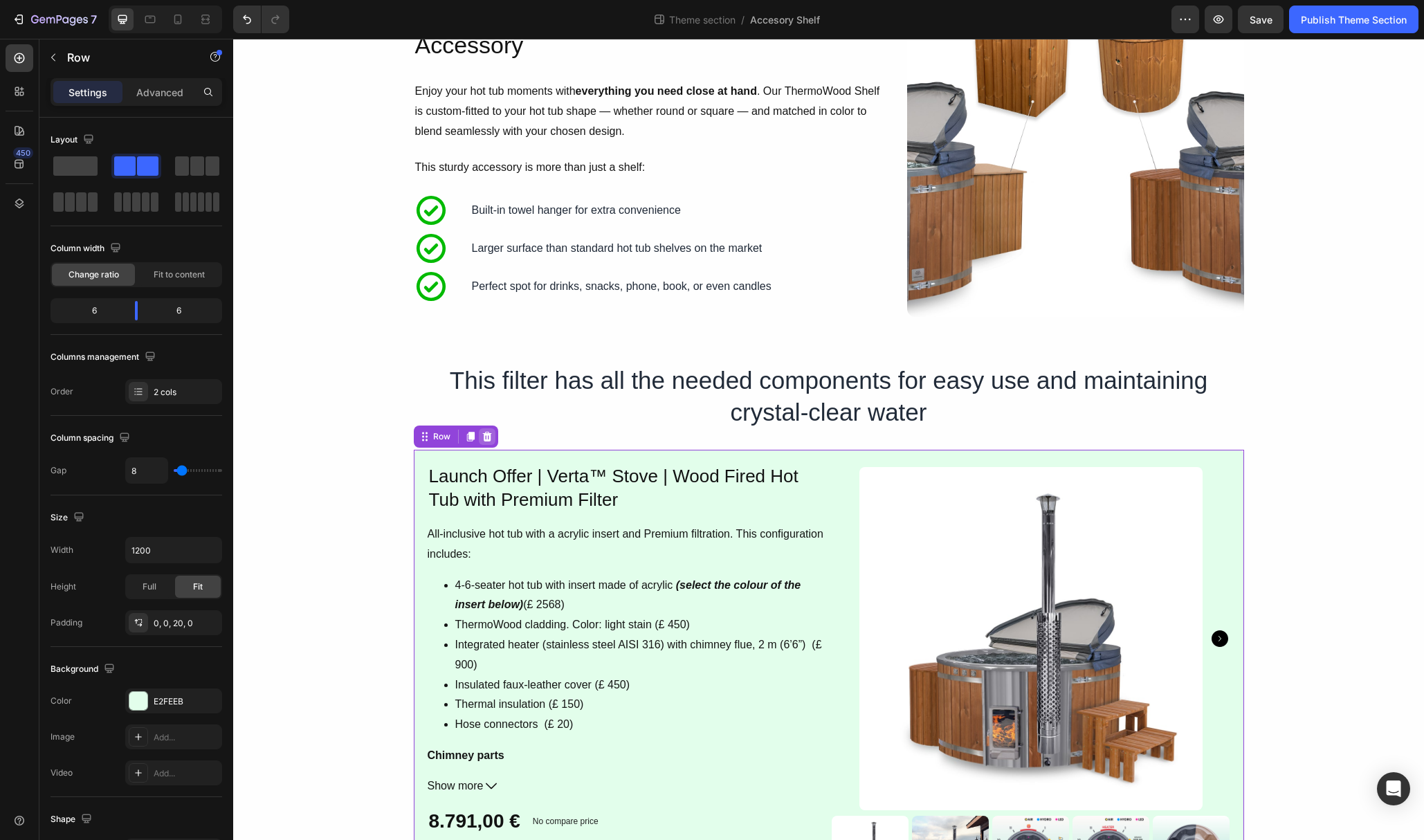
click at [479, 436] on div at bounding box center [486, 436] width 16 height 16
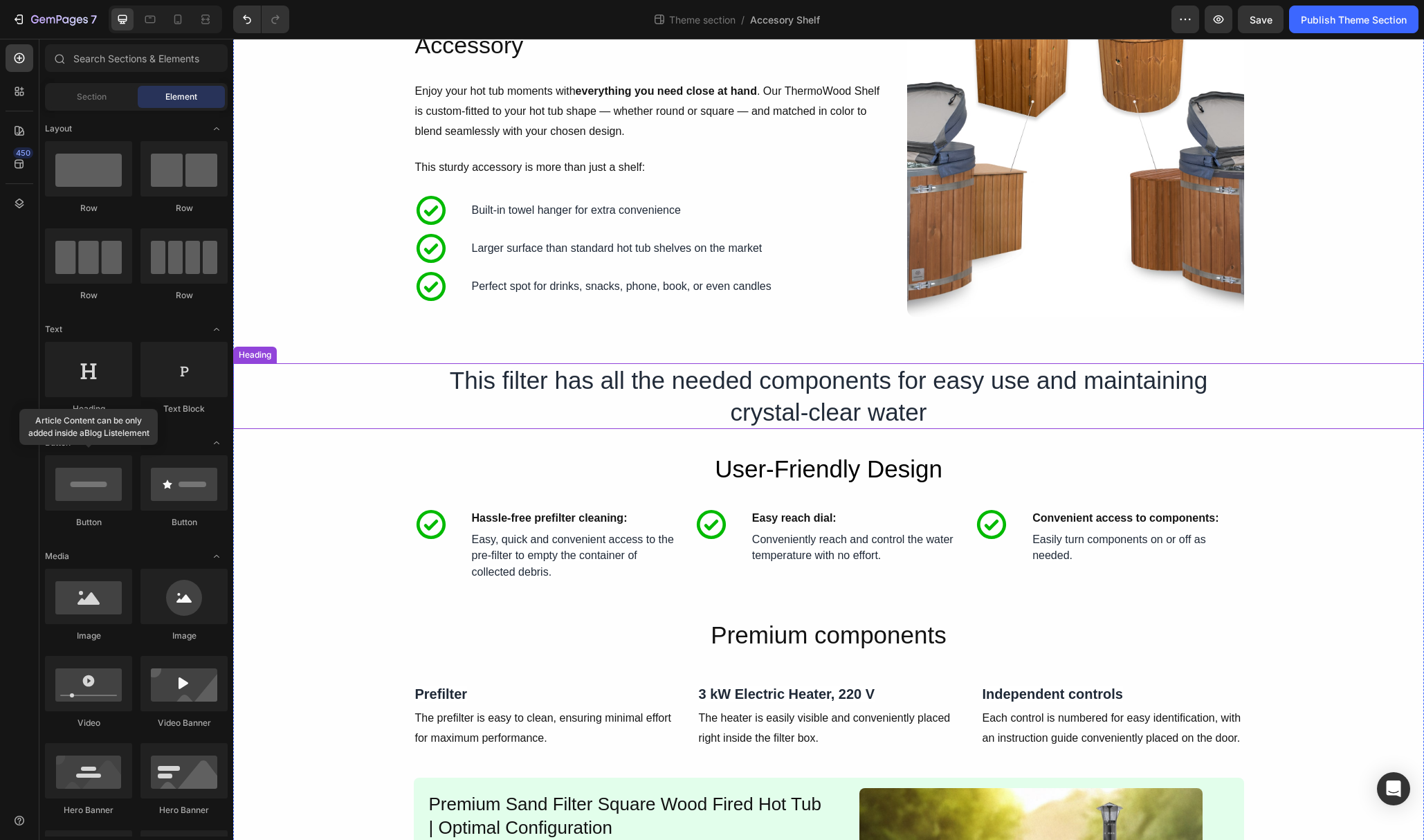
click at [750, 412] on h2 "This filter has all the needed components for easy use and maintaining crystal-…" at bounding box center [829, 396] width 831 height 66
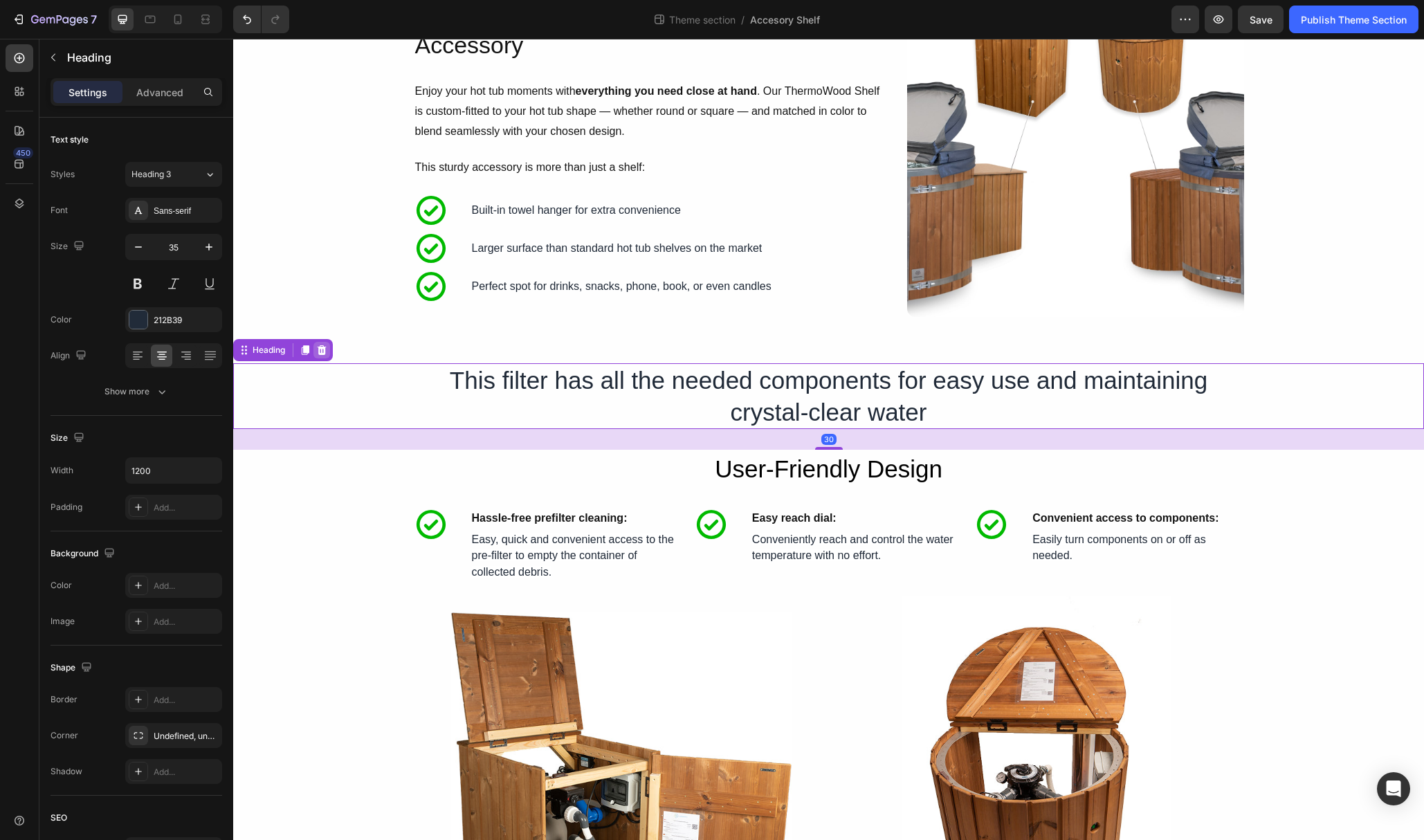
click at [322, 355] on icon at bounding box center [322, 350] width 9 height 10
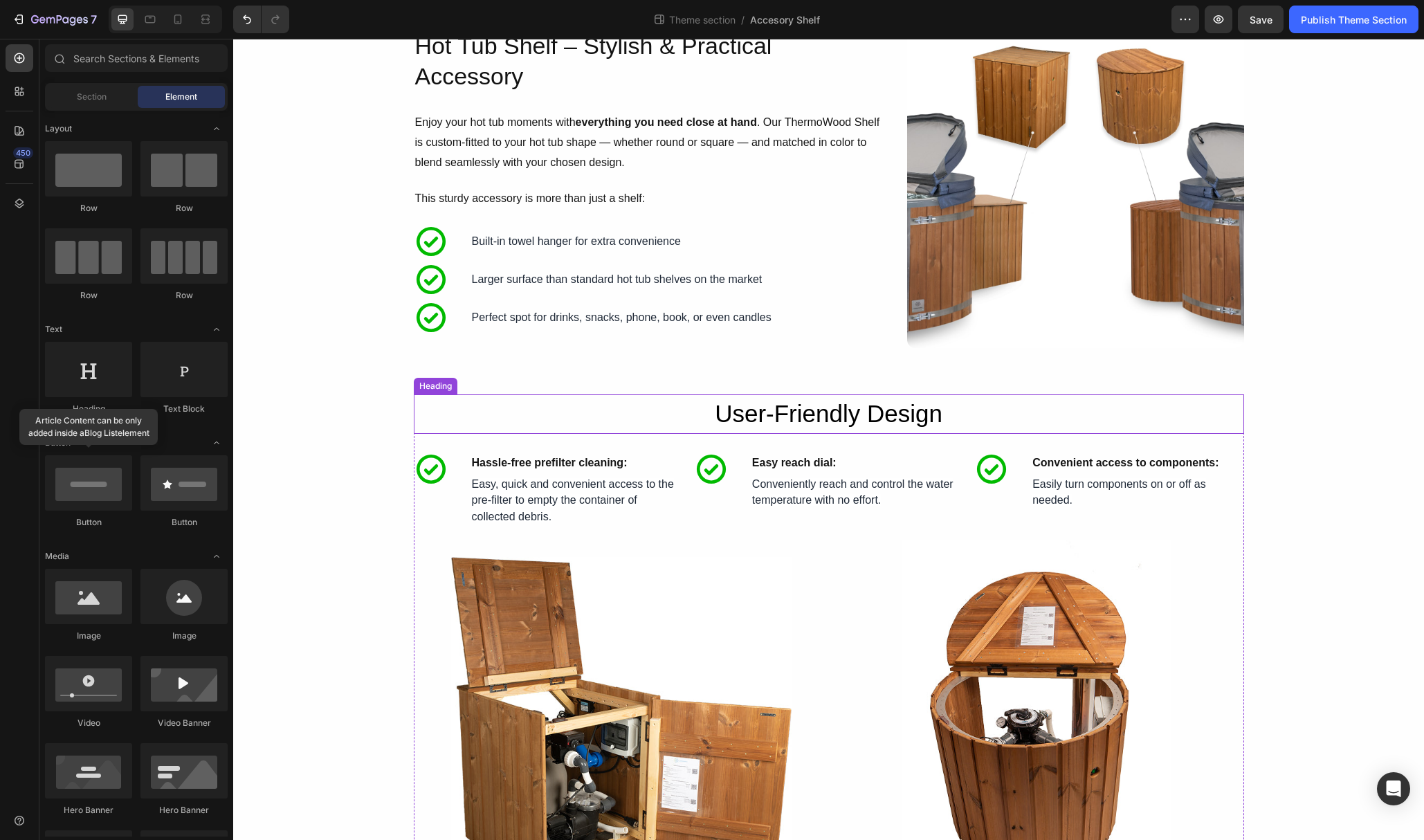
scroll to position [484, 0]
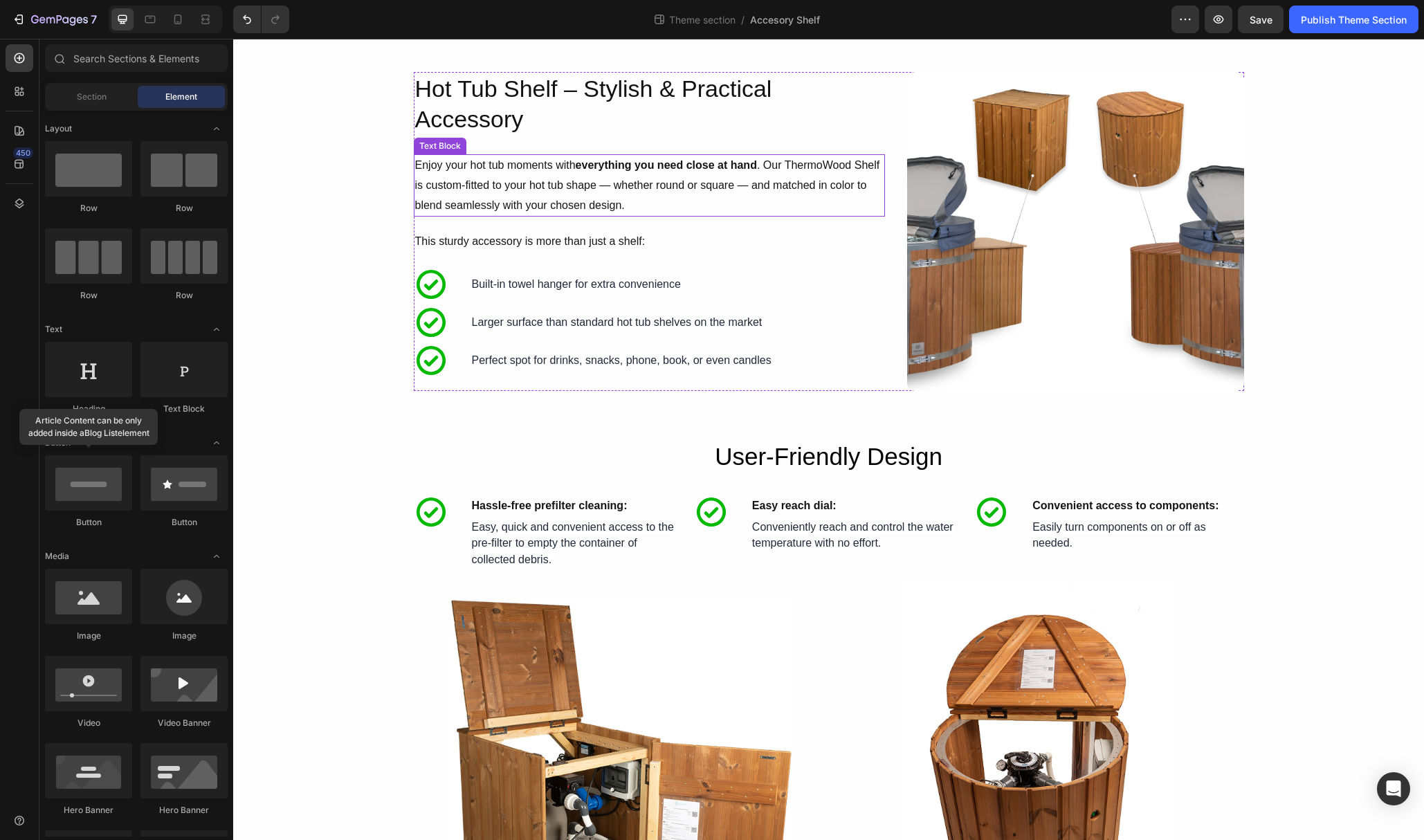
click at [661, 179] on p "Enjoy your hot tub moments with everything you need close at hand . Our ThermoW…" at bounding box center [649, 185] width 468 height 60
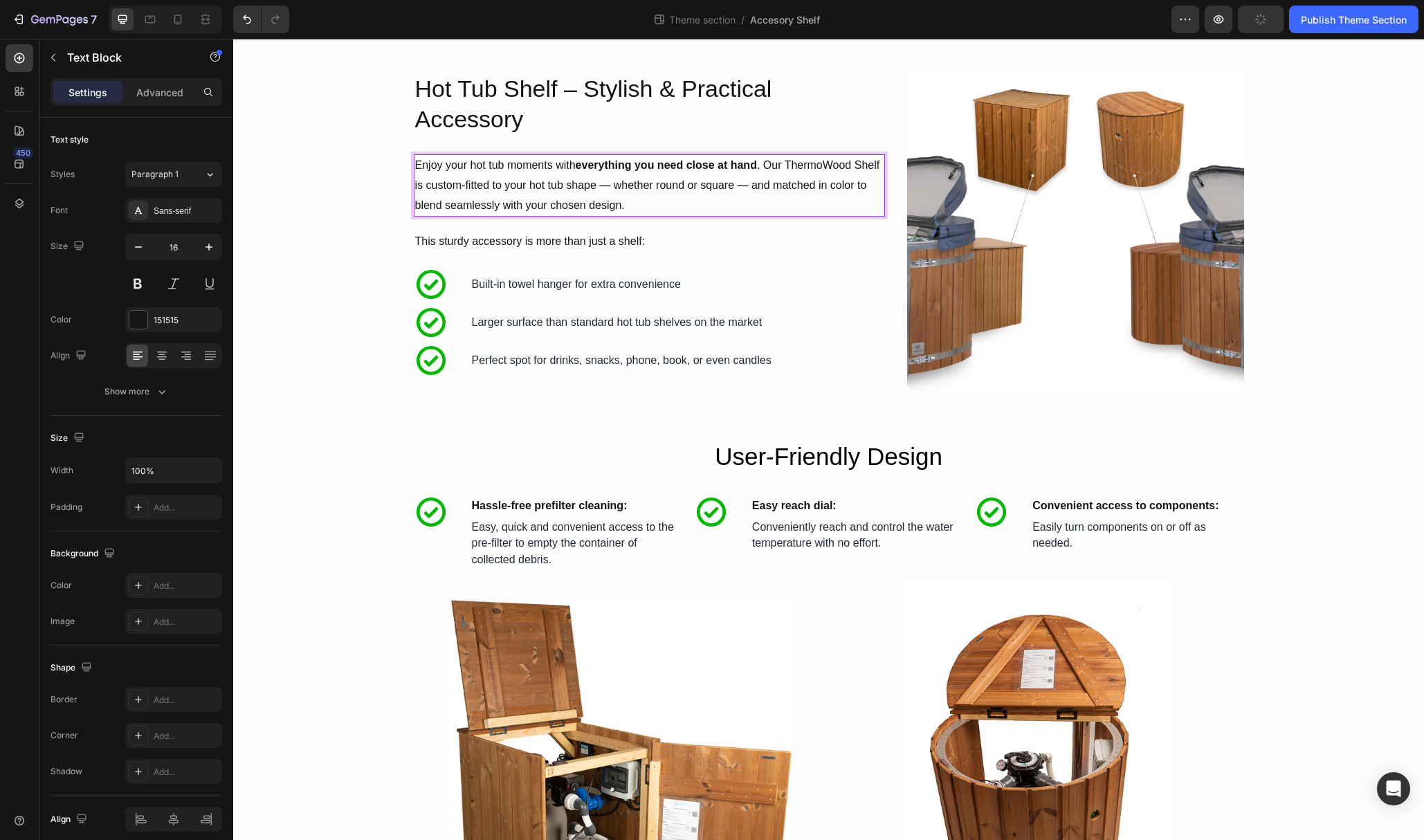
click at [550, 189] on p "Enjoy your hot tub moments with everything you need close at hand . Our ThermoW…" at bounding box center [649, 185] width 468 height 60
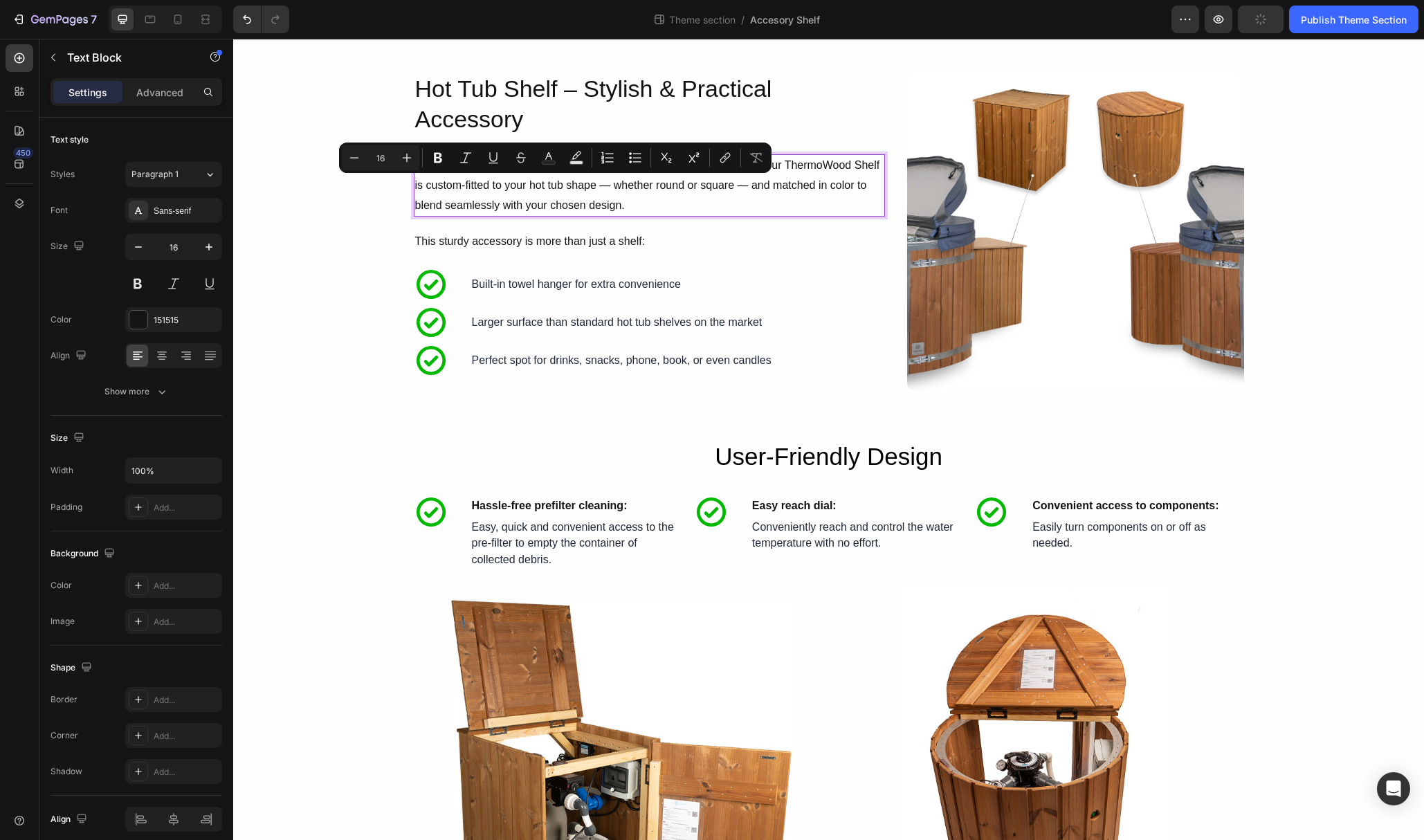
click at [490, 186] on p "Enjoy your hot tub moments with everything you need close at hand . Our ThermoW…" at bounding box center [649, 185] width 468 height 60
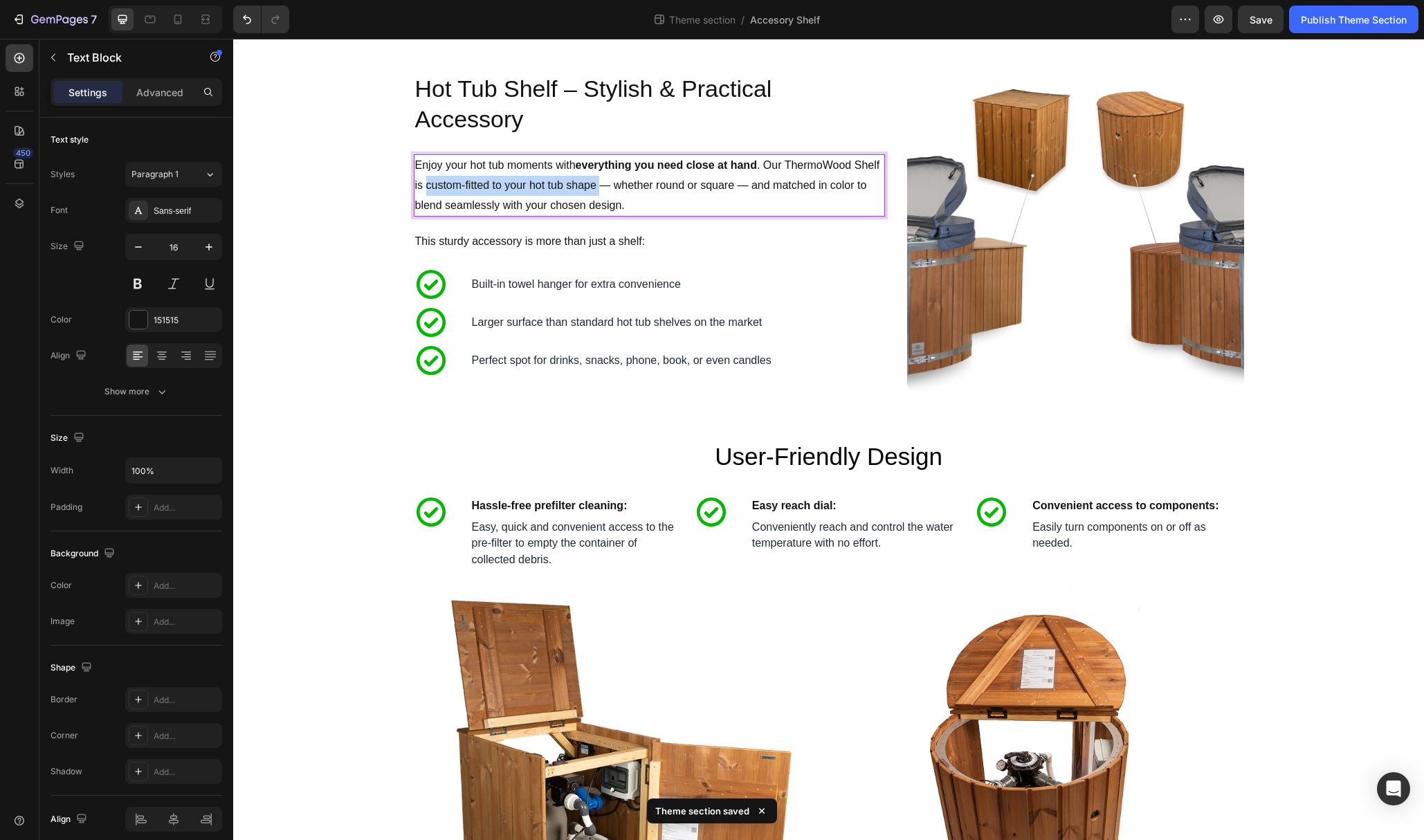
drag, startPoint x: 427, startPoint y: 186, endPoint x: 599, endPoint y: 184, distance: 172.0
click at [599, 184] on p "Enjoy your hot tub moments with everything you need close at hand . Our ThermoW…" at bounding box center [649, 185] width 468 height 60
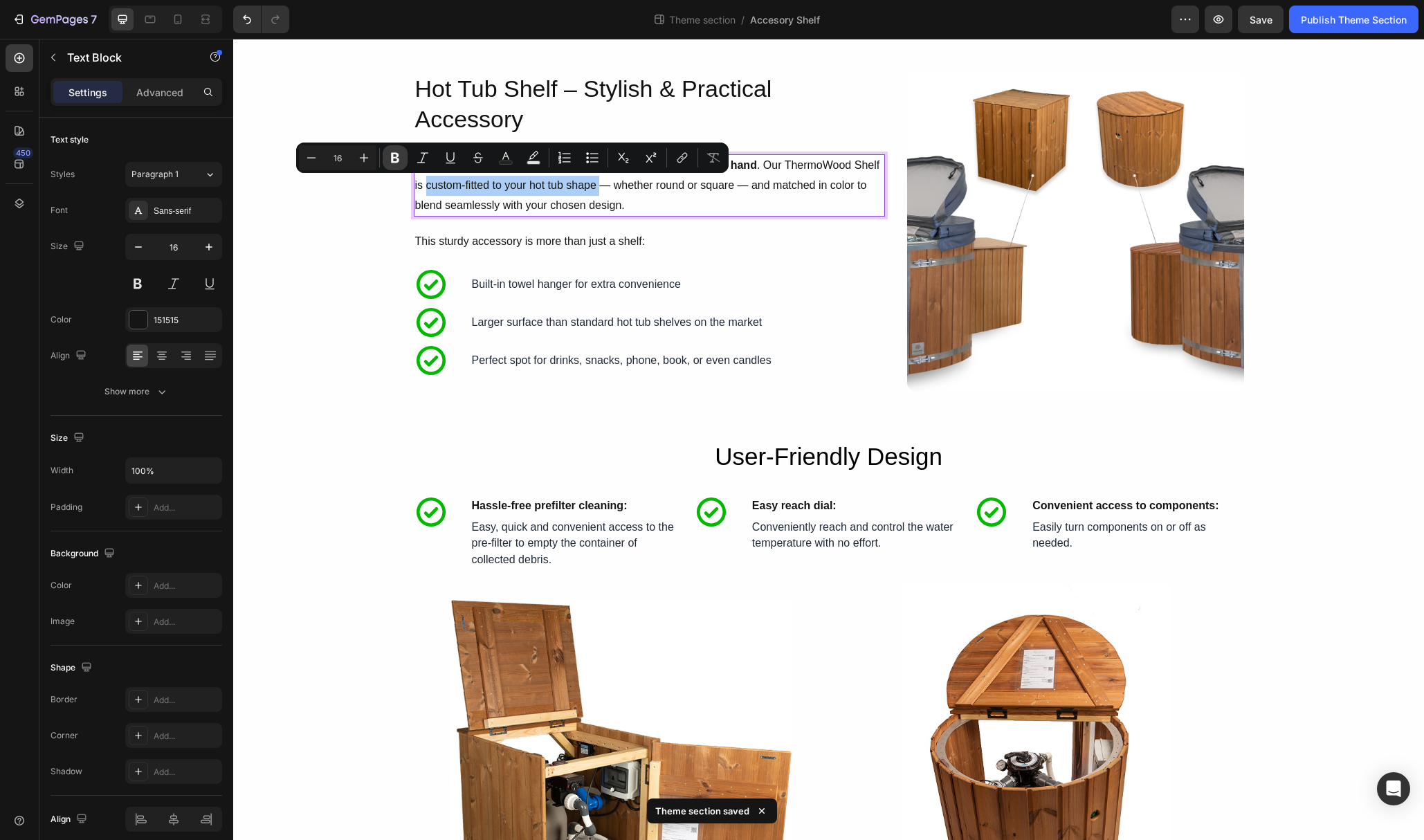
click at [396, 153] on icon "Editor contextual toolbar" at bounding box center [395, 158] width 9 height 10
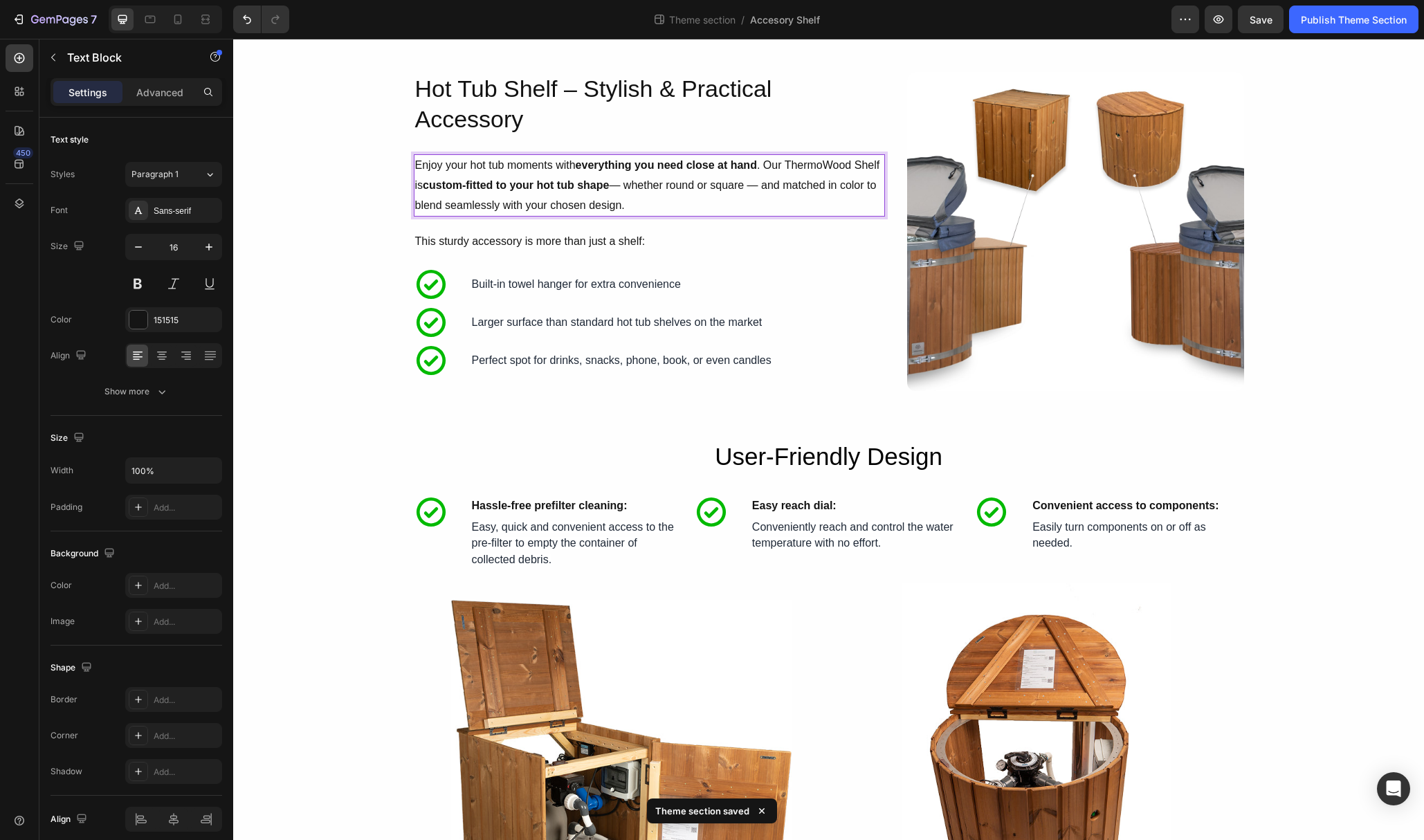
click at [771, 186] on p "Enjoy your hot tub moments with everything you need close at hand . Our ThermoW…" at bounding box center [649, 185] width 468 height 60
drag, startPoint x: 788, startPoint y: 186, endPoint x: 870, endPoint y: 186, distance: 82.0
click at [870, 186] on p "Enjoy your hot tub moments with everything you need close at hand . Our ThermoW…" at bounding box center [649, 185] width 468 height 60
click at [813, 181] on p "Enjoy your hot tub moments with everything you need close at hand . Our ThermoW…" at bounding box center [649, 185] width 468 height 60
click at [808, 186] on p "Enjoy your hot tub moments with everything you need close at hand . Our ThermoW…" at bounding box center [649, 185] width 468 height 60
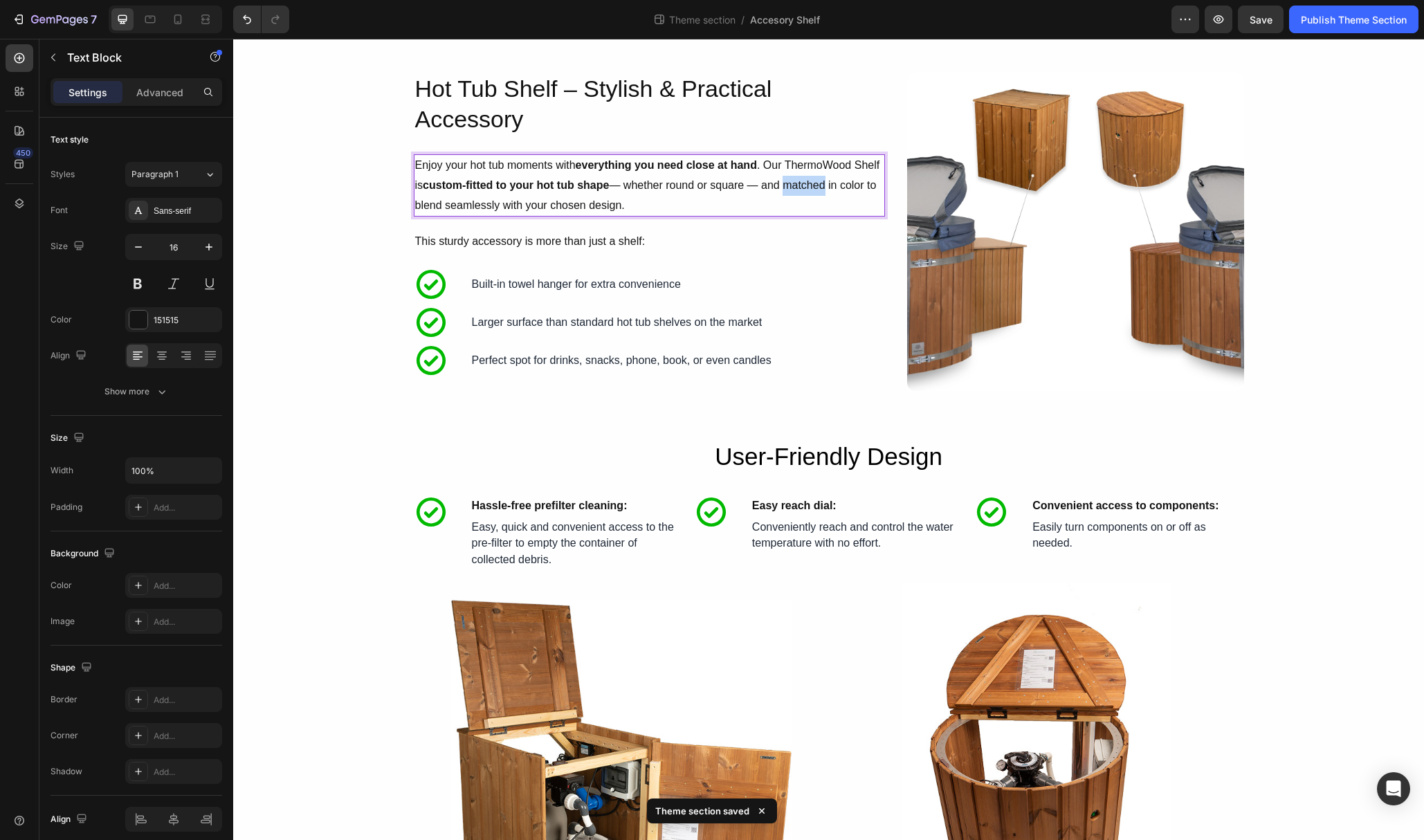
click at [808, 186] on p "Enjoy your hot tub moments with everything you need close at hand . Our ThermoW…" at bounding box center [649, 185] width 468 height 60
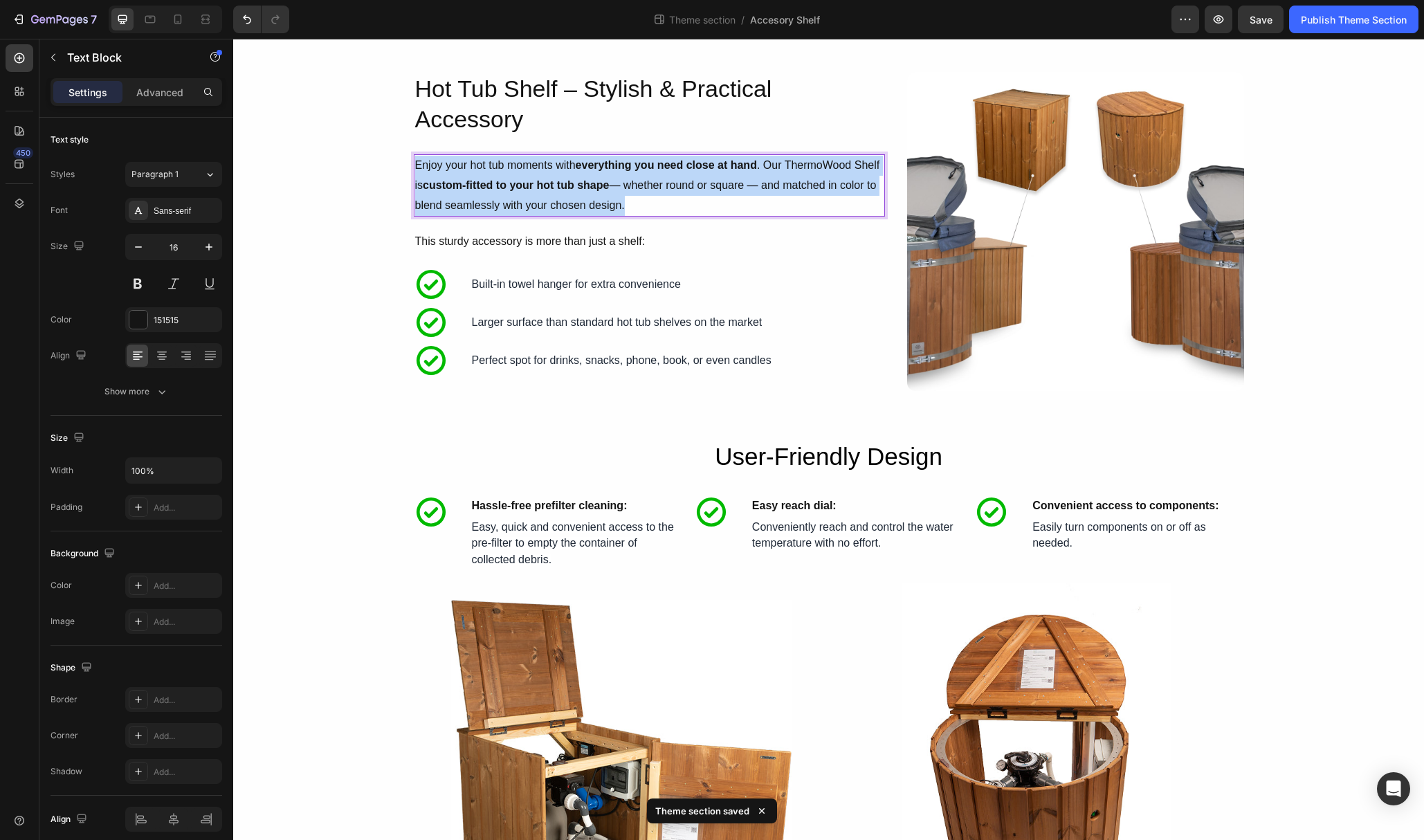
click at [808, 186] on p "Enjoy your hot tub moments with everything you need close at hand . Our ThermoW…" at bounding box center [649, 185] width 468 height 60
click at [824, 186] on p "Enjoy your hot tub moments with everything you need close at hand . Our ThermoW…" at bounding box center [649, 185] width 468 height 60
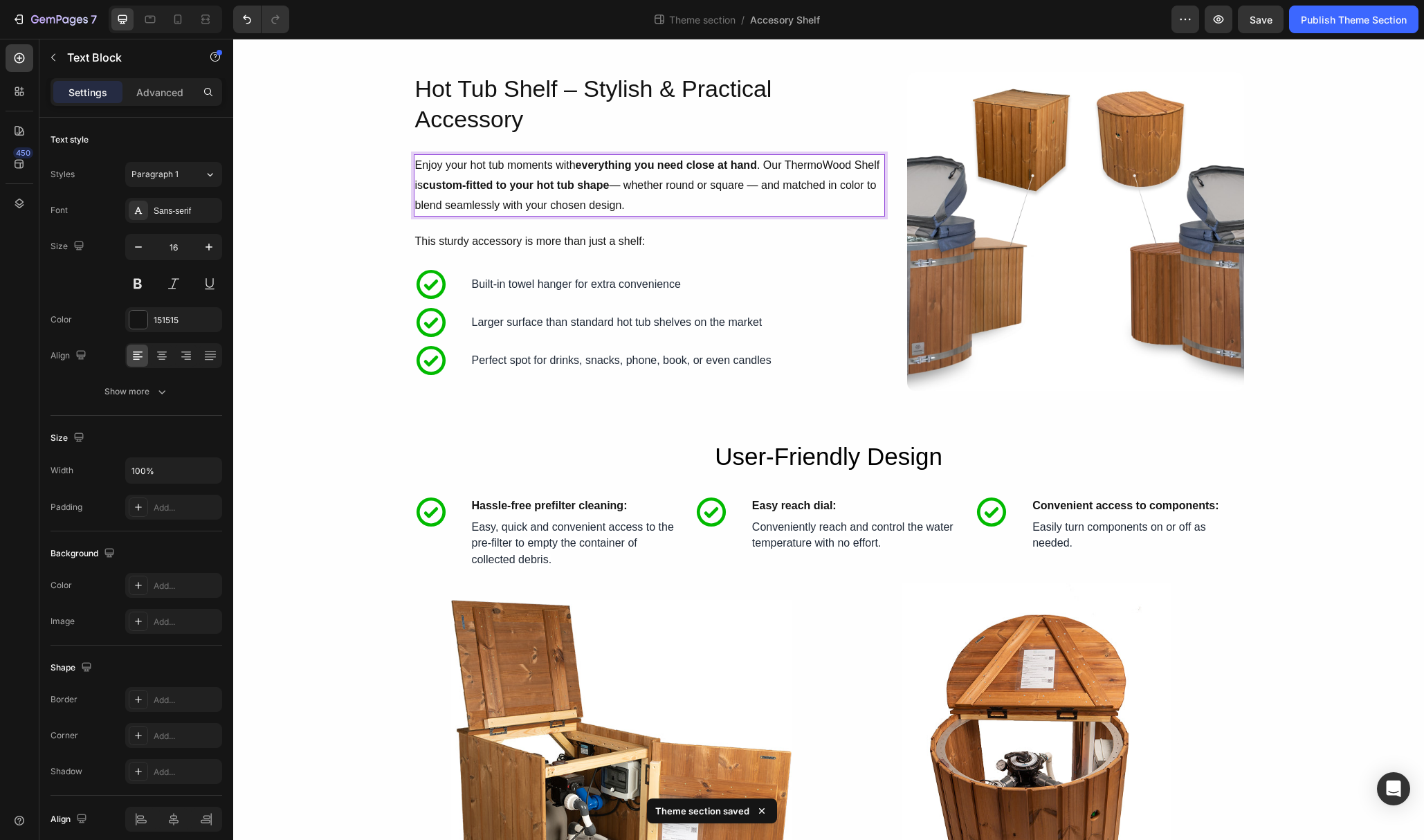
click at [818, 216] on div "Enjoy your hot tub moments with everything you need close at hand . Our ThermoW…" at bounding box center [649, 185] width 472 height 62
click at [824, 238] on p "This sturdy accessory is more than just a shelf:" at bounding box center [649, 242] width 468 height 20
click at [772, 204] on p "Enjoy your hot tub moments with everything you need close at hand . Our ThermoW…" at bounding box center [649, 185] width 468 height 60
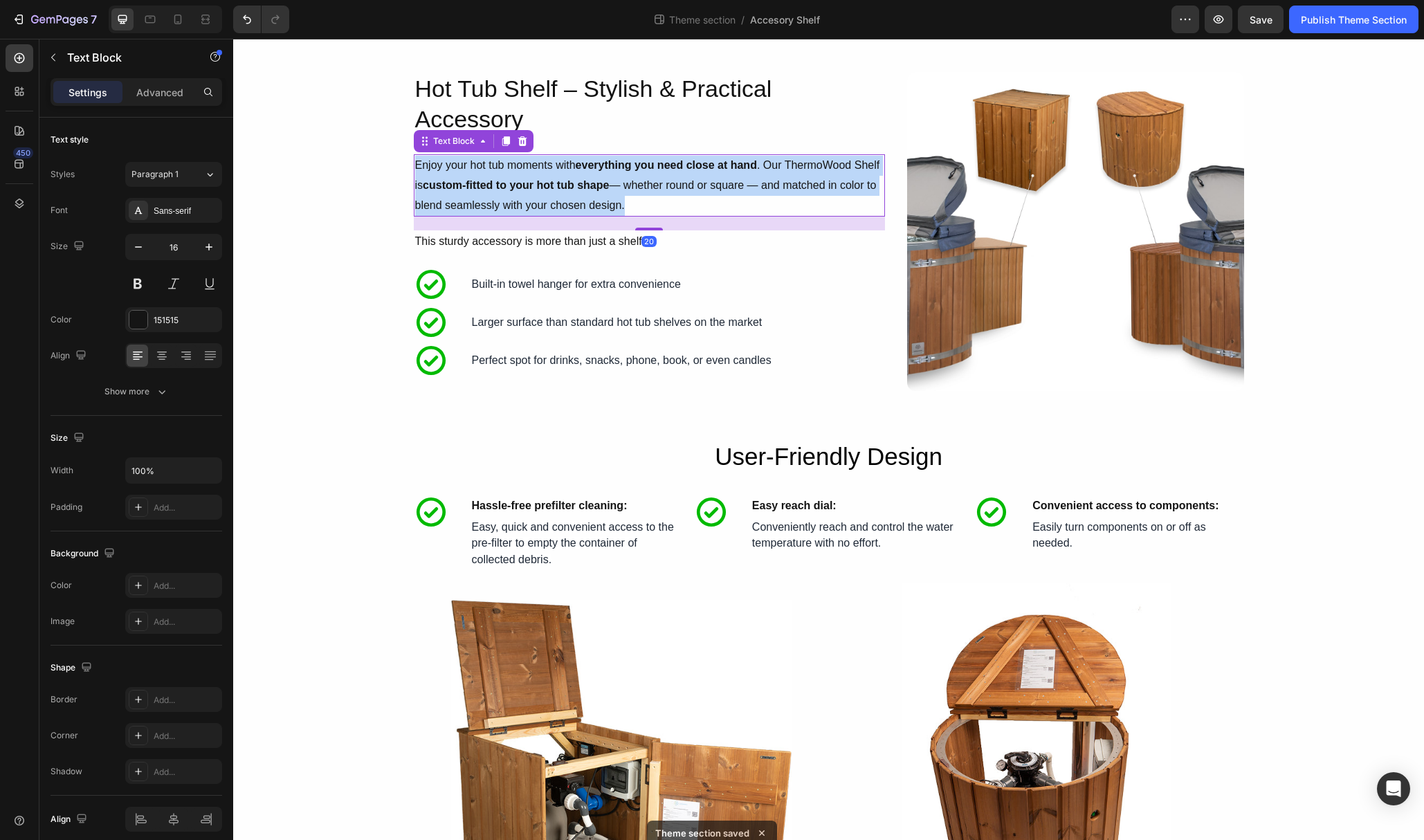
click at [772, 204] on p "Enjoy your hot tub moments with everything you need close at hand . Our ThermoW…" at bounding box center [649, 185] width 468 height 60
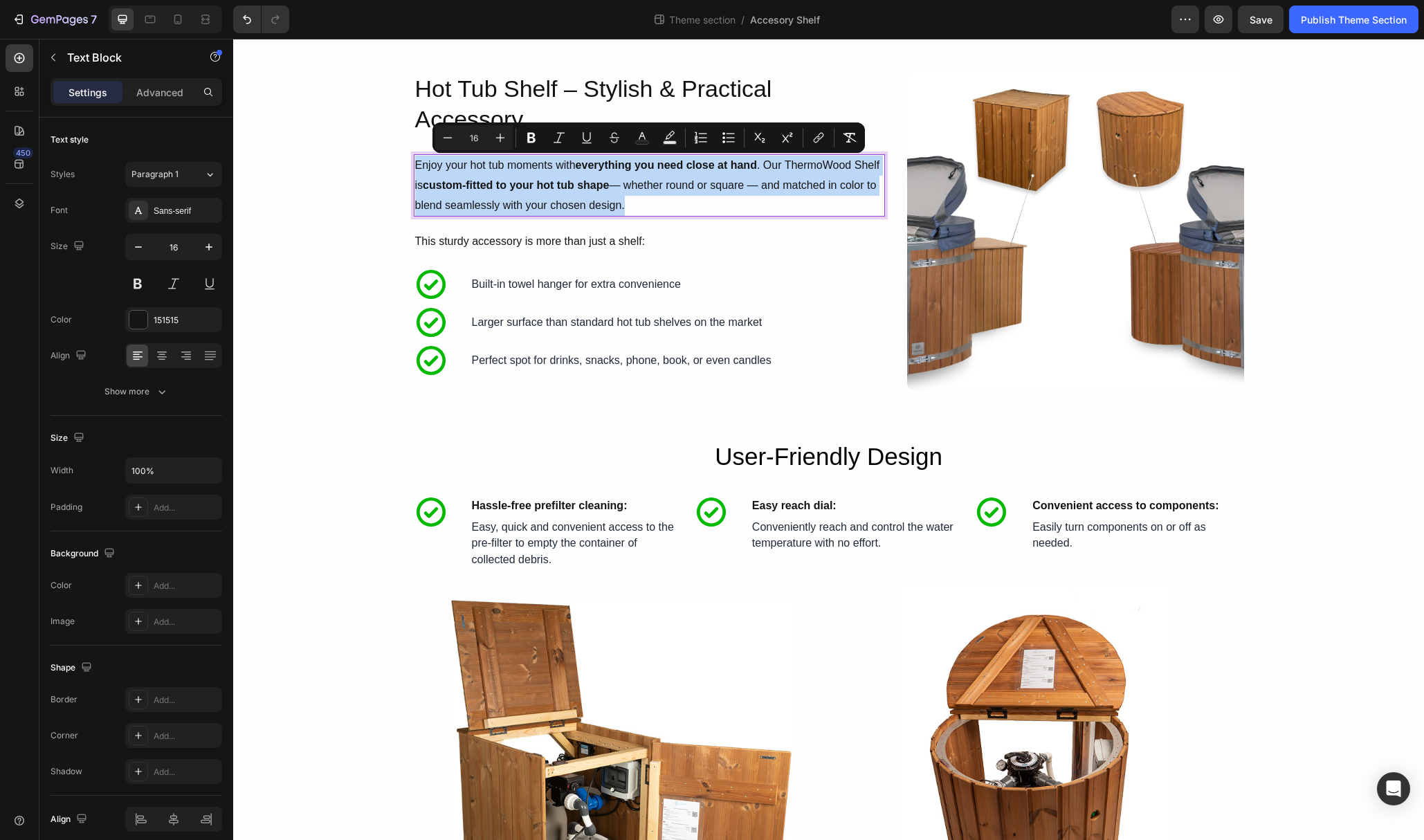
click at [809, 191] on p "Enjoy your hot tub moments with everything you need close at hand . Our ThermoW…" at bounding box center [649, 185] width 468 height 60
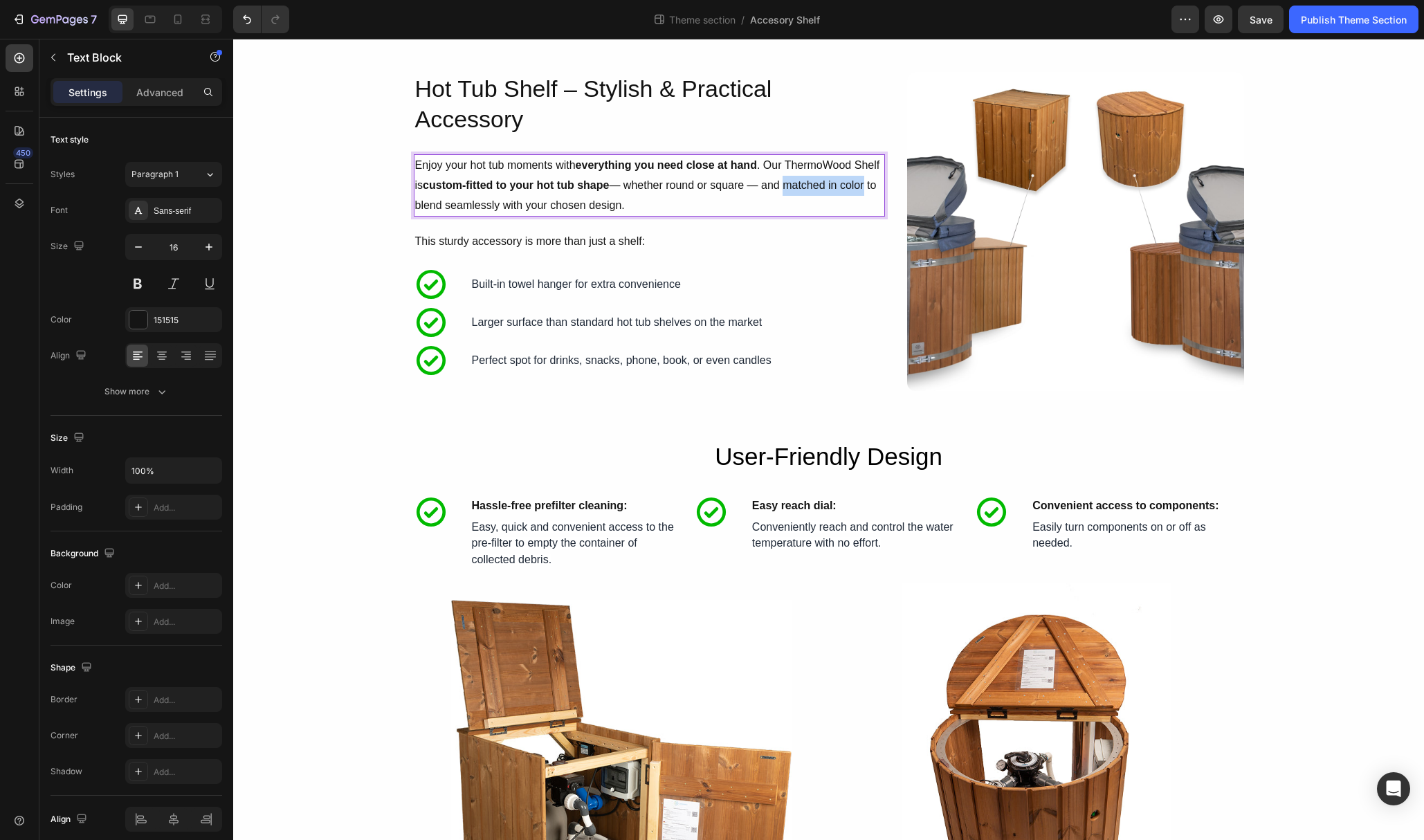
drag, startPoint x: 793, startPoint y: 186, endPoint x: 870, endPoint y: 186, distance: 77.0
click at [869, 186] on p "Enjoy your hot tub moments with everything you need close at hand . Our ThermoW…" at bounding box center [649, 185] width 468 height 60
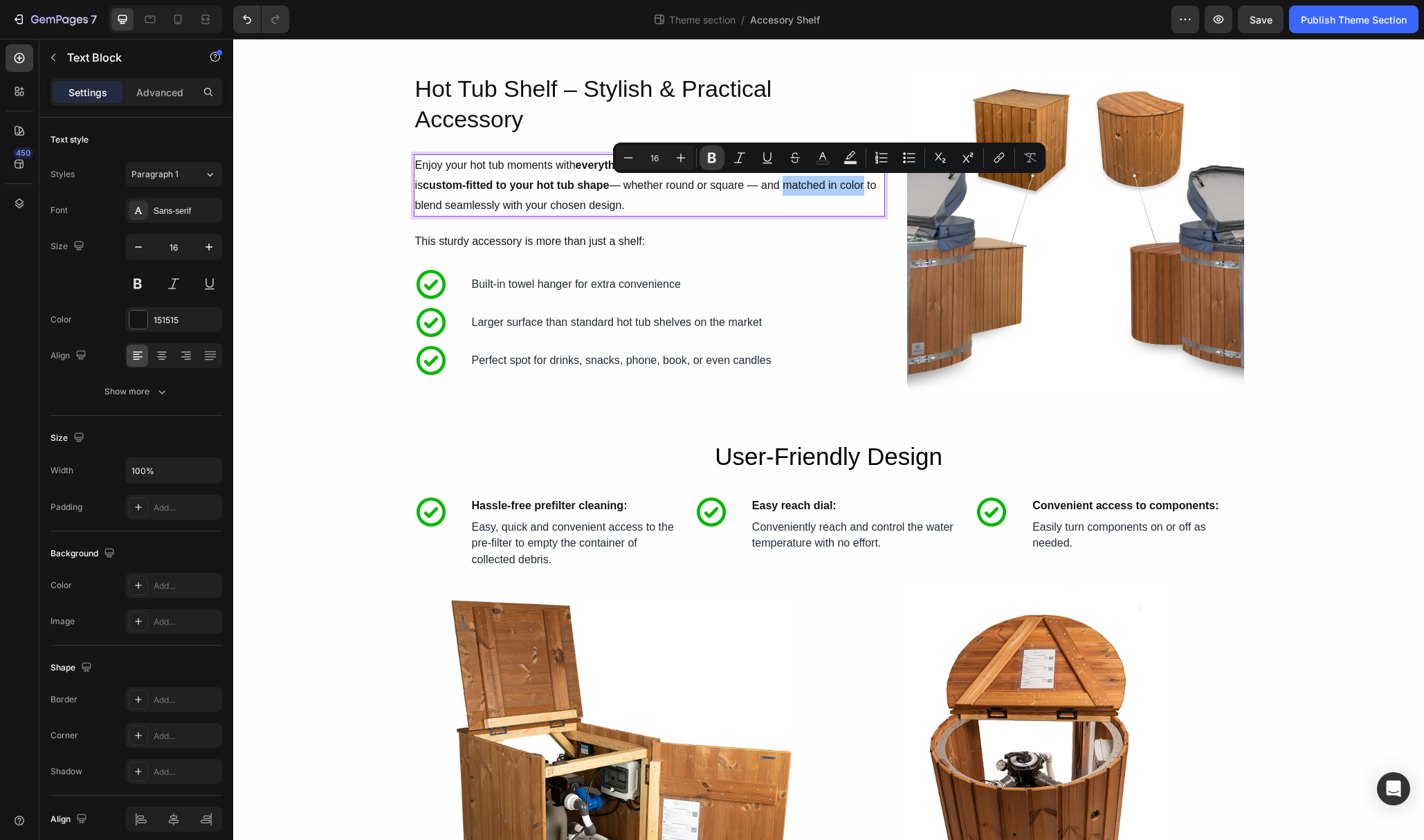
click at [715, 159] on icon "Editor contextual toolbar" at bounding box center [712, 158] width 14 height 14
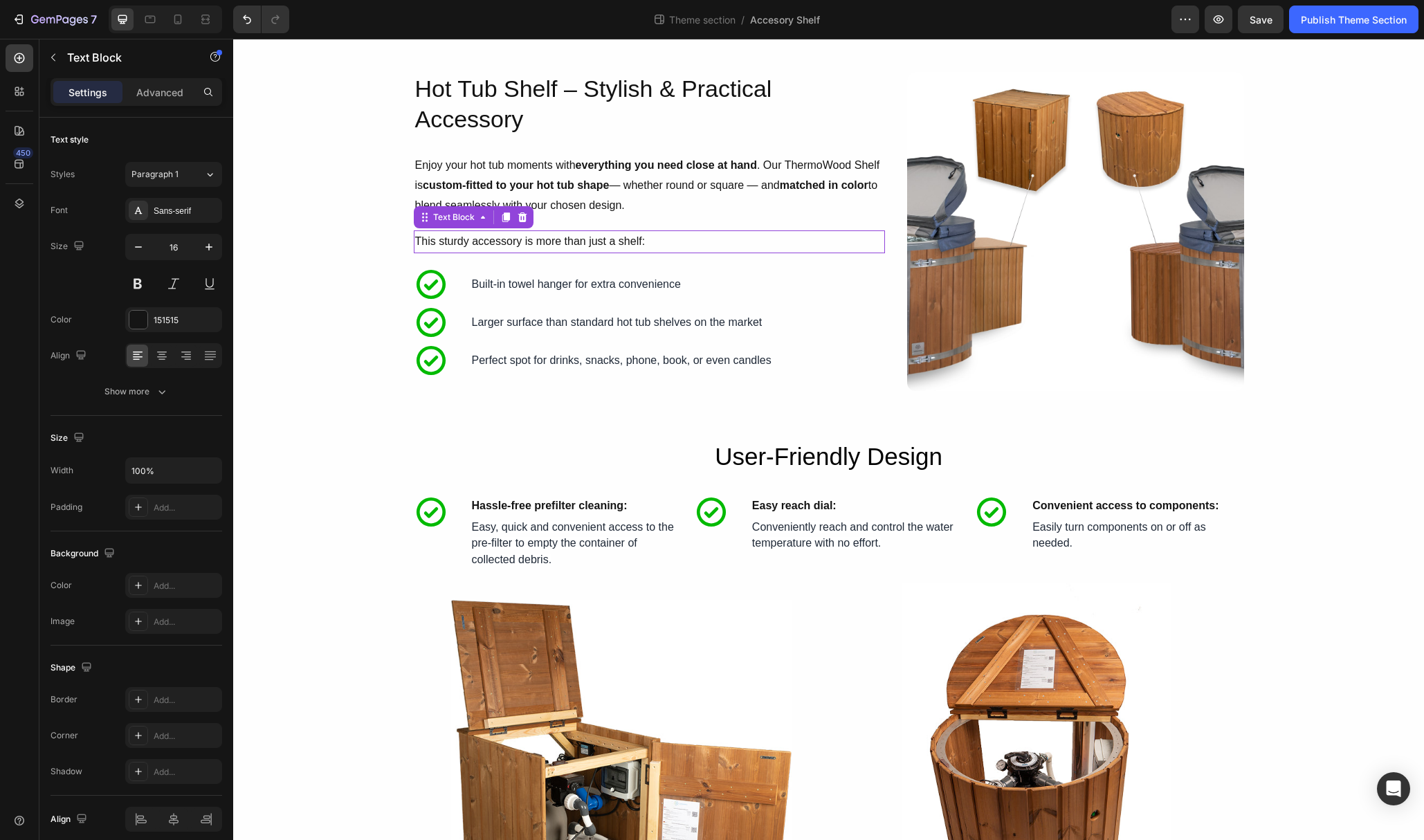
click at [655, 241] on p "This sturdy accessory is more than just a shelf:" at bounding box center [649, 242] width 468 height 20
click at [573, 242] on p "This sturdy accessory is more than just a shelf:" at bounding box center [649, 242] width 468 height 20
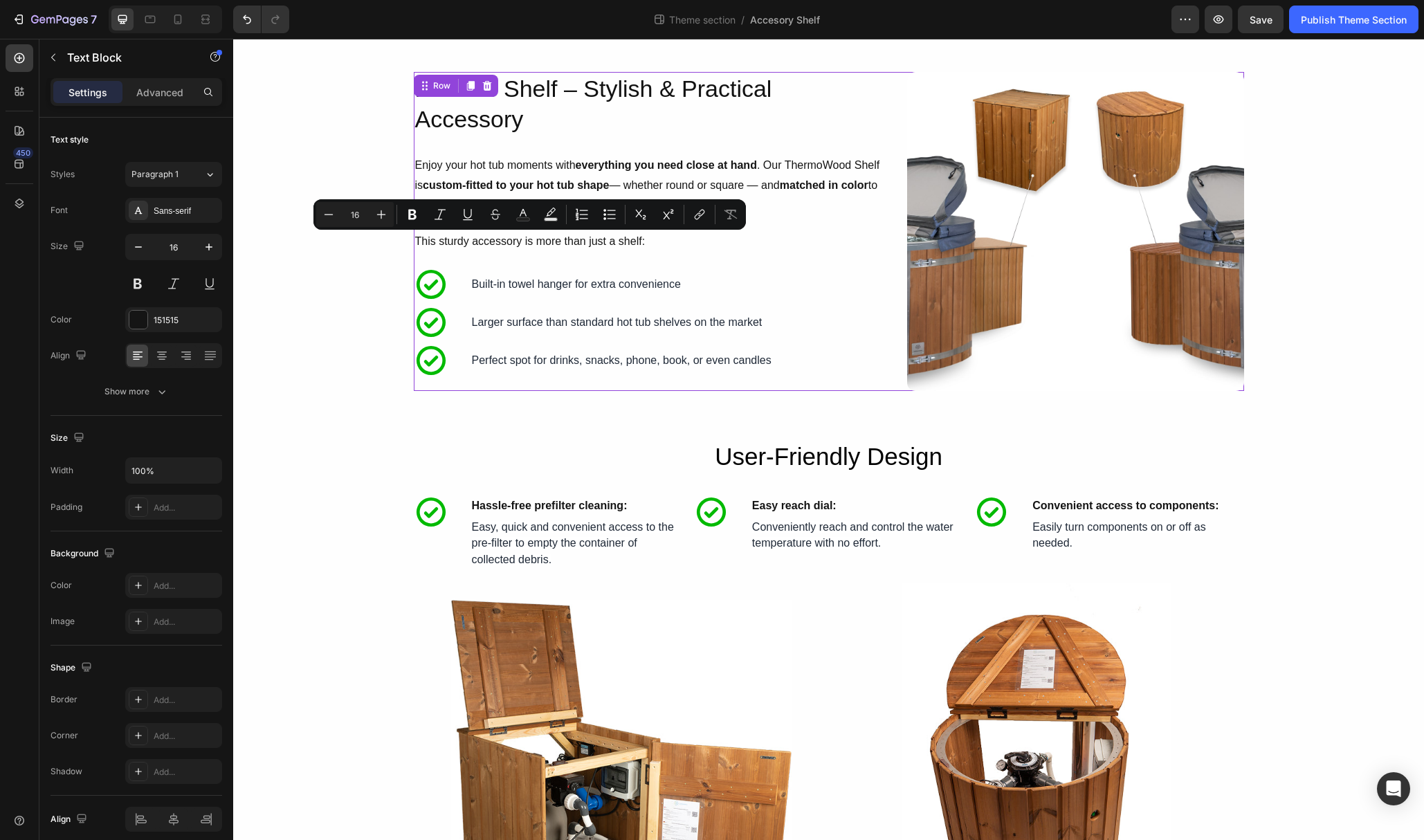
click at [697, 258] on div "Hot Tub Shelf – Stylish & Practical Accessory Heading Enjoy your hot tub moment…" at bounding box center [649, 231] width 472 height 320
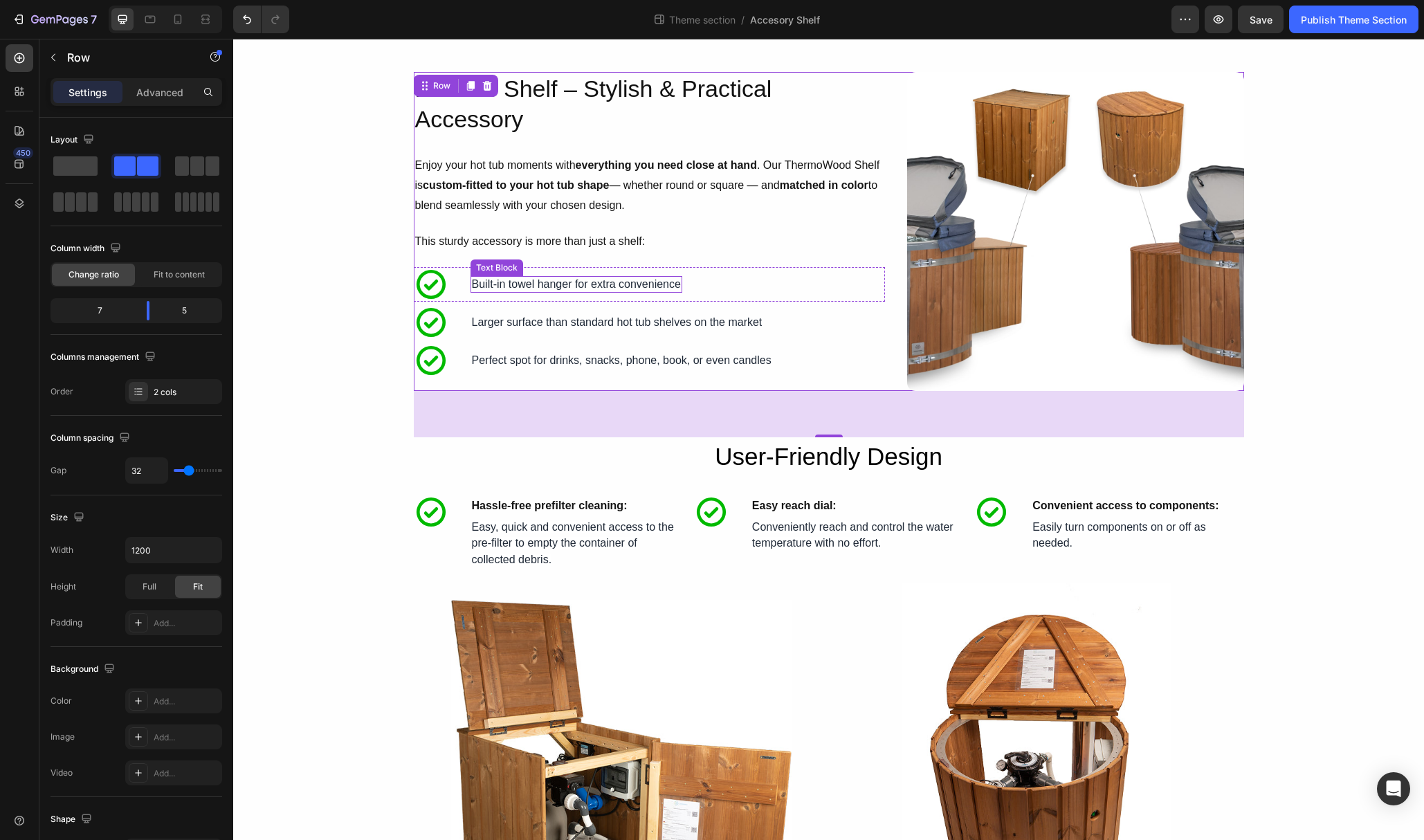
click at [592, 283] on p "Built-in towel hanger for extra convenience" at bounding box center [577, 284] width 209 height 15
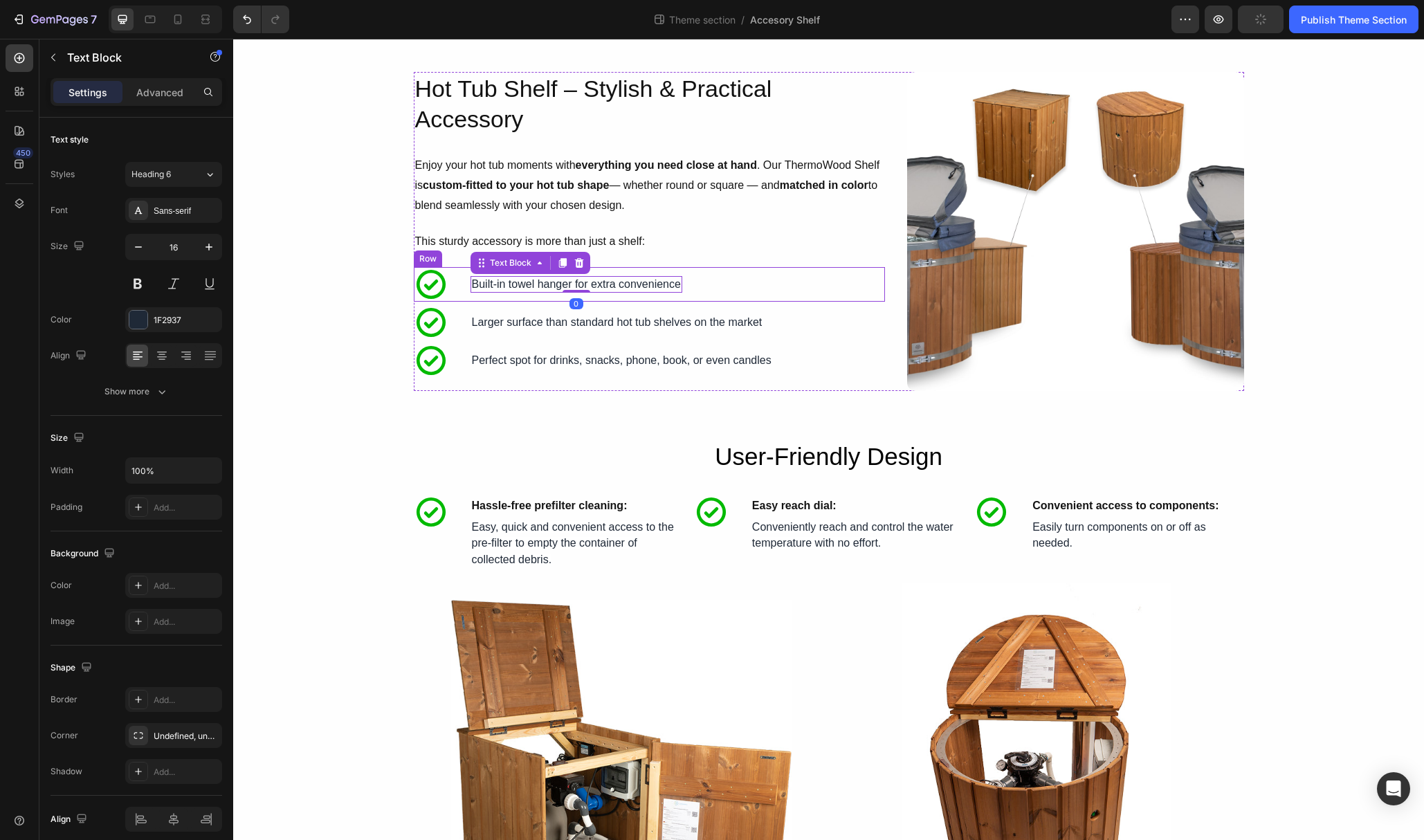
click at [471, 296] on div "Built-in towel hanger for extra convenience Text Block 0 Icon Convenient access…" at bounding box center [576, 284] width 211 height 35
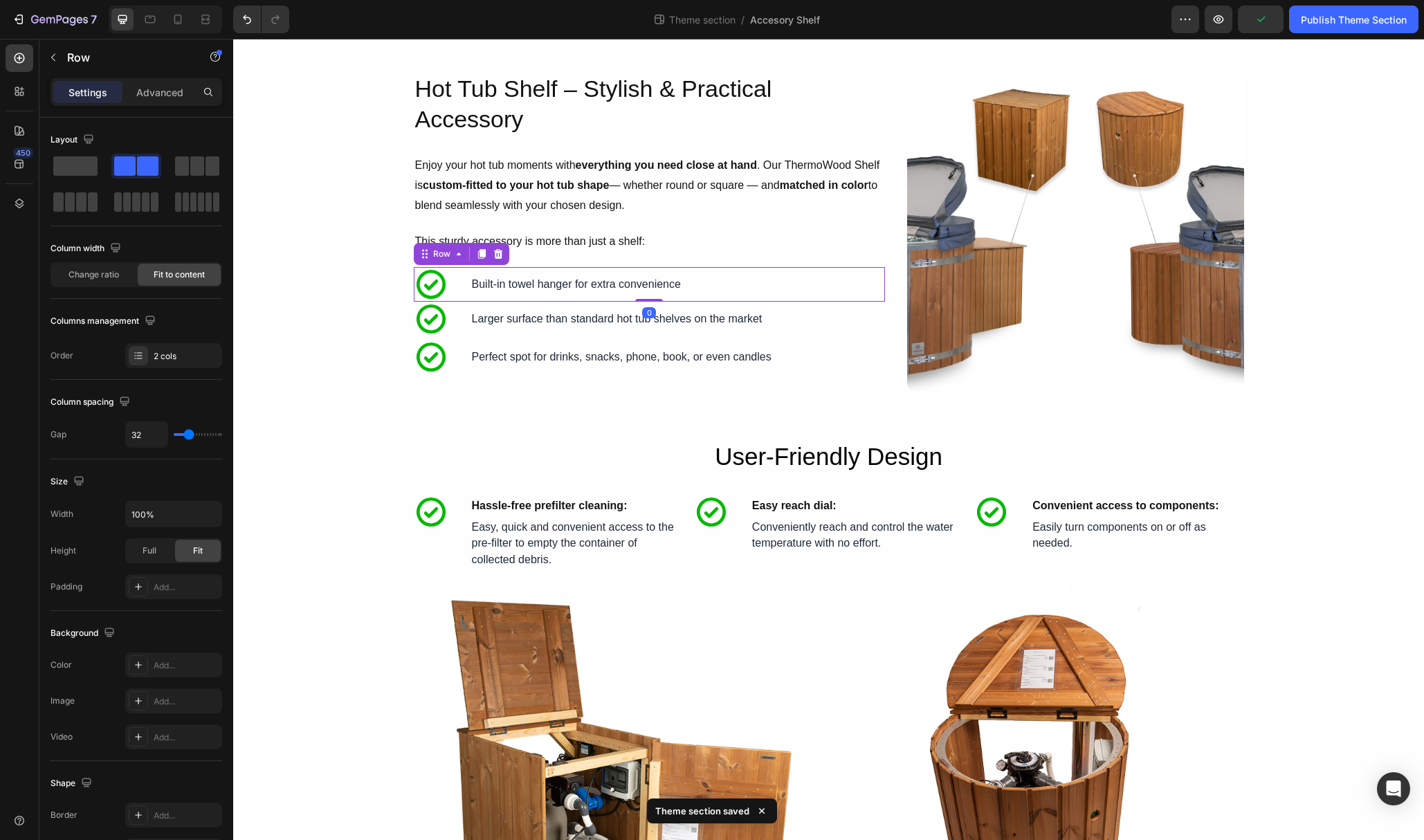
drag, startPoint x: 649, startPoint y: 303, endPoint x: 650, endPoint y: 290, distance: 13.0
click at [650, 290] on div "Icon Easy reach dial: Text Block Row Icon Built-in towel hanger for extra conve…" at bounding box center [649, 284] width 472 height 35
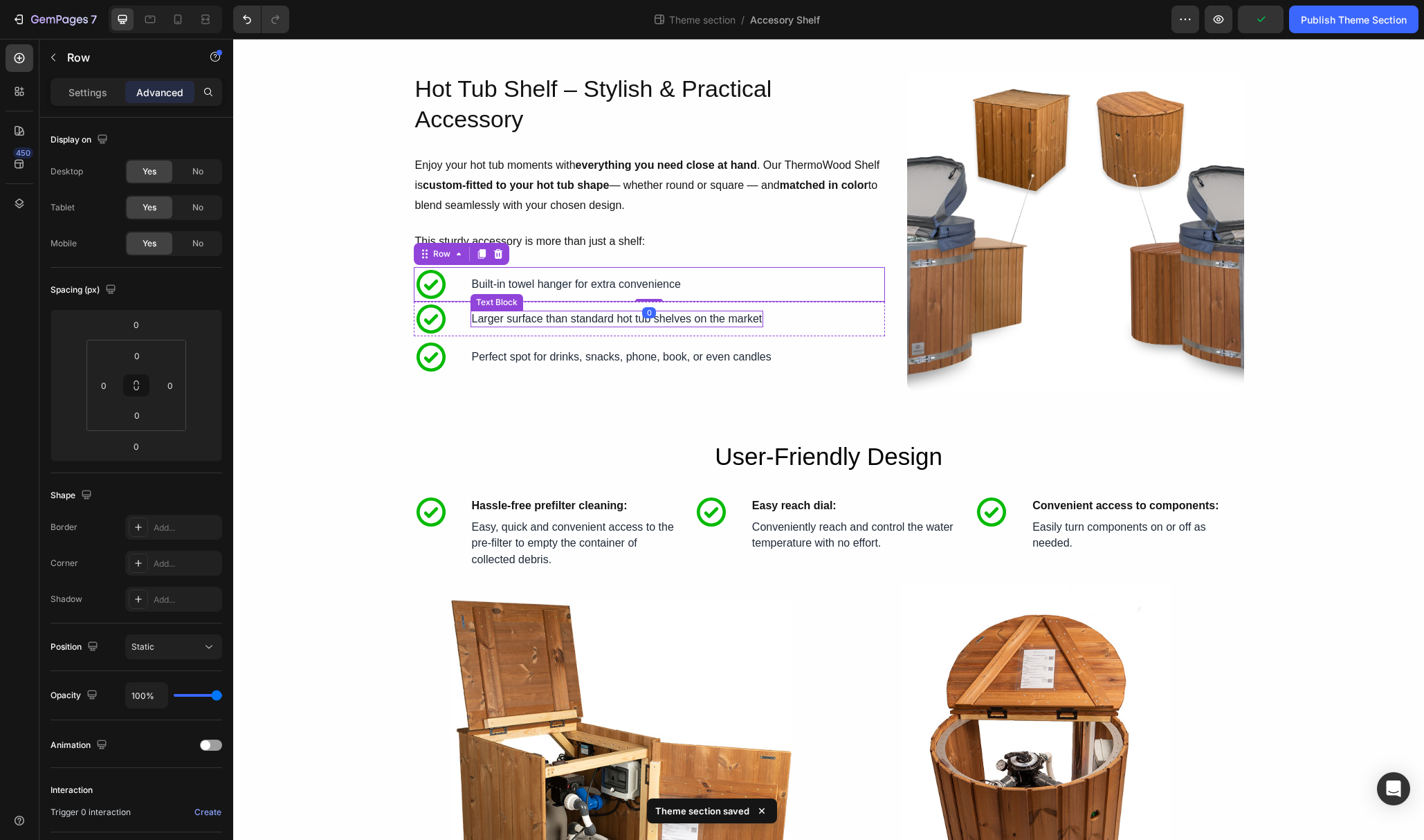
click at [615, 322] on p "Larger surface than standard hot tub shelves on the market" at bounding box center [617, 319] width 290 height 15
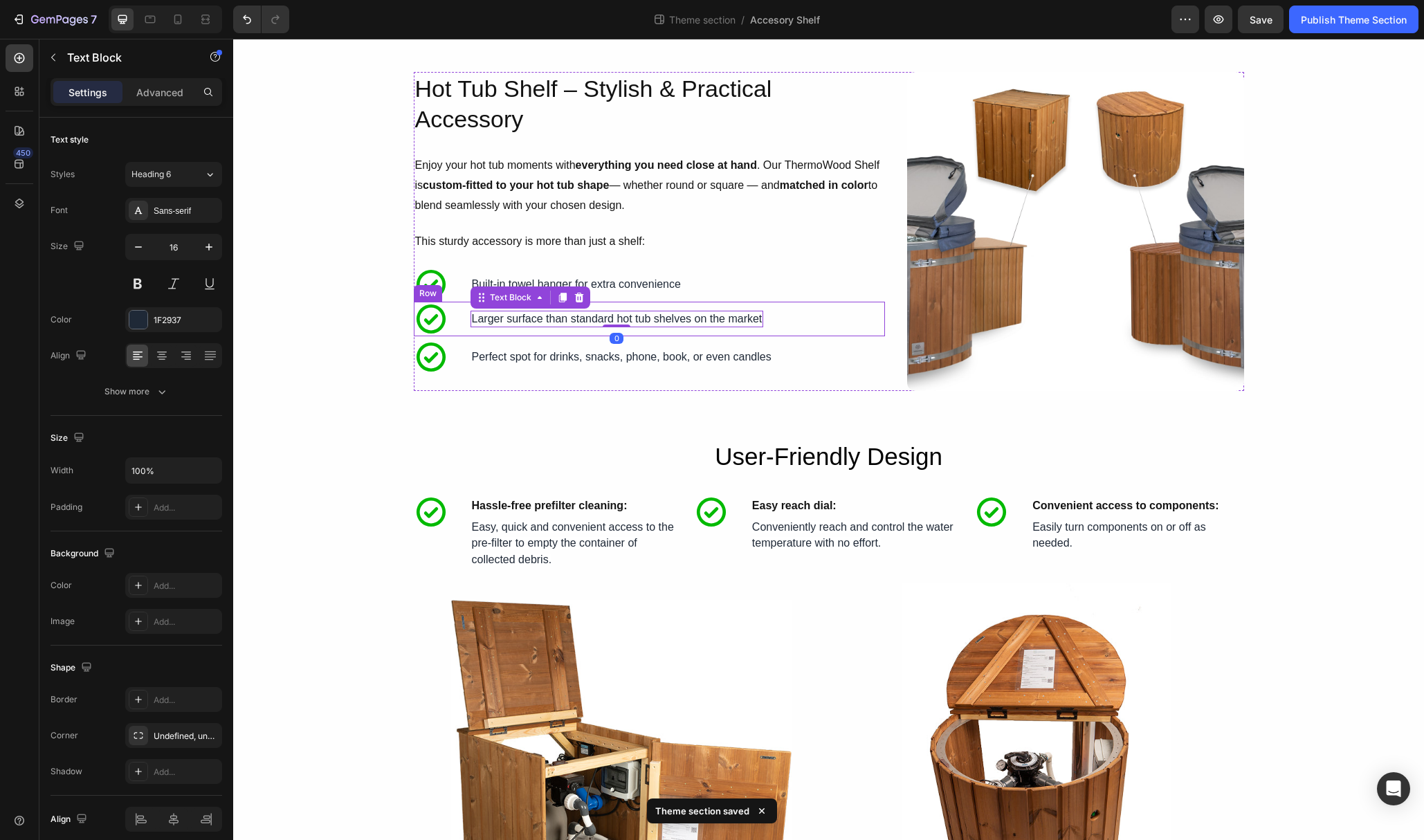
click at [455, 320] on div "Icon Easy reach dial: Text Block Row Icon Larger surface than standard hot tub …" at bounding box center [649, 319] width 472 height 35
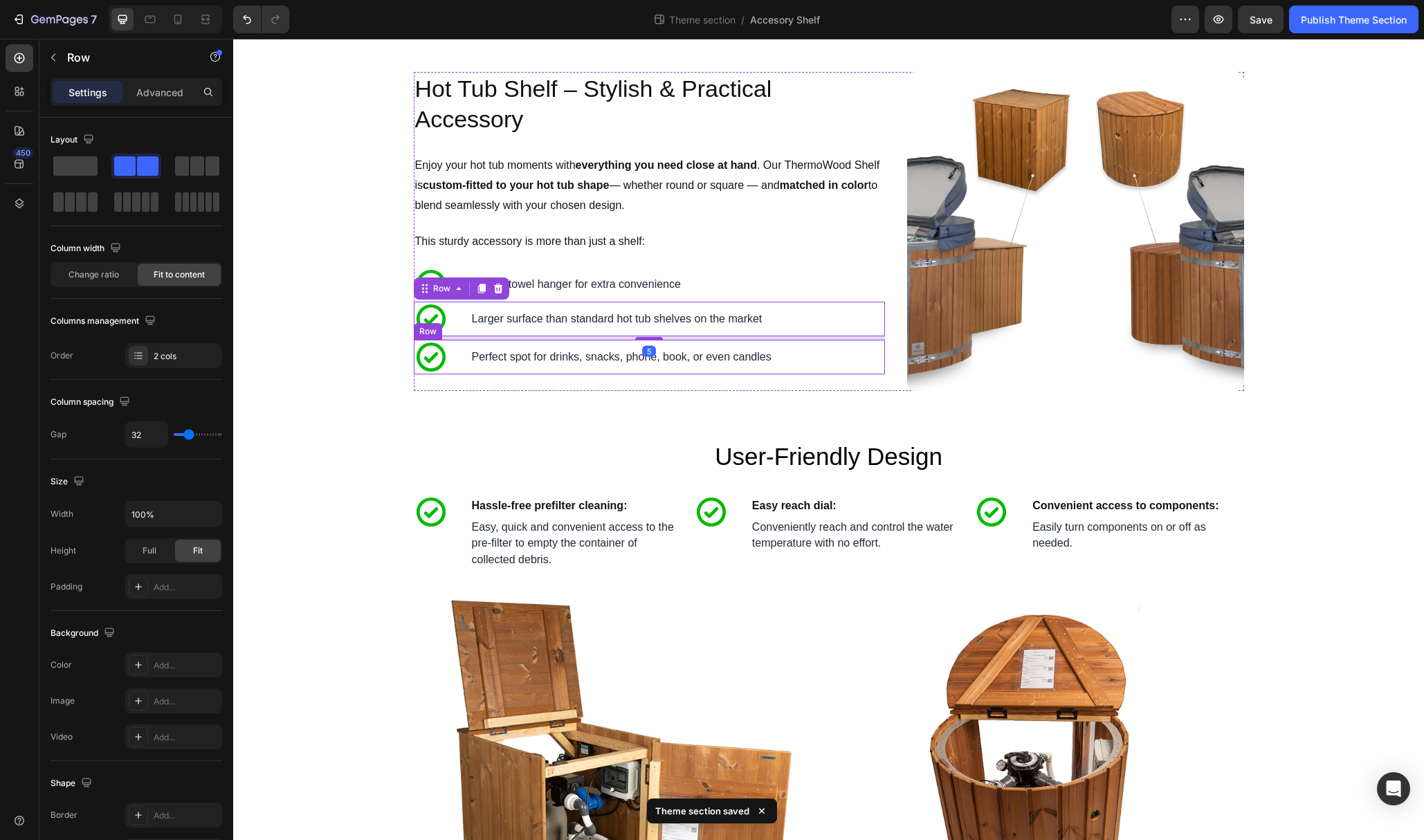
click at [651, 340] on div "Perfect spot for drinks, snacks, phone, book, or even candles Text Block Icon C…" at bounding box center [622, 357] width 303 height 35
click at [644, 332] on div "Larger surface than standard hot tub shelves on the market Text Block Icon Conv…" at bounding box center [617, 319] width 293 height 35
click at [454, 315] on div "Icon Easy reach dial: Text Block Row Icon Larger surface than standard hot tub …" at bounding box center [649, 319] width 472 height 35
drag, startPoint x: 648, startPoint y: 337, endPoint x: 649, endPoint y: 326, distance: 11.0
click at [649, 326] on div "Icon Easy reach dial: Text Block Row Icon Larger surface than standard hot tub …" at bounding box center [649, 319] width 472 height 35
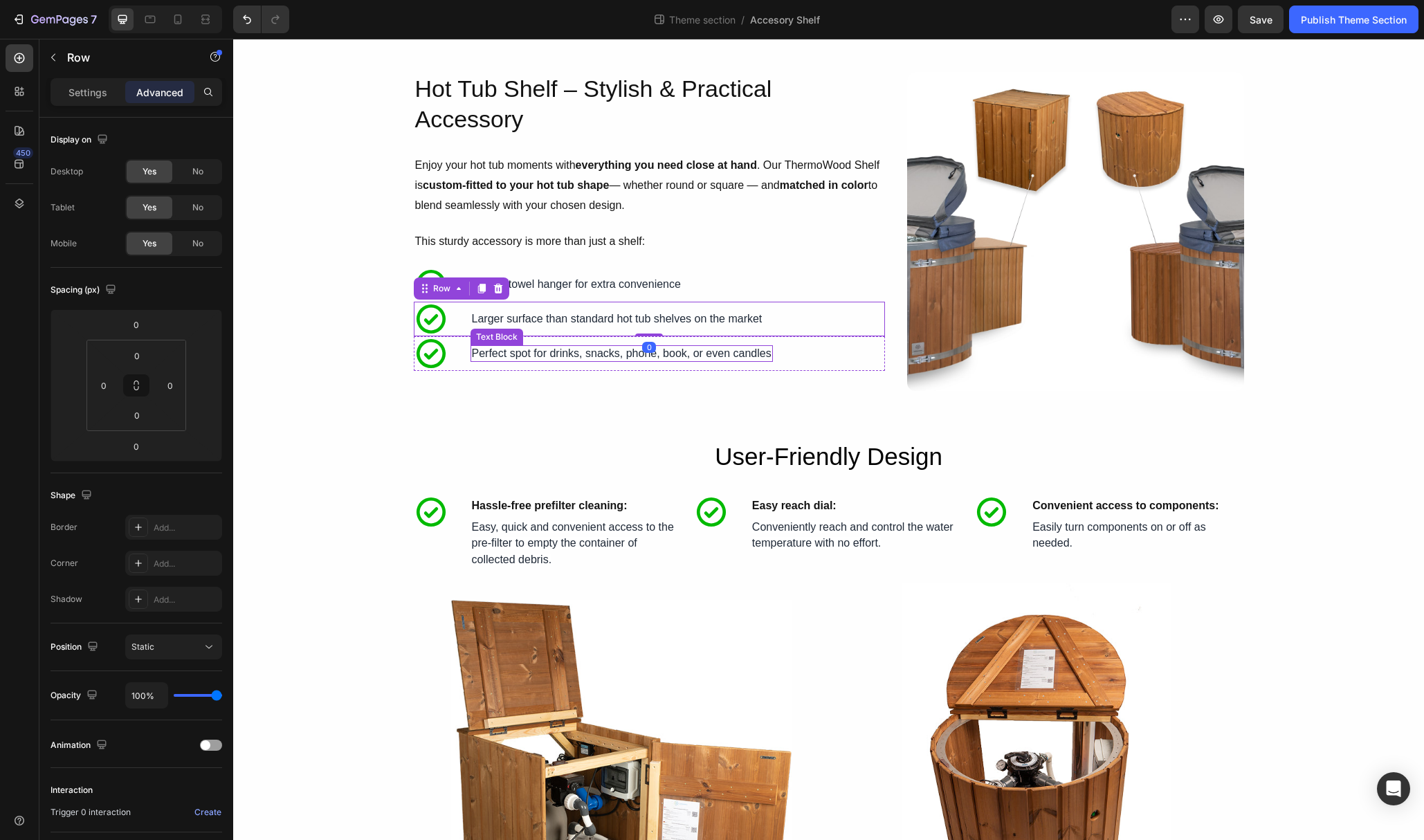
drag, startPoint x: 576, startPoint y: 355, endPoint x: 545, endPoint y: 361, distance: 31.6
click at [576, 355] on p "Perfect spot for drinks, snacks, phone, book, or even candles" at bounding box center [622, 354] width 300 height 15
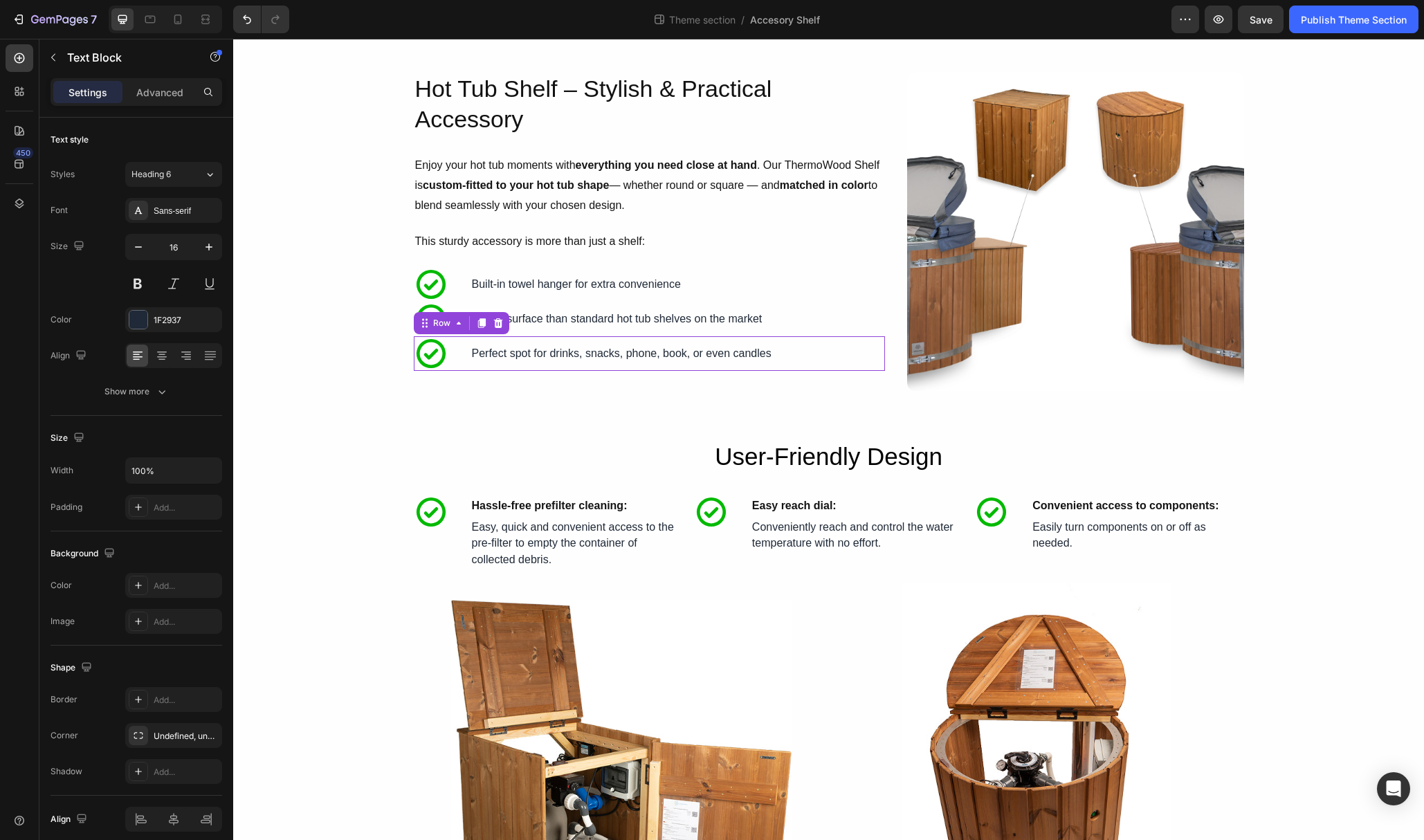
click at [458, 355] on div "Icon Easy reach dial: Text Block Row Icon Perfect spot for drinks, snacks, phon…" at bounding box center [649, 353] width 472 height 35
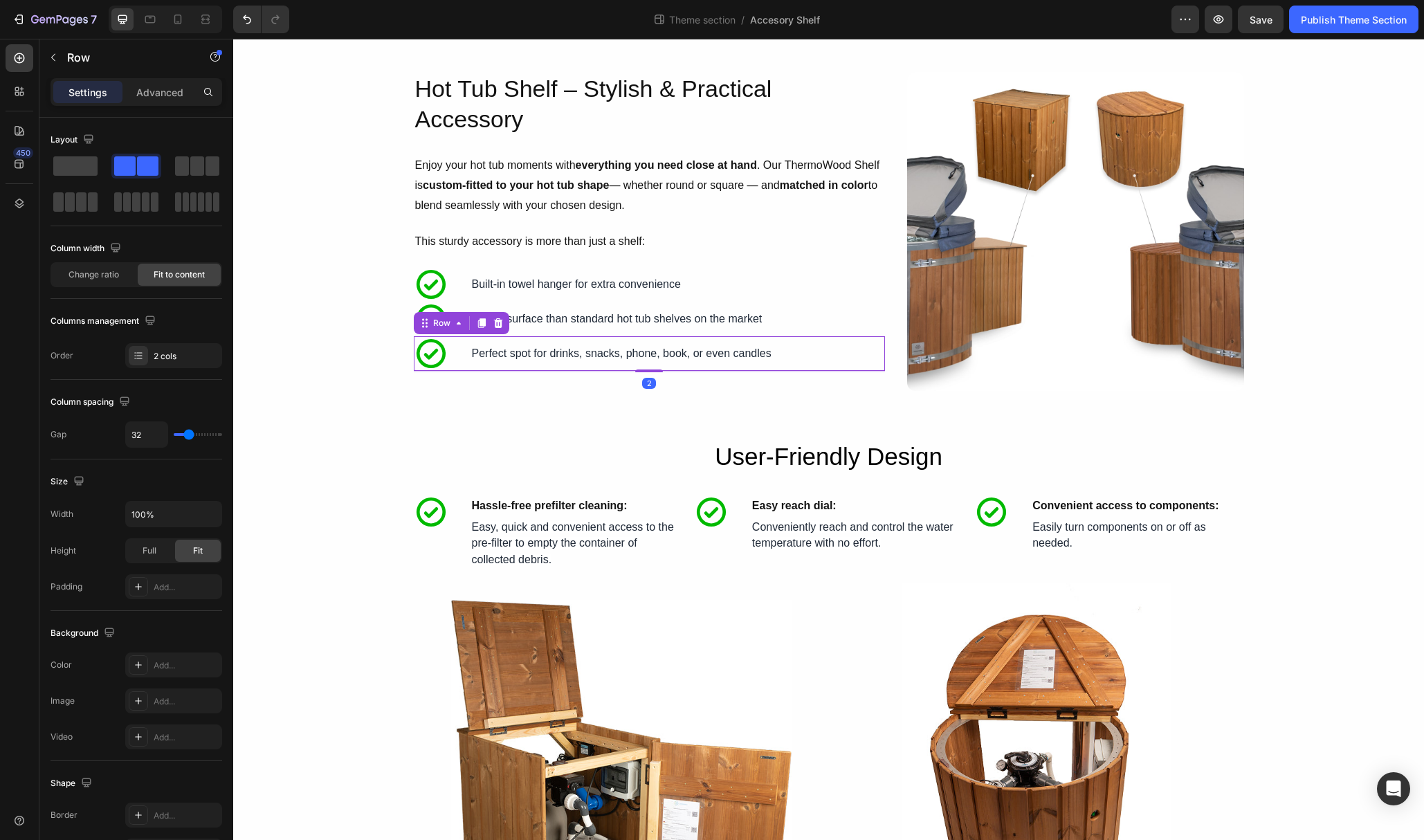
drag, startPoint x: 640, startPoint y: 372, endPoint x: 609, endPoint y: 337, distance: 46.8
click at [642, 354] on div "Icon Easy reach dial: Text Block Row Icon Perfect spot for drinks, snacks, phon…" at bounding box center [649, 353] width 472 height 35
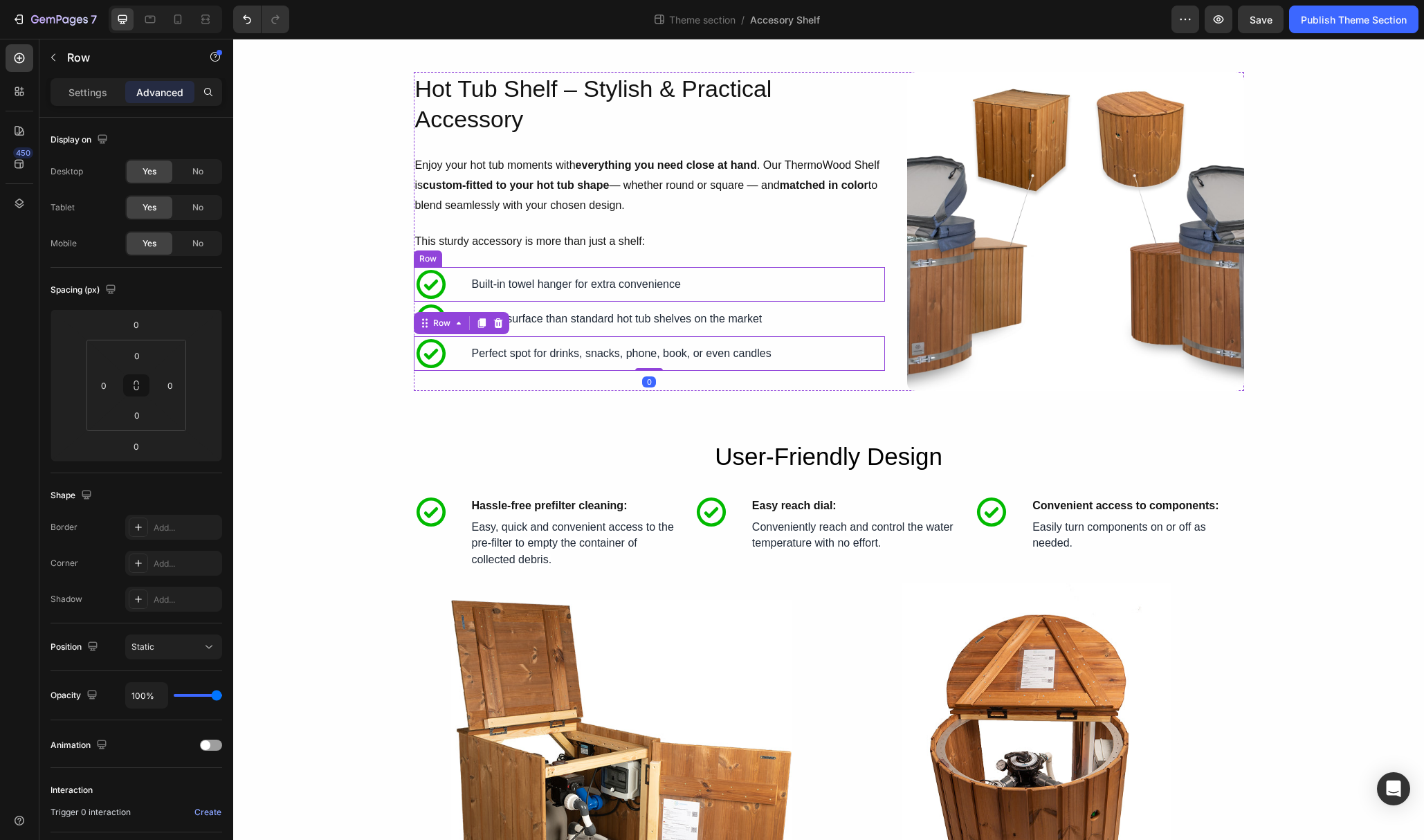
click at [448, 283] on div "Icon Easy reach dial: Text Block Row Icon Built-in towel hanger for extra conve…" at bounding box center [649, 284] width 472 height 35
click at [424, 282] on icon at bounding box center [431, 284] width 35 height 35
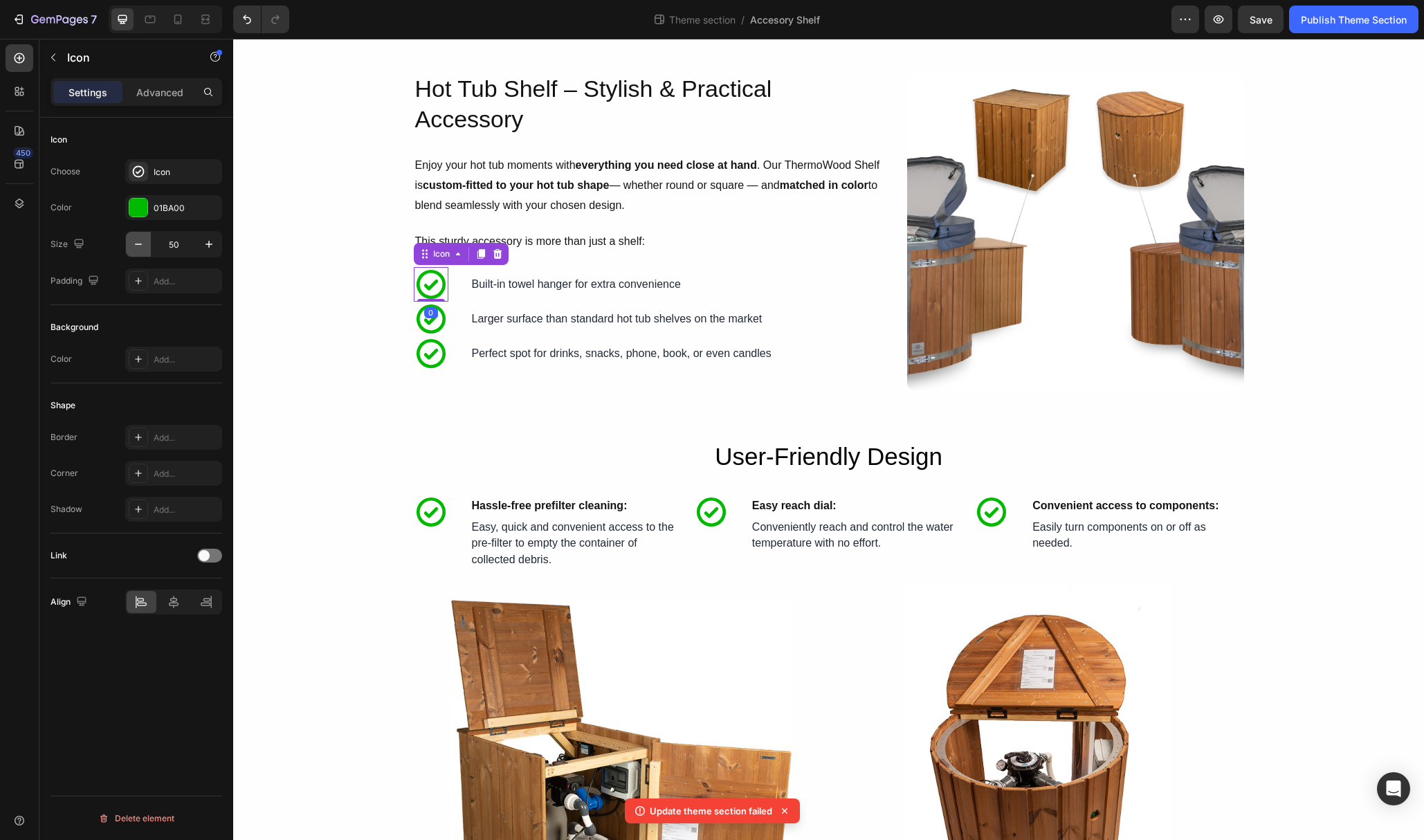
click at [140, 249] on icon "button" at bounding box center [139, 245] width 14 height 14
click at [139, 245] on icon "button" at bounding box center [139, 245] width 14 height 14
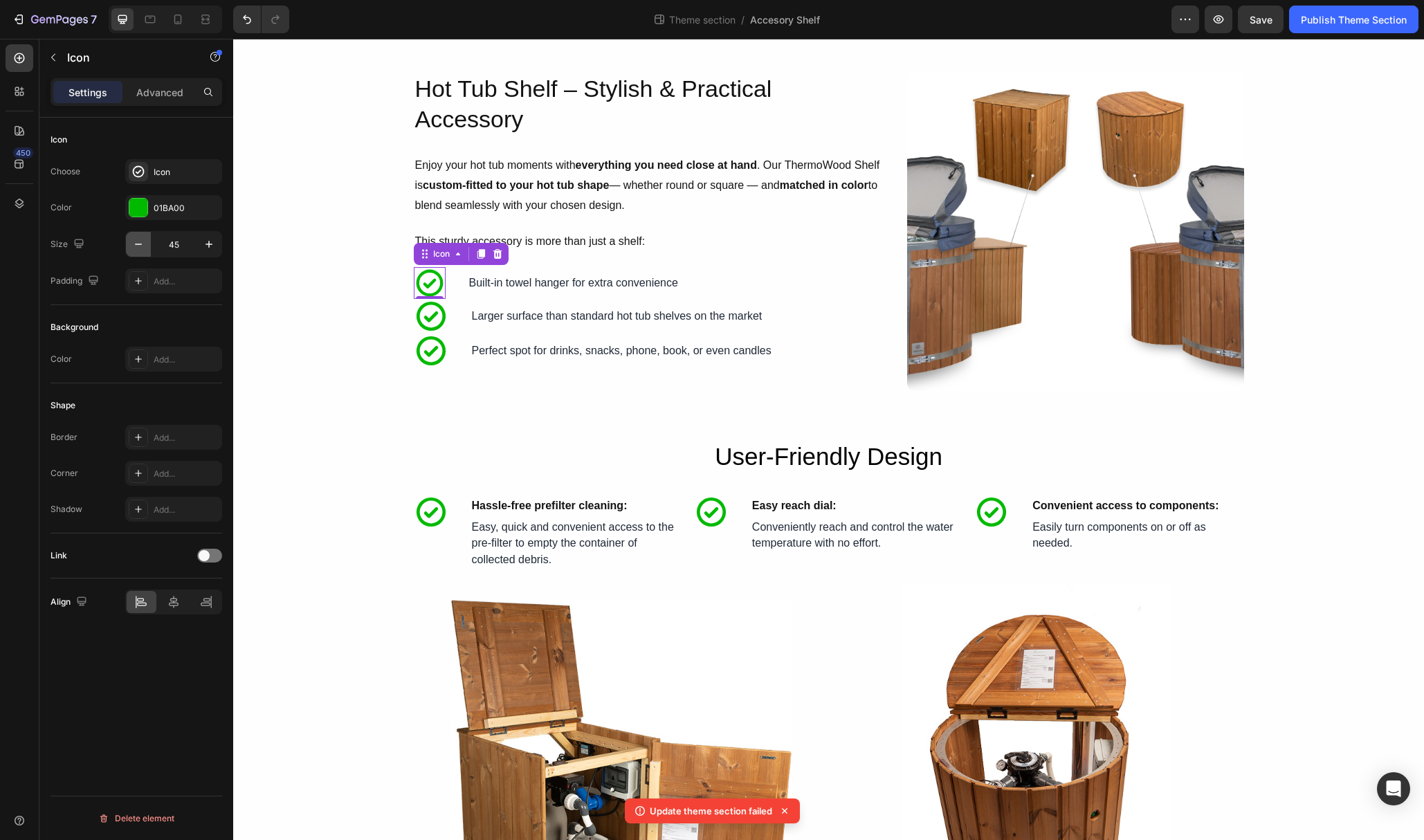
click at [139, 245] on icon "button" at bounding box center [139, 245] width 14 height 14
click at [168, 243] on input "42" at bounding box center [173, 244] width 46 height 25
click at [434, 310] on div "0" at bounding box center [428, 308] width 14 height 11
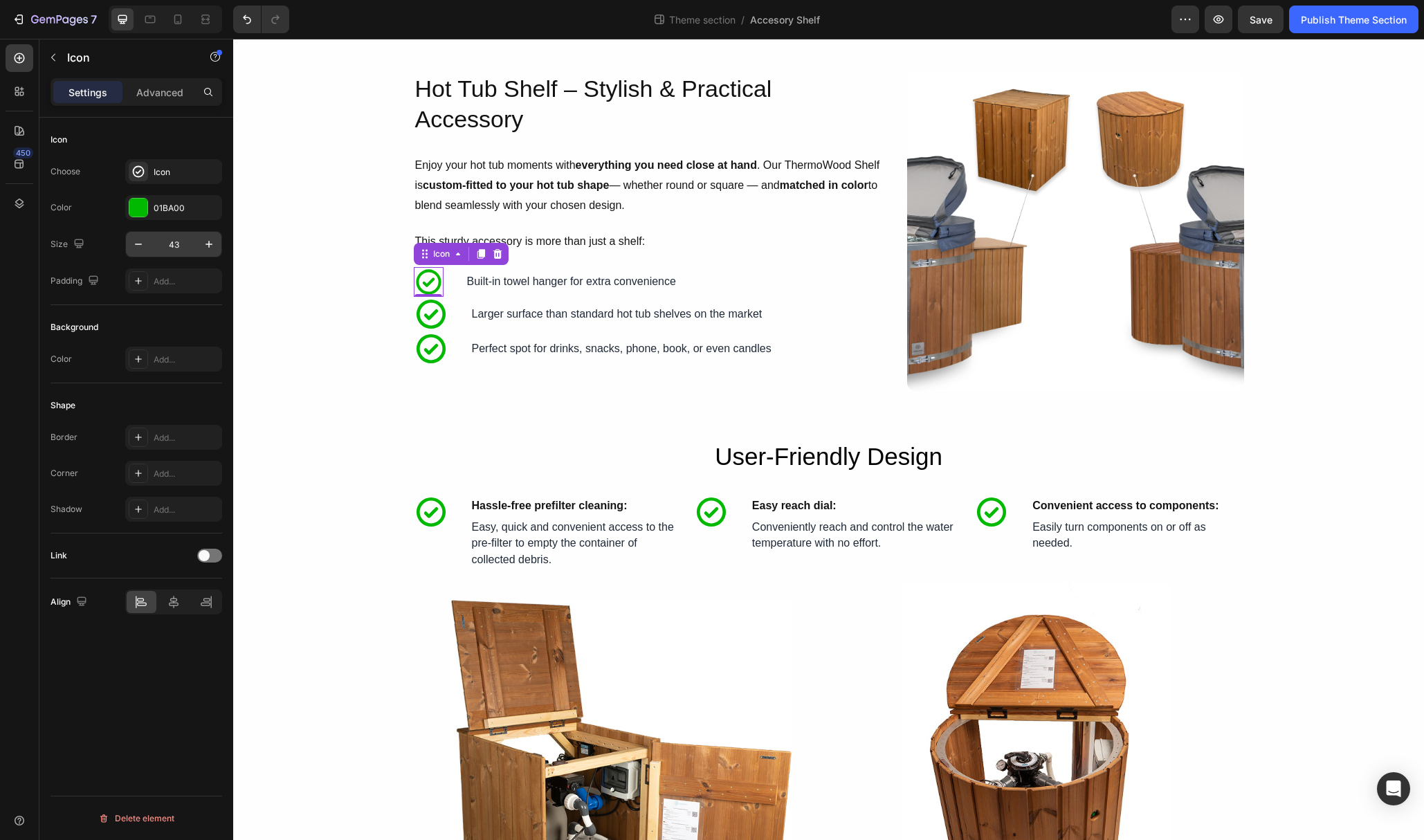
click at [176, 241] on input "43" at bounding box center [173, 244] width 46 height 25
type input "43"
click at [424, 314] on icon at bounding box center [431, 314] width 35 height 35
click at [173, 245] on input "50" at bounding box center [173, 244] width 46 height 25
type input "43"
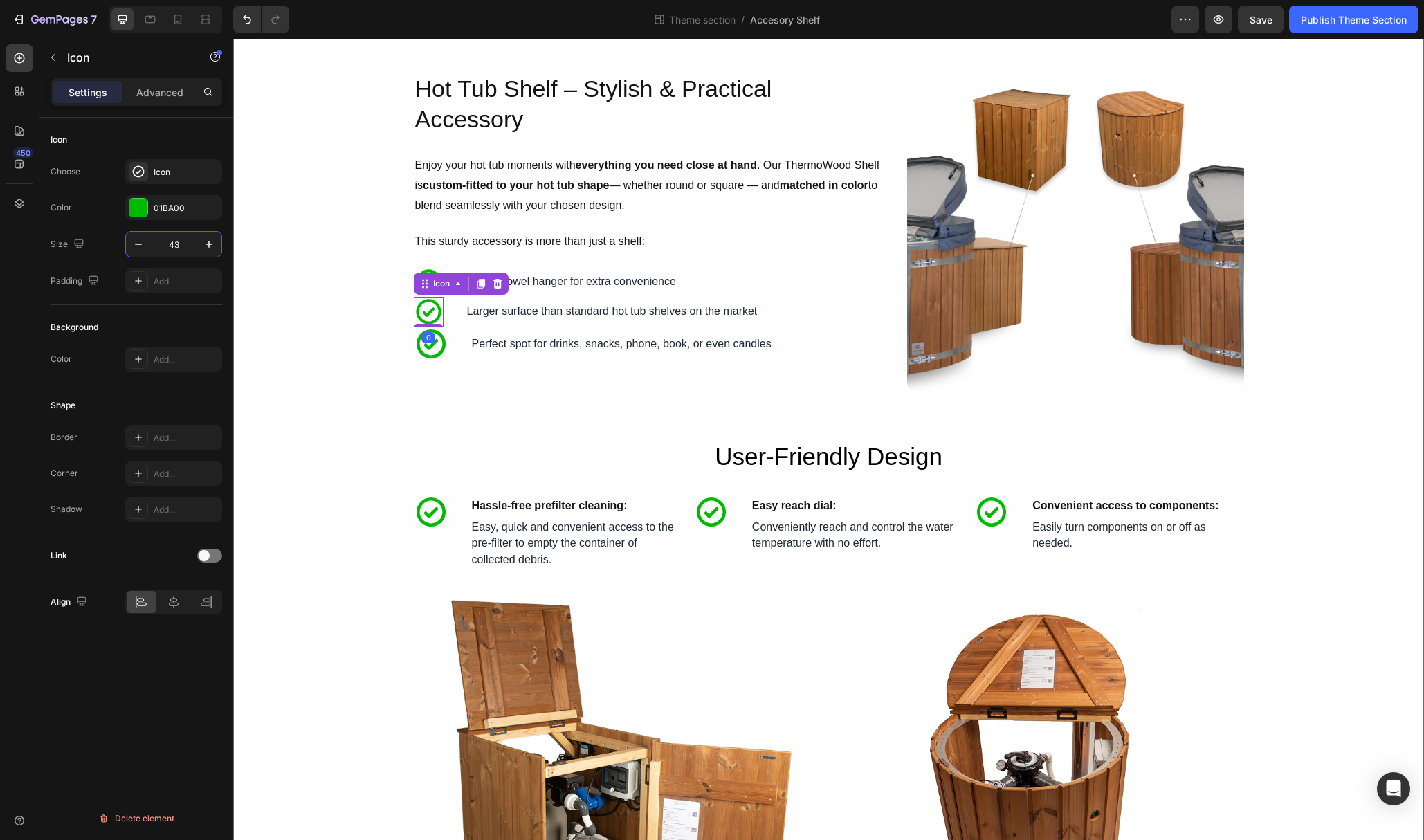
click at [424, 348] on icon at bounding box center [431, 344] width 35 height 35
click at [178, 248] on input "50" at bounding box center [173, 244] width 46 height 25
type input "43"
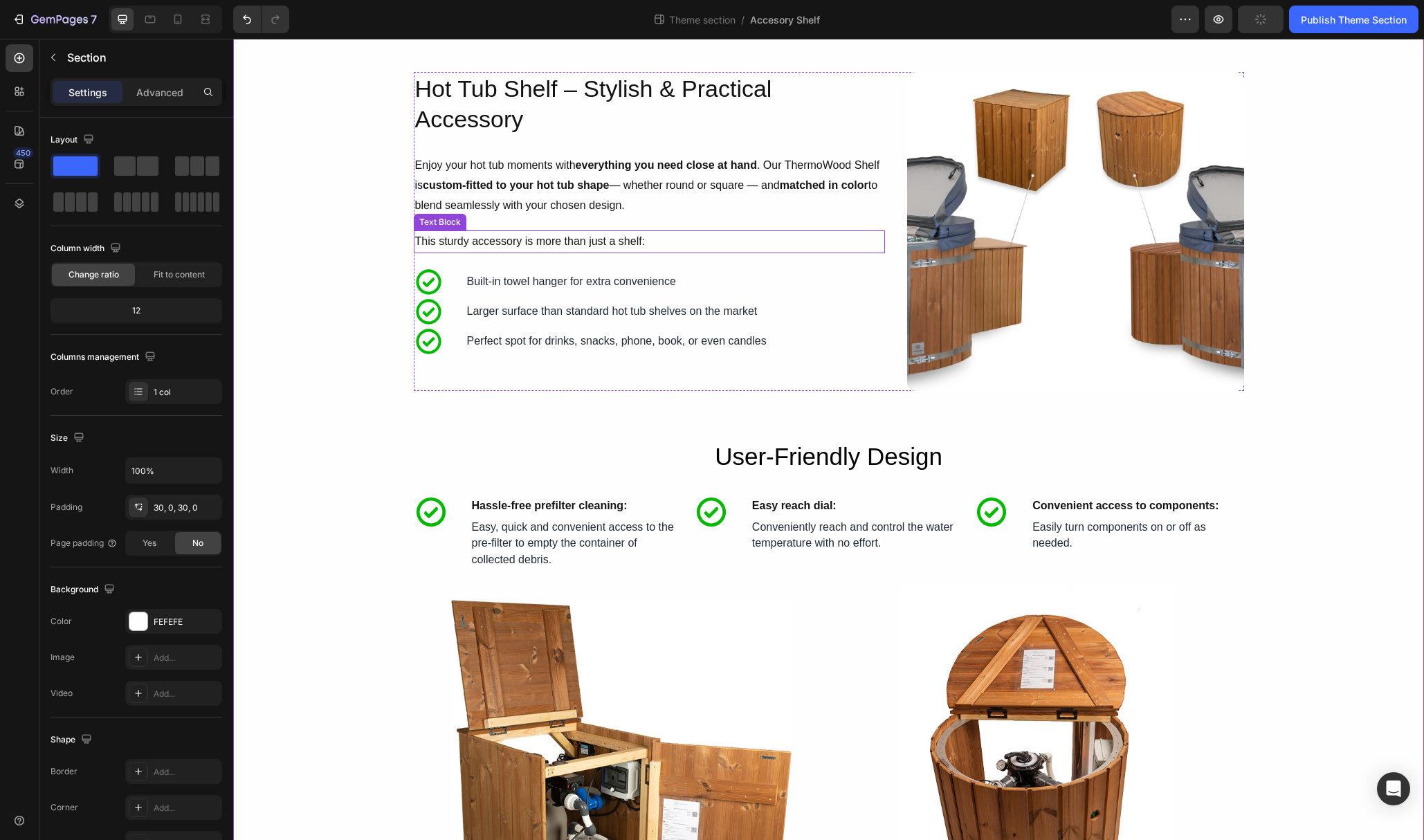
click at [547, 245] on p "This sturdy accessory is more than just a shelf:" at bounding box center [649, 242] width 468 height 20
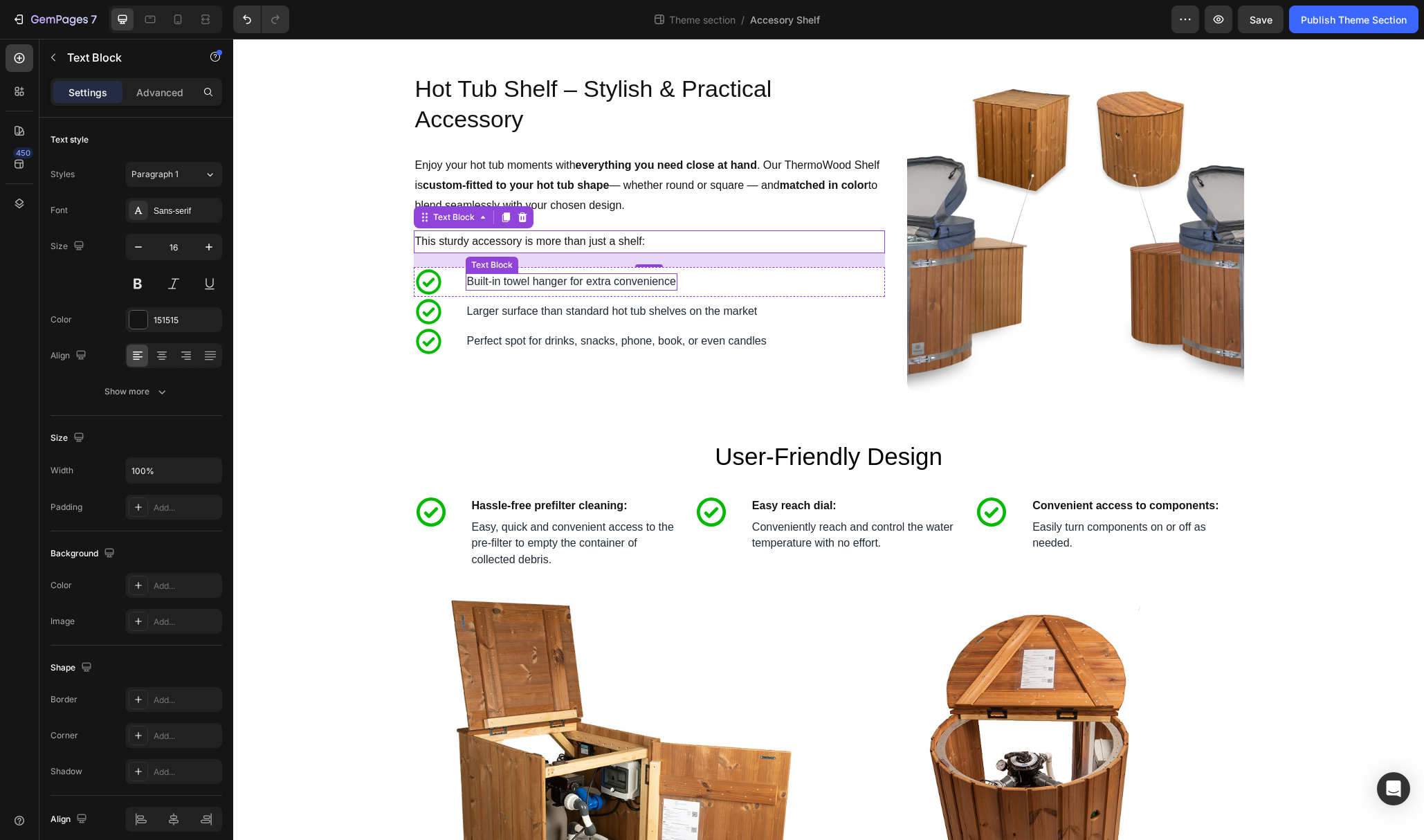
click at [549, 284] on p "Built-in towel hanger for extra convenience" at bounding box center [571, 282] width 209 height 15
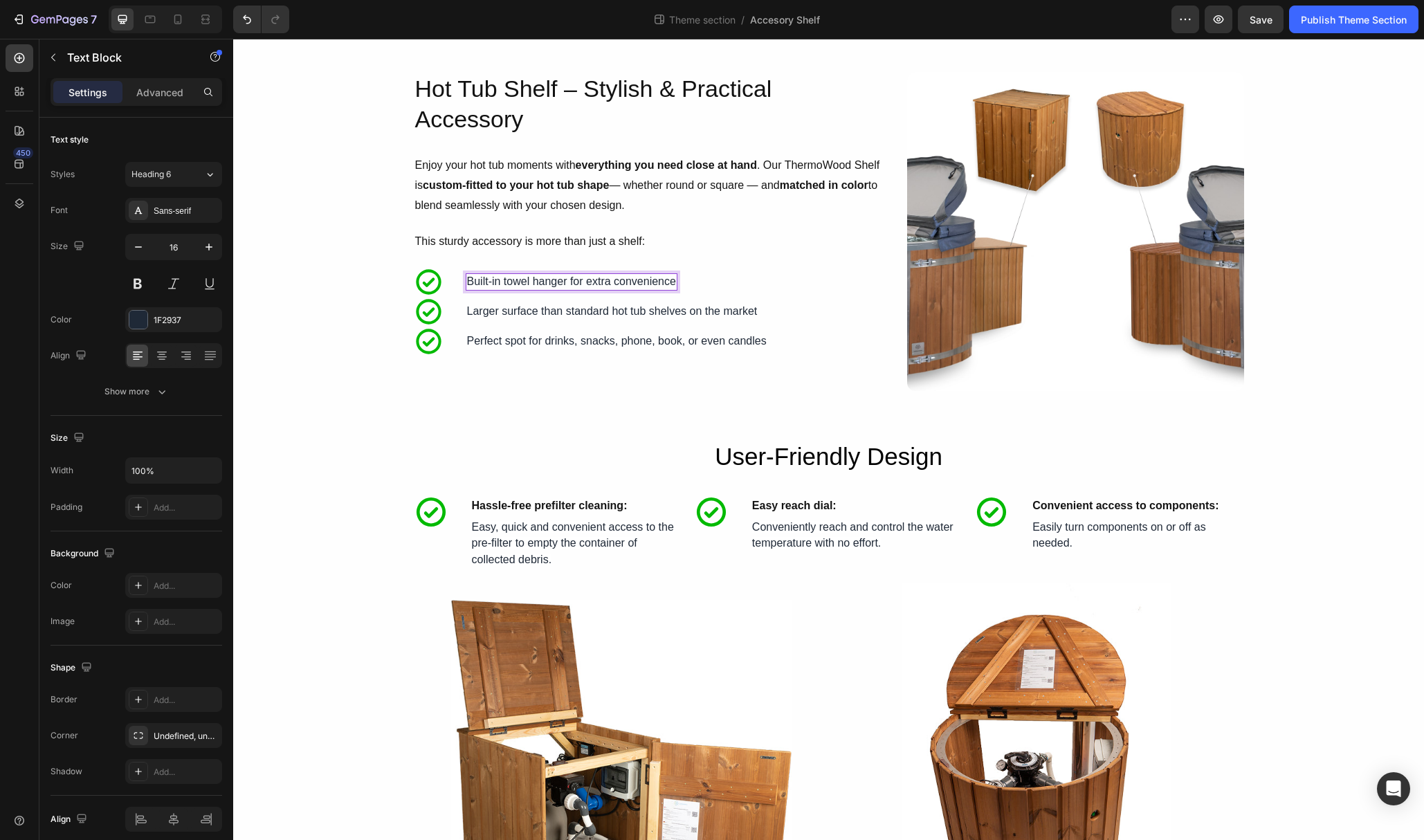
click at [527, 283] on p "Built-in towel hanger for extra convenience" at bounding box center [571, 282] width 209 height 15
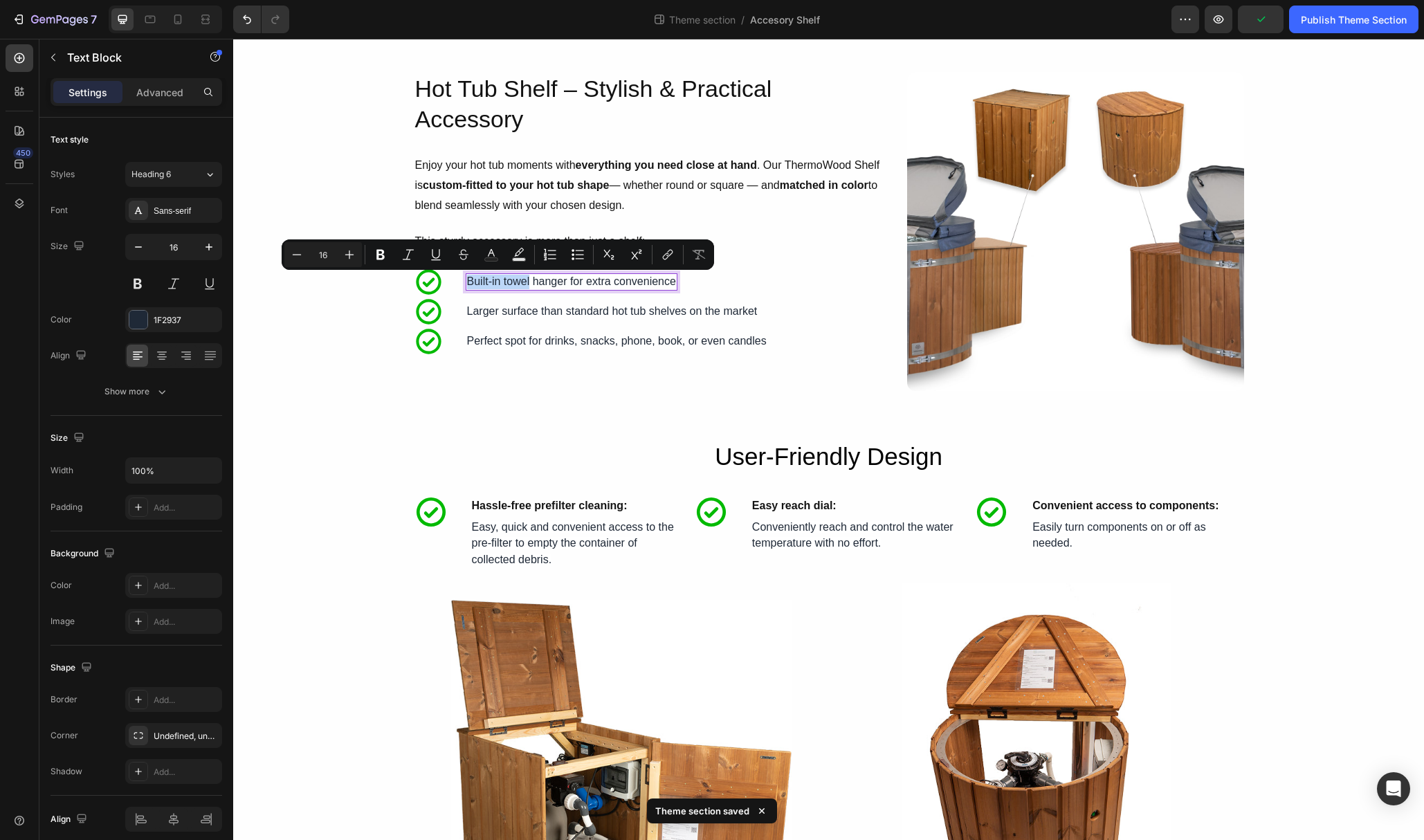
drag, startPoint x: 531, startPoint y: 283, endPoint x: 467, endPoint y: 283, distance: 64.0
click at [467, 283] on p "Built-in towel hanger for extra convenience" at bounding box center [571, 282] width 209 height 15
drag, startPoint x: 531, startPoint y: 284, endPoint x: 558, endPoint y: 285, distance: 27.0
click at [531, 284] on p "Built-in towel hanger for extra convenience" at bounding box center [571, 282] width 209 height 15
drag, startPoint x: 568, startPoint y: 283, endPoint x: 455, endPoint y: 285, distance: 113.0
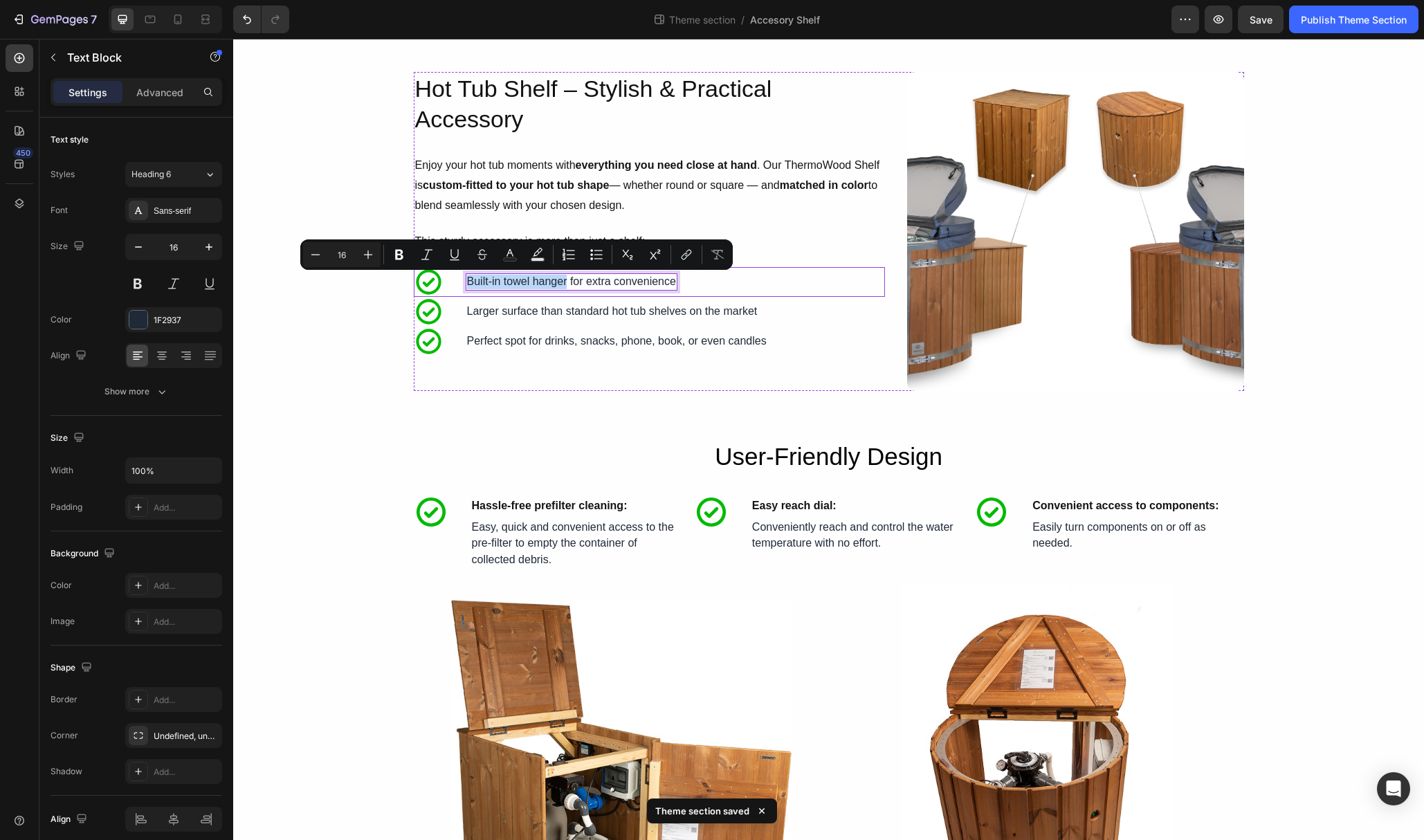
click at [455, 285] on div "Icon Easy reach dial: Text Block Row Icon Built-in towel hanger for extra conve…" at bounding box center [649, 282] width 472 height 29
click at [403, 252] on icon "Editor contextual toolbar" at bounding box center [400, 255] width 14 height 14
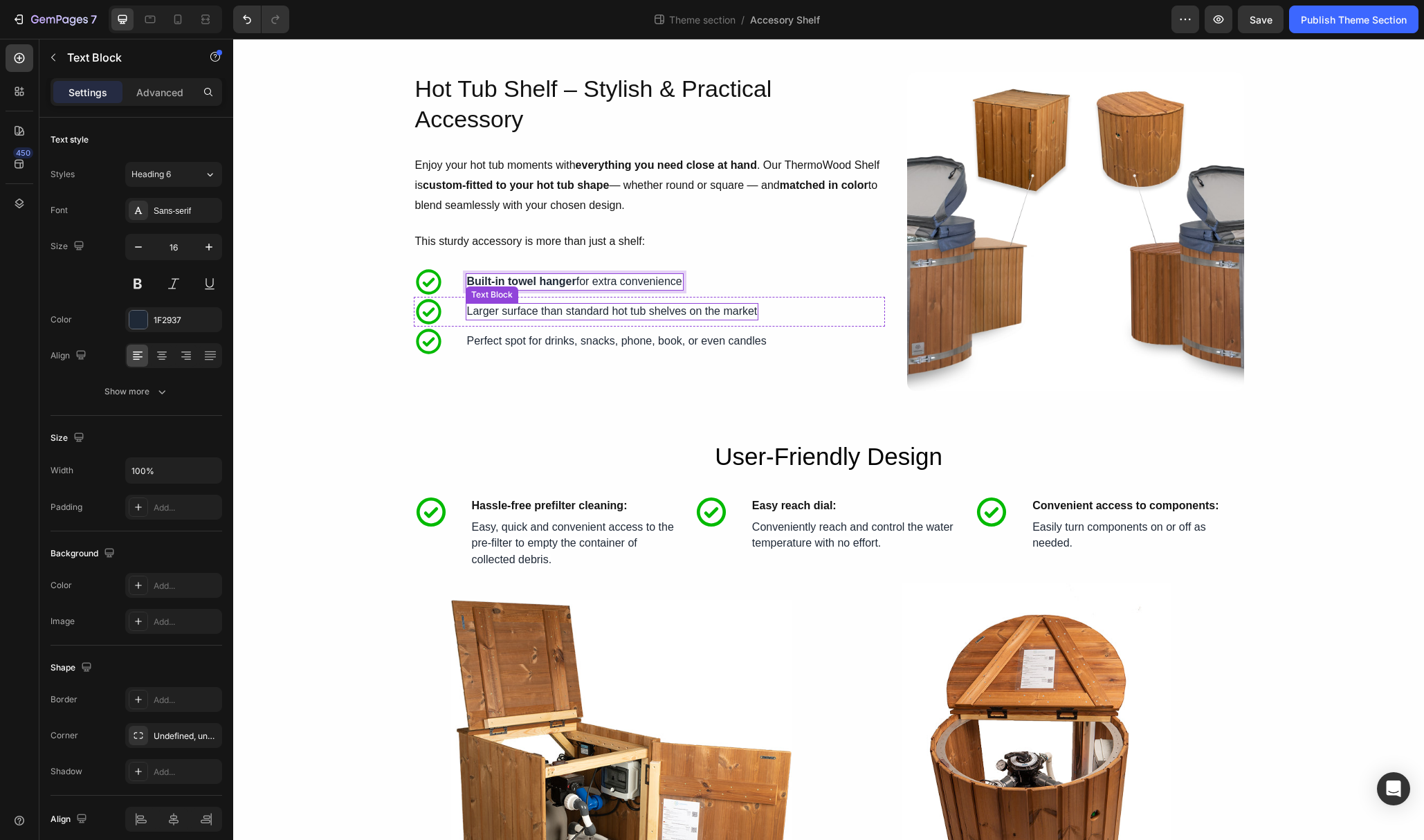
click at [528, 309] on p "Larger surface than standard hot tub shelves on the market" at bounding box center [612, 311] width 290 height 15
click at [534, 313] on p "Larger surface than standard hot tub shelves on the market" at bounding box center [612, 311] width 290 height 15
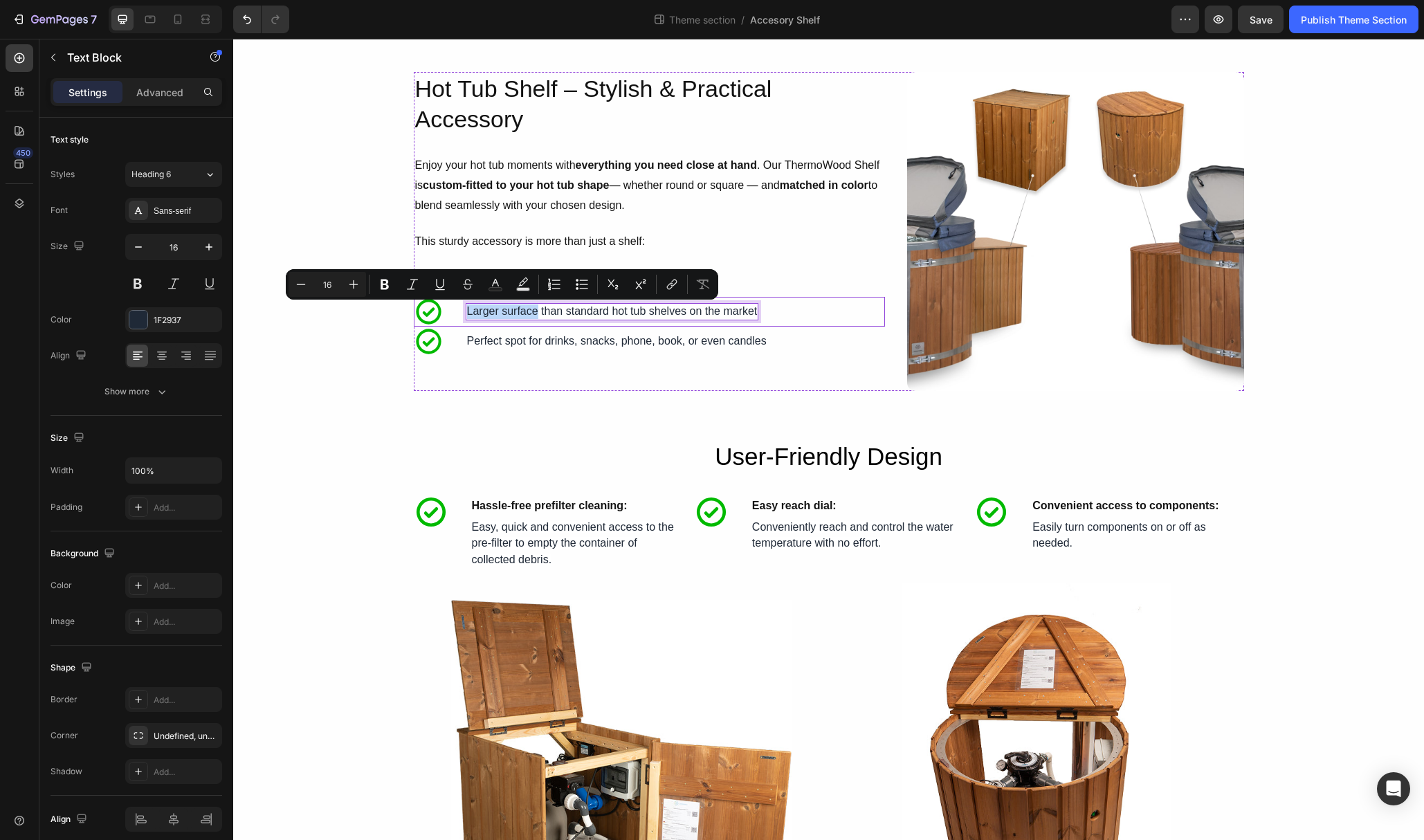
drag, startPoint x: 537, startPoint y: 312, endPoint x: 455, endPoint y: 310, distance: 82.0
click at [455, 310] on div "Icon Easy reach dial: Text Block Row Icon Larger surface than standard hot tub …" at bounding box center [649, 311] width 472 height 29
click at [386, 283] on icon "Editor contextual toolbar" at bounding box center [385, 284] width 9 height 10
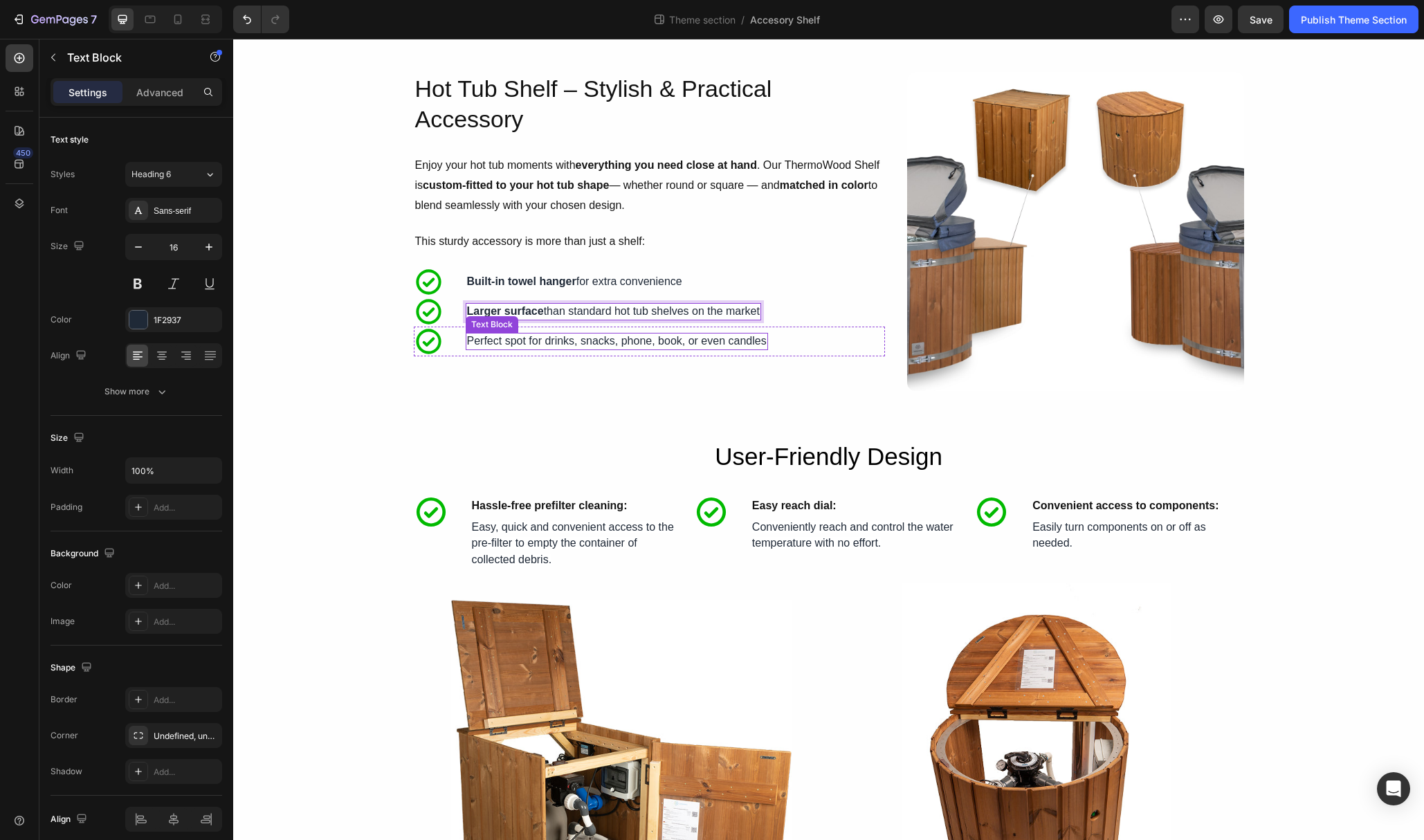
click at [558, 340] on p "Perfect spot for drinks, snacks, phone, book, or even candles" at bounding box center [616, 341] width 300 height 15
click at [537, 344] on p "Perfect spot for drinks, snacks, phone, book, or even candles" at bounding box center [616, 341] width 300 height 15
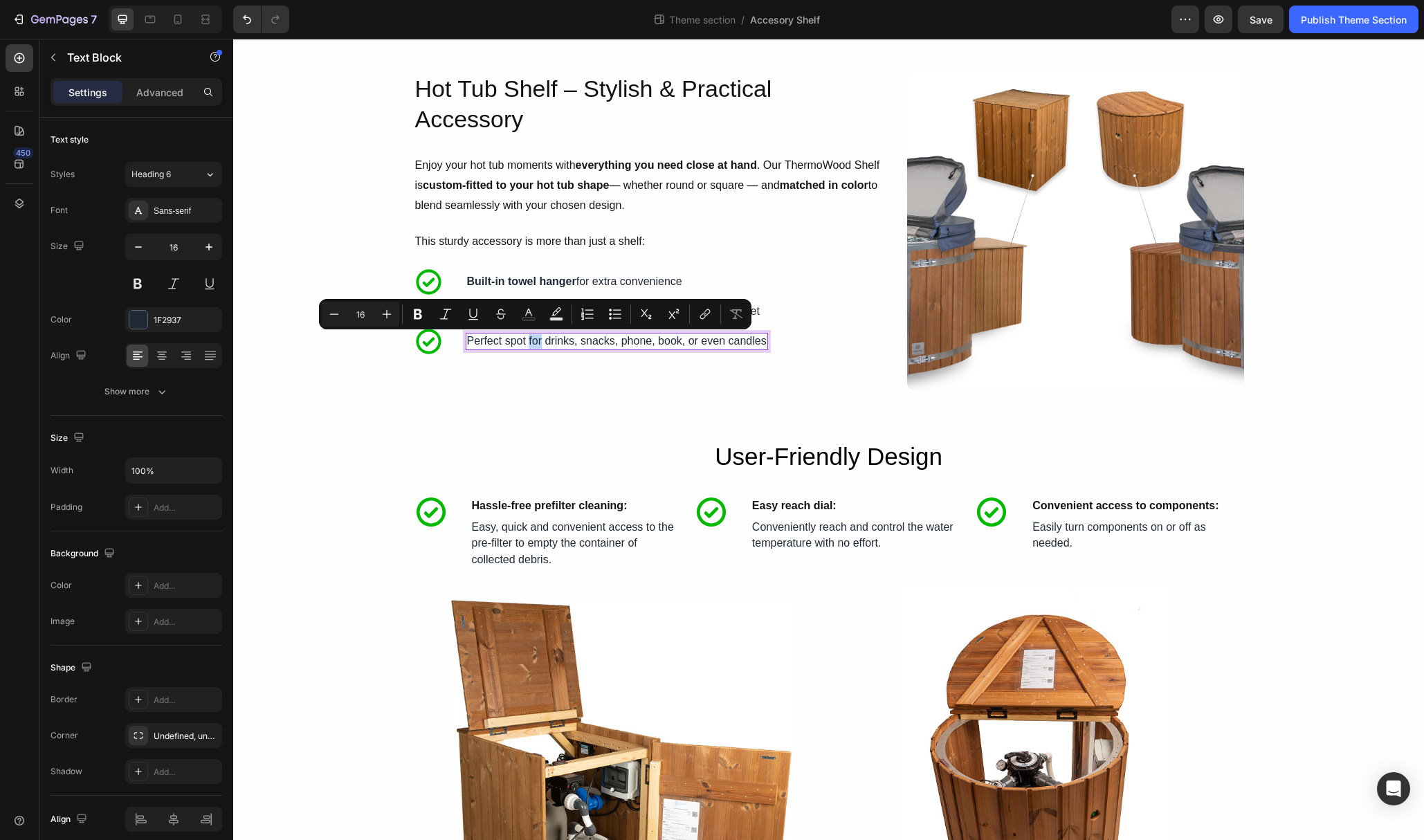
click at [544, 344] on p "Perfect spot for drinks, snacks, phone, book, or even candles" at bounding box center [616, 341] width 300 height 15
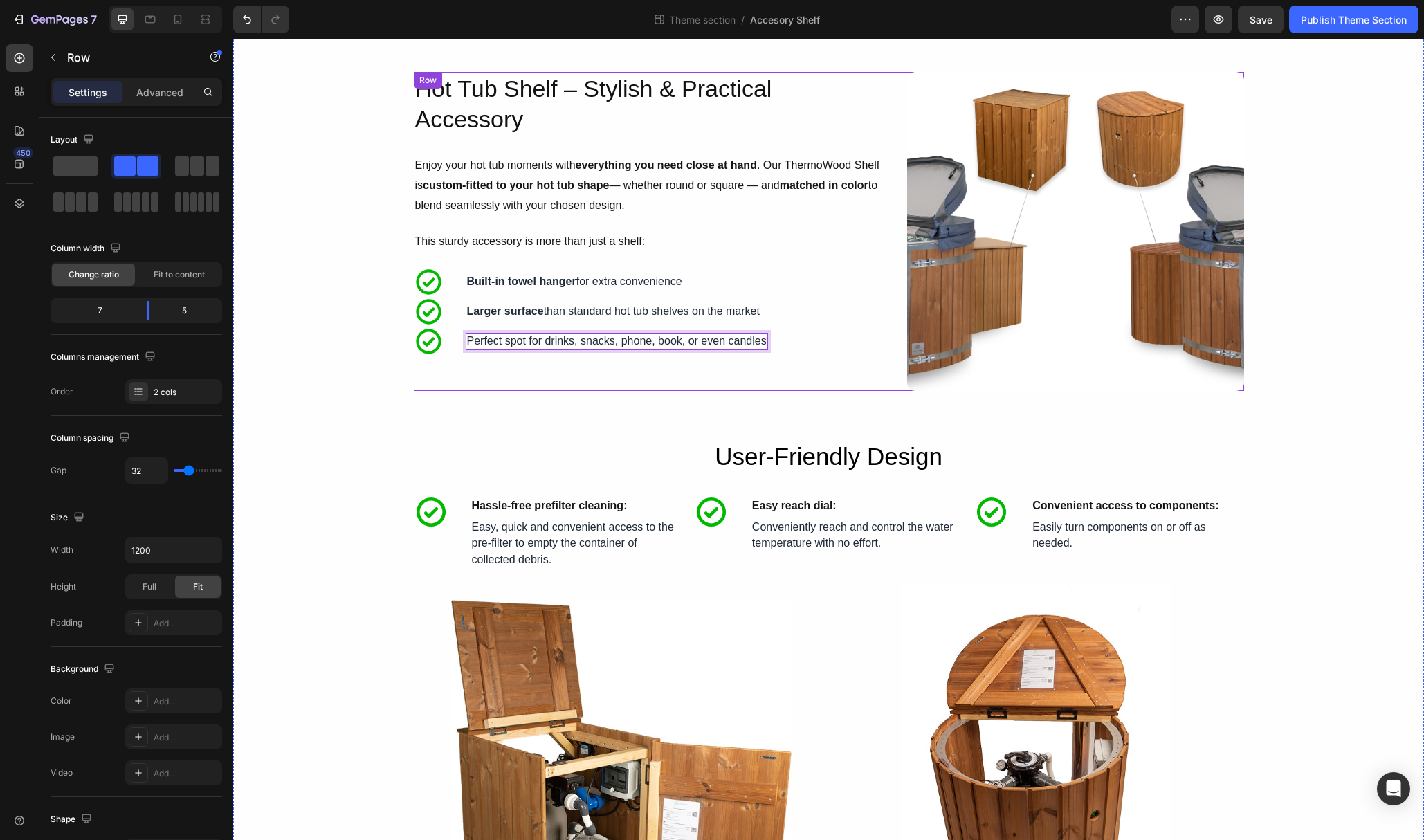
click at [602, 374] on div "Hot Tub Shelf – Stylish & Practical Accessory Heading Enjoy your hot tub moment…" at bounding box center [649, 231] width 472 height 320
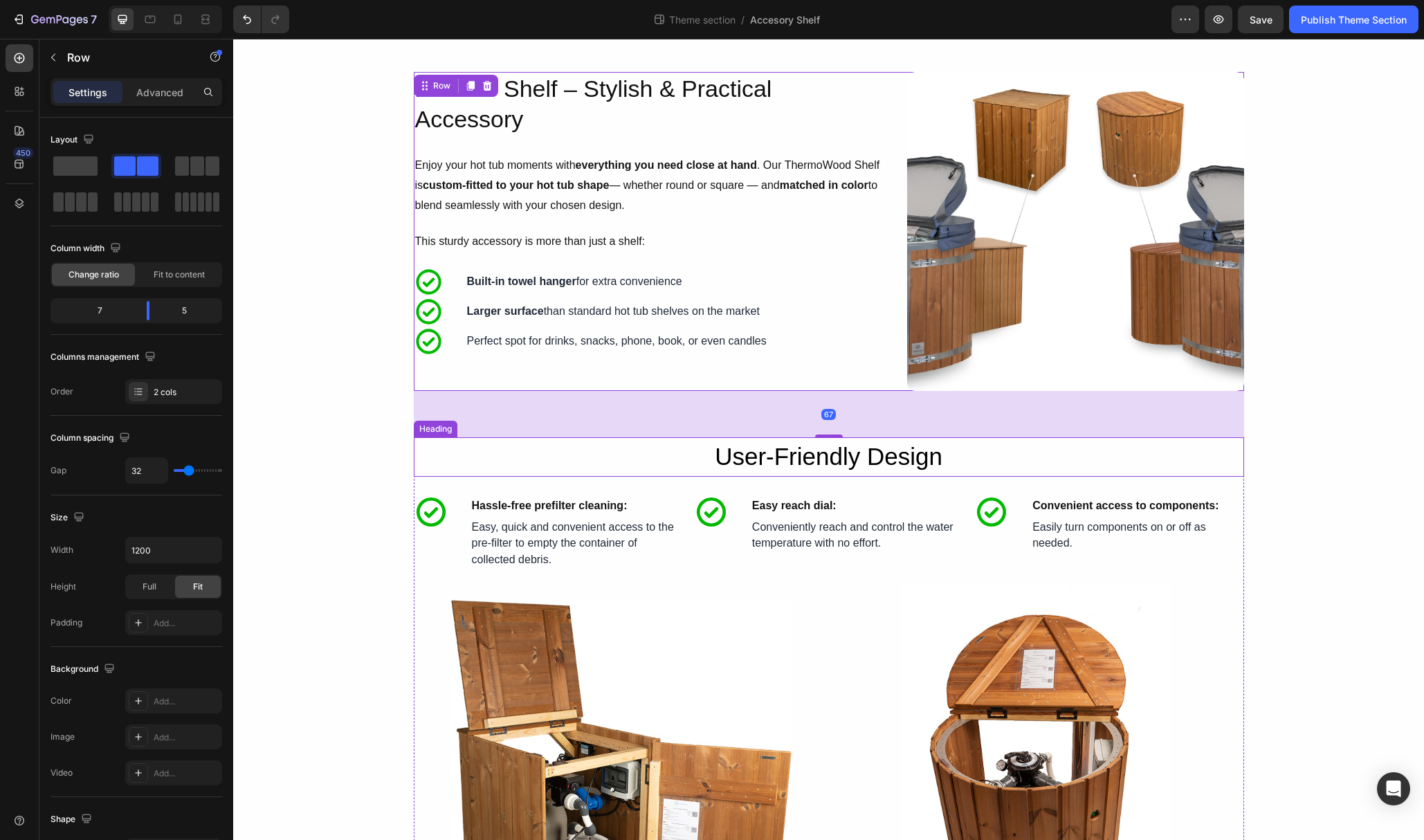
click at [1184, 472] on h2 "User-Friendly Design" at bounding box center [829, 457] width 831 height 39
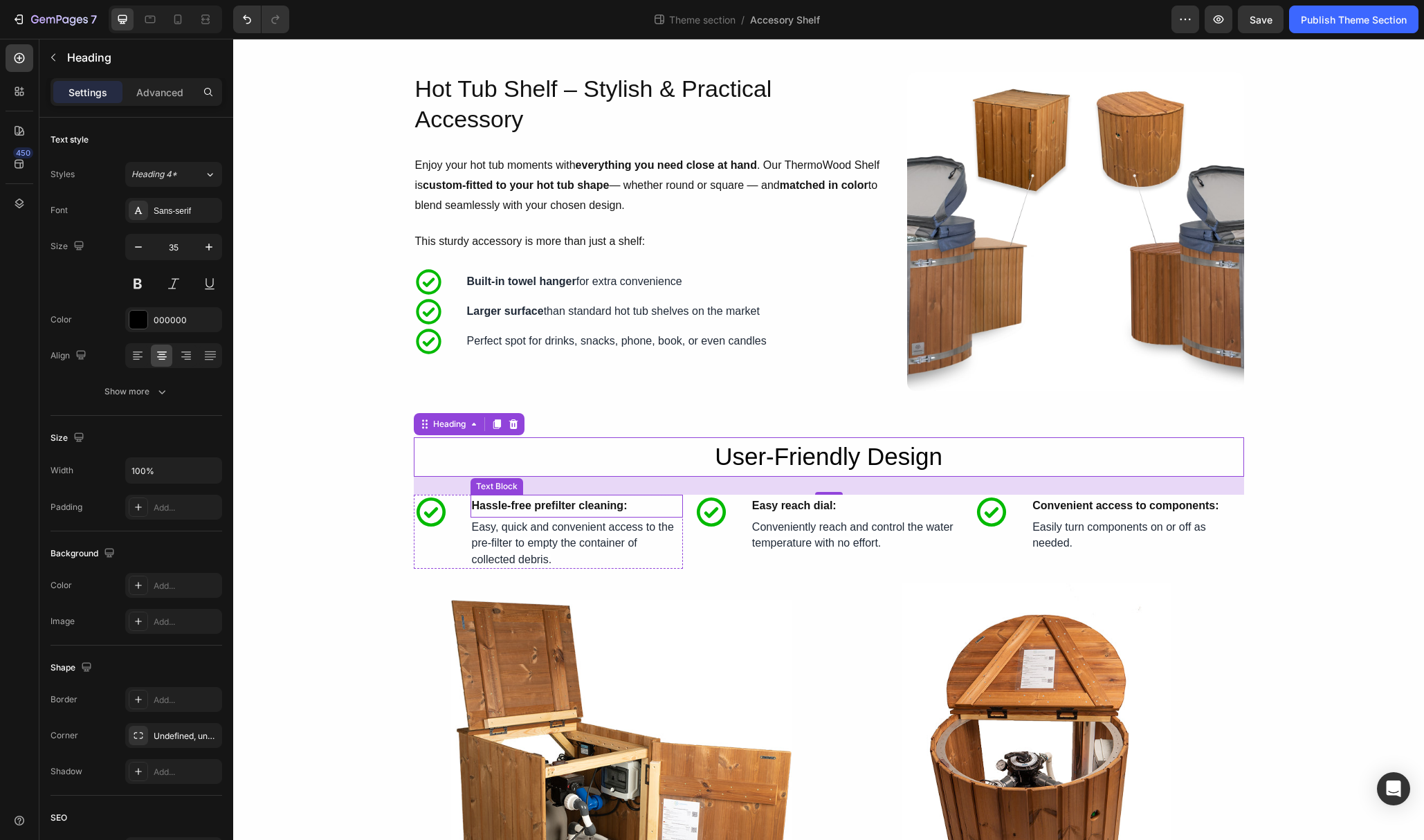
click at [636, 519] on p "Easy, quick and convenient access to the pre-filter to empty the container of c…" at bounding box center [577, 543] width 210 height 49
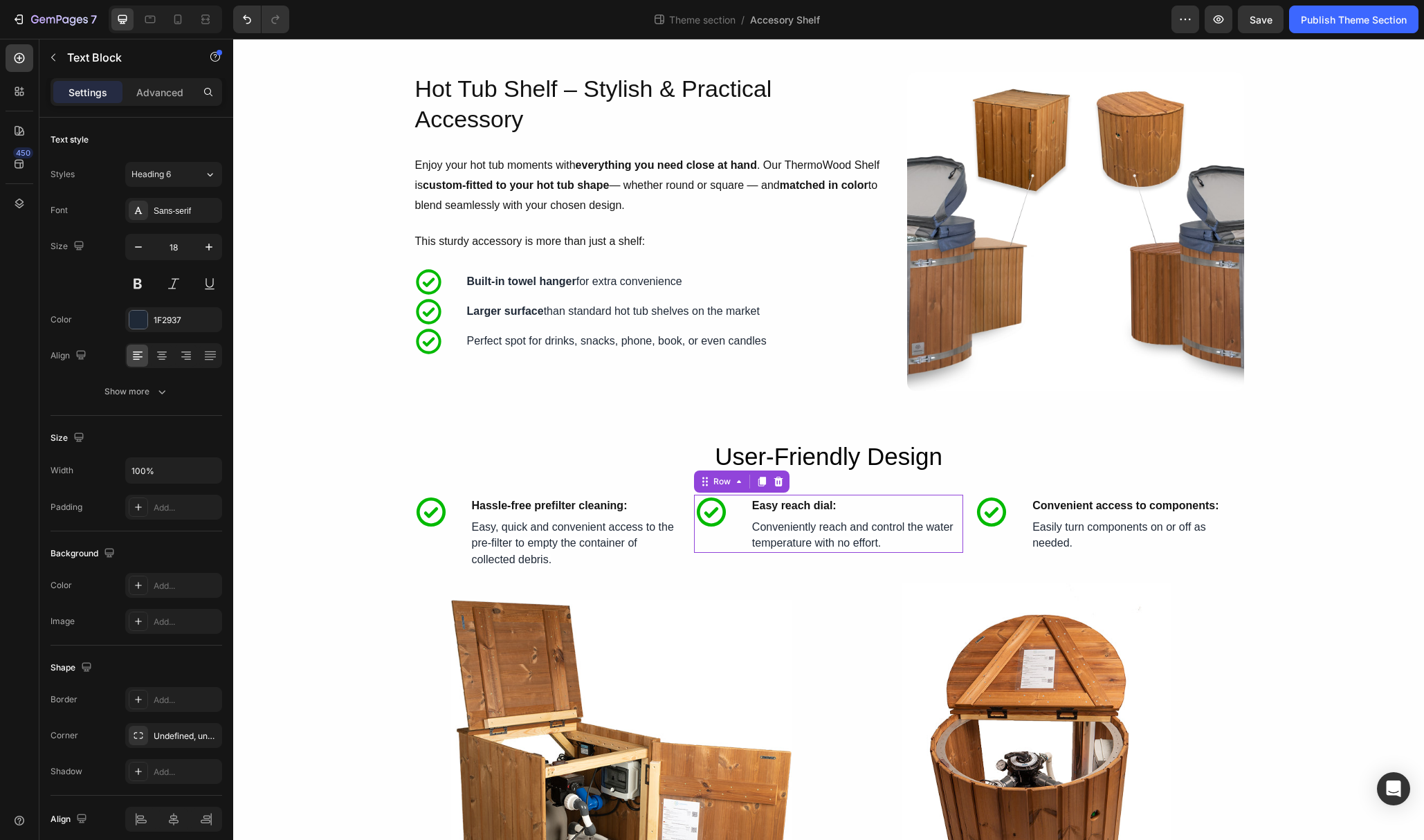
click at [702, 540] on div "Icon Easy reach dial: Text Block Row Icon" at bounding box center [711, 523] width 35 height 58
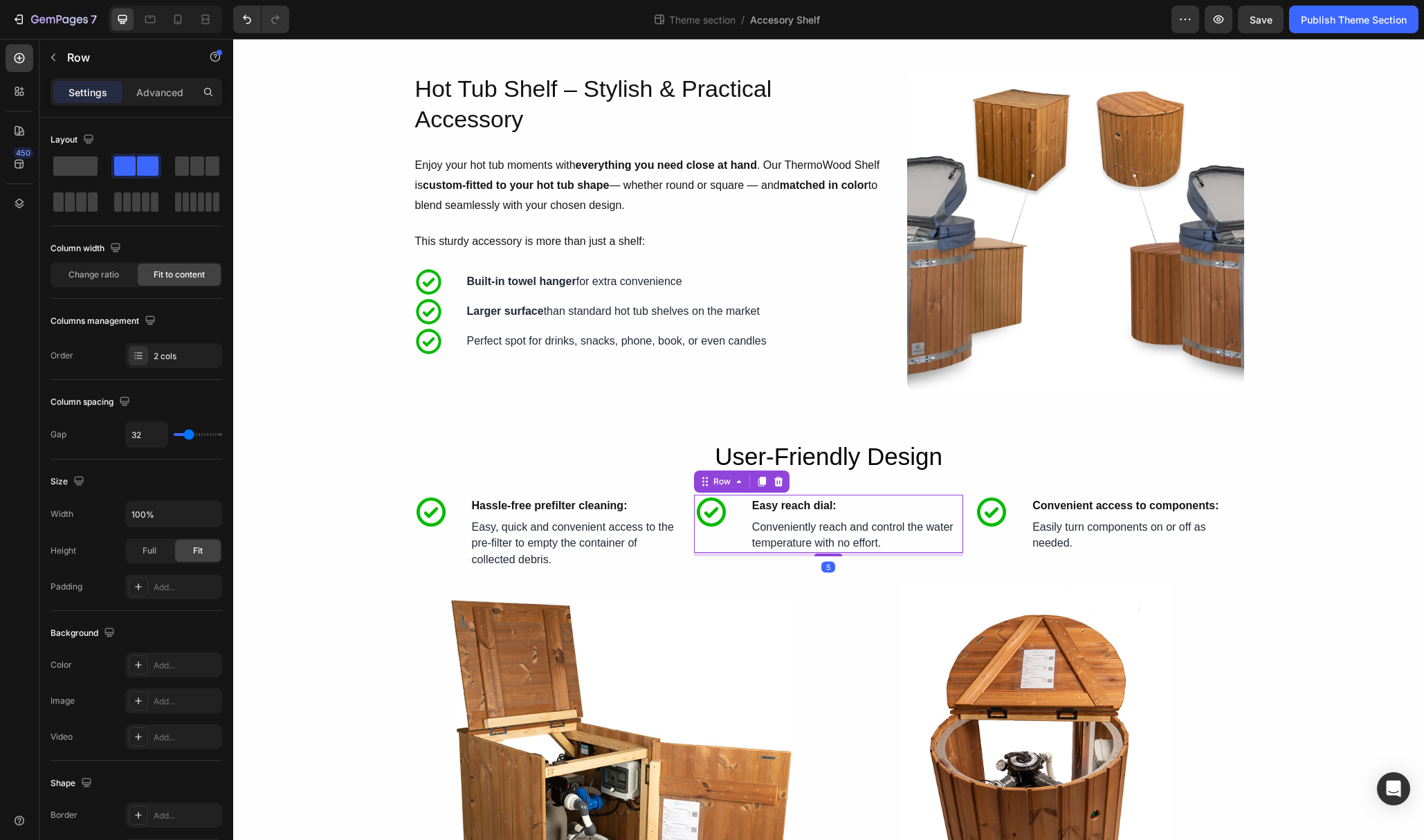
click at [695, 550] on div "Icon Easy reach dial: Text Block Row Icon" at bounding box center [711, 523] width 35 height 58
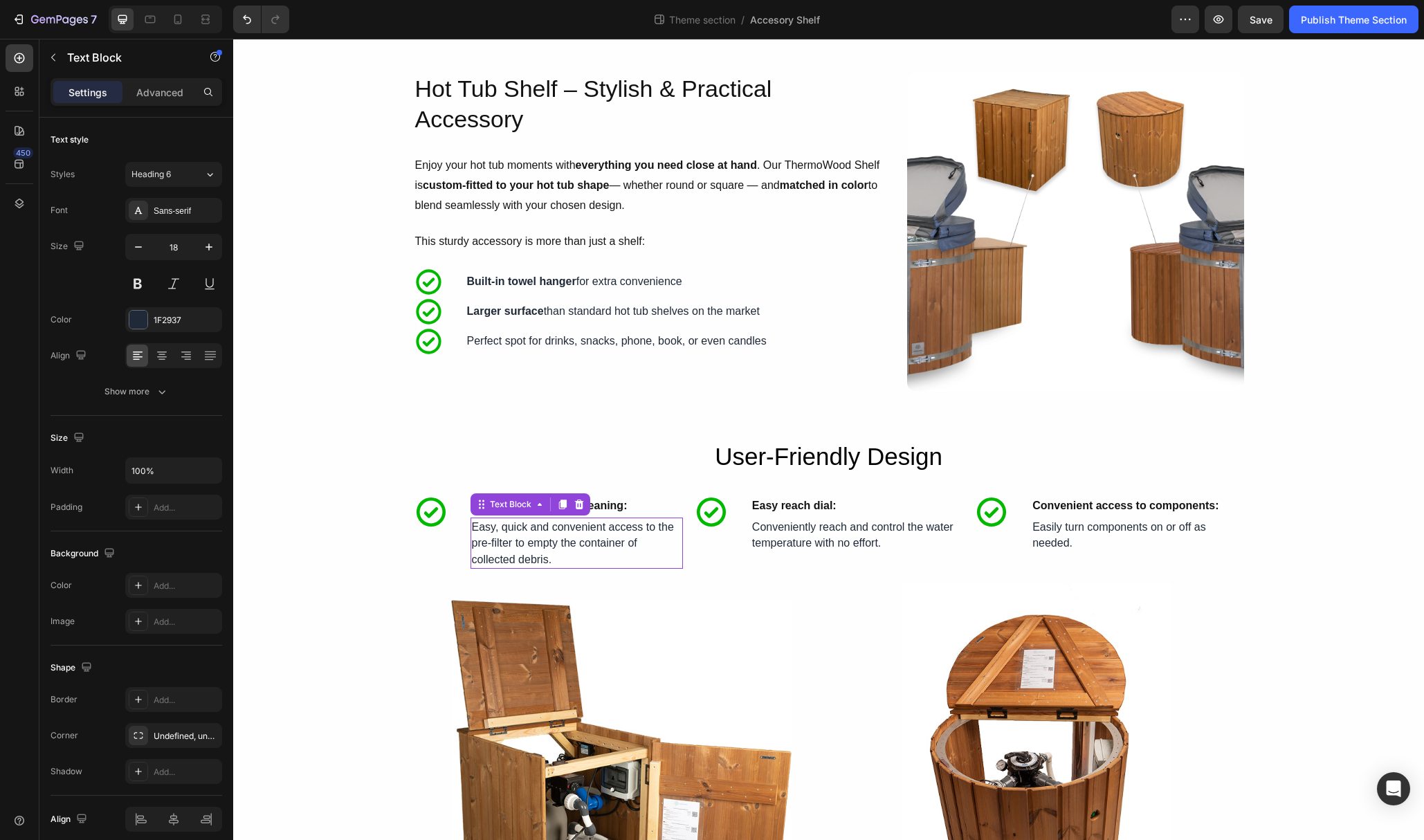
click at [682, 556] on div "Easy, quick and convenient access to the pre-filter to empty the container of c…" at bounding box center [577, 543] width 212 height 51
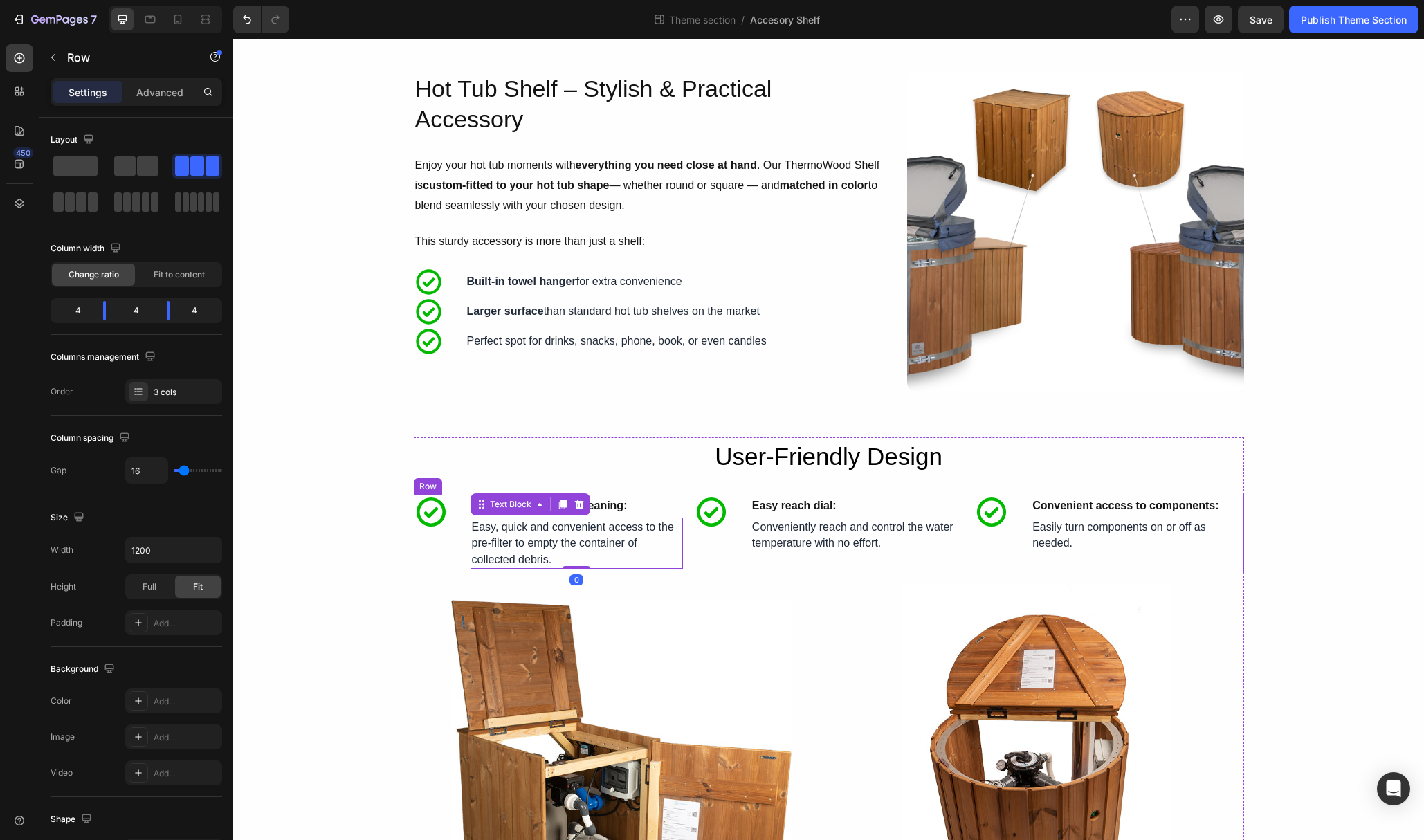
click at [710, 564] on div "Icon Easy reach dial: Text Block Row Icon Easy reach dial: Text Block Convenien…" at bounding box center [829, 533] width 269 height 77
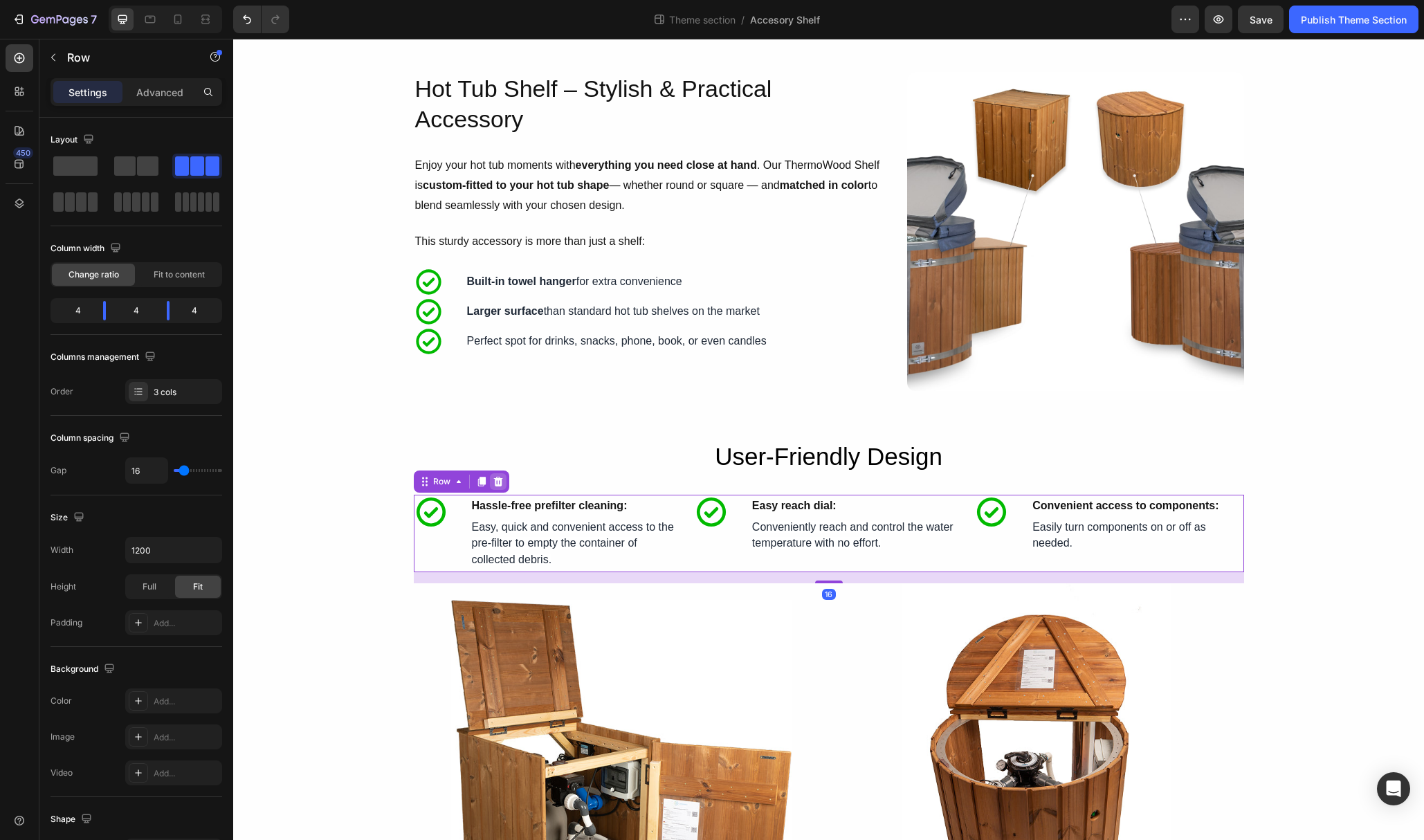
click at [499, 483] on icon at bounding box center [498, 482] width 11 height 11
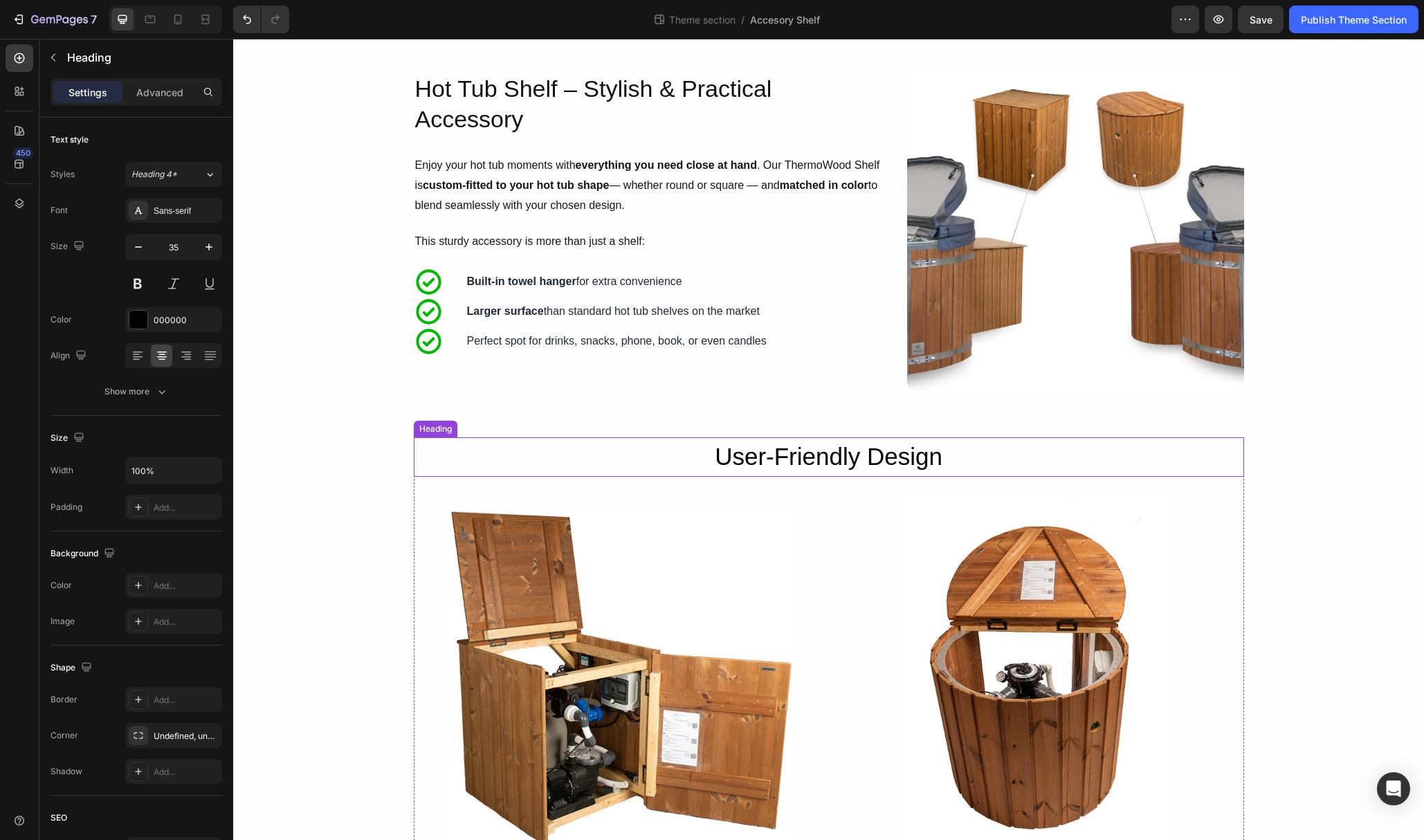
click at [705, 460] on h2 "User-Friendly Design" at bounding box center [829, 457] width 831 height 39
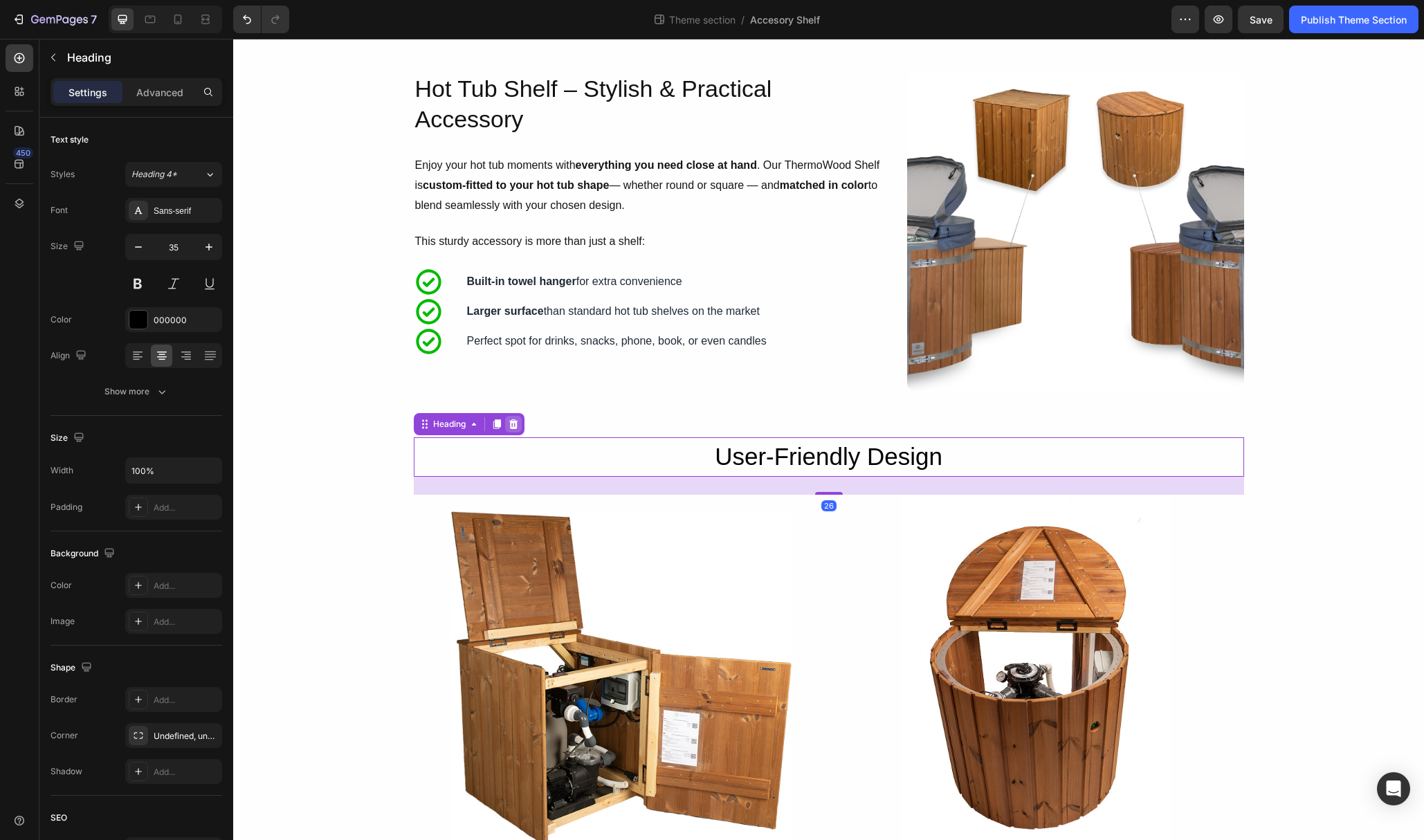
click at [516, 427] on icon at bounding box center [513, 424] width 9 height 10
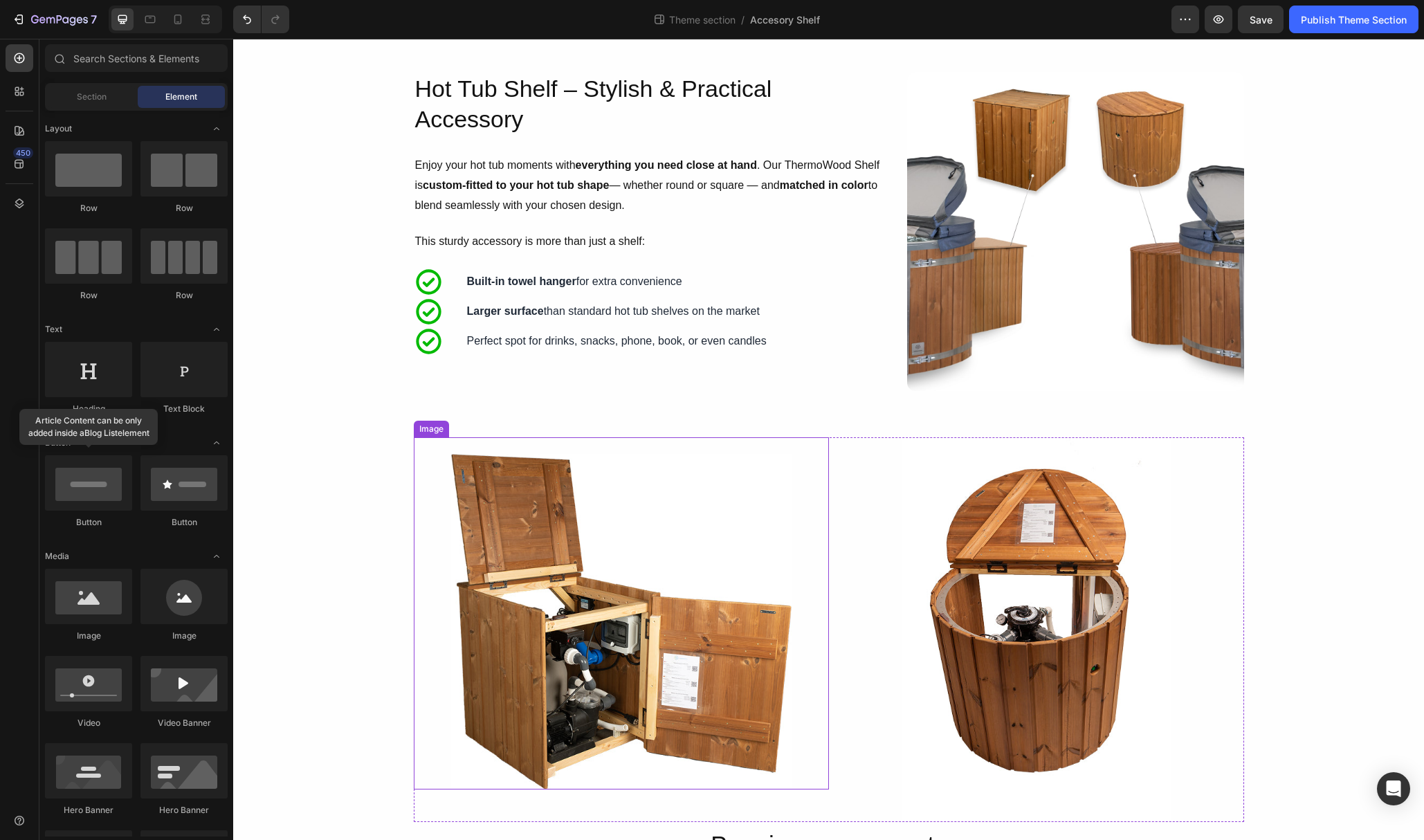
click at [815, 646] on div at bounding box center [621, 621] width 415 height 335
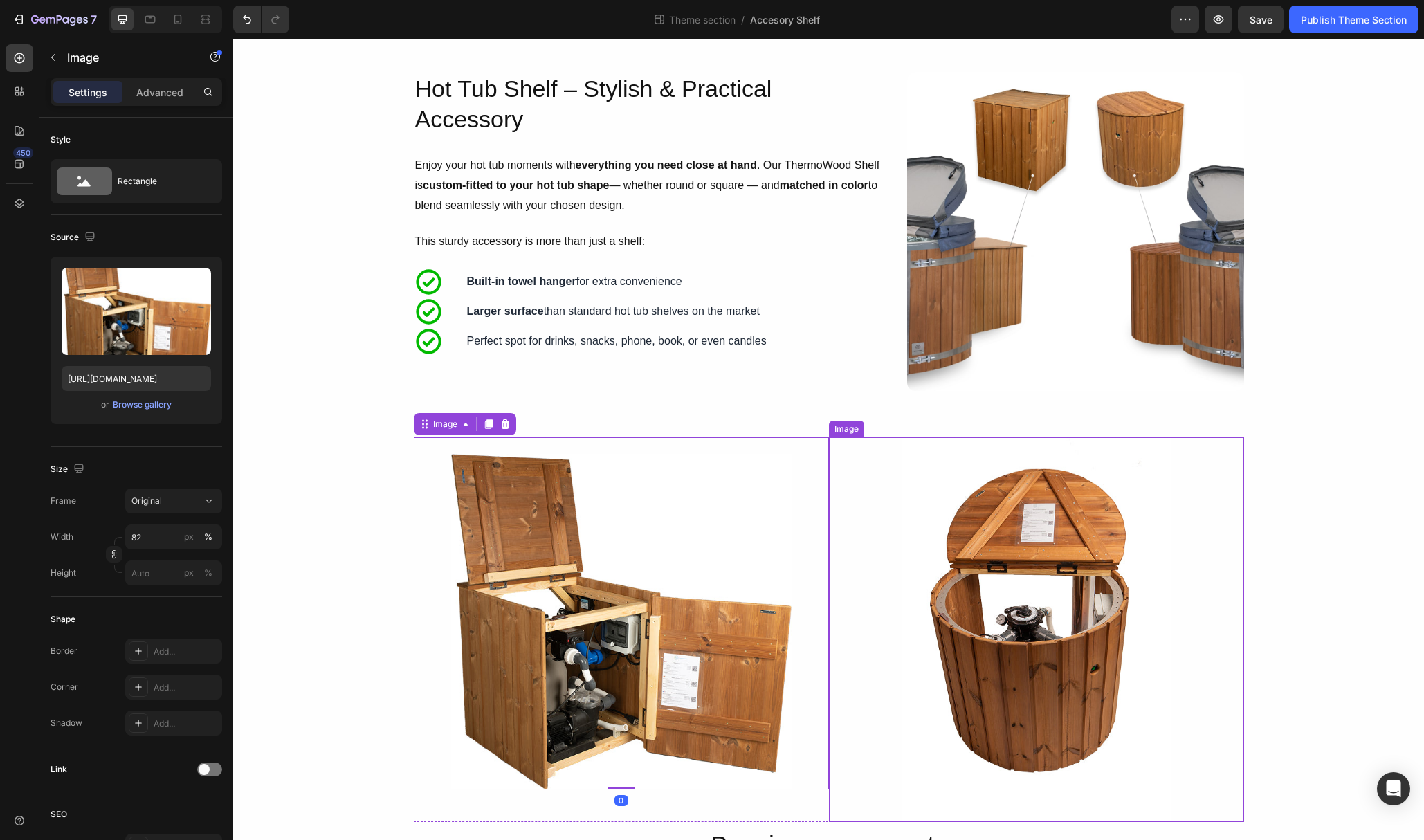
click at [883, 648] on div at bounding box center [1037, 629] width 415 height 384
click at [809, 568] on div at bounding box center [621, 621] width 415 height 335
click at [889, 570] on div at bounding box center [1037, 629] width 415 height 384
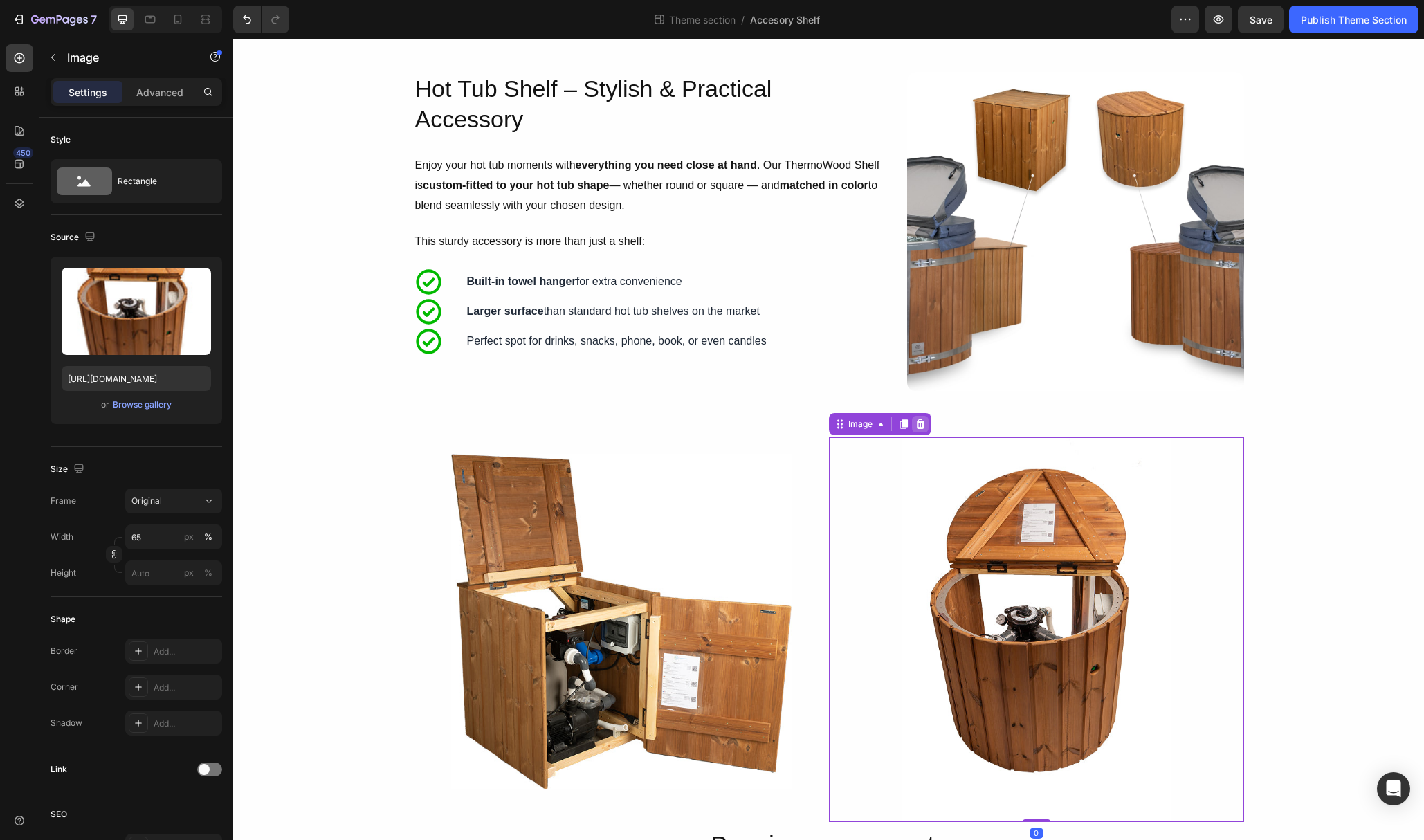
click at [921, 423] on icon at bounding box center [920, 424] width 9 height 10
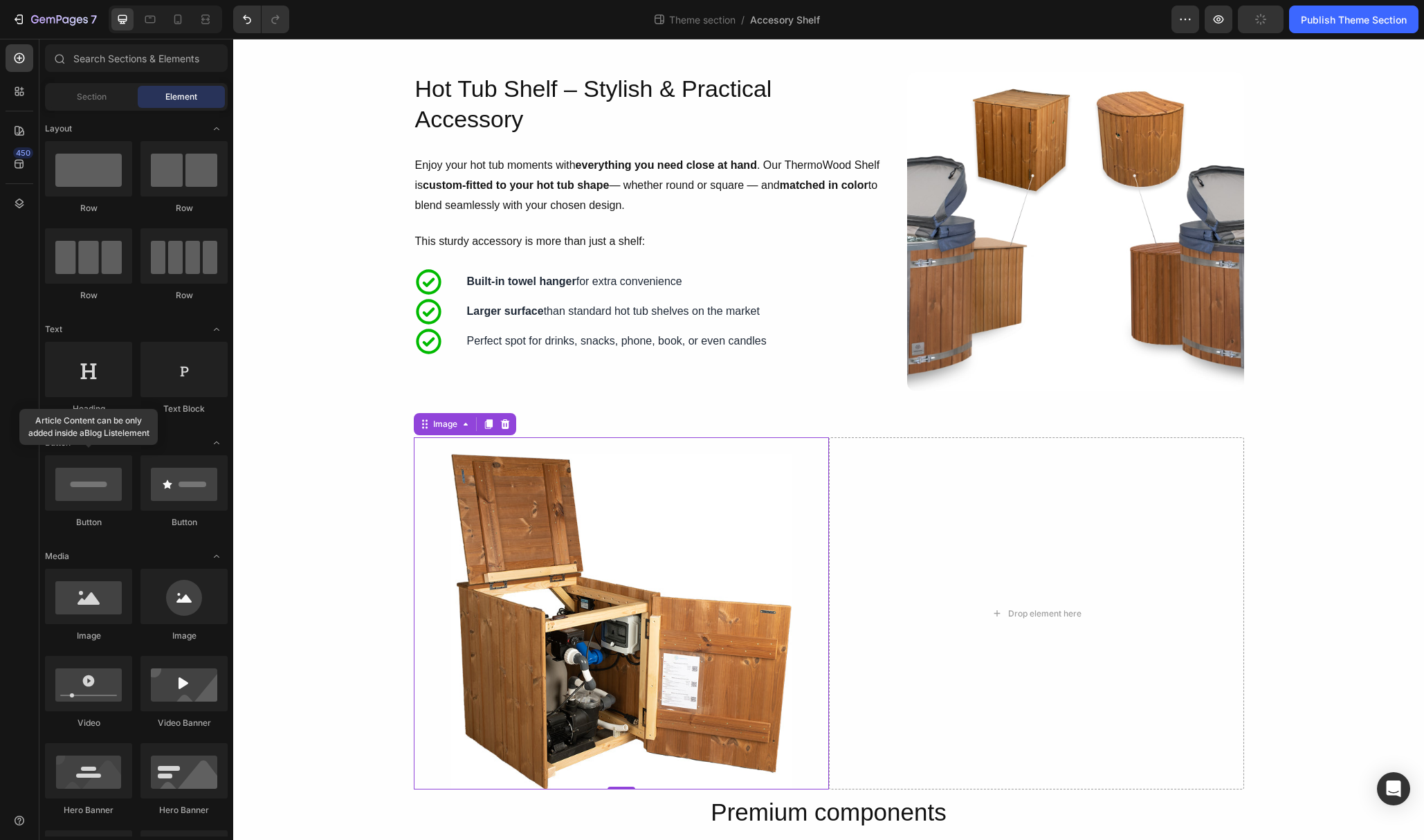
click at [744, 530] on img at bounding box center [622, 621] width 341 height 335
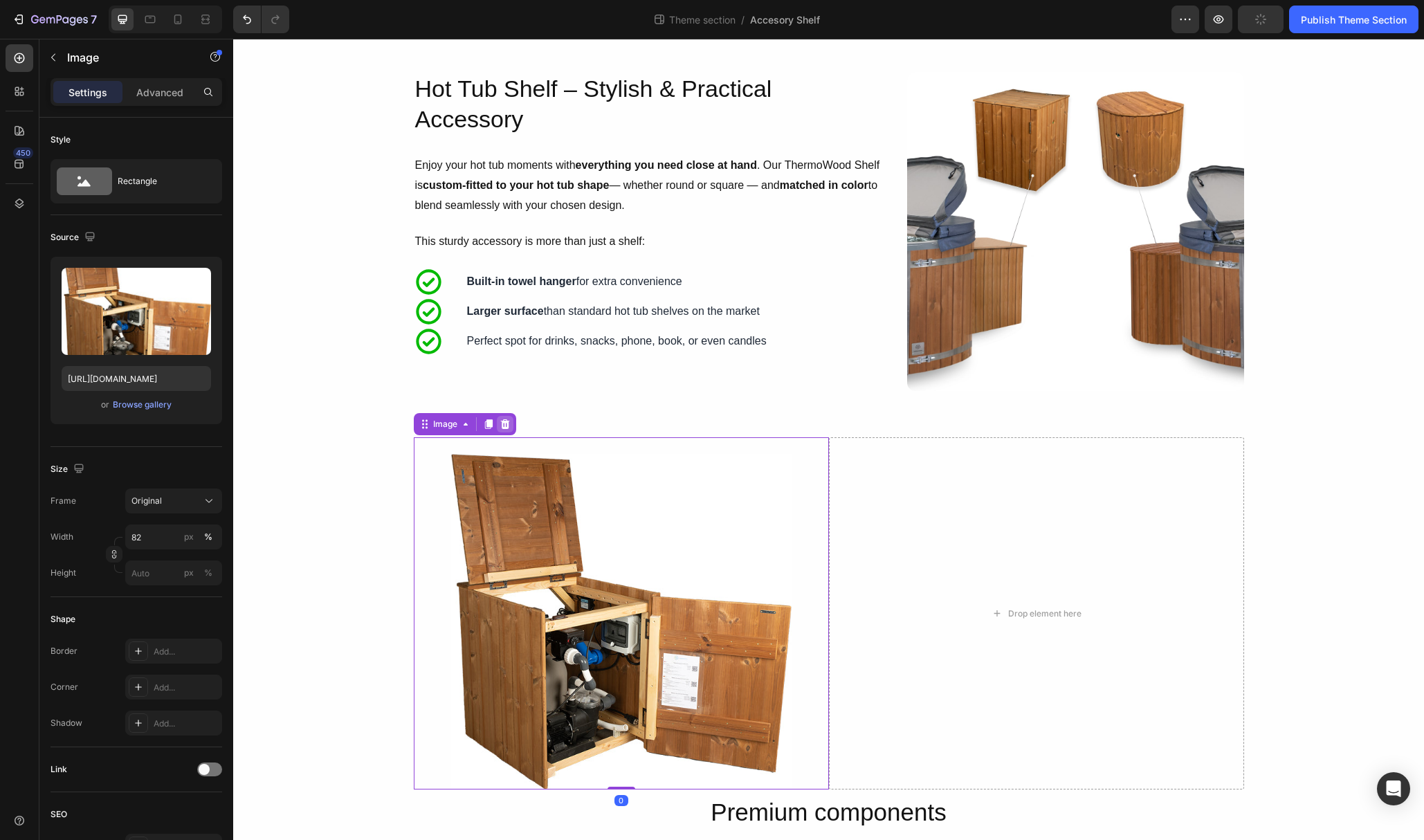
click at [510, 427] on icon at bounding box center [505, 424] width 11 height 11
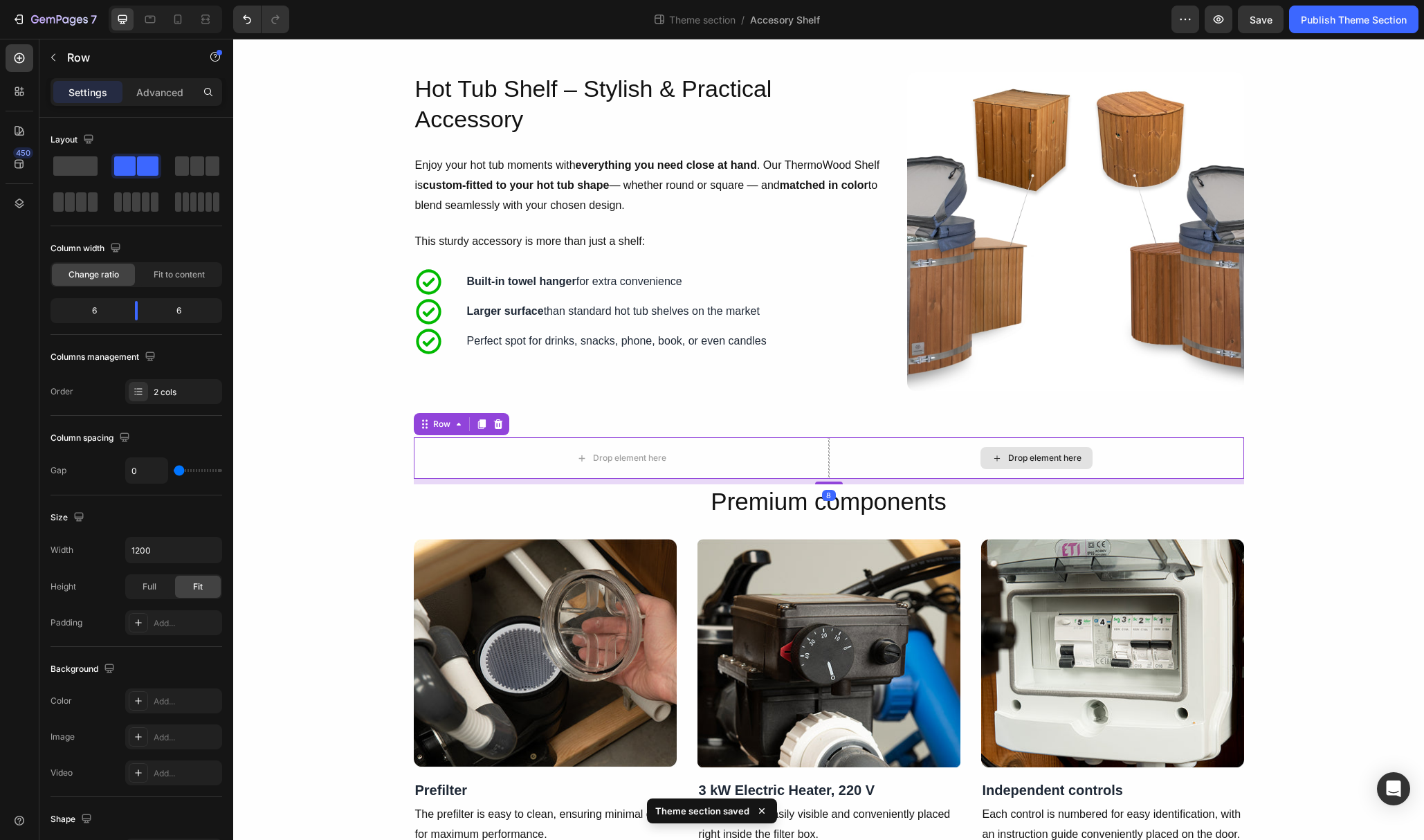
click at [838, 454] on div "Drop element here" at bounding box center [1037, 458] width 415 height 42
click at [18, 67] on div at bounding box center [19, 58] width 28 height 28
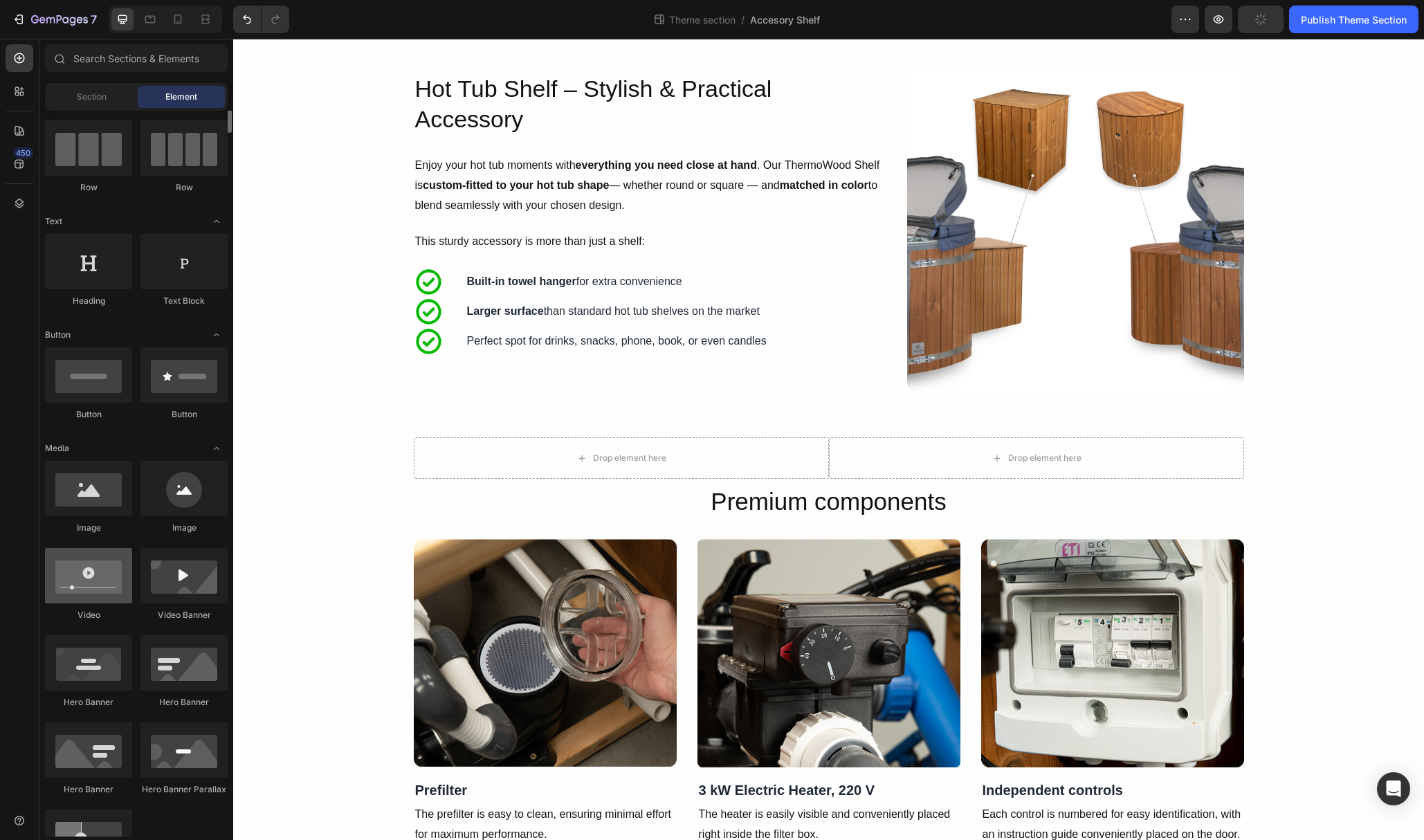
scroll to position [0, 0]
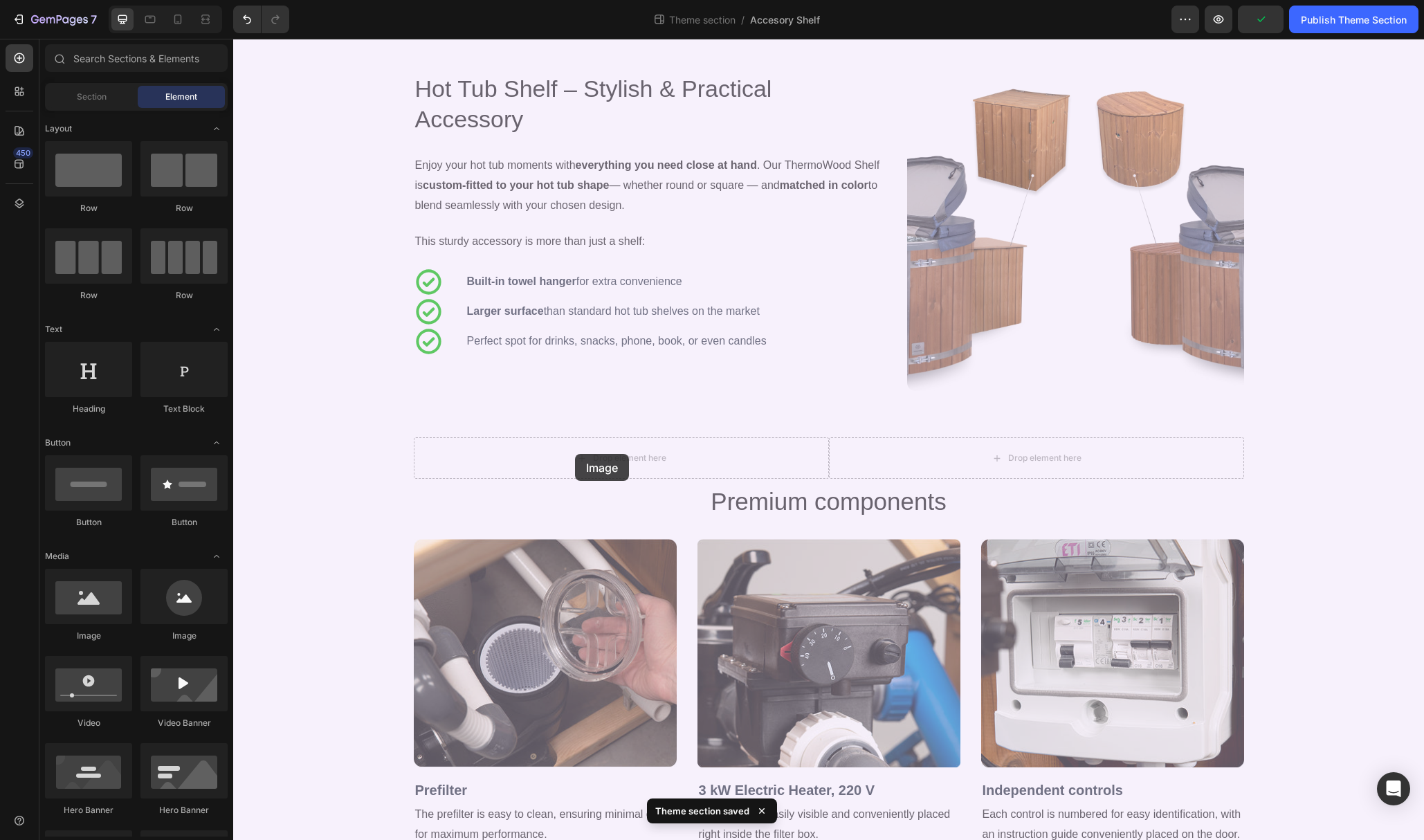
drag, startPoint x: 380, startPoint y: 657, endPoint x: 575, endPoint y: 454, distance: 281.5
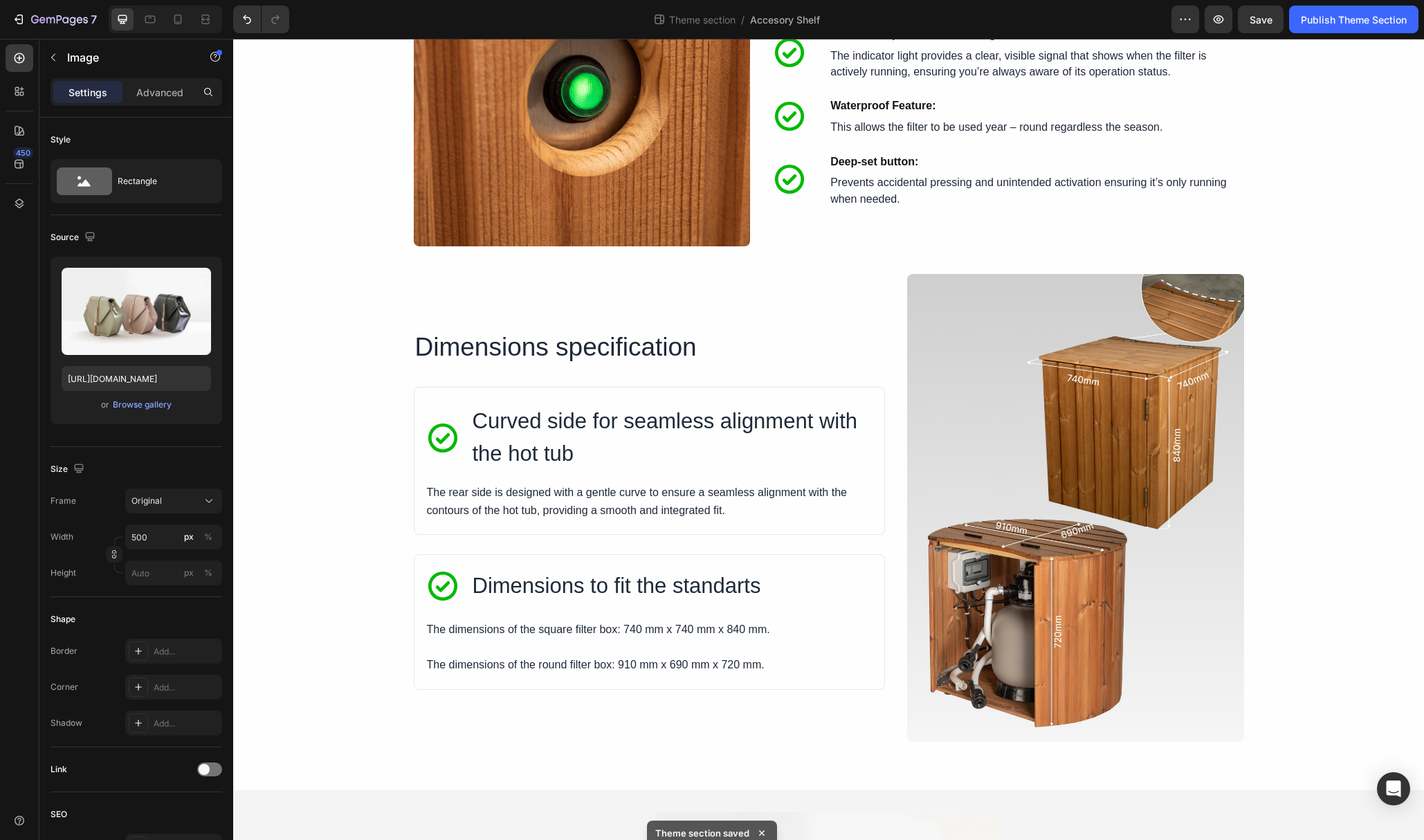
scroll to position [3574, 0]
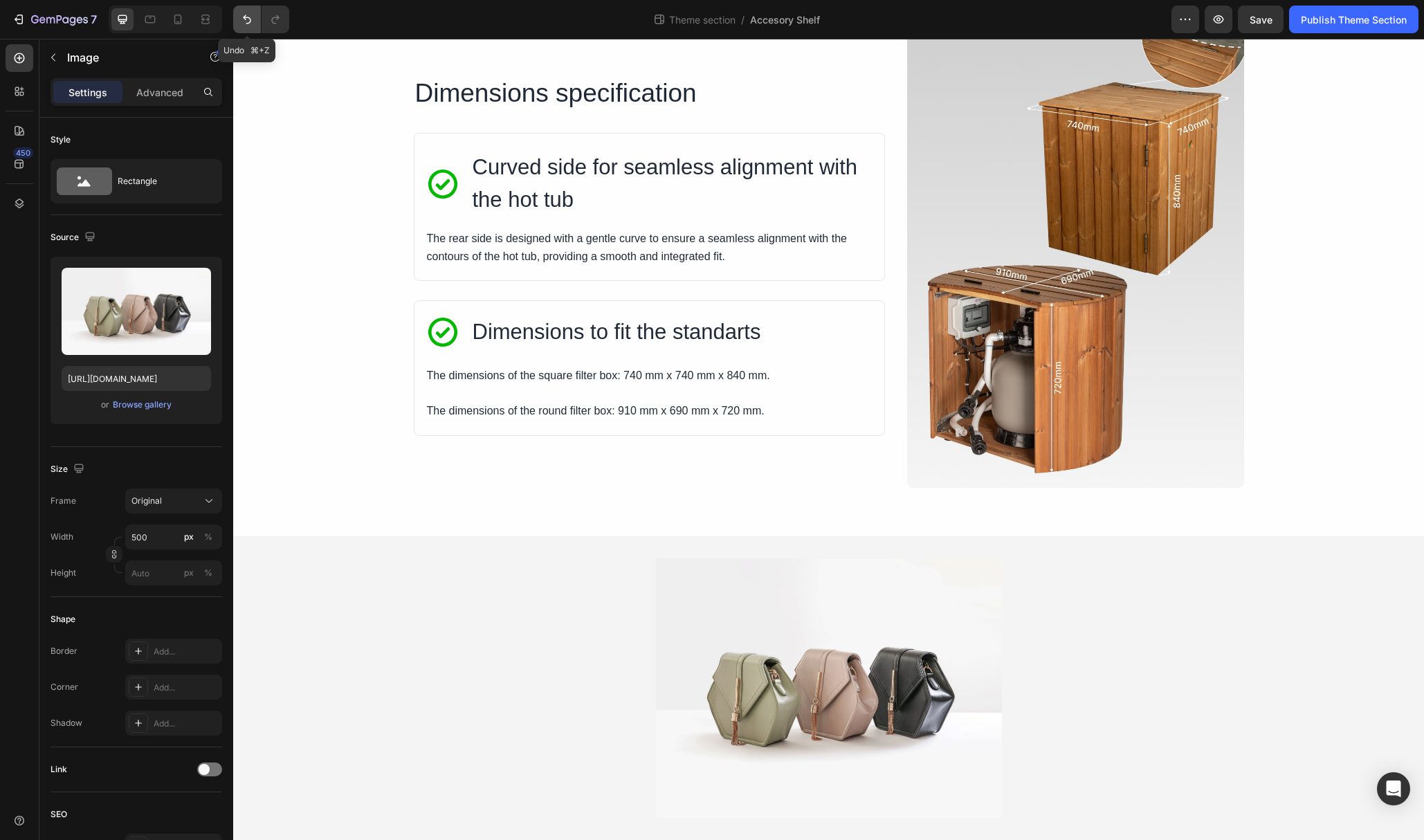
click at [241, 22] on icon "Undo/Redo" at bounding box center [247, 19] width 14 height 14
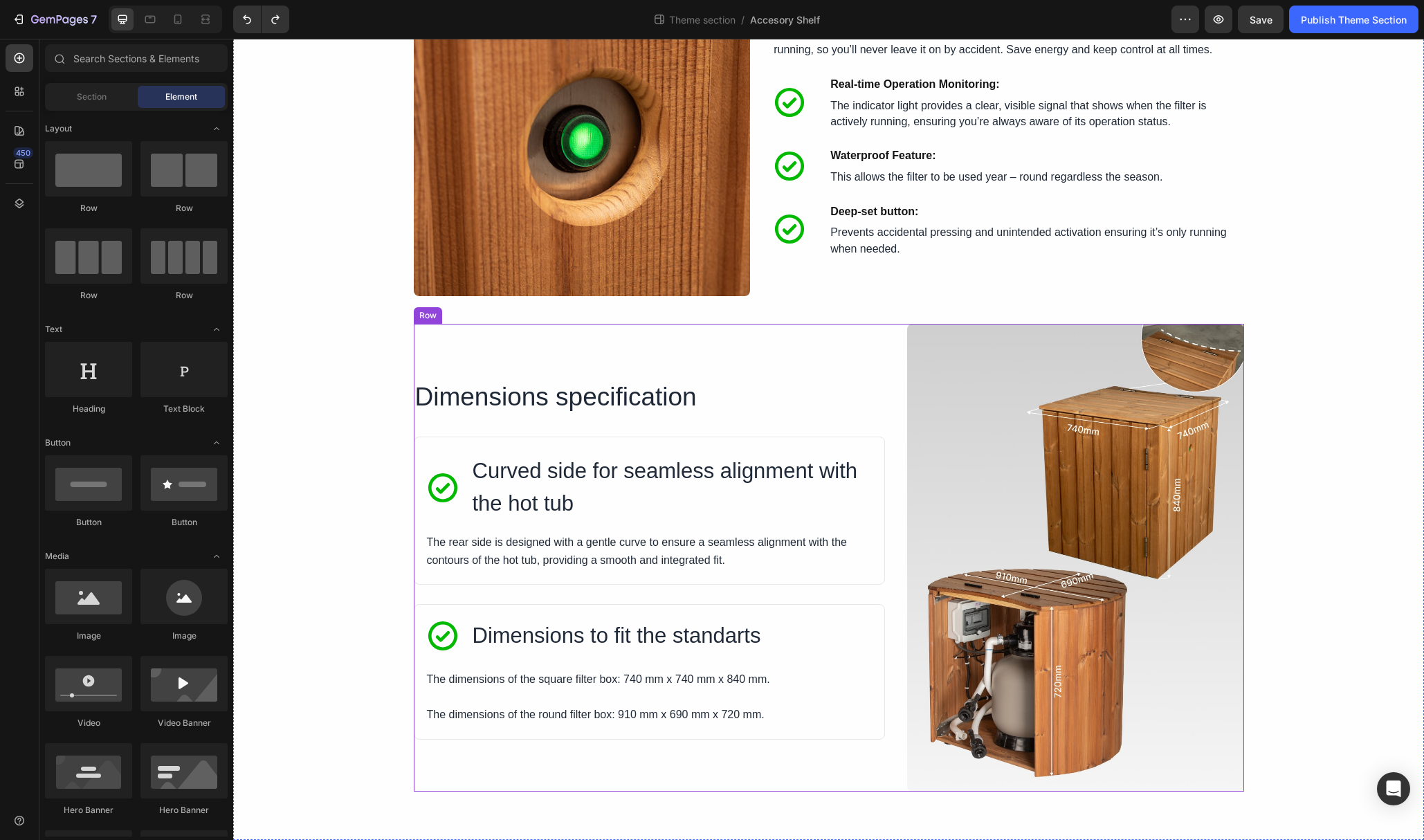
click at [899, 416] on div "Dimensions specification Heading Image Icon Curved side for seamless alignment …" at bounding box center [829, 557] width 831 height 467
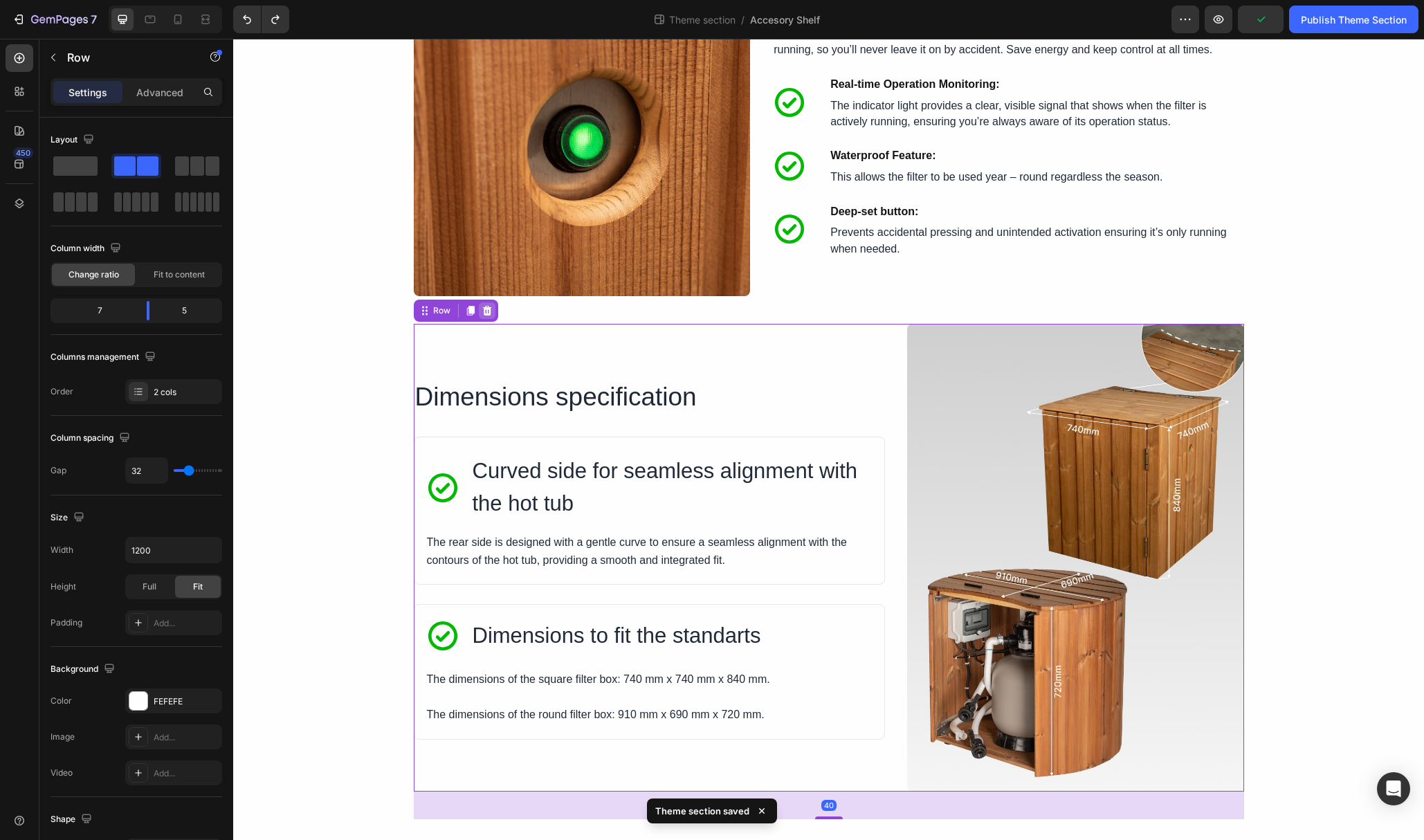
click at [485, 310] on icon at bounding box center [487, 310] width 9 height 10
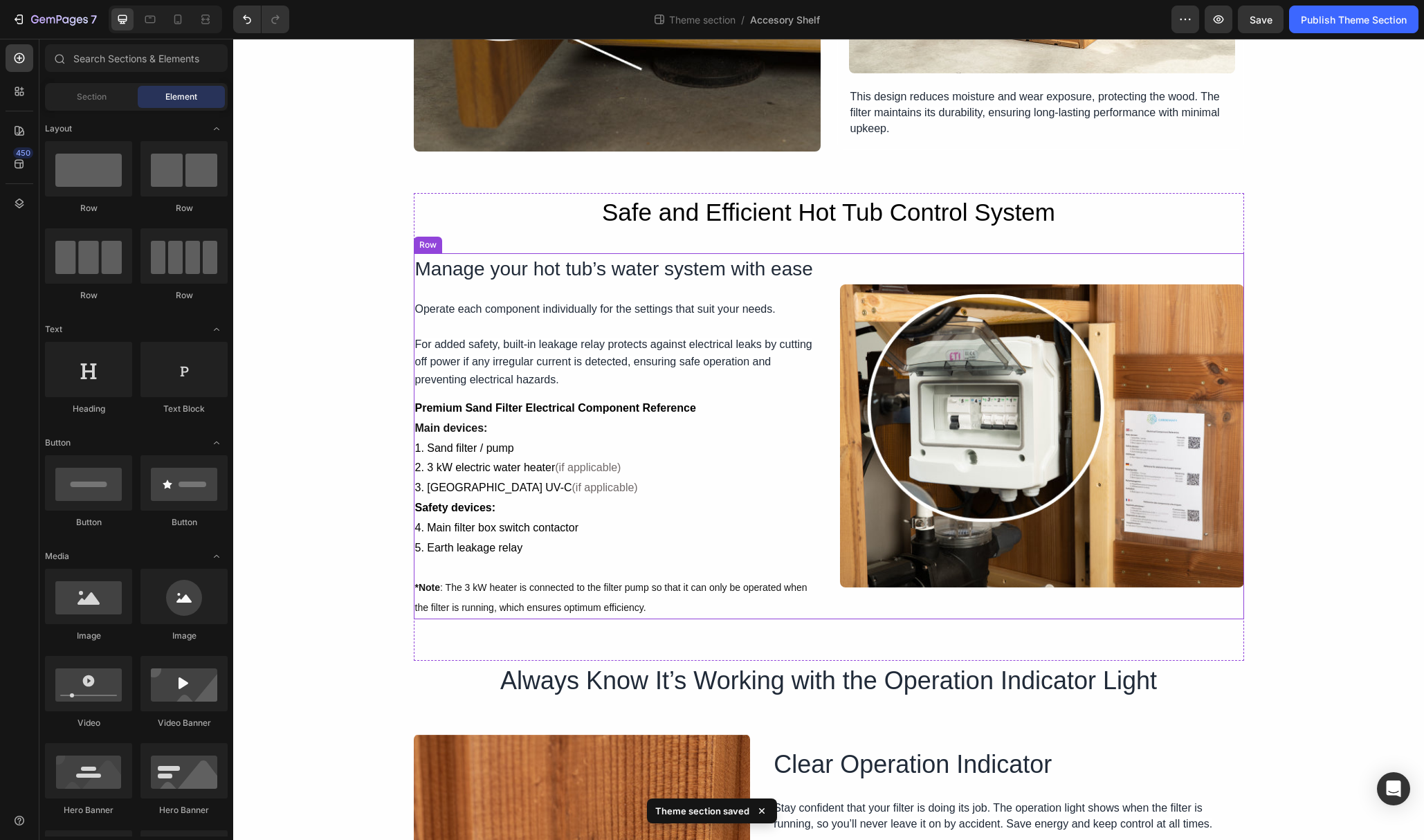
scroll to position [2484, 0]
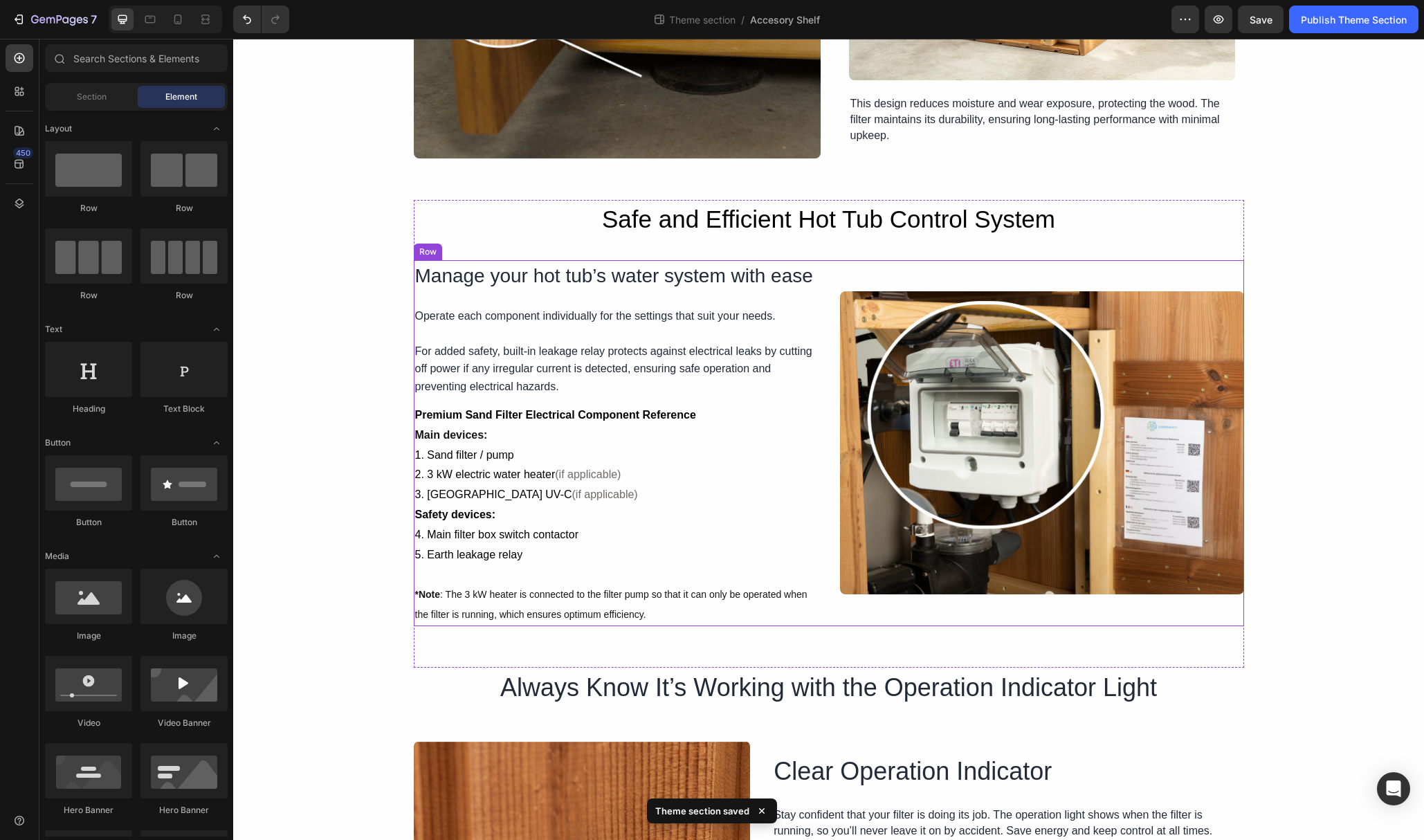
click at [826, 450] on div "Manage your hot tub’s water system with ease Heading Operate each component ind…" at bounding box center [829, 443] width 831 height 366
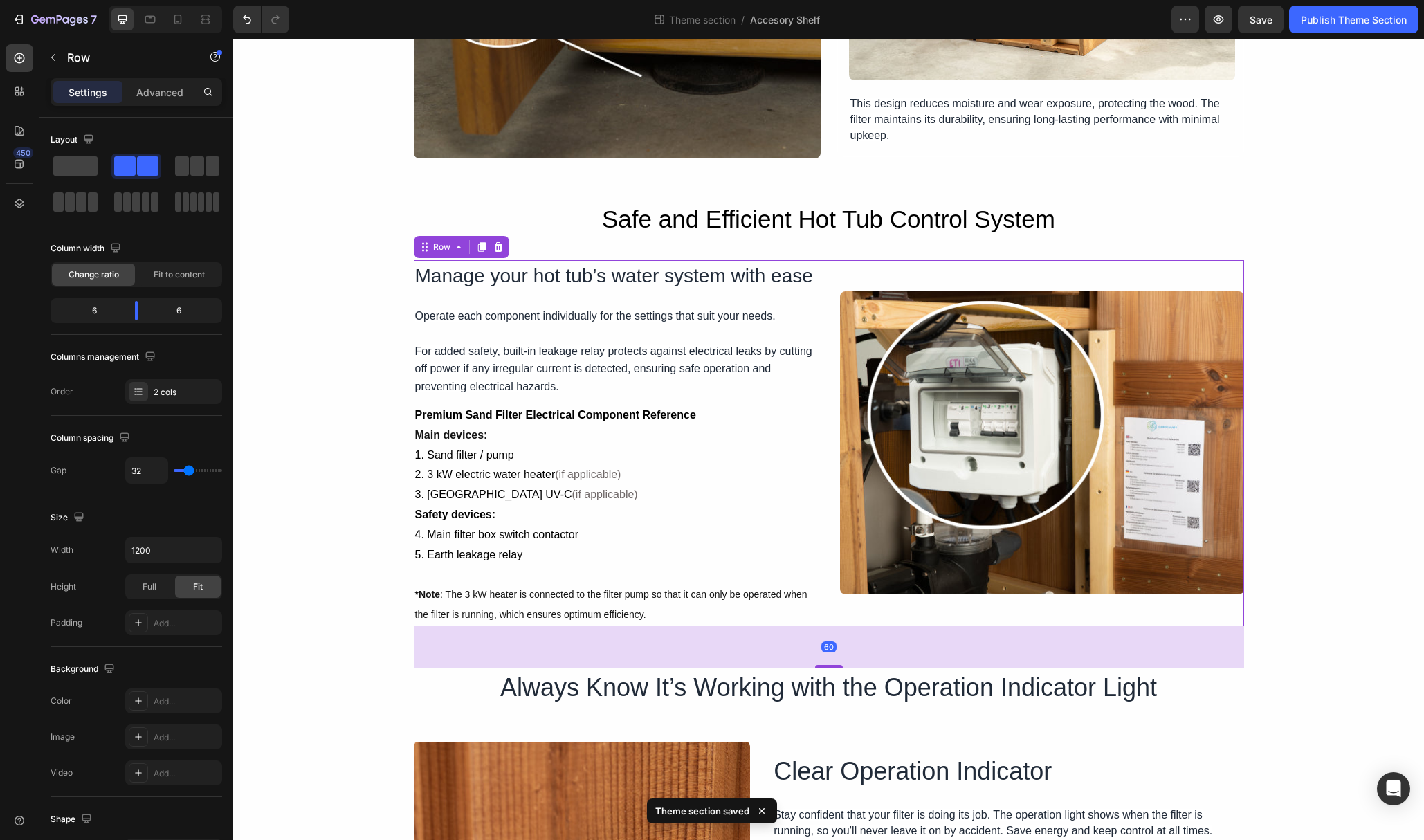
click at [497, 252] on icon at bounding box center [498, 247] width 11 height 11
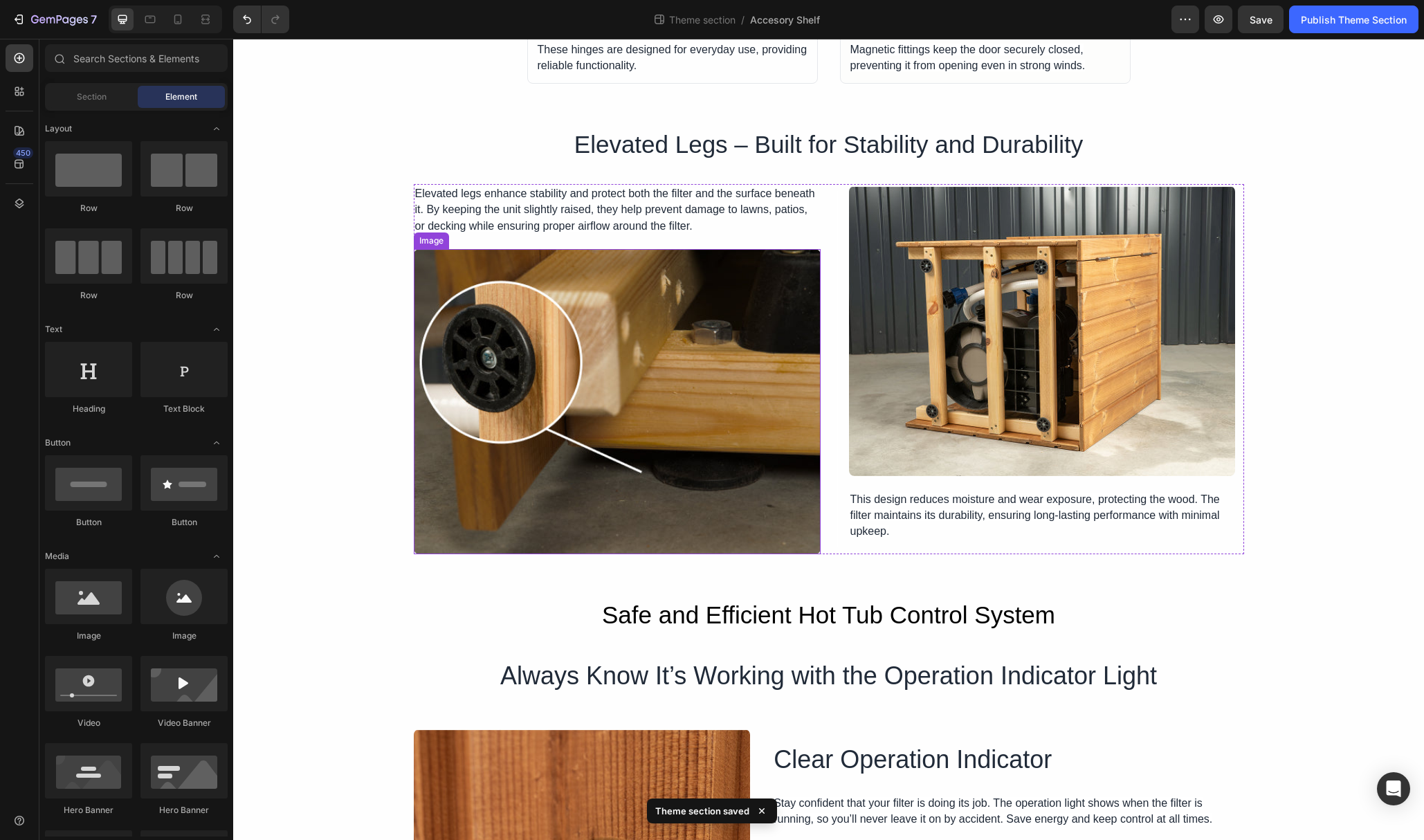
scroll to position [1981, 0]
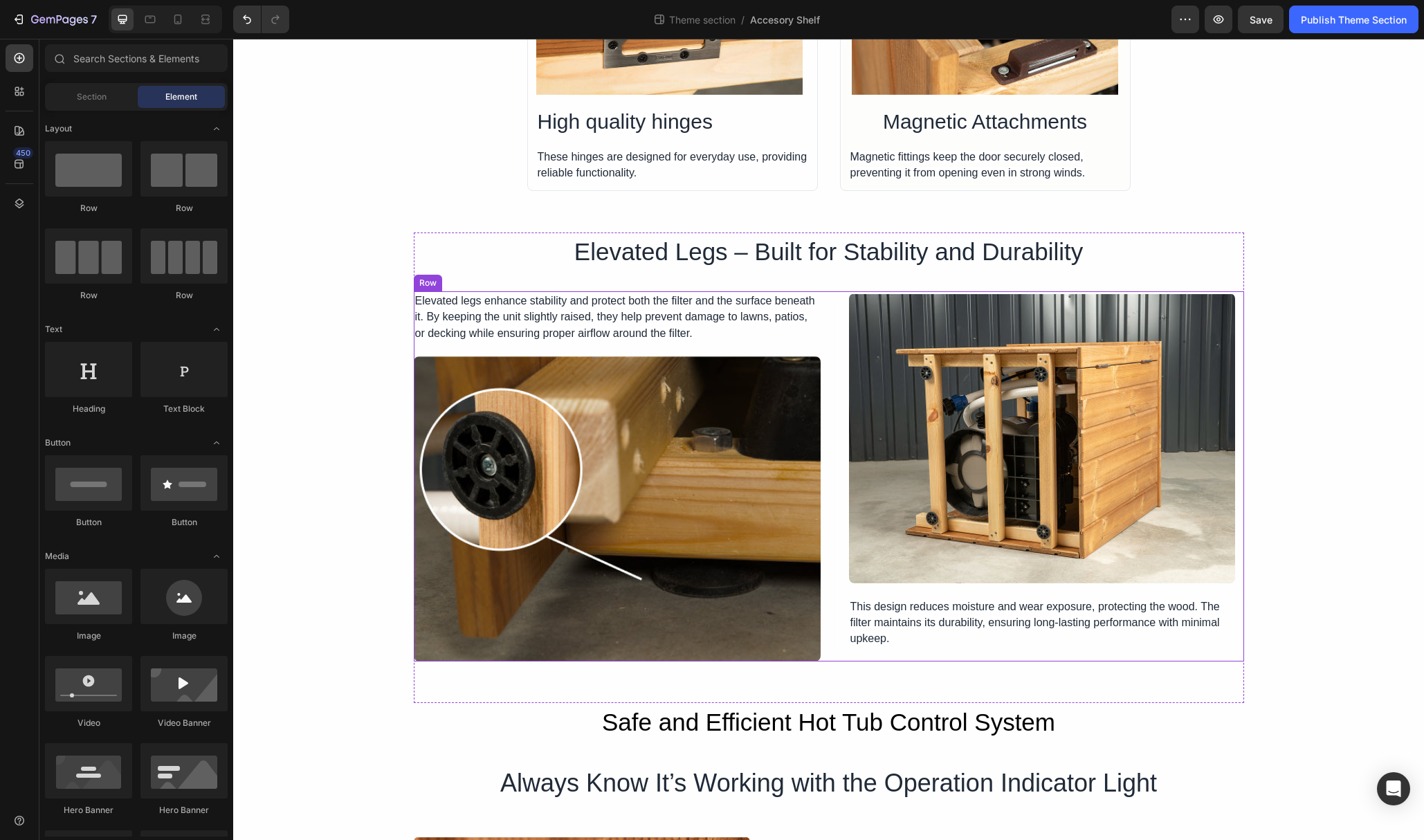
click at [831, 437] on div "Elevated legs enhance stability and protect both the filter and the surface ben…" at bounding box center [829, 476] width 831 height 370
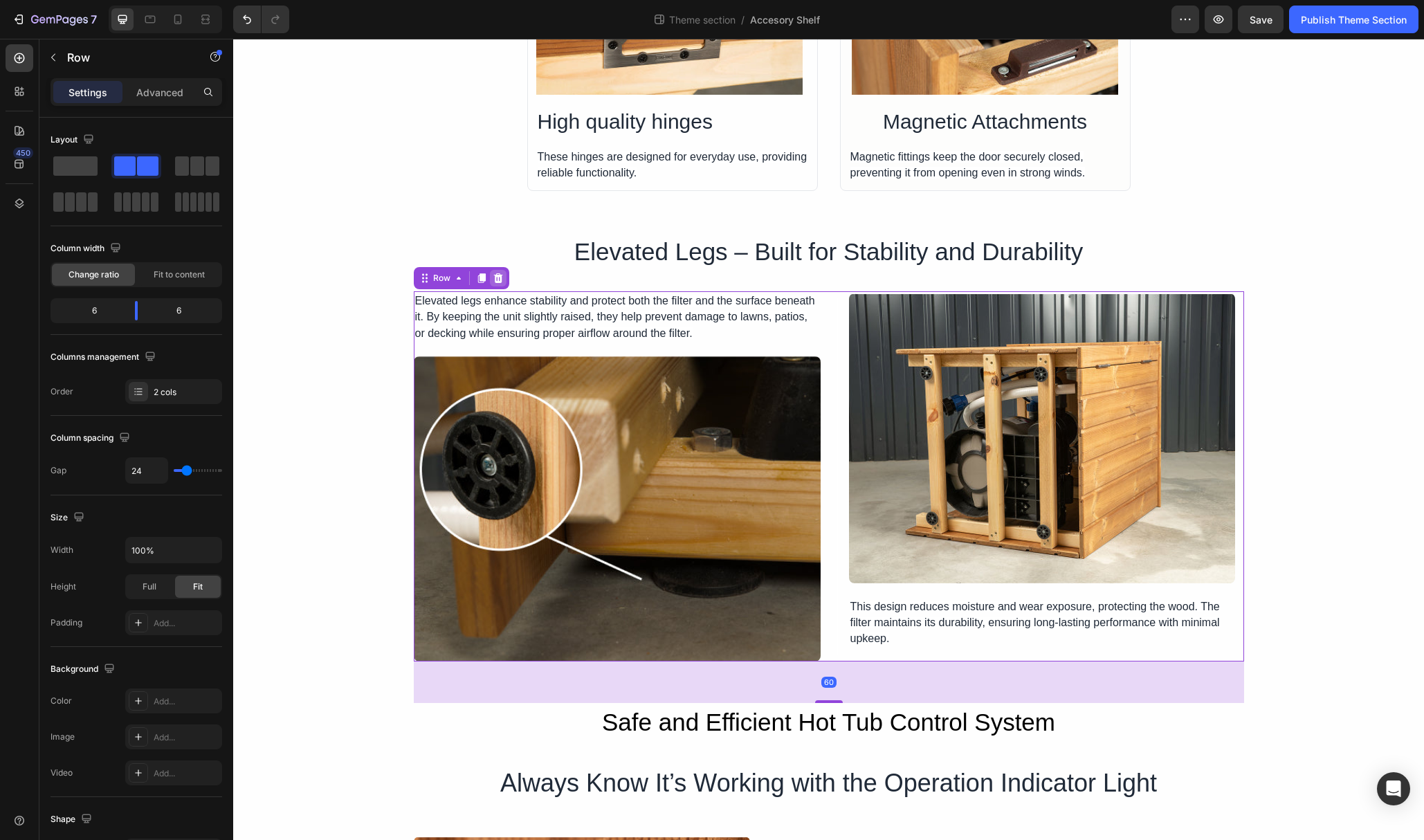
click at [503, 277] on div at bounding box center [498, 278] width 16 height 16
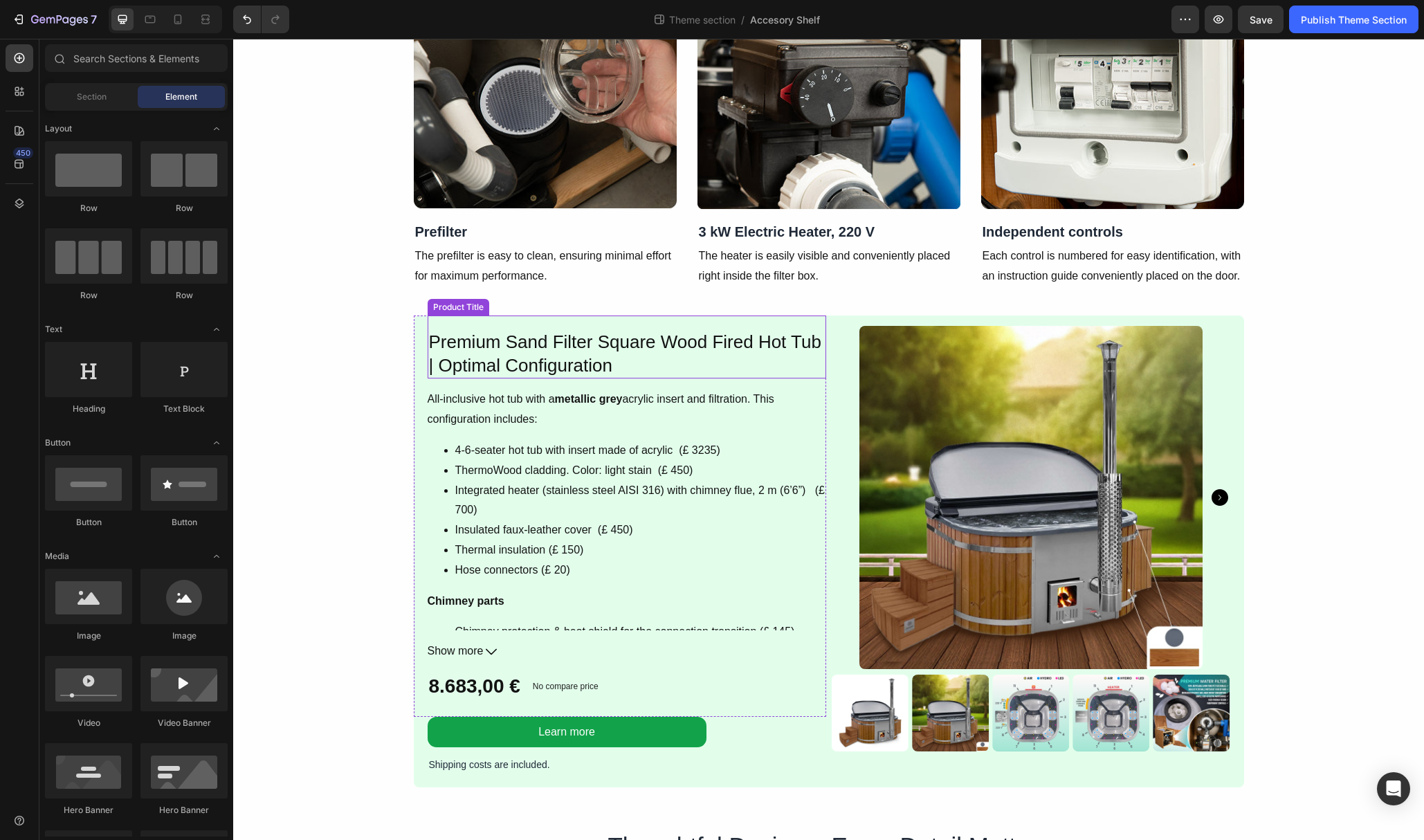
scroll to position [982, 0]
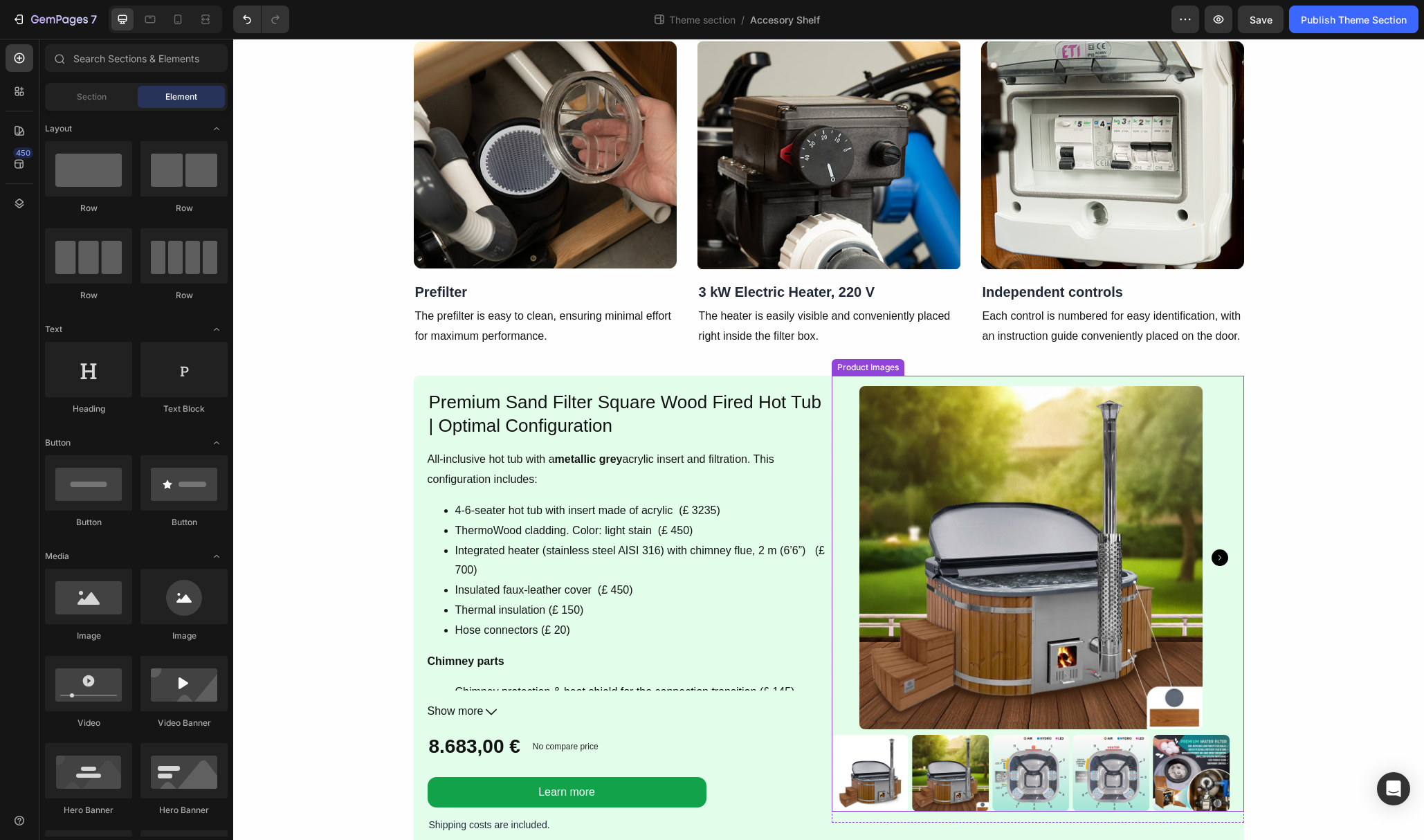
click at [839, 448] on div at bounding box center [1031, 557] width 399 height 343
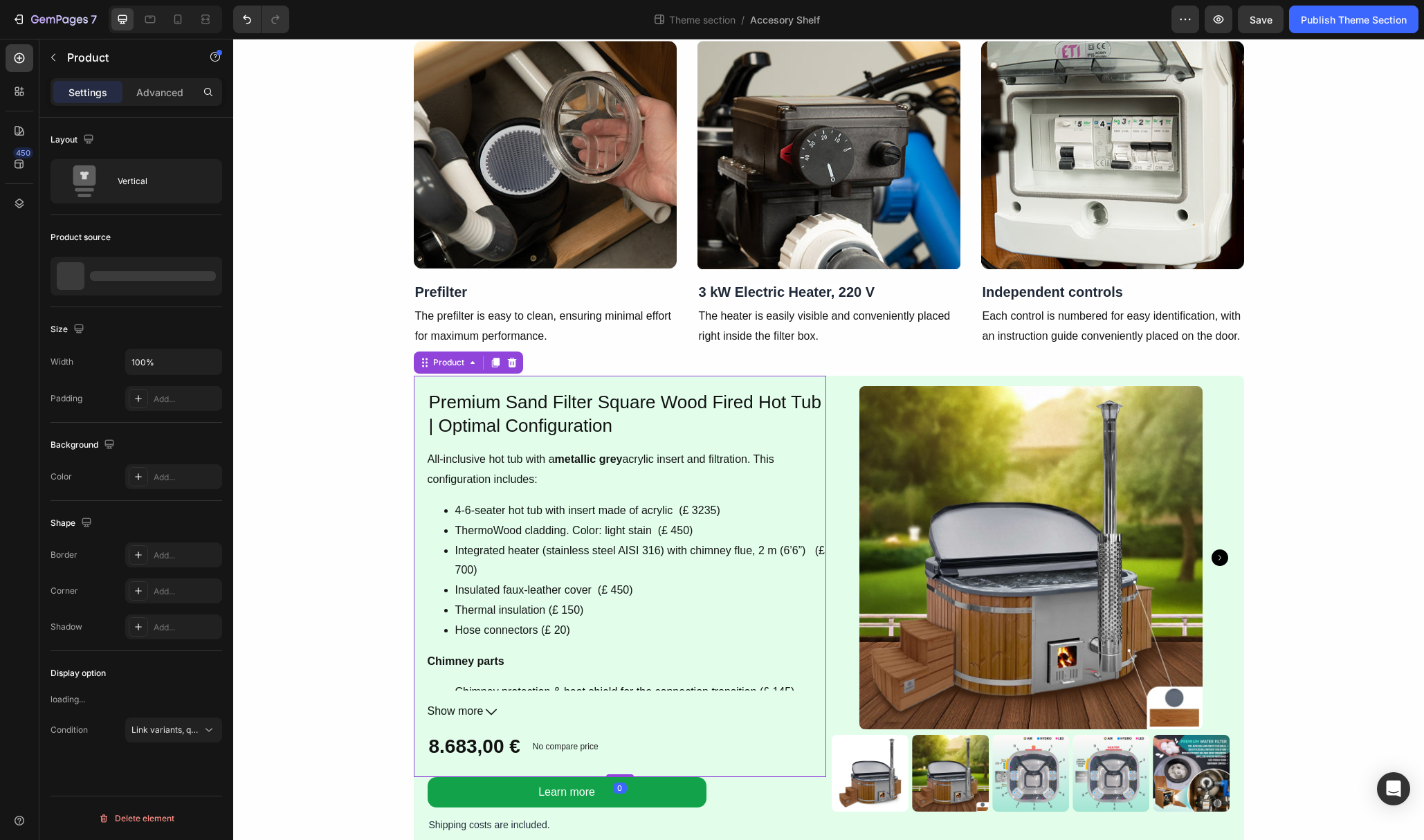
click at [417, 386] on div "Premium Sand Filter Square Wood Fired Hot Tub | Optimal Configuration Product T…" at bounding box center [619, 576] width 413 height 401
click at [520, 362] on div at bounding box center [512, 362] width 16 height 16
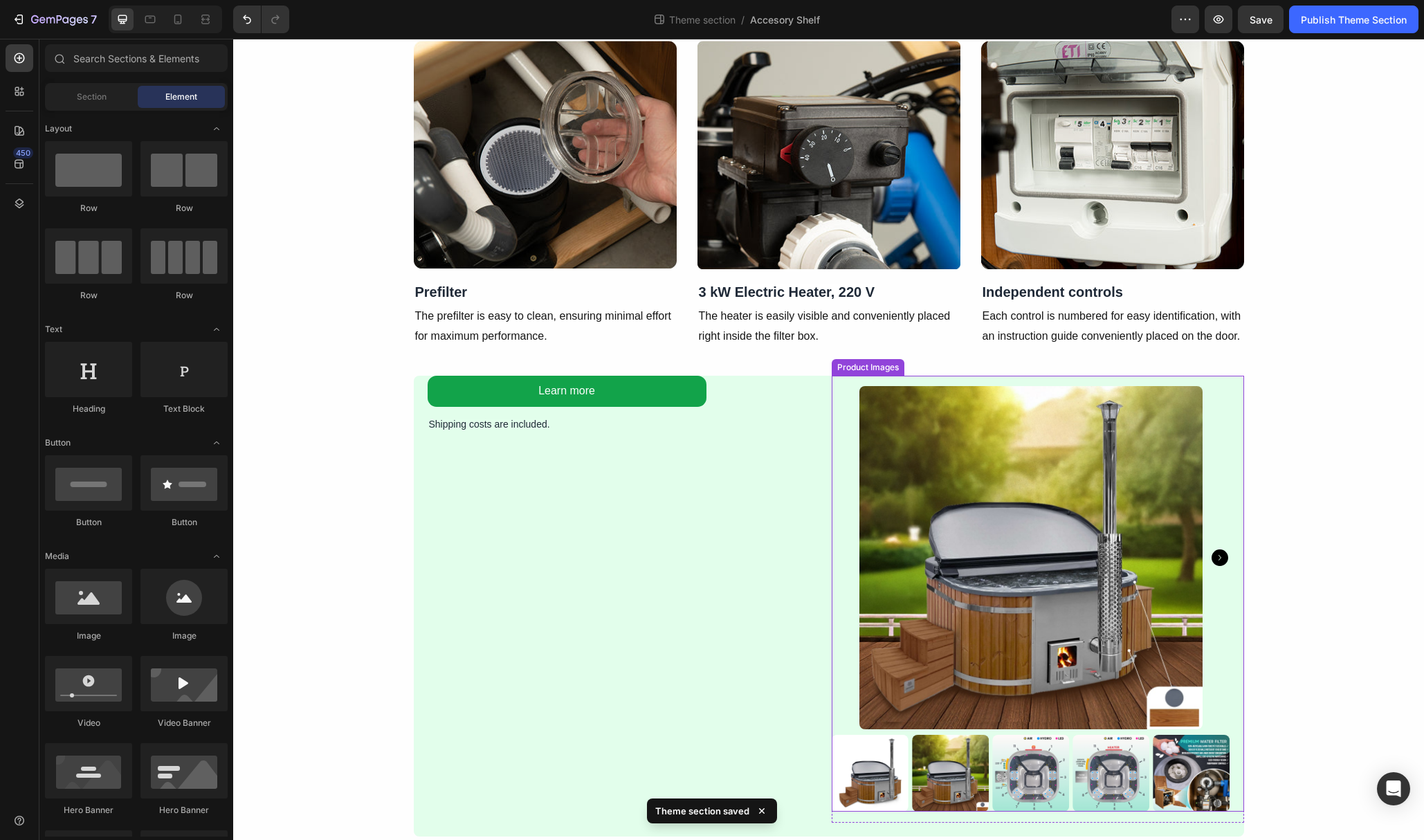
click at [833, 441] on div at bounding box center [1031, 557] width 399 height 343
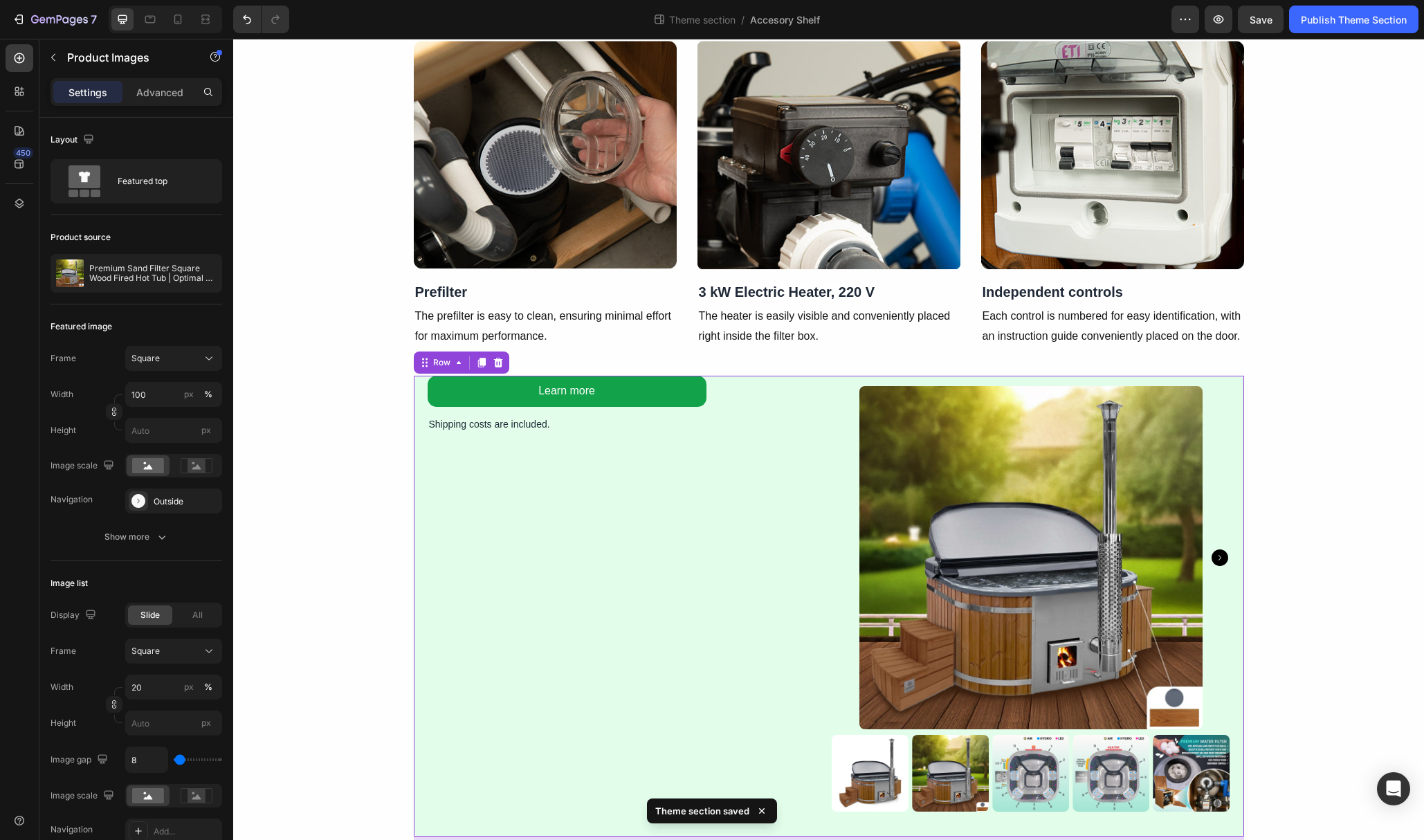
click at [826, 443] on div "Product Images Product Learn more Button Shipping costs are included. Text Bloc…" at bounding box center [829, 605] width 831 height 461
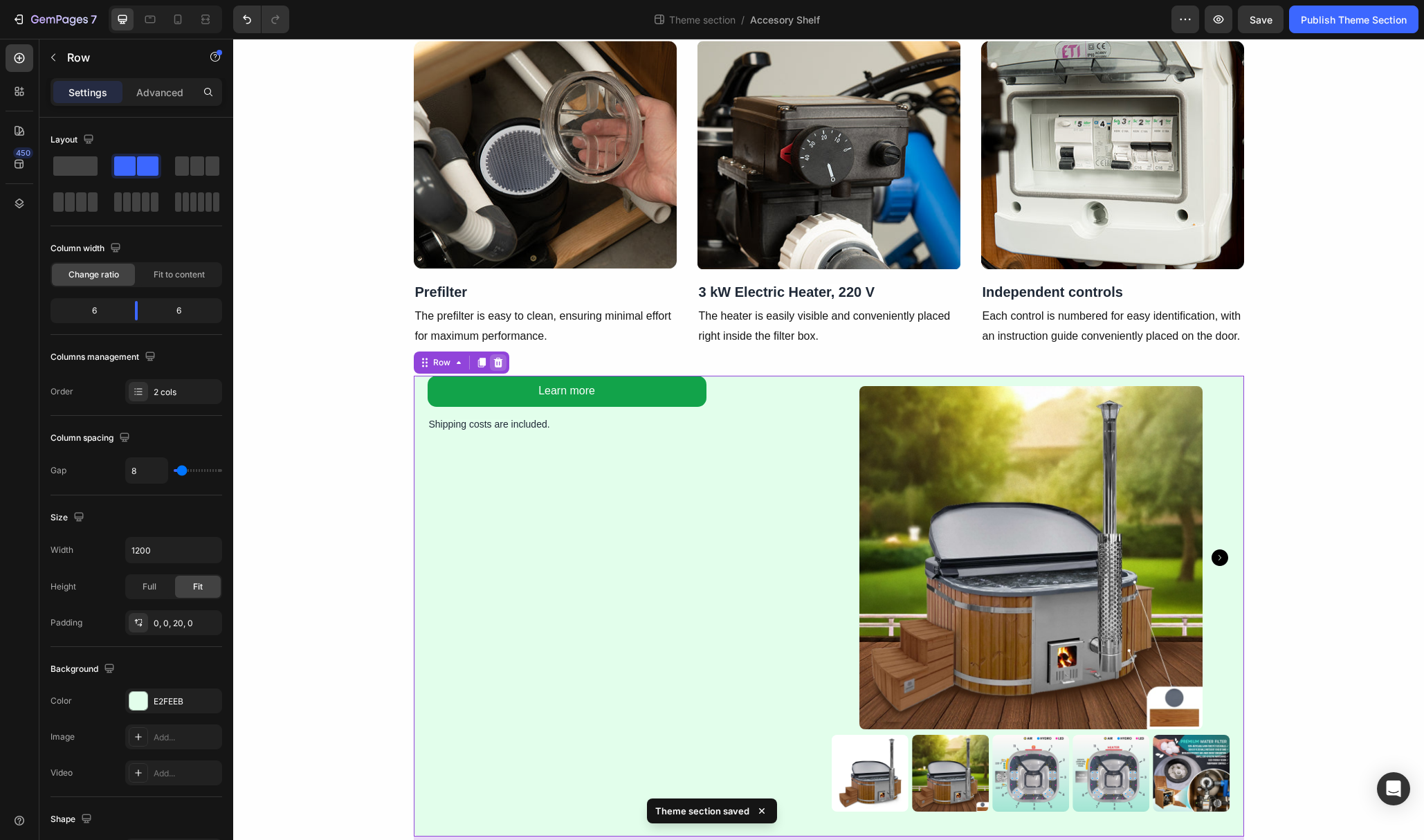
click at [503, 362] on icon at bounding box center [498, 362] width 11 height 11
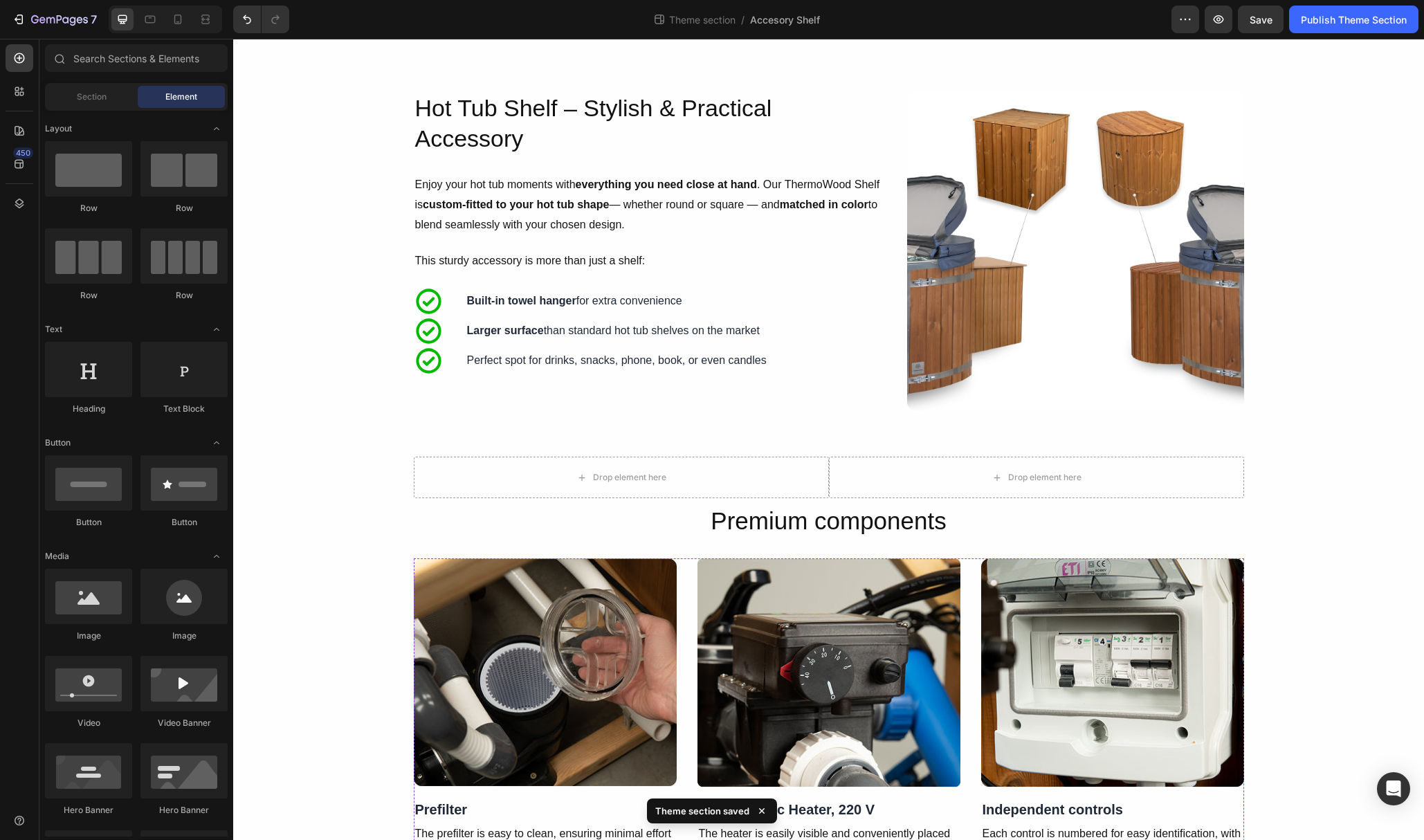
scroll to position [402, 0]
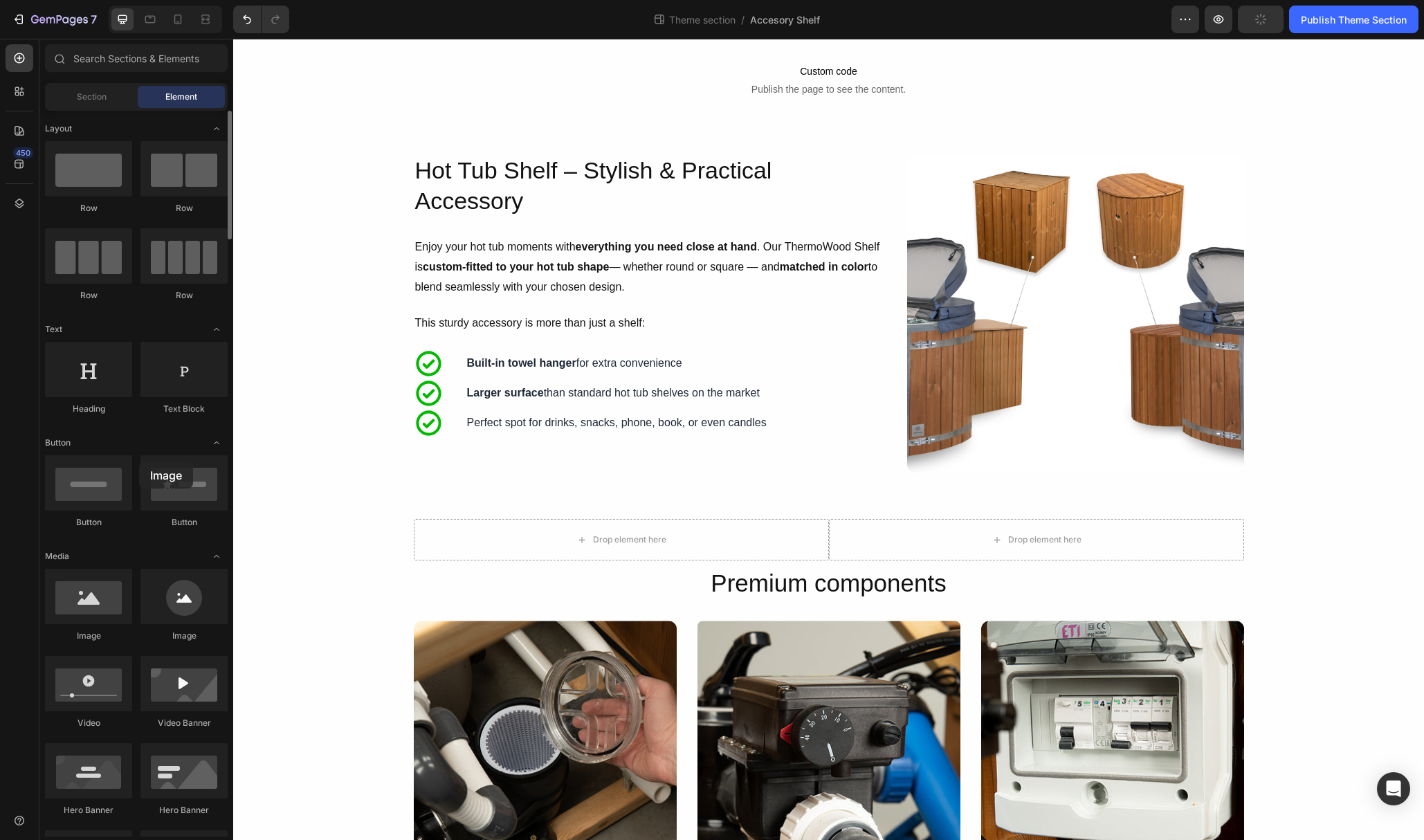
drag, startPoint x: 98, startPoint y: 607, endPoint x: 139, endPoint y: 461, distance: 151.6
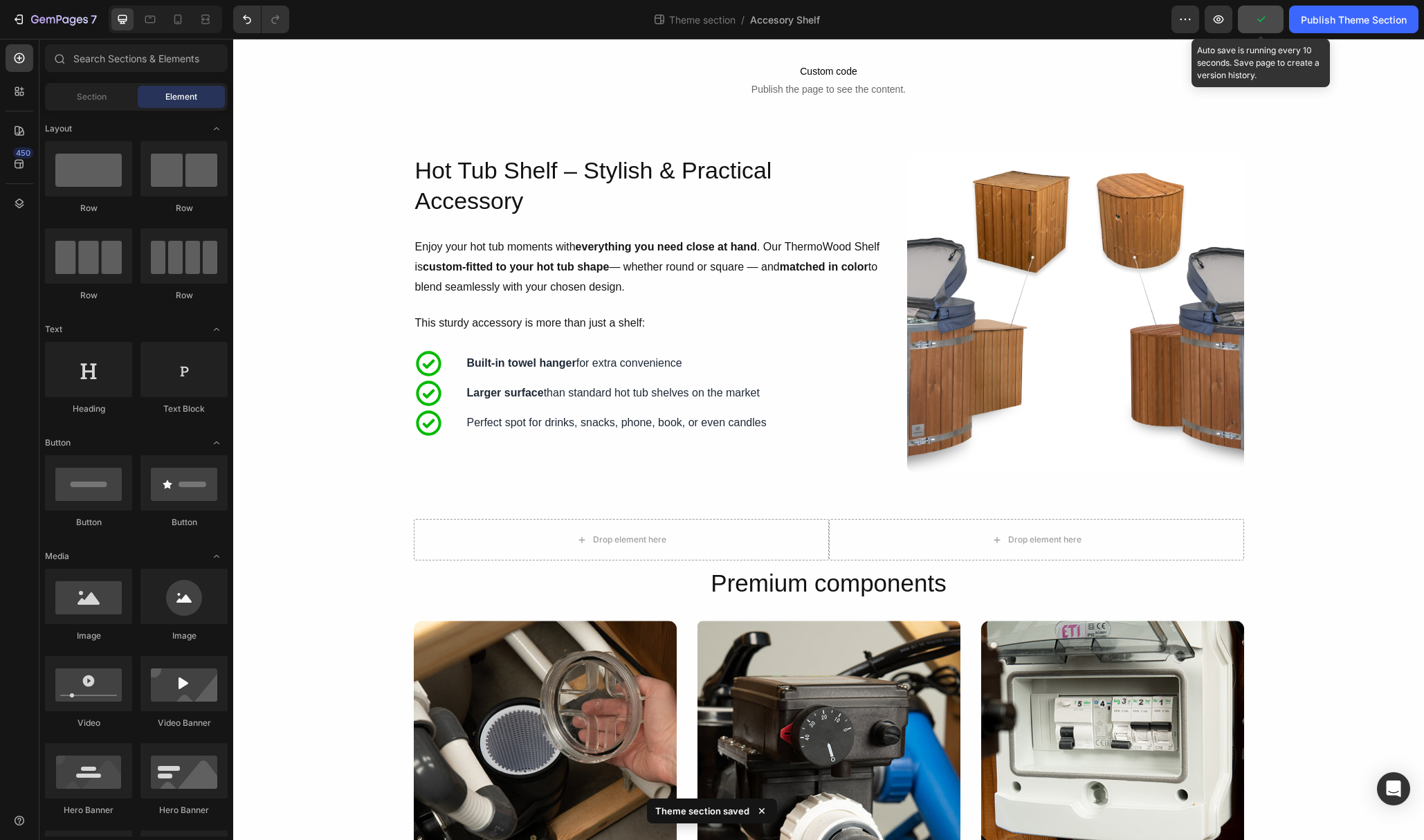
click at [1255, 27] on button "button" at bounding box center [1261, 19] width 46 height 28
click at [1330, 16] on div "Publish Theme Section" at bounding box center [1354, 19] width 106 height 15
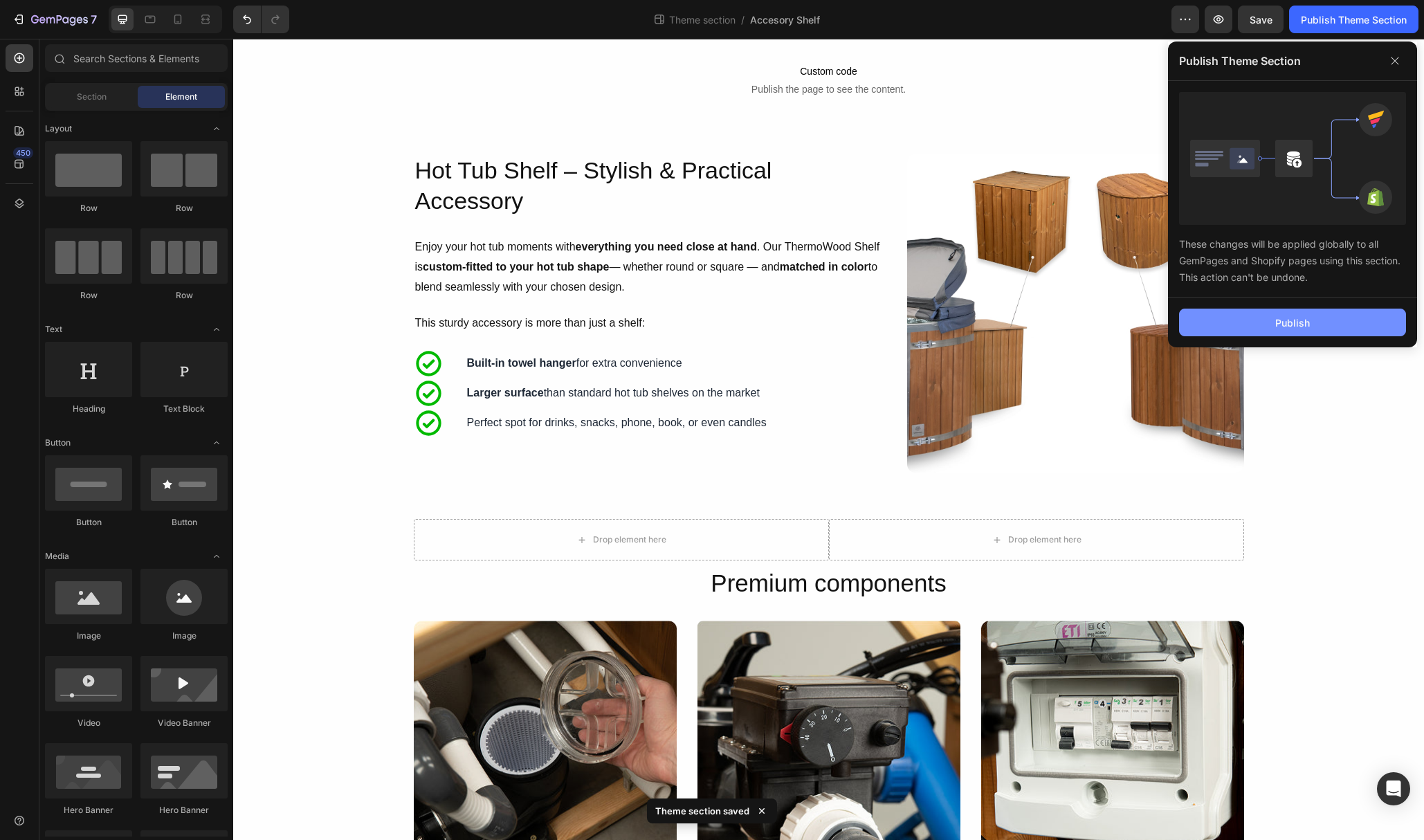
click at [1323, 321] on button "Publish" at bounding box center [1292, 323] width 227 height 28
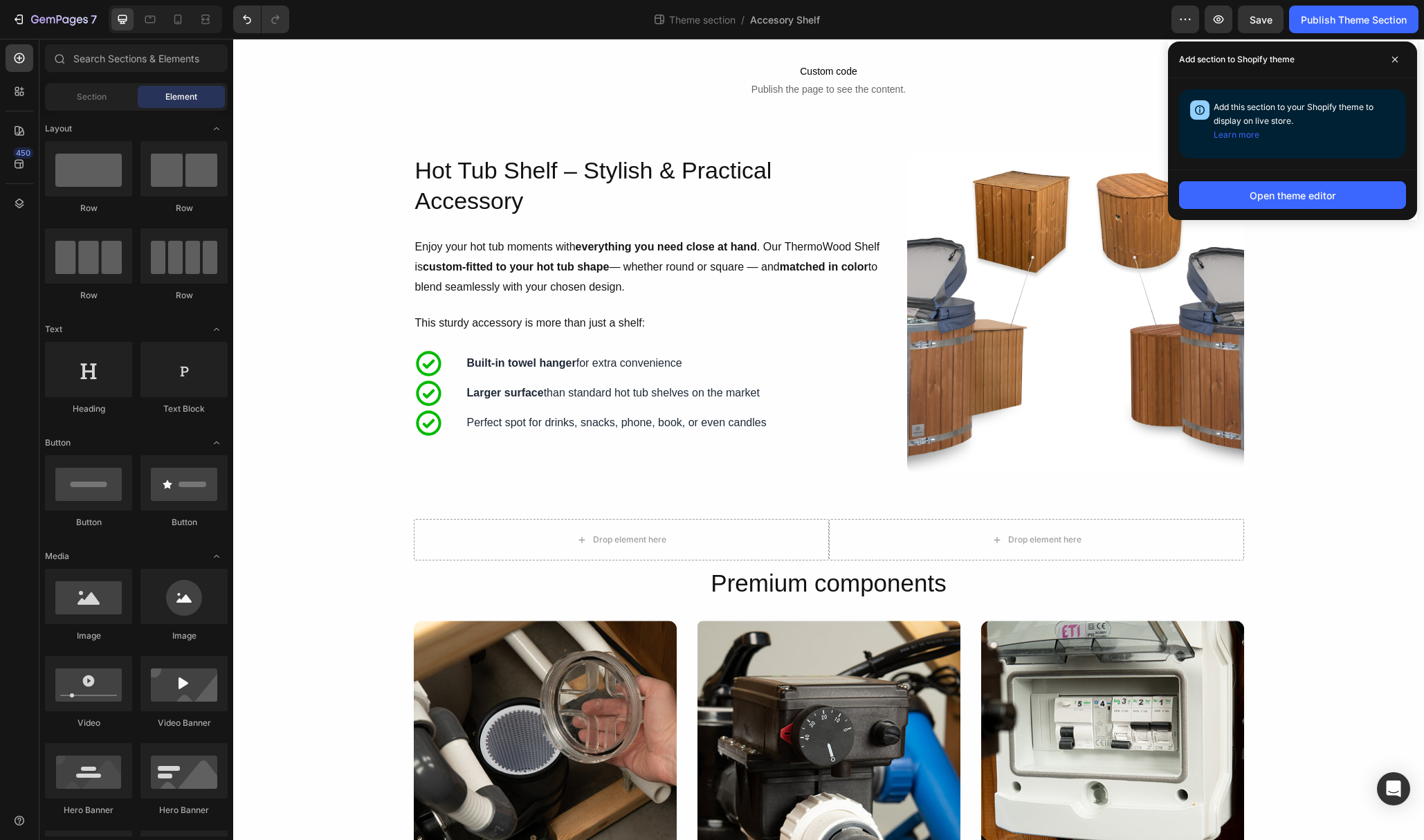
click at [1323, 321] on div "Advanced Wood Fired Hot Tub Shelf Heading Crafted for Your Comfort. Every detai…" at bounding box center [829, 769] width 1191 height 2169
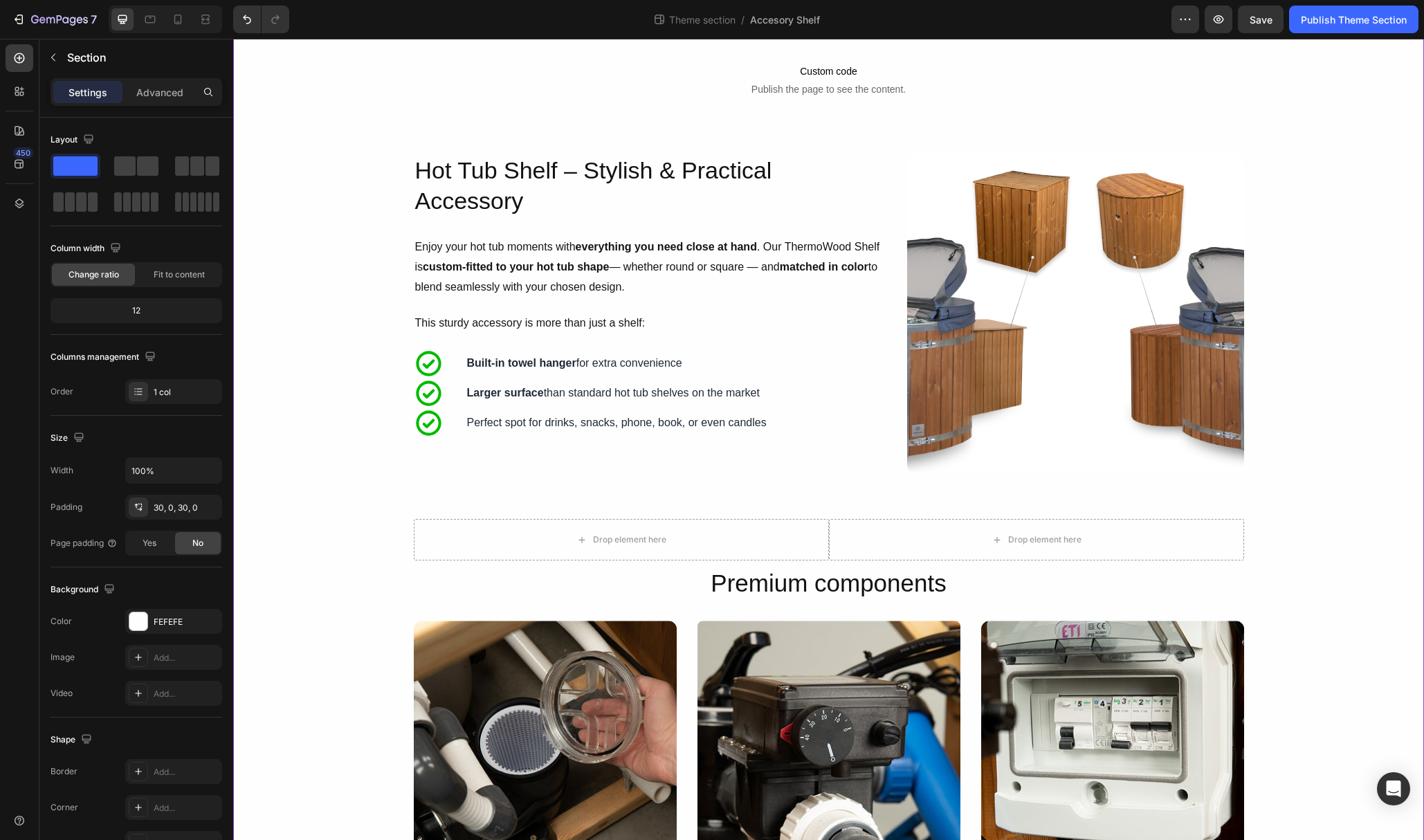
click at [1323, 321] on div "Advanced Wood Fired Hot Tub Shelf Heading Crafted for Your Comfort. Every detai…" at bounding box center [829, 769] width 1191 height 2169
